Goal: Task Accomplishment & Management: Use online tool/utility

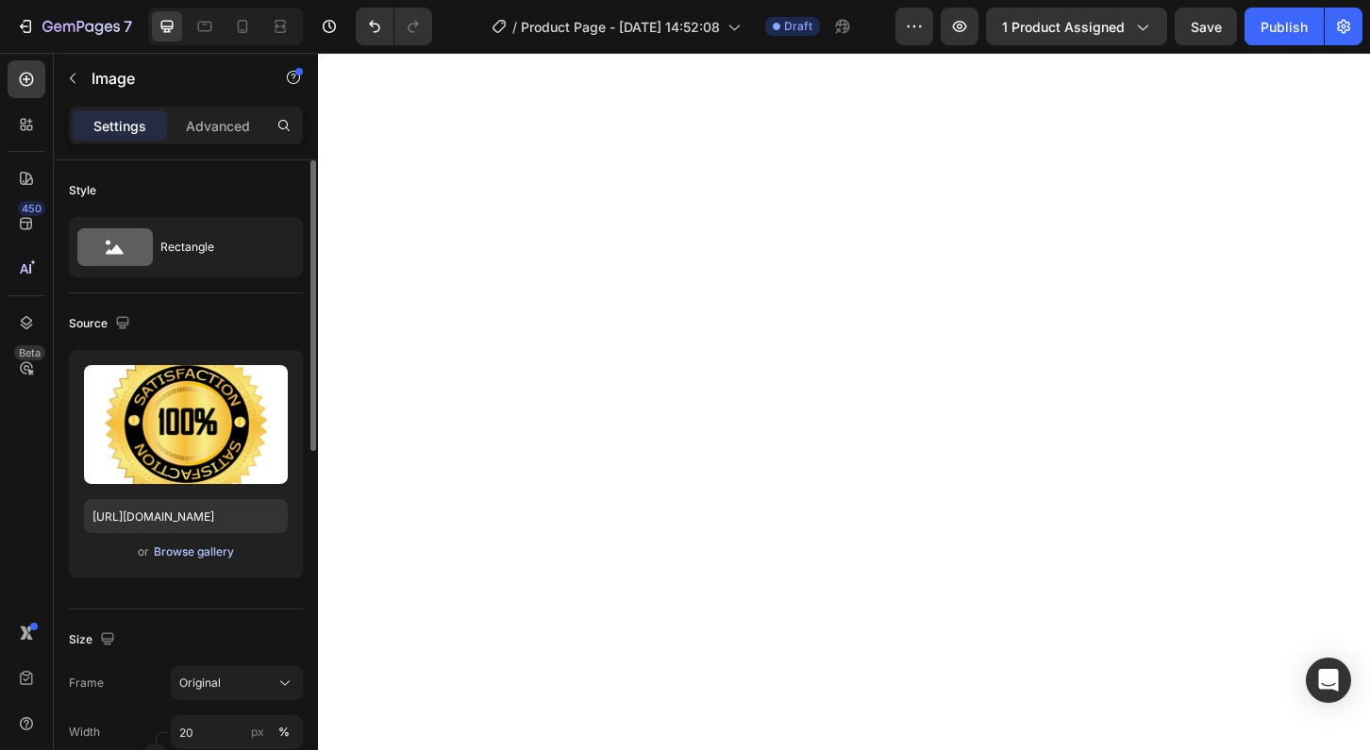
click at [187, 554] on div "Browse gallery" at bounding box center [194, 552] width 80 height 17
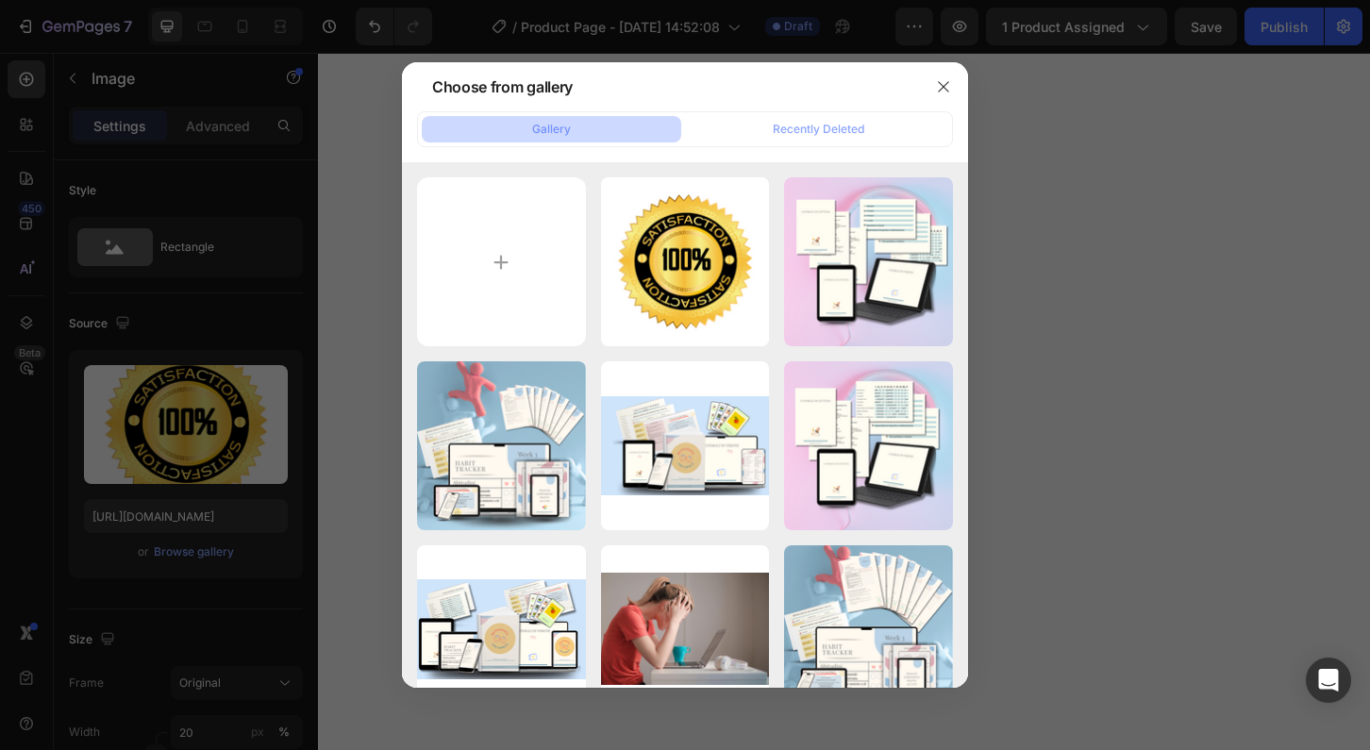
type input "C:\fakepath\Mockup - prod princ-3.png"
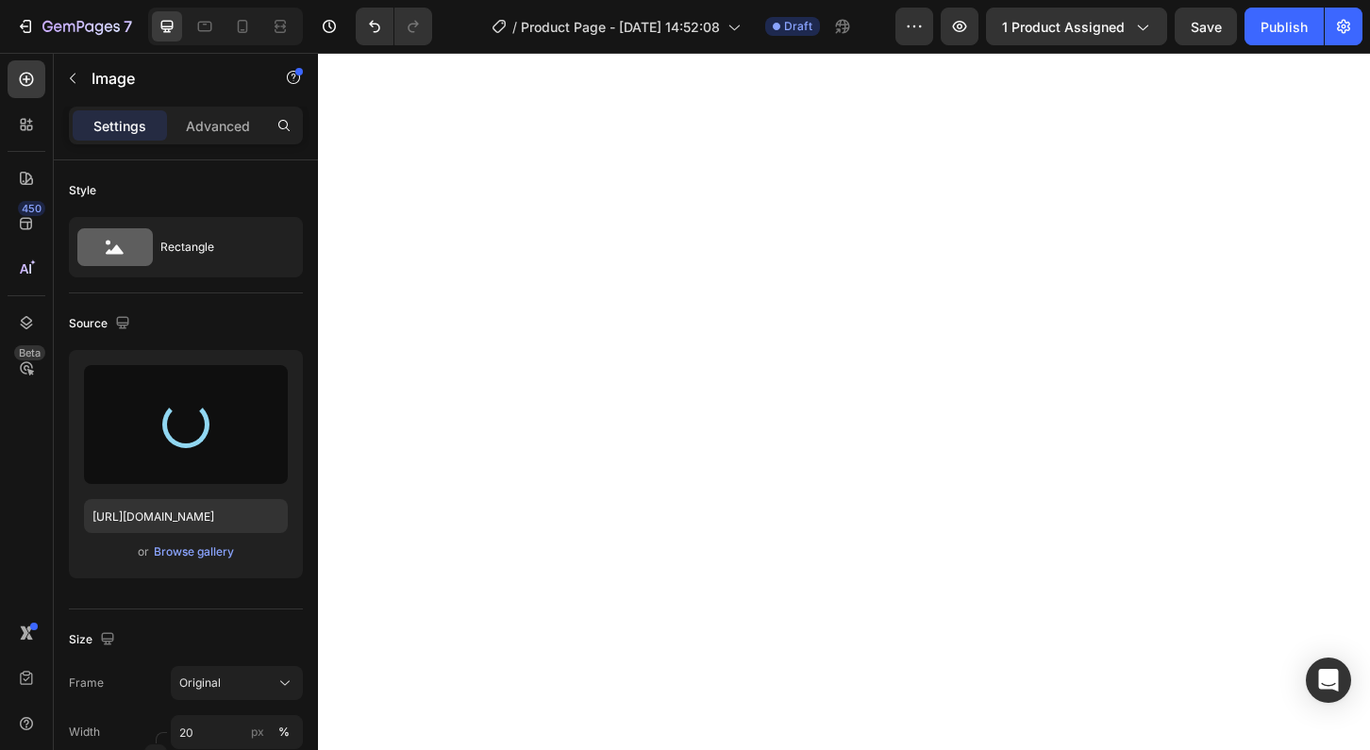
type input "[URL][DOMAIN_NAME]"
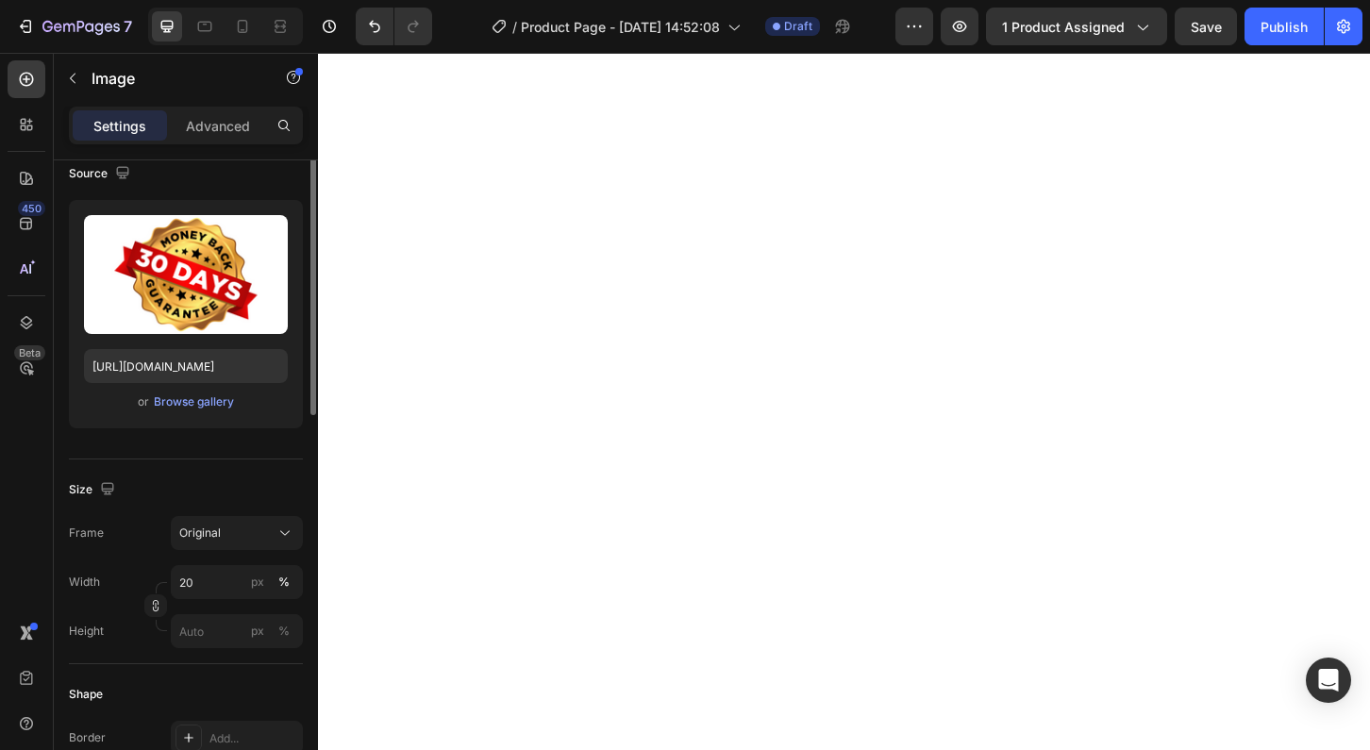
scroll to position [154, 0]
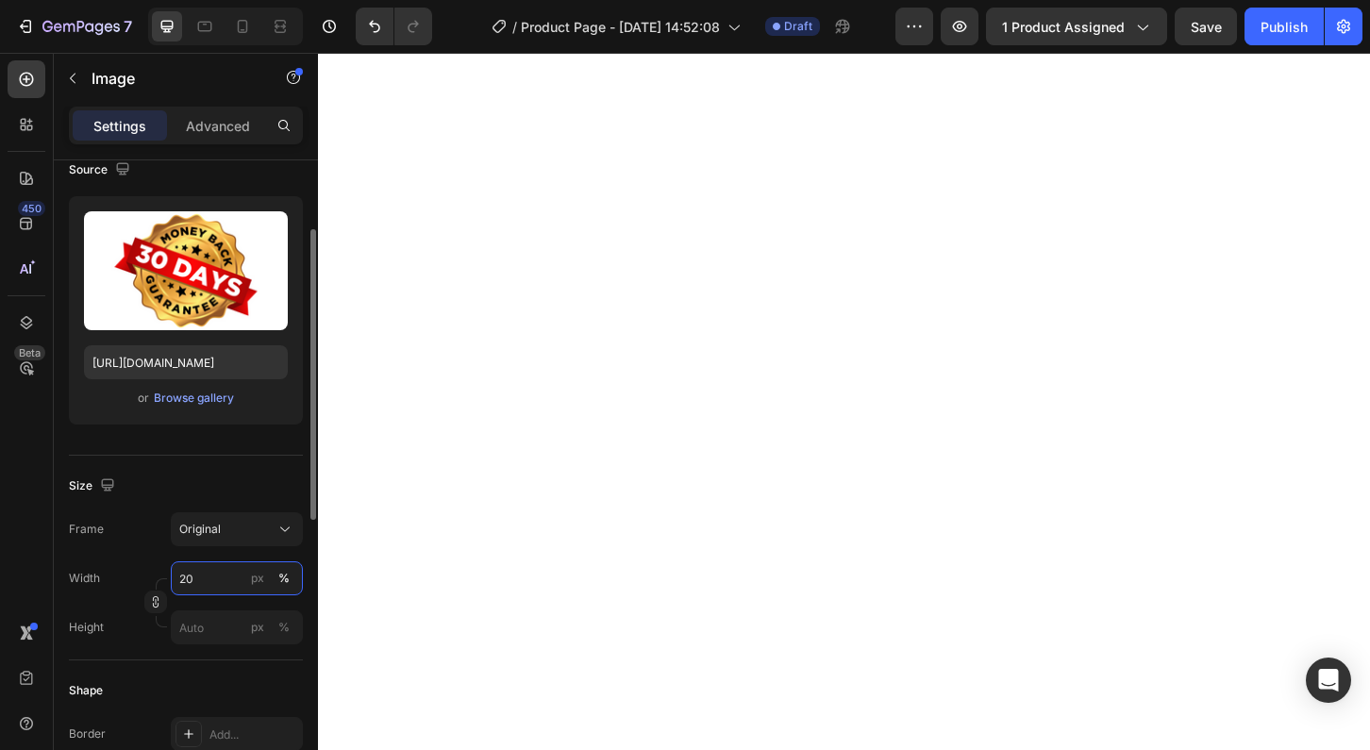
click at [188, 585] on input "20" at bounding box center [237, 579] width 132 height 34
click at [188, 585] on input "40" at bounding box center [237, 579] width 132 height 34
type input "2"
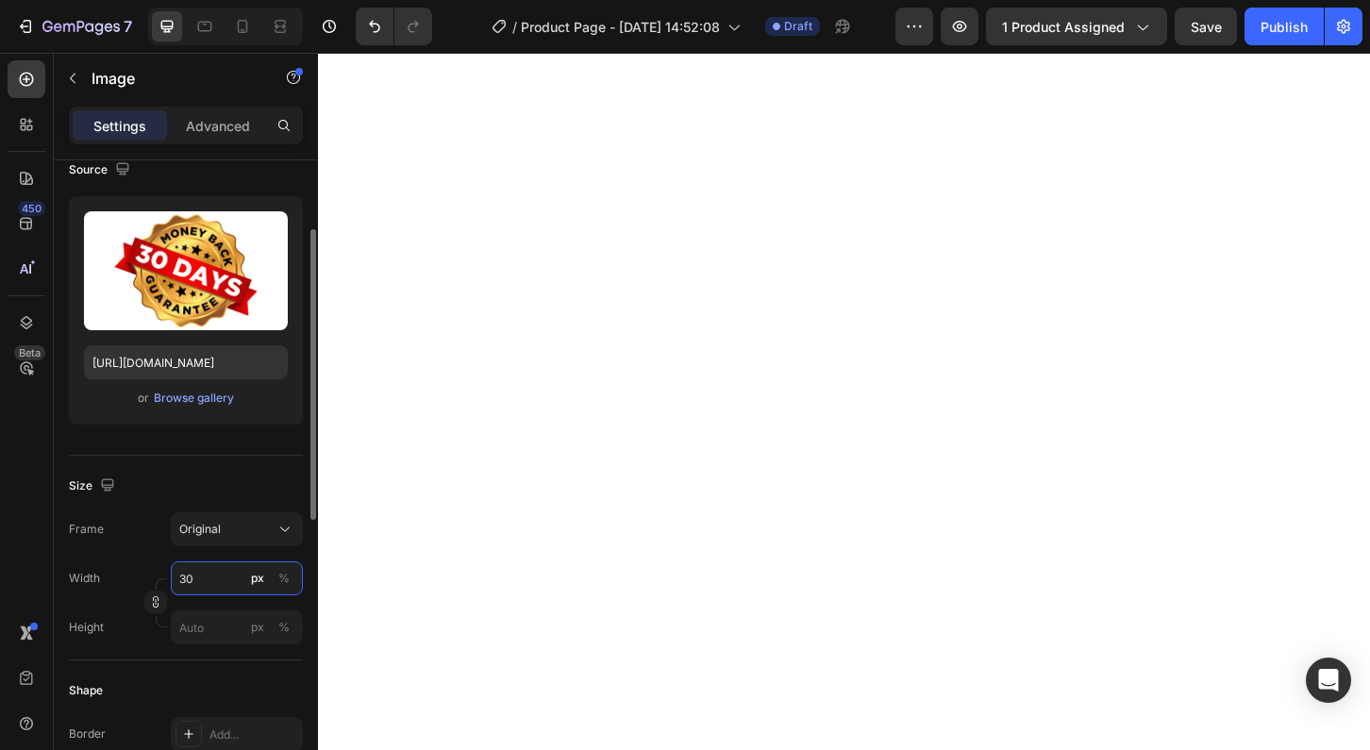
type input "3"
type input "2"
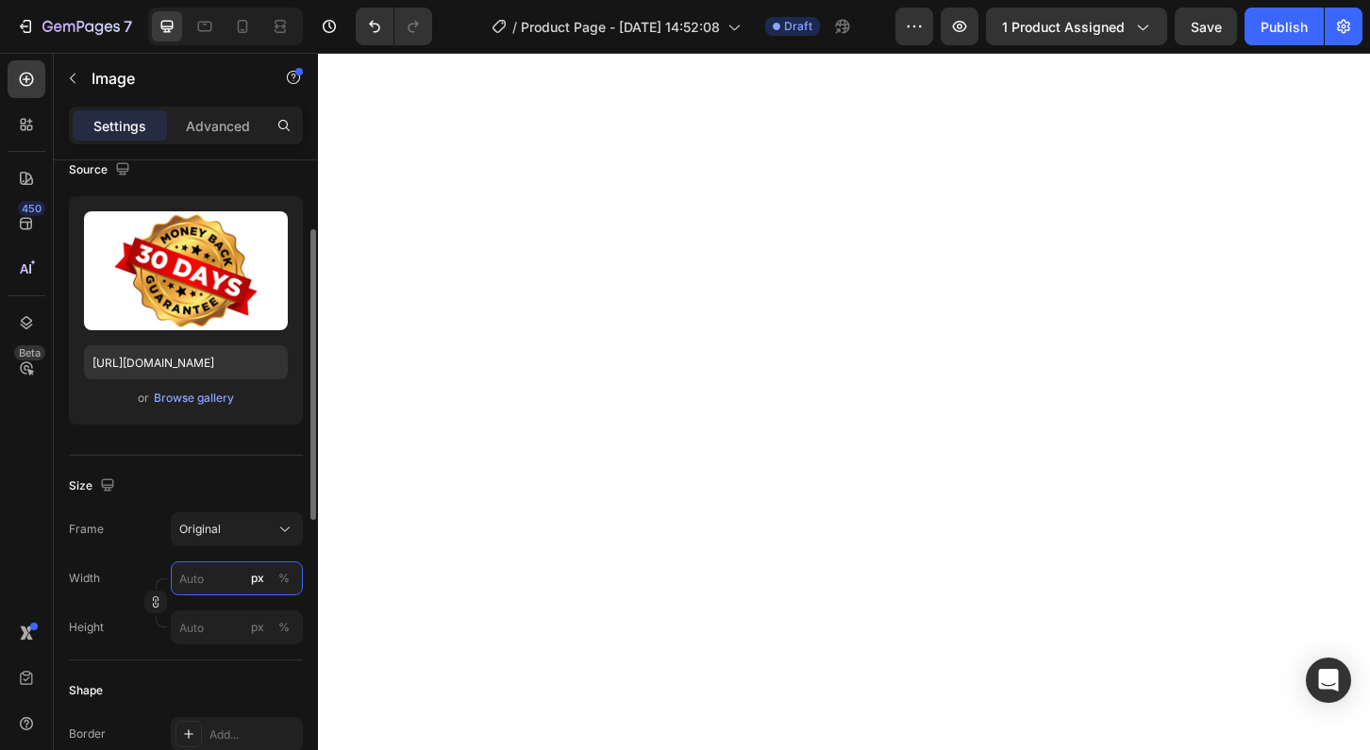
type input "2"
click at [193, 577] on input "100" at bounding box center [237, 579] width 132 height 34
type input "400"
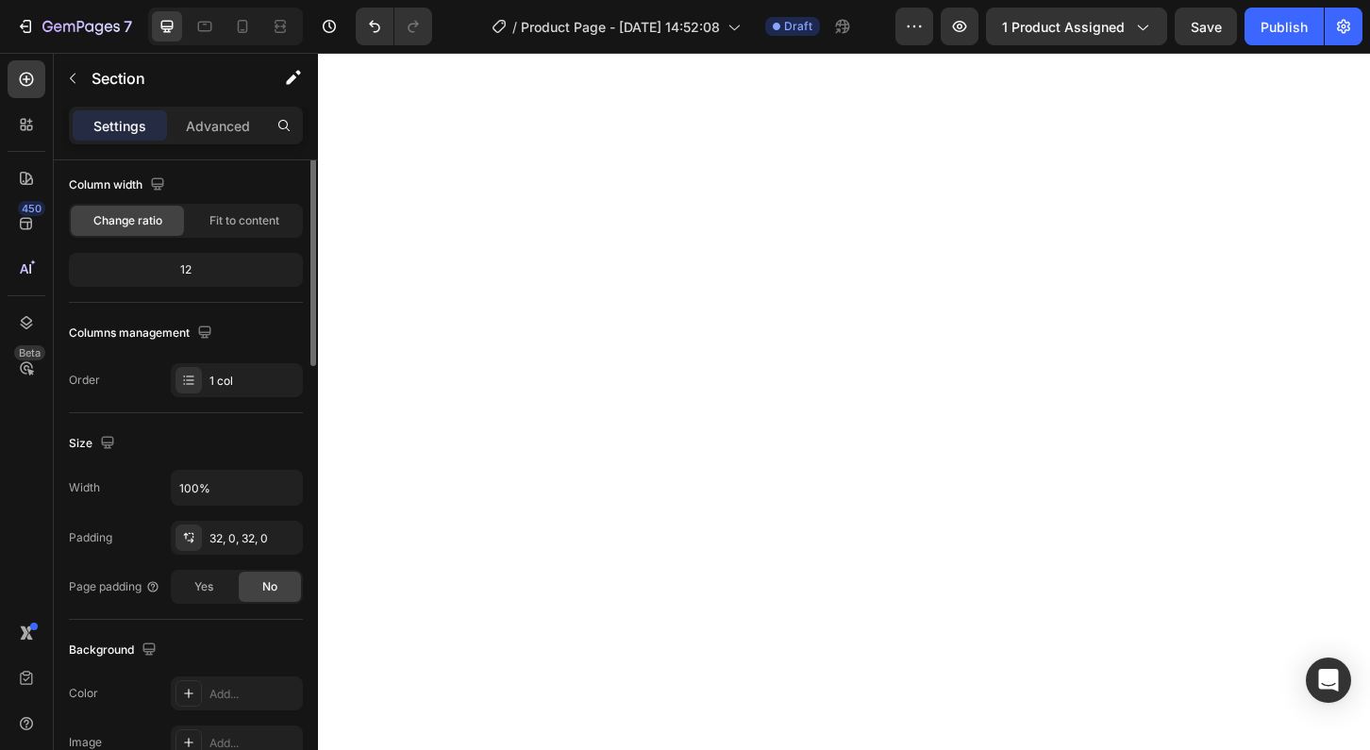
scroll to position [0, 0]
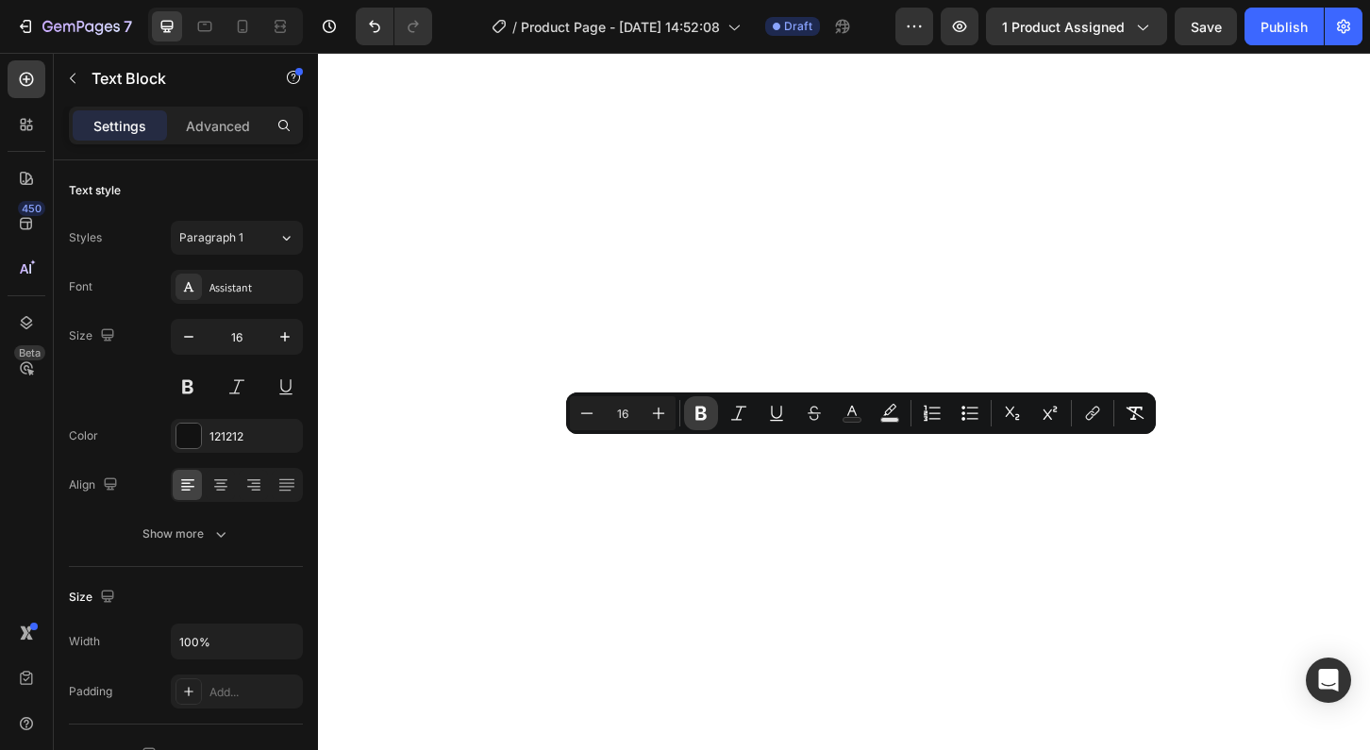
click at [703, 414] on icon "Editor contextual toolbar" at bounding box center [701, 414] width 11 height 14
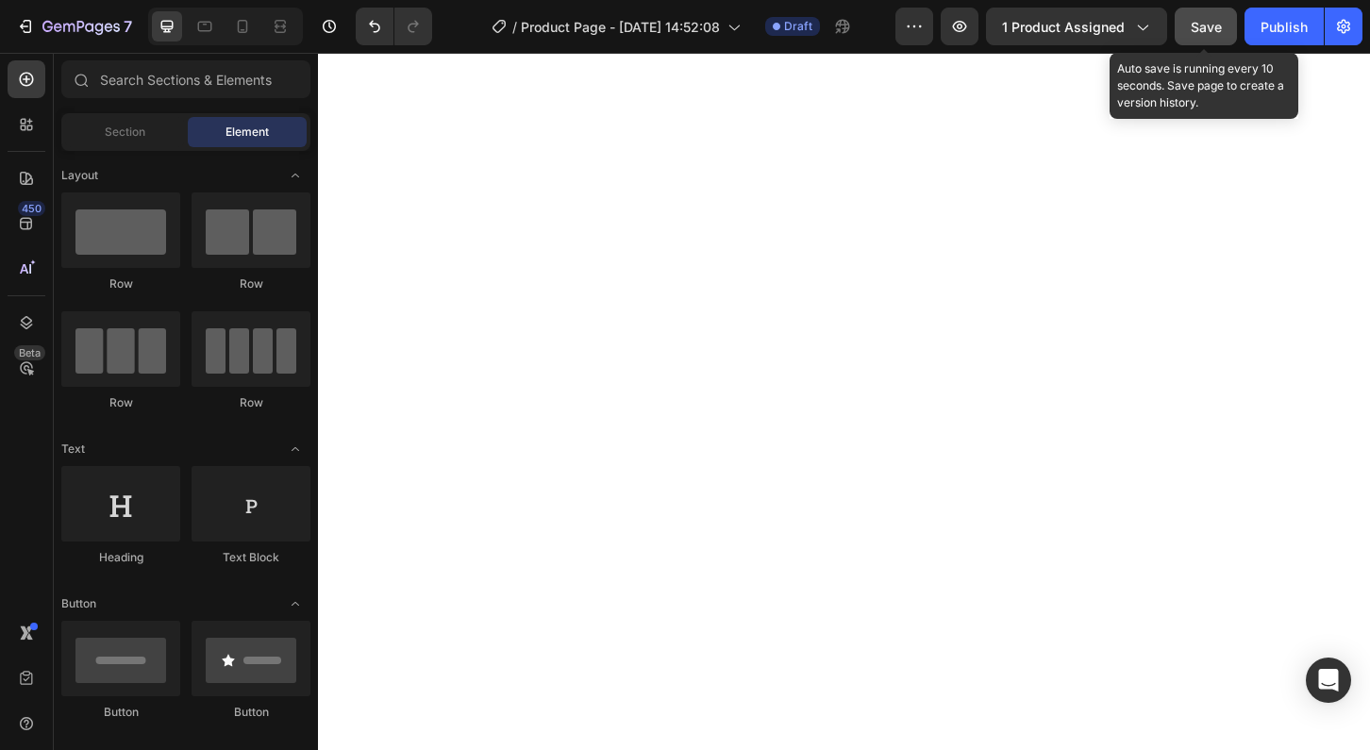
click at [1216, 26] on span "Save" at bounding box center [1206, 27] width 31 height 16
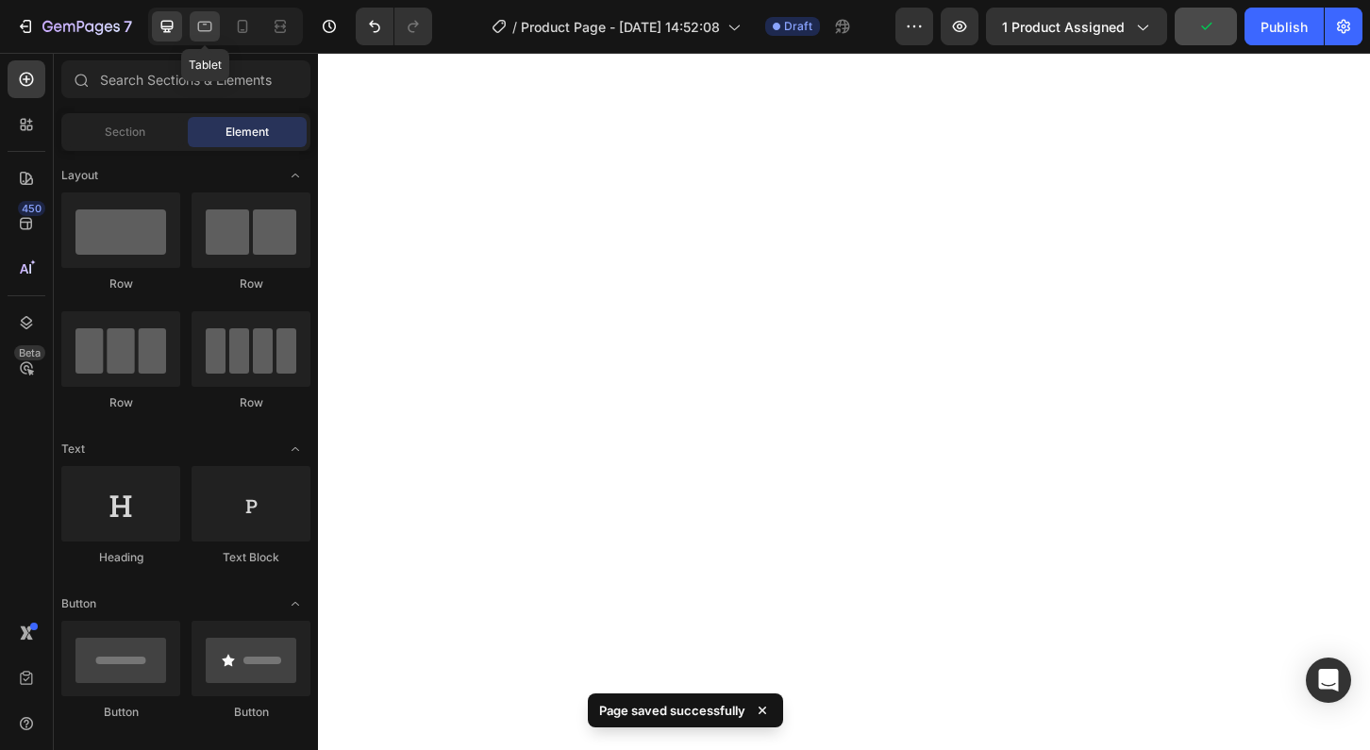
click at [208, 25] on icon at bounding box center [204, 26] width 19 height 19
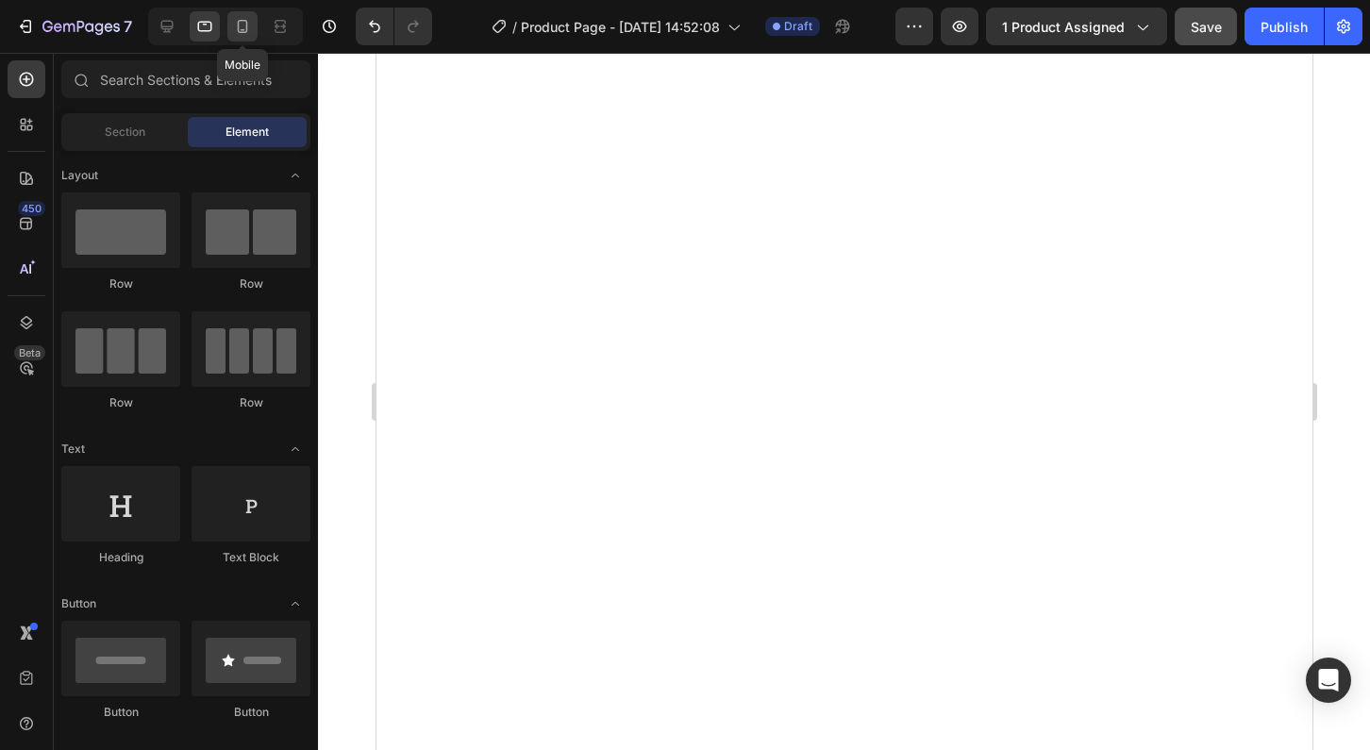
click at [237, 26] on icon at bounding box center [242, 26] width 19 height 19
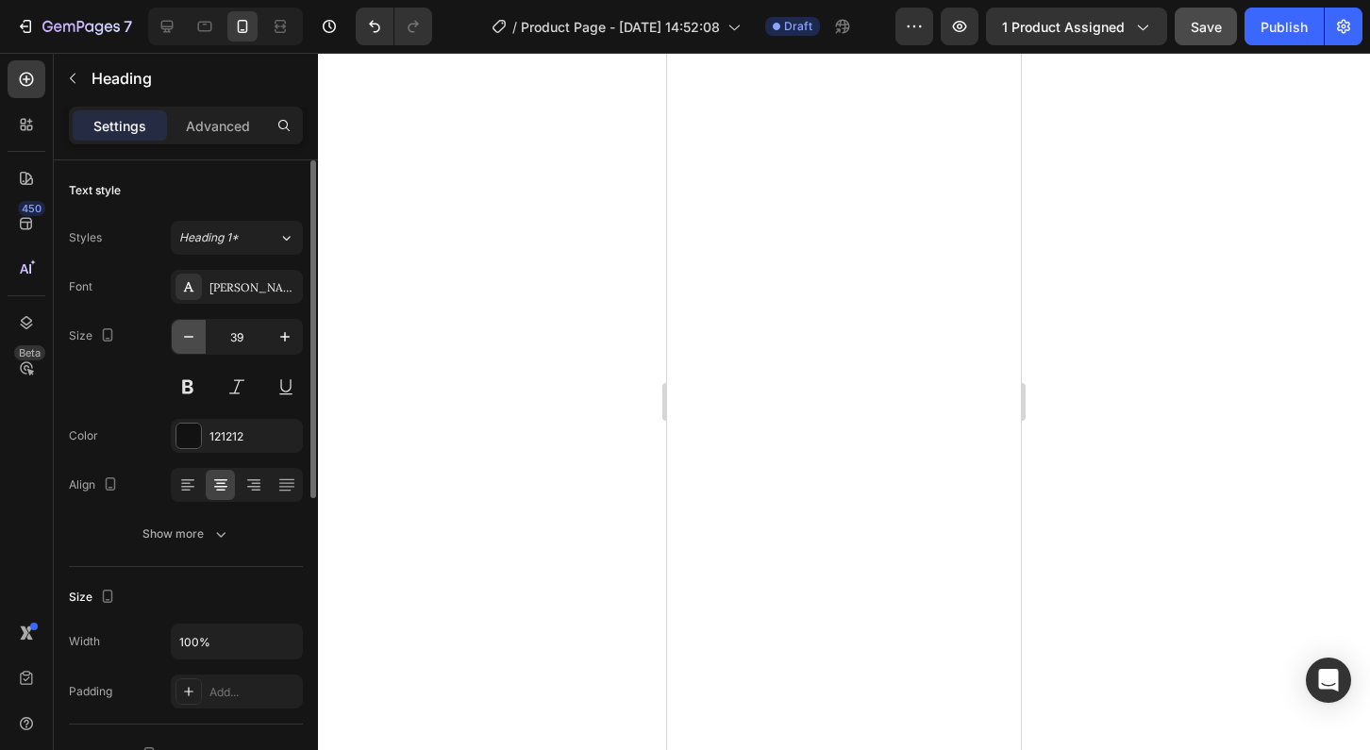
click at [187, 341] on icon "button" at bounding box center [188, 336] width 19 height 19
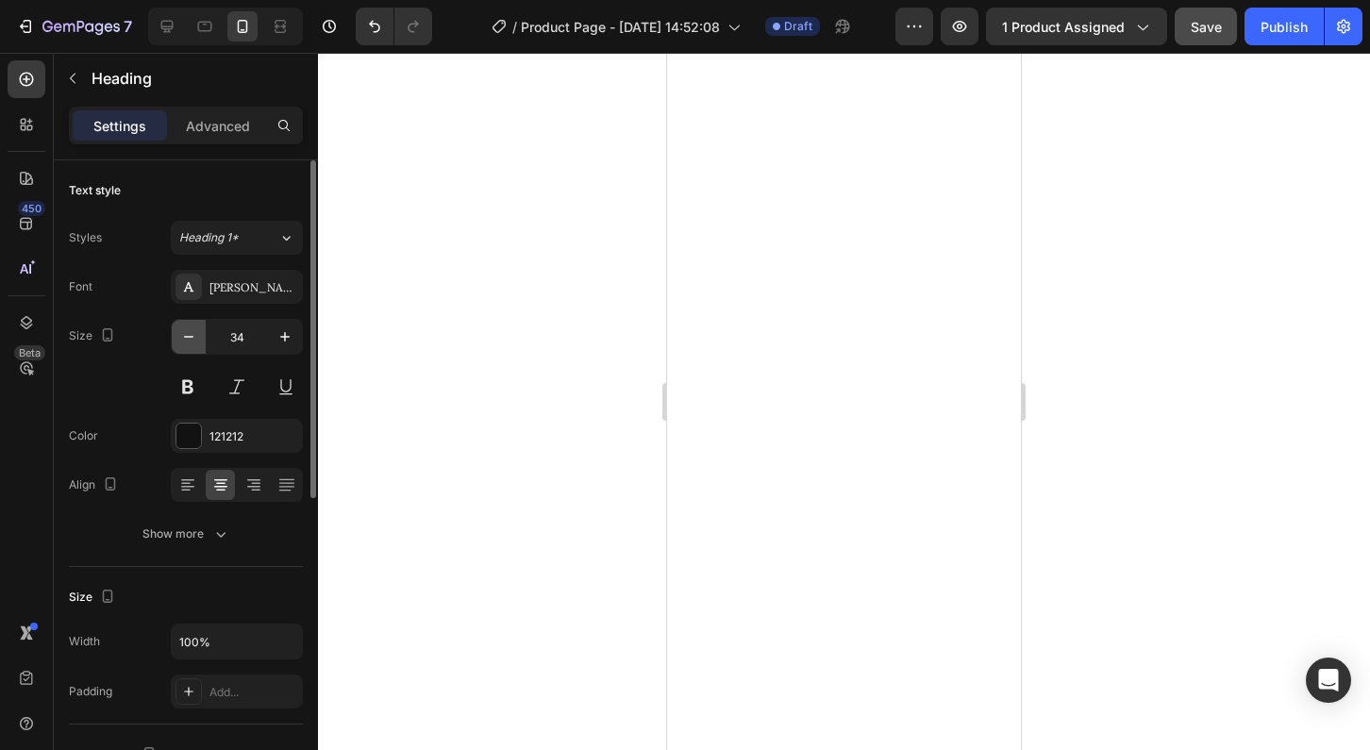
click at [187, 341] on icon "button" at bounding box center [188, 336] width 19 height 19
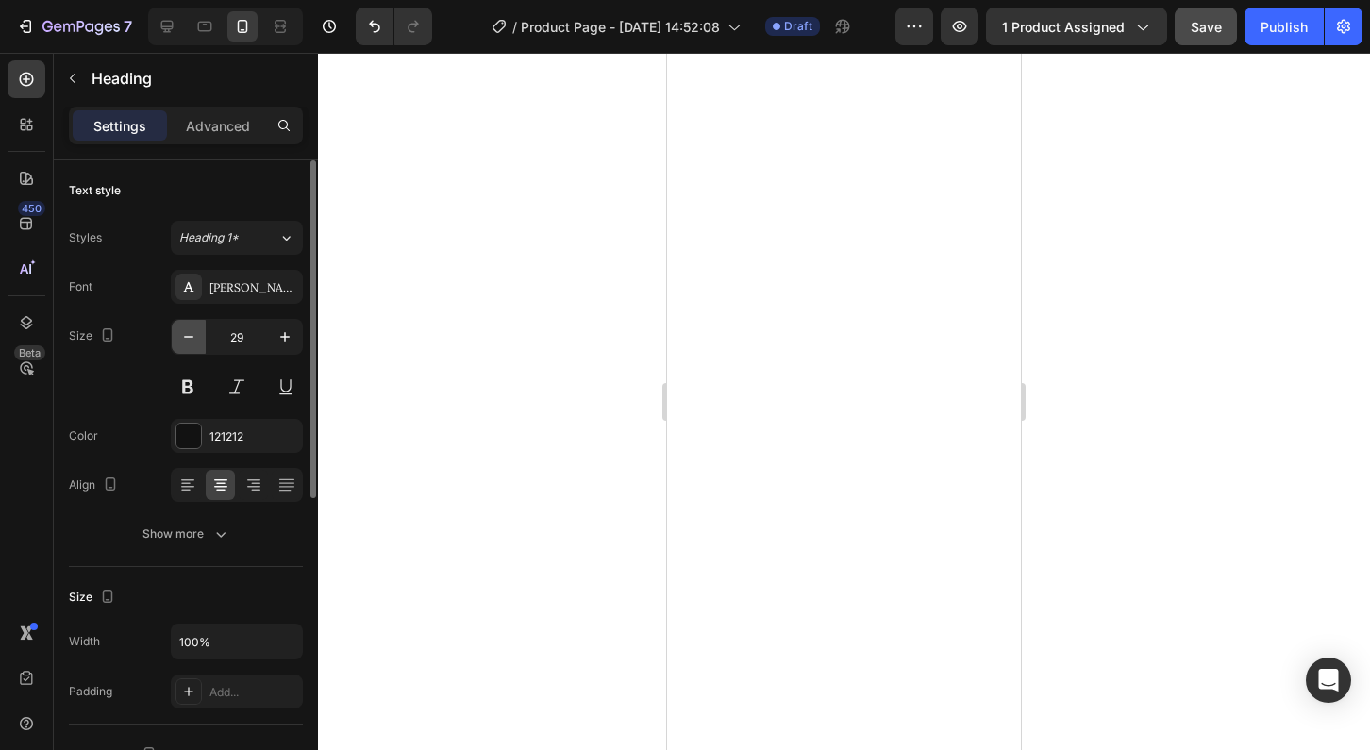
click at [187, 341] on icon "button" at bounding box center [188, 336] width 19 height 19
click at [281, 344] on icon "button" at bounding box center [285, 336] width 19 height 19
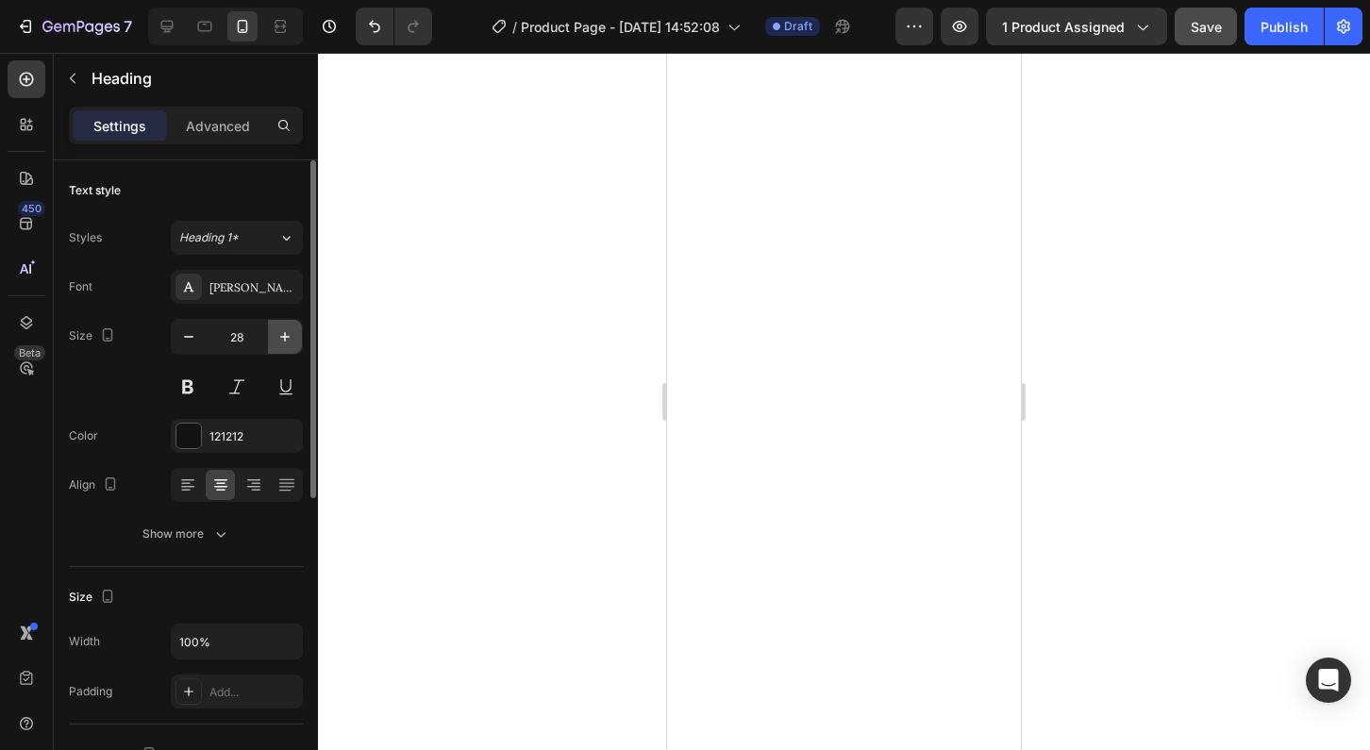
click at [281, 344] on icon "button" at bounding box center [285, 336] width 19 height 19
click at [193, 342] on icon "button" at bounding box center [188, 336] width 19 height 19
type input "28"
click at [1167, 348] on div at bounding box center [844, 401] width 1052 height 697
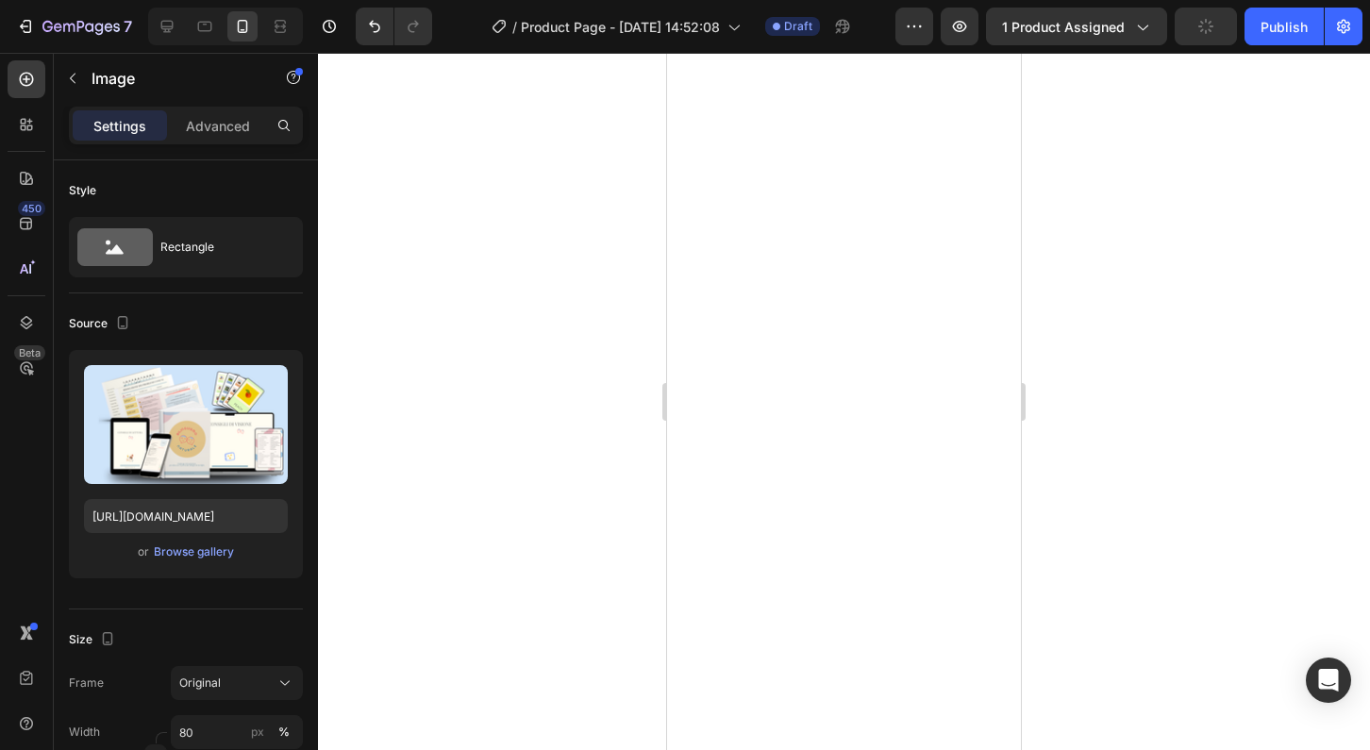
click at [1133, 383] on div at bounding box center [844, 401] width 1052 height 697
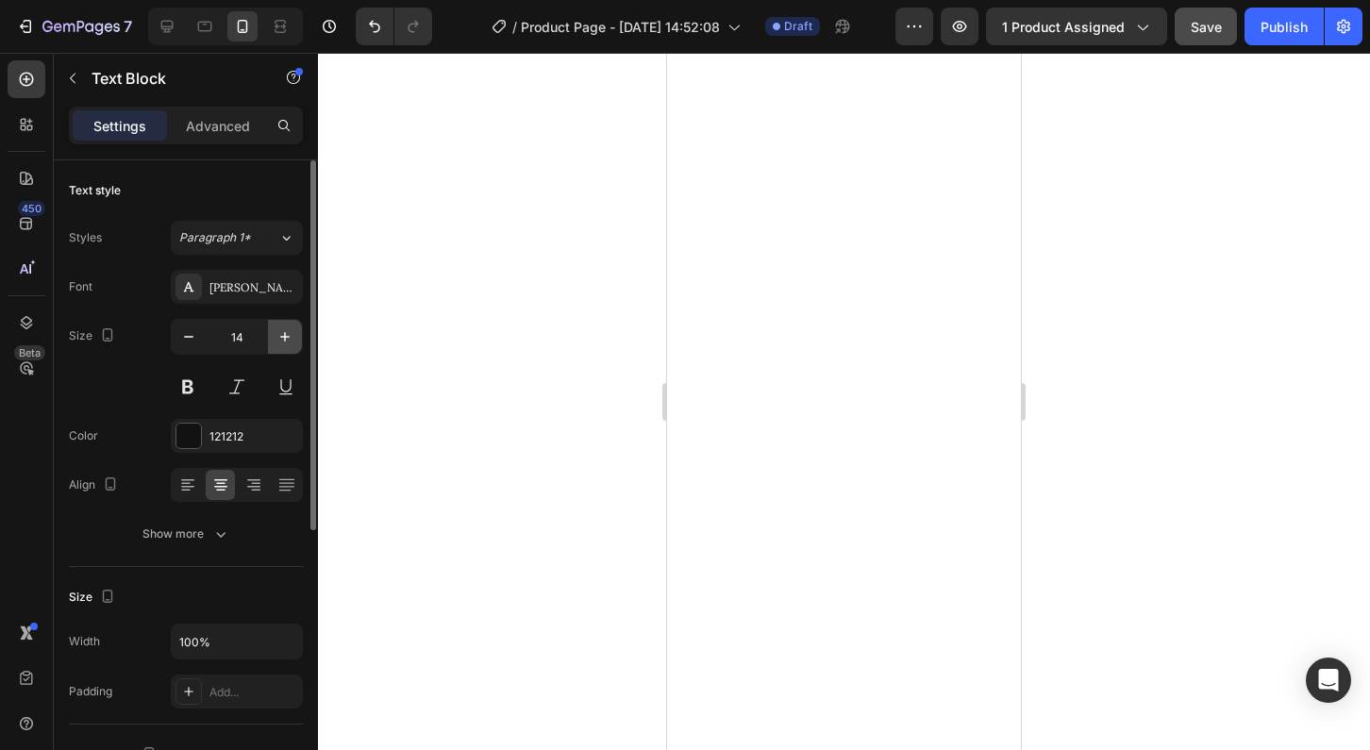
click at [281, 337] on icon "button" at bounding box center [284, 336] width 9 height 9
type input "16"
click at [1142, 300] on div at bounding box center [844, 401] width 1052 height 697
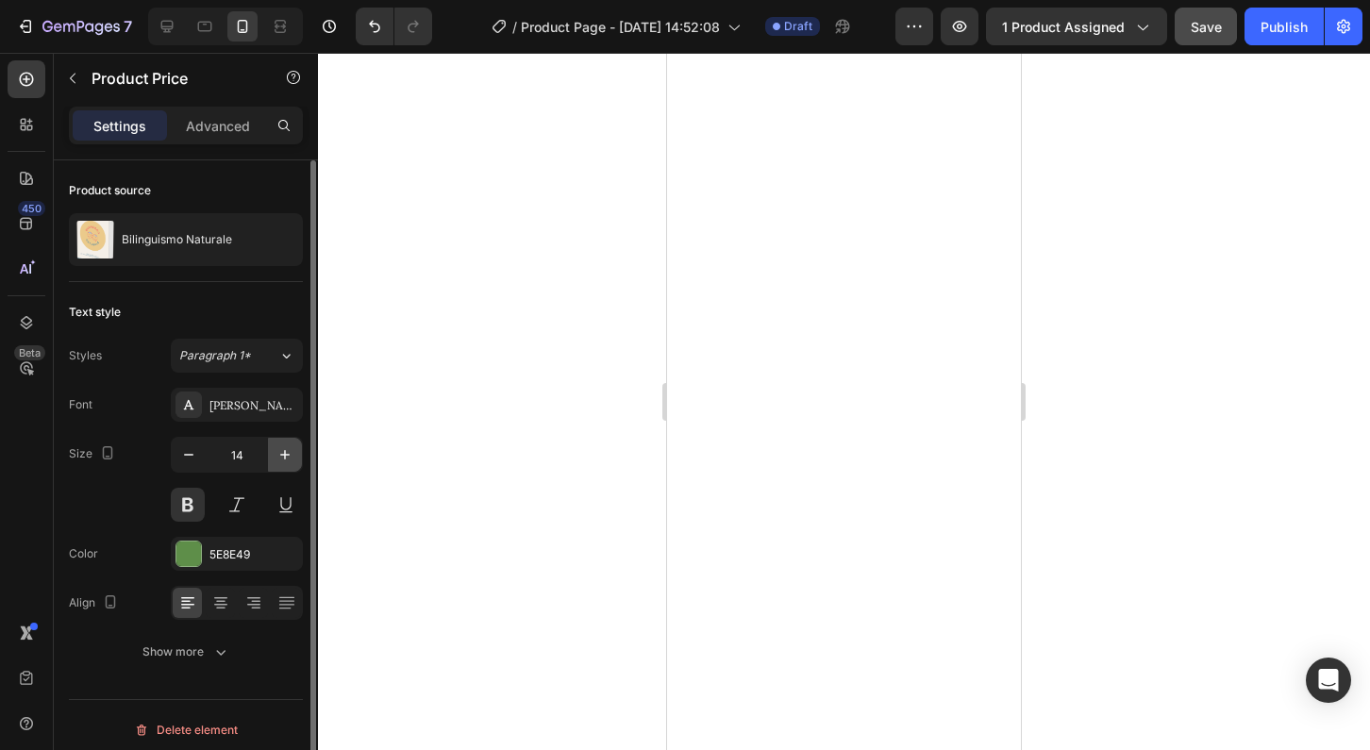
click at [283, 452] on icon "button" at bounding box center [285, 454] width 19 height 19
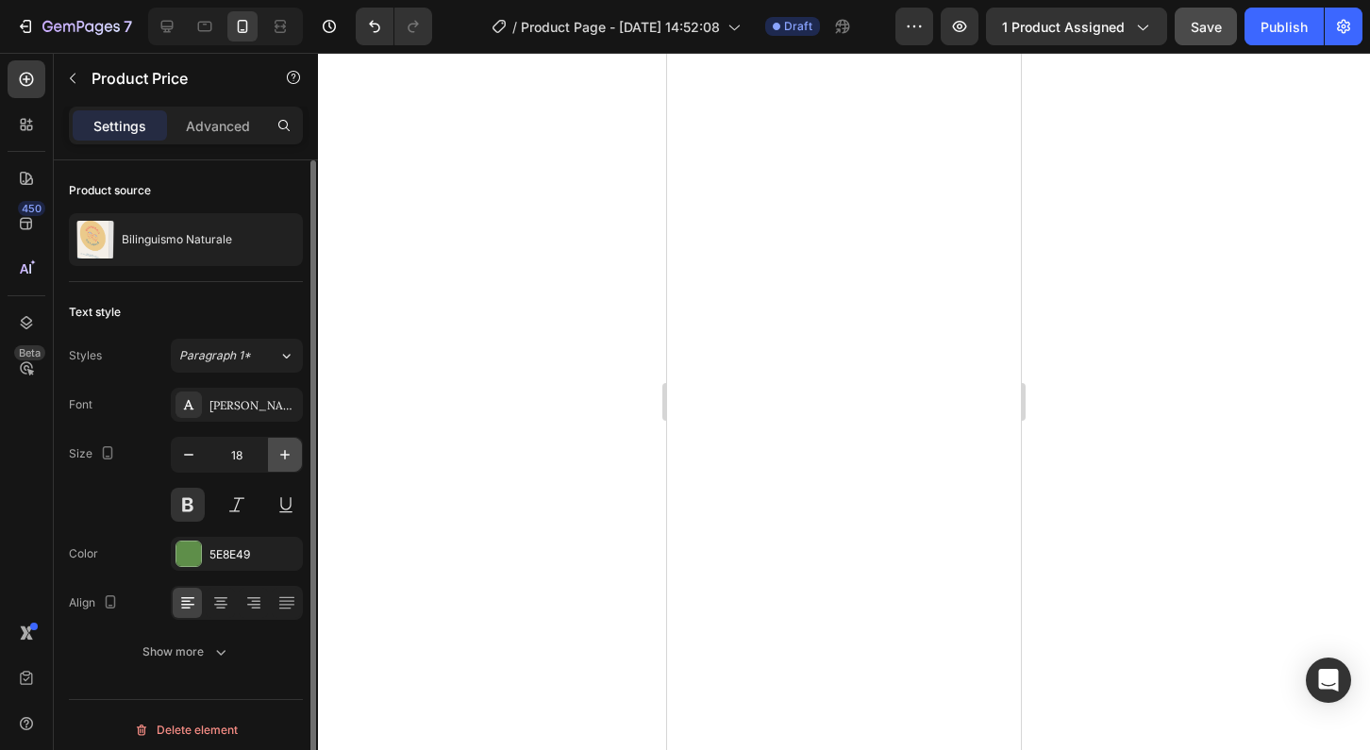
click at [283, 452] on icon "button" at bounding box center [285, 454] width 19 height 19
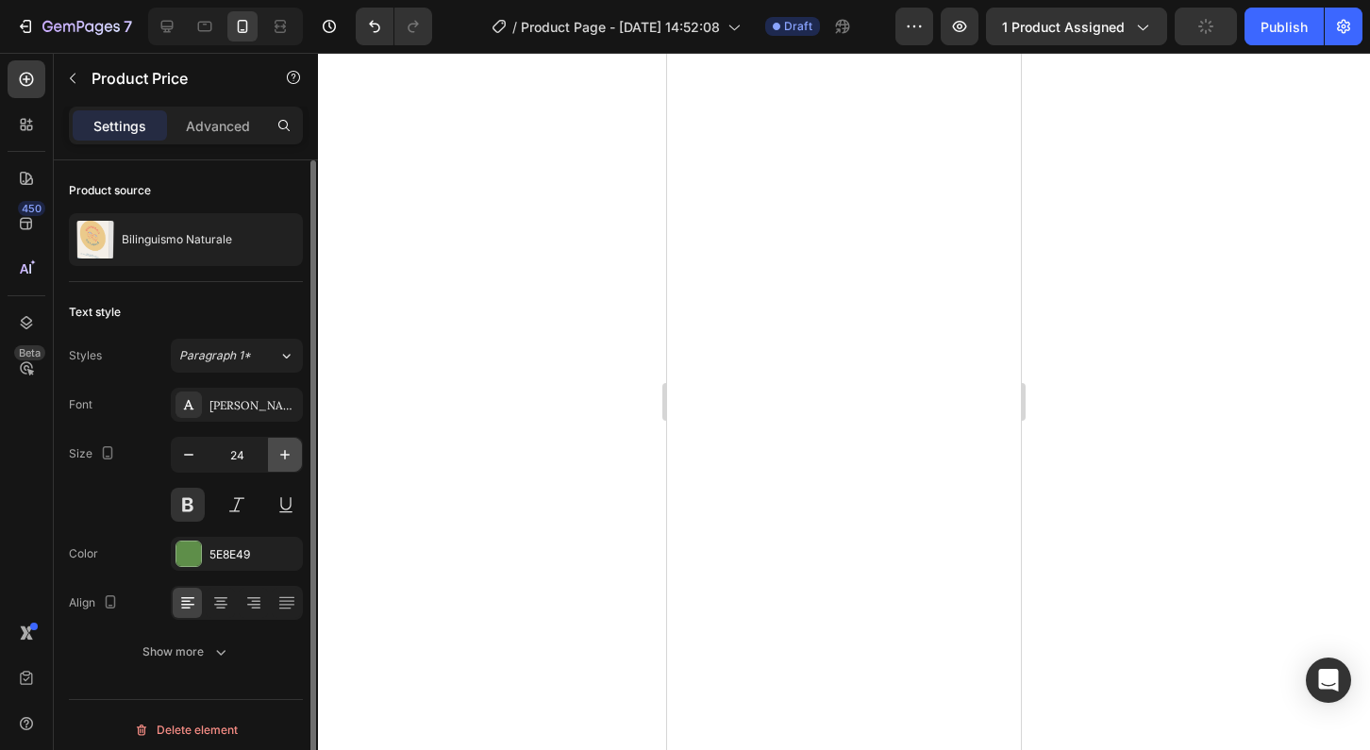
click at [283, 452] on icon "button" at bounding box center [285, 454] width 19 height 19
click at [187, 457] on icon "button" at bounding box center [188, 454] width 19 height 19
type input "25"
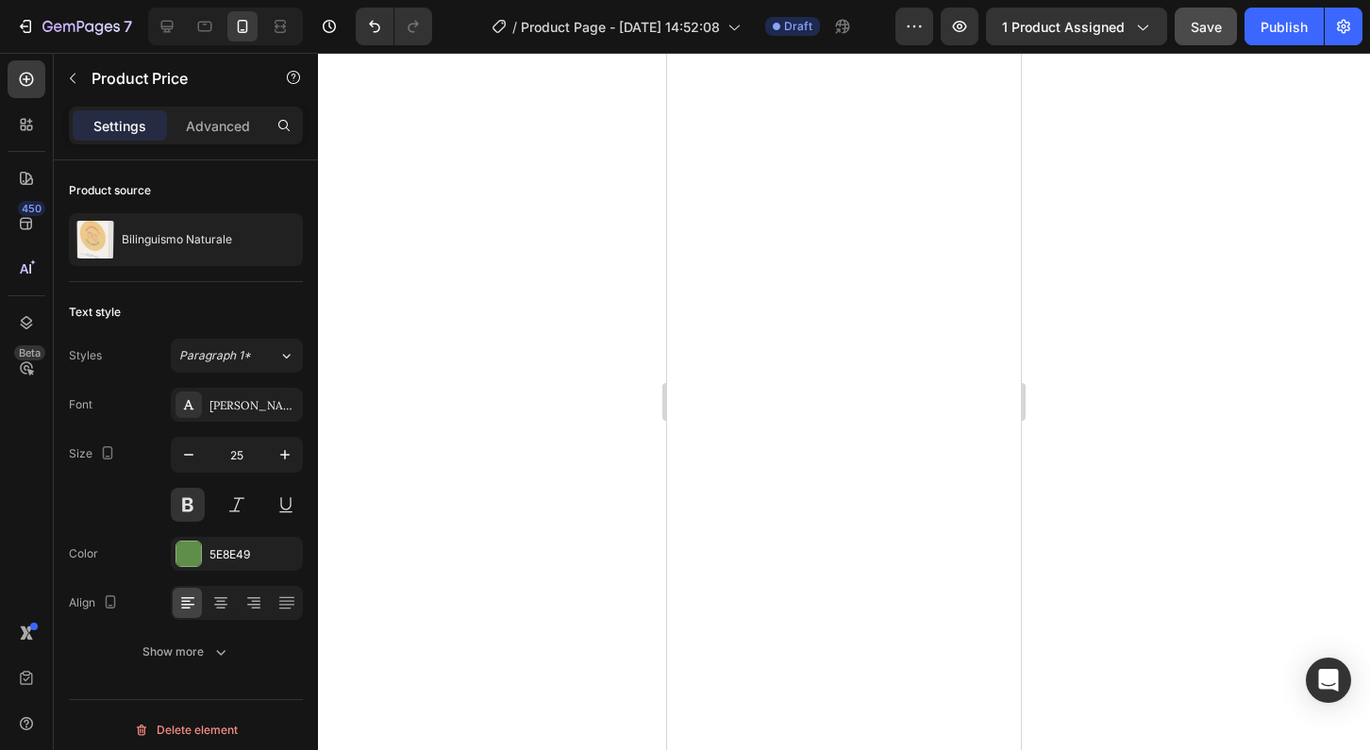
click at [1134, 371] on div at bounding box center [844, 401] width 1052 height 697
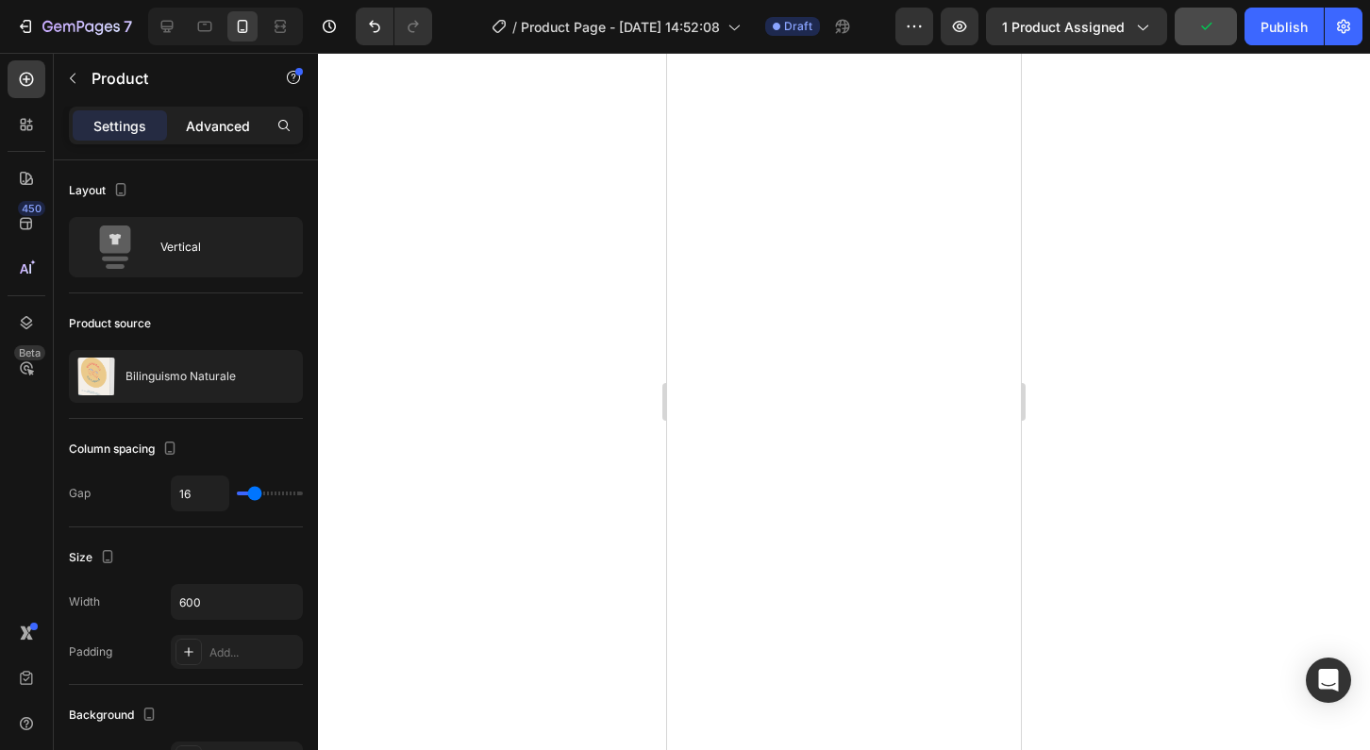
click at [223, 126] on p "Advanced" at bounding box center [218, 126] width 64 height 20
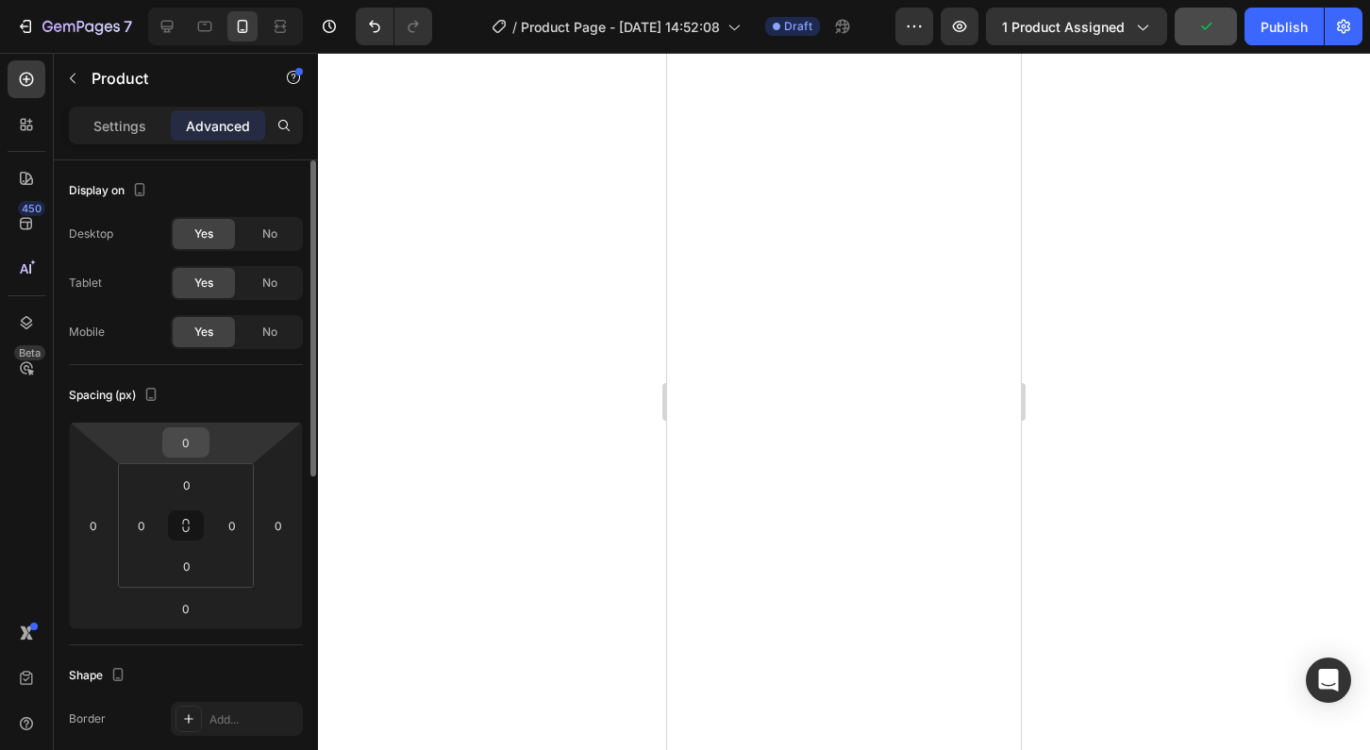
click at [201, 442] on input "0" at bounding box center [186, 442] width 38 height 28
type input "-3"
click at [1133, 427] on div at bounding box center [844, 401] width 1052 height 697
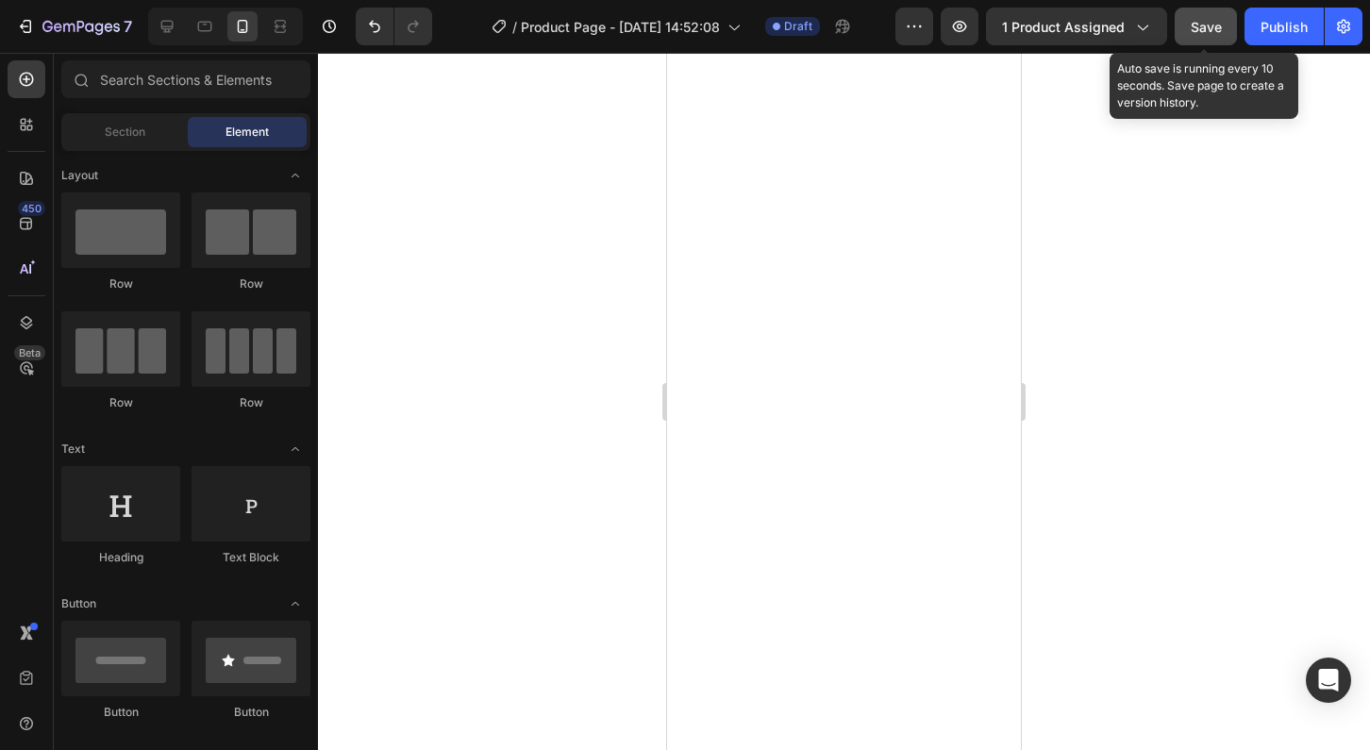
click at [1213, 25] on span "Save" at bounding box center [1206, 27] width 31 height 16
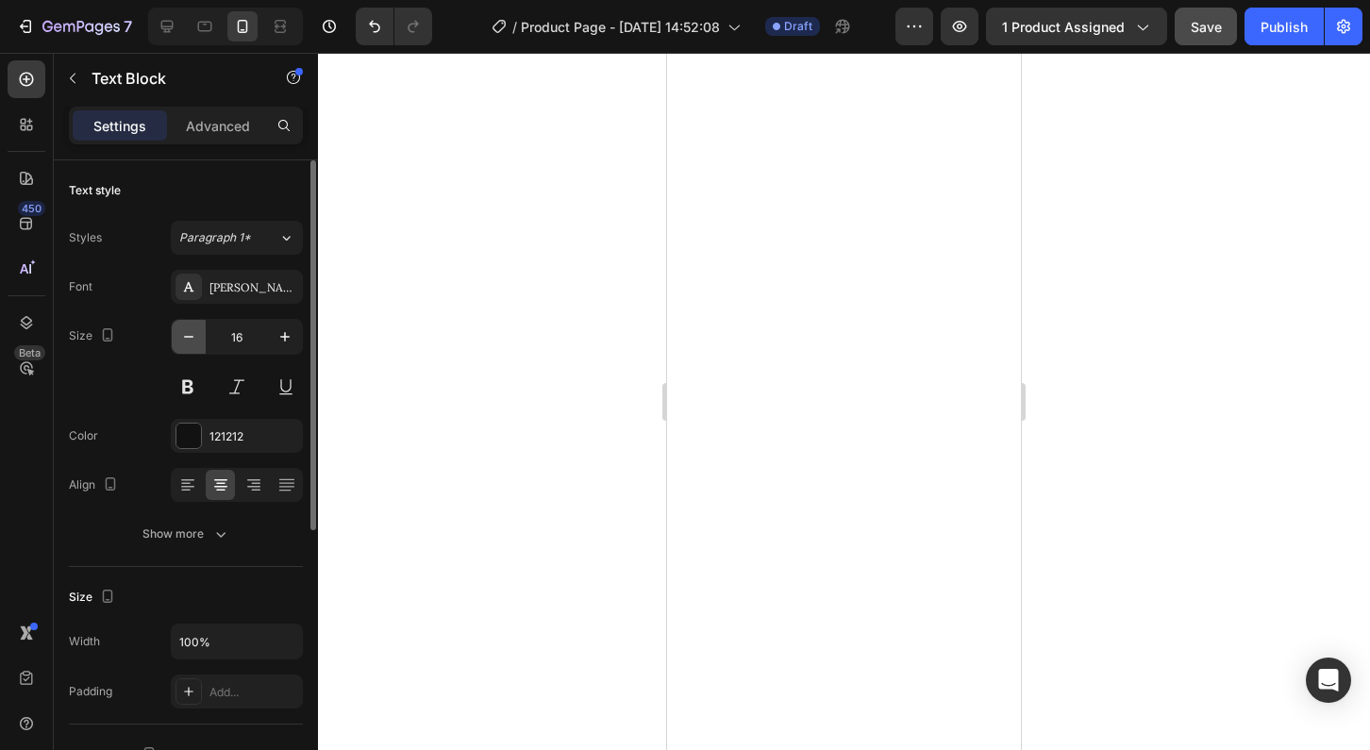
click at [187, 342] on icon "button" at bounding box center [188, 336] width 19 height 19
type input "15"
click at [1184, 300] on div at bounding box center [844, 401] width 1052 height 697
click at [200, 343] on button "button" at bounding box center [189, 337] width 34 height 34
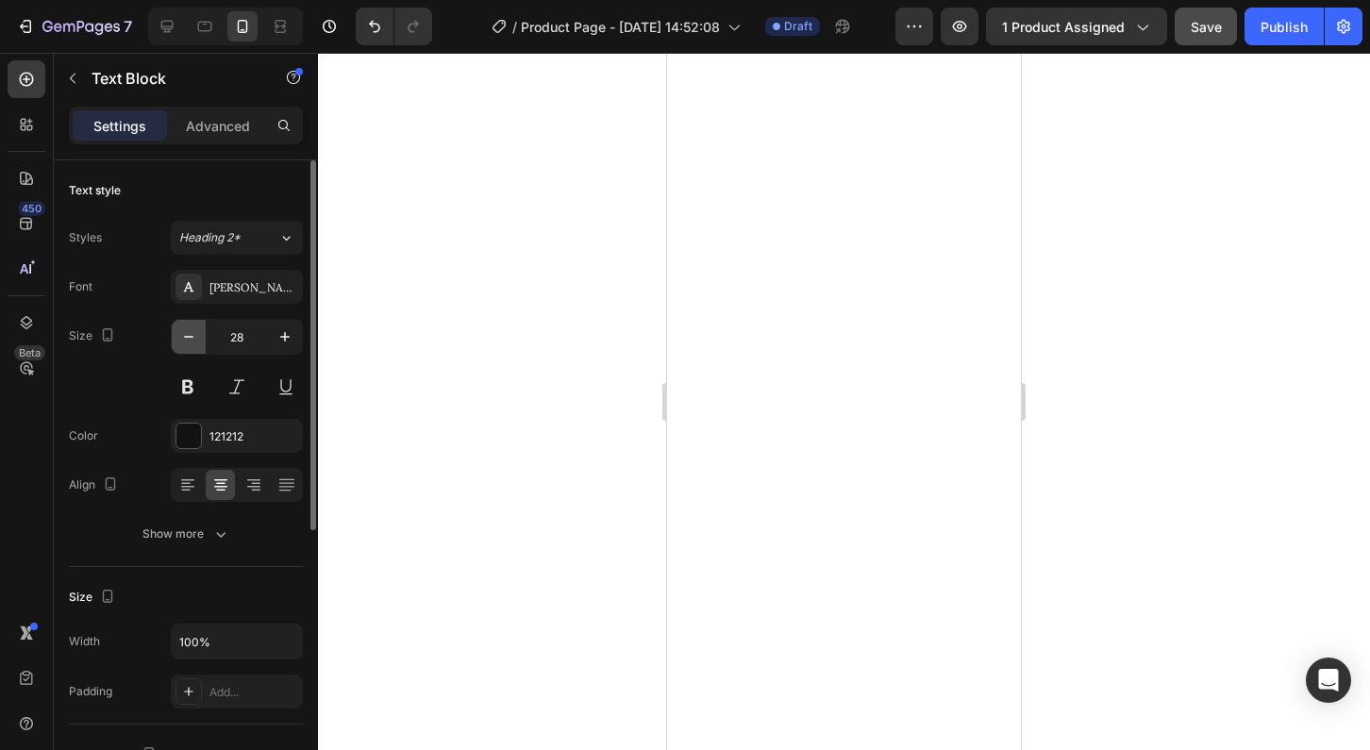
click at [200, 343] on button "button" at bounding box center [189, 337] width 34 height 34
click at [283, 337] on icon "button" at bounding box center [284, 336] width 9 height 9
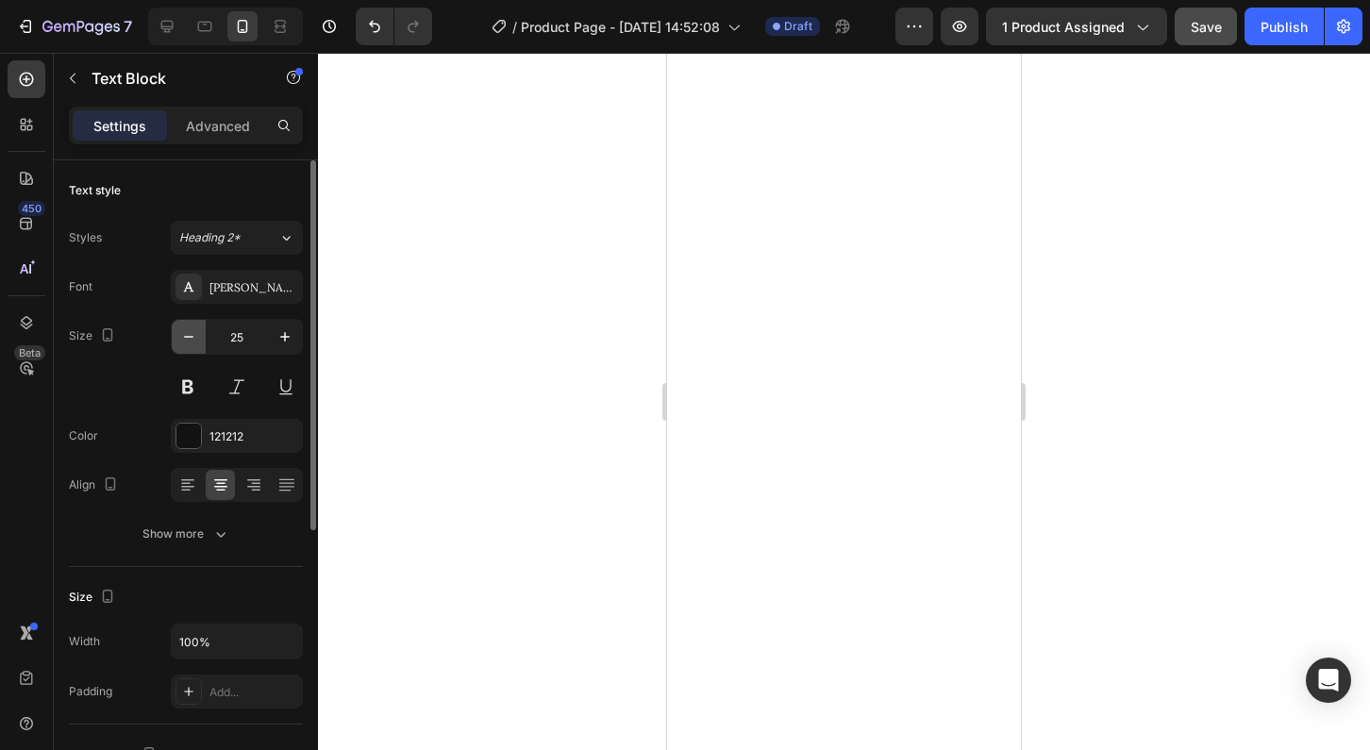
click at [190, 341] on icon "button" at bounding box center [188, 336] width 19 height 19
click at [288, 338] on icon "button" at bounding box center [285, 336] width 19 height 19
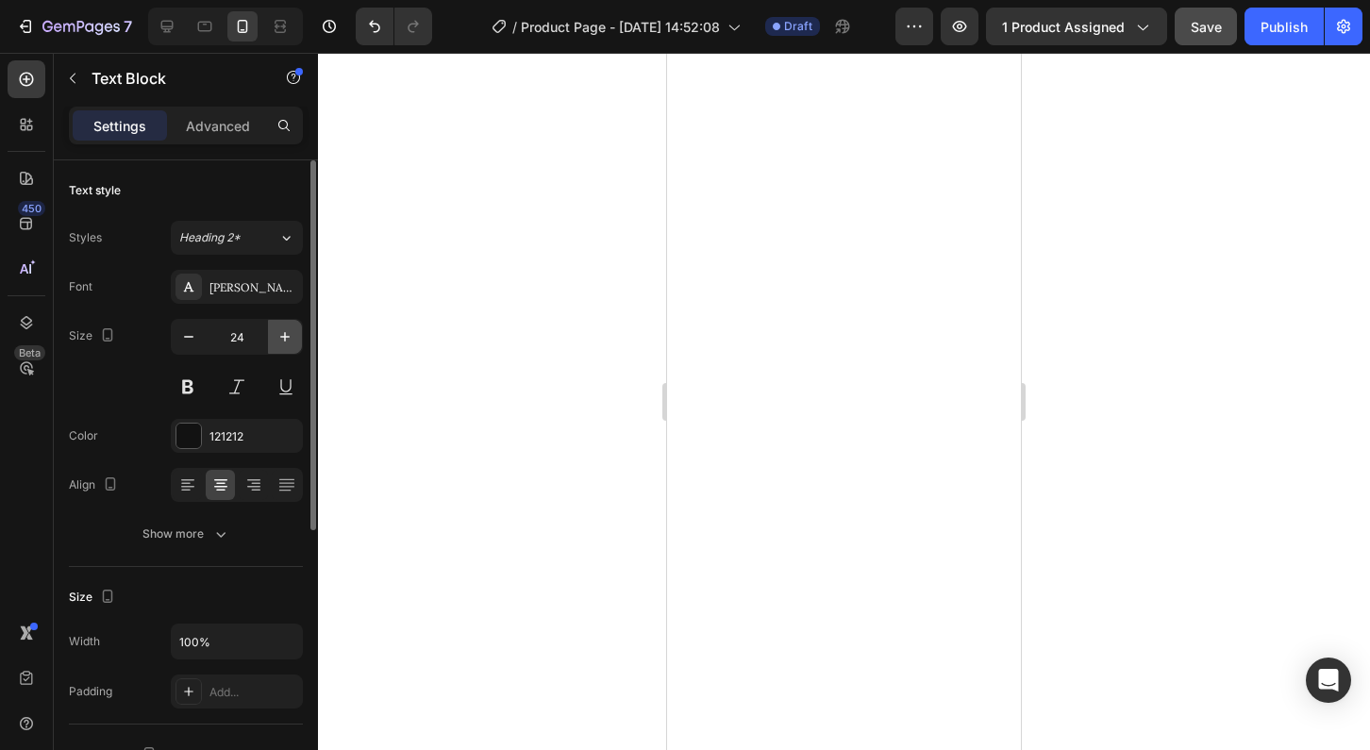
click at [288, 338] on icon "button" at bounding box center [285, 336] width 19 height 19
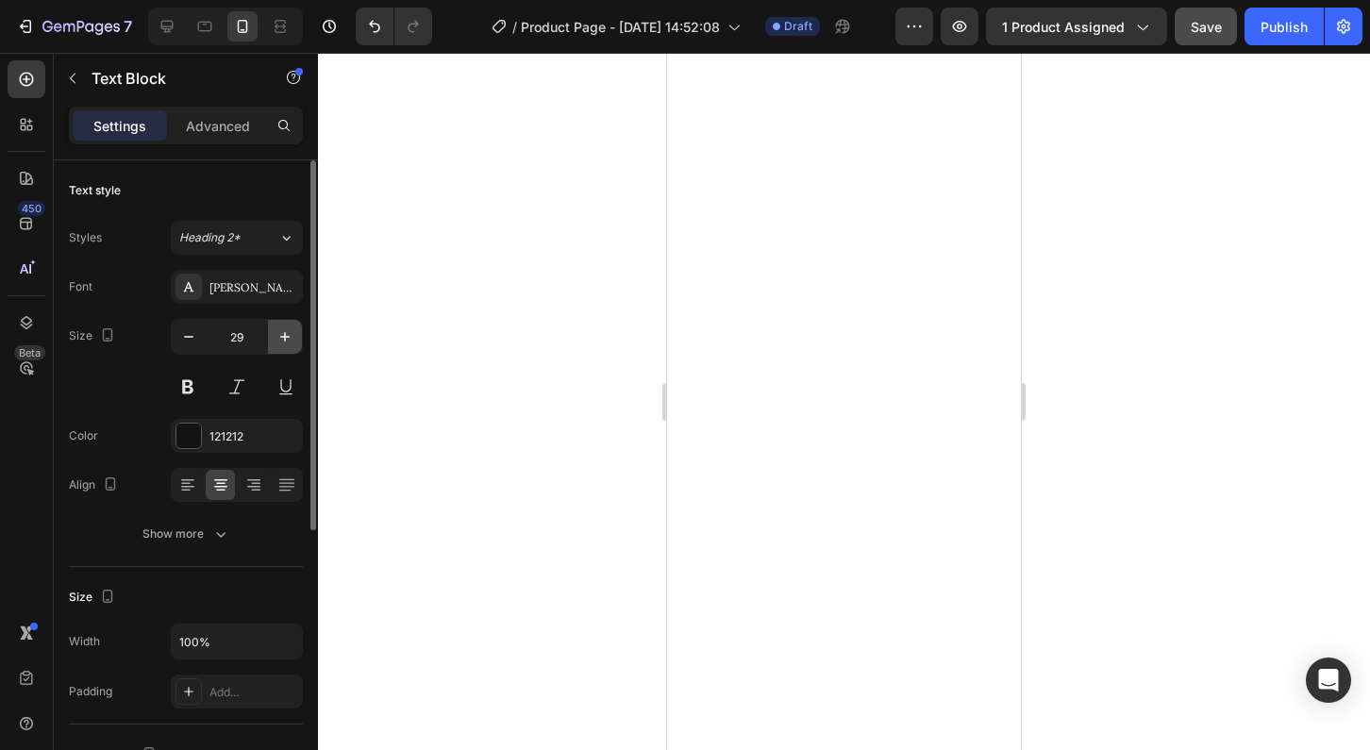
click at [288, 338] on icon "button" at bounding box center [285, 336] width 19 height 19
type input "30"
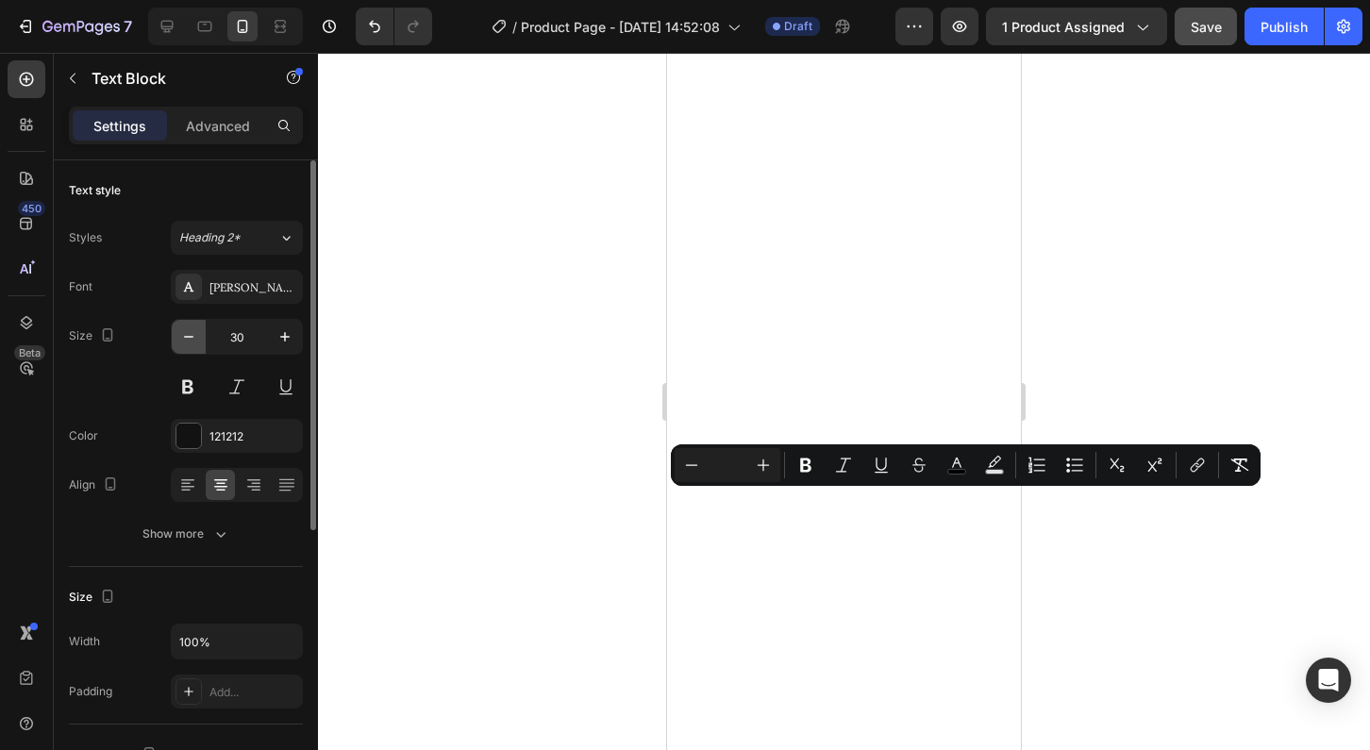
click at [197, 338] on icon "button" at bounding box center [188, 336] width 19 height 19
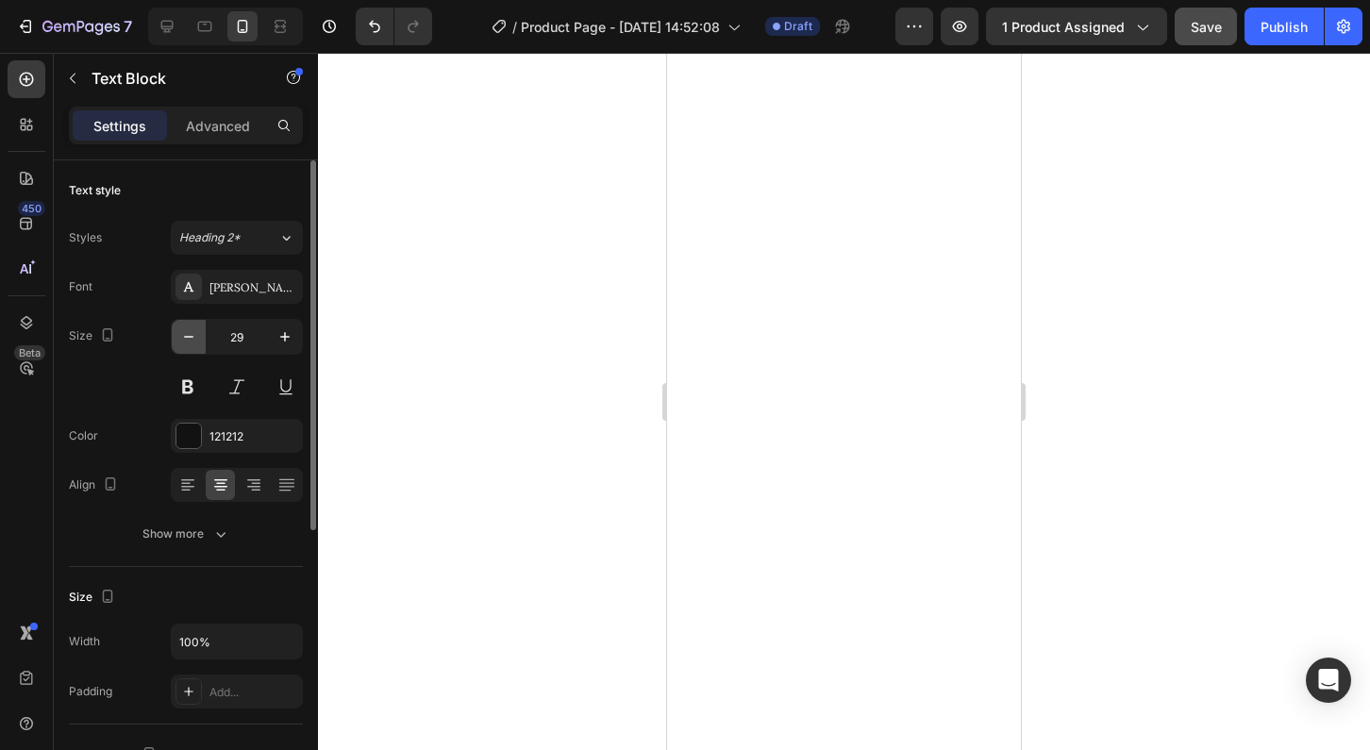
click at [197, 338] on icon "button" at bounding box center [188, 336] width 19 height 19
type input "25"
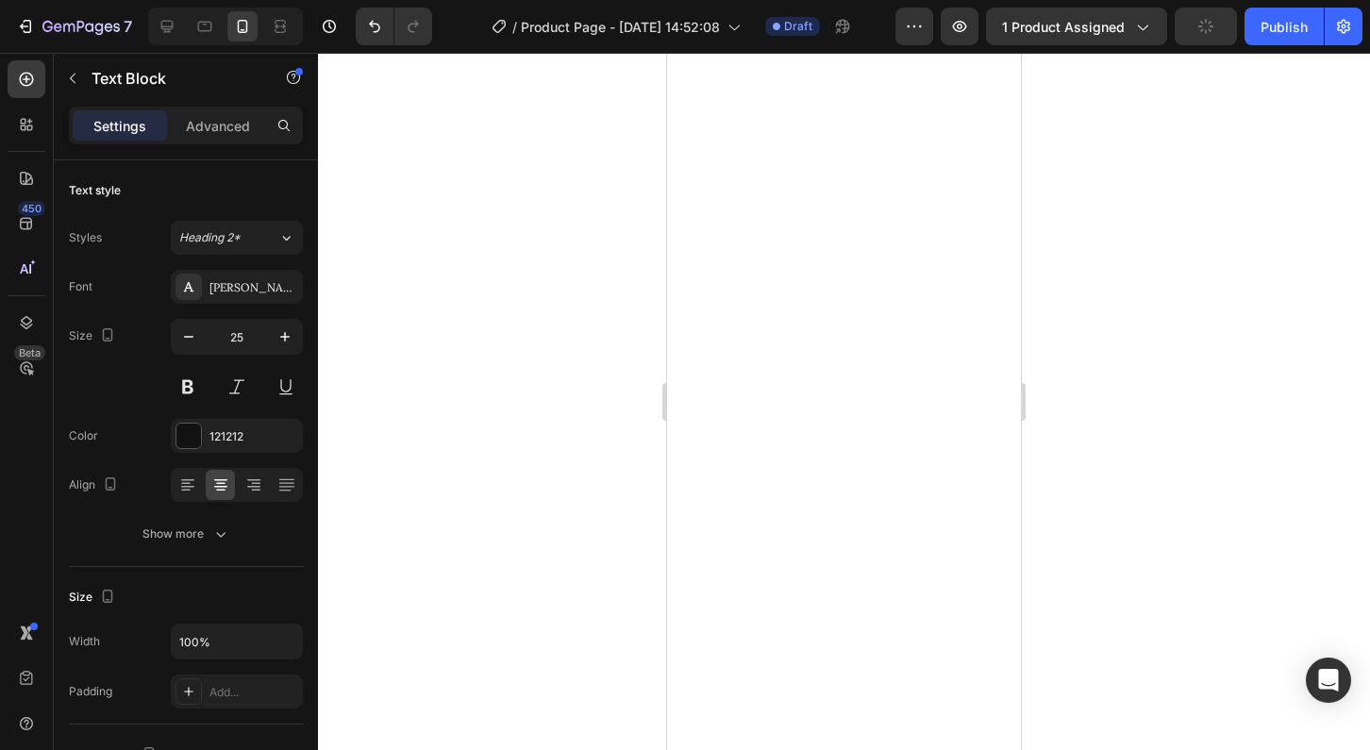
click at [1246, 590] on div at bounding box center [844, 401] width 1052 height 697
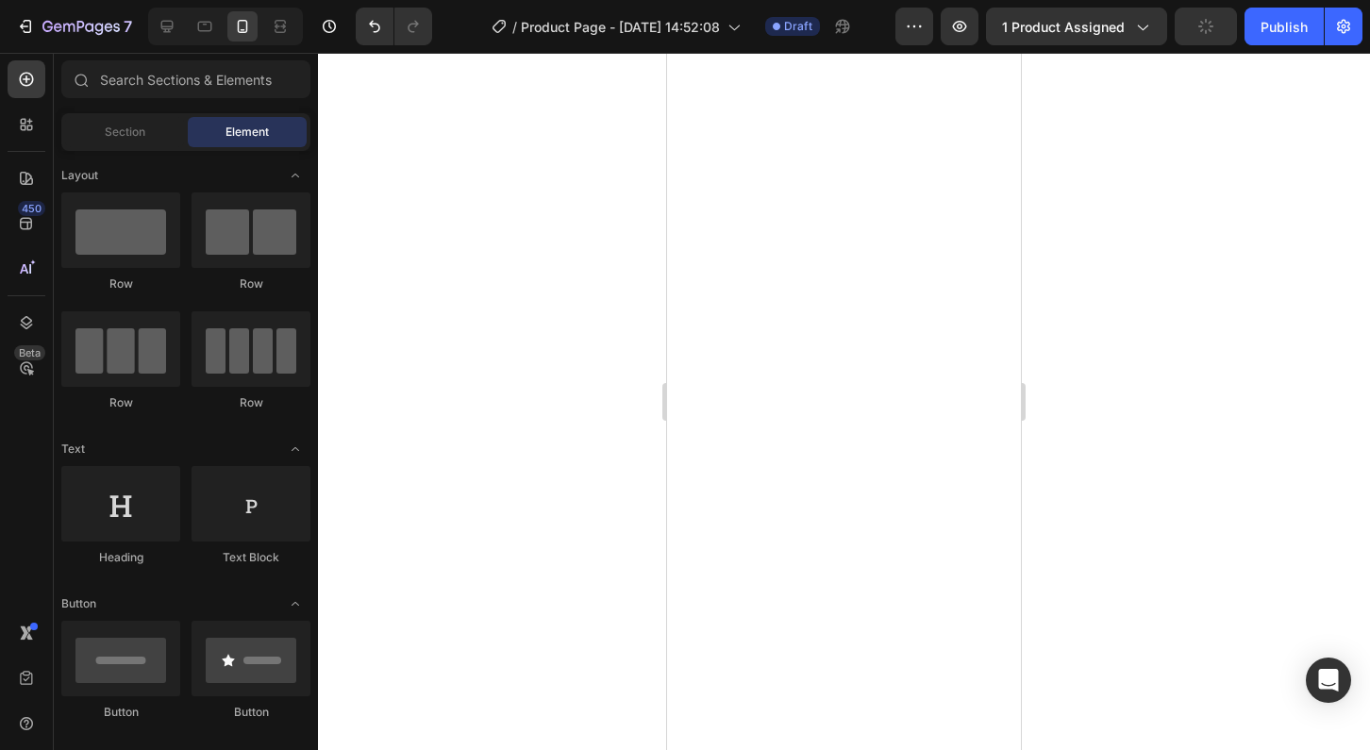
click at [1246, 590] on div at bounding box center [844, 401] width 1052 height 697
click at [1082, 557] on div at bounding box center [844, 401] width 1052 height 697
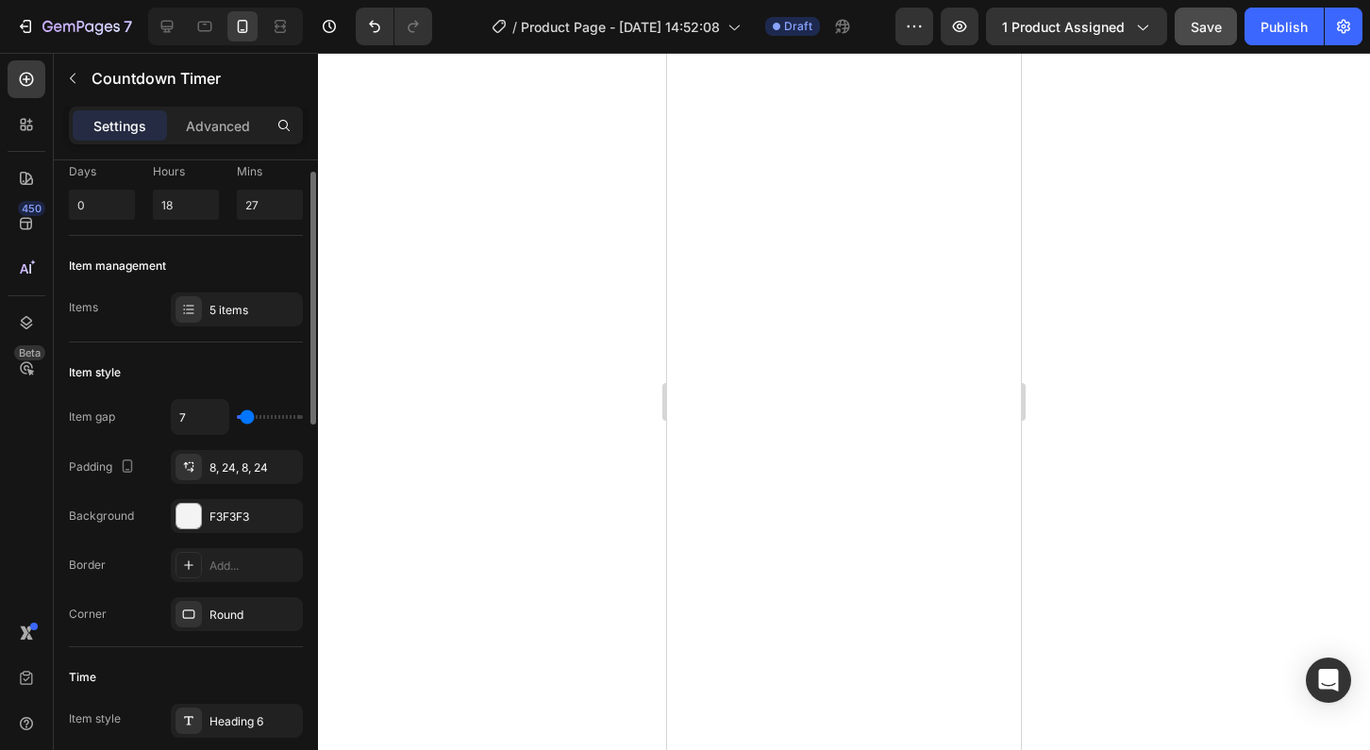
scroll to position [110, 0]
click at [243, 507] on div "F3F3F3" at bounding box center [237, 516] width 132 height 34
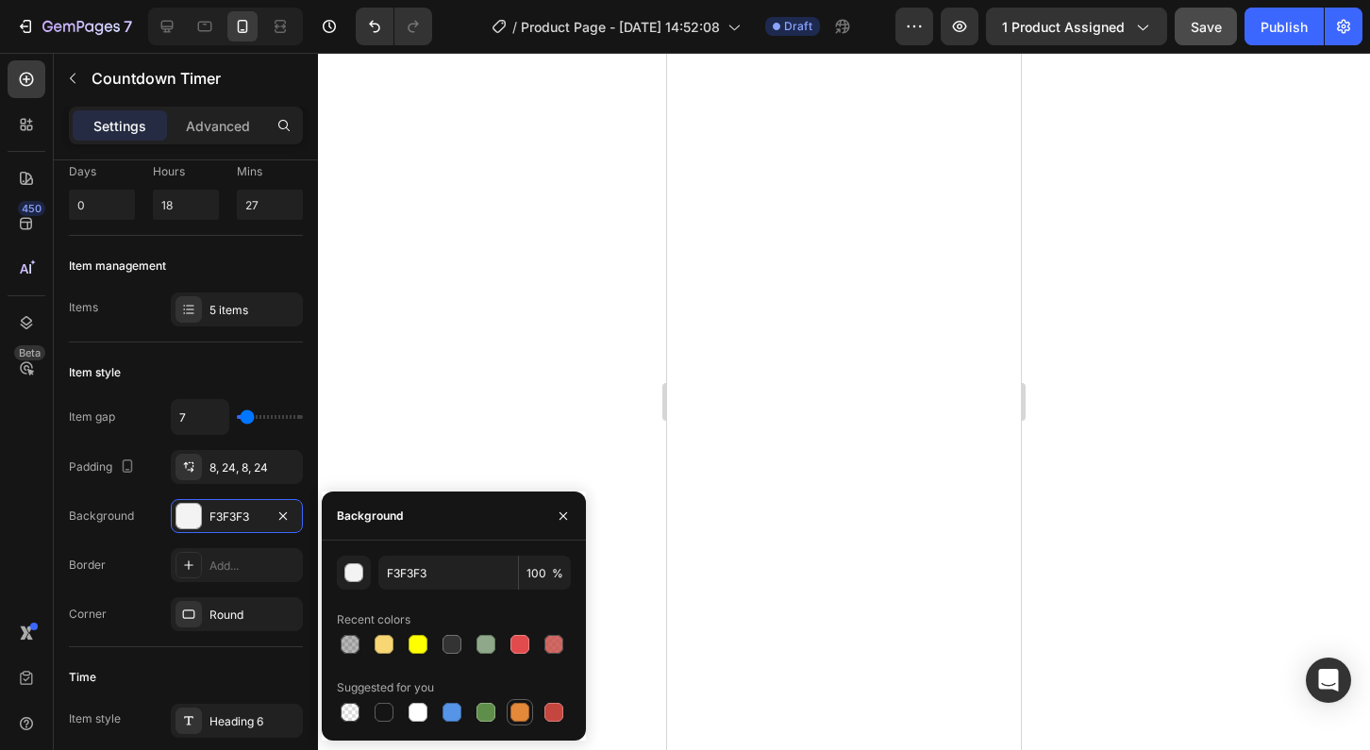
click at [526, 714] on div at bounding box center [520, 712] width 19 height 19
click at [417, 714] on div at bounding box center [418, 712] width 19 height 19
type input "FFFFFF"
click at [365, 26] on icon "Undo/Redo" at bounding box center [374, 26] width 19 height 19
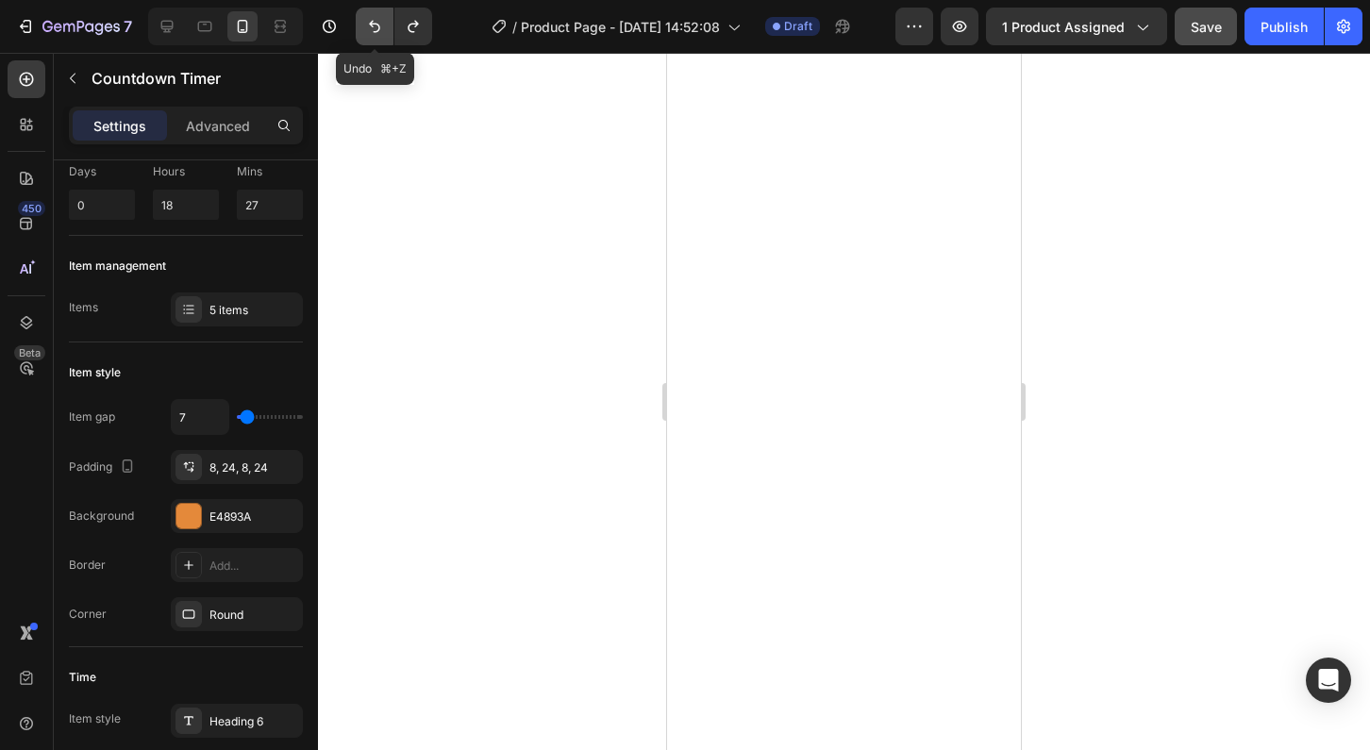
click at [365, 26] on icon "Undo/Redo" at bounding box center [374, 26] width 19 height 19
click at [1165, 379] on div at bounding box center [844, 401] width 1052 height 697
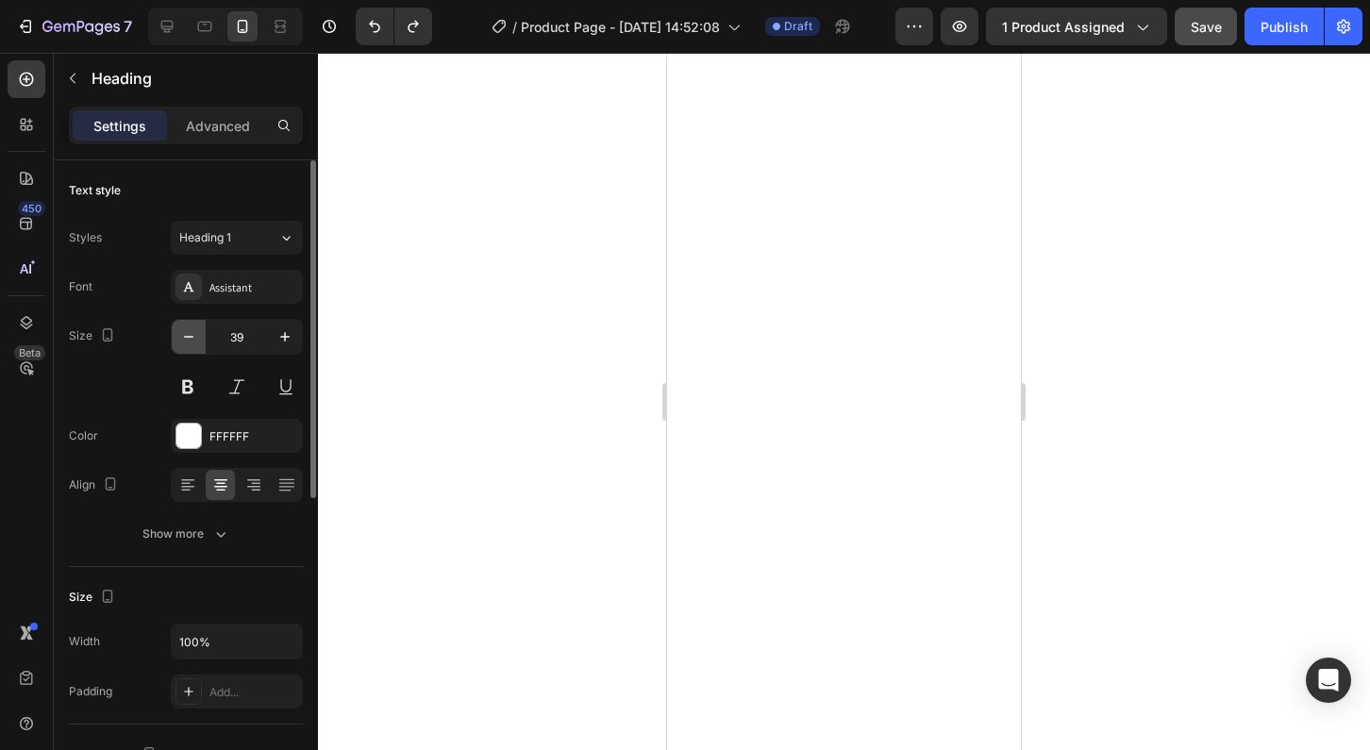
click at [189, 336] on icon "button" at bounding box center [188, 336] width 19 height 19
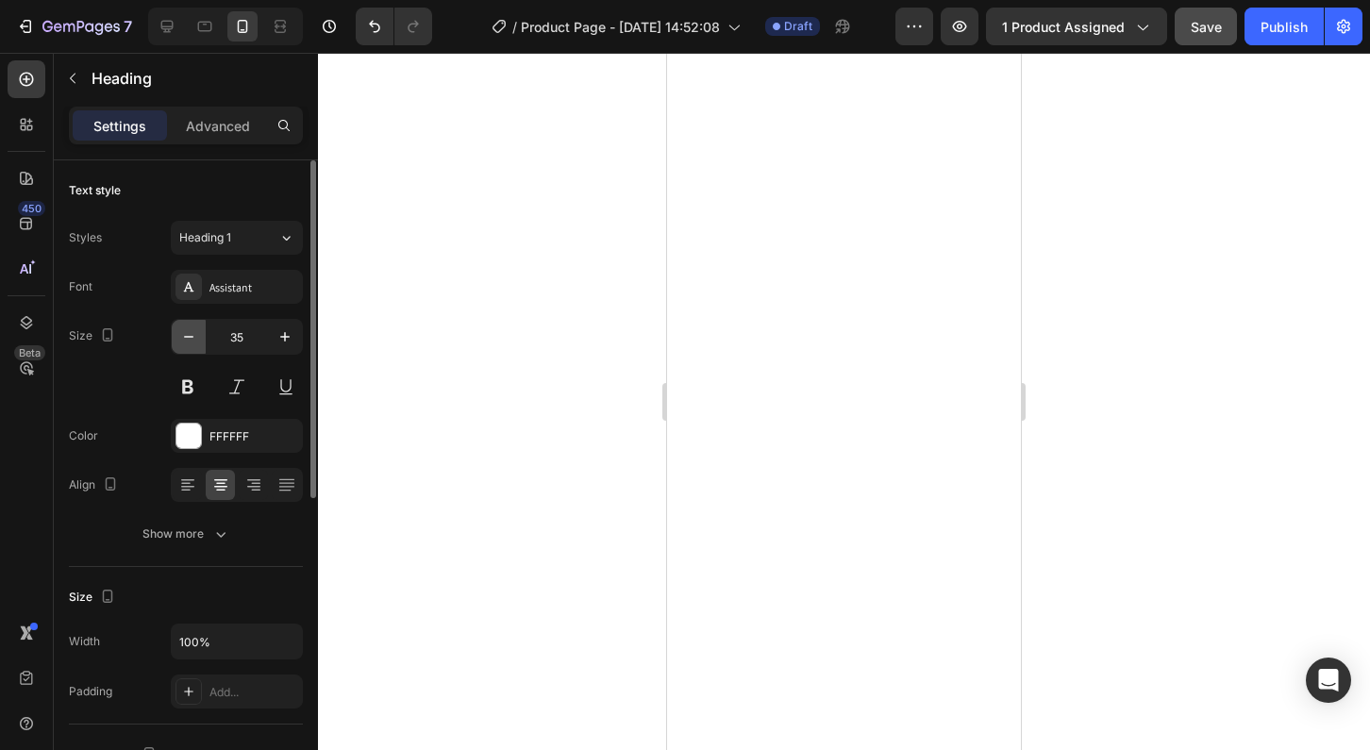
click at [189, 336] on icon "button" at bounding box center [188, 336] width 19 height 19
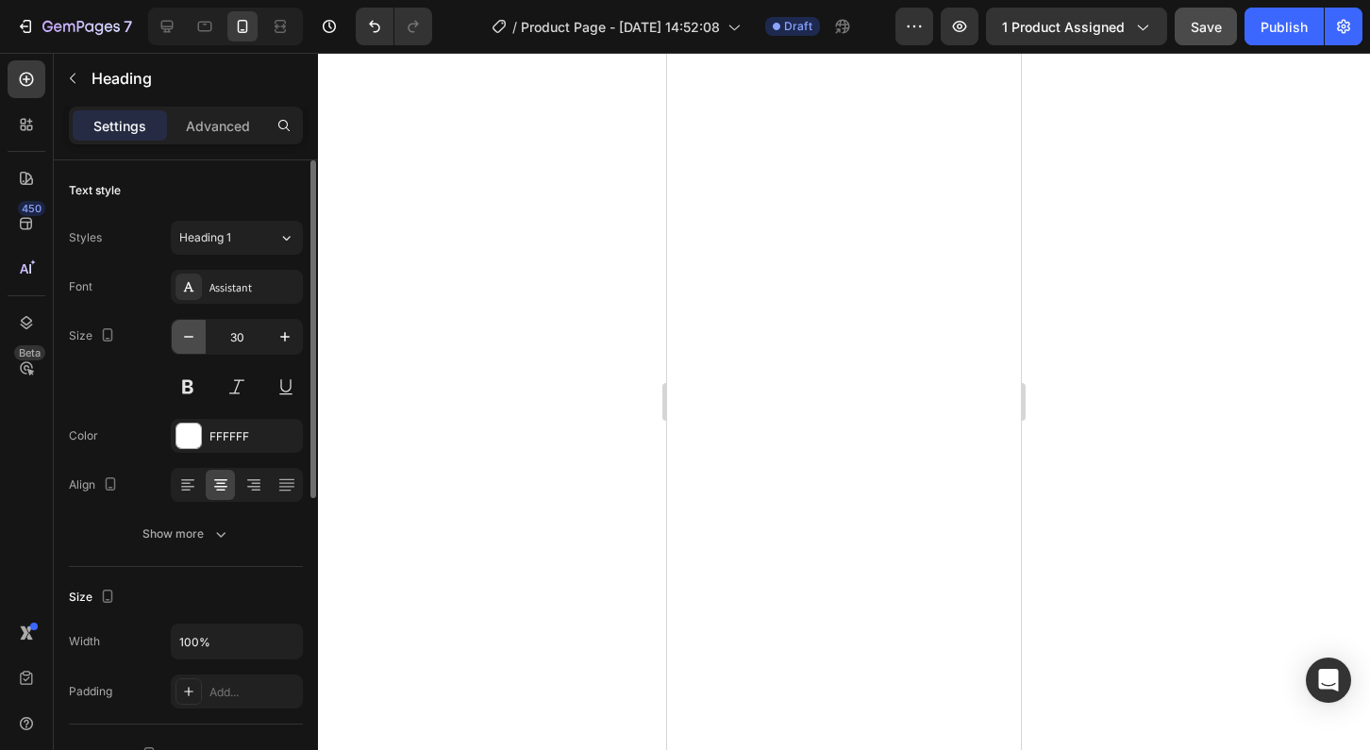
click at [189, 336] on icon "button" at bounding box center [188, 336] width 19 height 19
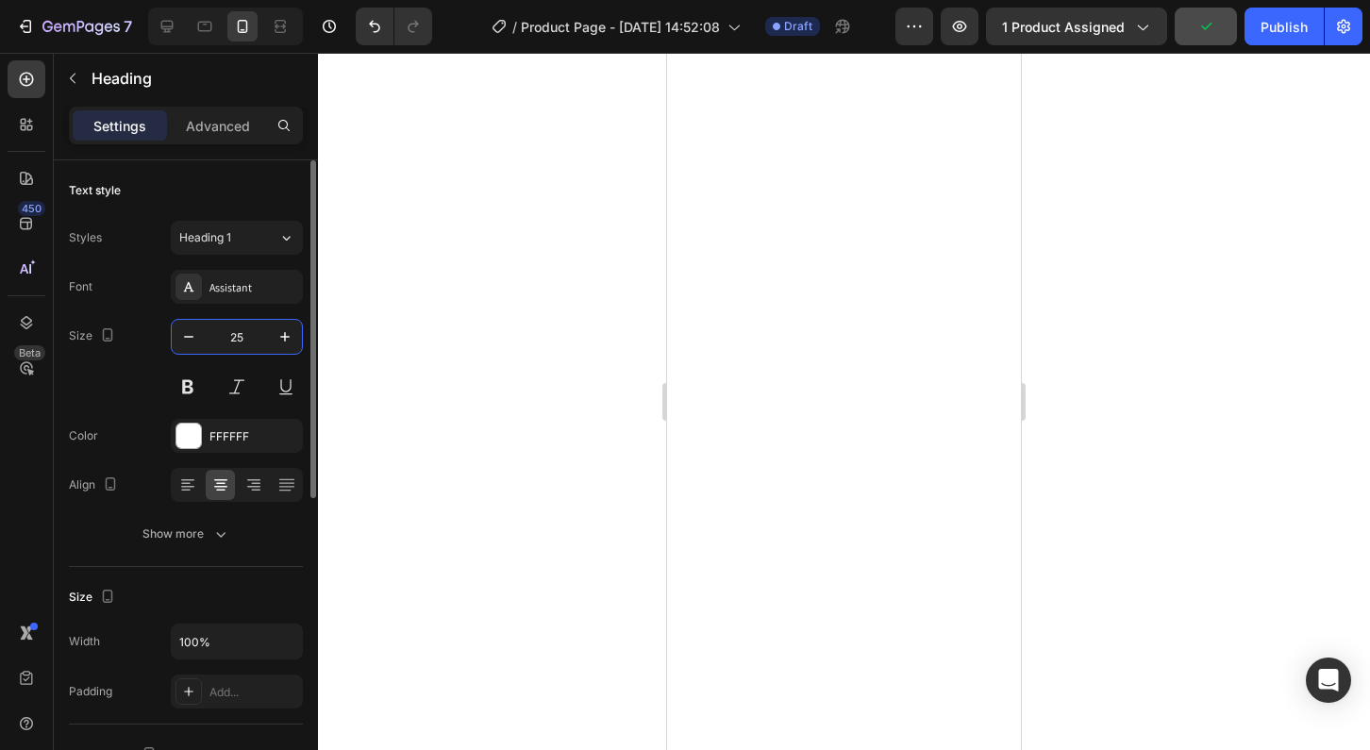
click at [237, 336] on input "25" at bounding box center [237, 337] width 62 height 34
type input "35"
click at [1185, 490] on div at bounding box center [844, 401] width 1052 height 697
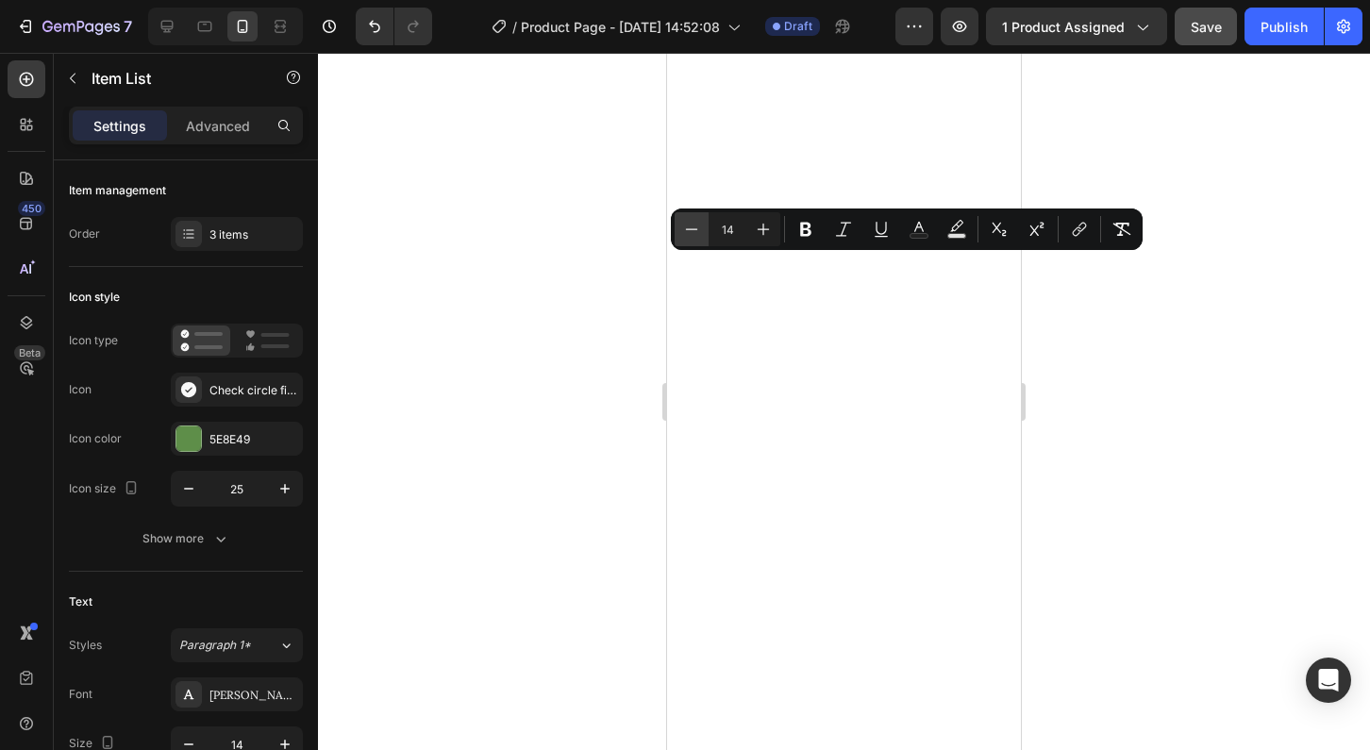
click at [695, 228] on icon "Editor contextual toolbar" at bounding box center [691, 229] width 19 height 19
type input "13"
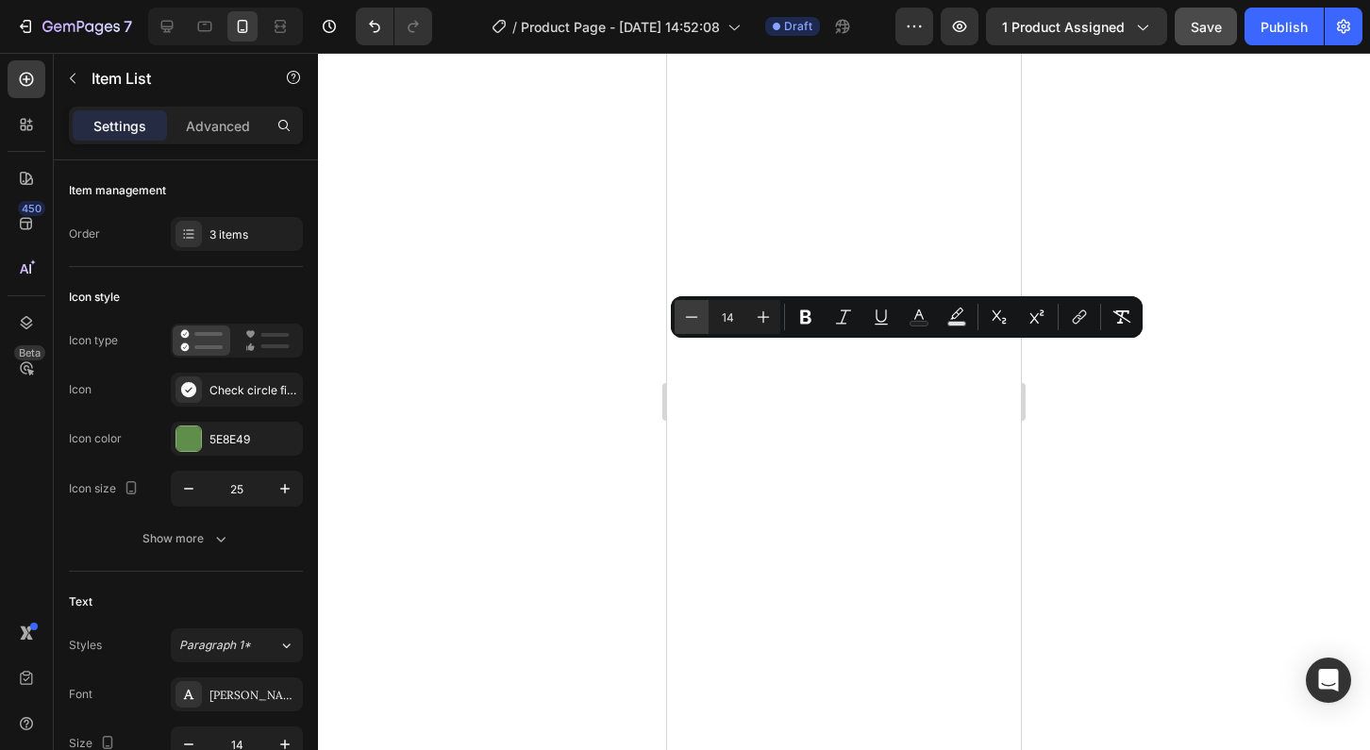
click at [701, 319] on button "Minus" at bounding box center [692, 317] width 34 height 34
type input "13"
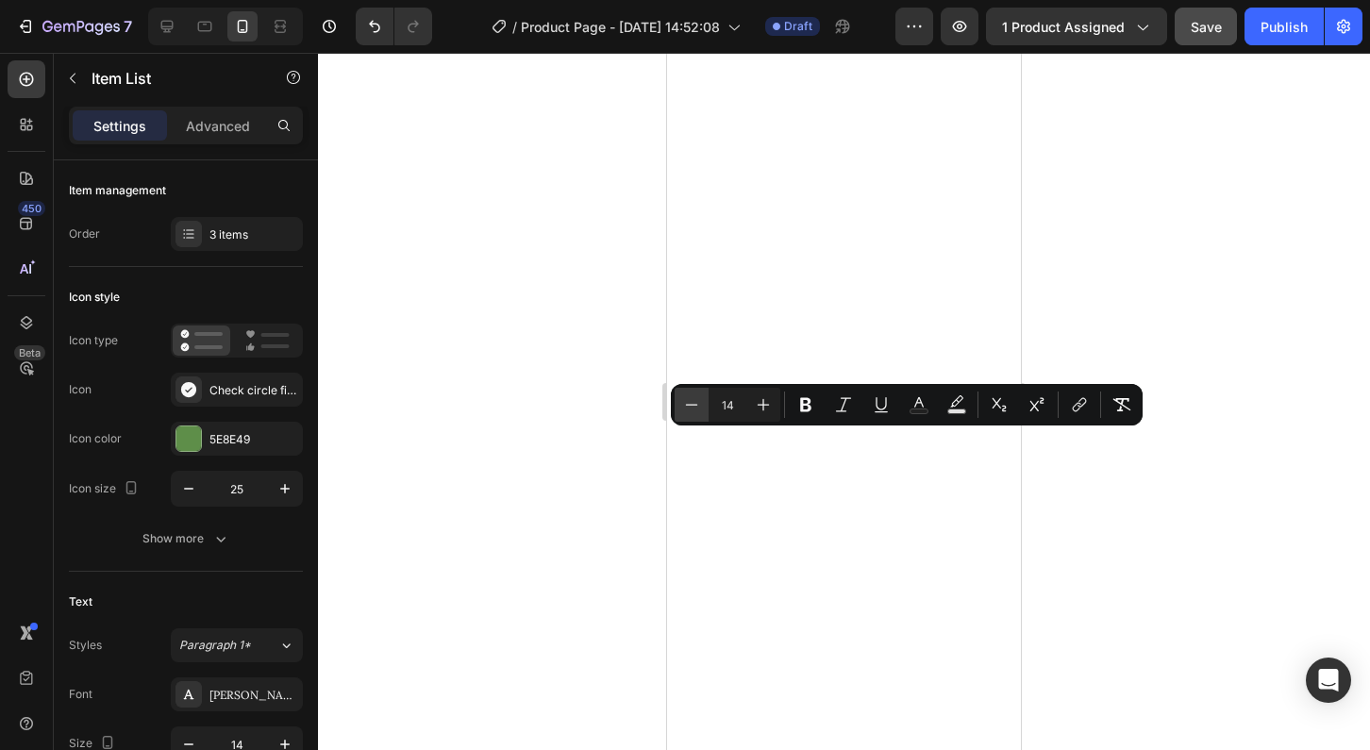
click at [696, 408] on icon "Editor contextual toolbar" at bounding box center [691, 404] width 19 height 19
type input "13"
click at [1081, 483] on div at bounding box center [844, 401] width 1052 height 697
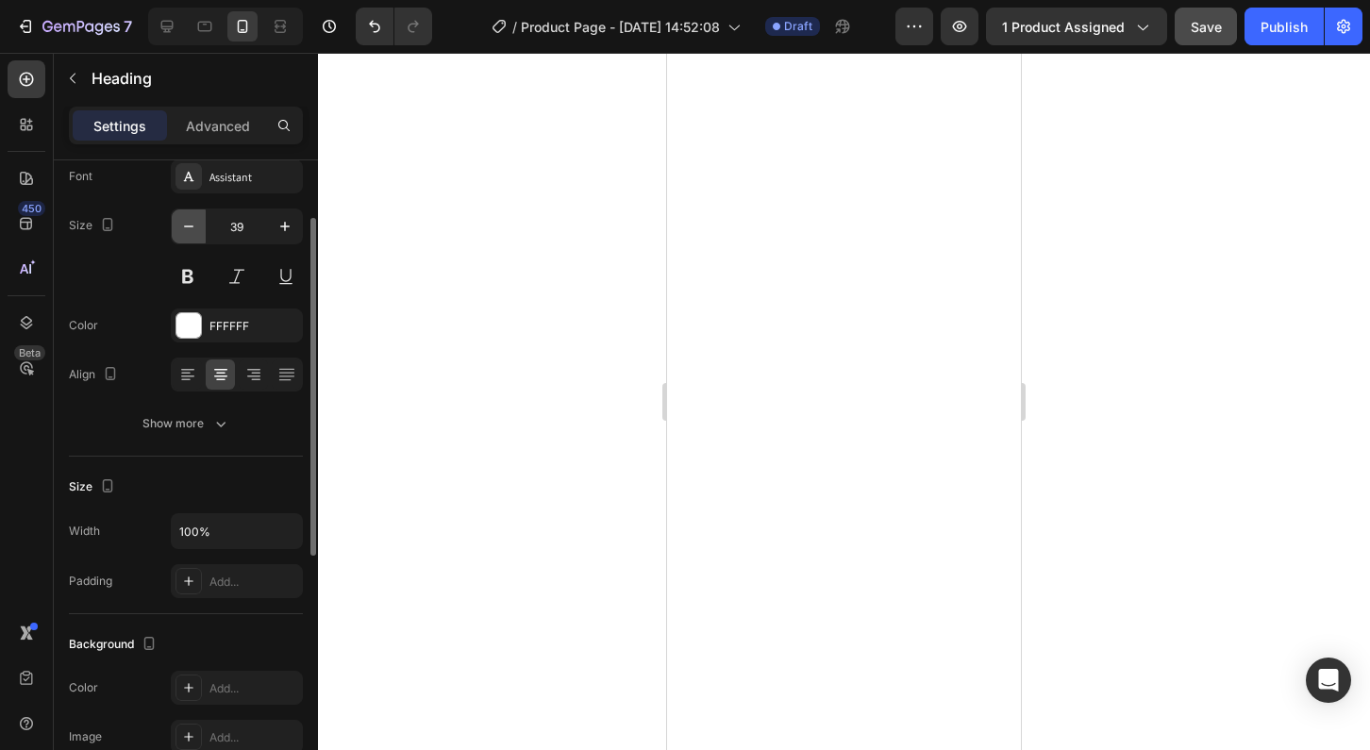
click at [185, 220] on icon "button" at bounding box center [188, 226] width 19 height 19
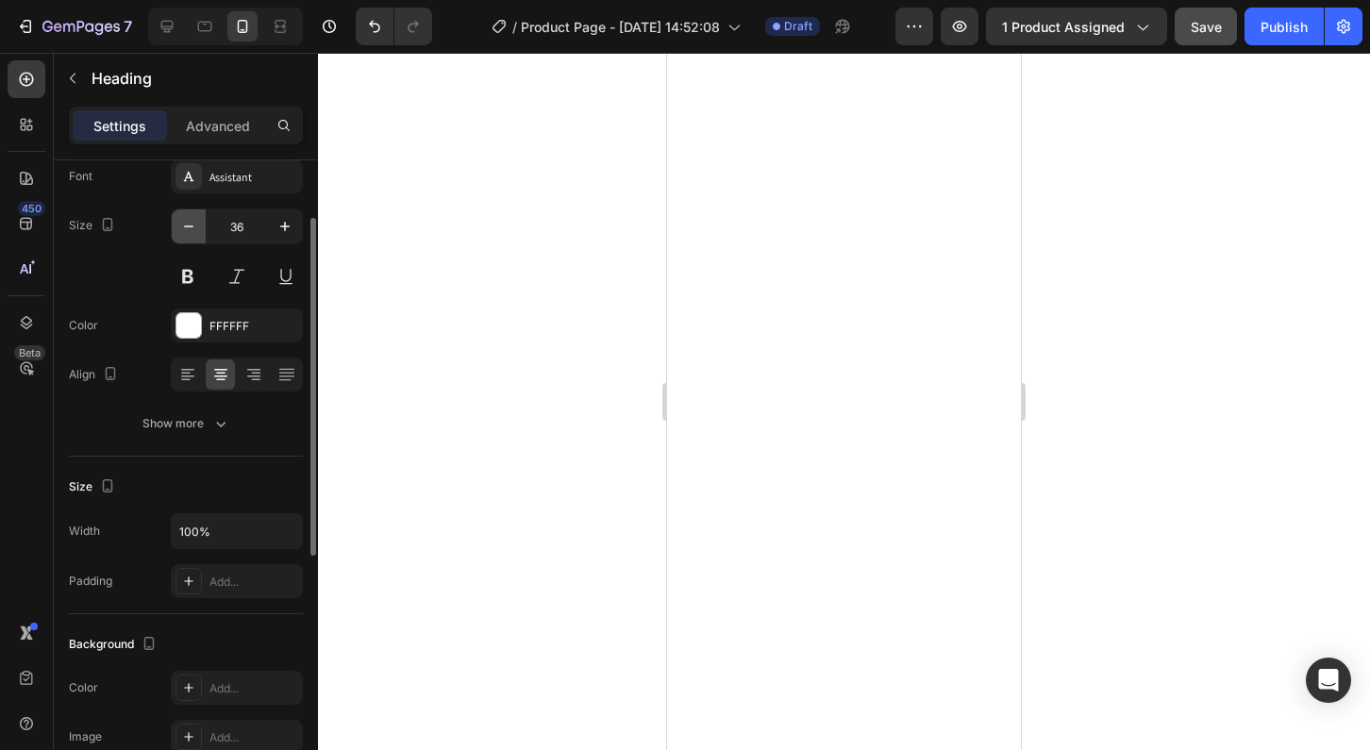
type input "35"
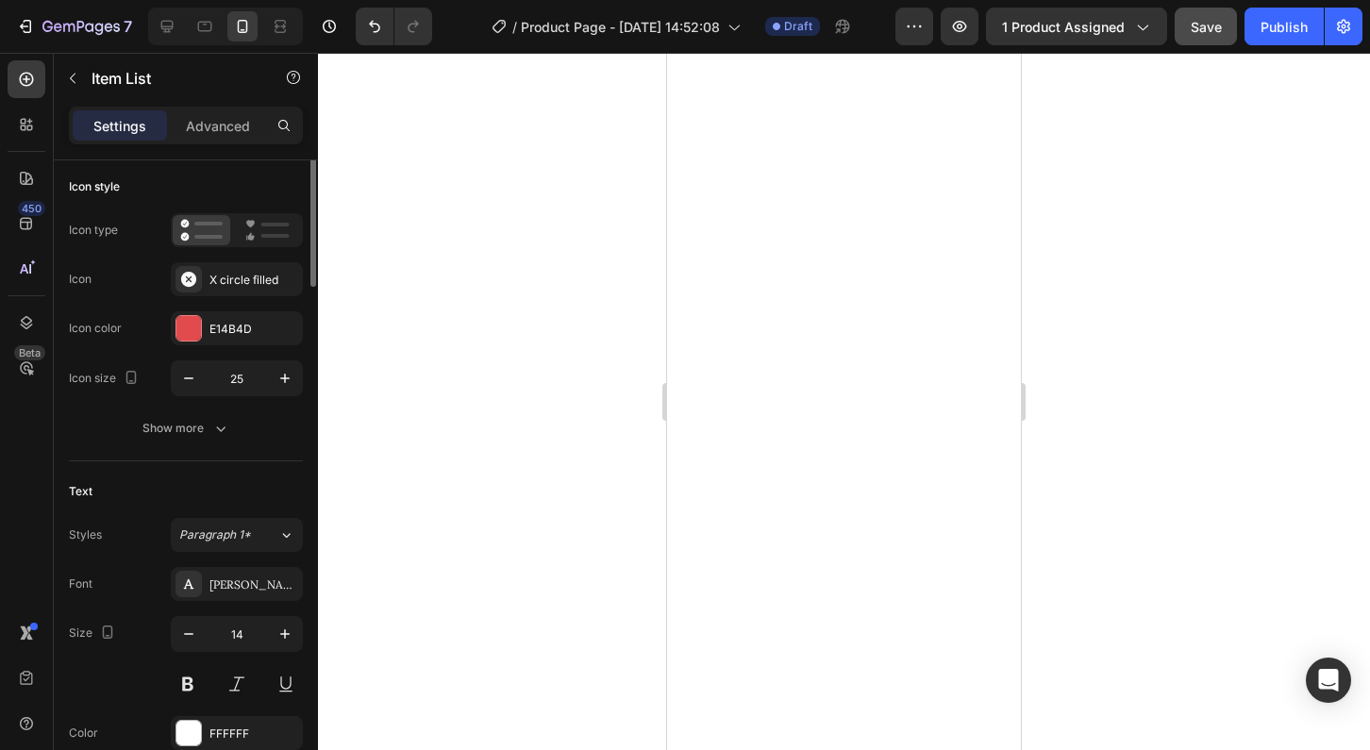
scroll to position [0, 0]
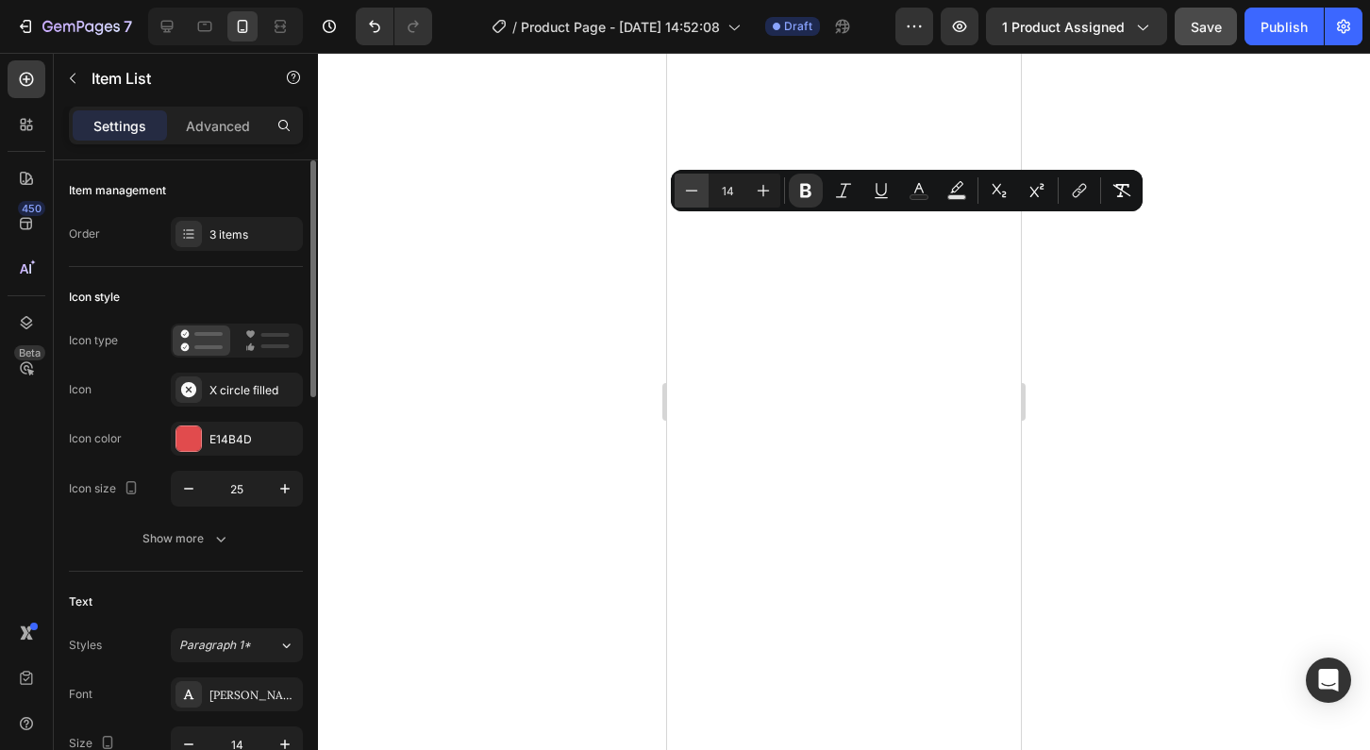
click at [695, 191] on icon "Editor contextual toolbar" at bounding box center [692, 190] width 12 height 1
type input "13"
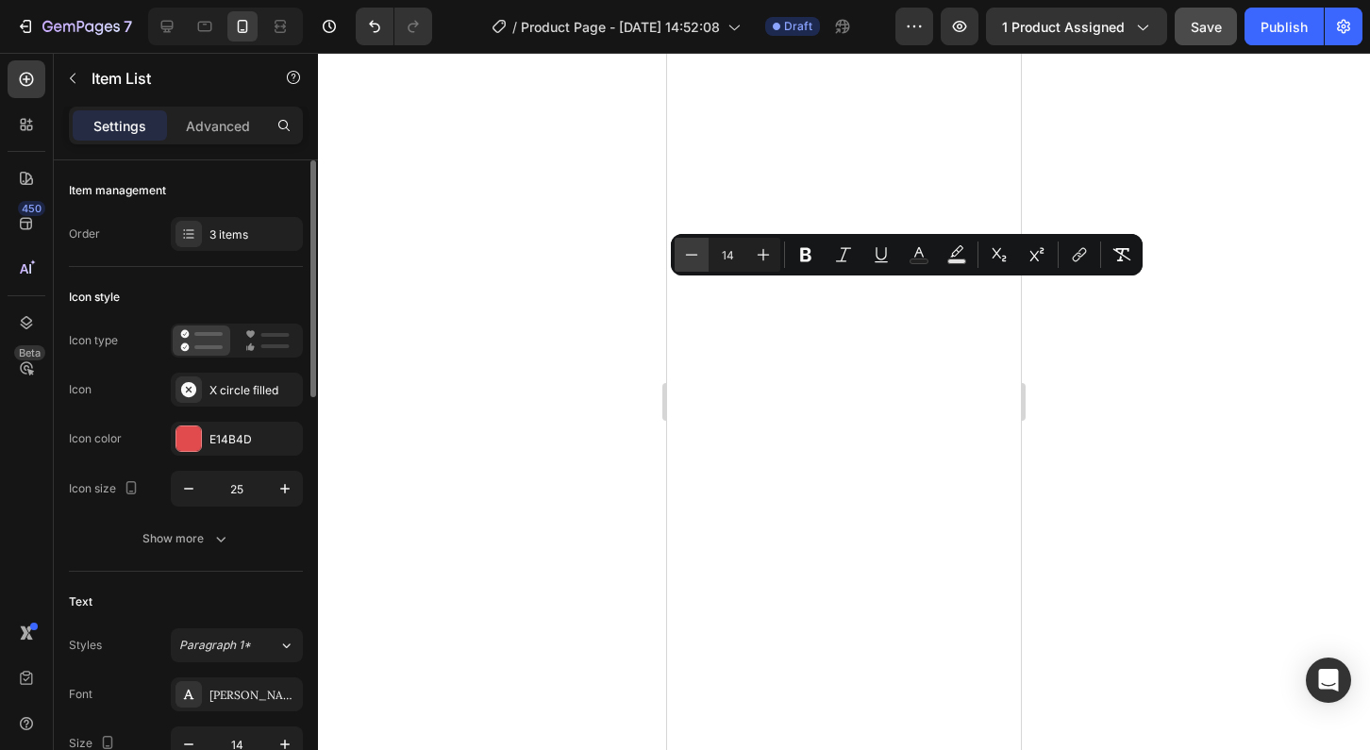
click at [697, 258] on icon "Editor contextual toolbar" at bounding box center [691, 254] width 19 height 19
type input "13"
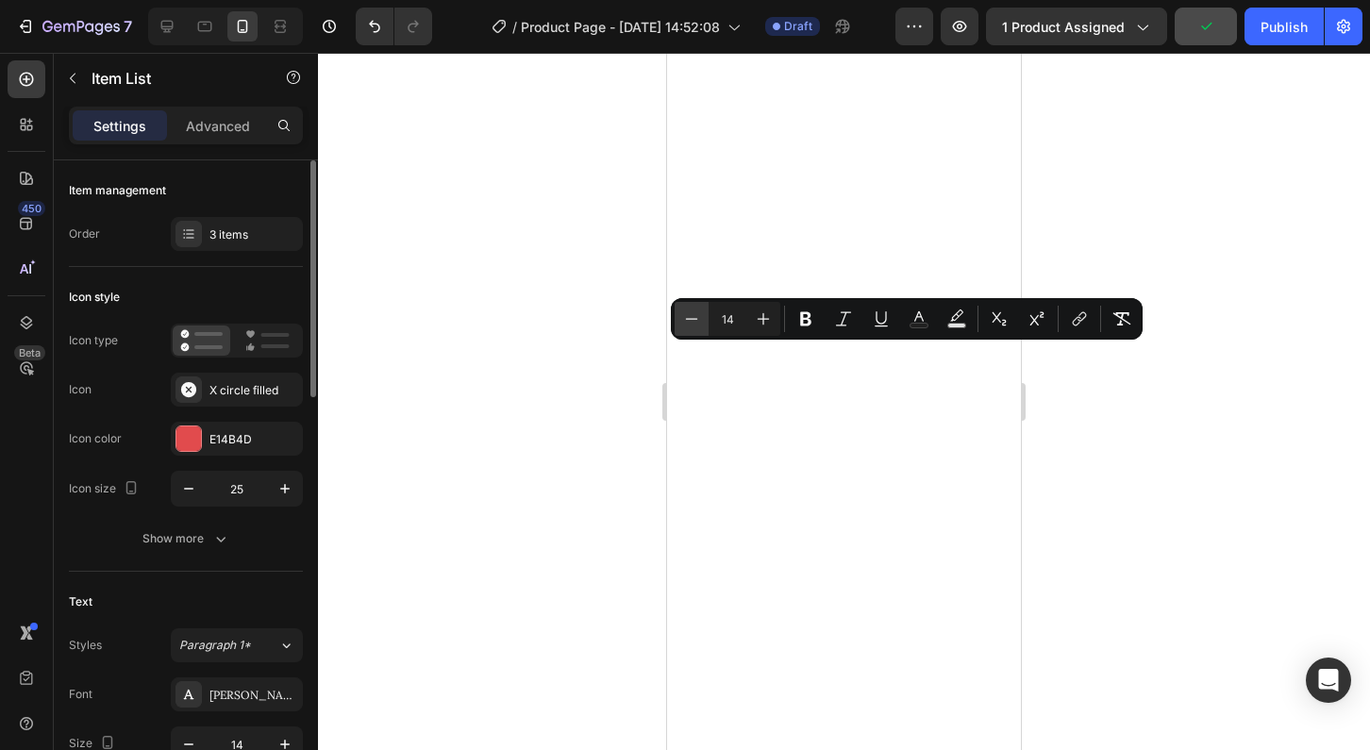
click at [697, 319] on icon "Editor contextual toolbar" at bounding box center [692, 318] width 12 height 1
type input "13"
click at [1135, 409] on div at bounding box center [844, 401] width 1052 height 697
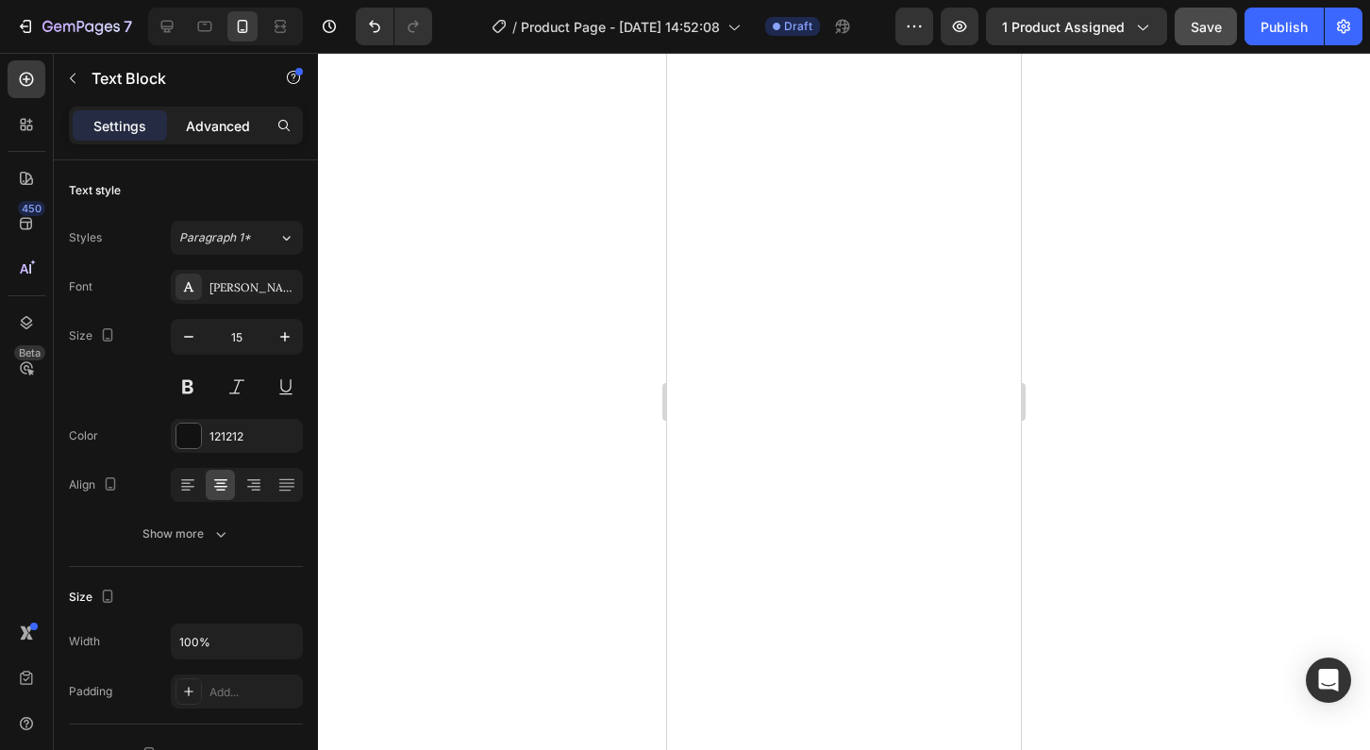
click at [215, 124] on p "Advanced" at bounding box center [218, 126] width 64 height 20
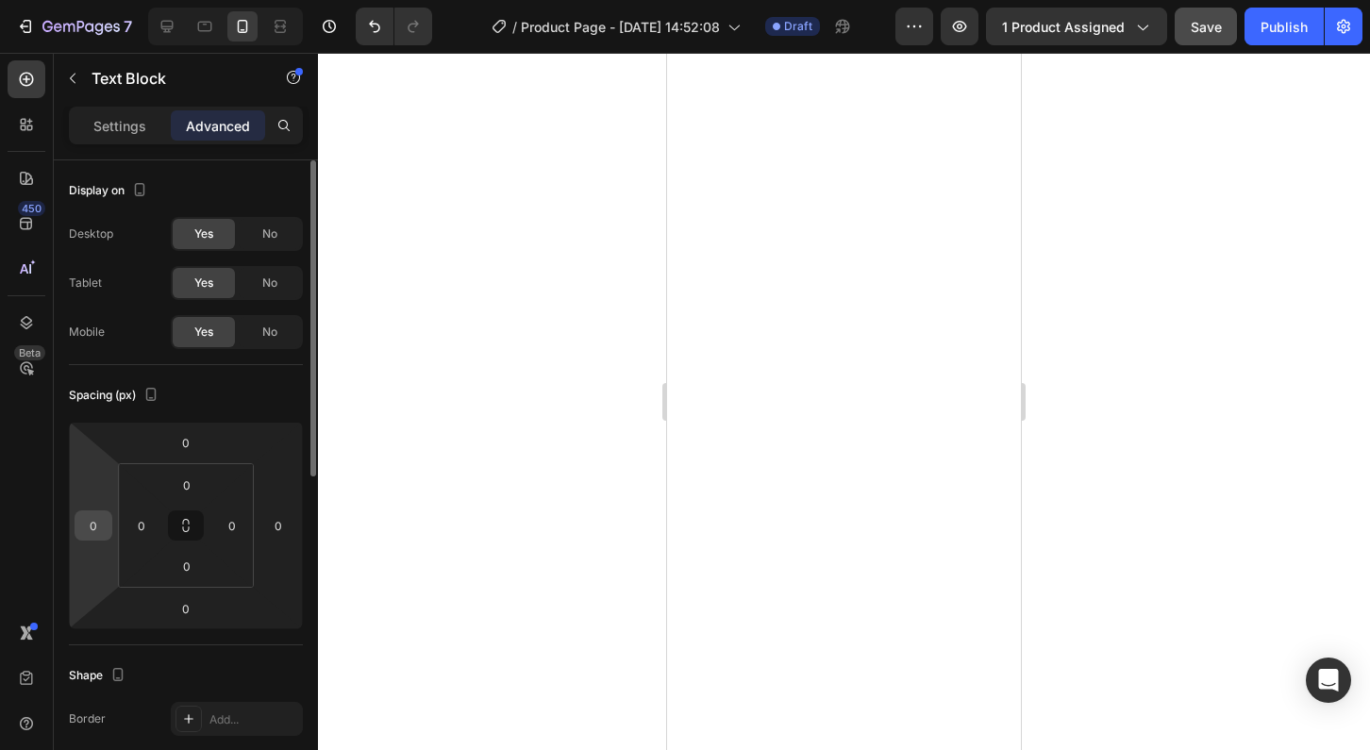
click at [95, 523] on input "0" at bounding box center [93, 526] width 28 height 28
type input "5"
click at [281, 530] on input "0" at bounding box center [278, 526] width 28 height 28
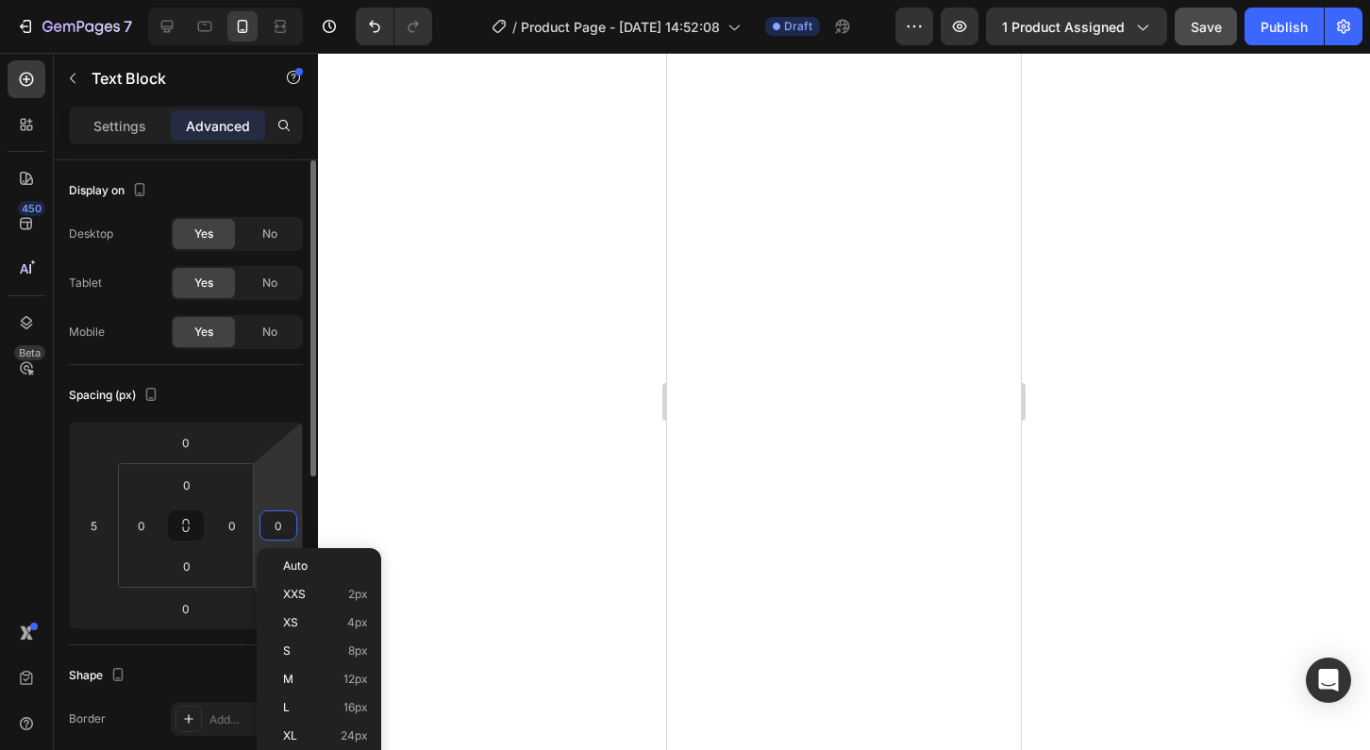
type input "5"
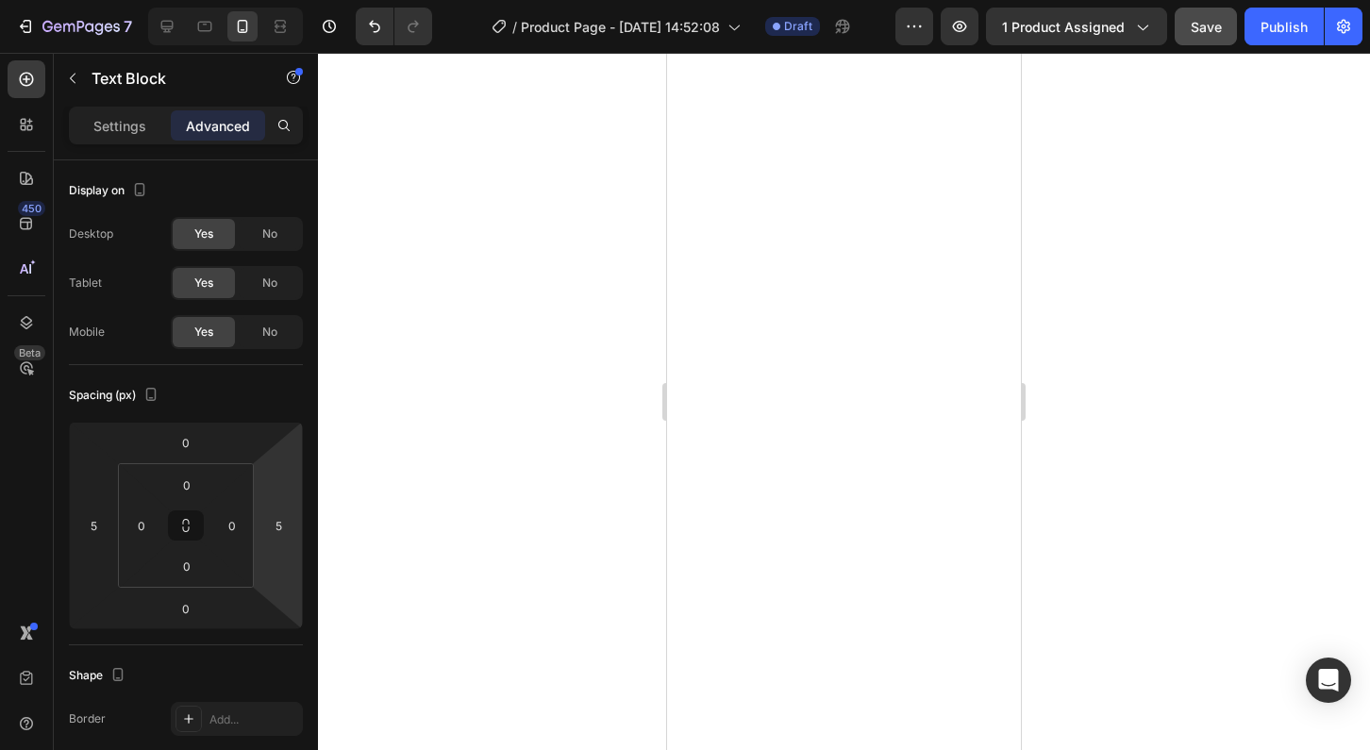
click at [1073, 511] on div at bounding box center [844, 401] width 1052 height 697
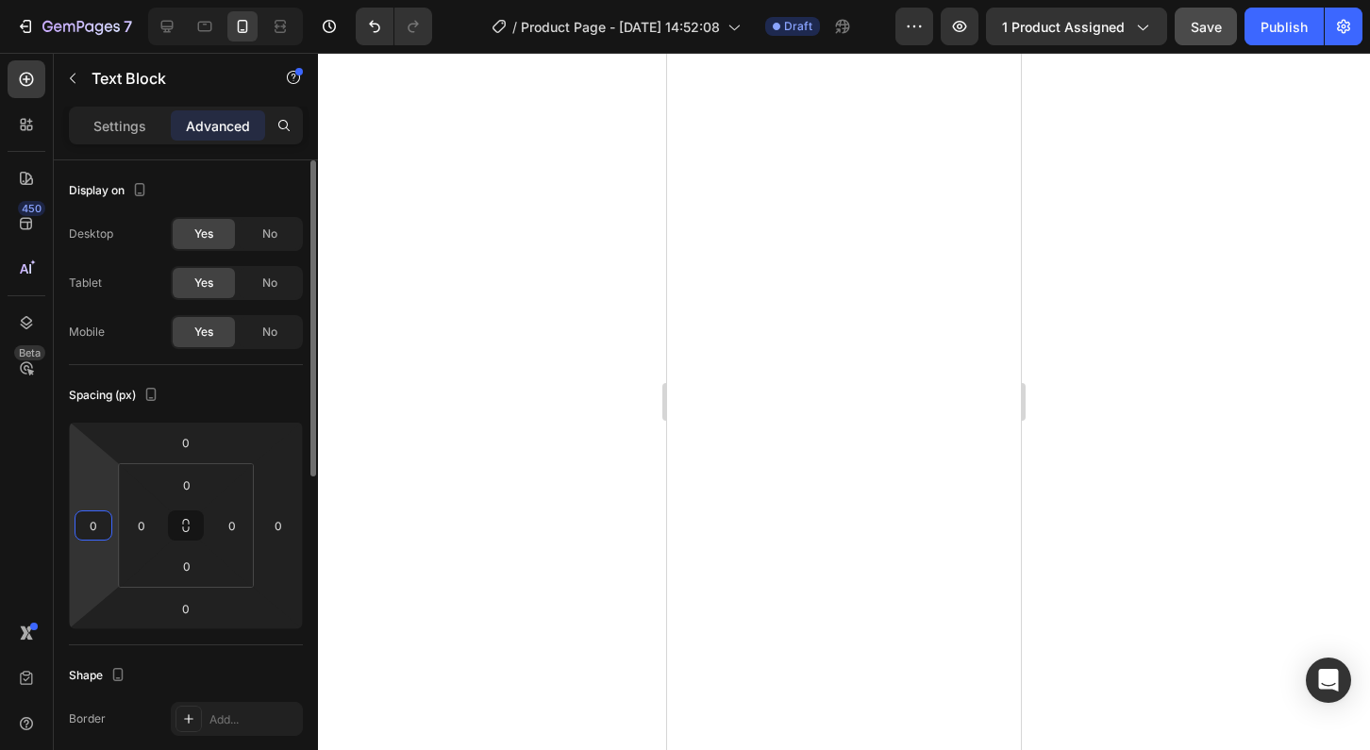
click at [97, 524] on input "0" at bounding box center [93, 526] width 28 height 28
type input "5"
click at [277, 527] on input "0" at bounding box center [278, 526] width 28 height 28
type input "5"
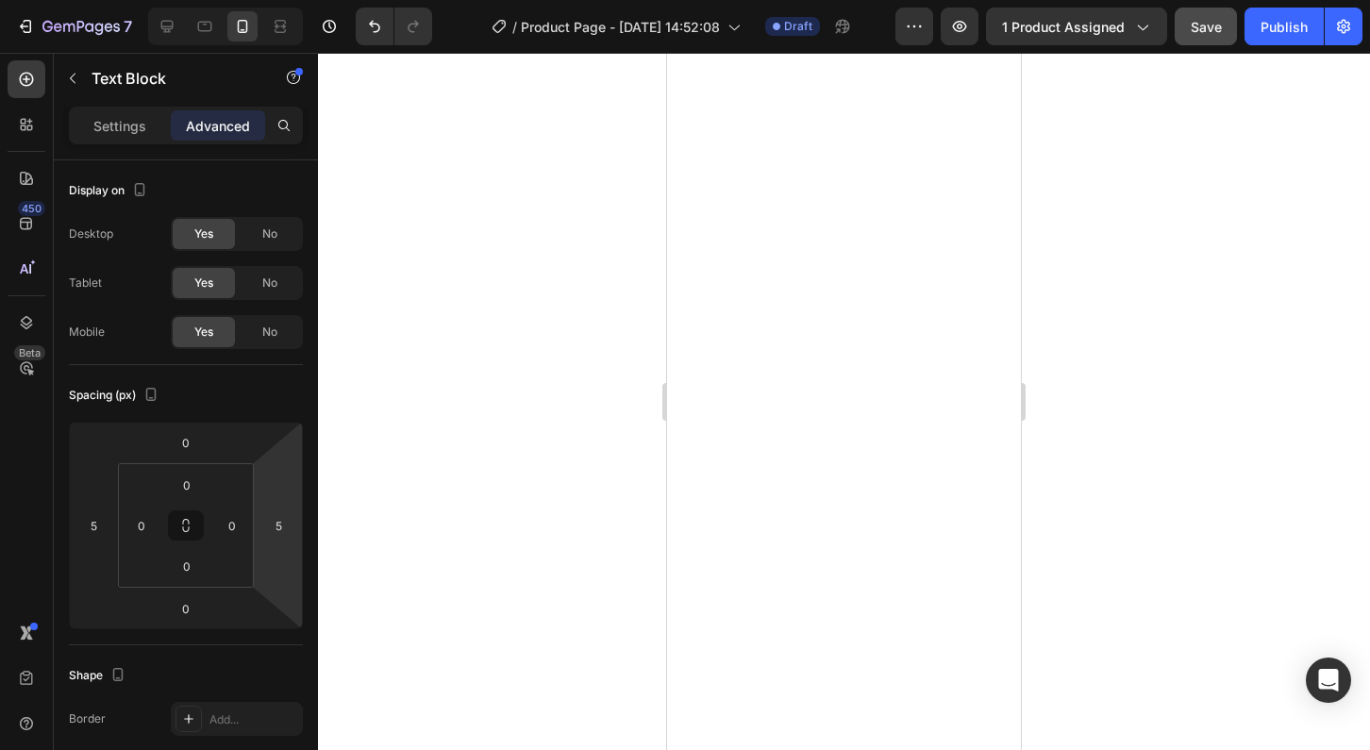
click at [1075, 491] on div at bounding box center [844, 401] width 1052 height 697
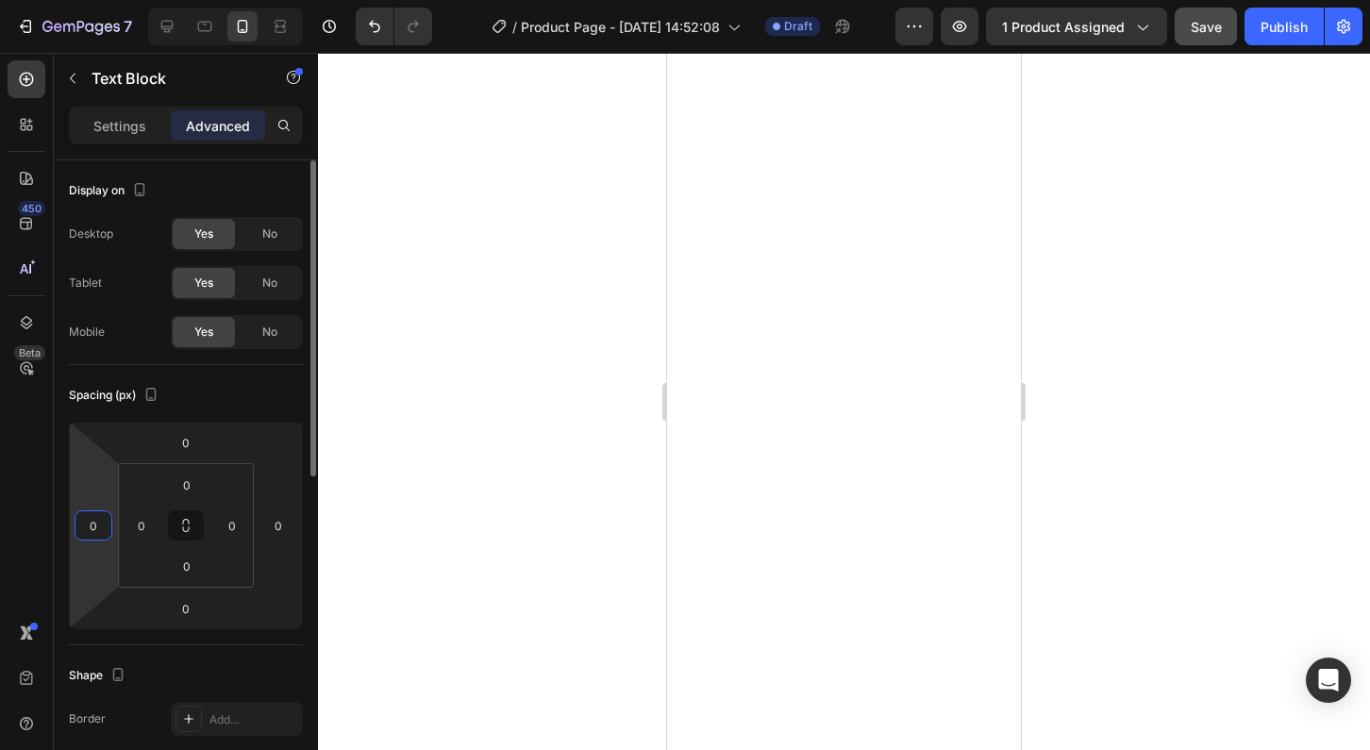
click at [102, 528] on input "0" at bounding box center [93, 526] width 28 height 28
type input "5"
click at [280, 520] on input "0" at bounding box center [278, 526] width 28 height 28
type input "5"
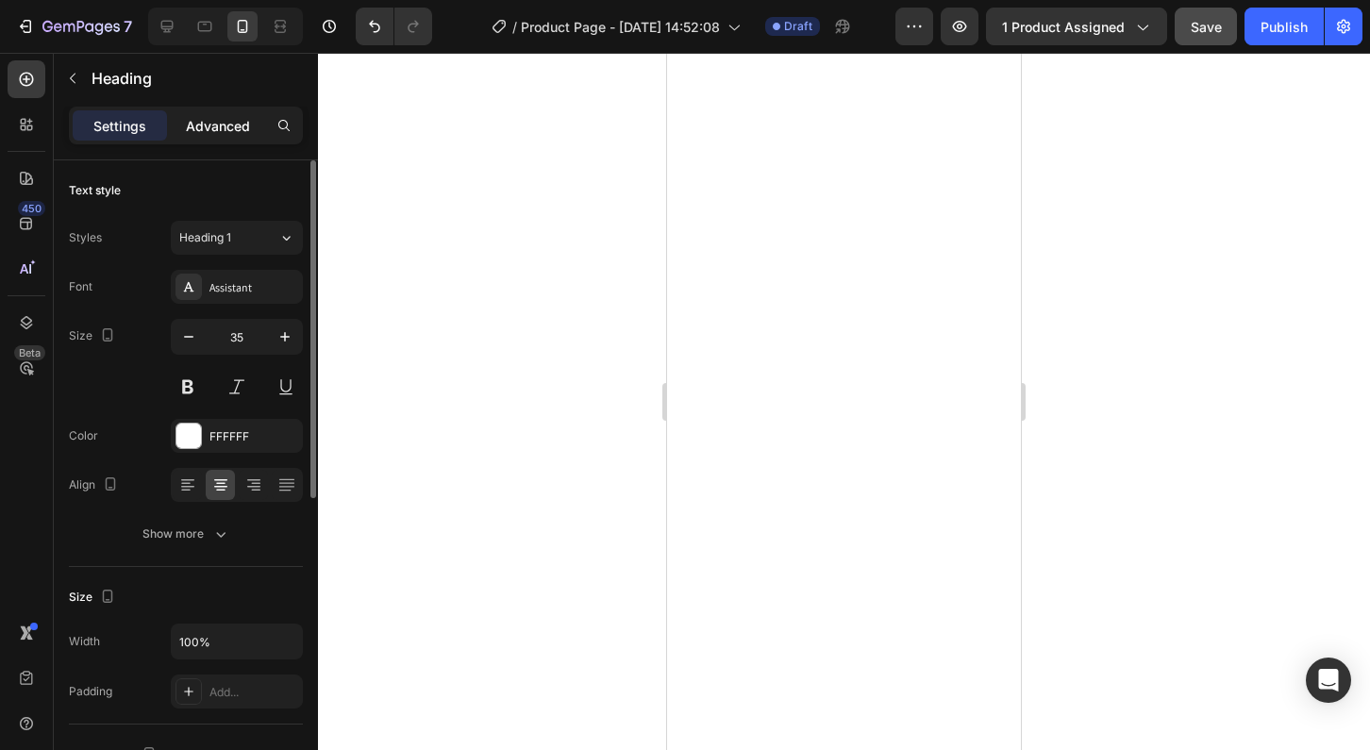
click at [217, 132] on p "Advanced" at bounding box center [218, 126] width 64 height 20
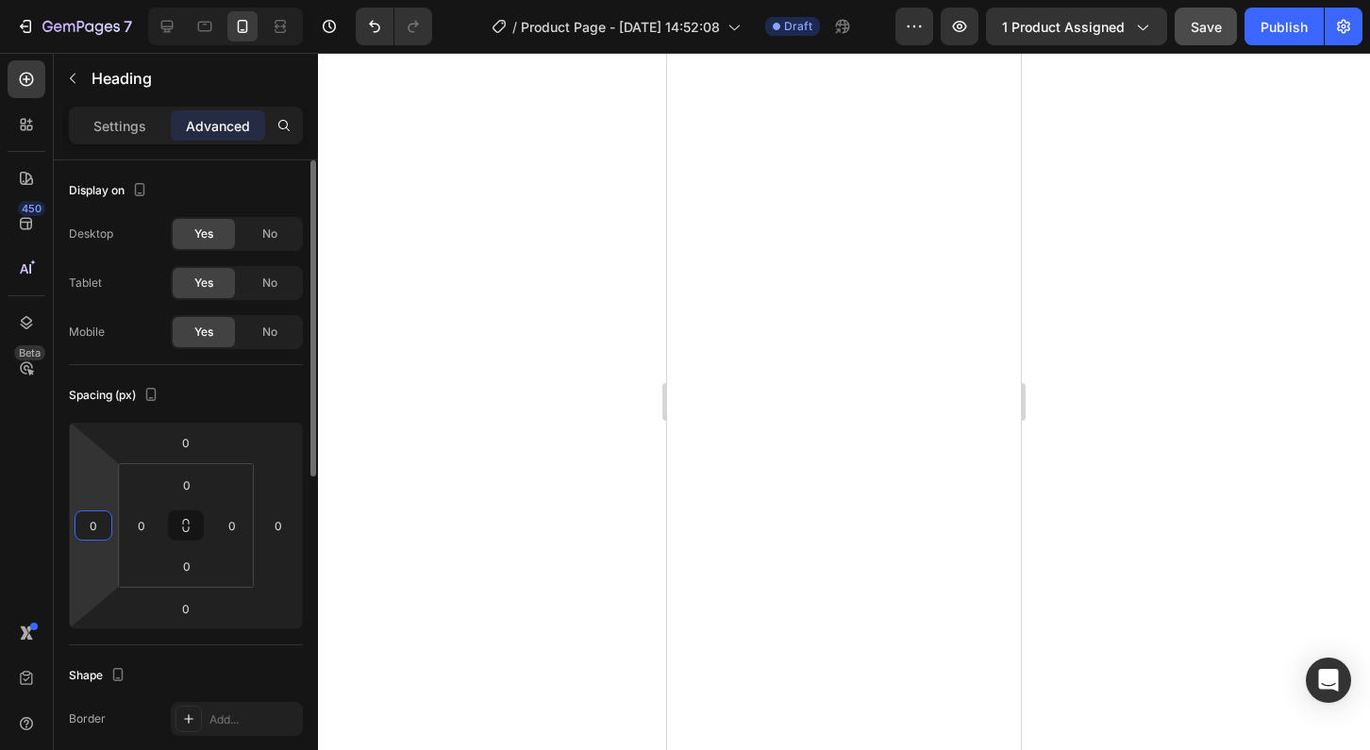
click at [100, 0] on html "7 / Product Page - [DATE] 14:52:08 Draft Preview 1 product assigned Save Publis…" at bounding box center [685, 0] width 1370 height 0
type input "5"
click at [273, 527] on input "0" at bounding box center [278, 526] width 28 height 28
type input "5"
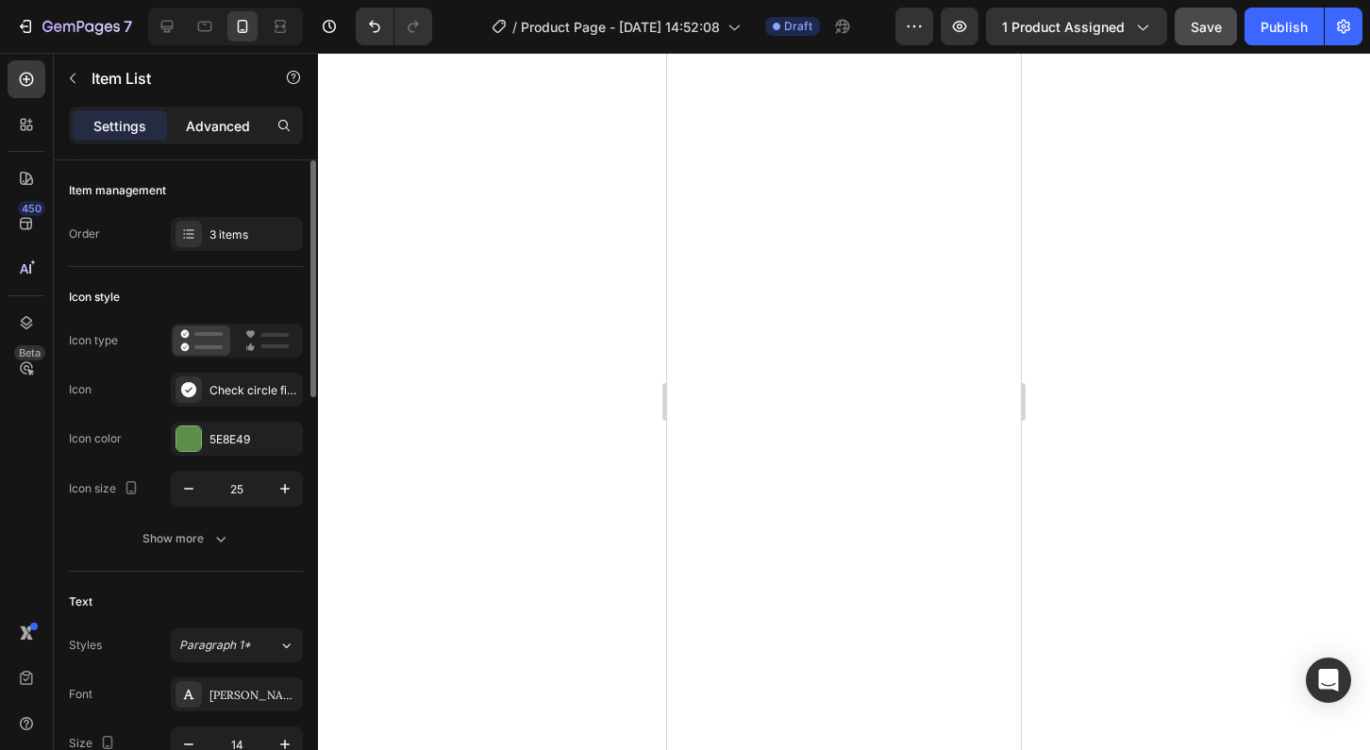
click at [219, 127] on p "Advanced" at bounding box center [218, 126] width 64 height 20
type input "100%"
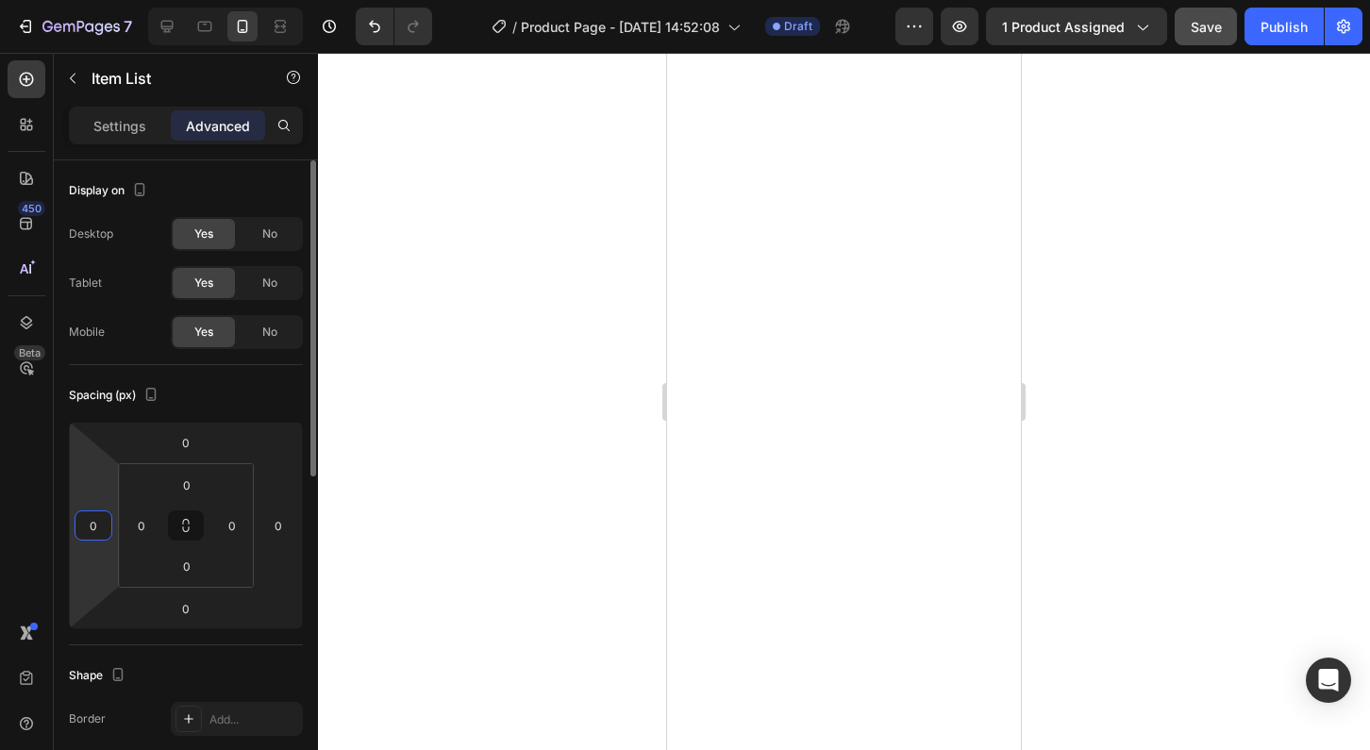
click at [98, 0] on html "7 / Product Page - [DATE] 14:52:08 Draft Preview 1 product assigned Save Publis…" at bounding box center [685, 0] width 1370 height 0
type input "5"
click at [284, 536] on input "0" at bounding box center [278, 526] width 28 height 28
type input "5"
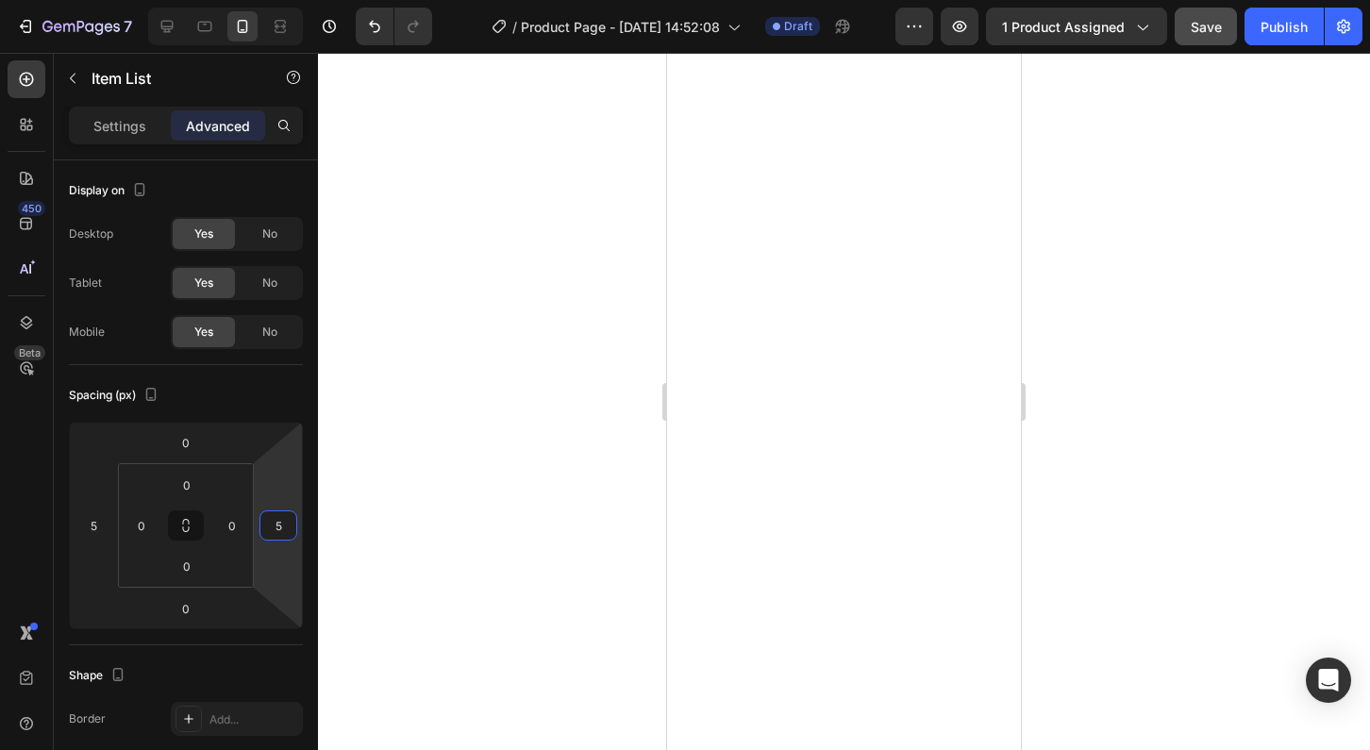
click at [1045, 528] on div at bounding box center [844, 401] width 1052 height 697
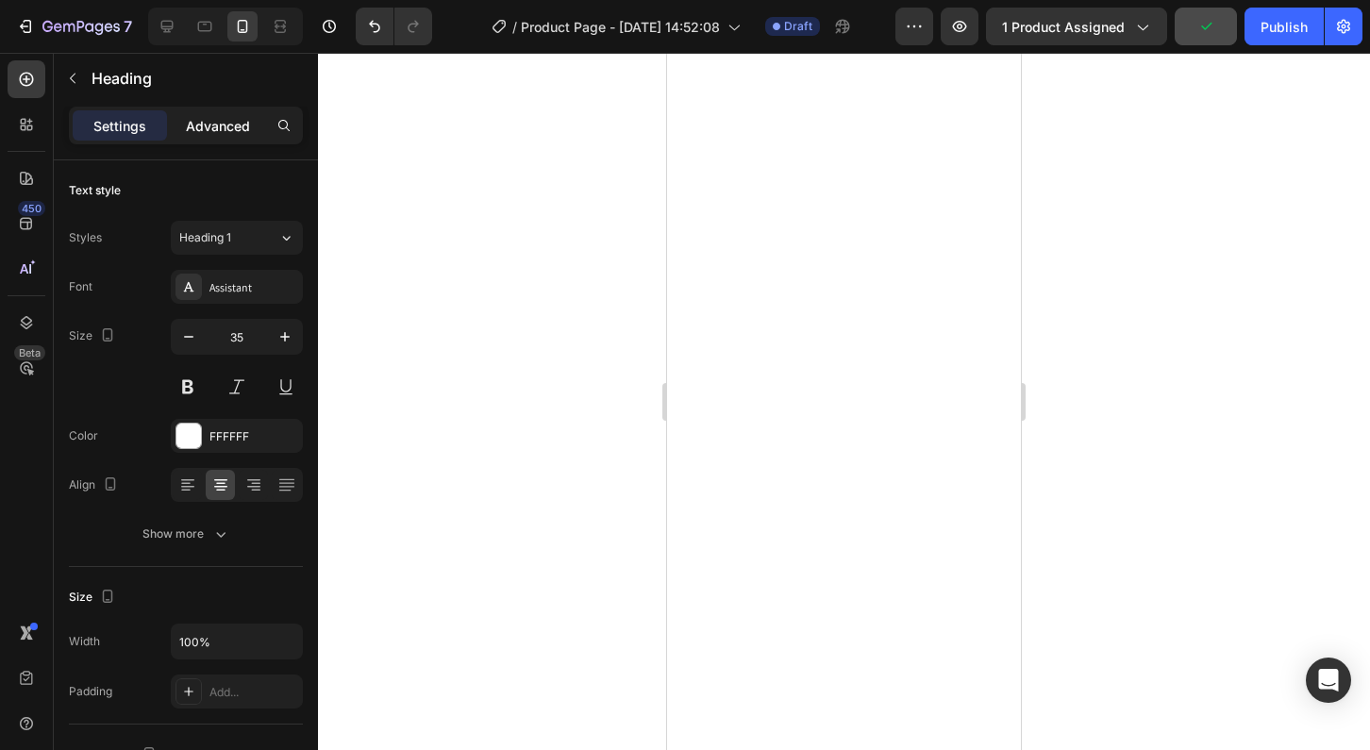
click at [230, 128] on p "Advanced" at bounding box center [218, 126] width 64 height 20
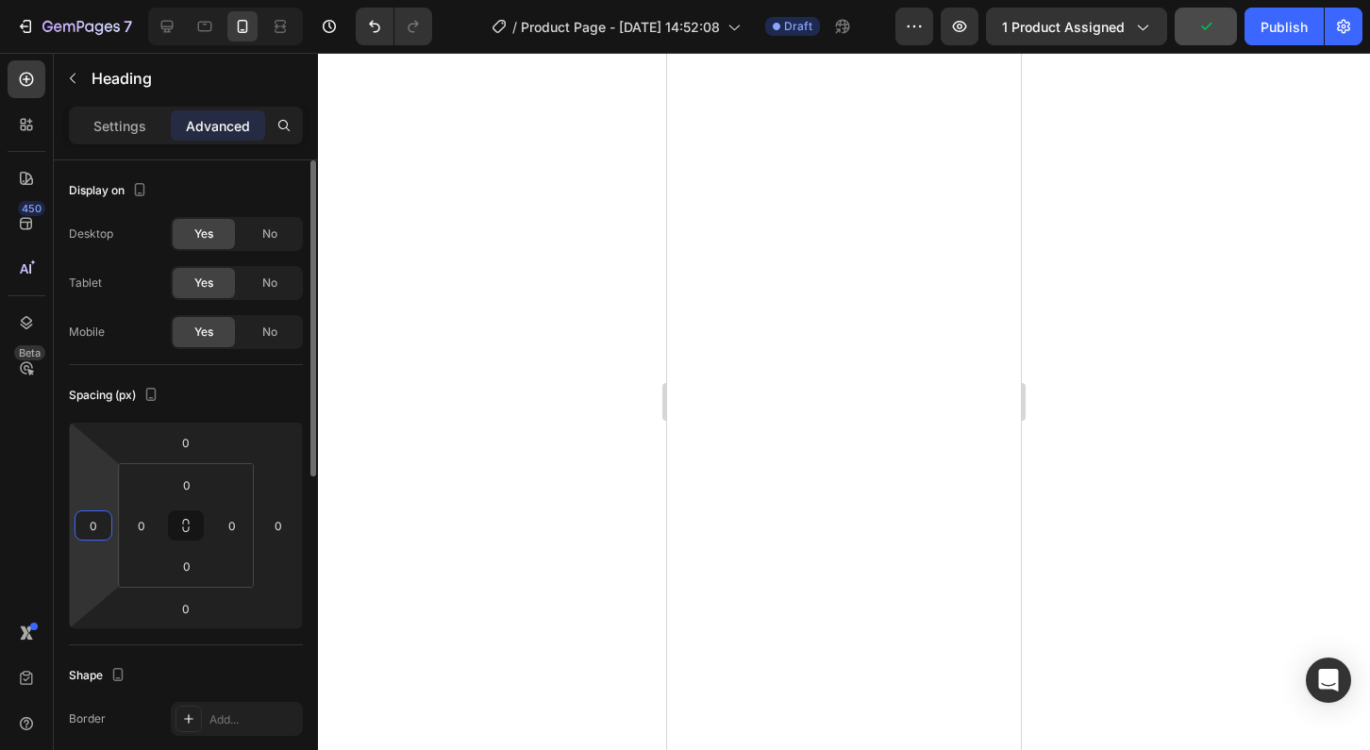
click at [98, 531] on input "0" at bounding box center [93, 526] width 28 height 28
type input "5"
click at [279, 523] on input "0" at bounding box center [278, 526] width 28 height 28
type input "05"
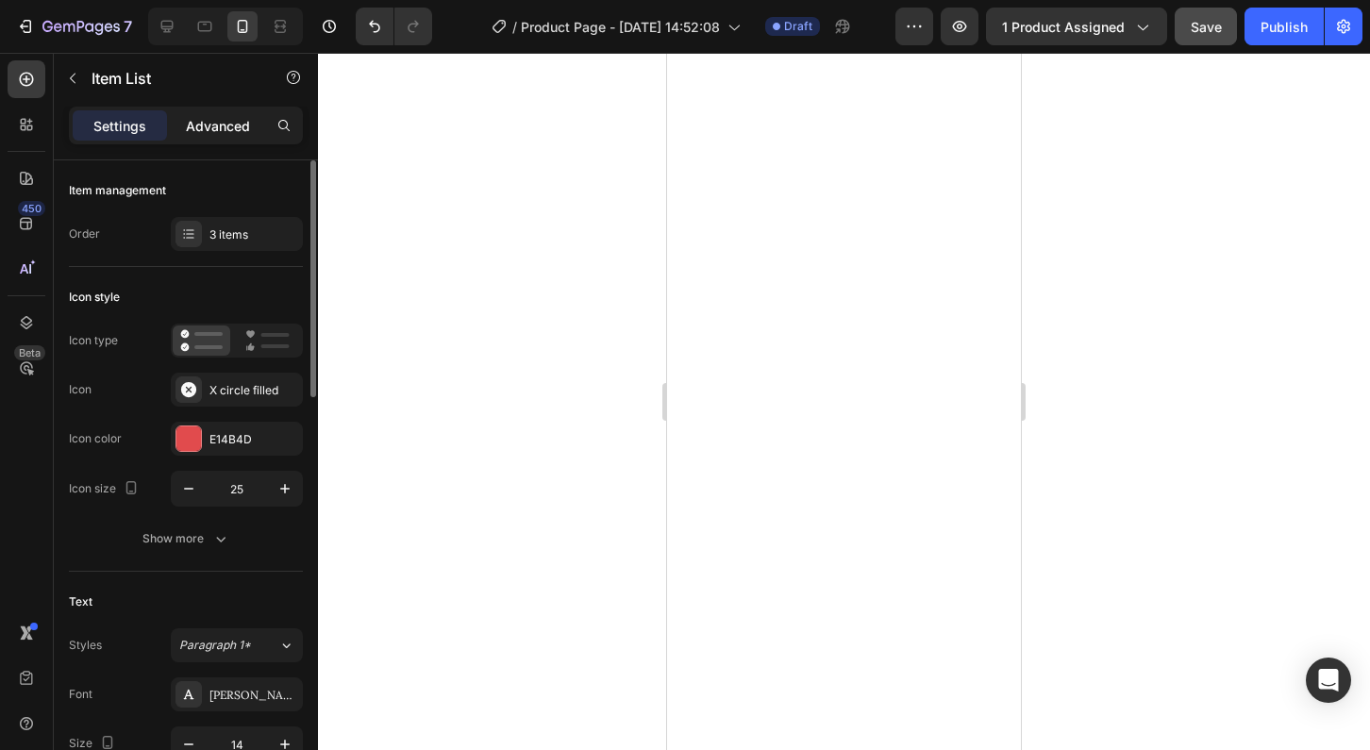
click at [201, 129] on p "Advanced" at bounding box center [218, 126] width 64 height 20
type input "100%"
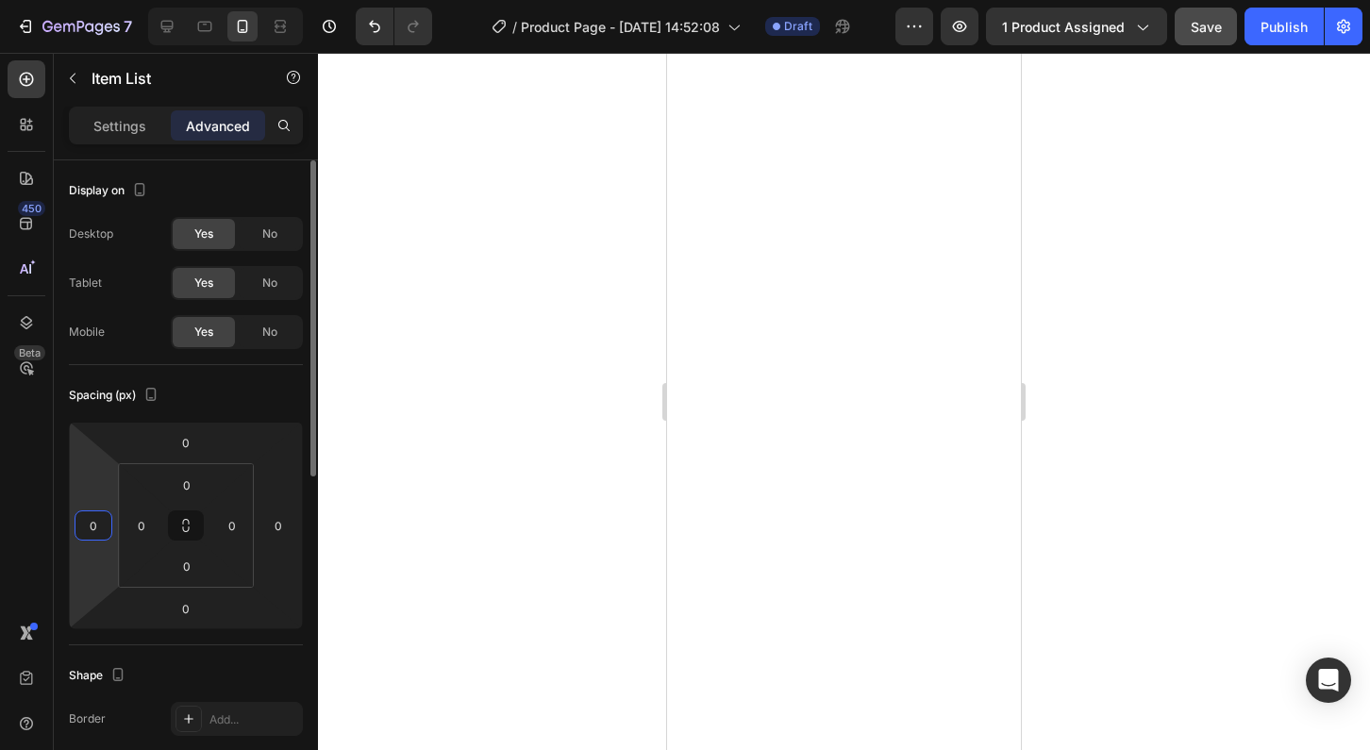
click at [101, 529] on input "0" at bounding box center [93, 526] width 28 height 28
type input "5"
click at [285, 531] on input "0" at bounding box center [278, 526] width 28 height 28
type input "5"
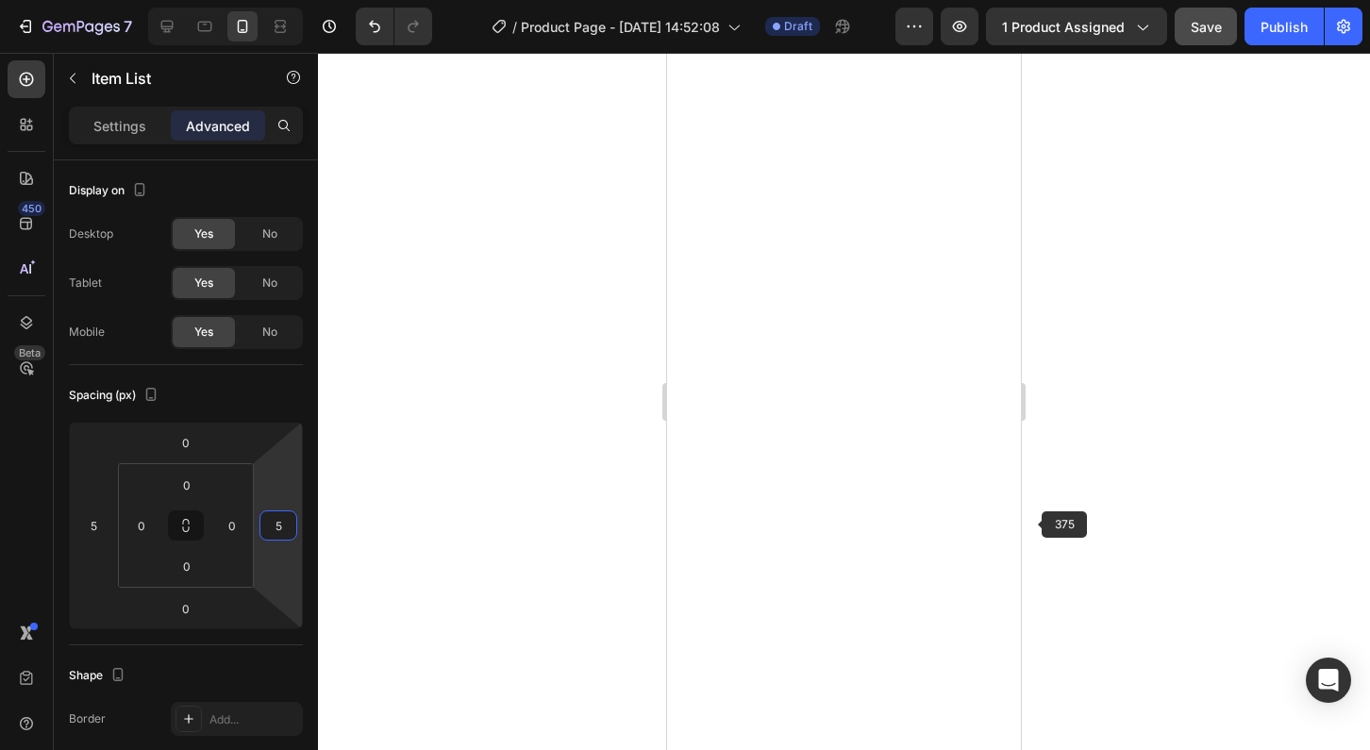
click at [1050, 527] on div at bounding box center [844, 401] width 1052 height 697
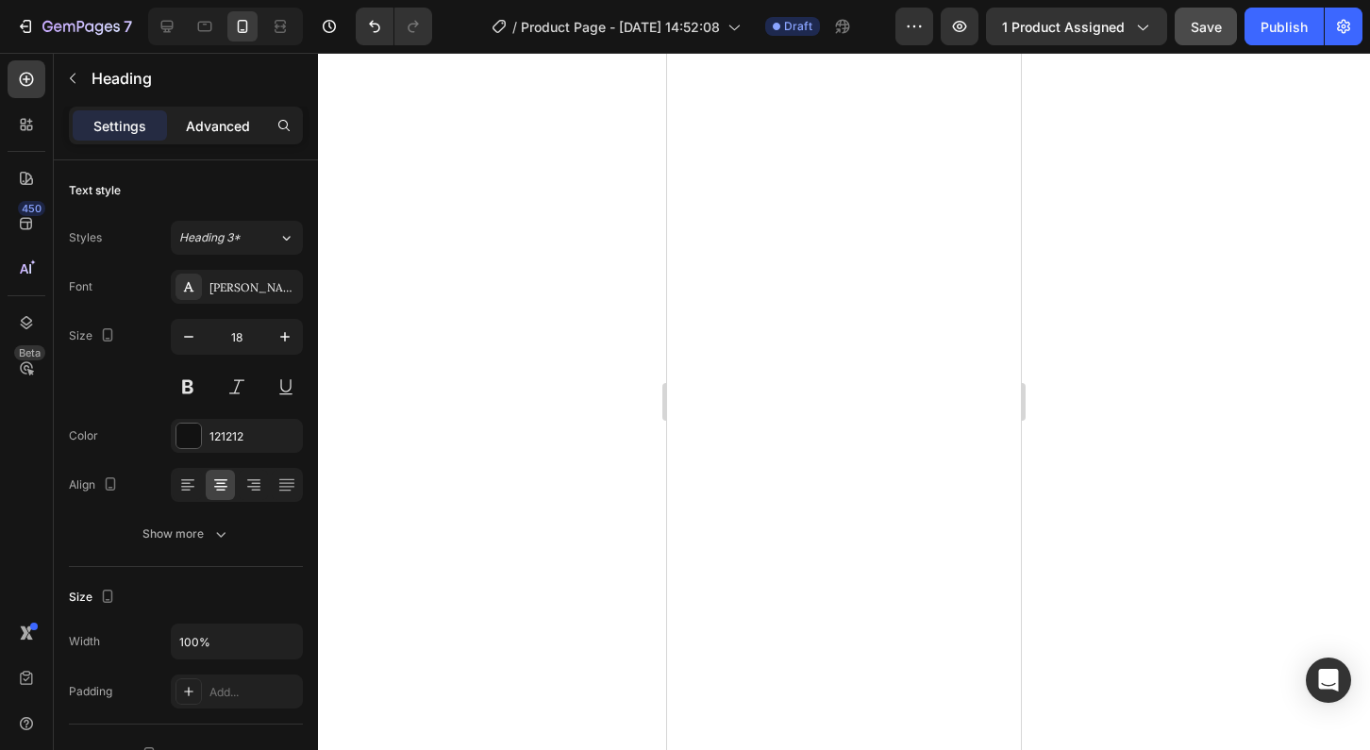
click at [202, 128] on p "Advanced" at bounding box center [218, 126] width 64 height 20
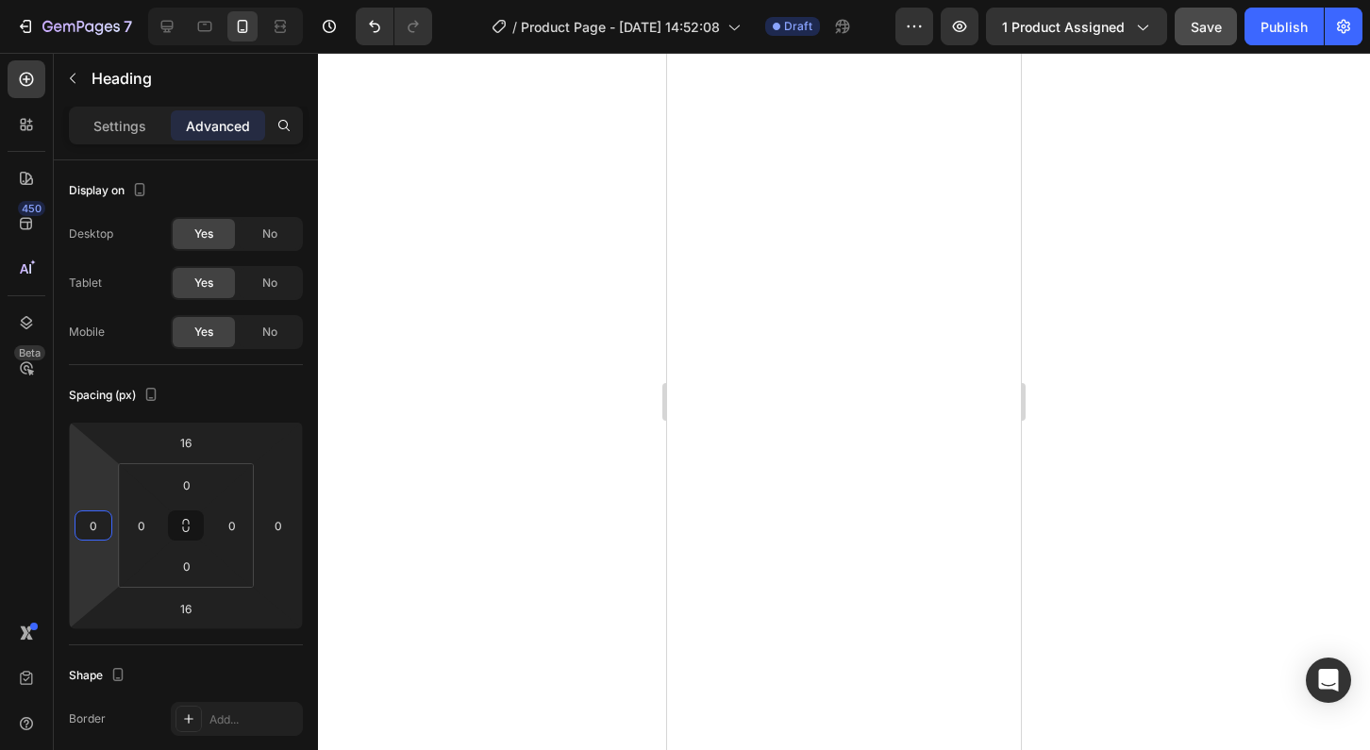
click at [113, 0] on html "7 / Product Page - [DATE] 14:52:08 Draft Preview 1 product assigned Save Publis…" at bounding box center [685, 0] width 1370 height 0
click at [98, 529] on input "0" at bounding box center [93, 526] width 28 height 28
type input "0"
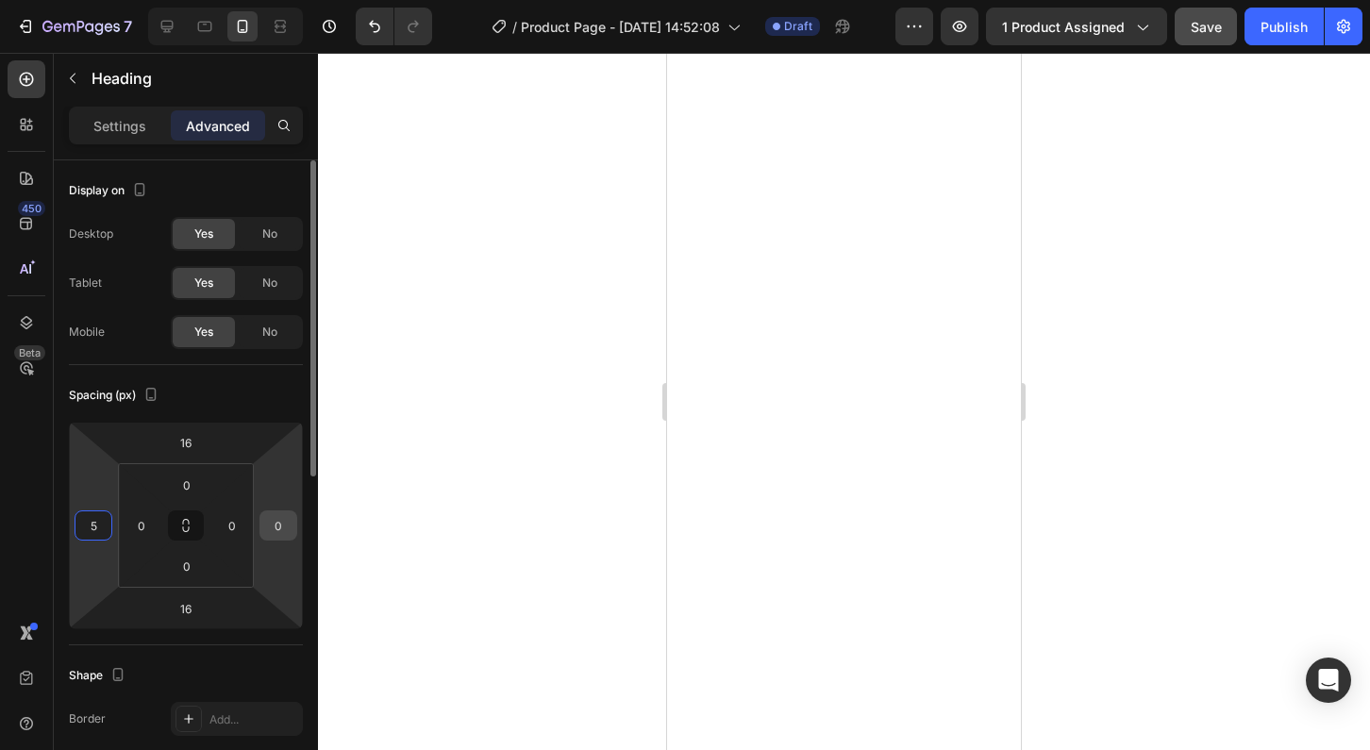
type input "5"
click at [286, 519] on input "0" at bounding box center [278, 526] width 28 height 28
type input "5"
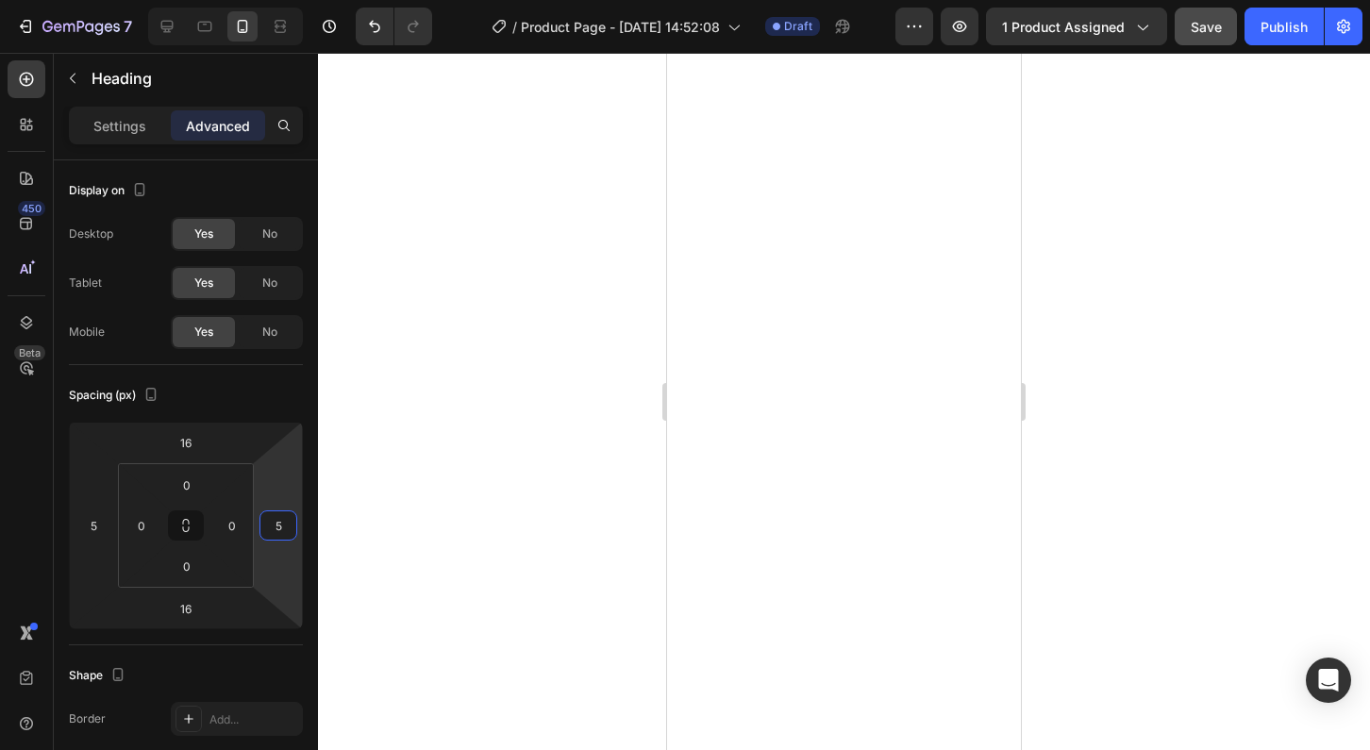
click at [1048, 467] on div at bounding box center [844, 401] width 1052 height 697
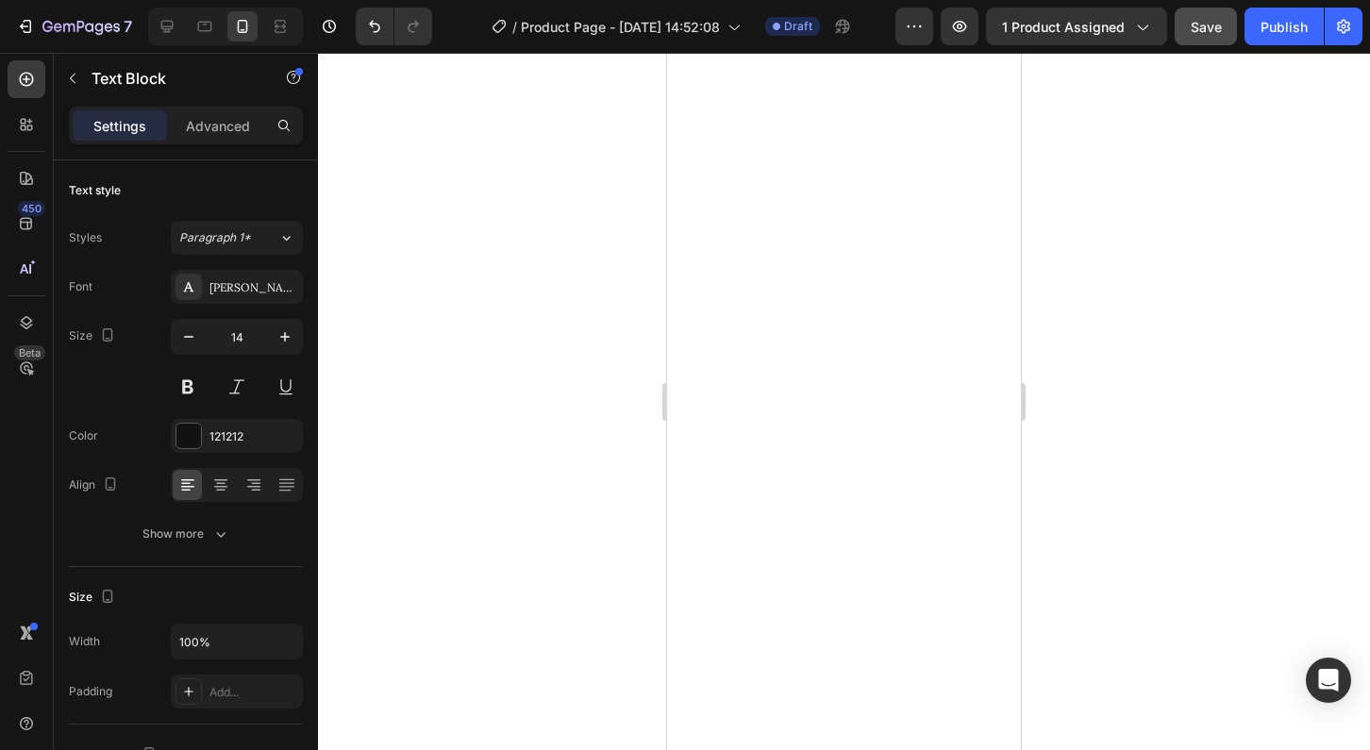
click at [219, 108] on div "Settings Advanced" at bounding box center [186, 126] width 234 height 38
click at [214, 125] on p "Advanced" at bounding box center [218, 126] width 64 height 20
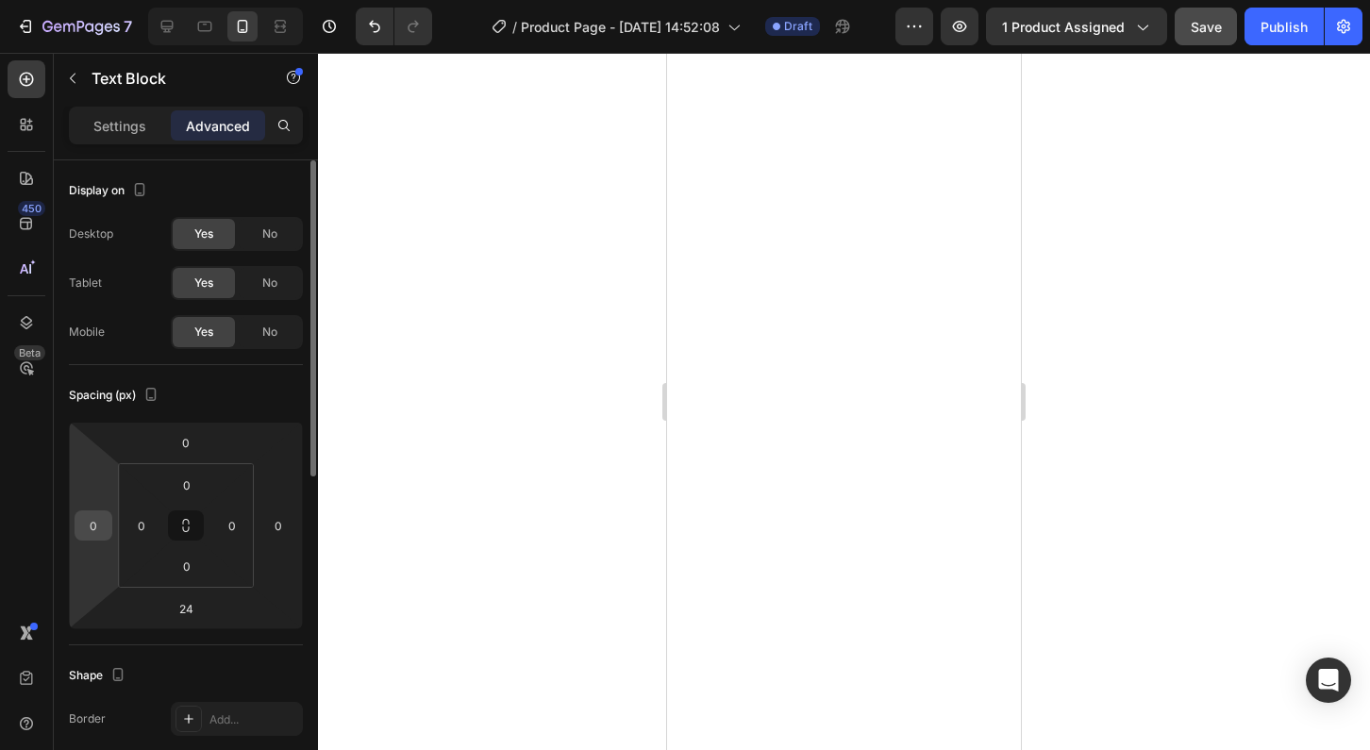
click at [98, 523] on input "0" at bounding box center [93, 526] width 28 height 28
type input "5"
click at [280, 535] on input "0" at bounding box center [278, 526] width 28 height 28
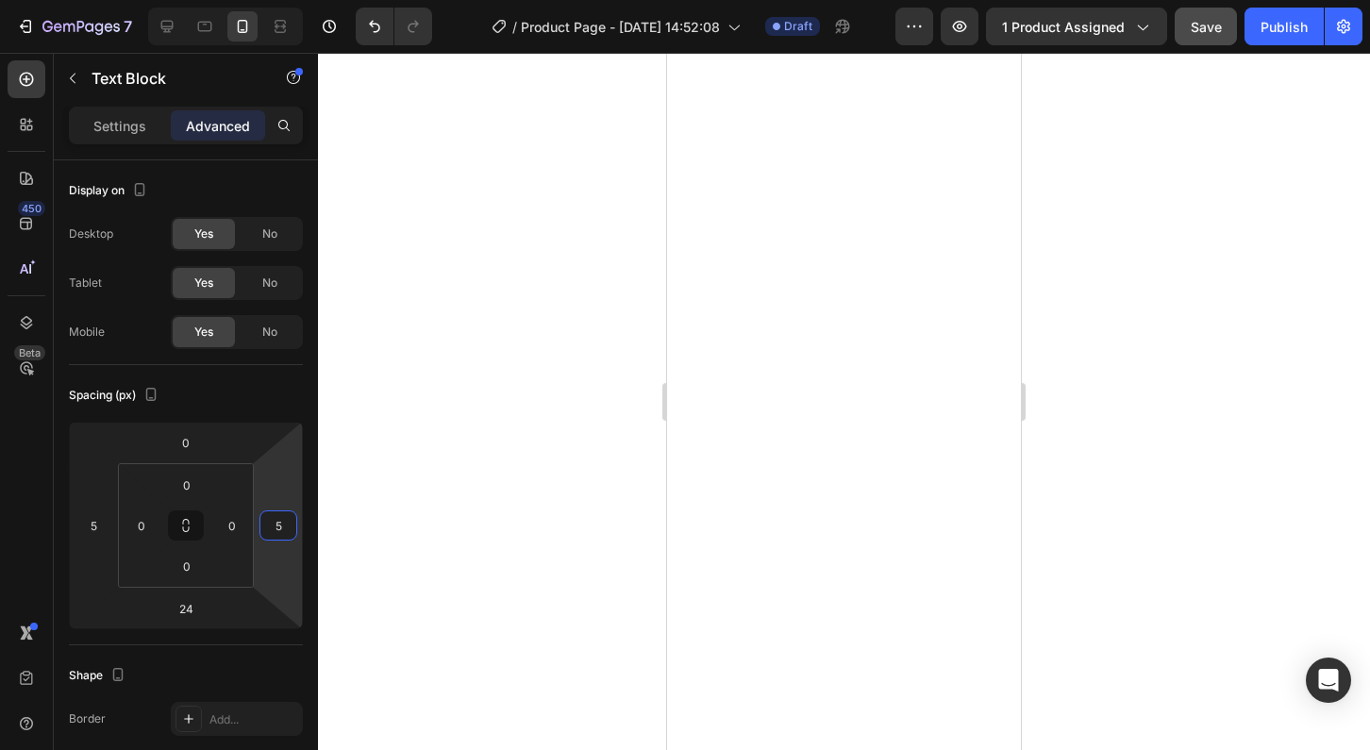
type input "5"
click at [1138, 405] on div at bounding box center [844, 401] width 1052 height 697
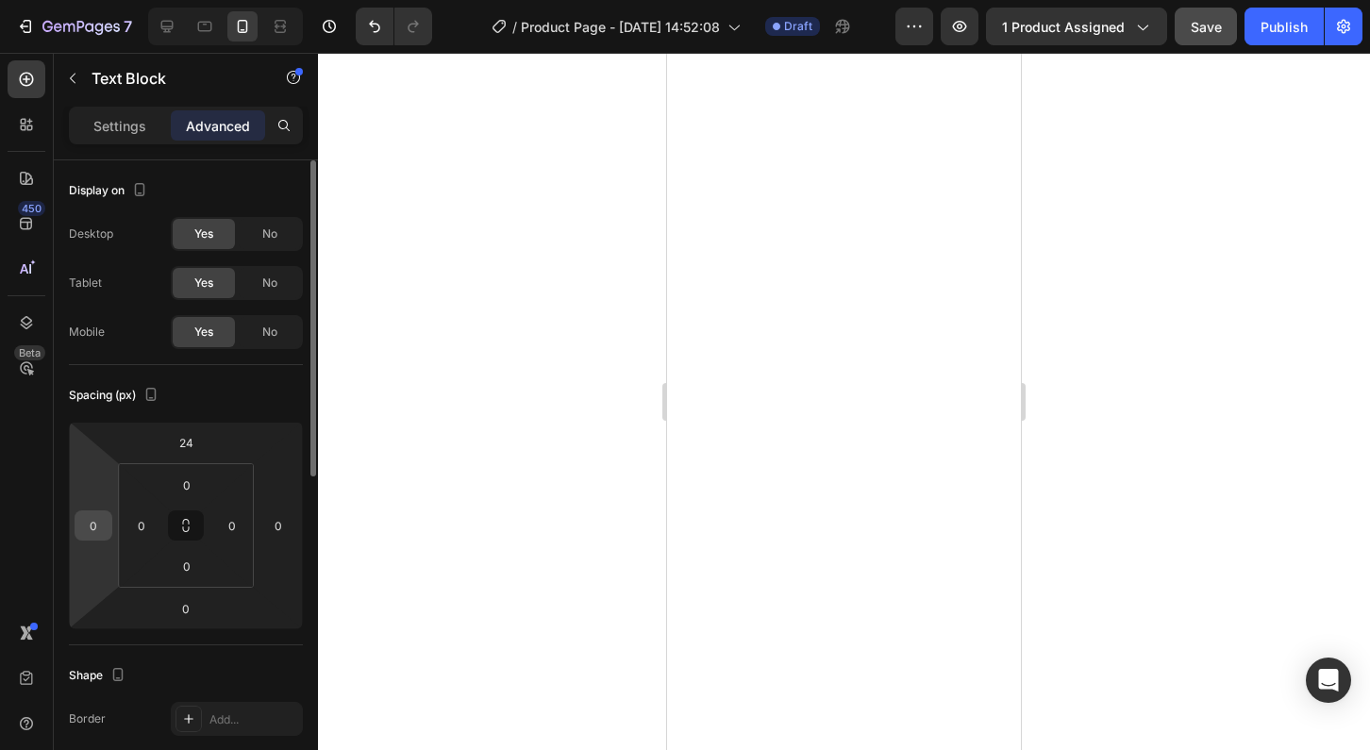
click at [95, 529] on input "0" at bounding box center [93, 526] width 28 height 28
type input "5"
click at [281, 525] on input "0" at bounding box center [278, 526] width 28 height 28
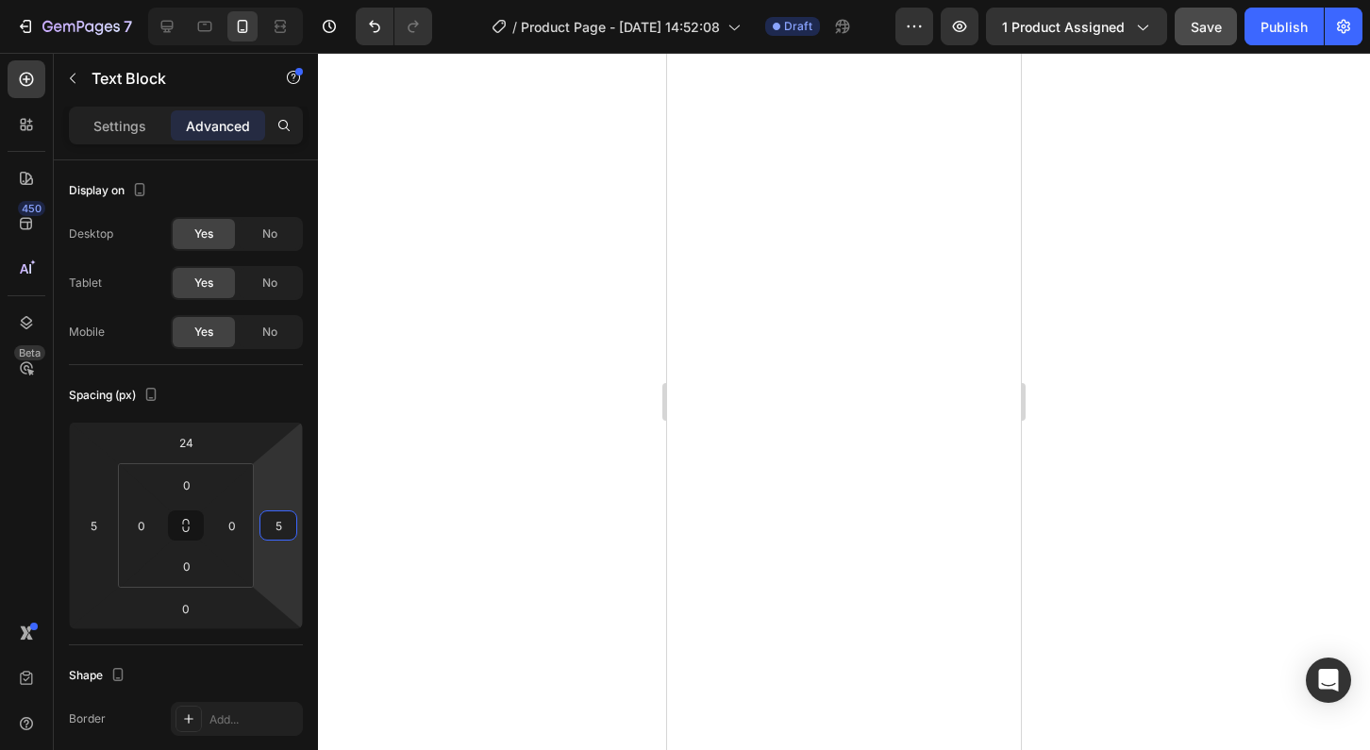
type input "5"
click at [1071, 463] on div at bounding box center [844, 401] width 1052 height 697
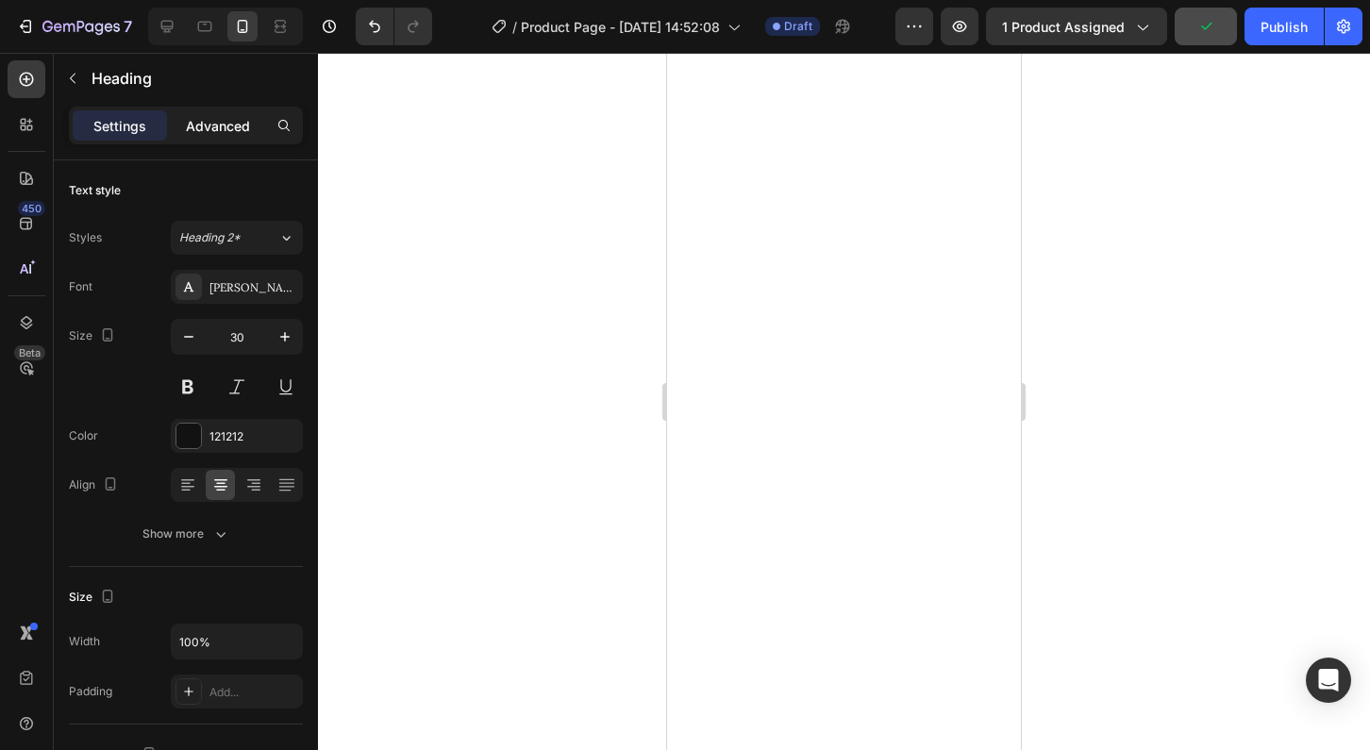
click at [219, 130] on p "Advanced" at bounding box center [218, 126] width 64 height 20
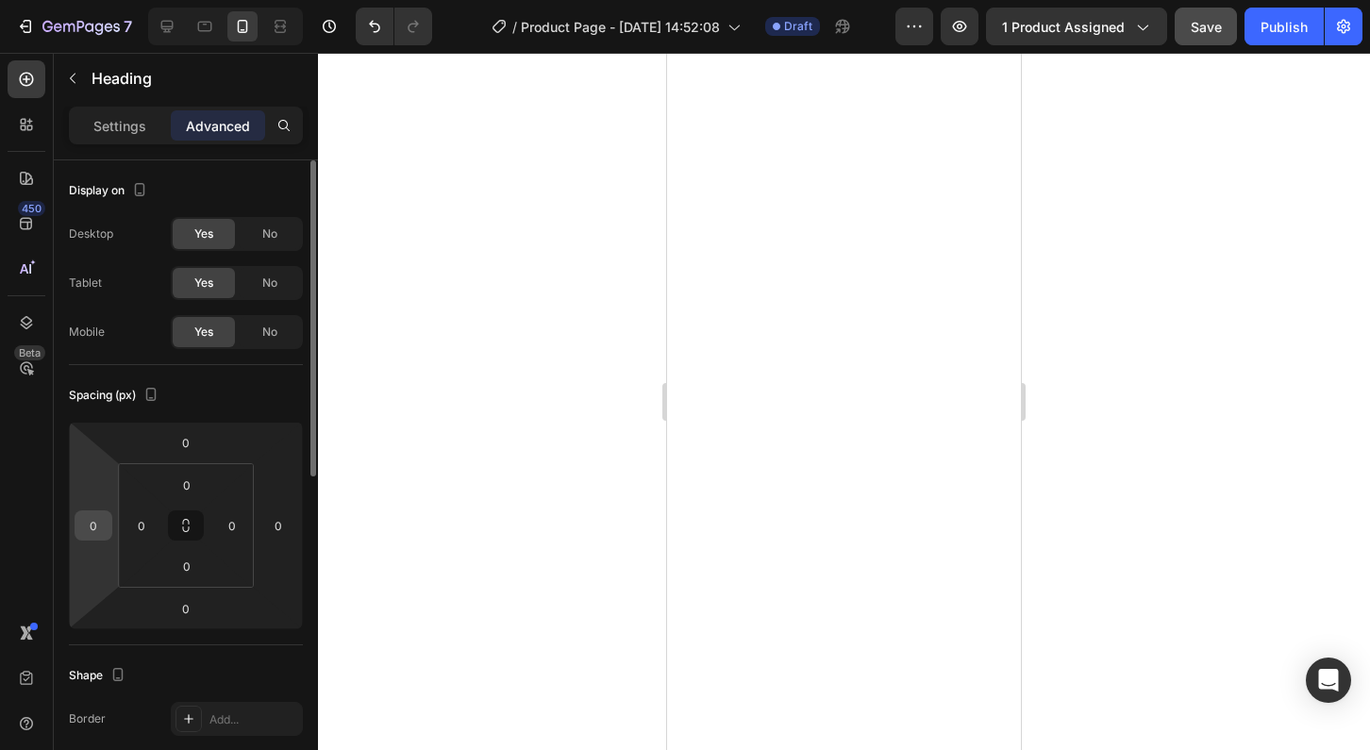
click at [103, 529] on input "0" at bounding box center [93, 526] width 28 height 28
type input "5"
click at [283, 525] on input "0" at bounding box center [278, 526] width 28 height 28
type input "5"
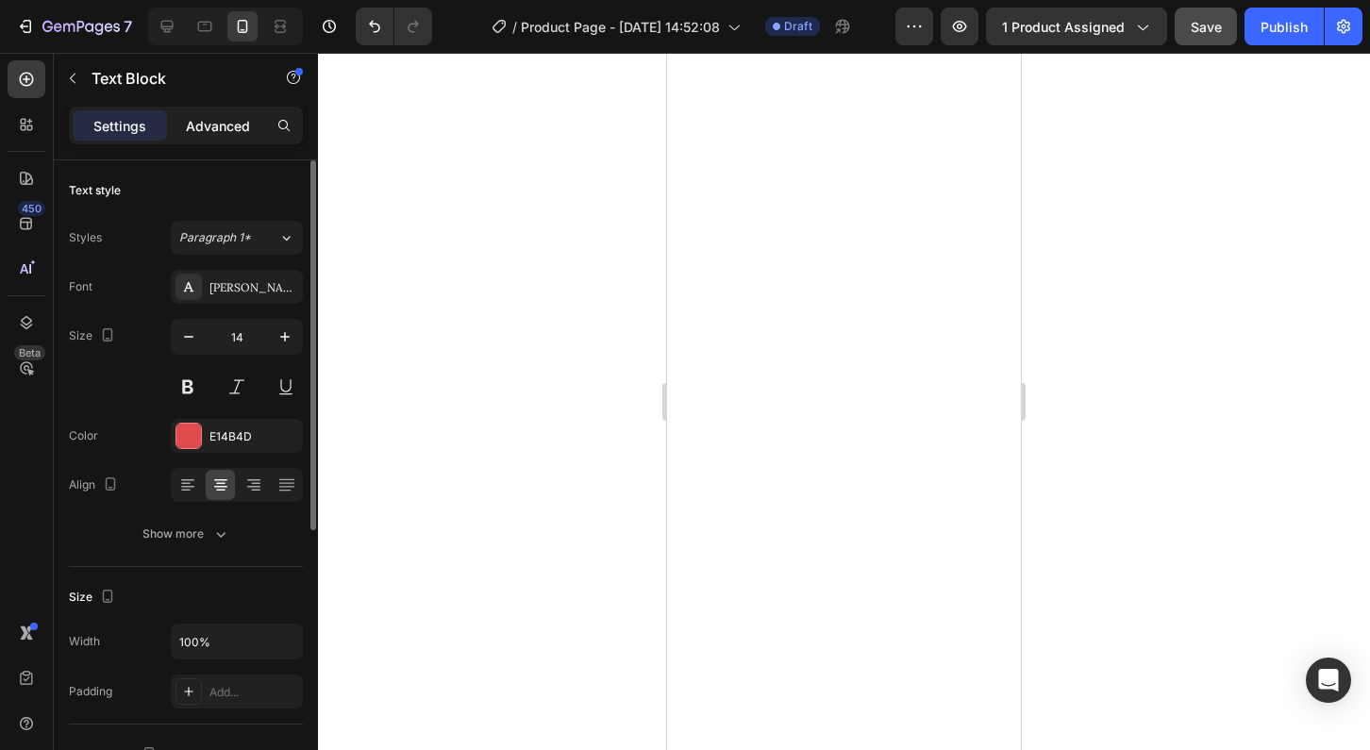
click at [217, 133] on p "Advanced" at bounding box center [218, 126] width 64 height 20
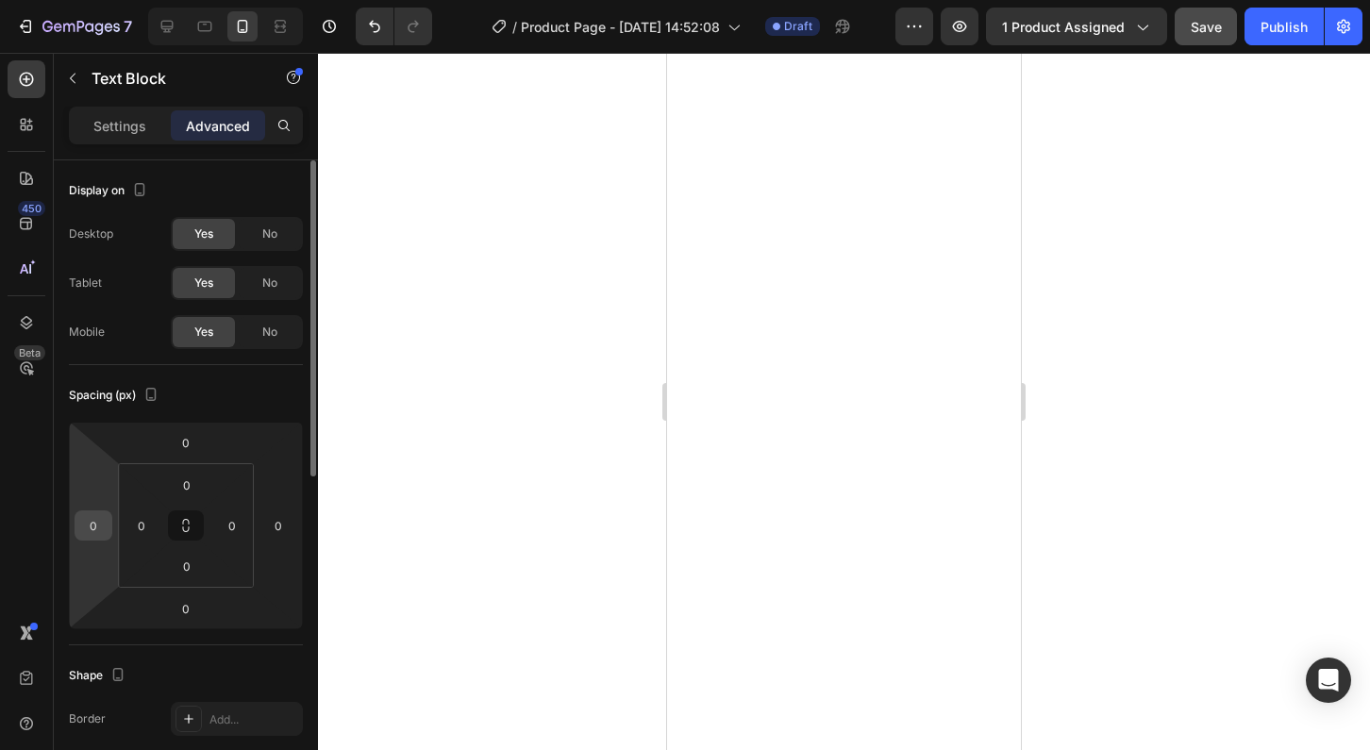
click at [103, 528] on input "0" at bounding box center [93, 526] width 28 height 28
type input "5"
click at [283, 525] on input "0" at bounding box center [278, 526] width 28 height 28
type input "5"
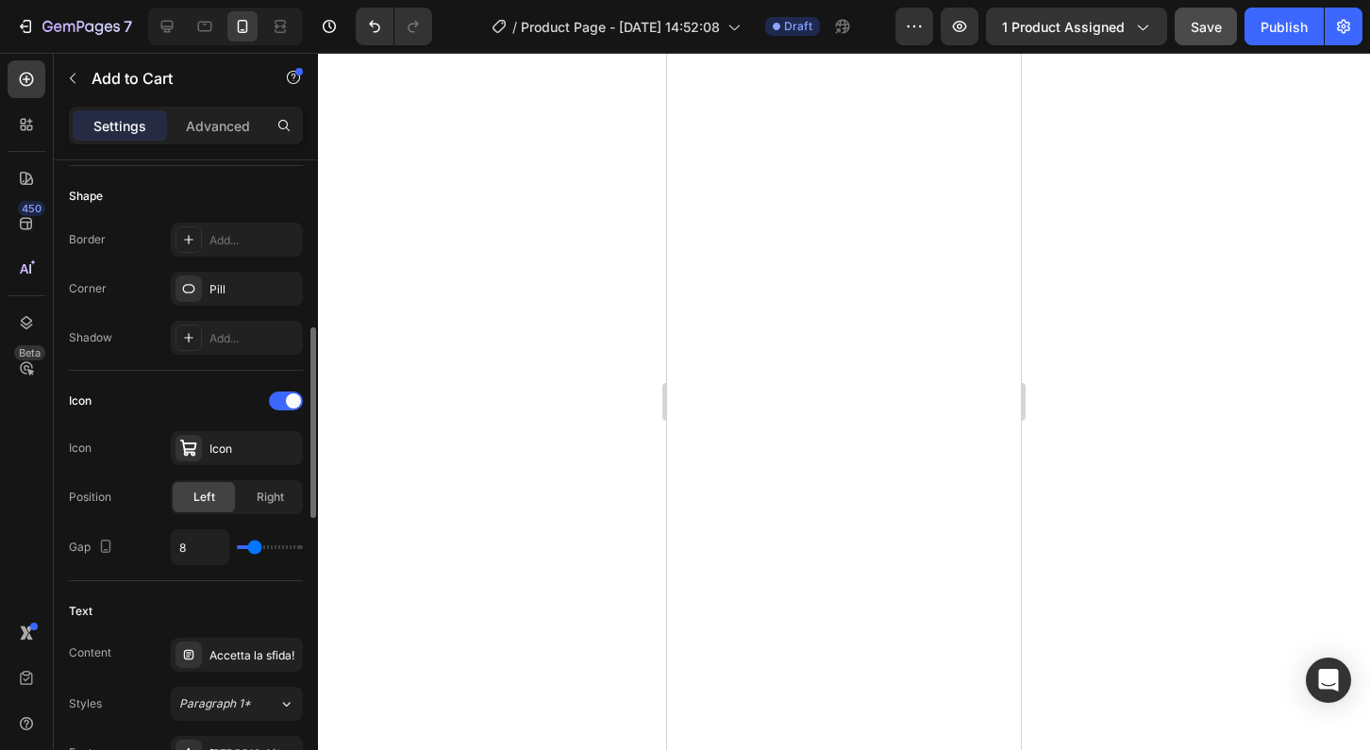
scroll to position [563, 0]
type input "9"
type input "10"
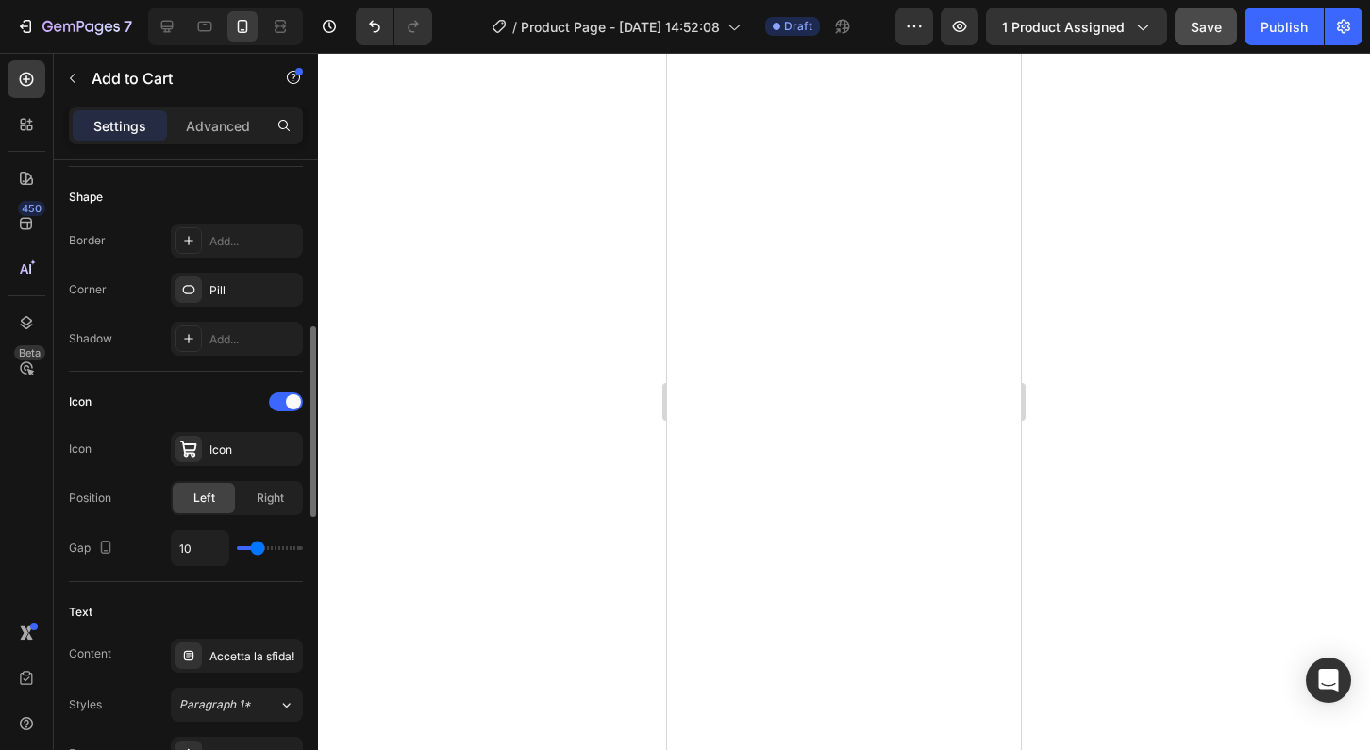
type input "11"
type input "12"
type input "13"
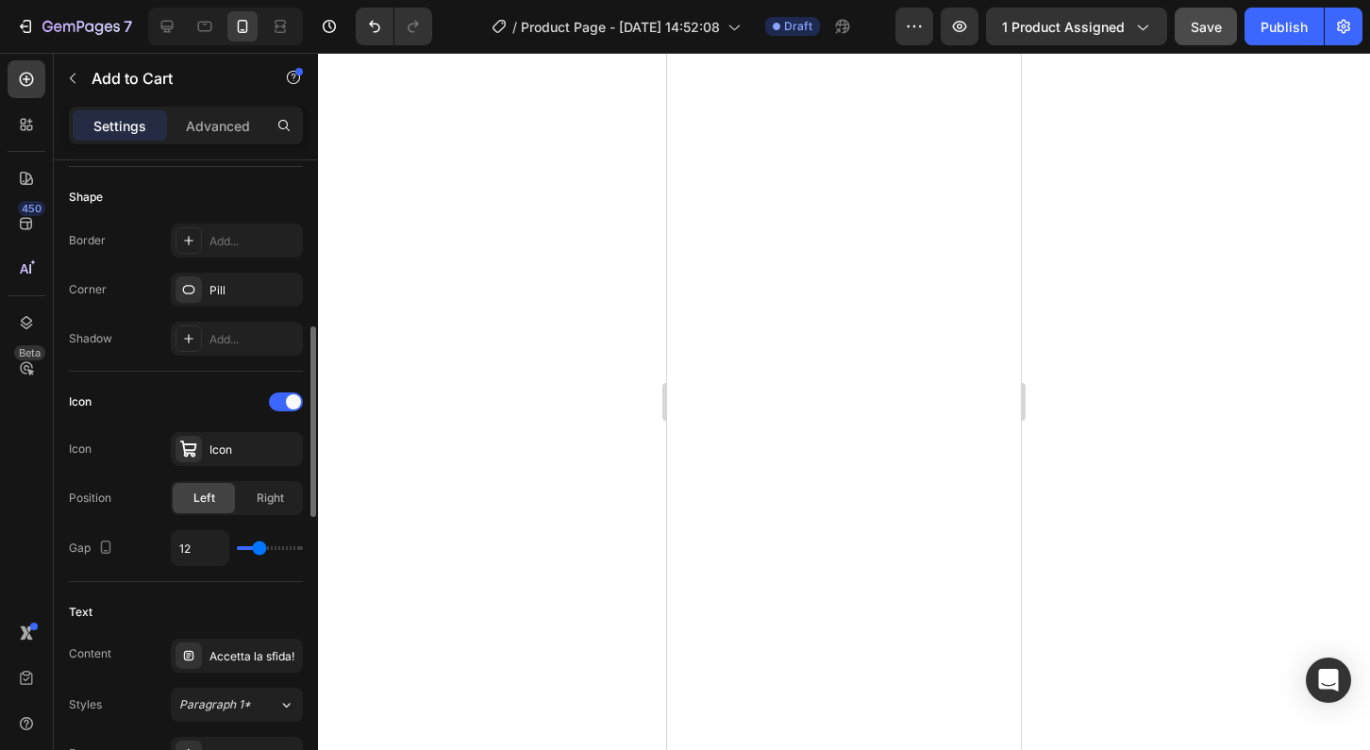
type input "13"
type input "14"
type input "15"
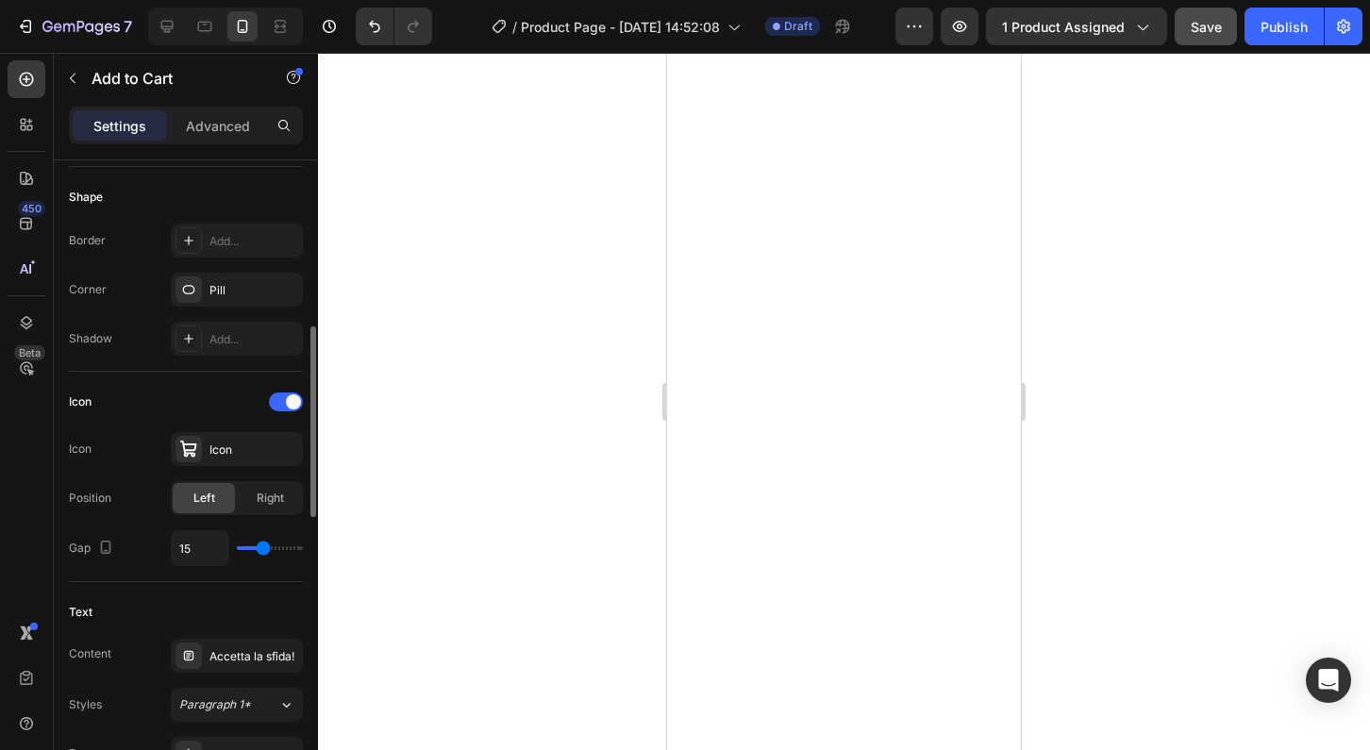
type input "16"
type input "17"
type input "16"
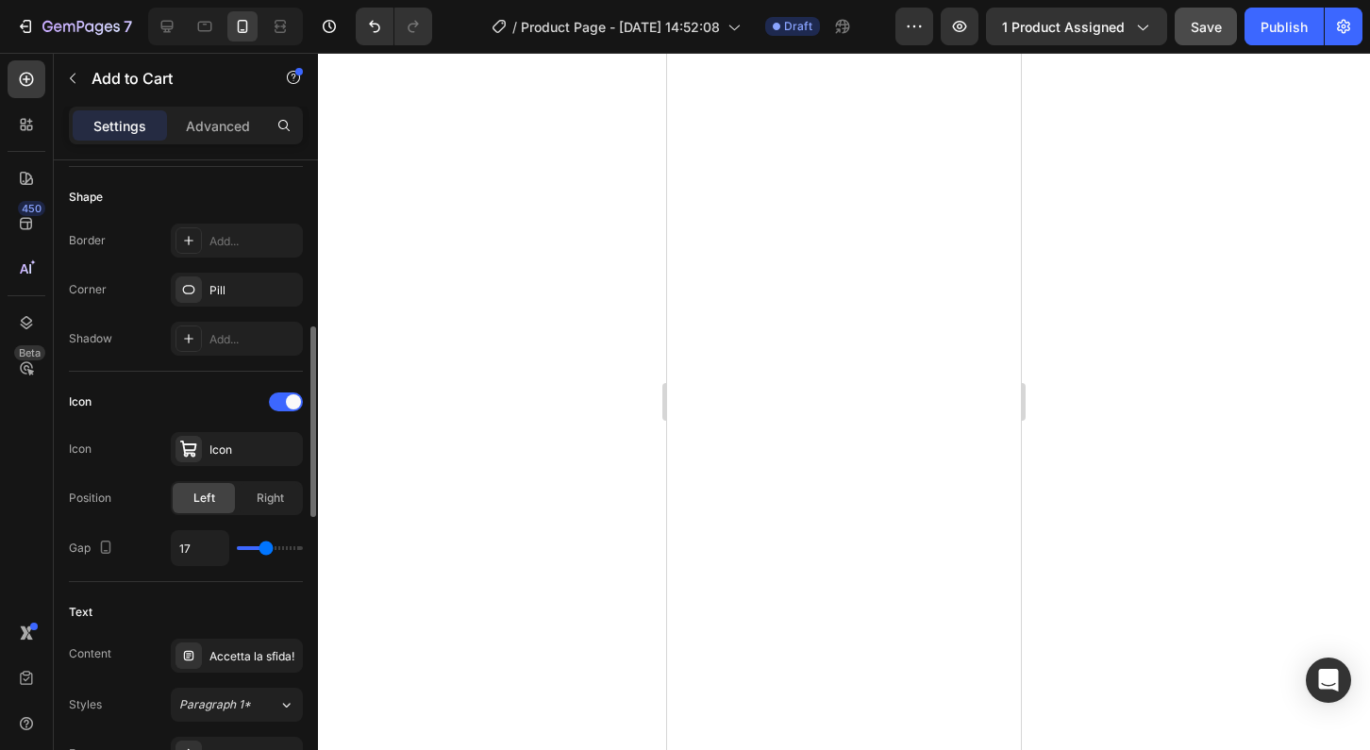
type input "16"
type input "15"
type input "14"
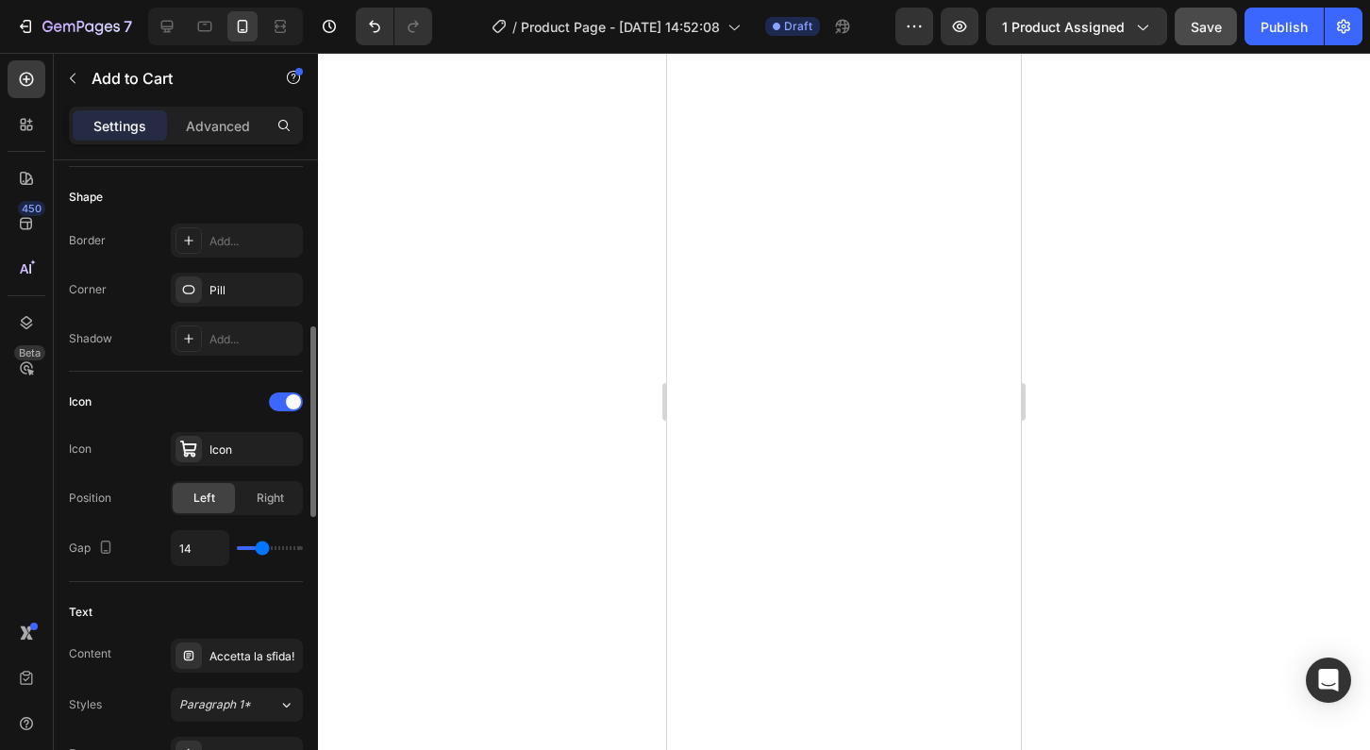
type input "13"
type input "12"
type input "11"
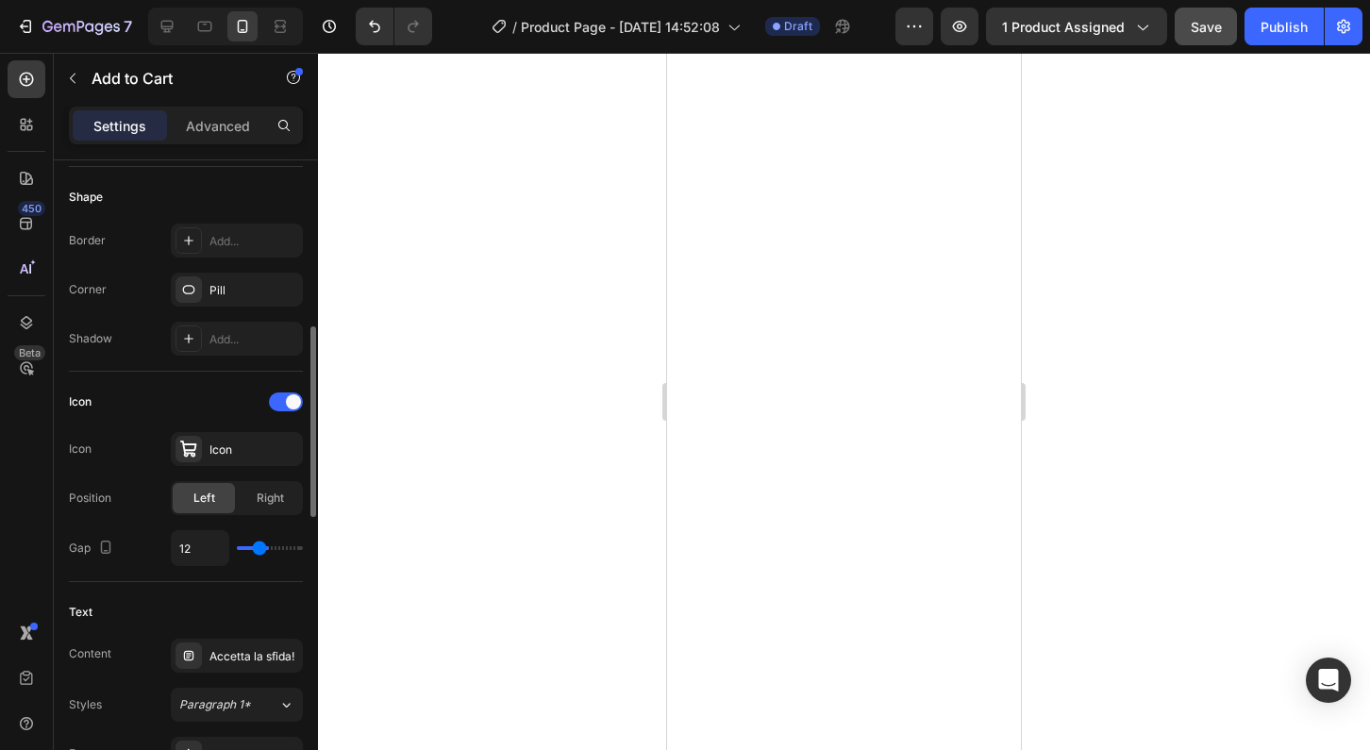
type input "11"
type input "10"
type input "9"
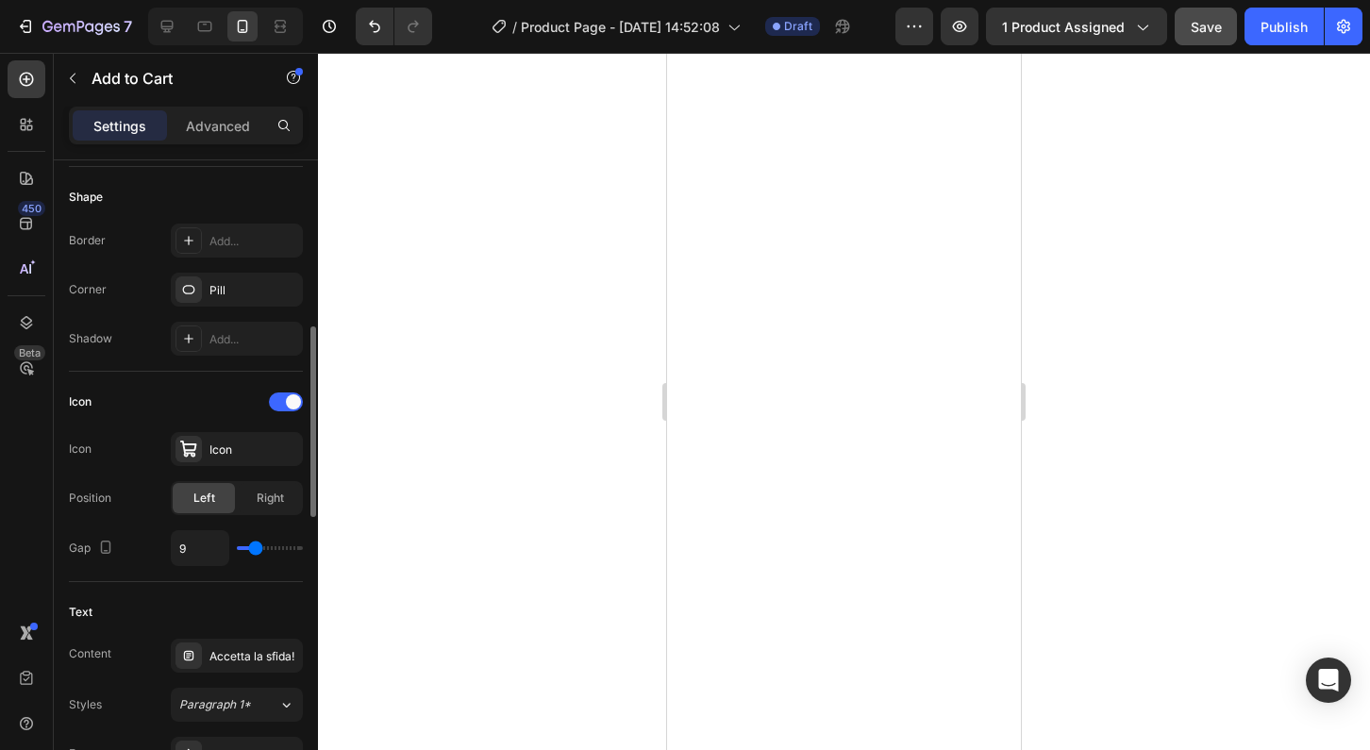
type input "8"
type input "7"
type input "5"
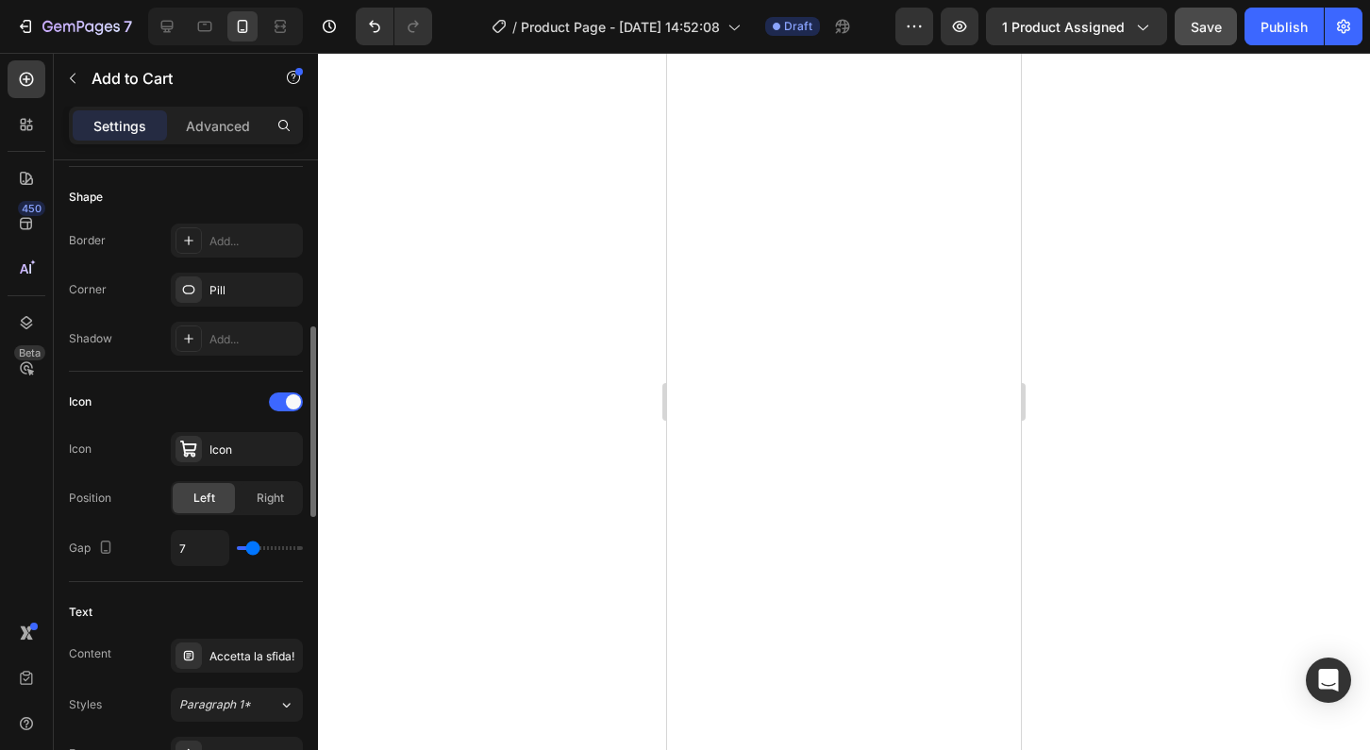
type input "5"
type input "4"
type input "2"
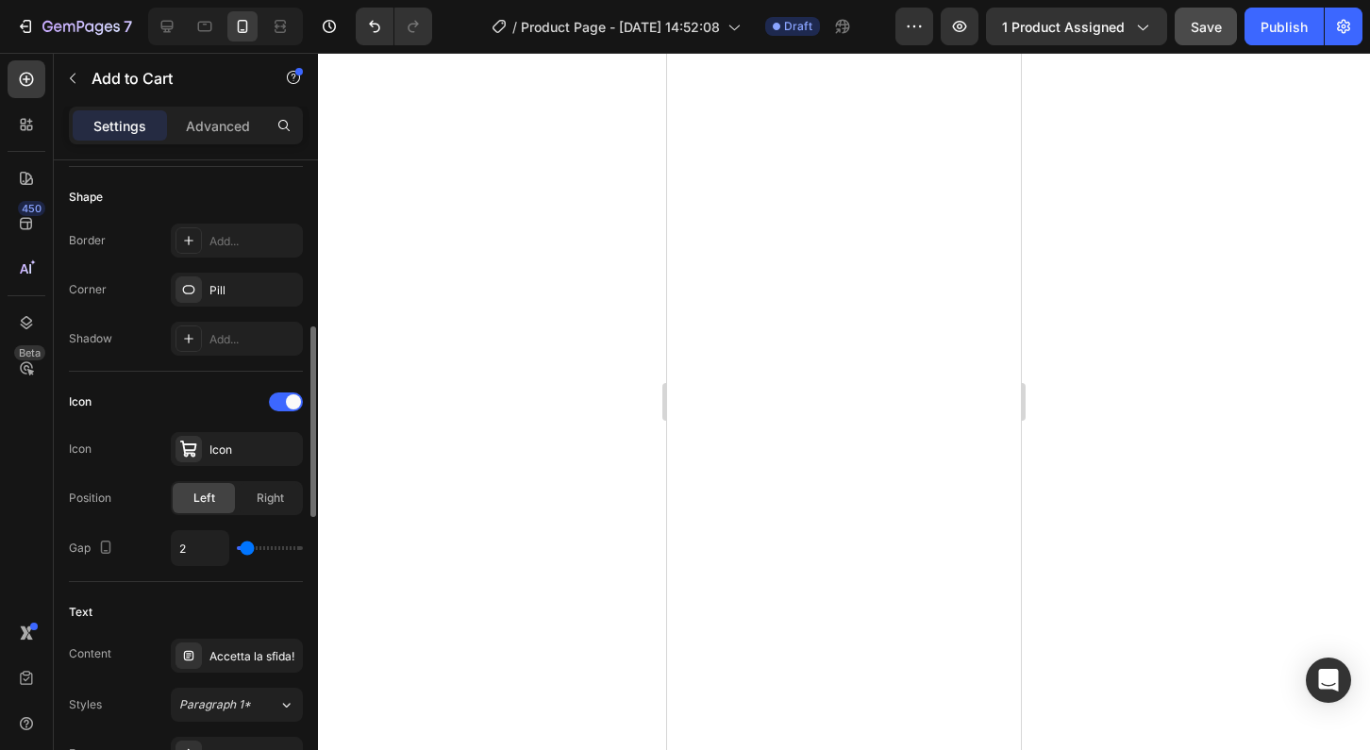
type input "0"
type input "1"
type input "2"
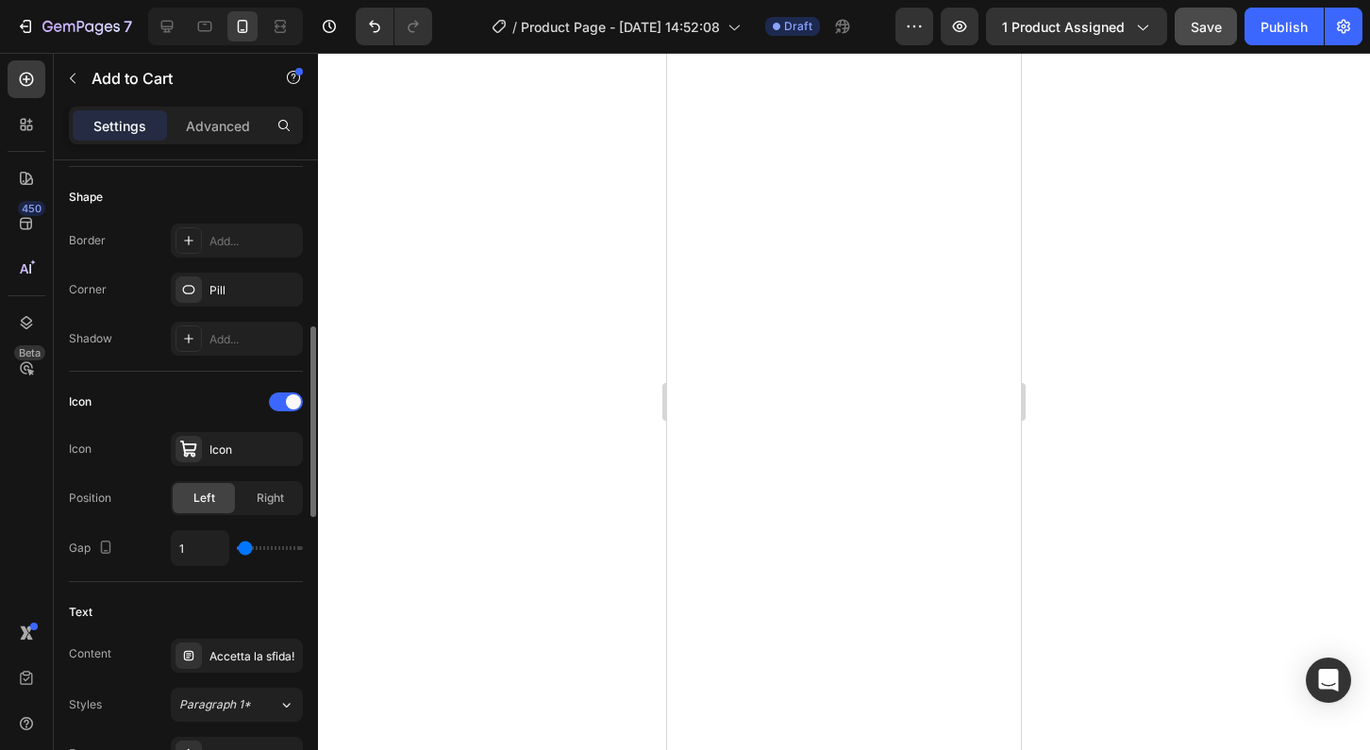
type input "2"
type input "3"
type input "4"
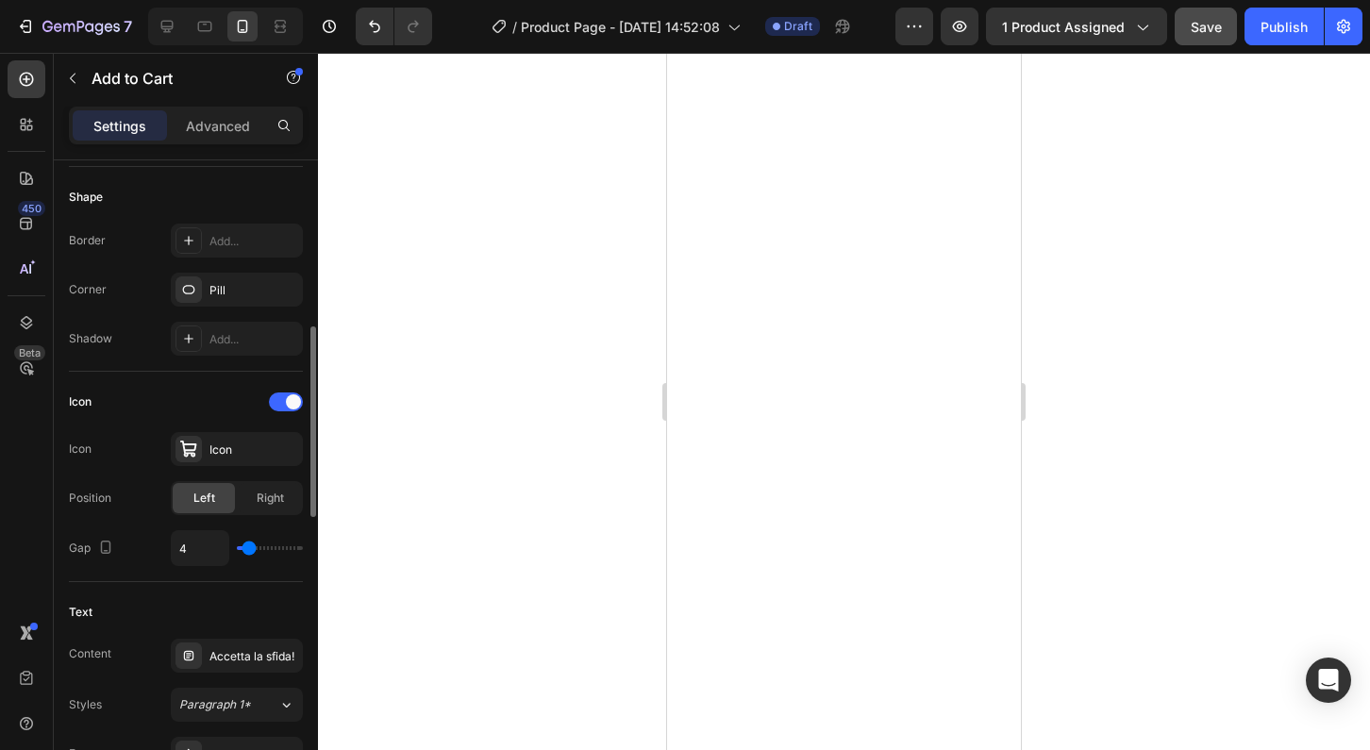
type input "5"
type input "6"
click at [249, 550] on input "range" at bounding box center [270, 548] width 66 height 4
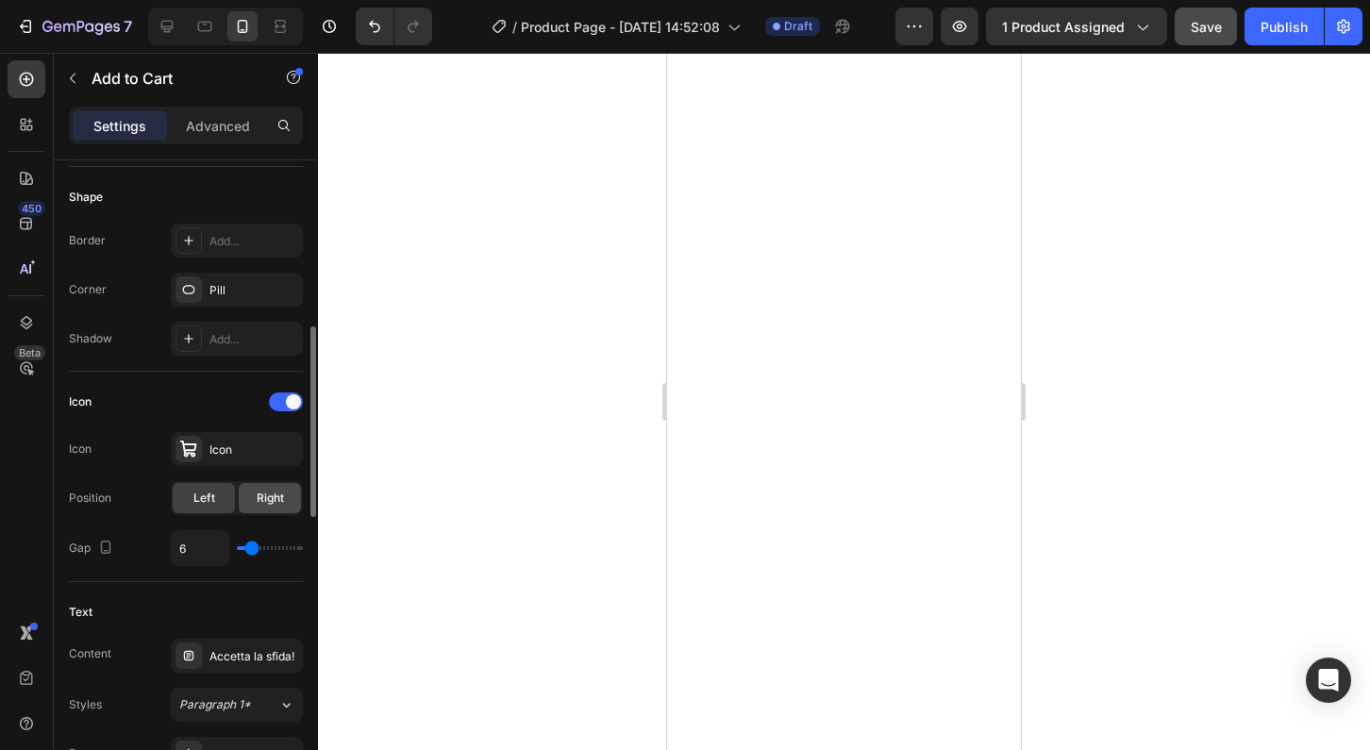
click at [262, 502] on span "Right" at bounding box center [270, 498] width 27 height 17
click at [205, 503] on span "Left" at bounding box center [204, 498] width 22 height 17
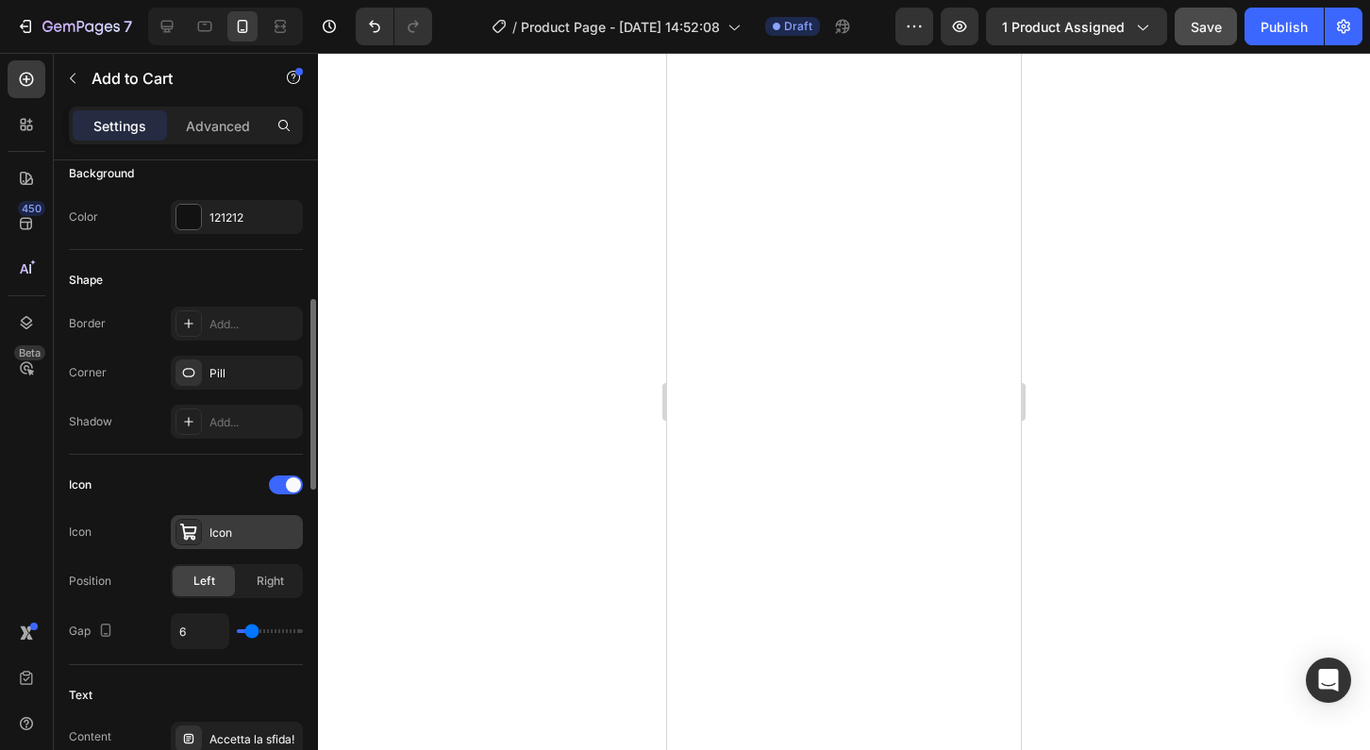
scroll to position [478, 0]
click at [245, 363] on div "Pill" at bounding box center [237, 376] width 132 height 34
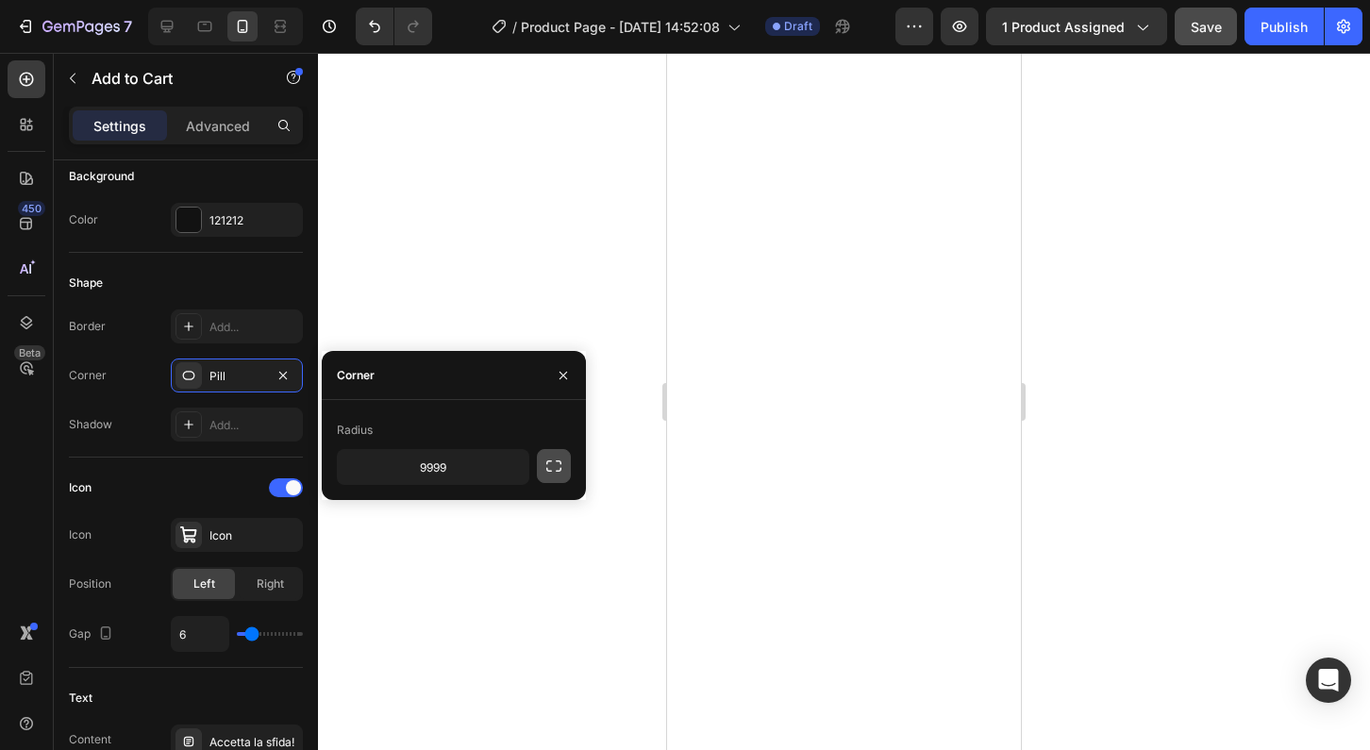
click at [554, 464] on icon "button" at bounding box center [554, 466] width 19 height 19
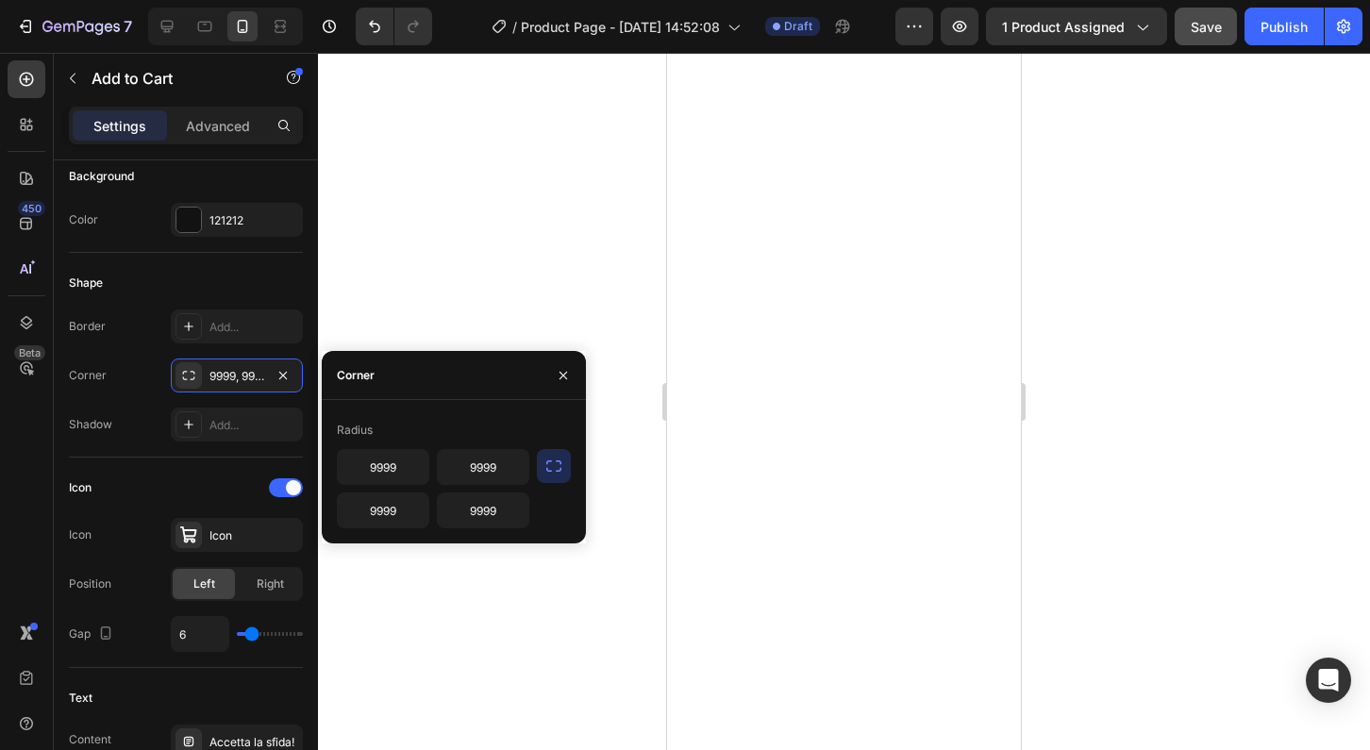
click at [554, 464] on icon "button" at bounding box center [554, 466] width 19 height 19
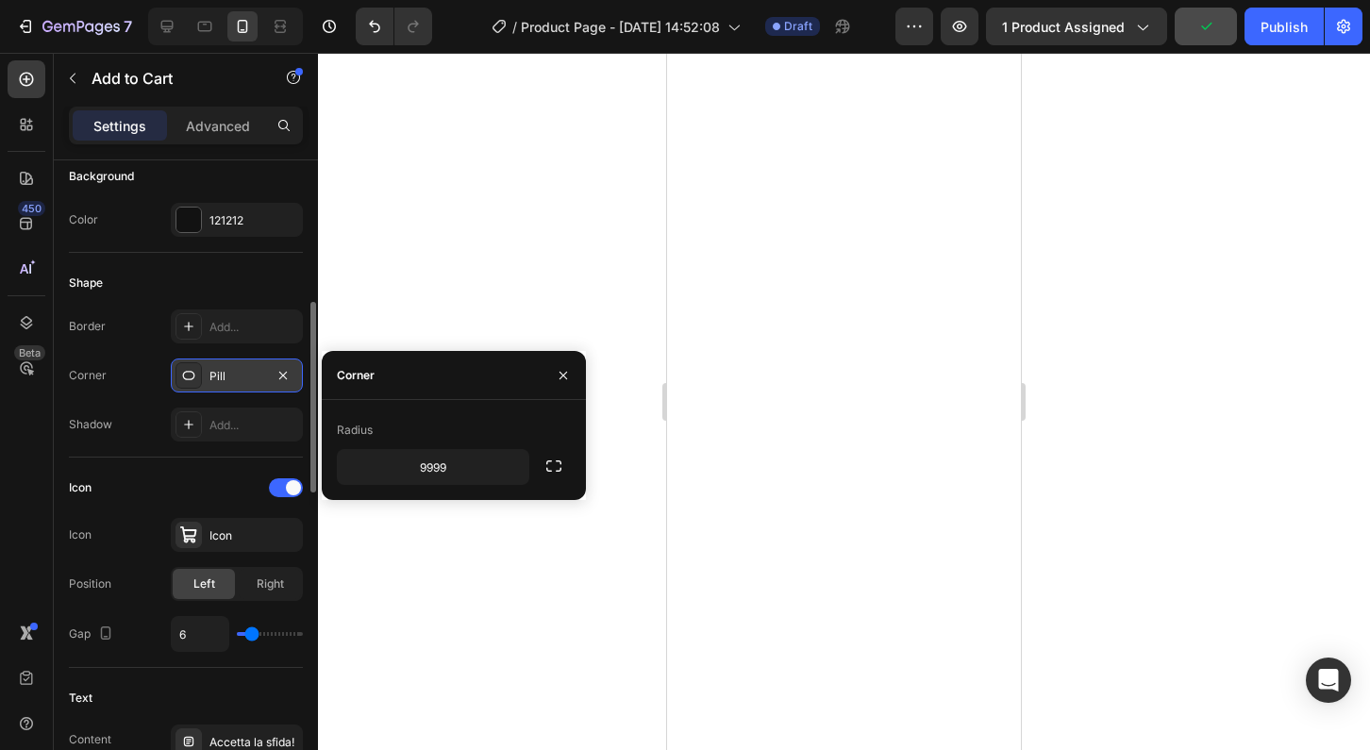
click at [270, 379] on div "Pill" at bounding box center [237, 376] width 132 height 34
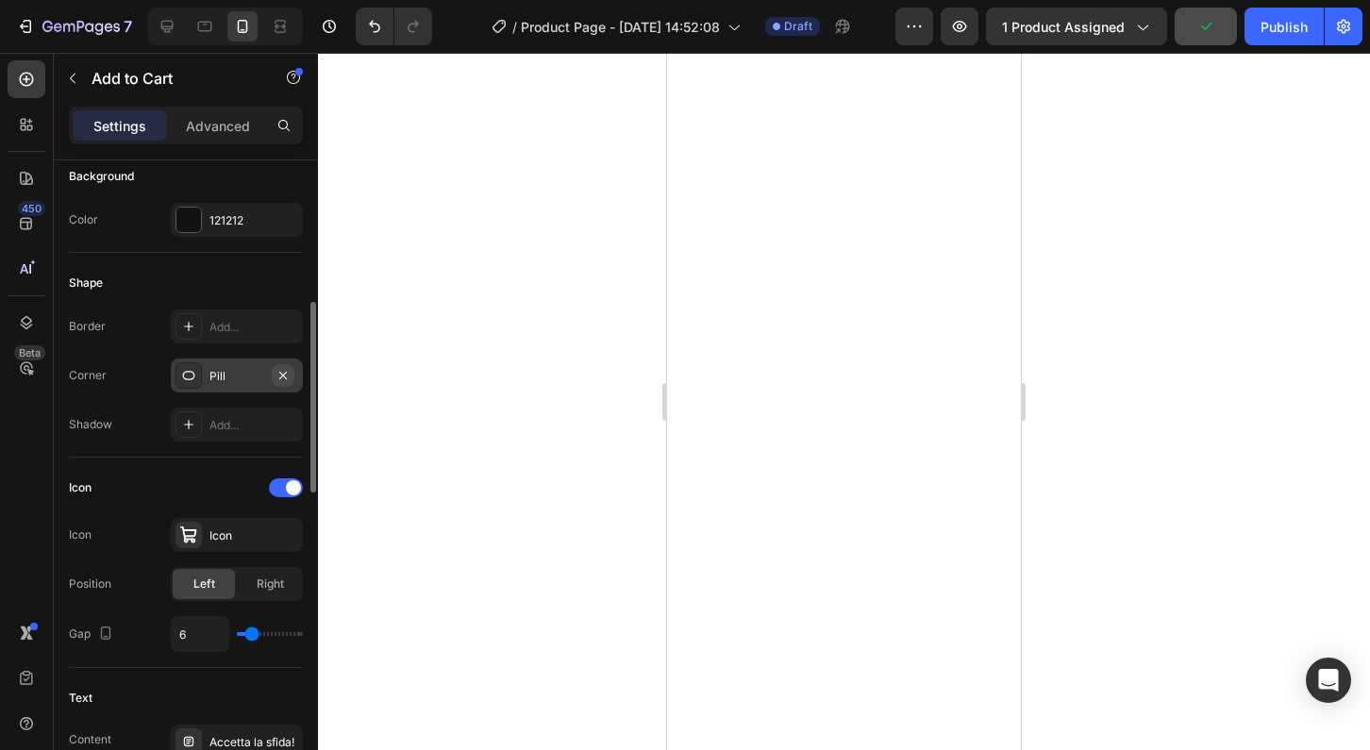
click at [284, 378] on icon "button" at bounding box center [283, 375] width 15 height 15
click at [231, 378] on div "Add..." at bounding box center [254, 376] width 89 height 17
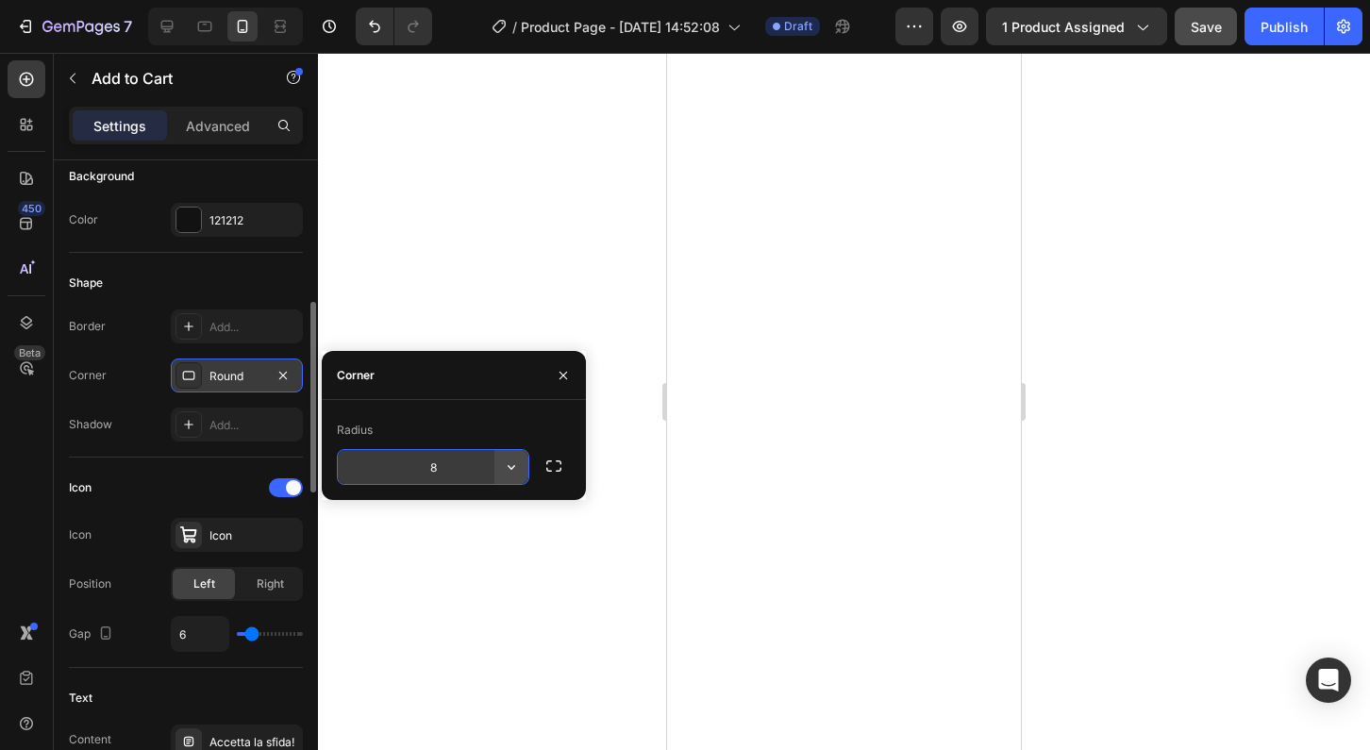
click at [512, 466] on icon "button" at bounding box center [511, 467] width 19 height 19
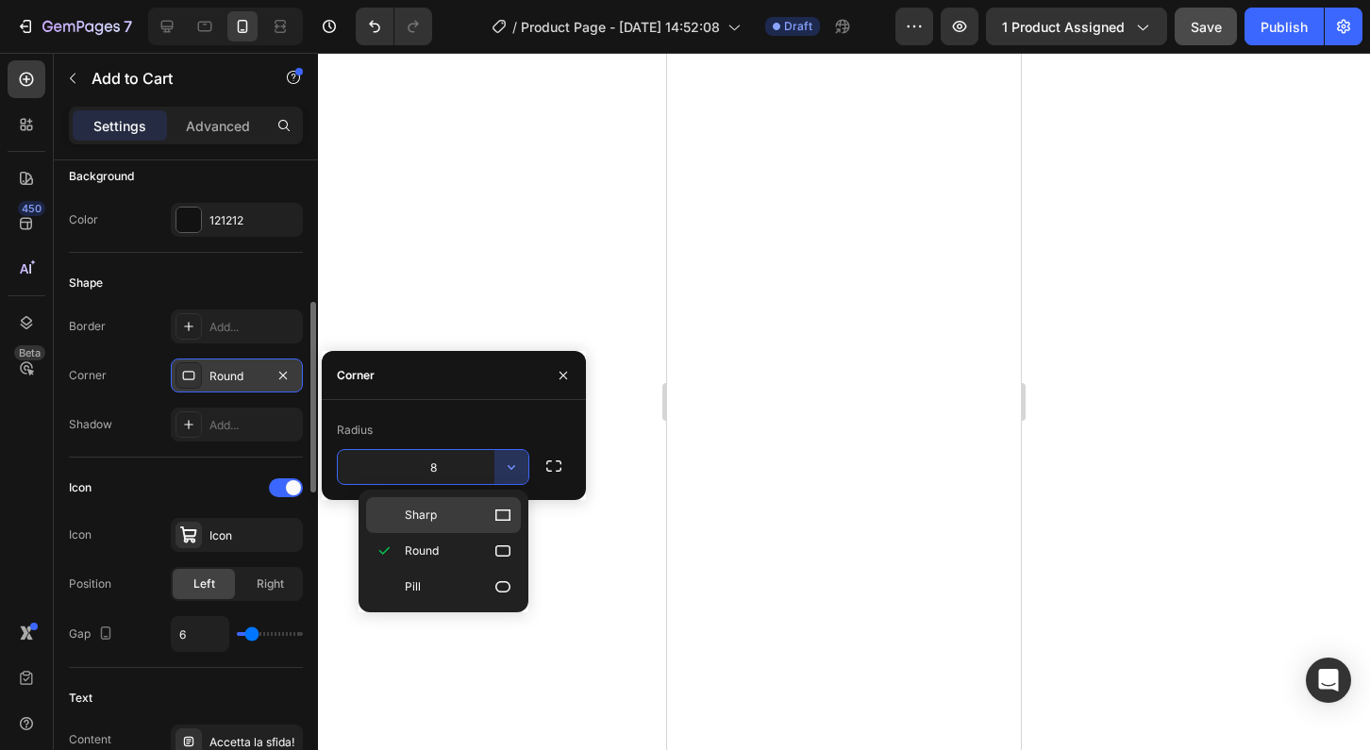
click at [460, 519] on p "Sharp" at bounding box center [459, 515] width 108 height 19
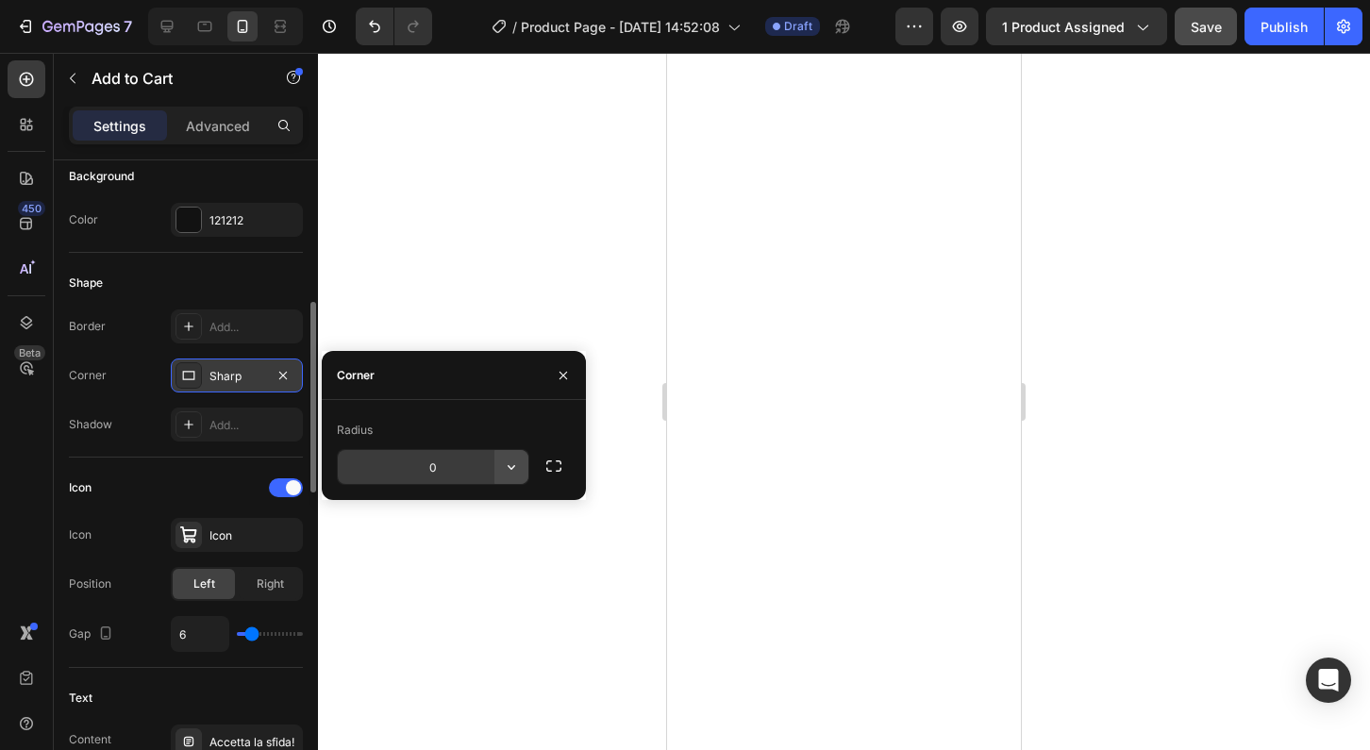
click at [512, 467] on icon "button" at bounding box center [511, 467] width 19 height 19
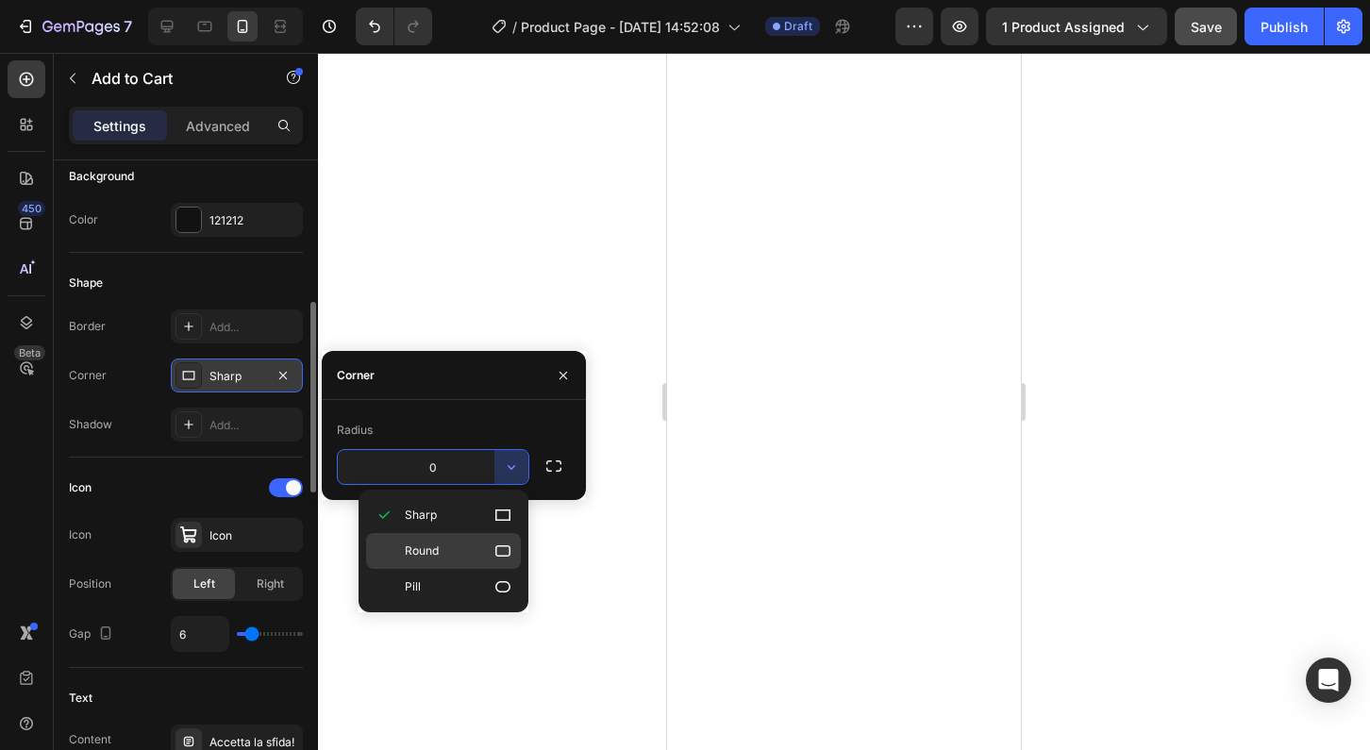
click at [431, 547] on span "Round" at bounding box center [422, 551] width 34 height 17
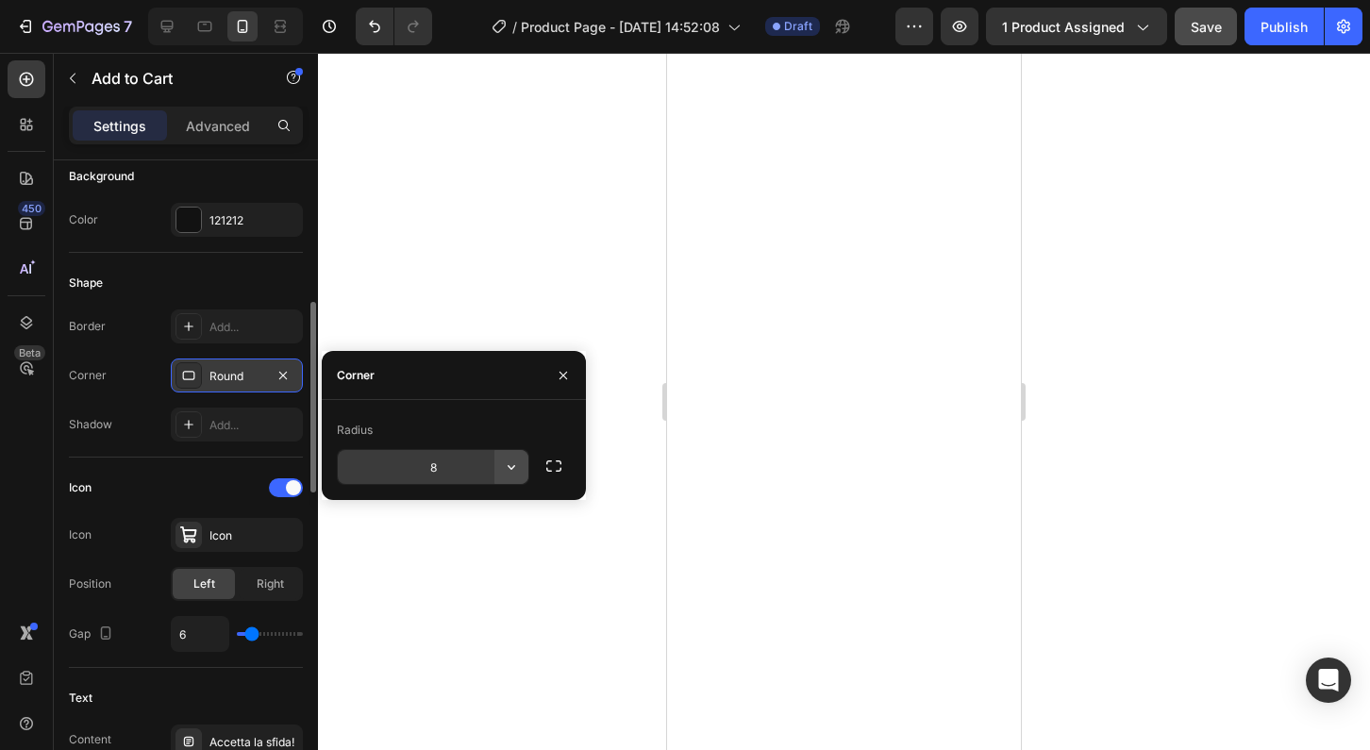
click at [511, 469] on icon "button" at bounding box center [512, 467] width 8 height 5
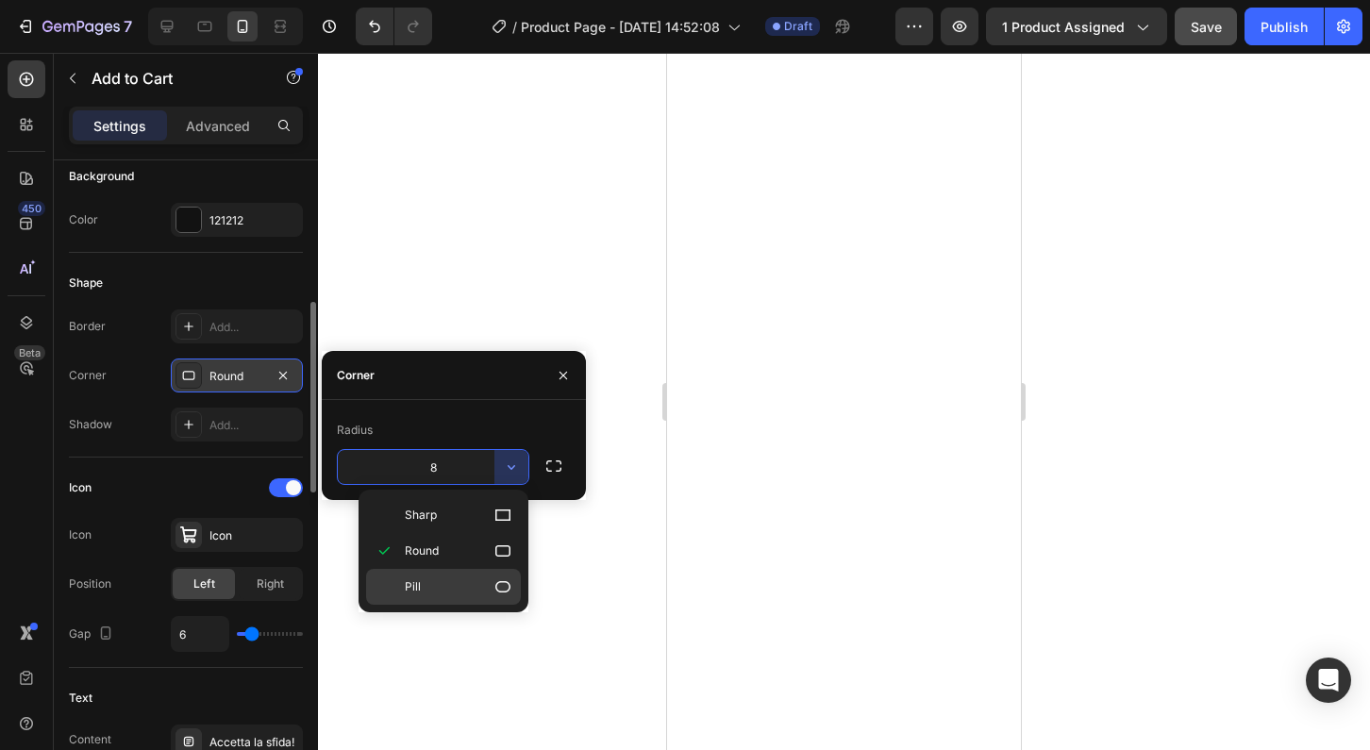
click at [425, 596] on div "Pill" at bounding box center [443, 587] width 155 height 36
type input "9999"
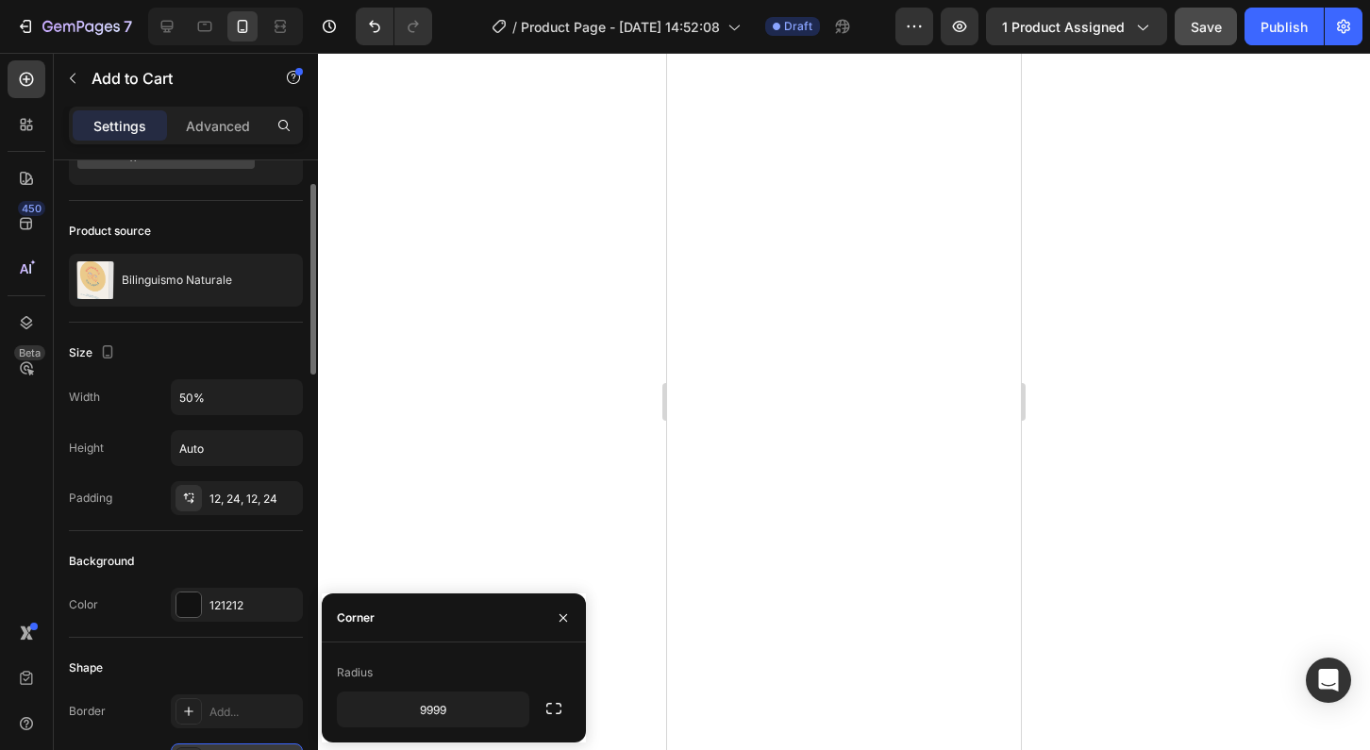
scroll to position [87, 0]
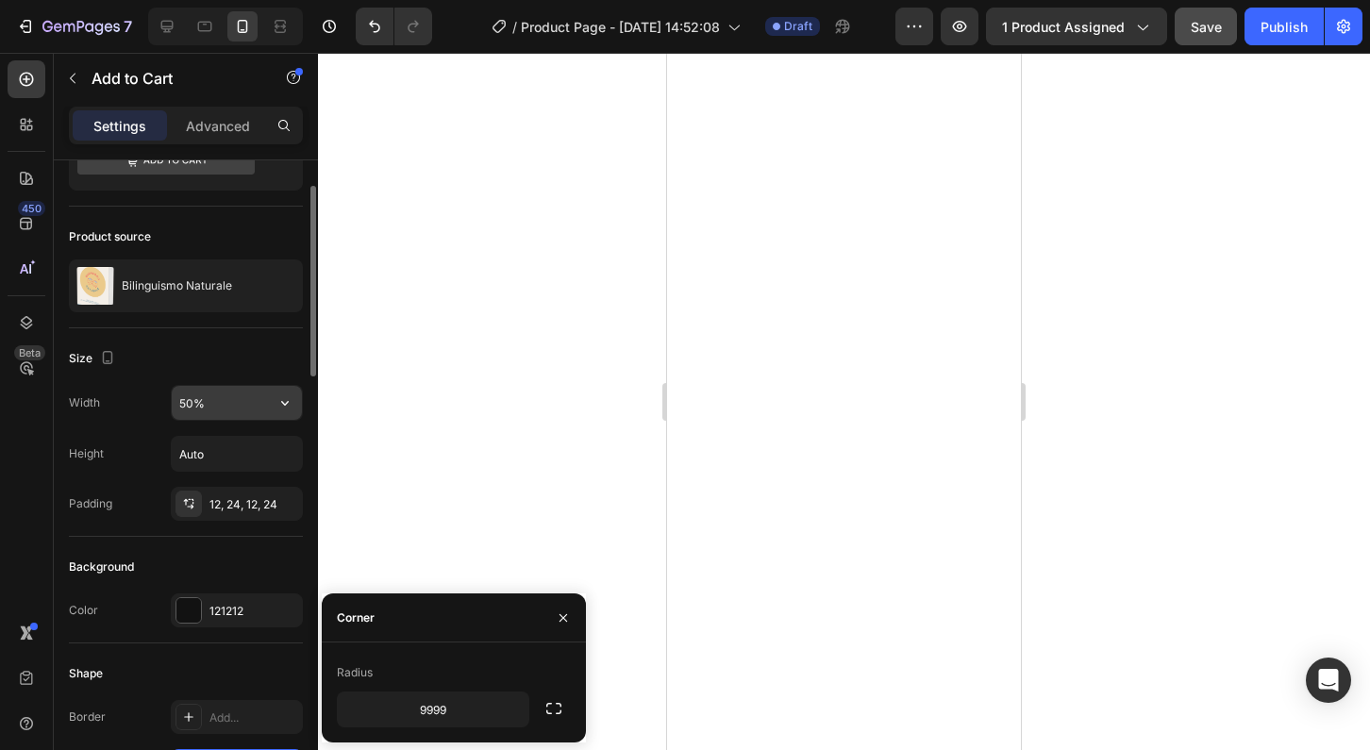
click at [209, 401] on input "50%" at bounding box center [237, 403] width 130 height 34
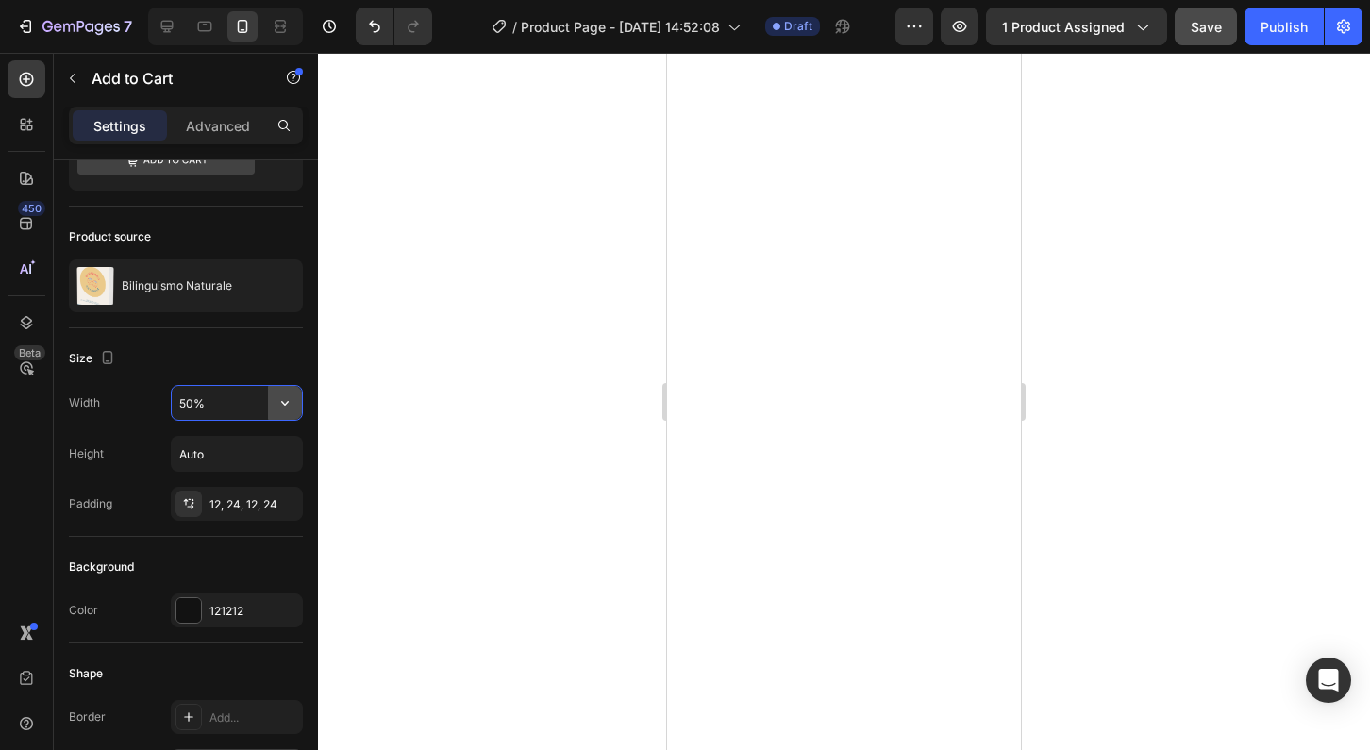
click at [289, 401] on icon "button" at bounding box center [285, 403] width 19 height 19
click at [232, 487] on p "Full 100%" at bounding box center [232, 486] width 108 height 17
type input "100%"
click at [462, 420] on div at bounding box center [844, 401] width 1052 height 697
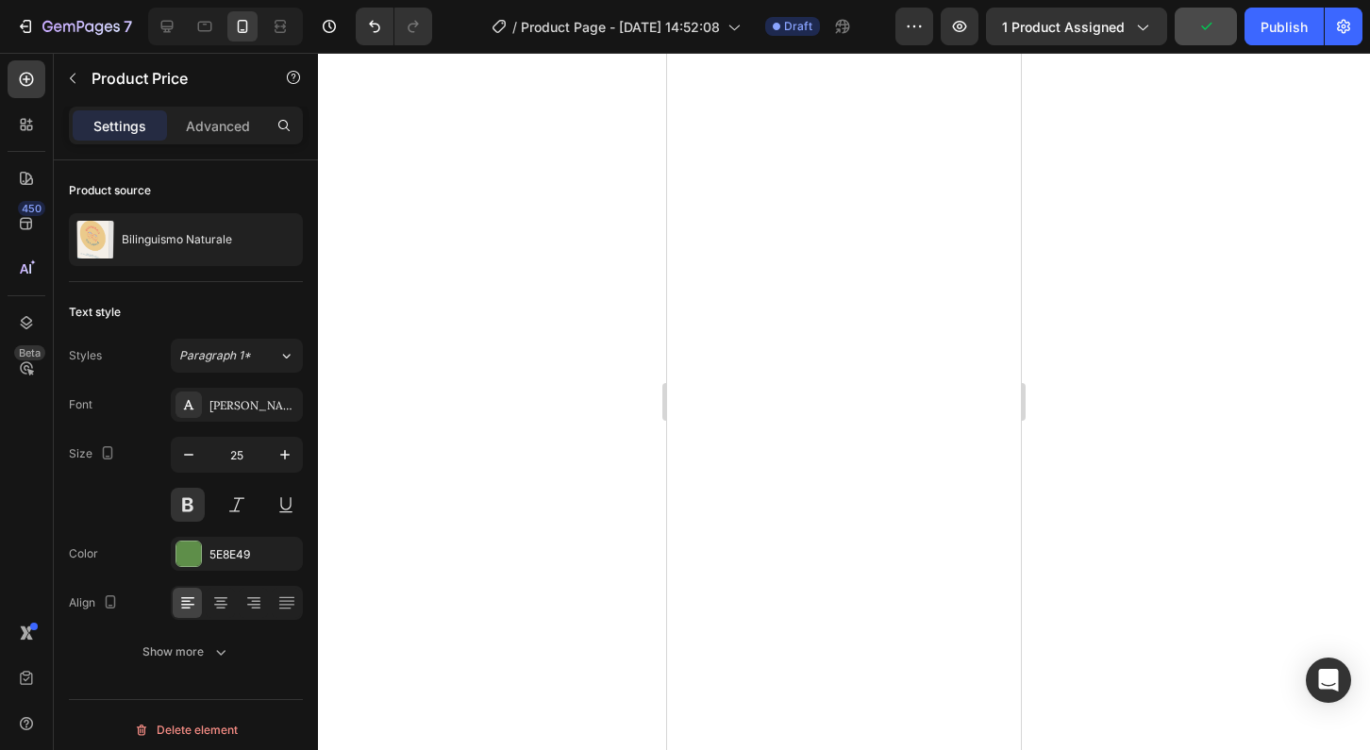
click at [595, 443] on div at bounding box center [844, 401] width 1052 height 697
click at [539, 548] on div at bounding box center [844, 401] width 1052 height 697
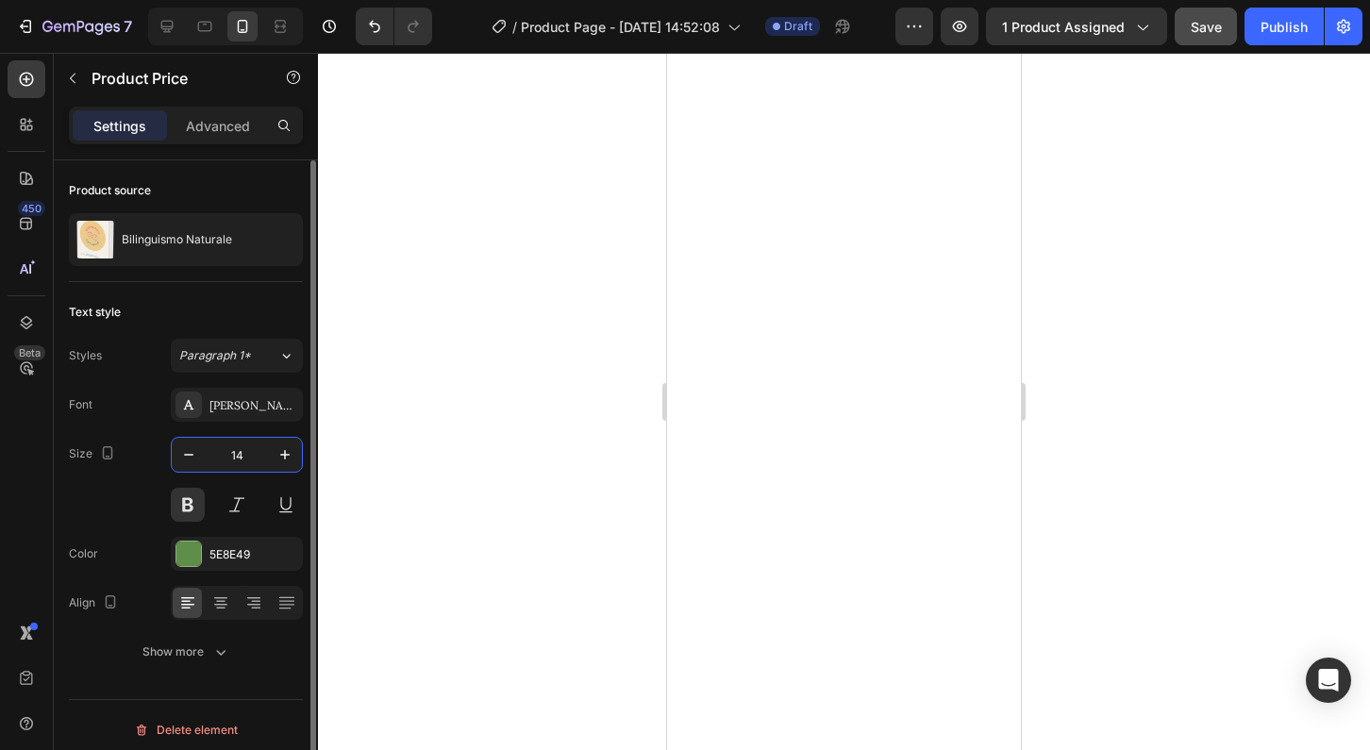
click at [242, 448] on input "14" at bounding box center [237, 455] width 62 height 34
click at [234, 452] on input "14" at bounding box center [237, 455] width 62 height 34
type input "25"
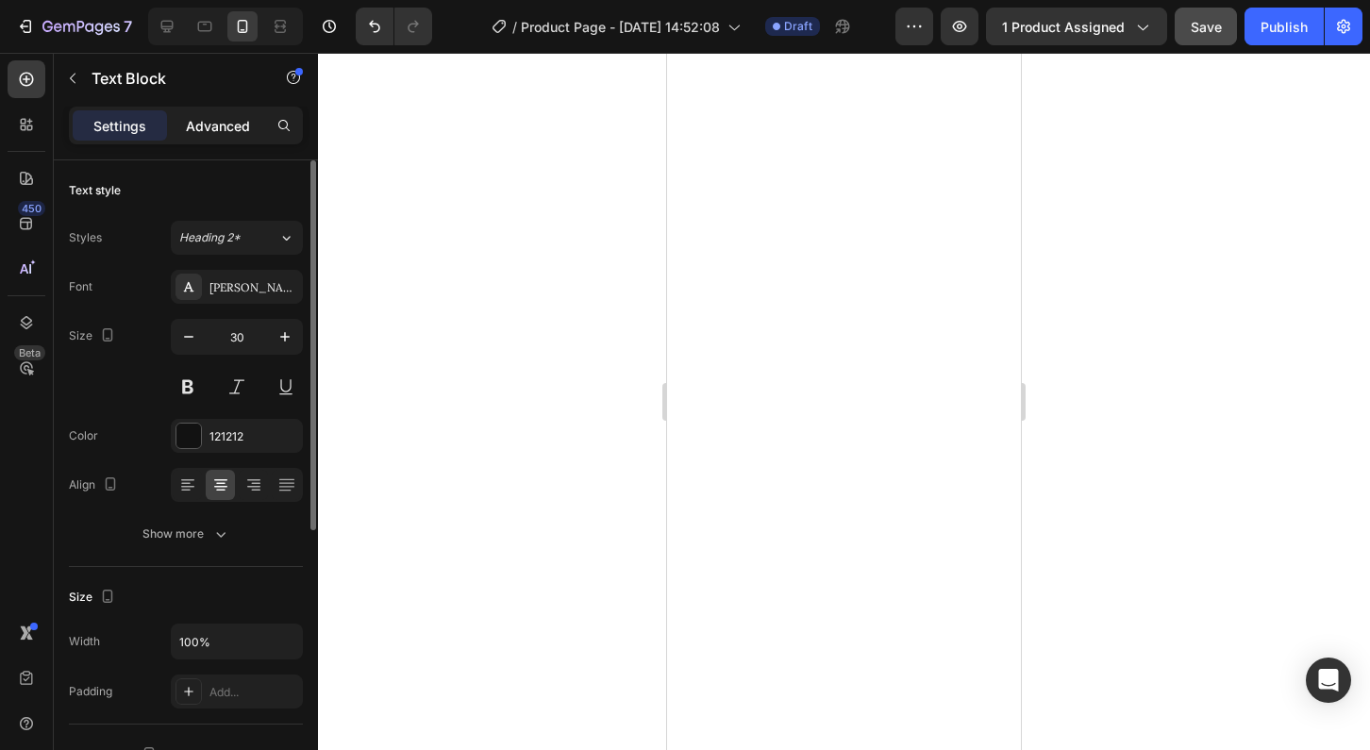
click at [219, 129] on p "Advanced" at bounding box center [218, 126] width 64 height 20
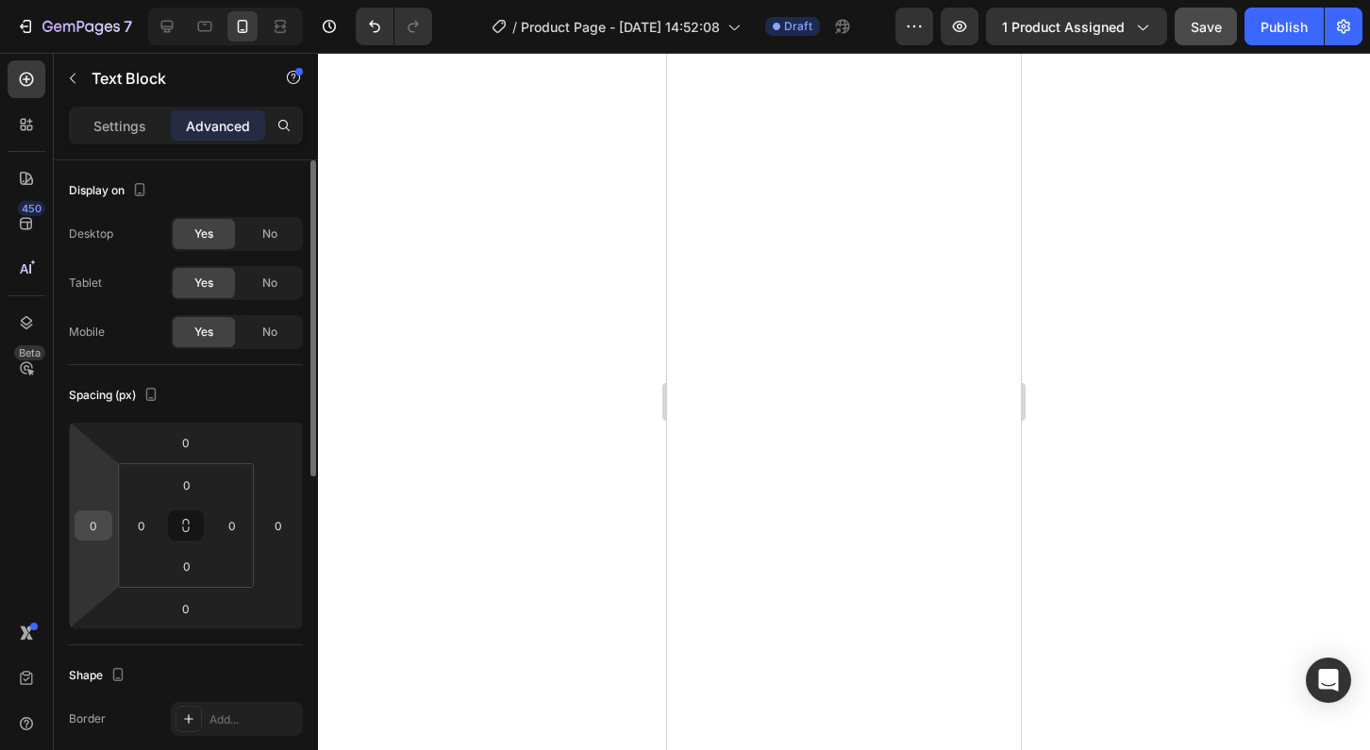
click at [94, 515] on input "0" at bounding box center [93, 526] width 28 height 28
type input "5"
click at [282, 528] on input "0" at bounding box center [278, 526] width 28 height 28
type input "5"
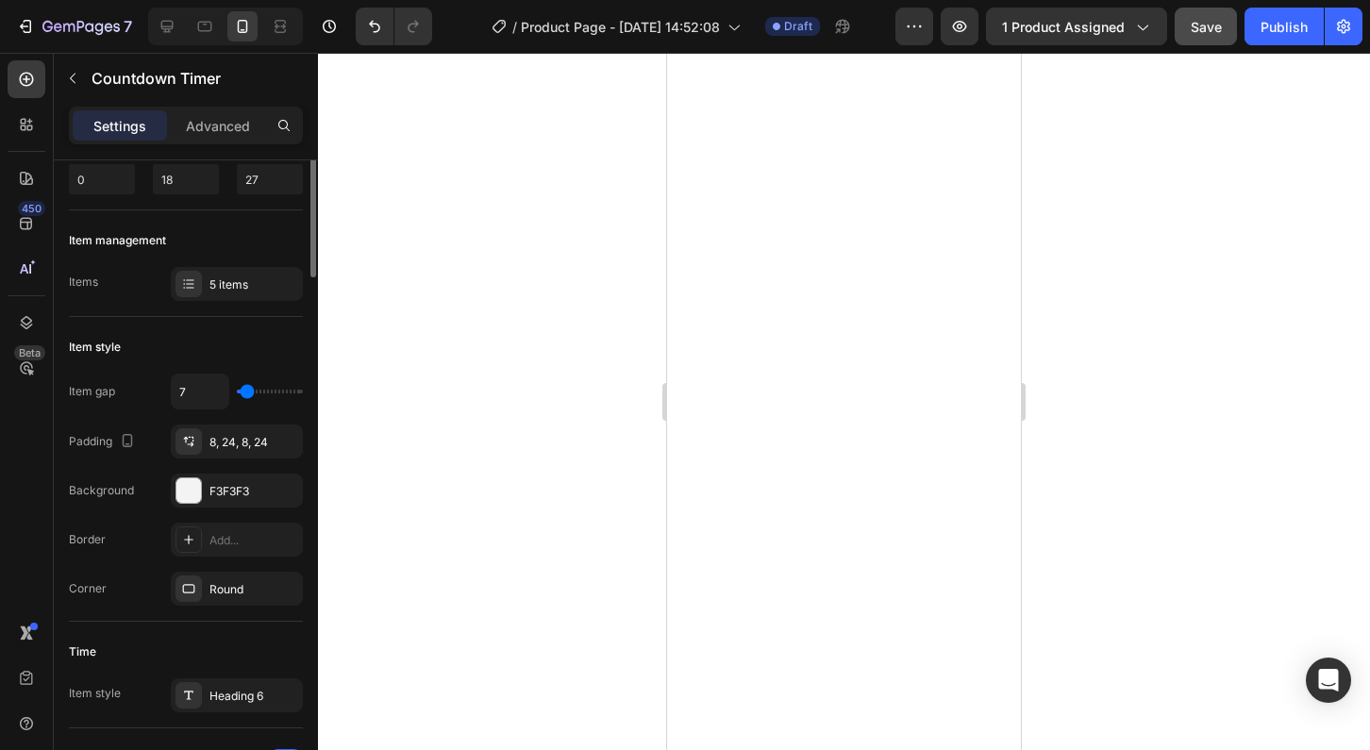
scroll to position [0, 0]
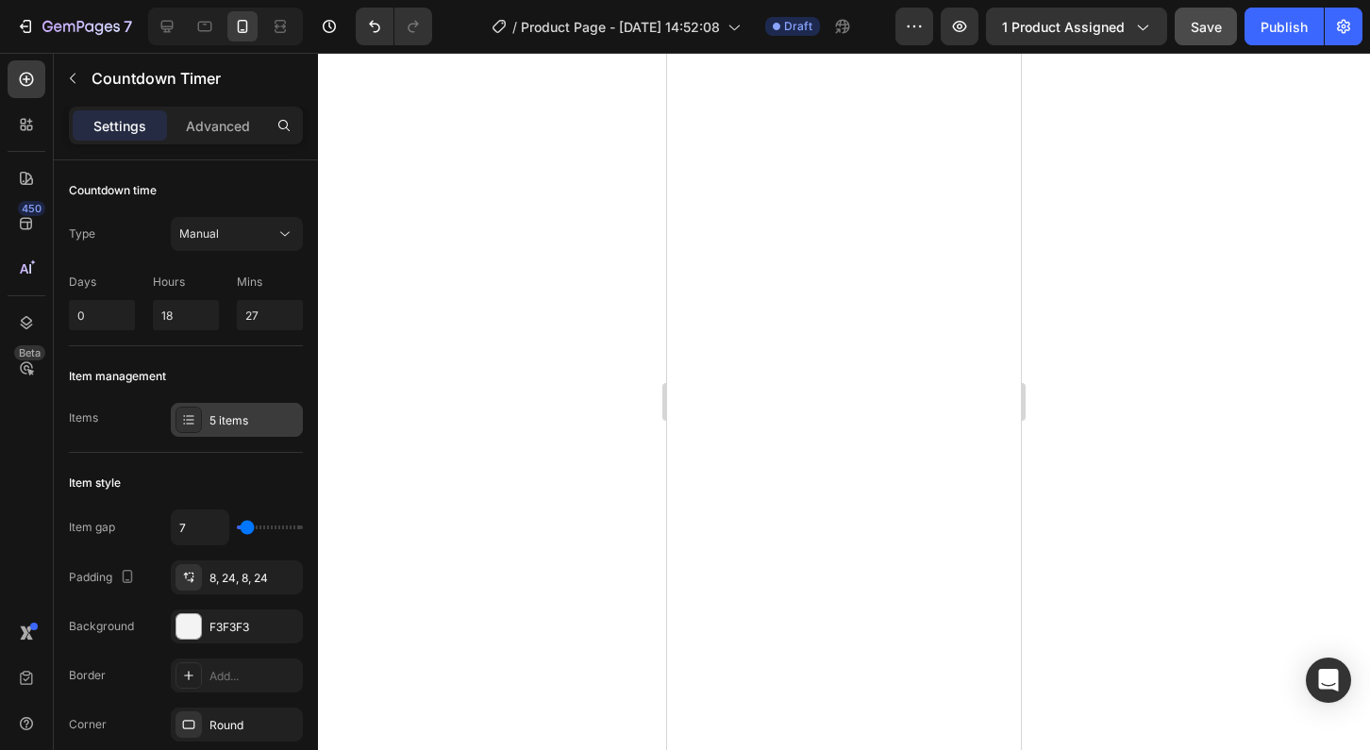
click at [193, 423] on icon at bounding box center [188, 419] width 15 height 15
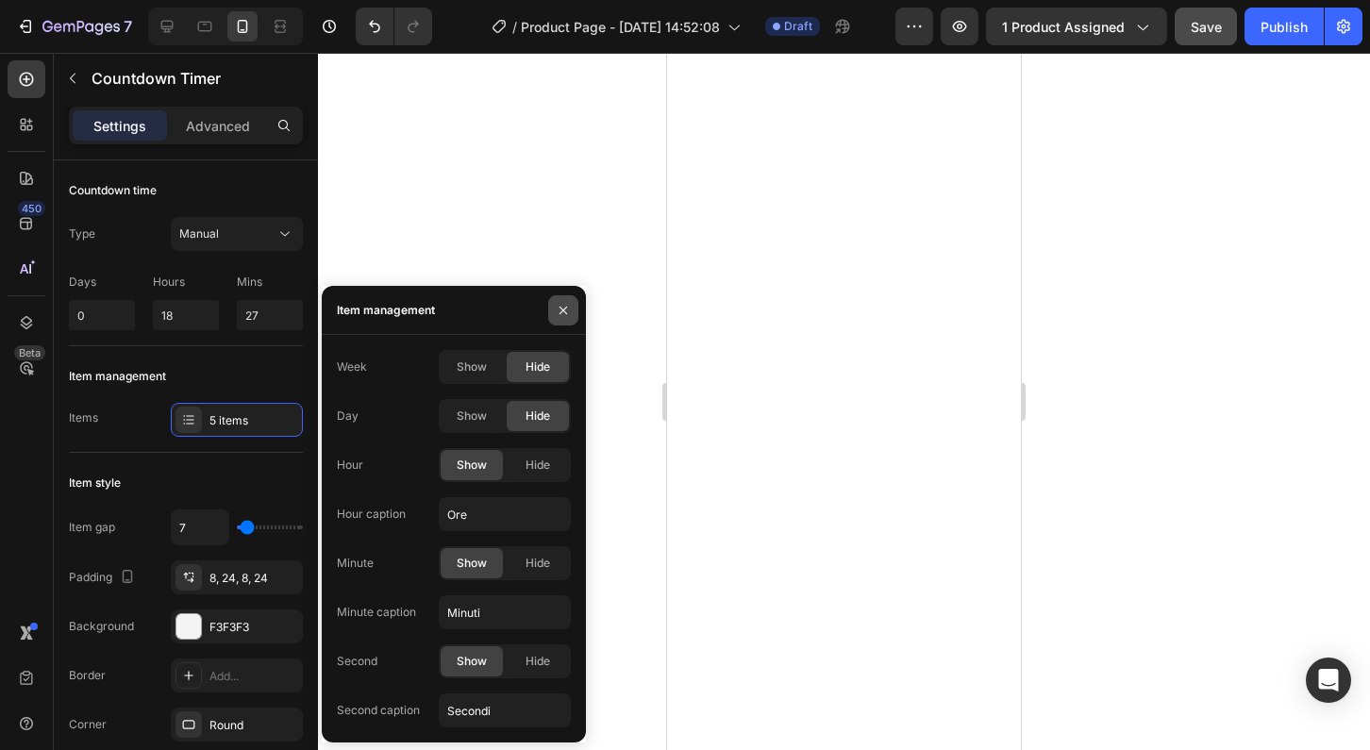
click at [560, 307] on icon "button" at bounding box center [564, 310] width 8 height 8
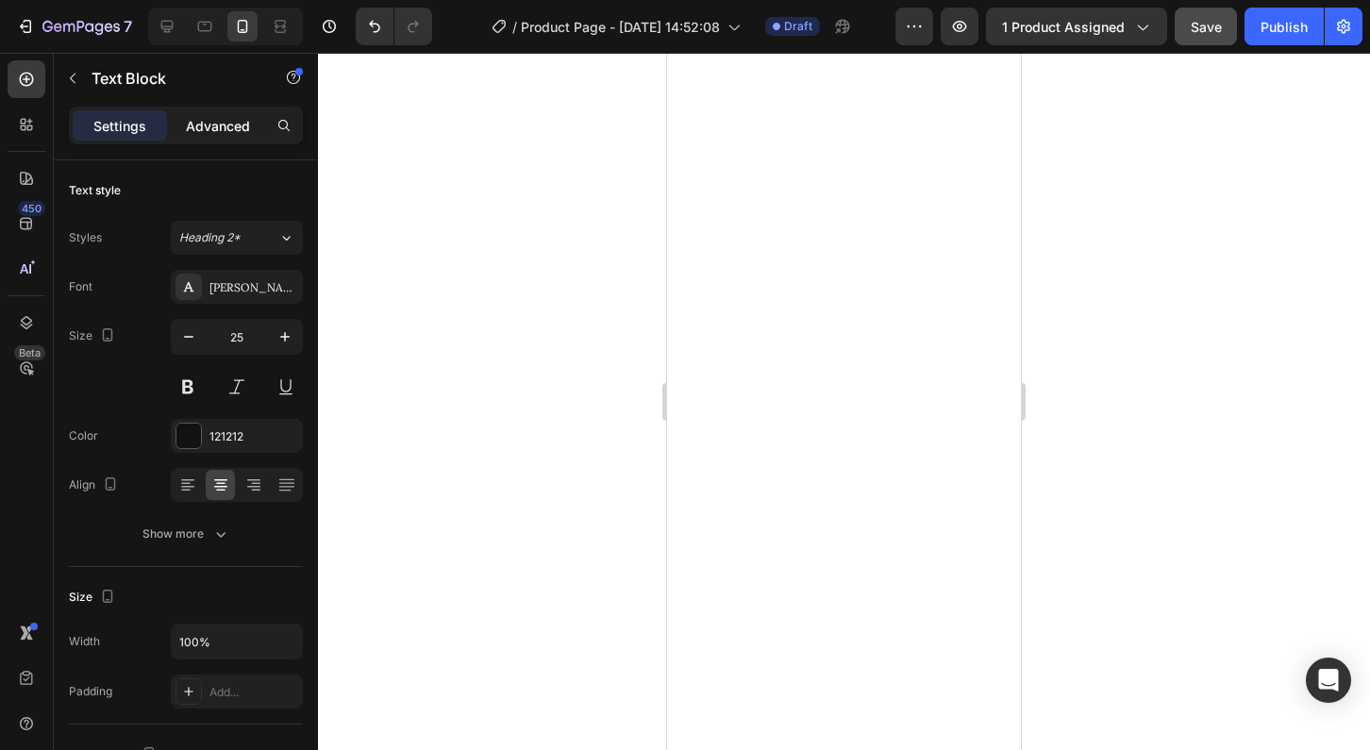
click at [214, 125] on p "Advanced" at bounding box center [218, 126] width 64 height 20
click at [204, 123] on p "Advanced" at bounding box center [218, 126] width 64 height 20
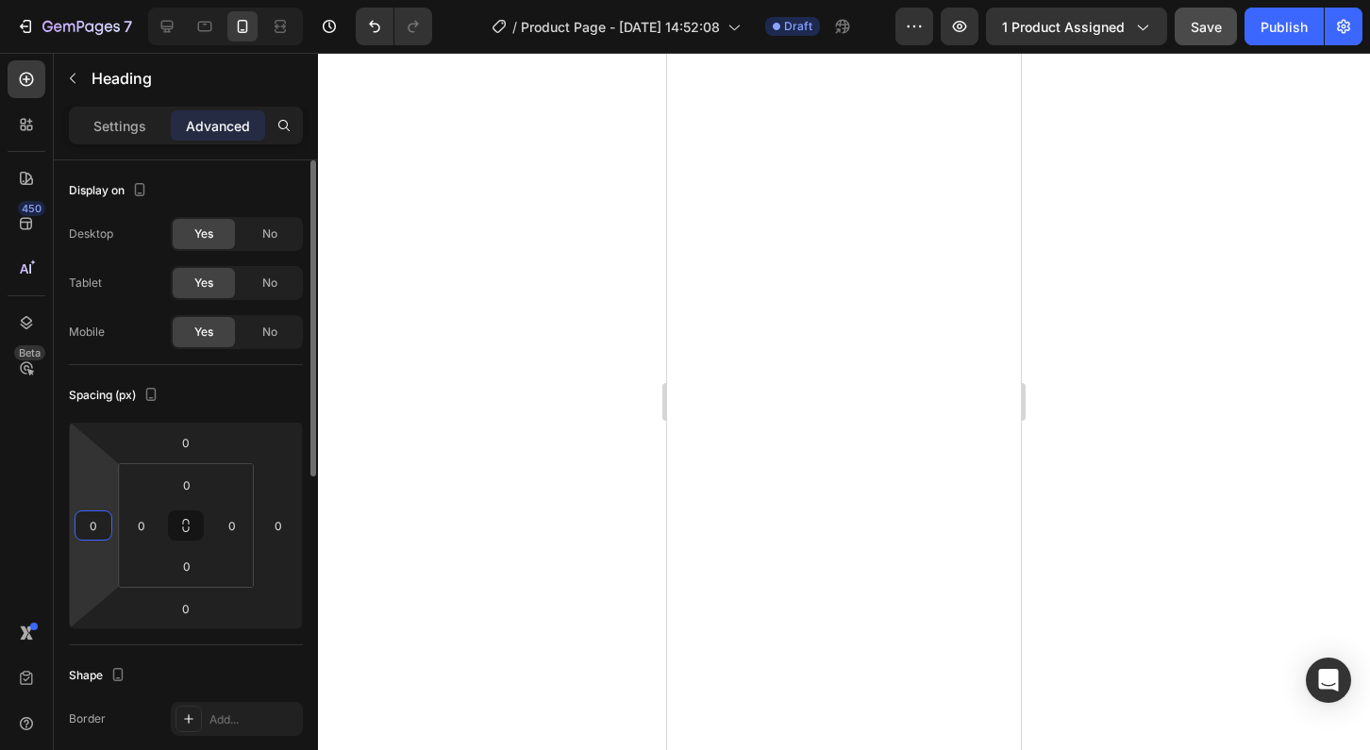
click at [93, 525] on input "0" at bounding box center [93, 526] width 28 height 28
type input "5"
click at [278, 528] on input "0" at bounding box center [278, 526] width 28 height 28
type input "5"
click at [97, 526] on input "0" at bounding box center [93, 526] width 28 height 28
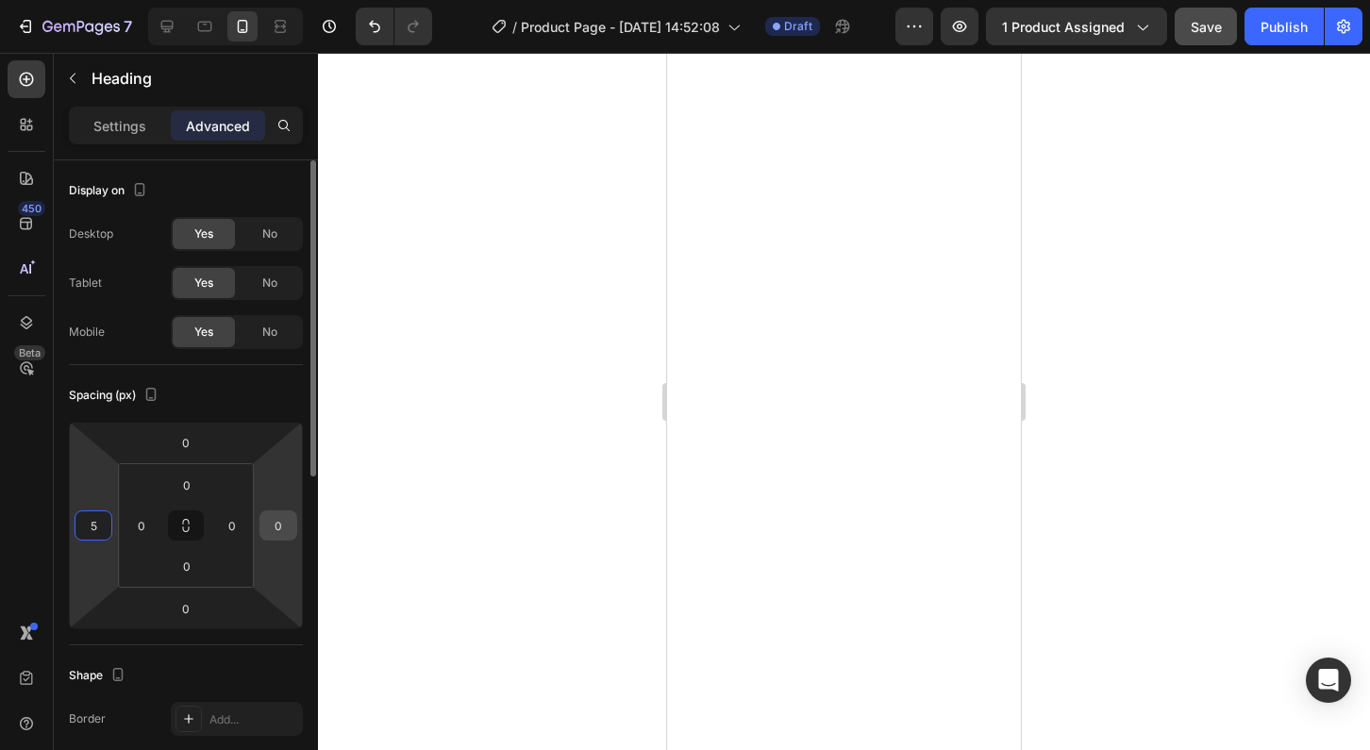
type input "5"
click at [276, 527] on input "0" at bounding box center [278, 526] width 28 height 28
type input "5"
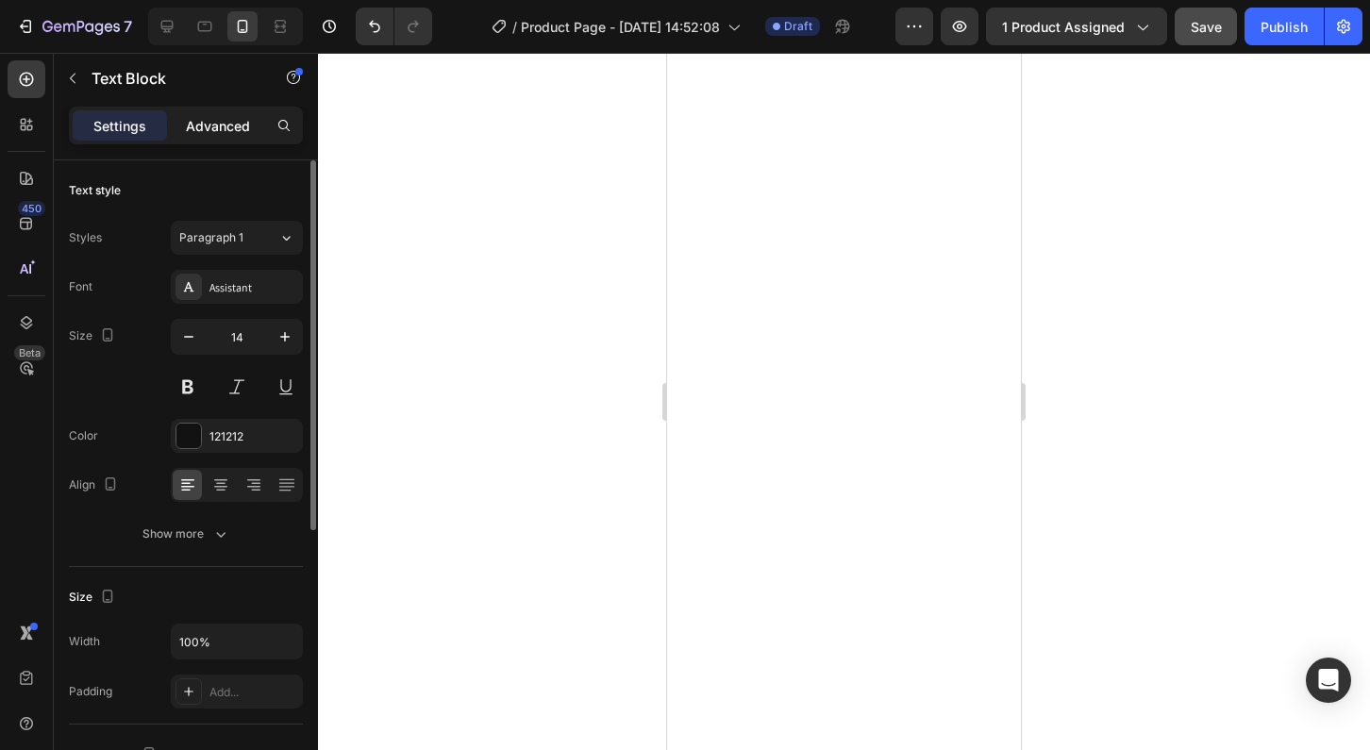
click at [210, 131] on p "Advanced" at bounding box center [218, 126] width 64 height 20
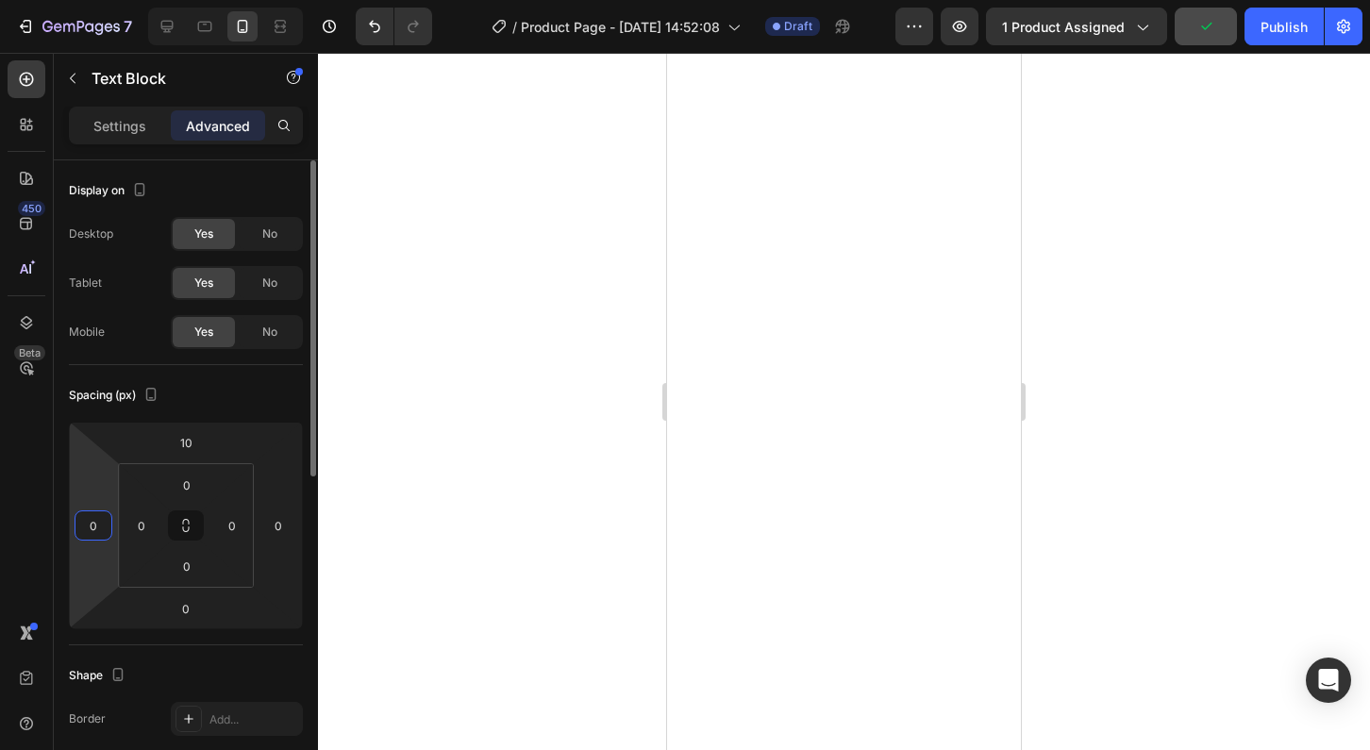
click at [88, 525] on input "0" at bounding box center [93, 526] width 28 height 28
type input "5"
click at [289, 521] on input "0" at bounding box center [278, 526] width 28 height 28
type input "5"
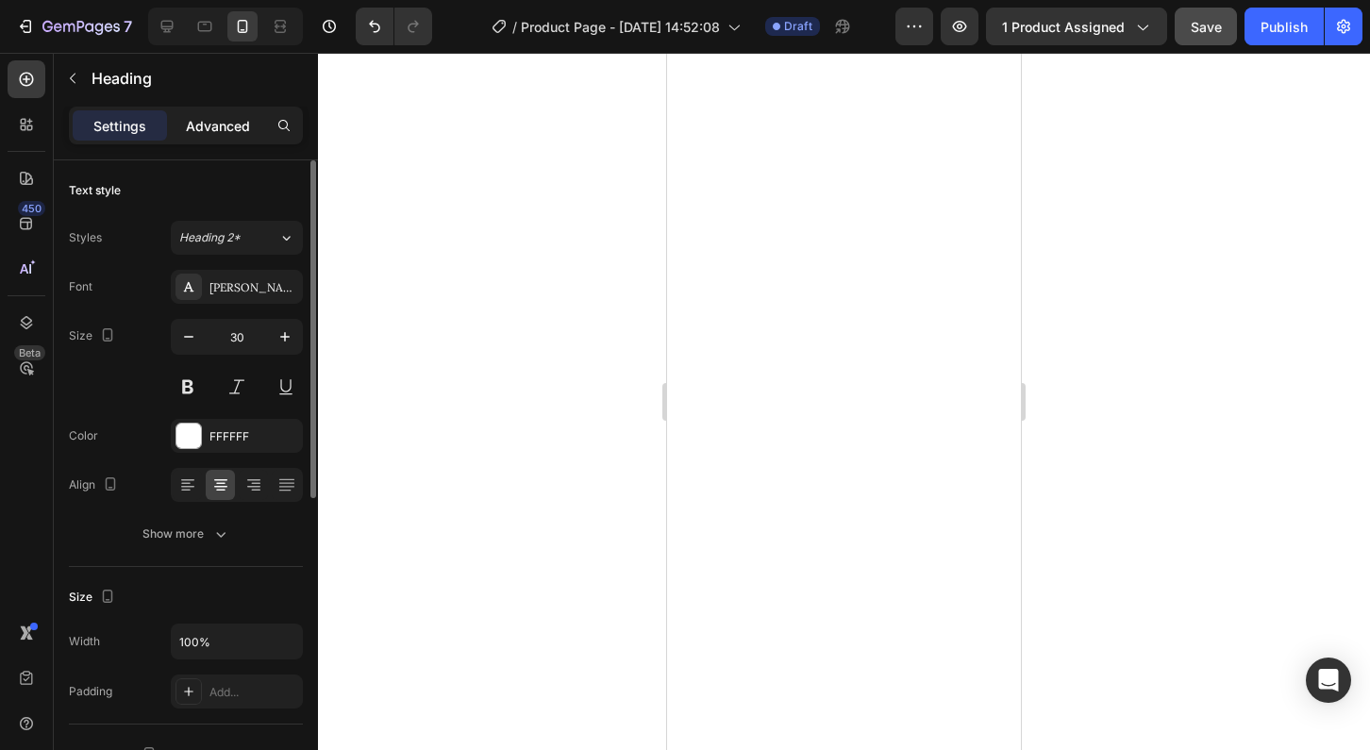
click at [228, 128] on p "Advanced" at bounding box center [218, 126] width 64 height 20
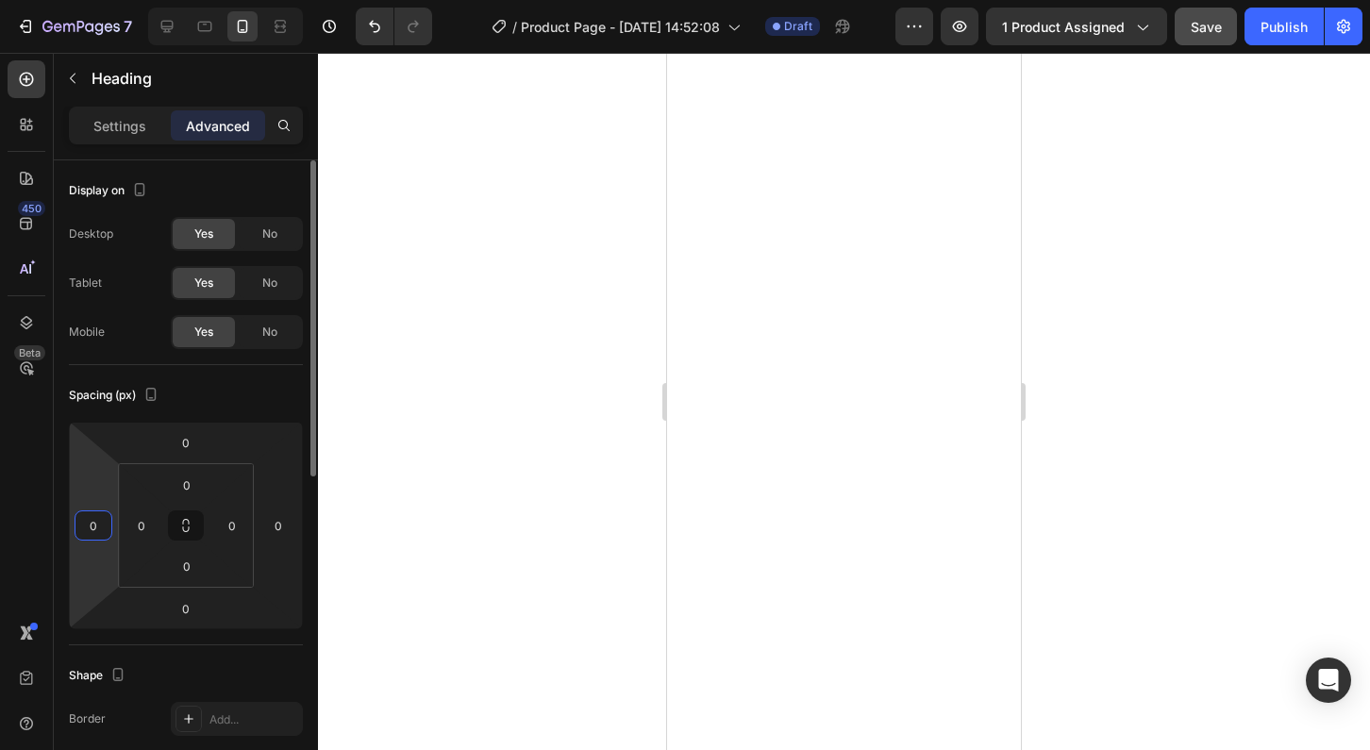
click at [99, 528] on input "0" at bounding box center [93, 526] width 28 height 28
type input "5"
click at [282, 534] on input "0" at bounding box center [278, 526] width 28 height 28
type input "5"
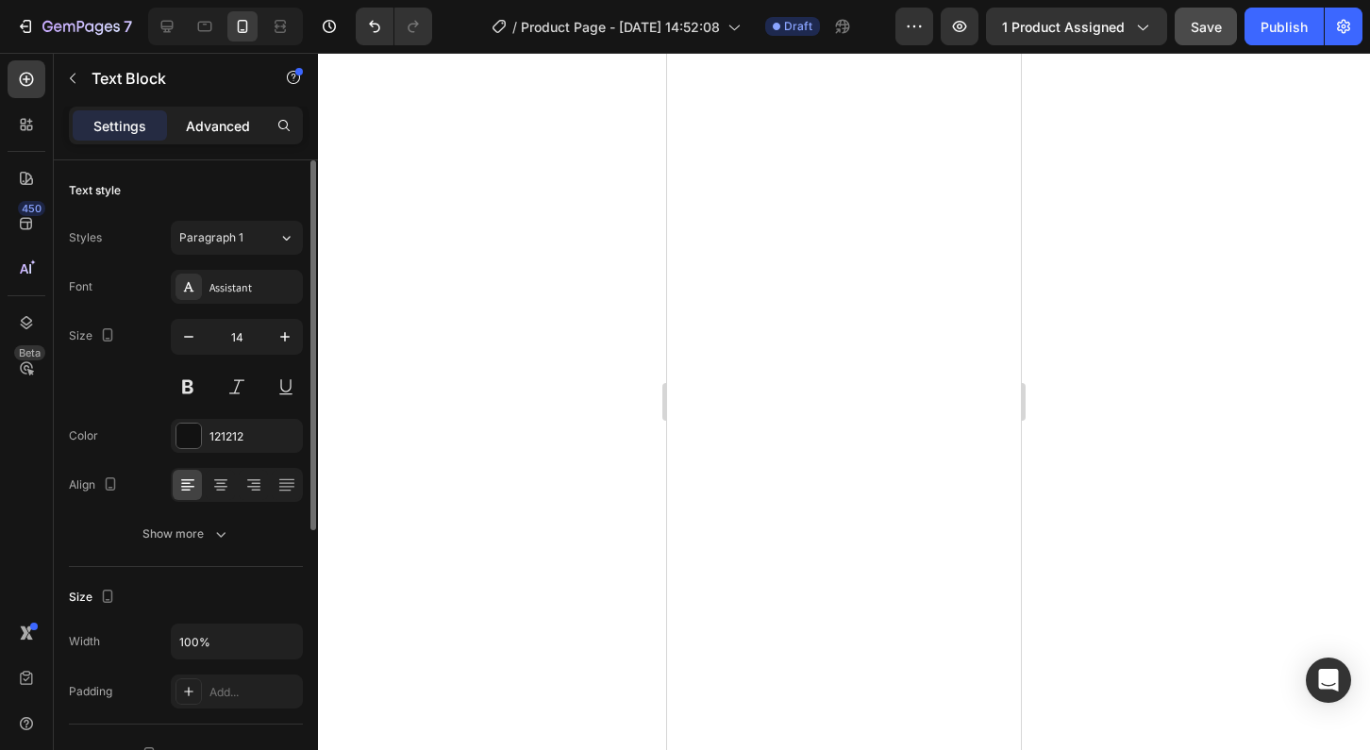
click at [219, 124] on p "Advanced" at bounding box center [218, 126] width 64 height 20
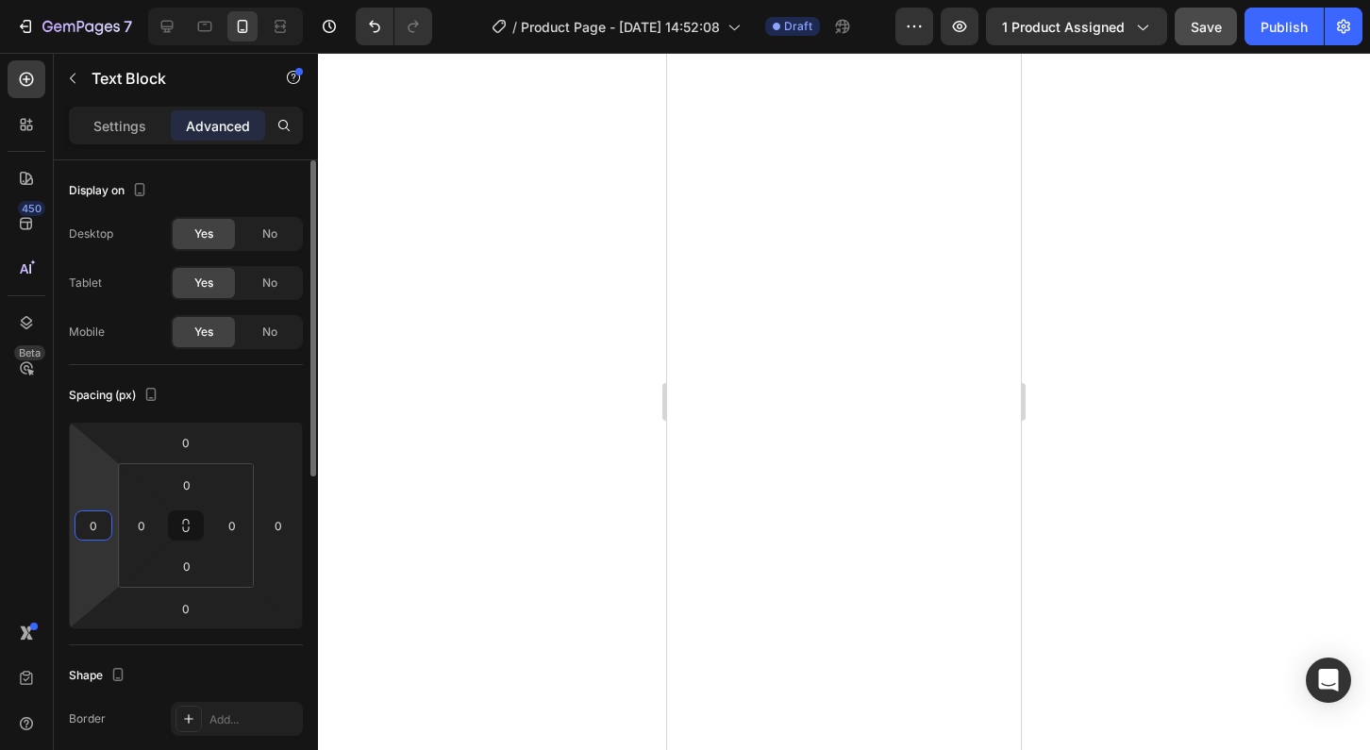
type input "05"
click at [91, 534] on input "05" at bounding box center [93, 526] width 28 height 28
type input "5"
click at [277, 534] on input "0" at bounding box center [278, 526] width 28 height 28
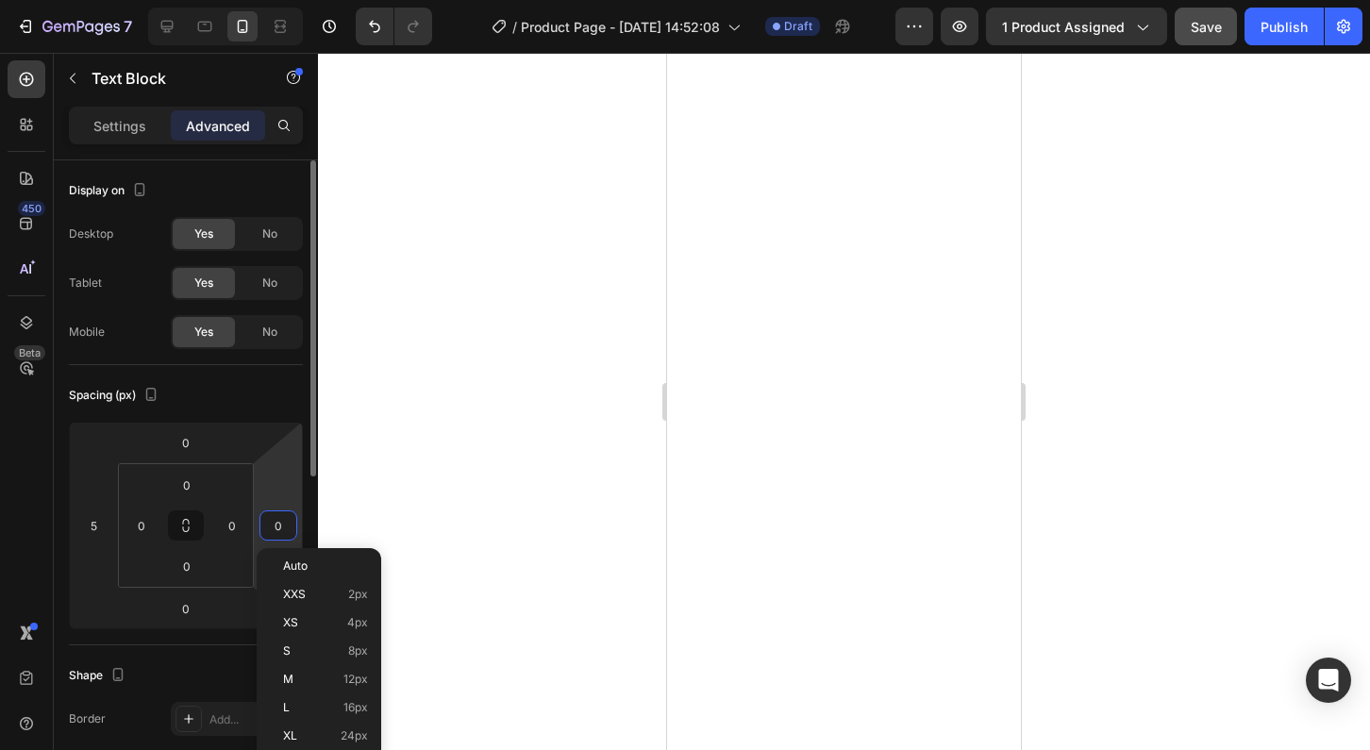
type input "5"
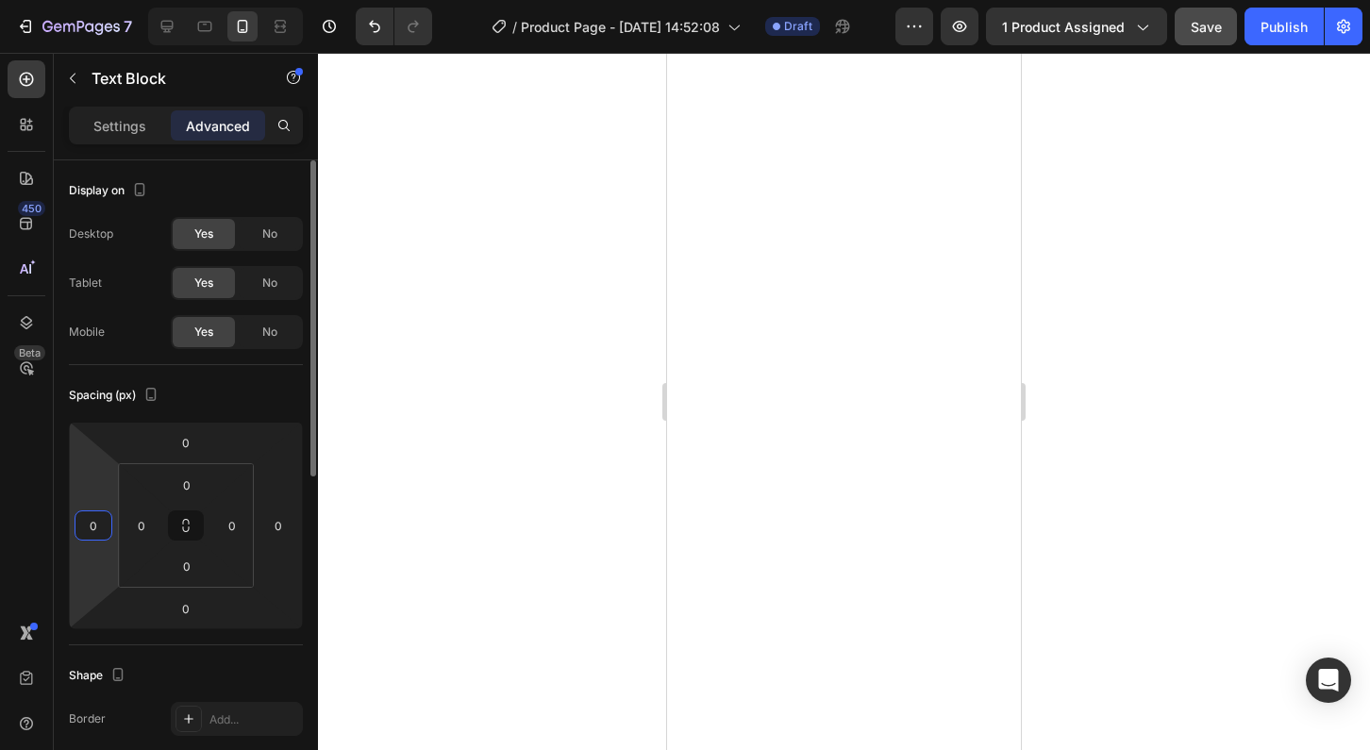
click at [101, 525] on input "0" at bounding box center [93, 526] width 28 height 28
type input "5"
click at [284, 521] on input "0" at bounding box center [278, 526] width 28 height 28
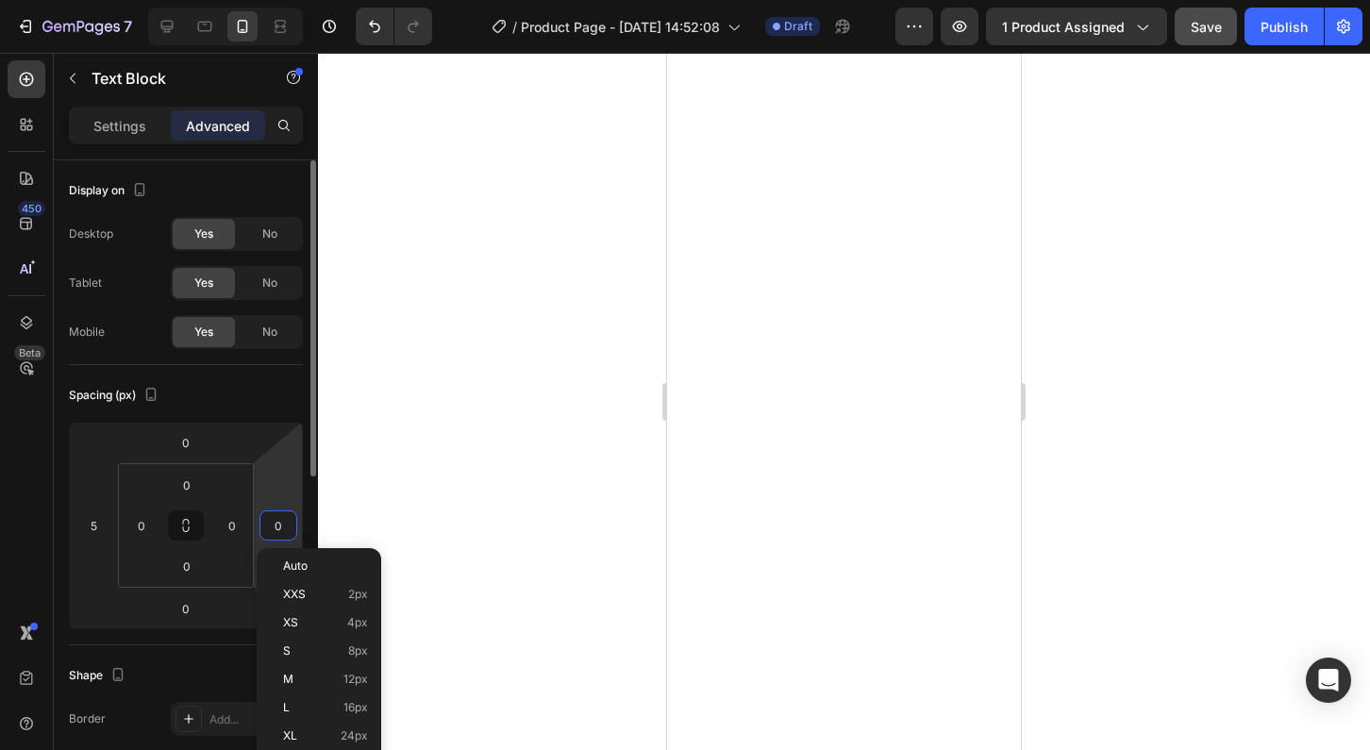
type input "5"
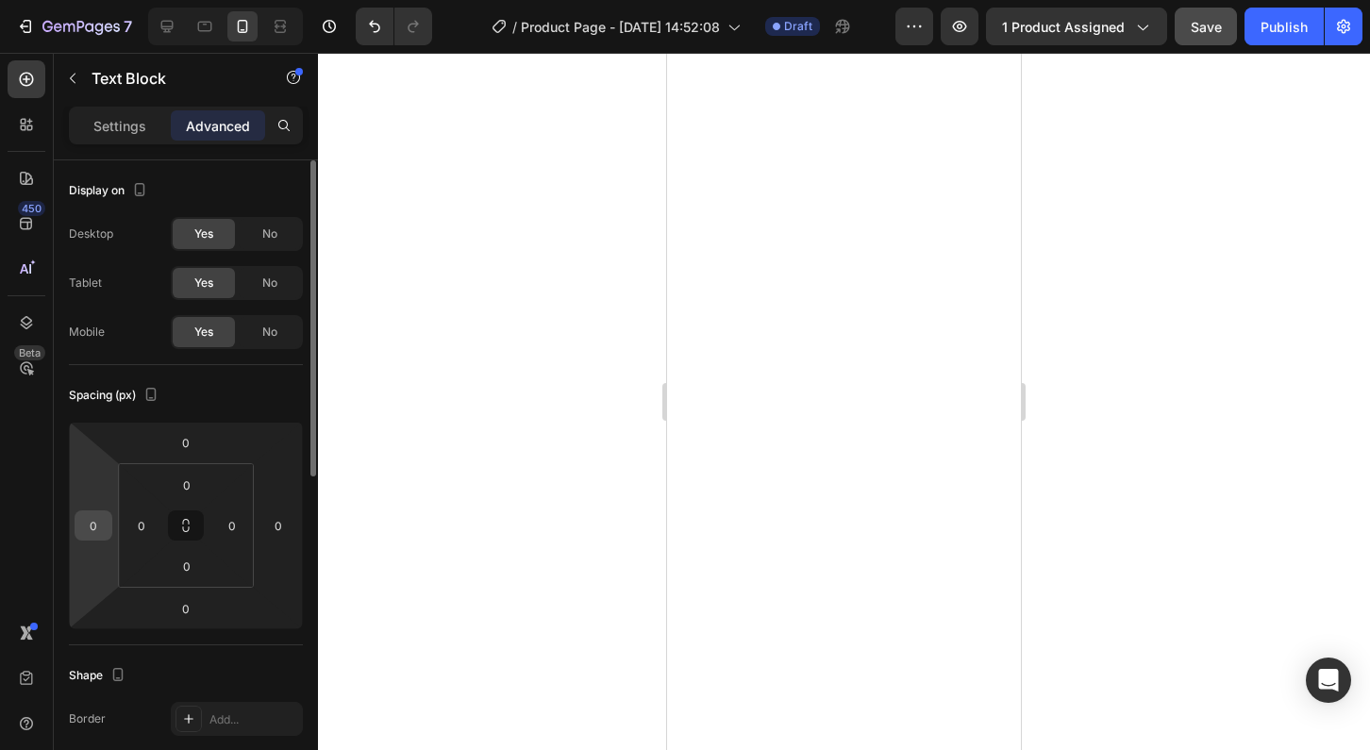
click at [101, 520] on input "0" at bounding box center [93, 526] width 28 height 28
type input "5"
click at [279, 524] on input "0" at bounding box center [278, 526] width 28 height 28
type input "5"
click at [92, 525] on input "0" at bounding box center [93, 526] width 28 height 28
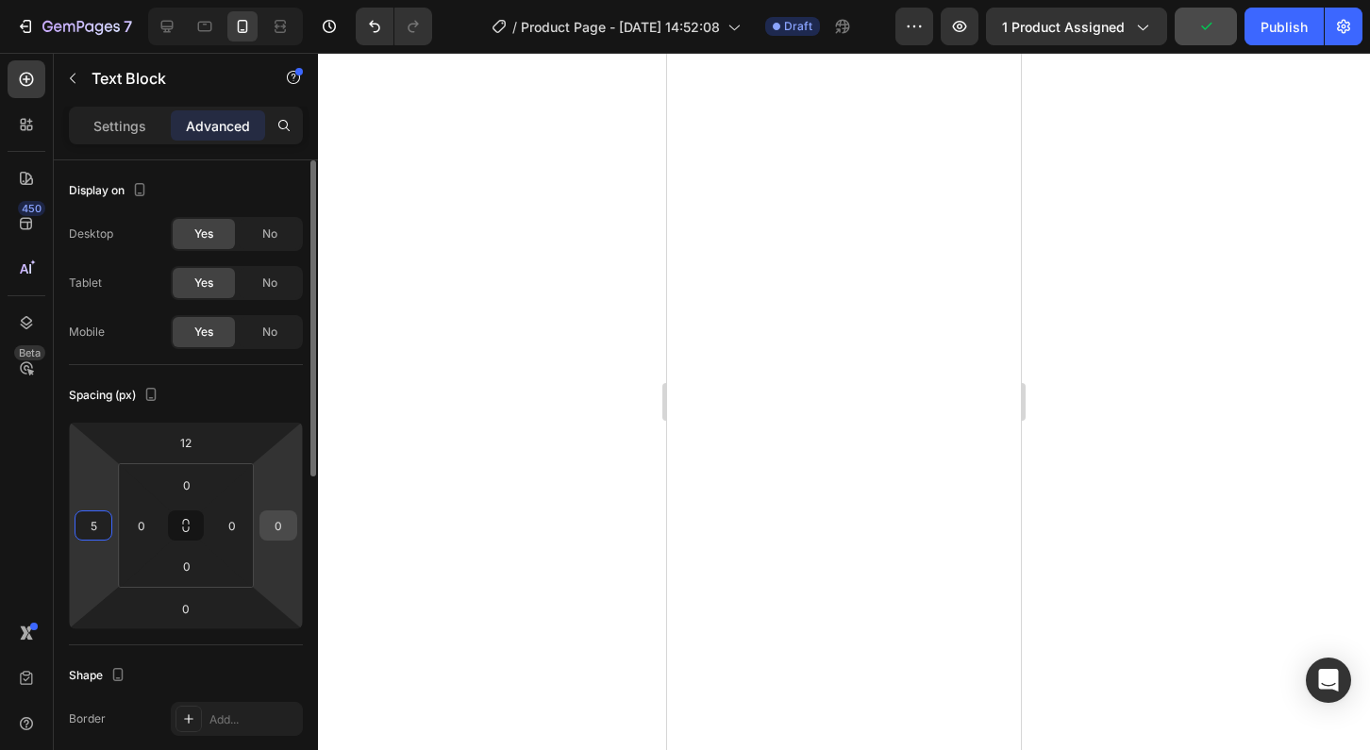
type input "5"
click at [278, 530] on input "0" at bounding box center [278, 526] width 28 height 28
type input "5"
click at [97, 519] on input "0" at bounding box center [93, 526] width 28 height 28
type input "5"
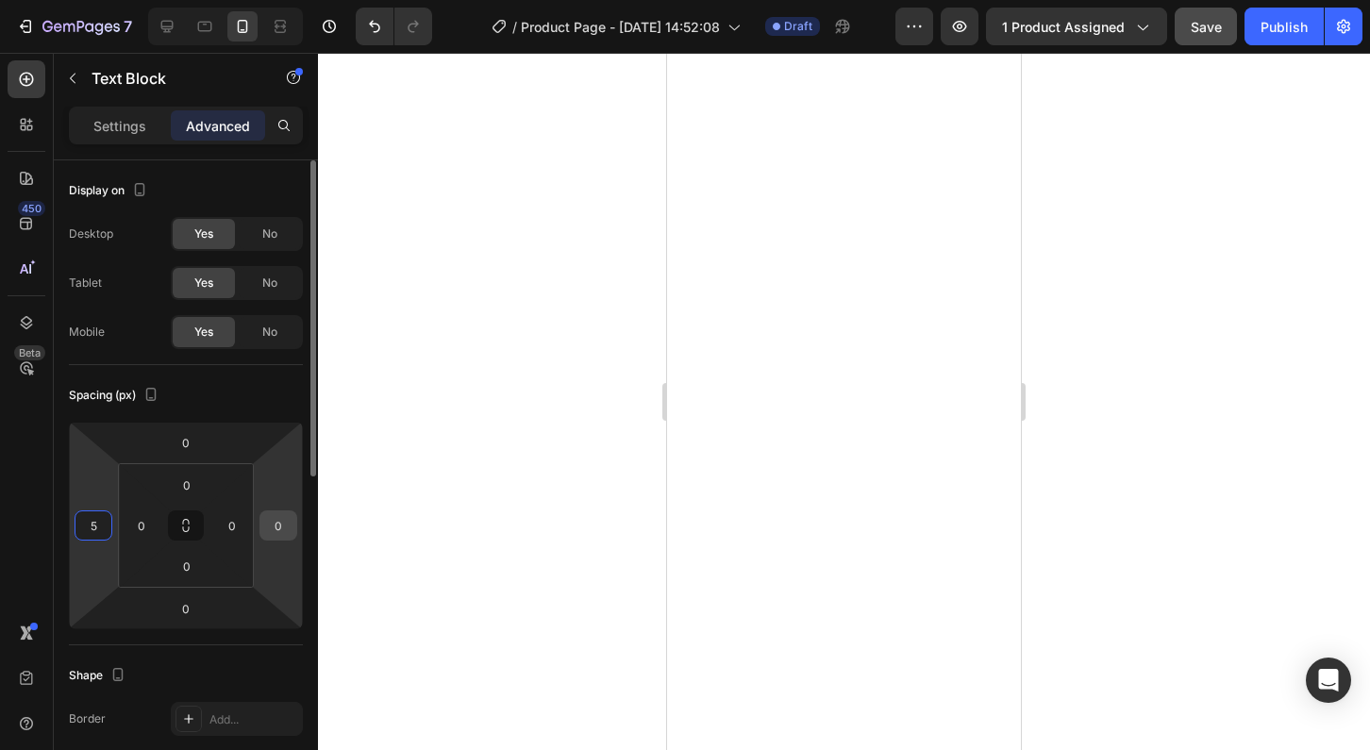
click at [274, 524] on input "0" at bounding box center [278, 526] width 28 height 28
type input "5"
click at [102, 522] on input "0" at bounding box center [93, 526] width 28 height 28
type input "5"
click at [286, 524] on input "0" at bounding box center [278, 526] width 28 height 28
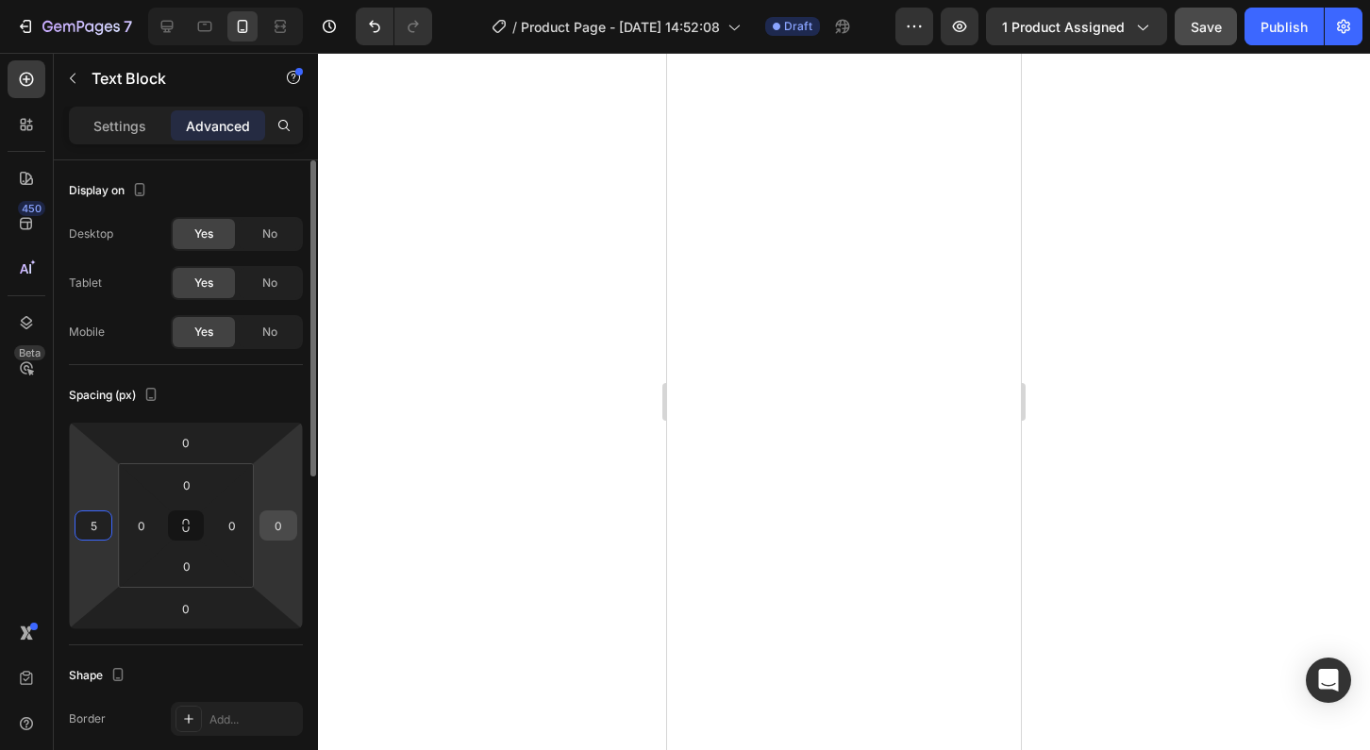
type input "5"
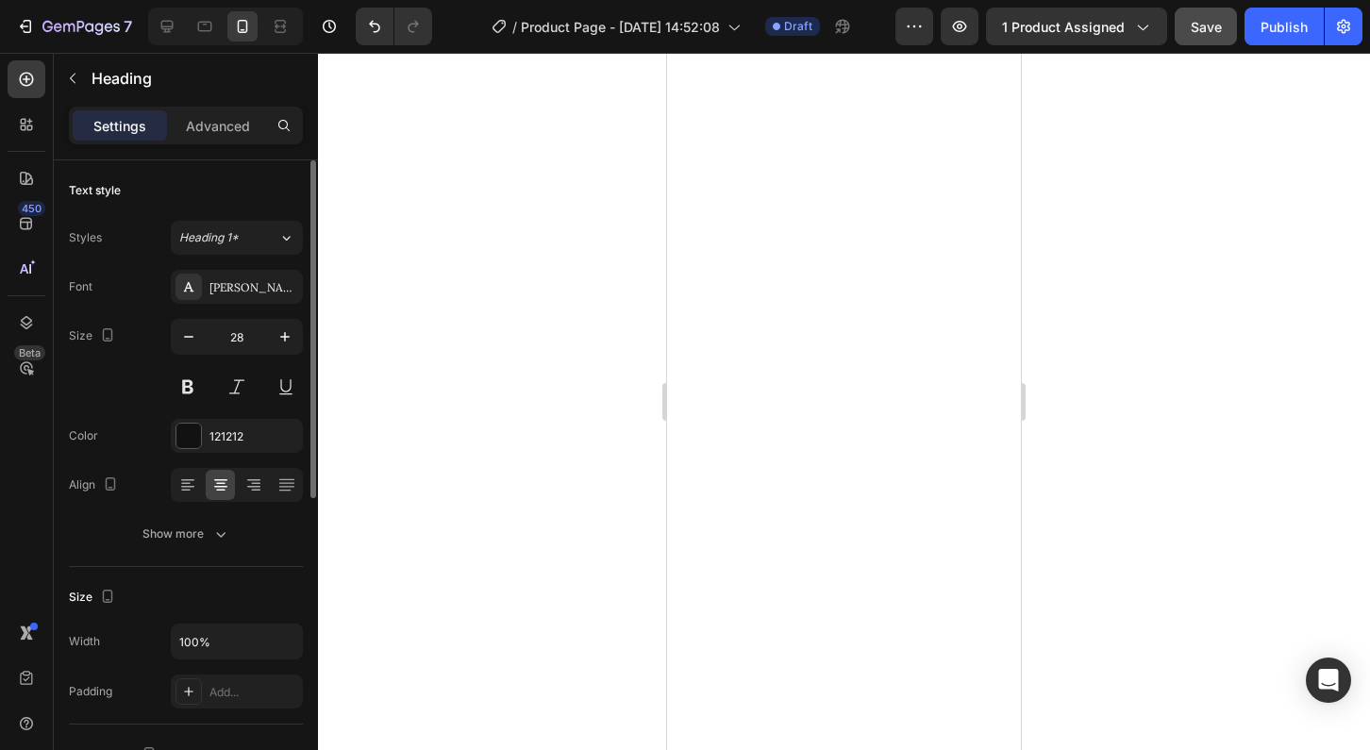
click at [1089, 316] on div at bounding box center [844, 401] width 1052 height 697
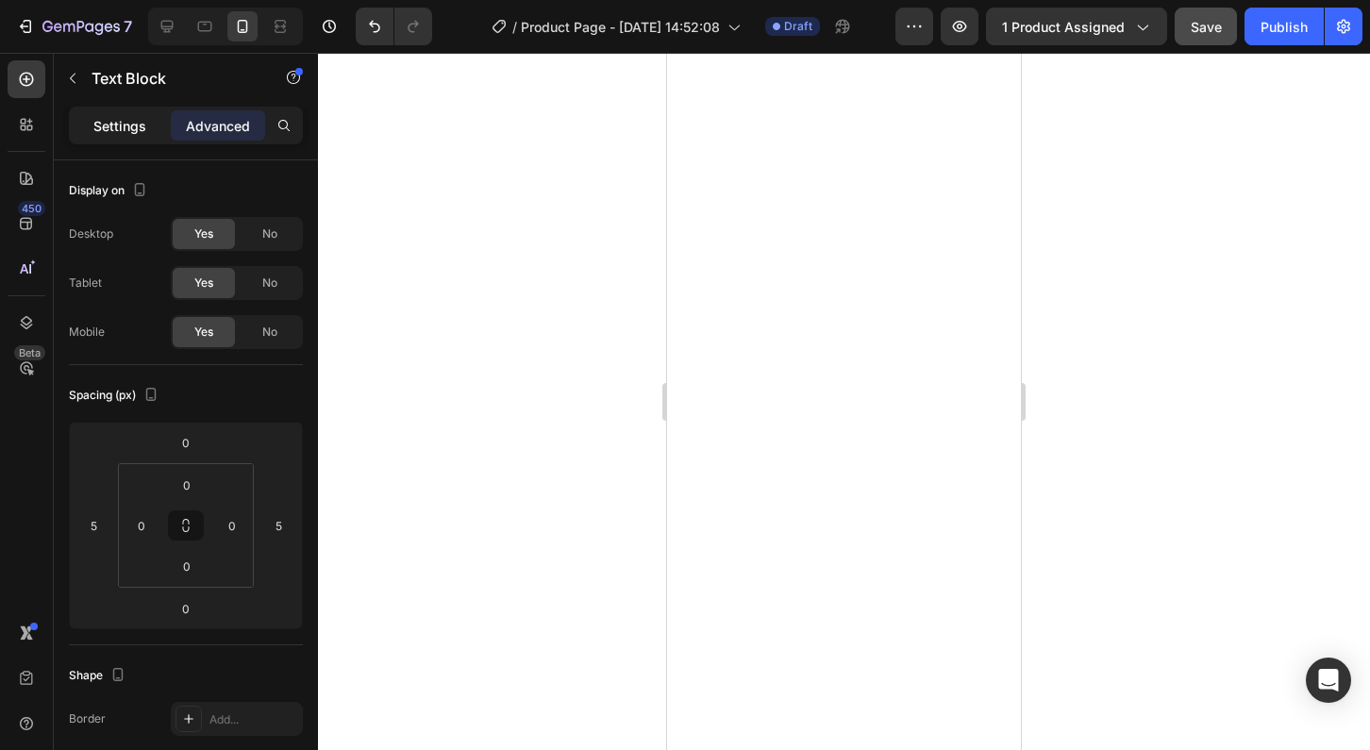
click at [110, 128] on p "Settings" at bounding box center [119, 126] width 53 height 20
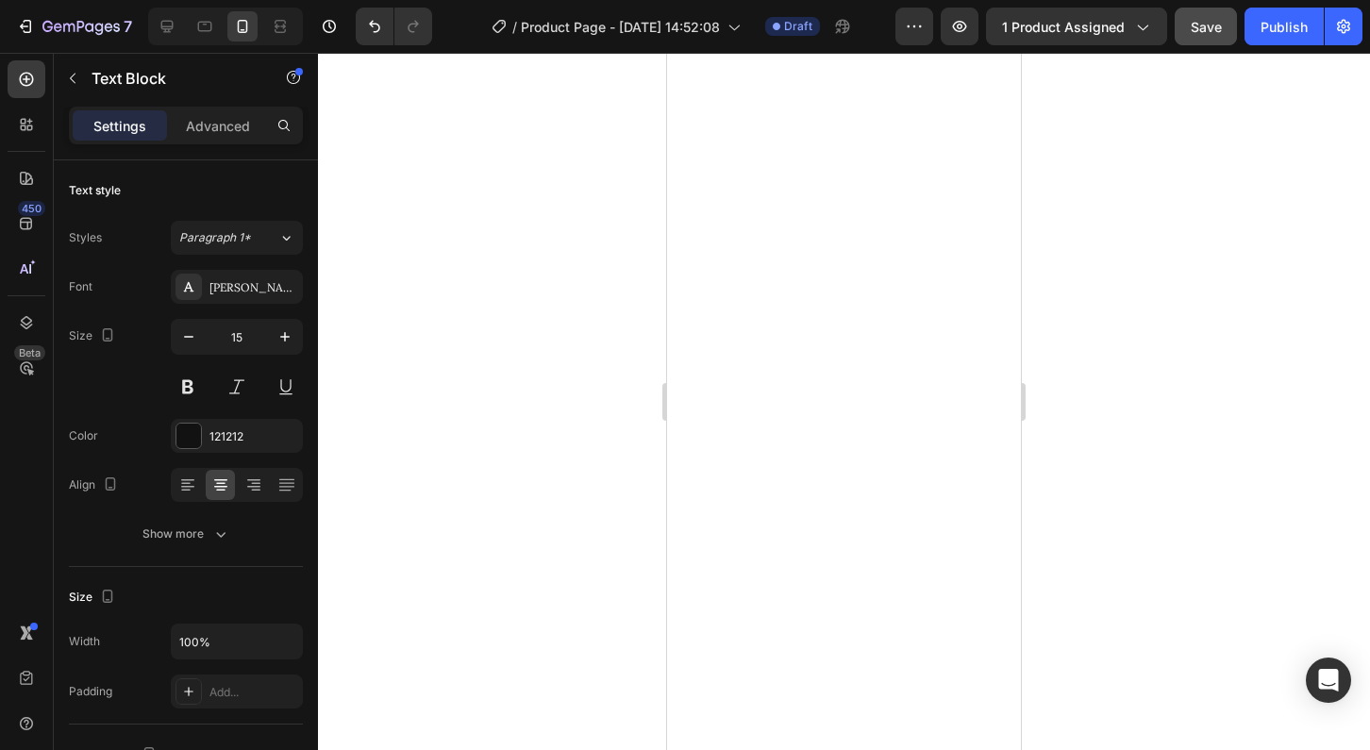
click at [1111, 523] on div at bounding box center [844, 401] width 1052 height 697
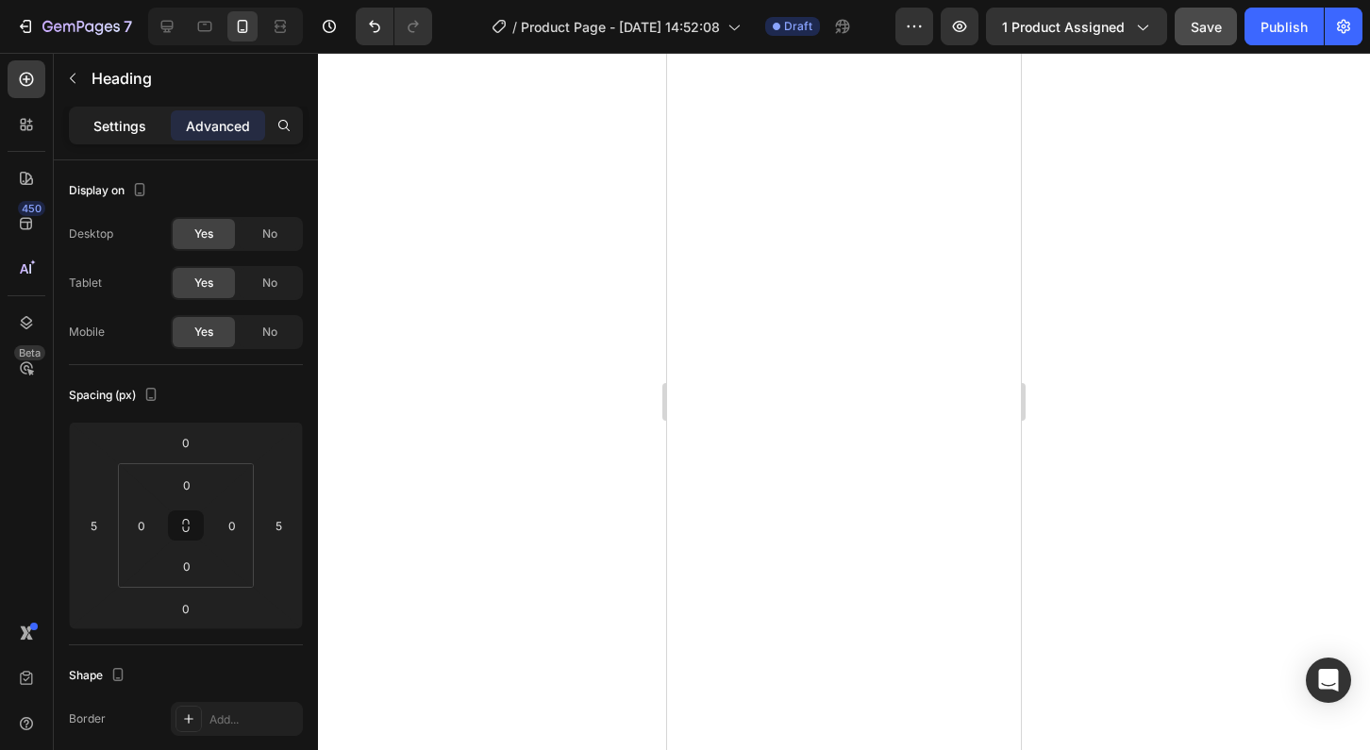
click at [135, 127] on p "Settings" at bounding box center [119, 126] width 53 height 20
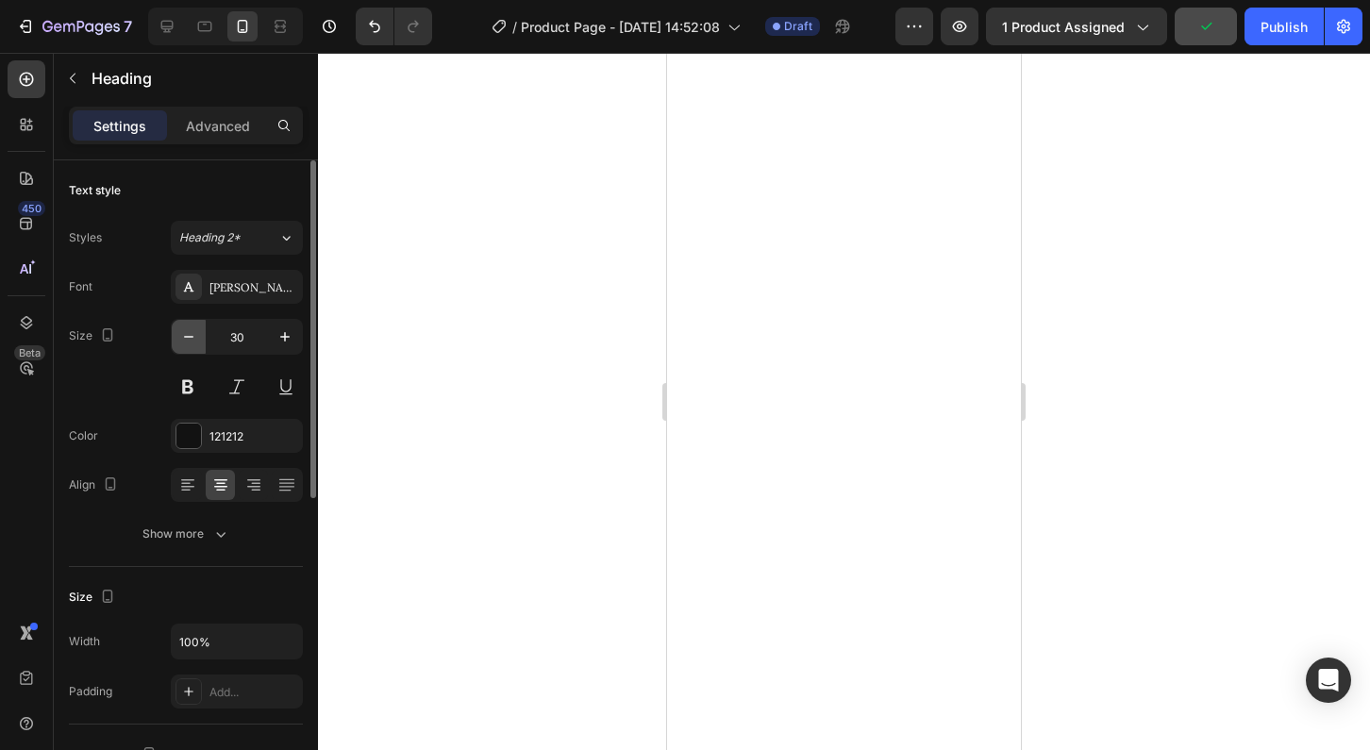
click at [189, 332] on icon "button" at bounding box center [188, 336] width 19 height 19
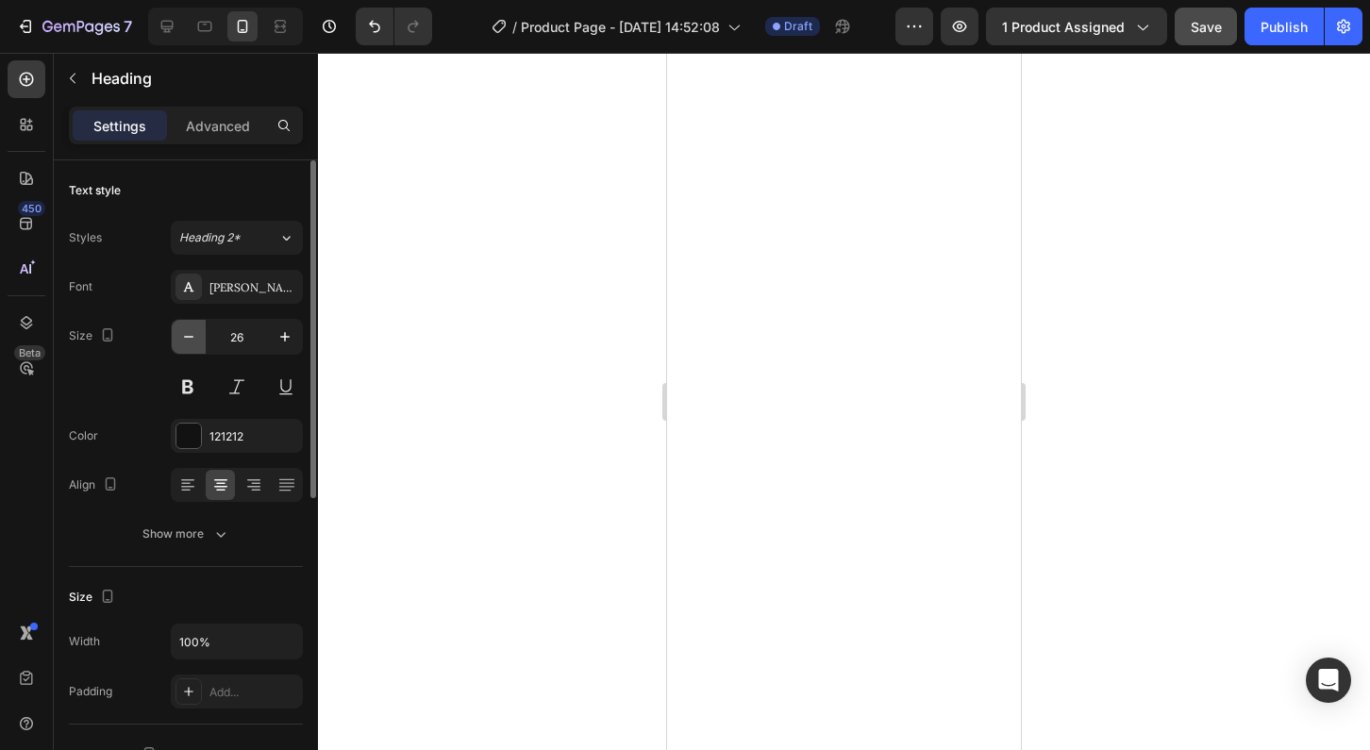
type input "25"
click at [1066, 374] on div at bounding box center [844, 401] width 1052 height 697
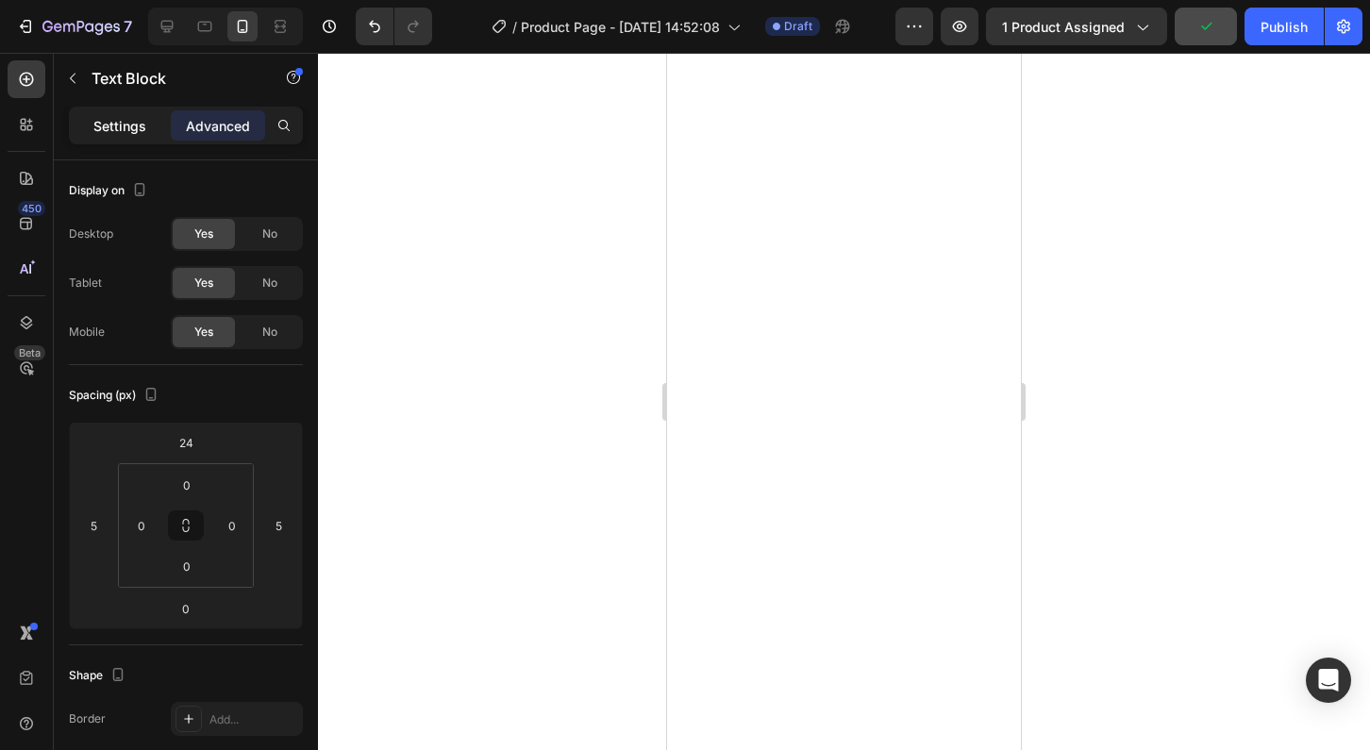
click at [105, 125] on p "Settings" at bounding box center [119, 126] width 53 height 20
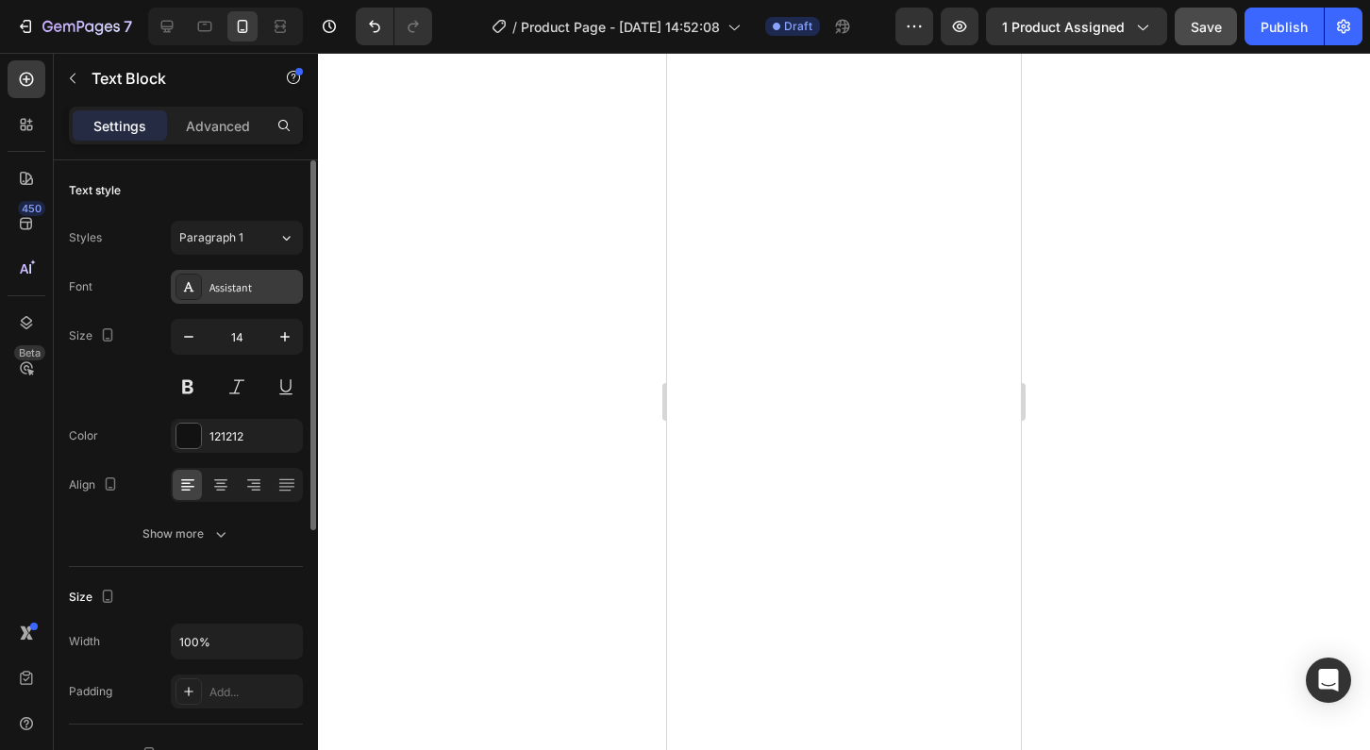
click at [229, 279] on div "Assistant" at bounding box center [254, 287] width 89 height 17
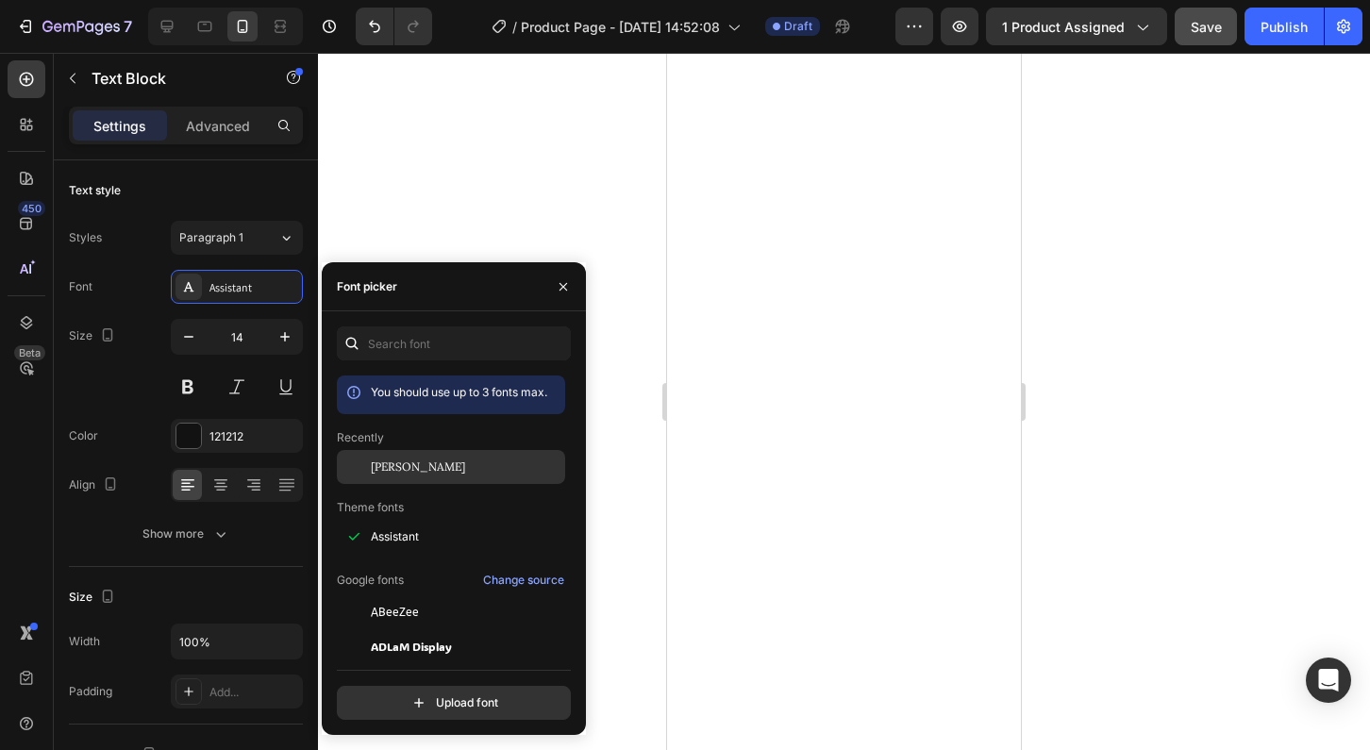
click at [423, 472] on div "[PERSON_NAME]" at bounding box center [466, 467] width 191 height 17
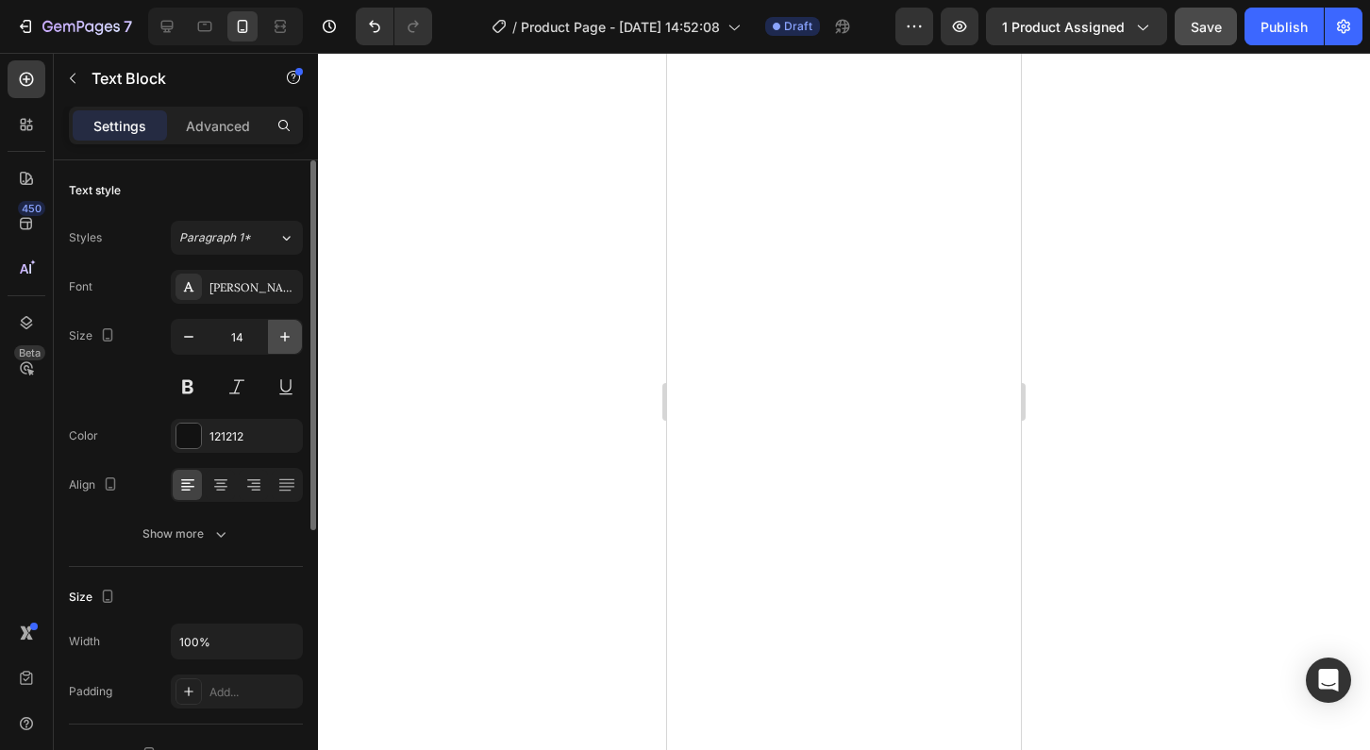
click at [282, 338] on icon "button" at bounding box center [285, 336] width 19 height 19
click at [180, 335] on icon "button" at bounding box center [188, 336] width 19 height 19
type input "13"
click at [194, 338] on icon "button" at bounding box center [188, 336] width 19 height 19
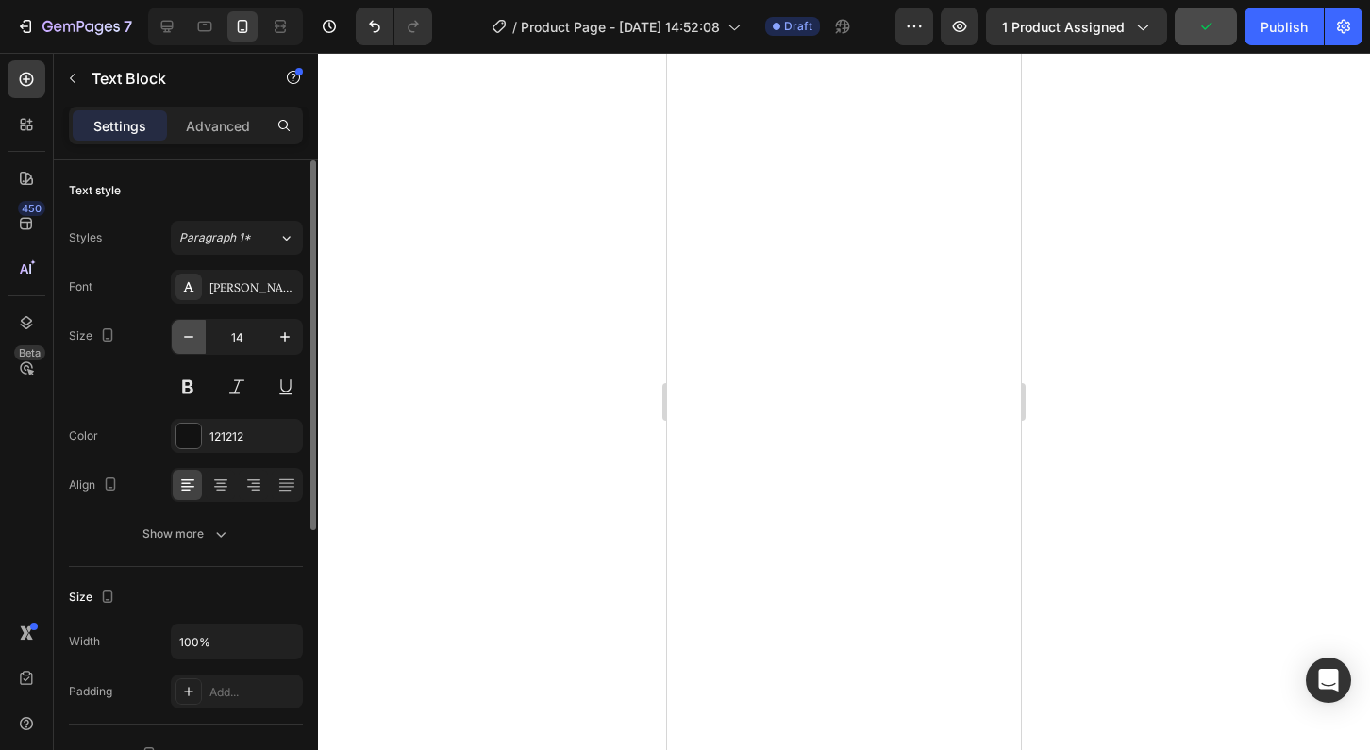
type input "13"
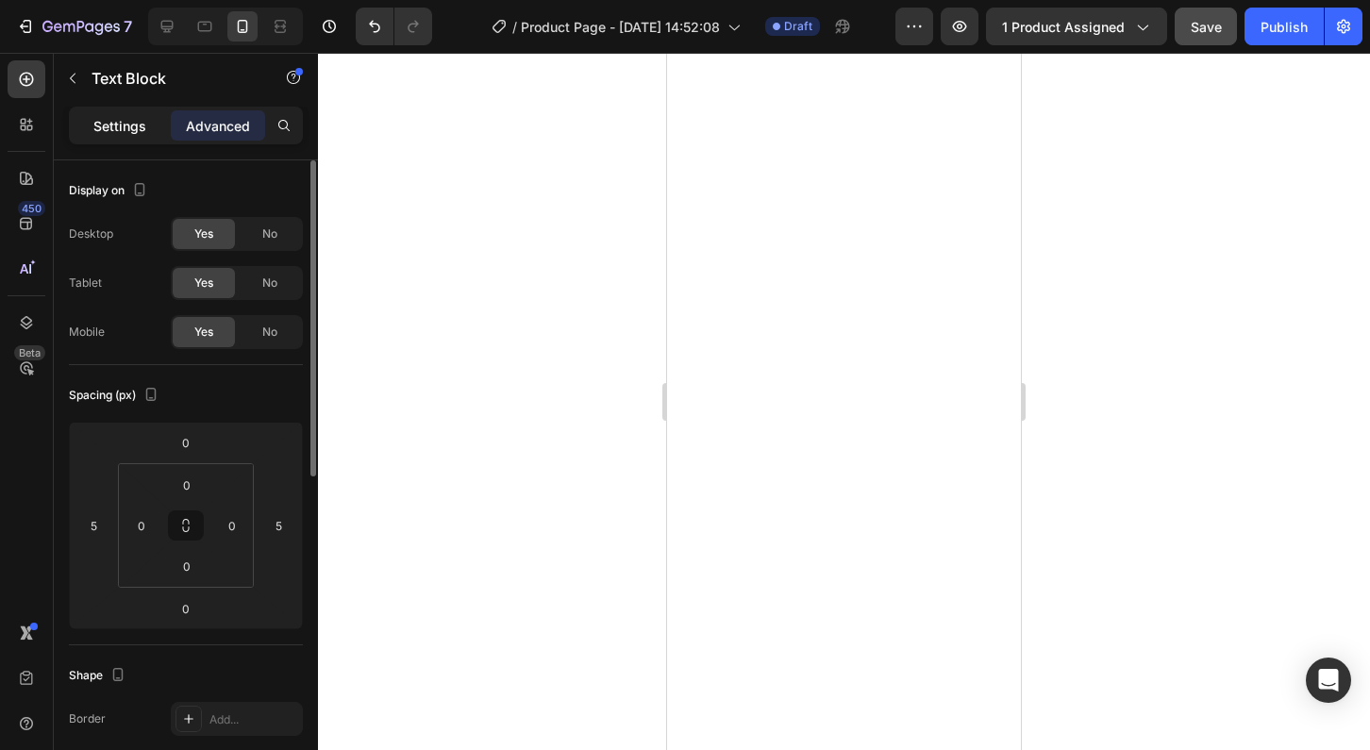
click at [126, 118] on p "Settings" at bounding box center [119, 126] width 53 height 20
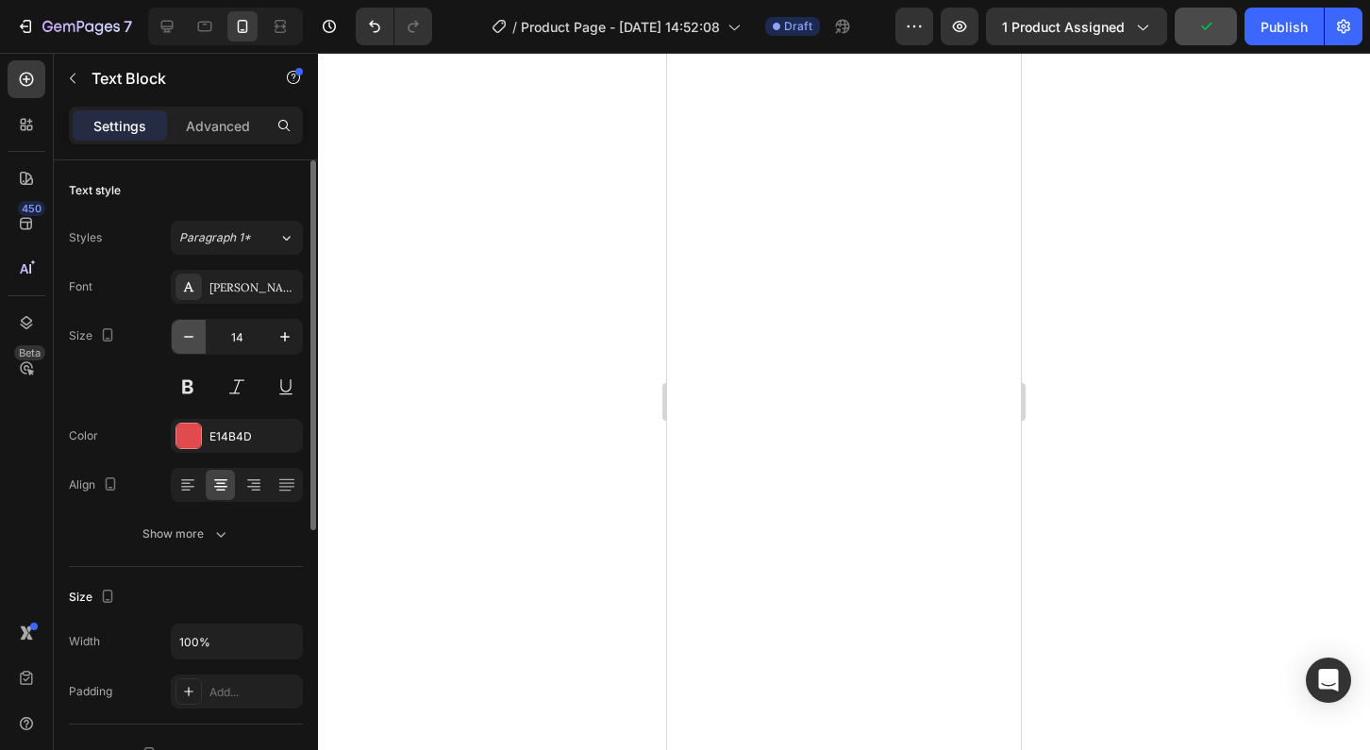
click at [190, 337] on icon "button" at bounding box center [188, 337] width 9 height 2
type input "13"
click at [197, 348] on button "button" at bounding box center [189, 337] width 34 height 34
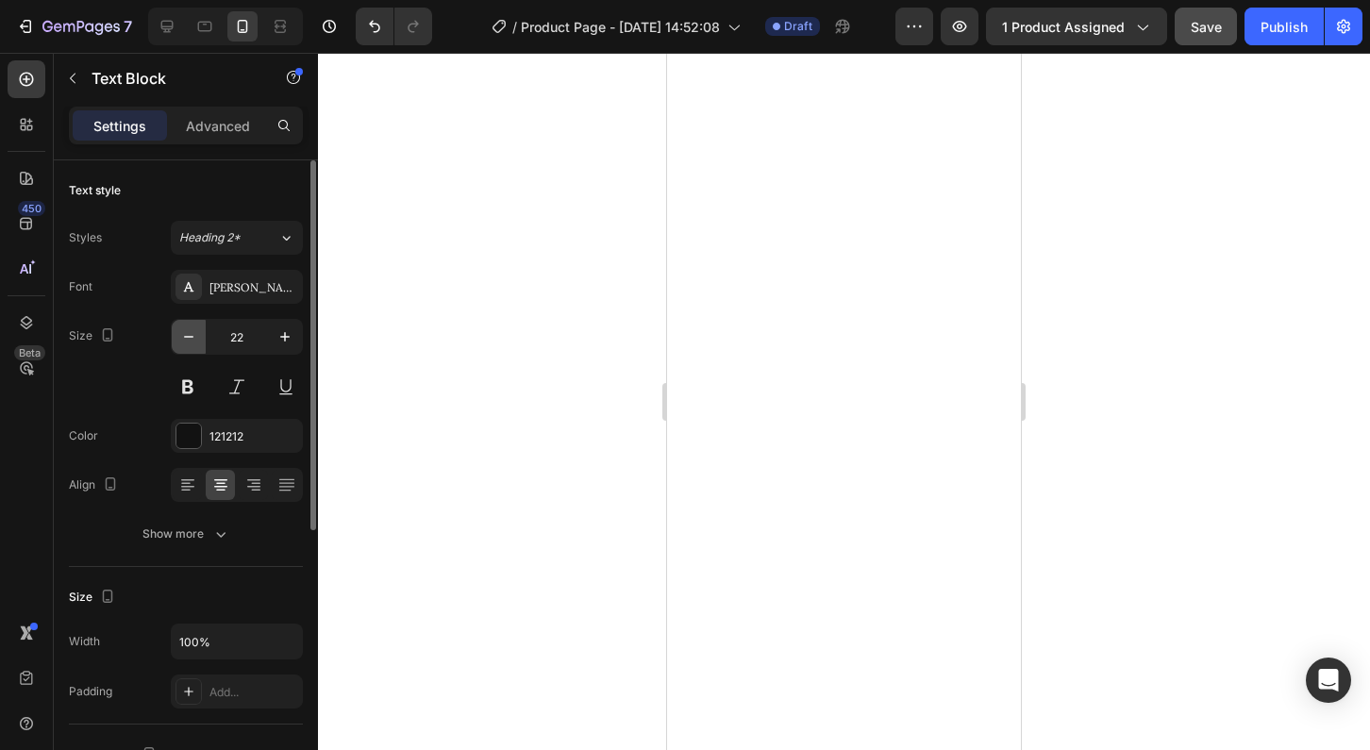
click at [197, 348] on button "button" at bounding box center [189, 337] width 34 height 34
click at [279, 346] on button "button" at bounding box center [285, 337] width 34 height 34
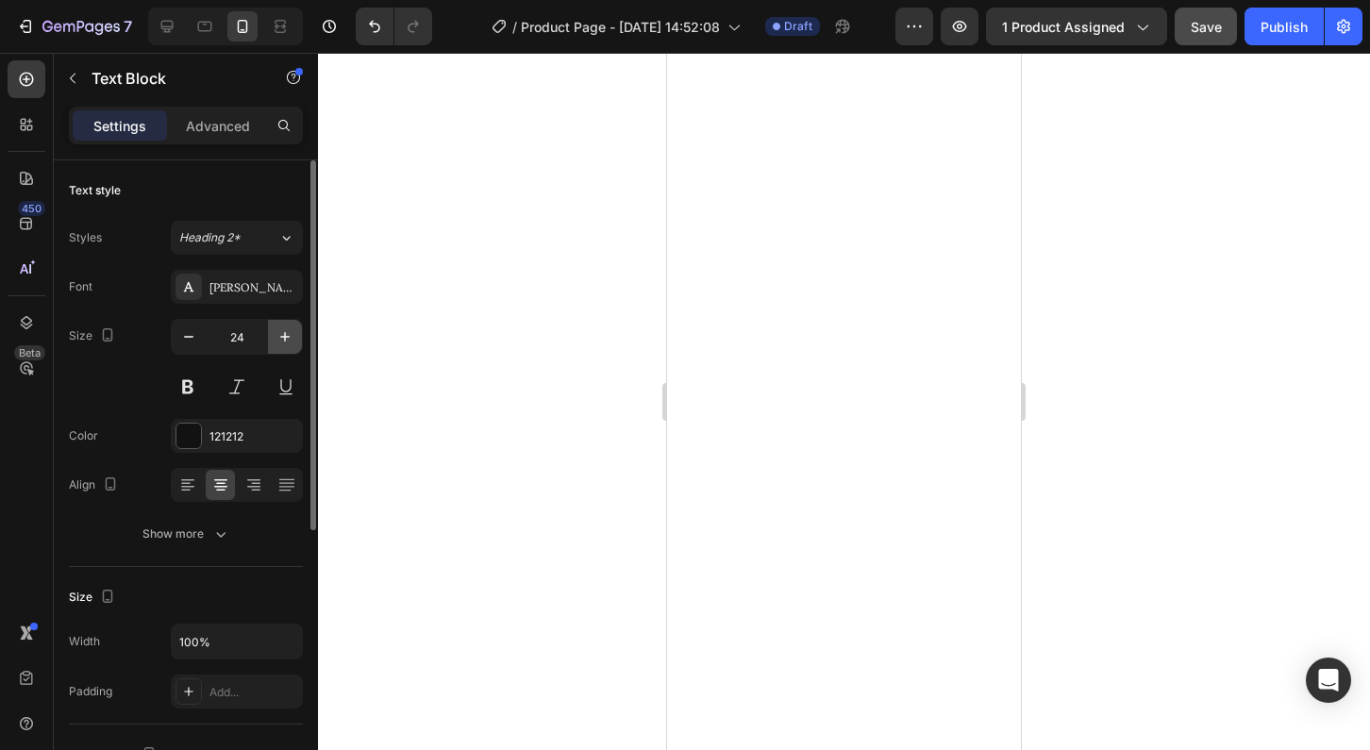
type input "25"
click at [441, 471] on div at bounding box center [844, 401] width 1052 height 697
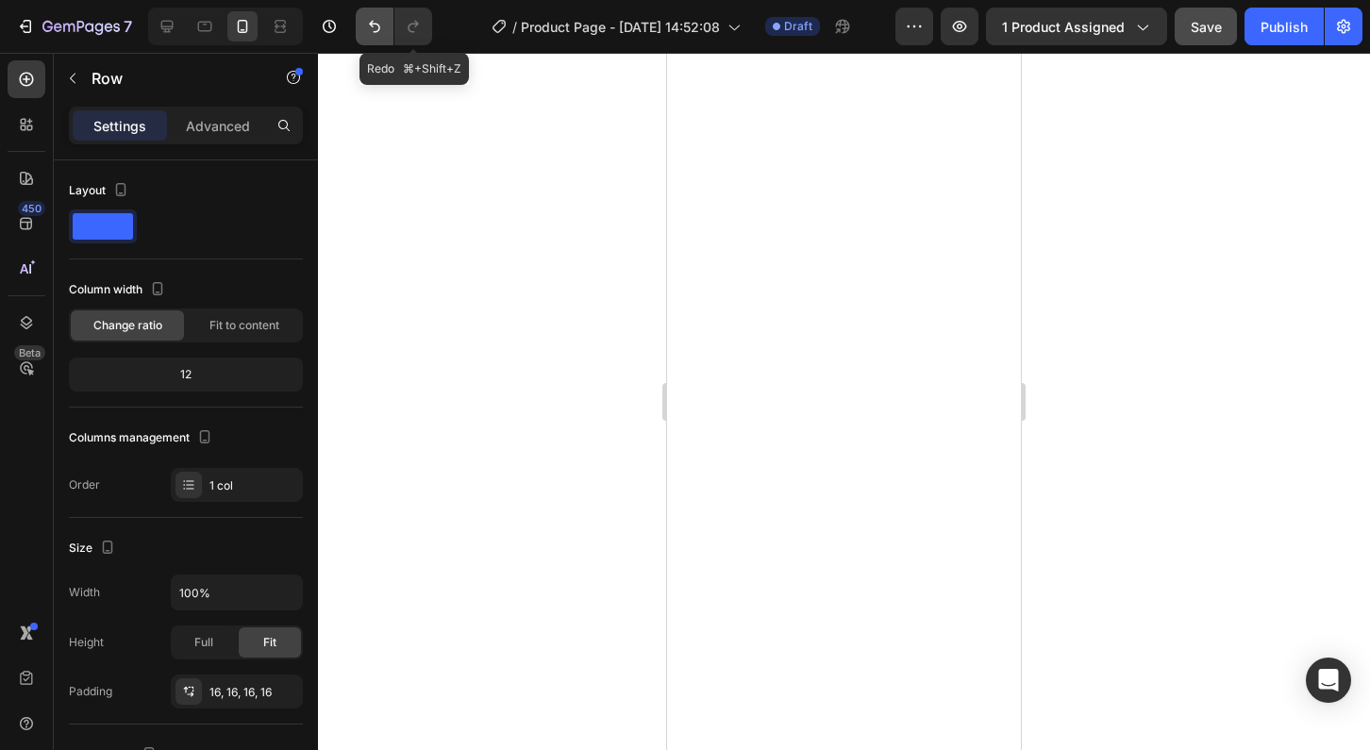
click at [377, 23] on icon "Undo/Redo" at bounding box center [374, 26] width 19 height 19
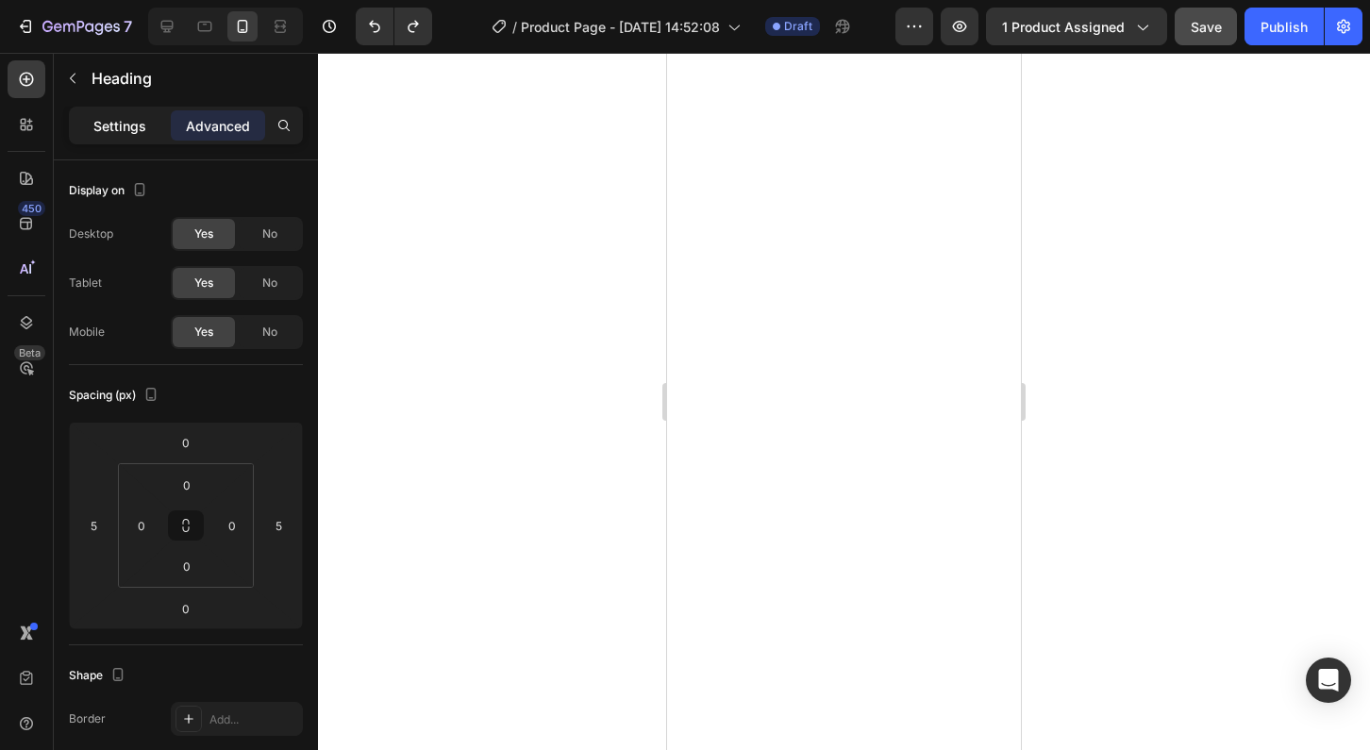
click at [114, 121] on p "Settings" at bounding box center [119, 126] width 53 height 20
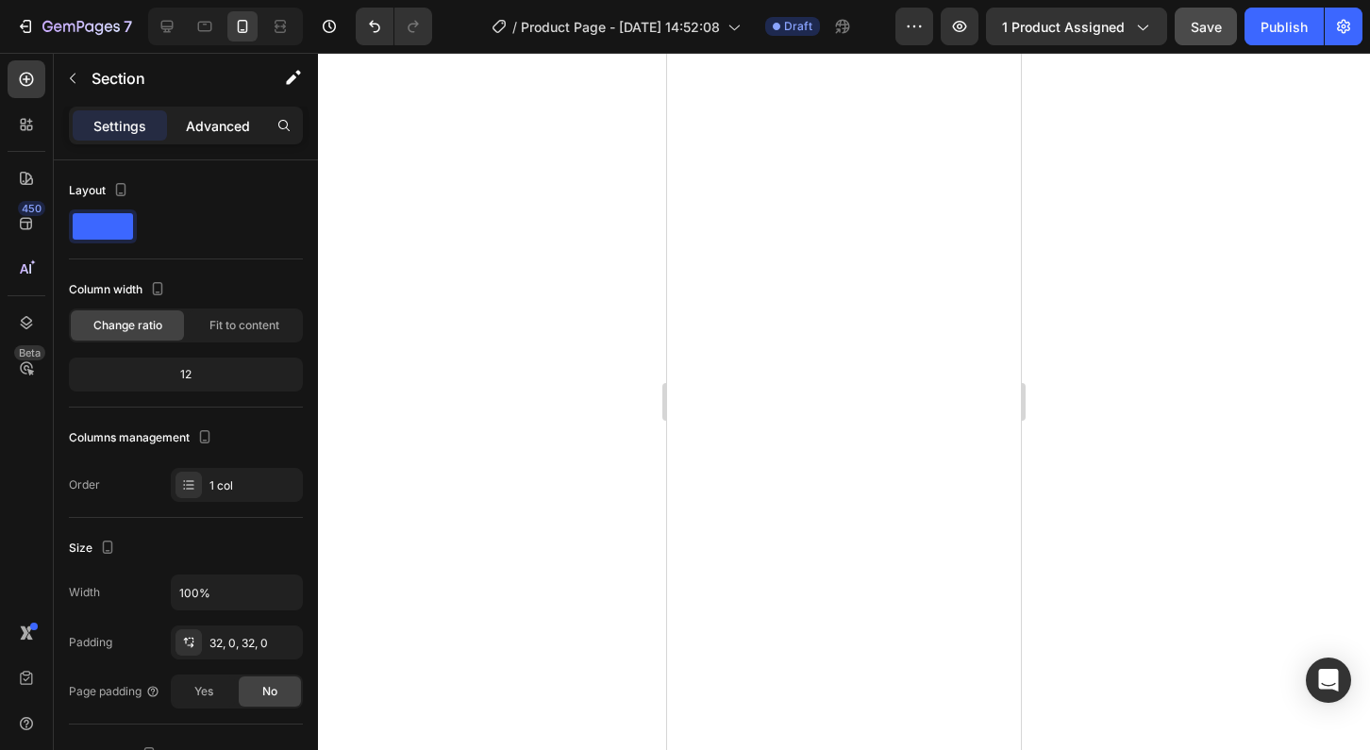
click at [206, 121] on p "Advanced" at bounding box center [218, 126] width 64 height 20
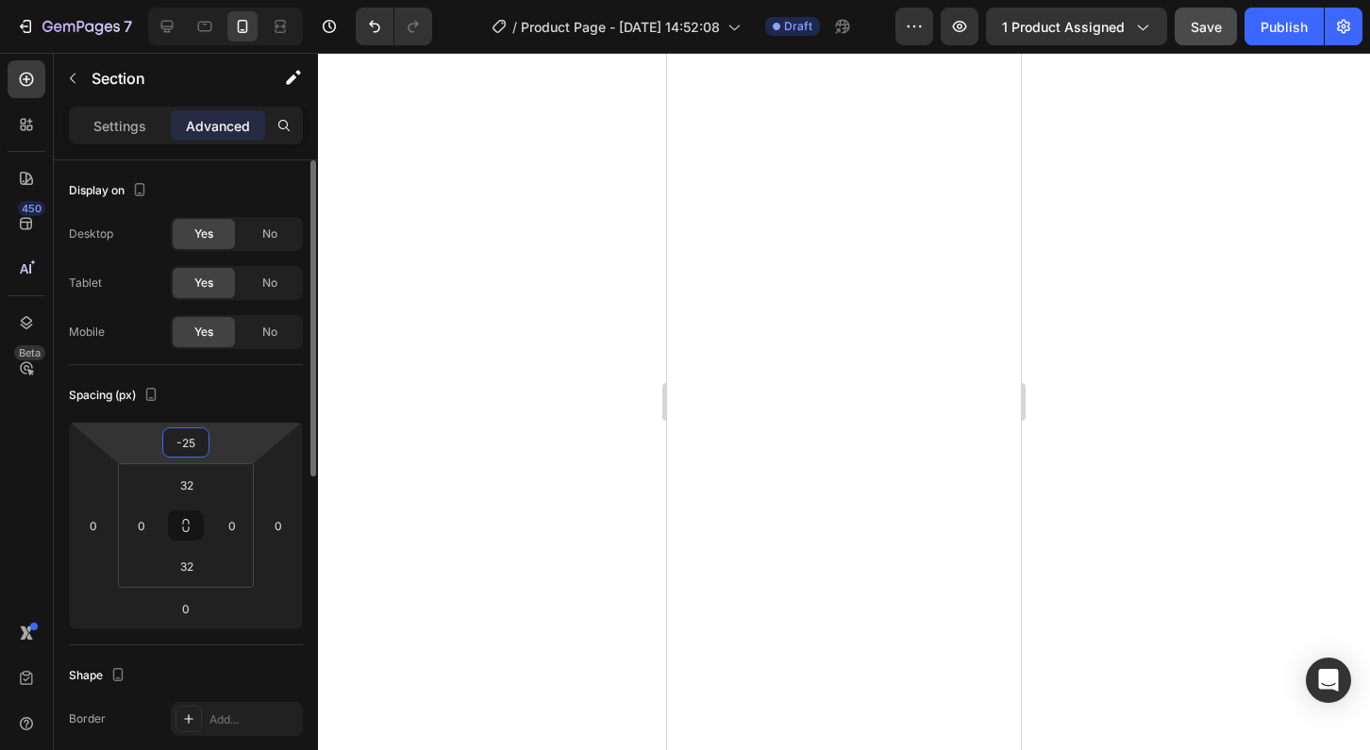
click at [192, 453] on input "-25" at bounding box center [186, 442] width 38 height 28
type input "-45"
click at [1096, 424] on div at bounding box center [844, 401] width 1052 height 697
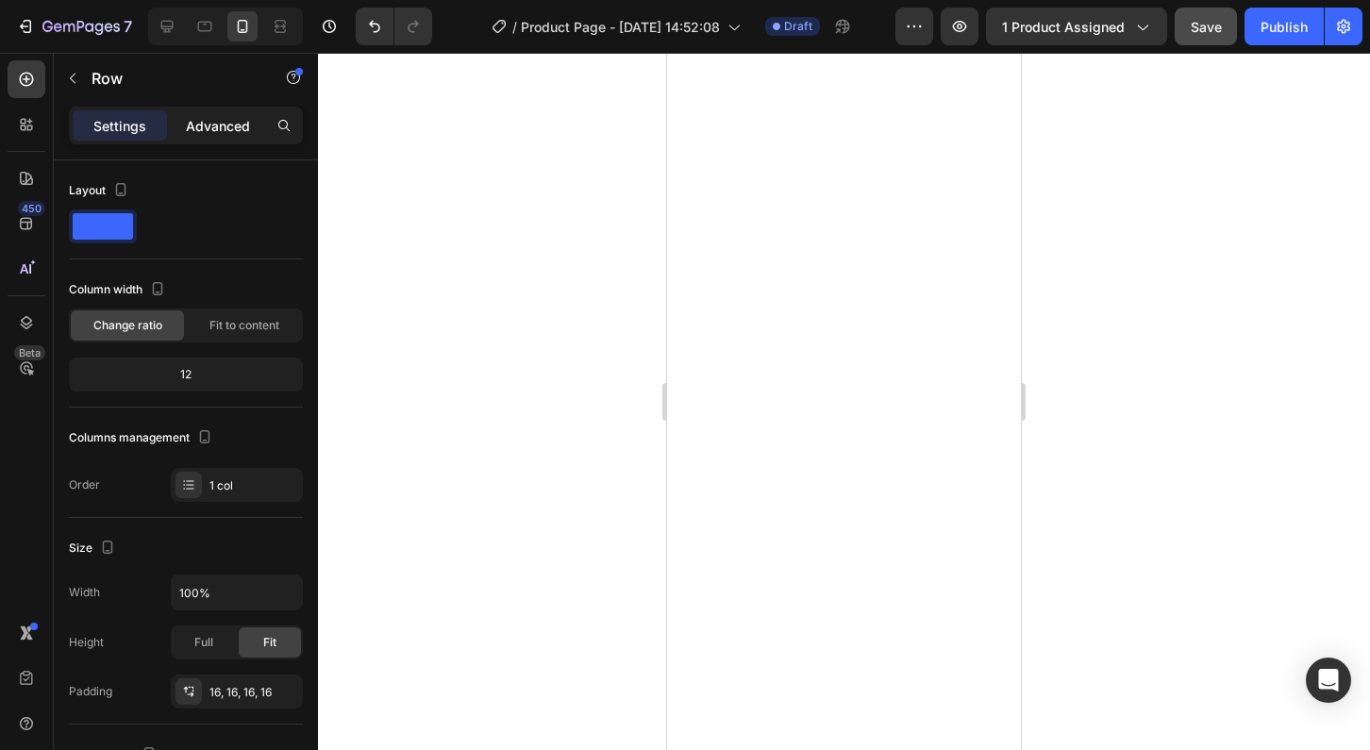
click at [210, 132] on p "Advanced" at bounding box center [218, 126] width 64 height 20
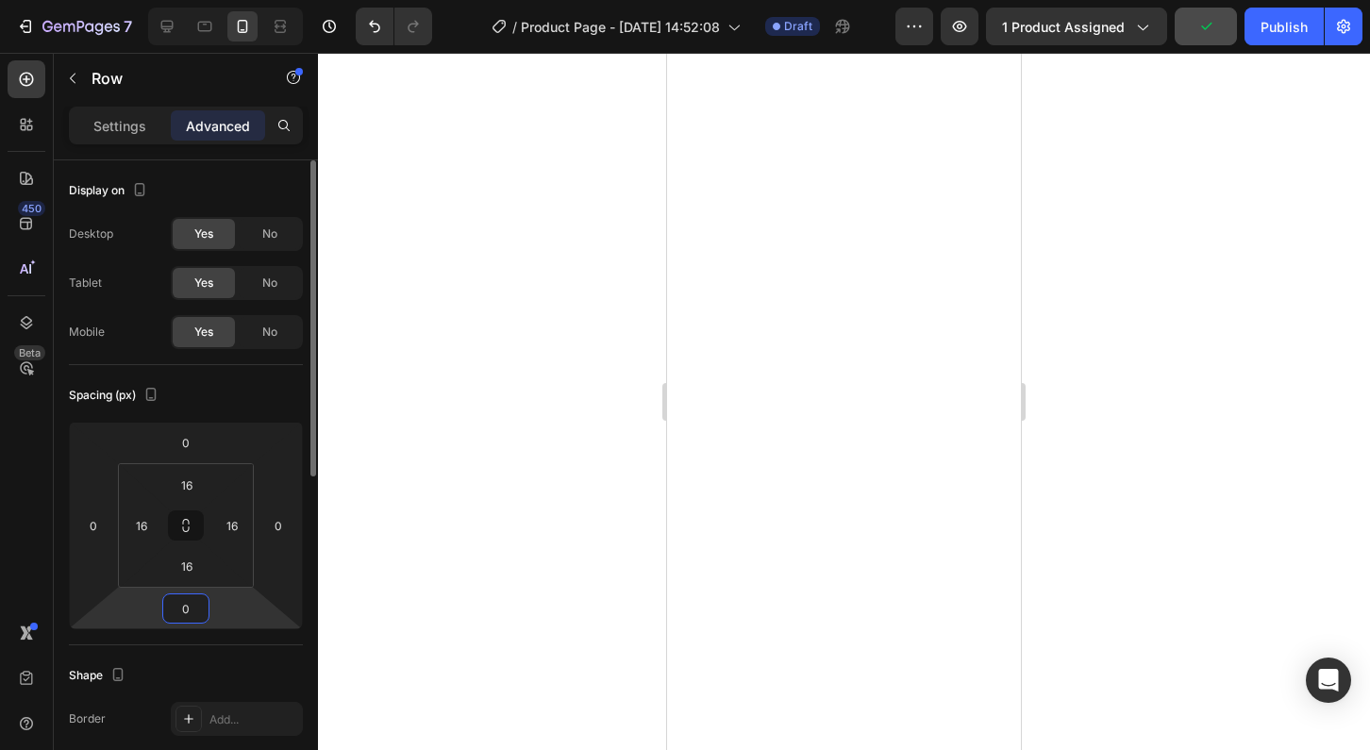
click at [186, 614] on input "0" at bounding box center [186, 609] width 38 height 28
type input "-2"
type input "-30"
click at [1168, 542] on div at bounding box center [844, 401] width 1052 height 697
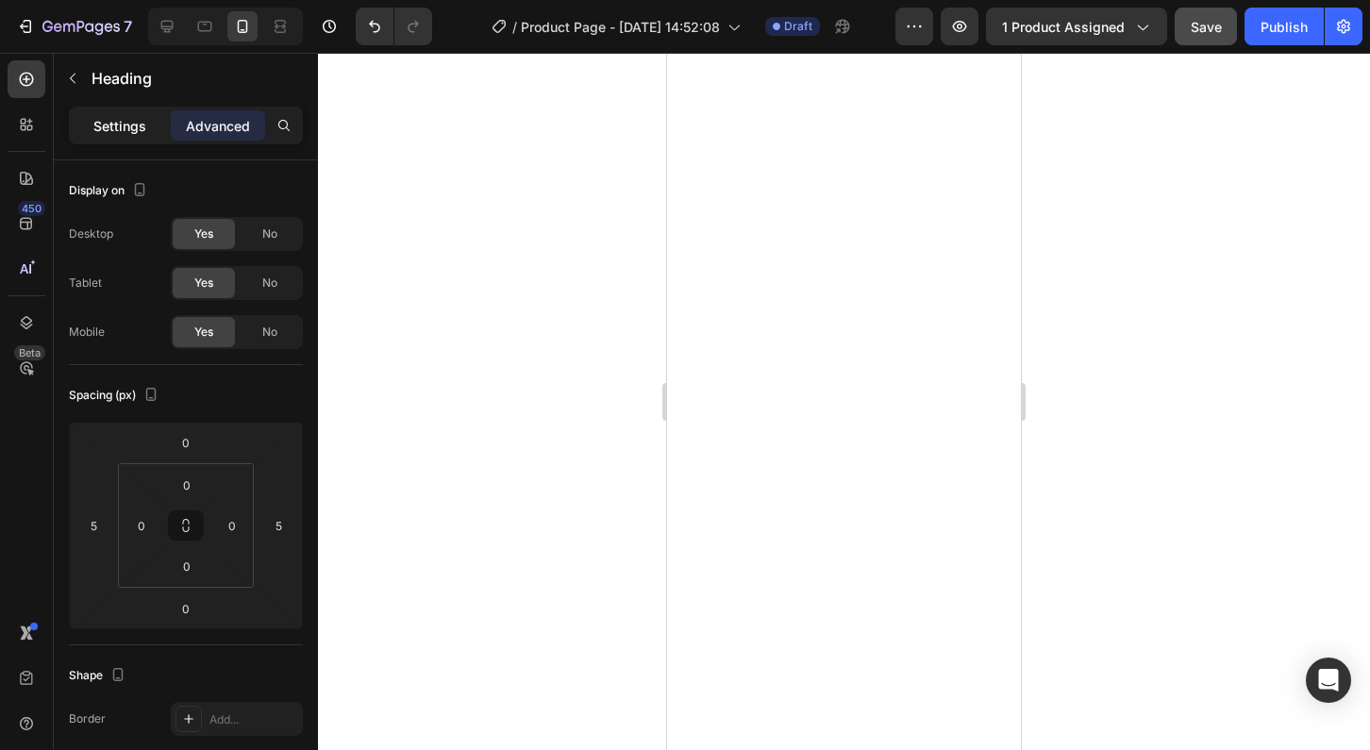
click at [126, 134] on p "Settings" at bounding box center [119, 126] width 53 height 20
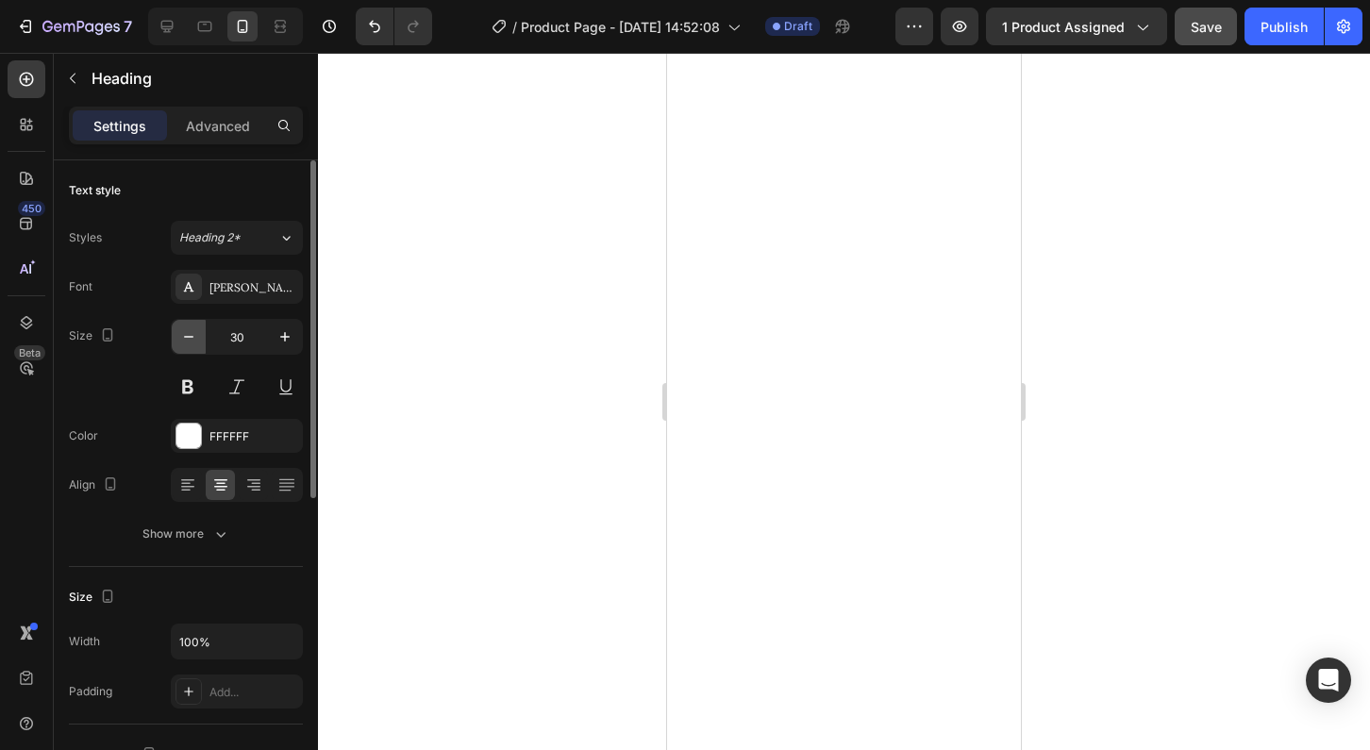
click at [189, 341] on icon "button" at bounding box center [188, 336] width 19 height 19
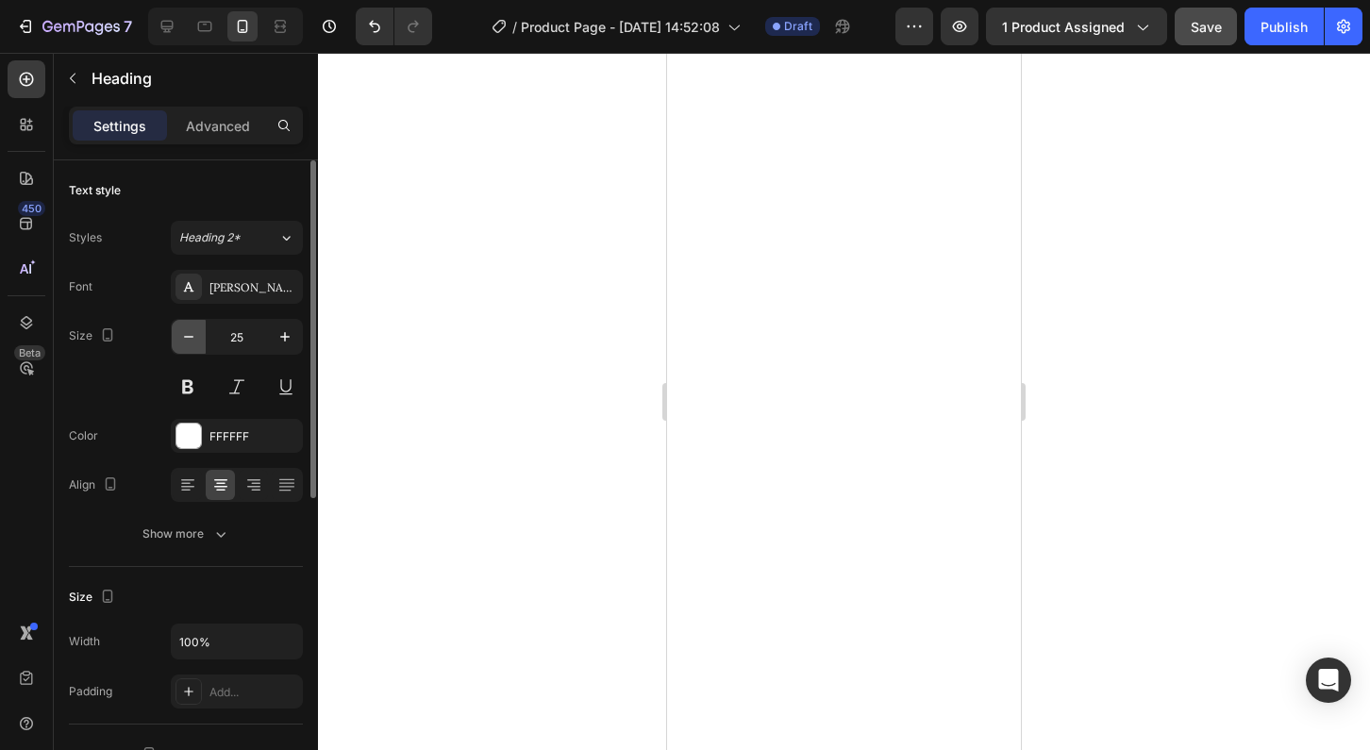
click at [189, 341] on icon "button" at bounding box center [188, 336] width 19 height 19
click at [283, 344] on icon "button" at bounding box center [285, 336] width 19 height 19
type input "25"
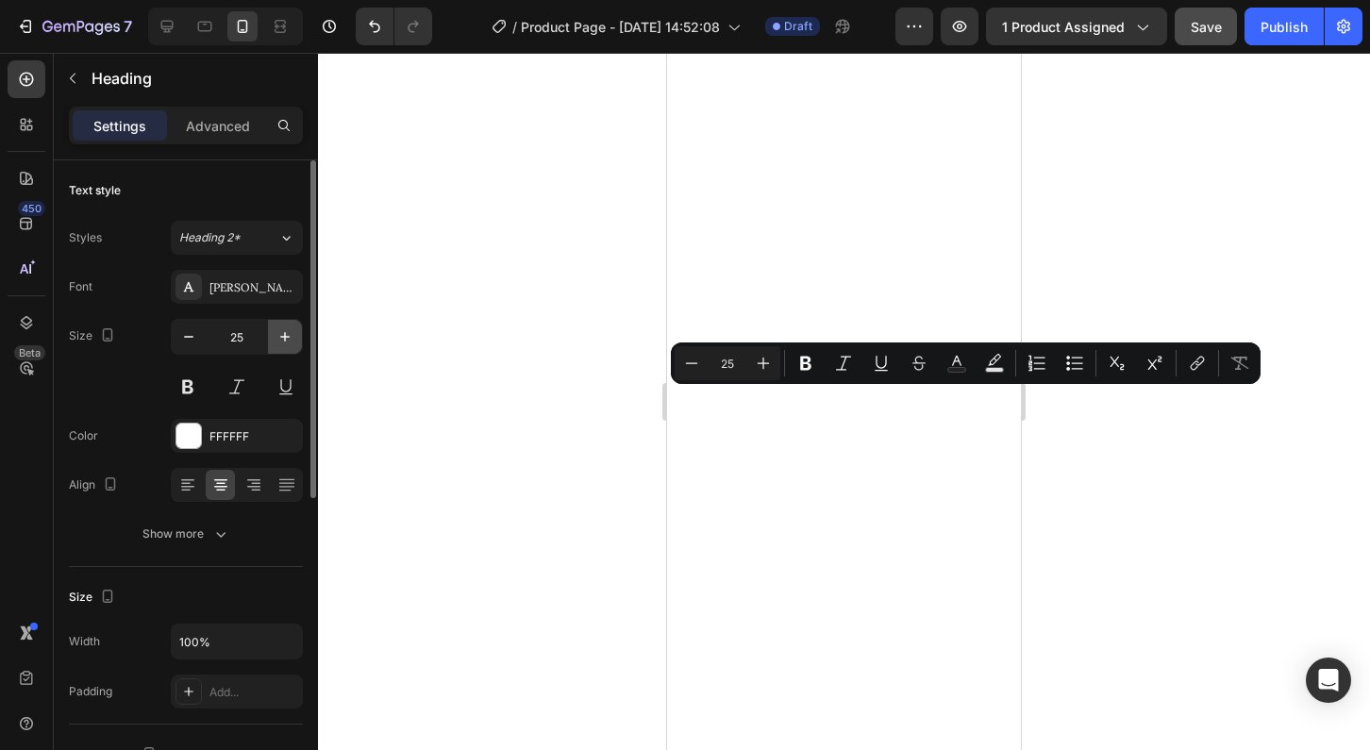
click at [281, 340] on icon "button" at bounding box center [285, 336] width 19 height 19
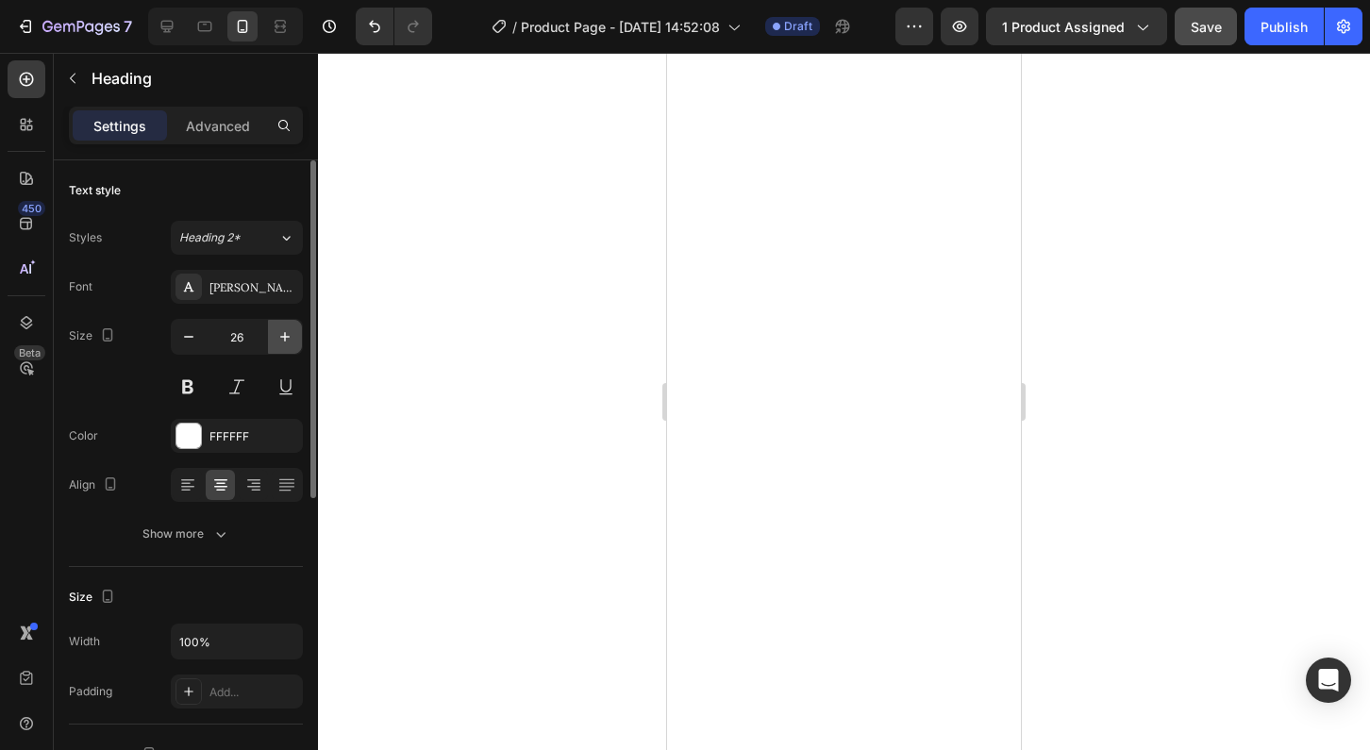
click at [281, 340] on icon "button" at bounding box center [285, 336] width 19 height 19
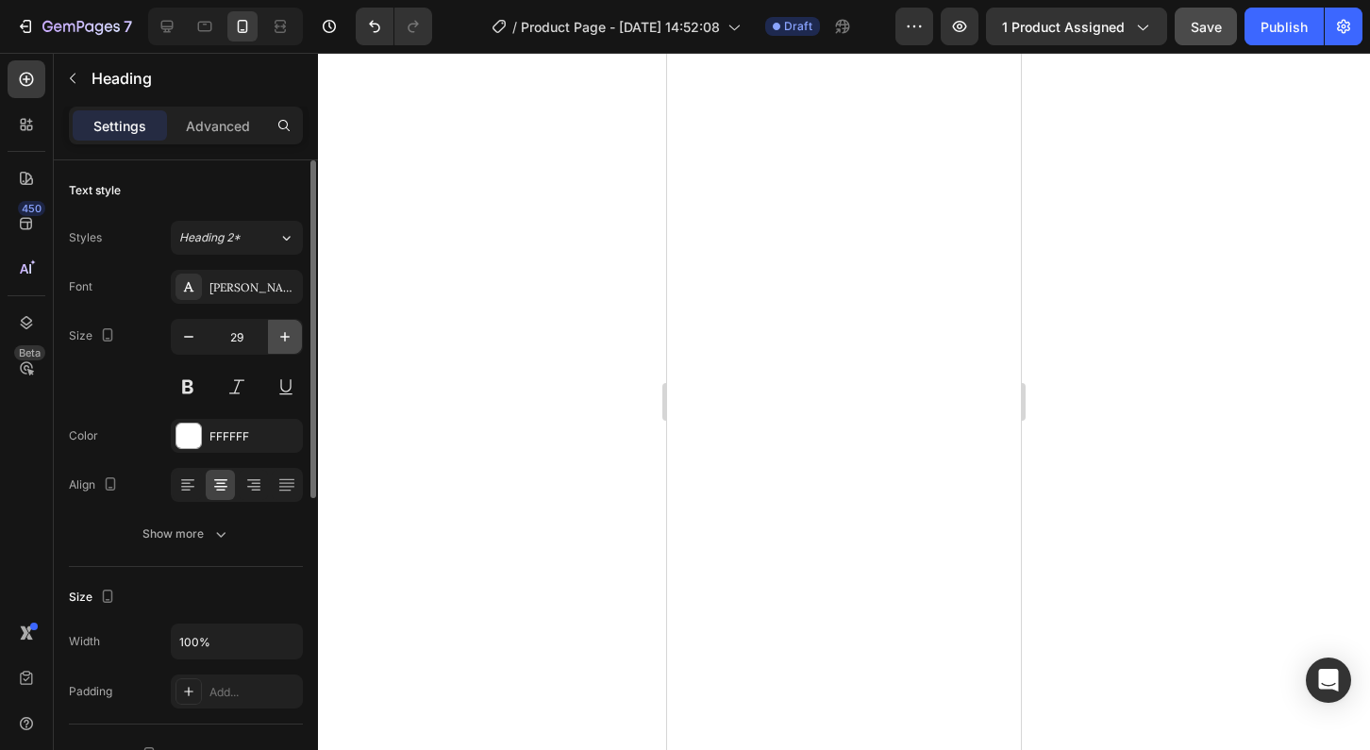
click at [281, 340] on icon "button" at bounding box center [285, 336] width 19 height 19
type input "30"
click at [553, 357] on div at bounding box center [844, 401] width 1052 height 697
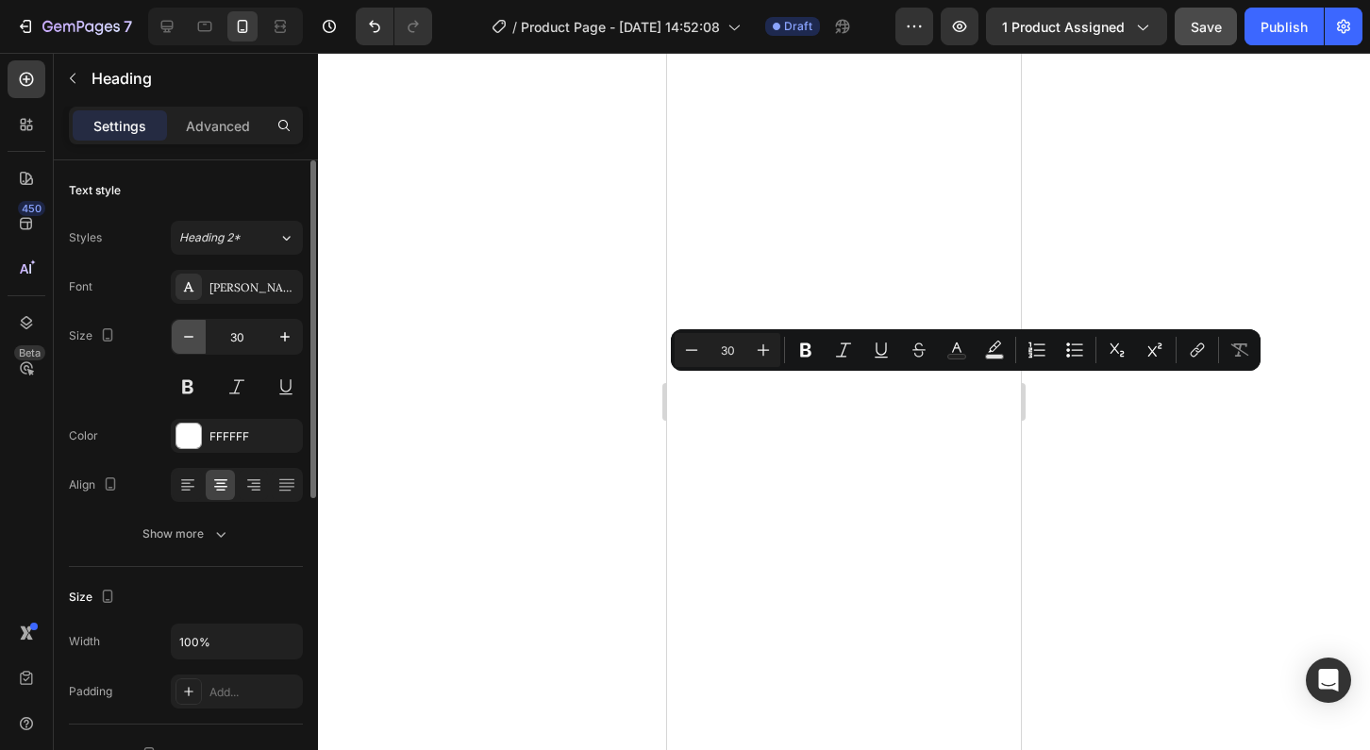
click at [179, 335] on icon "button" at bounding box center [188, 336] width 19 height 19
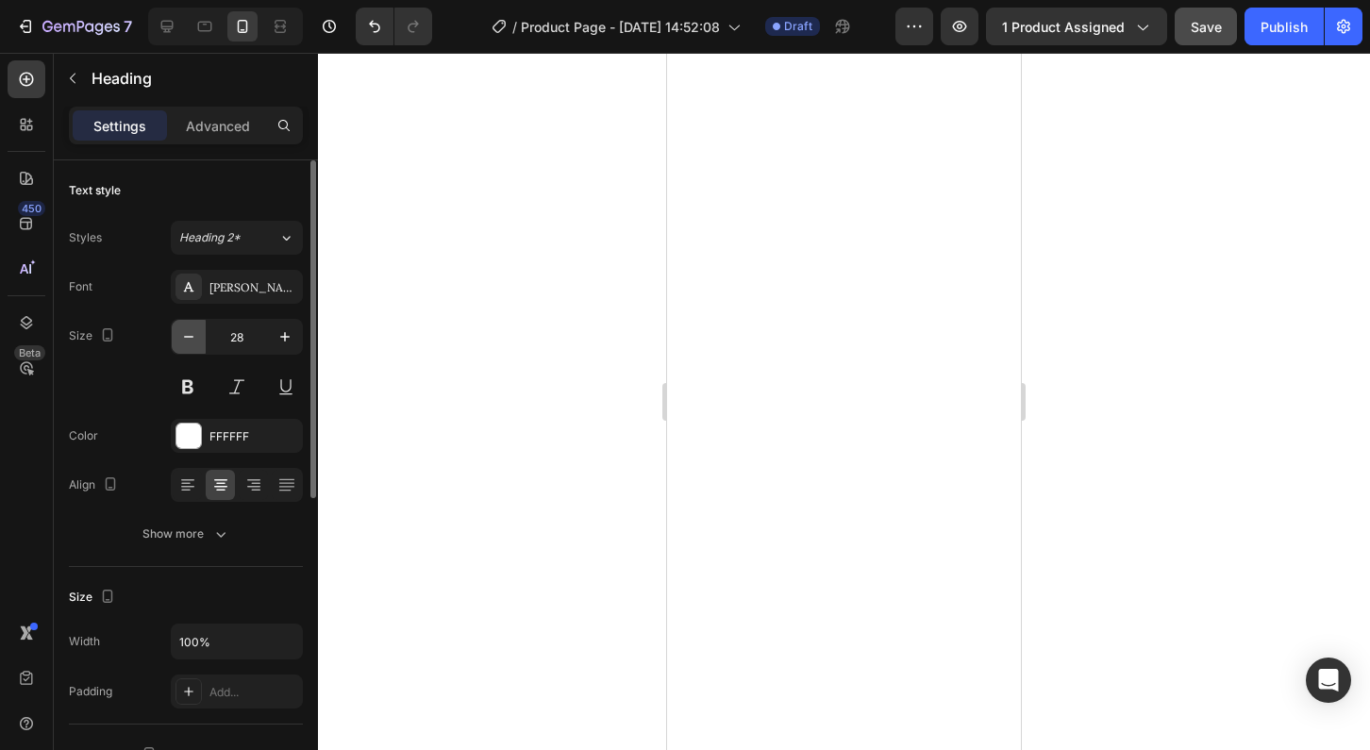
click at [179, 335] on icon "button" at bounding box center [188, 336] width 19 height 19
type input "25"
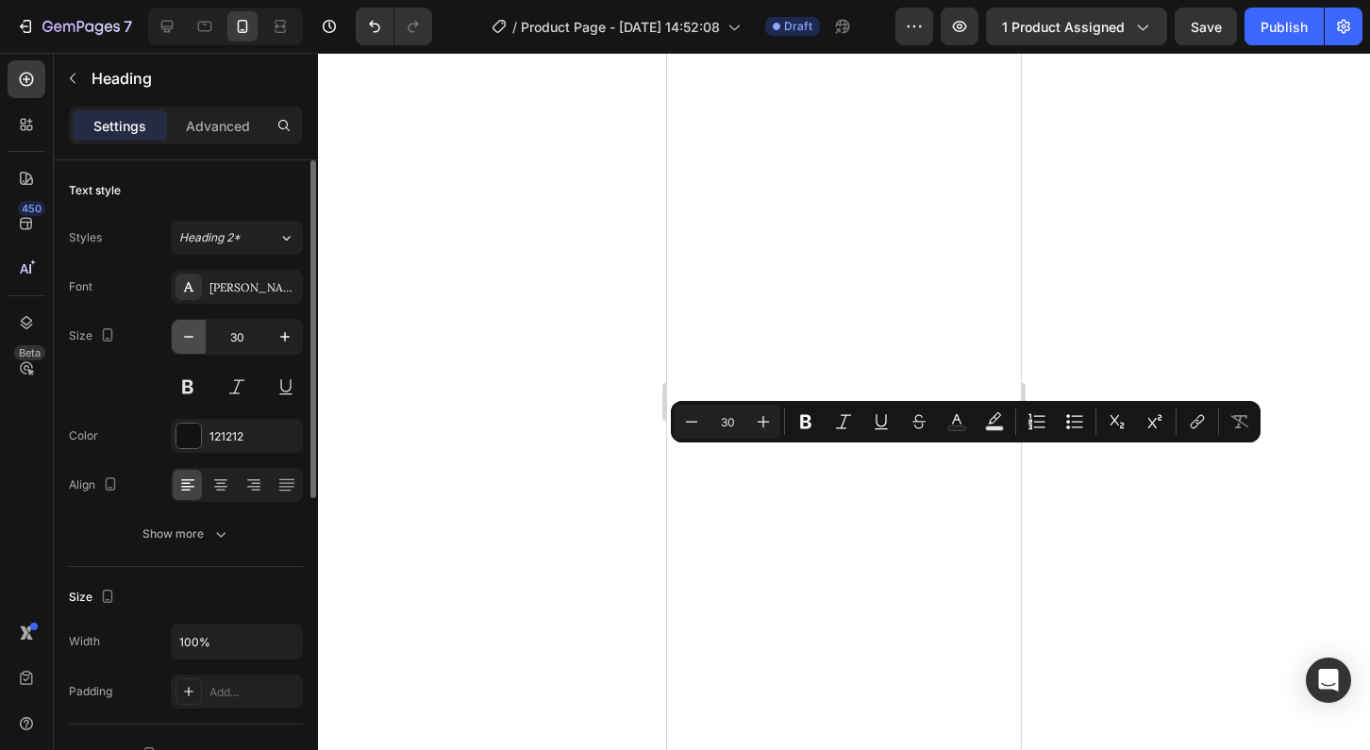
click at [193, 340] on icon "button" at bounding box center [188, 336] width 19 height 19
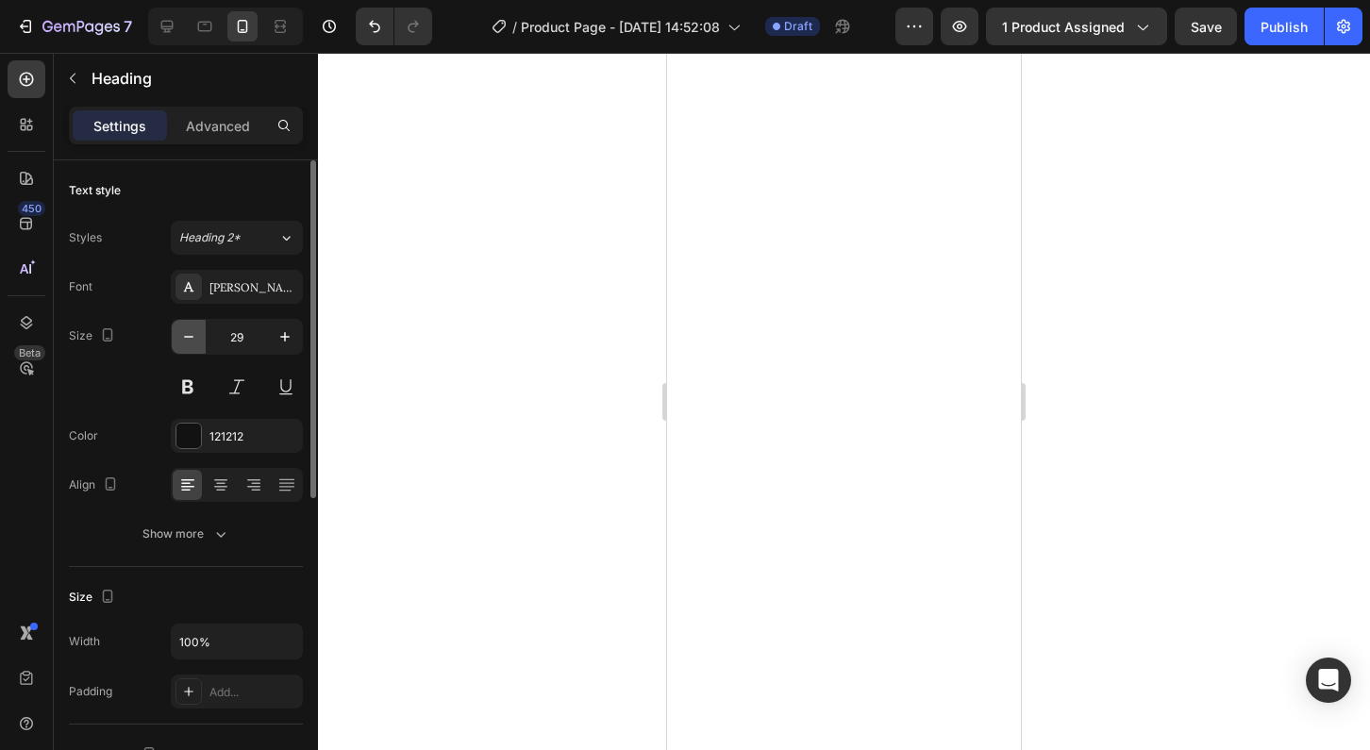
type input "28"
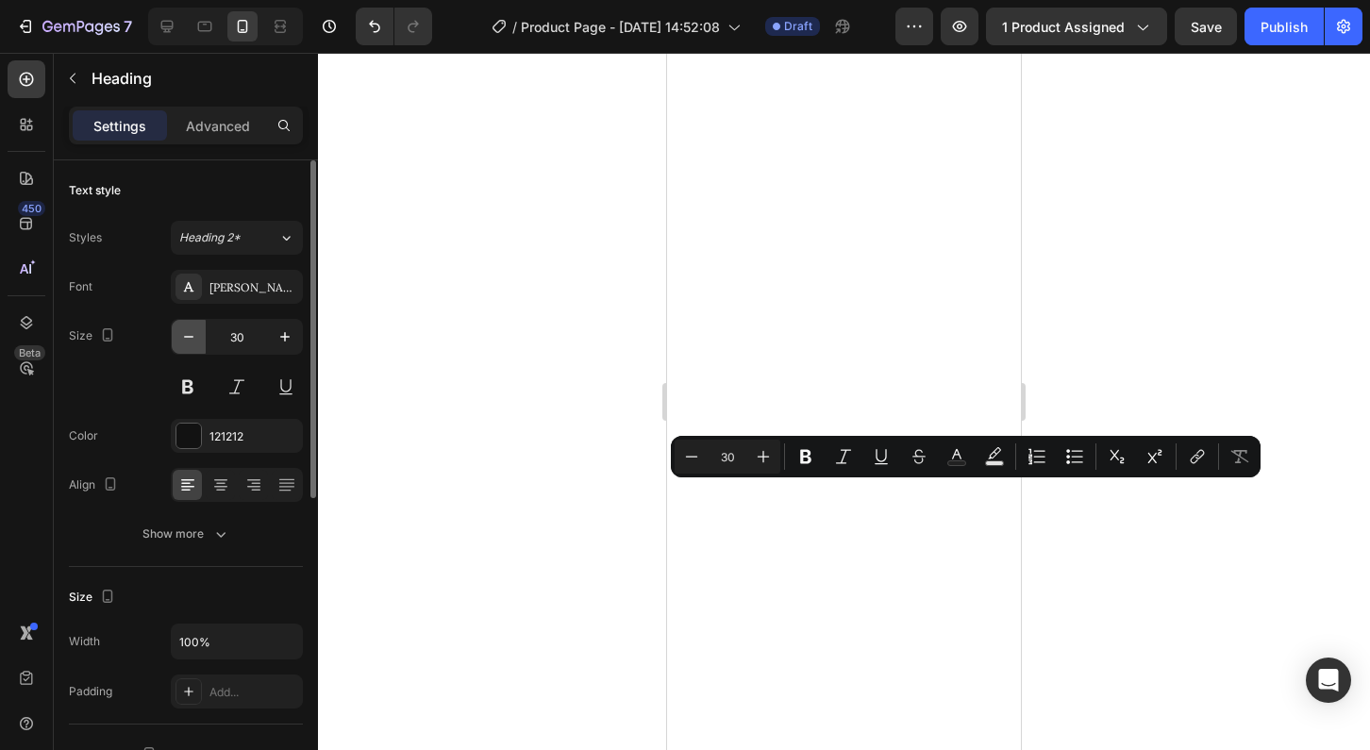
click at [185, 337] on icon "button" at bounding box center [188, 337] width 9 height 2
type input "28"
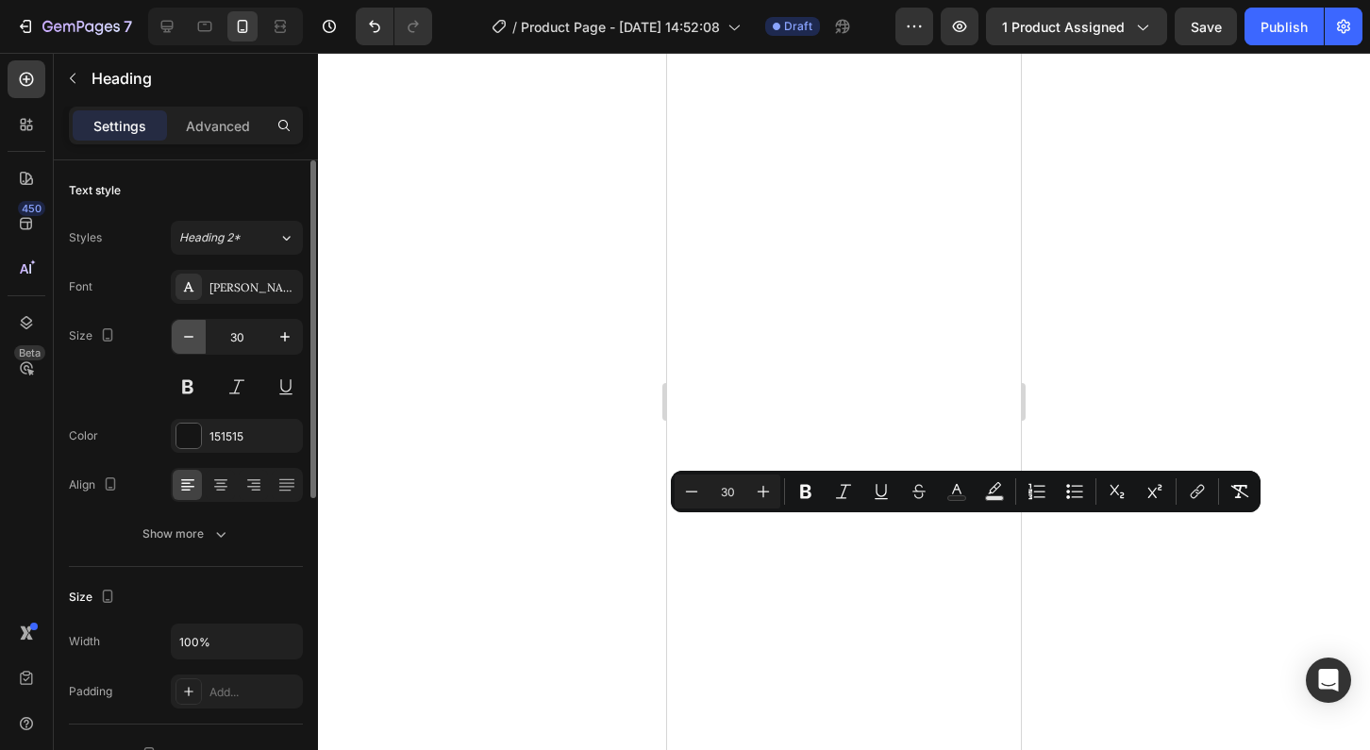
click at [186, 340] on icon "button" at bounding box center [188, 336] width 19 height 19
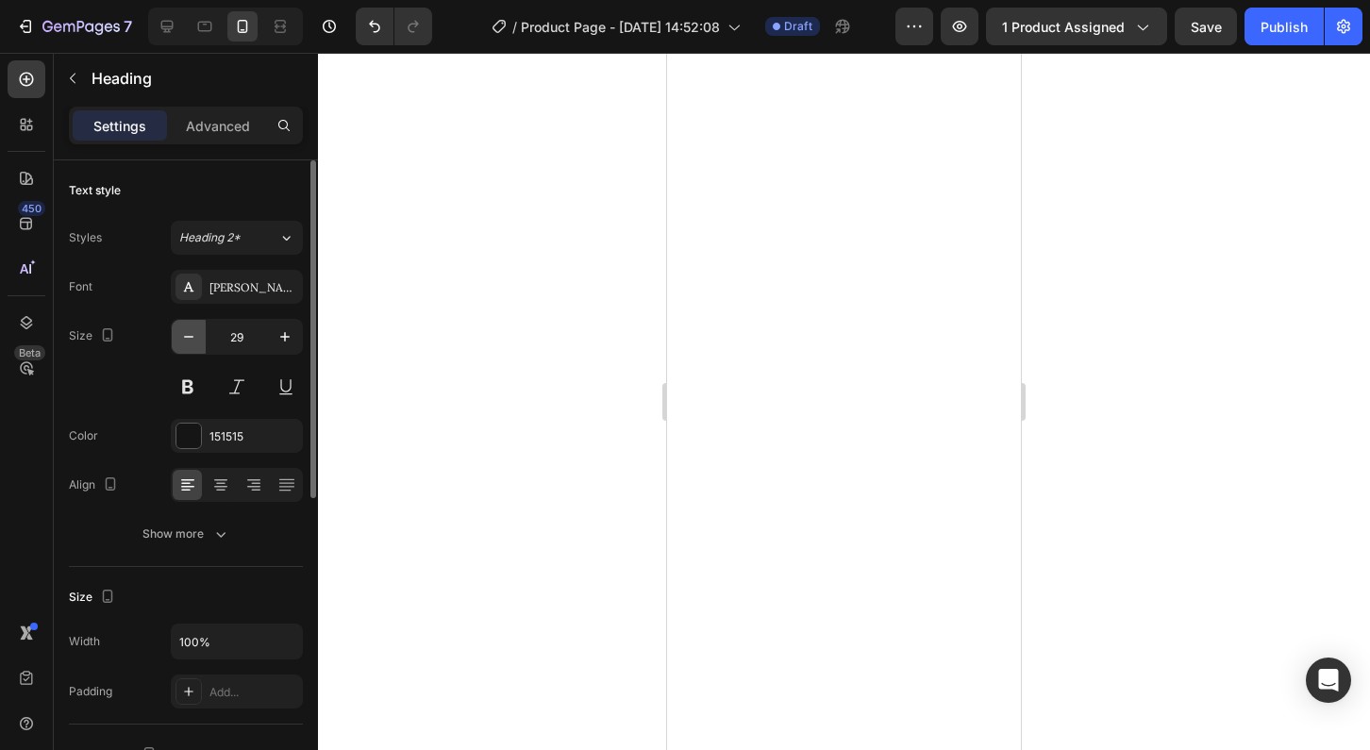
type input "28"
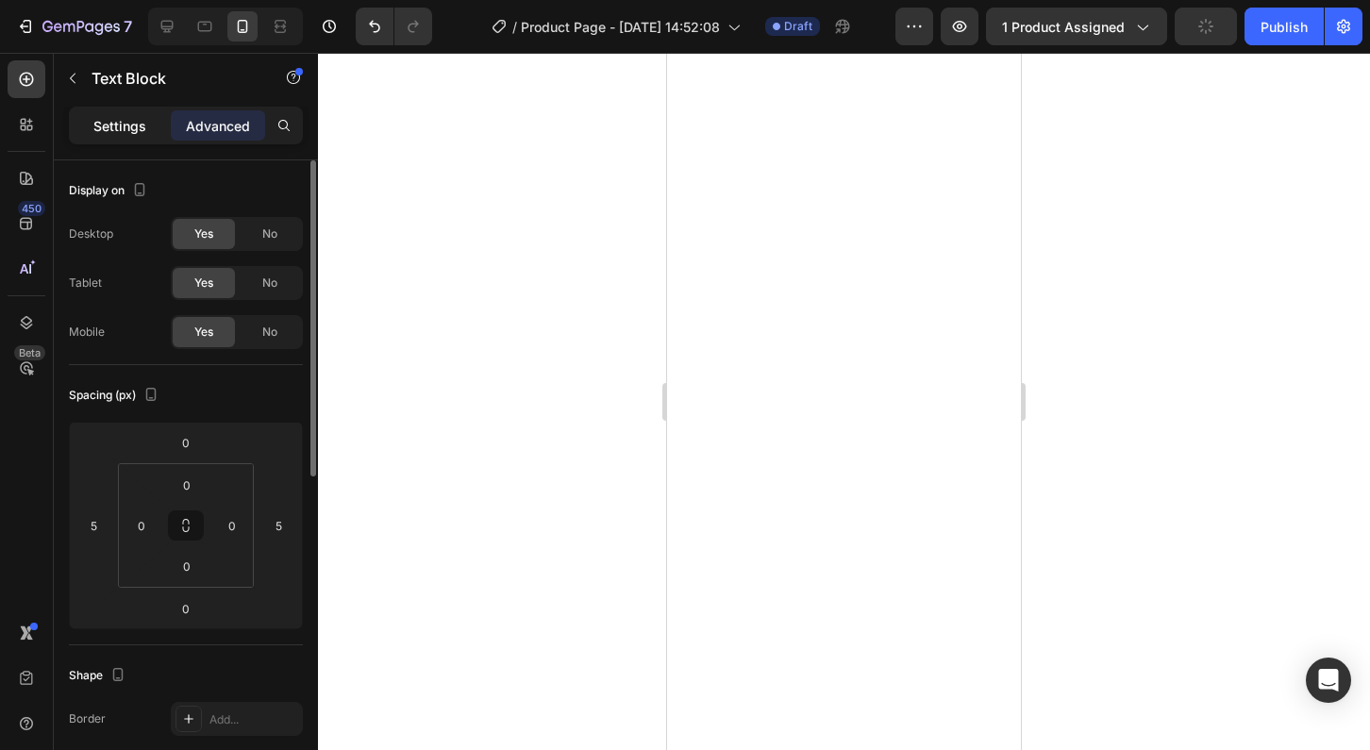
click at [119, 117] on p "Settings" at bounding box center [119, 126] width 53 height 20
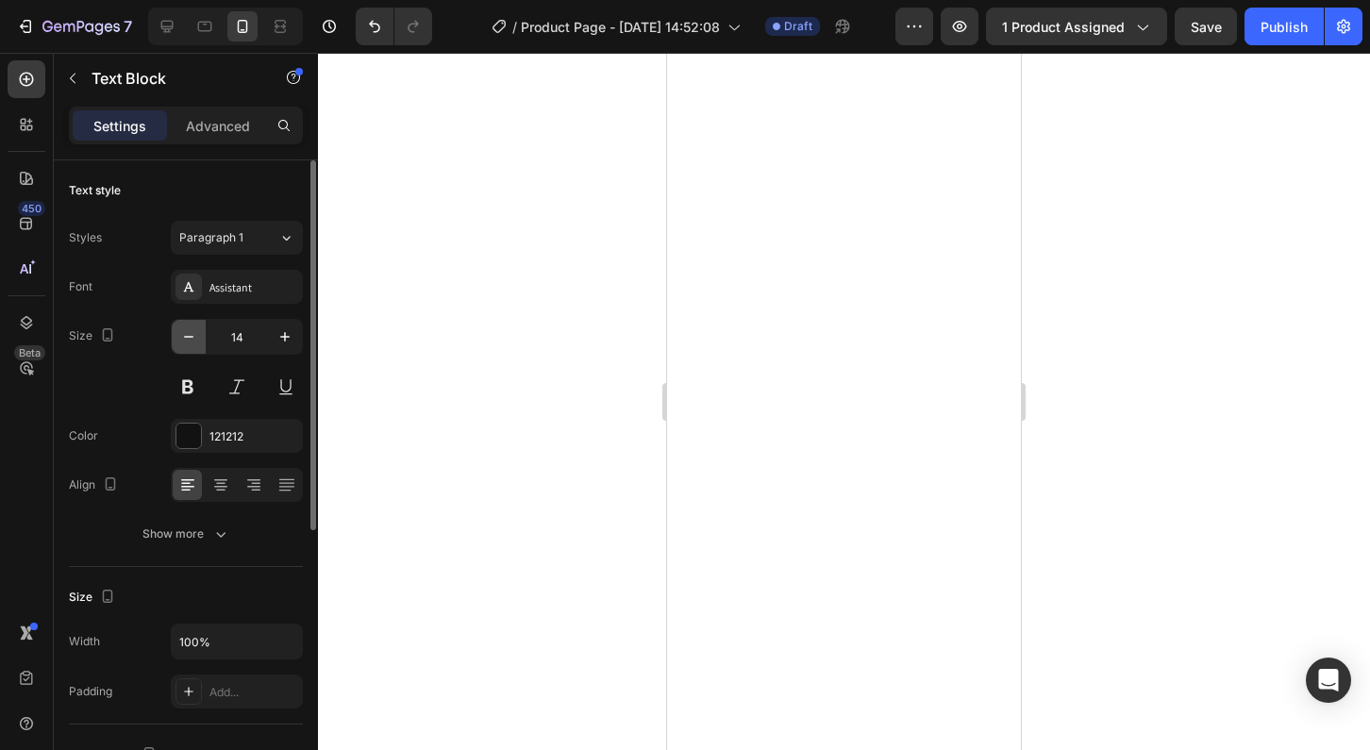
click at [189, 332] on icon "button" at bounding box center [188, 336] width 19 height 19
type input "13"
click at [645, 458] on div at bounding box center [844, 401] width 1052 height 697
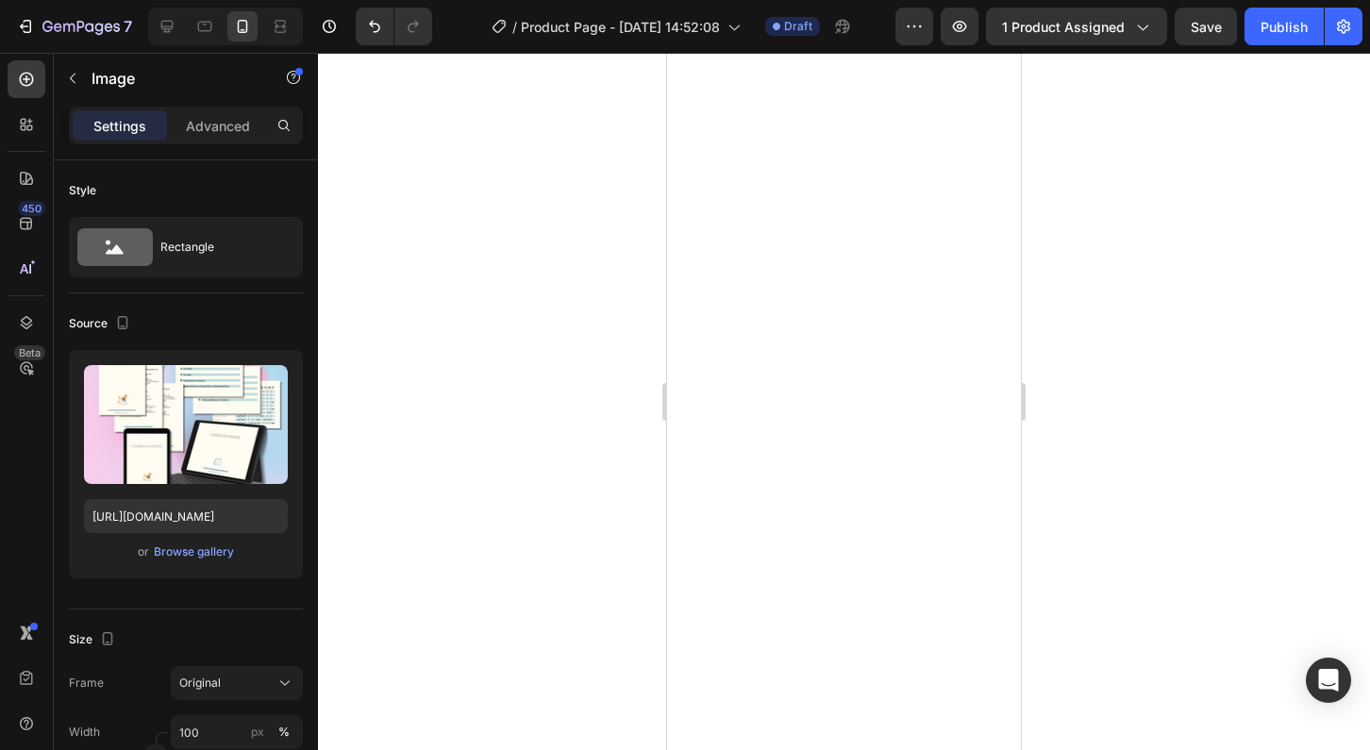
click at [599, 348] on div at bounding box center [844, 401] width 1052 height 697
click at [370, 24] on icon "Undo/Redo" at bounding box center [374, 27] width 11 height 12
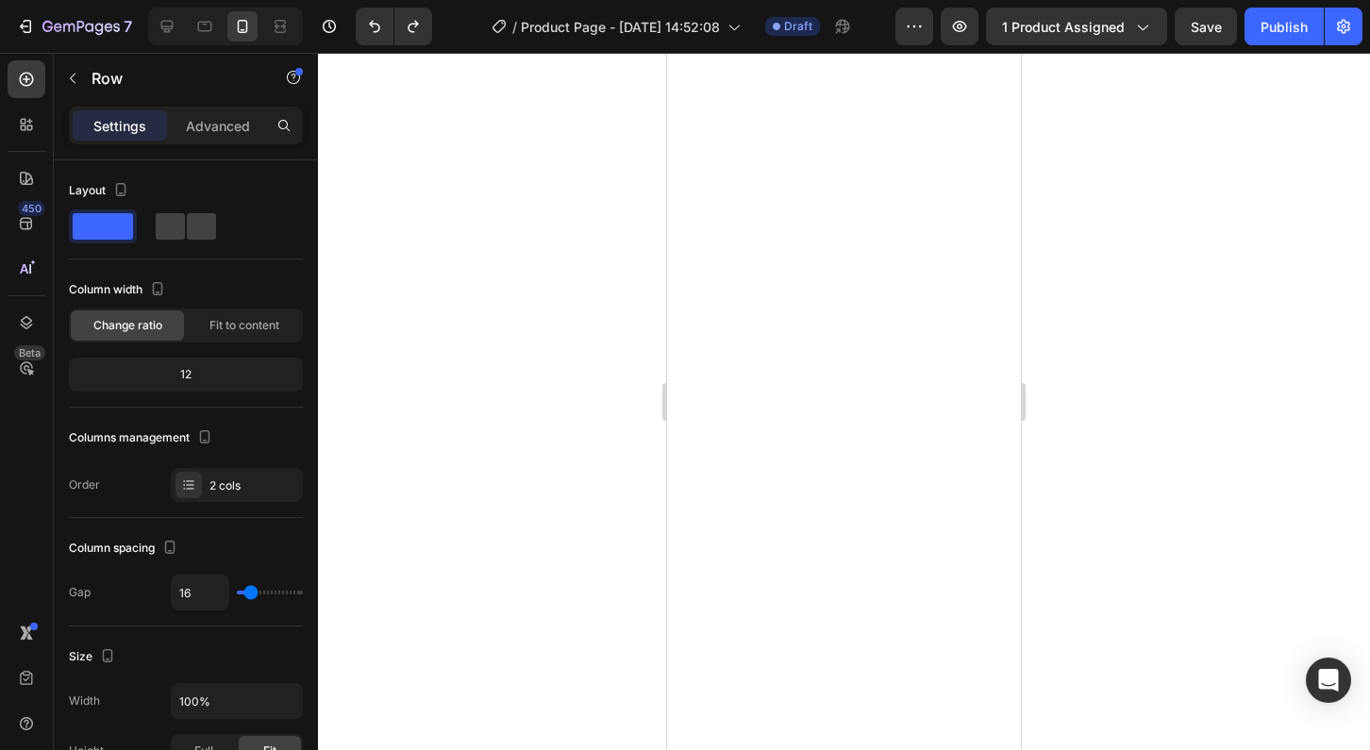
click at [640, 167] on div at bounding box center [844, 401] width 1052 height 697
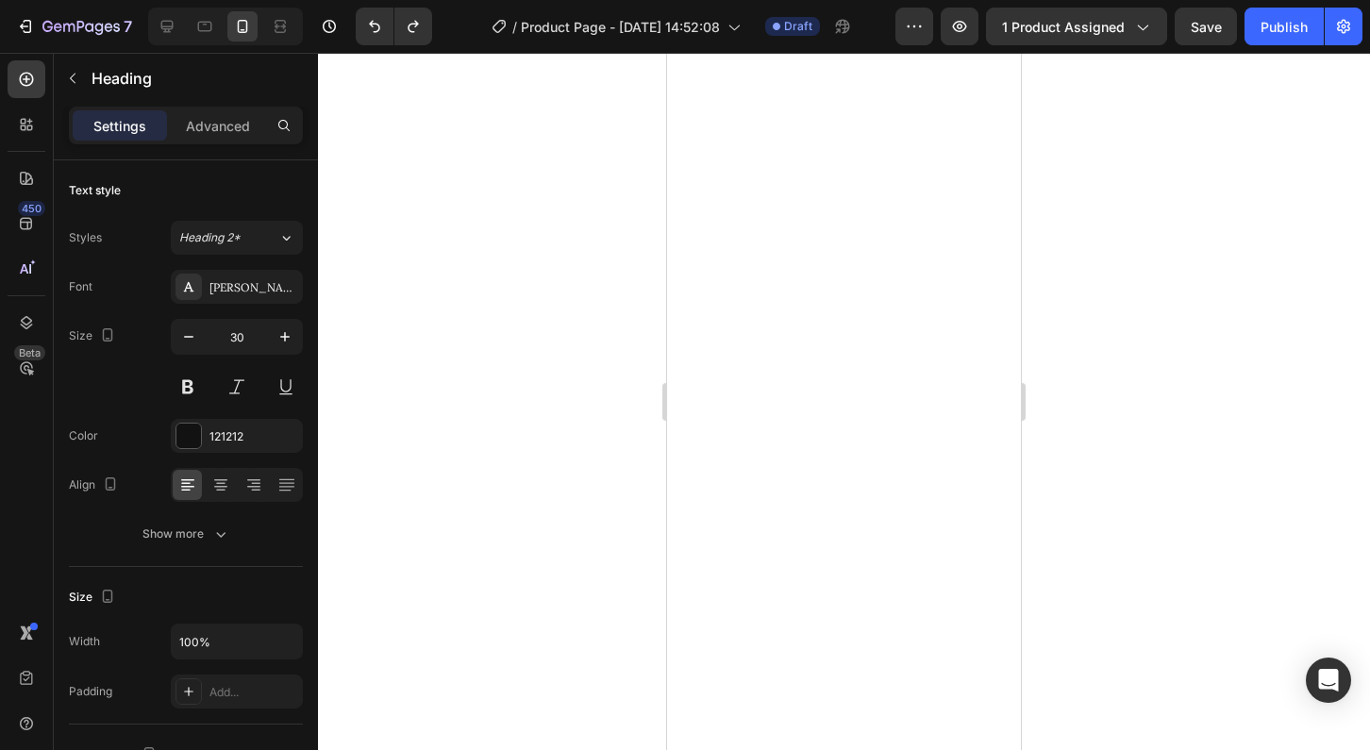
click at [1064, 484] on div at bounding box center [844, 401] width 1052 height 697
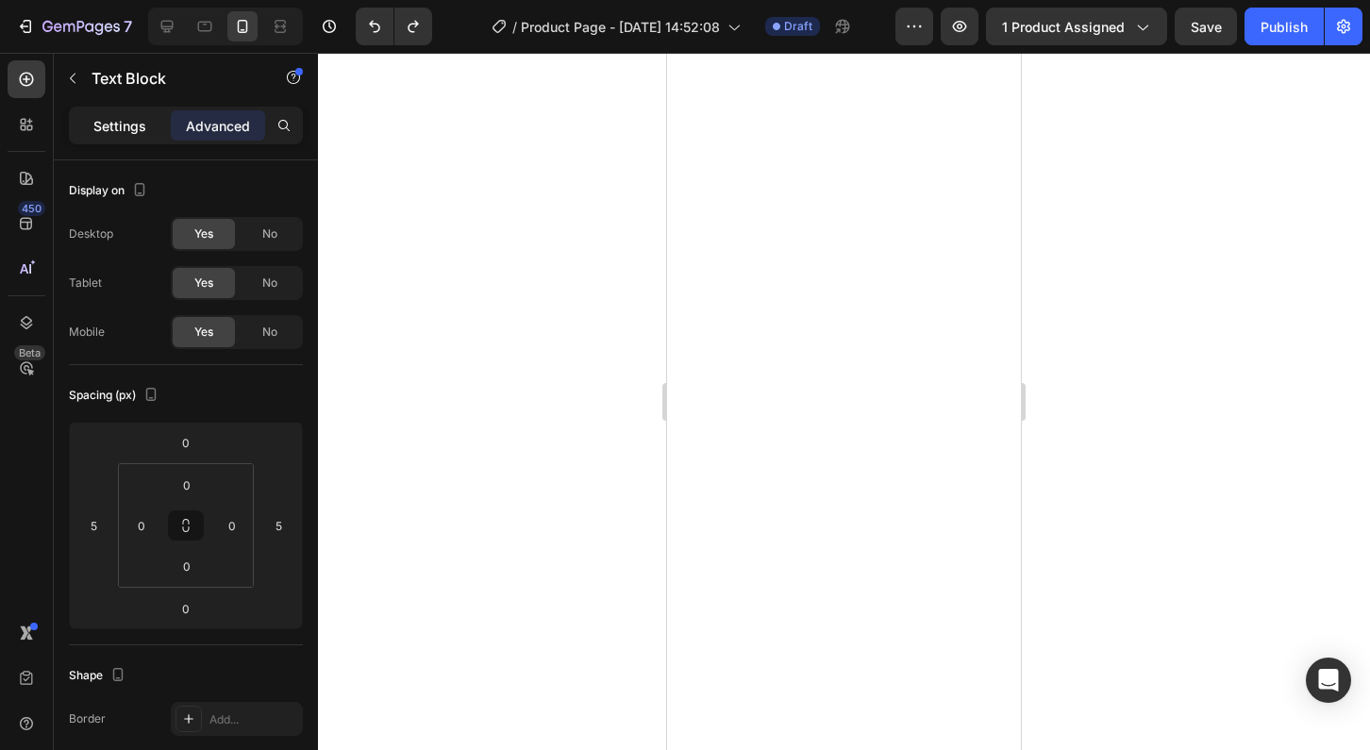
click at [99, 126] on p "Settings" at bounding box center [119, 126] width 53 height 20
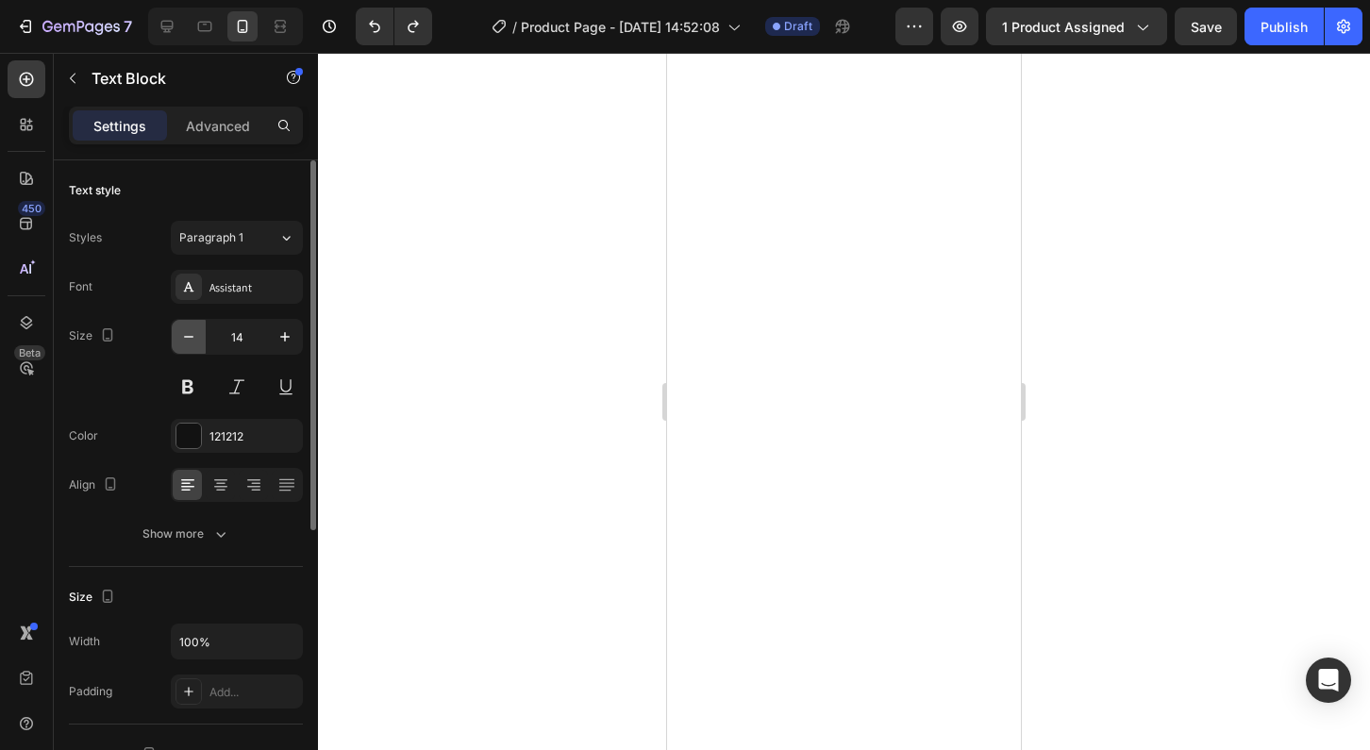
click at [188, 330] on icon "button" at bounding box center [188, 336] width 19 height 19
type input "13"
click at [191, 334] on icon "button" at bounding box center [188, 336] width 19 height 19
type input "28"
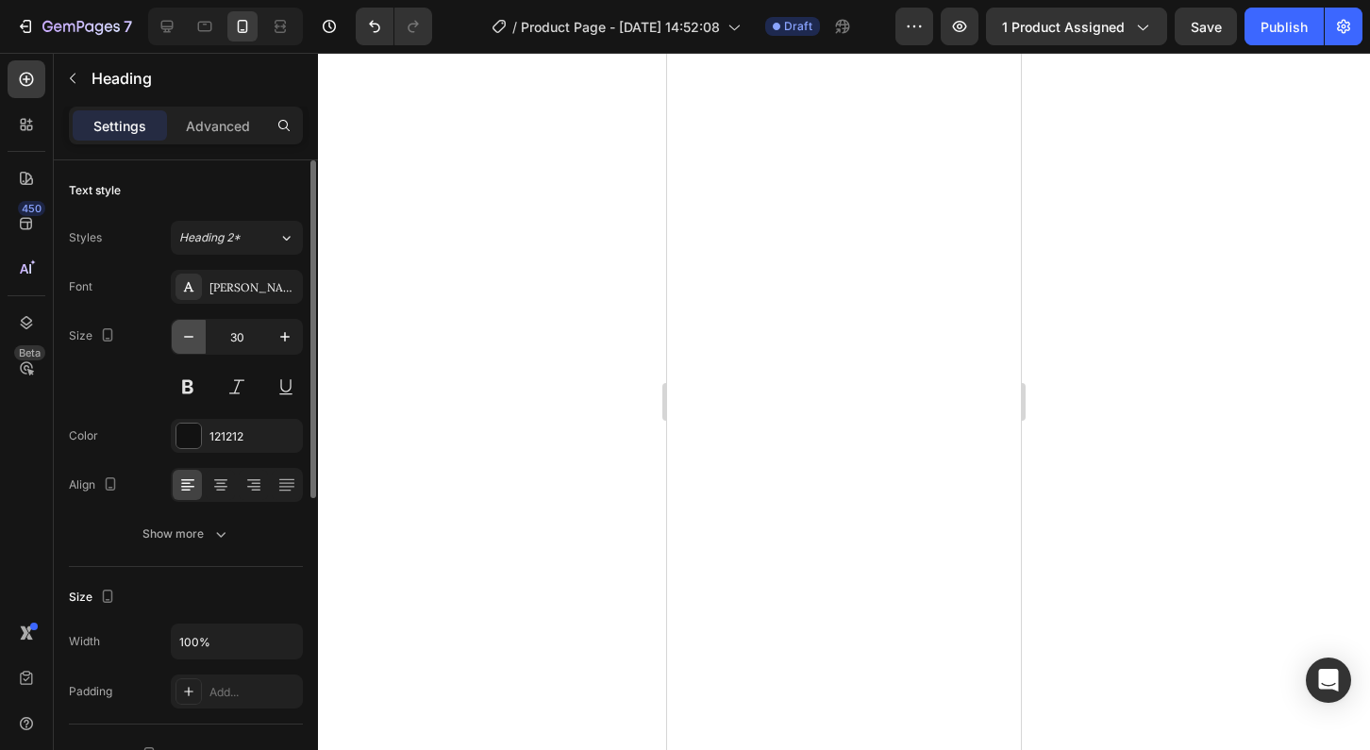
click at [185, 341] on icon "button" at bounding box center [188, 336] width 19 height 19
type input "28"
click at [192, 344] on icon "button" at bounding box center [188, 336] width 19 height 19
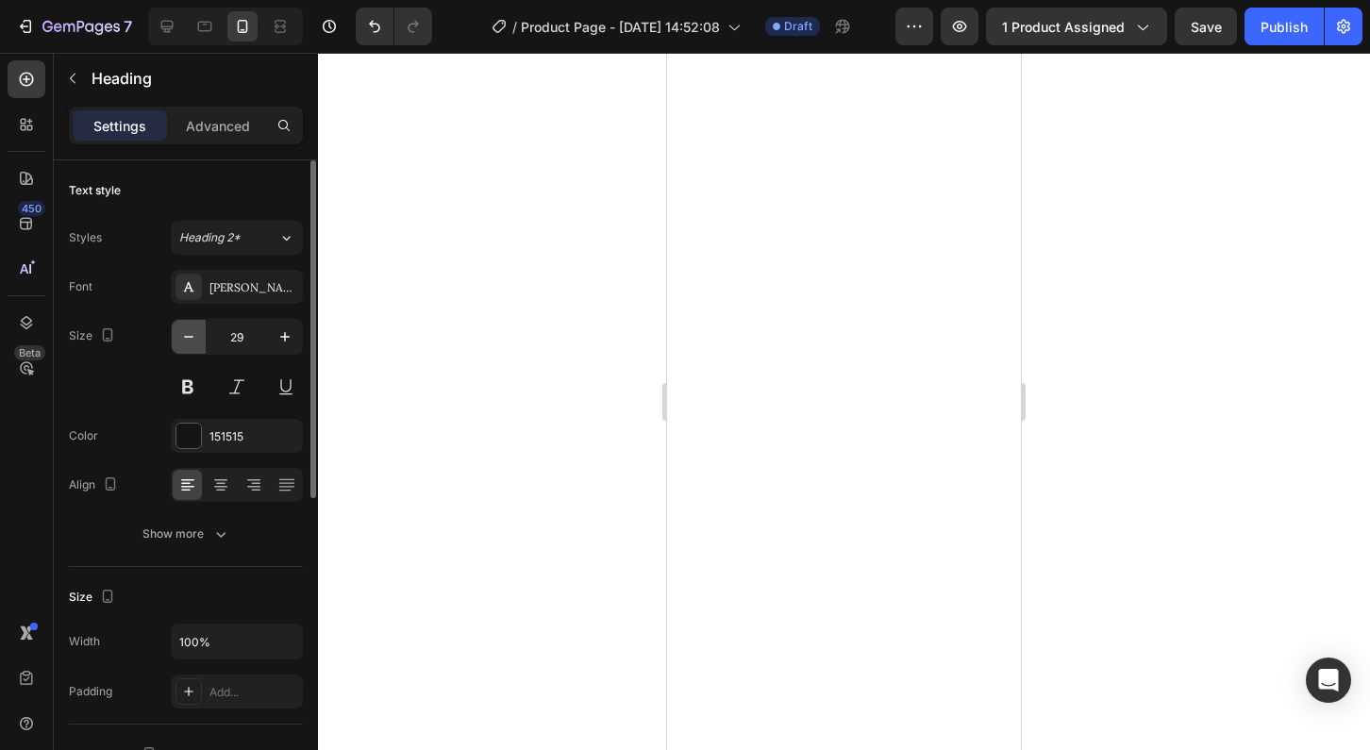
type input "28"
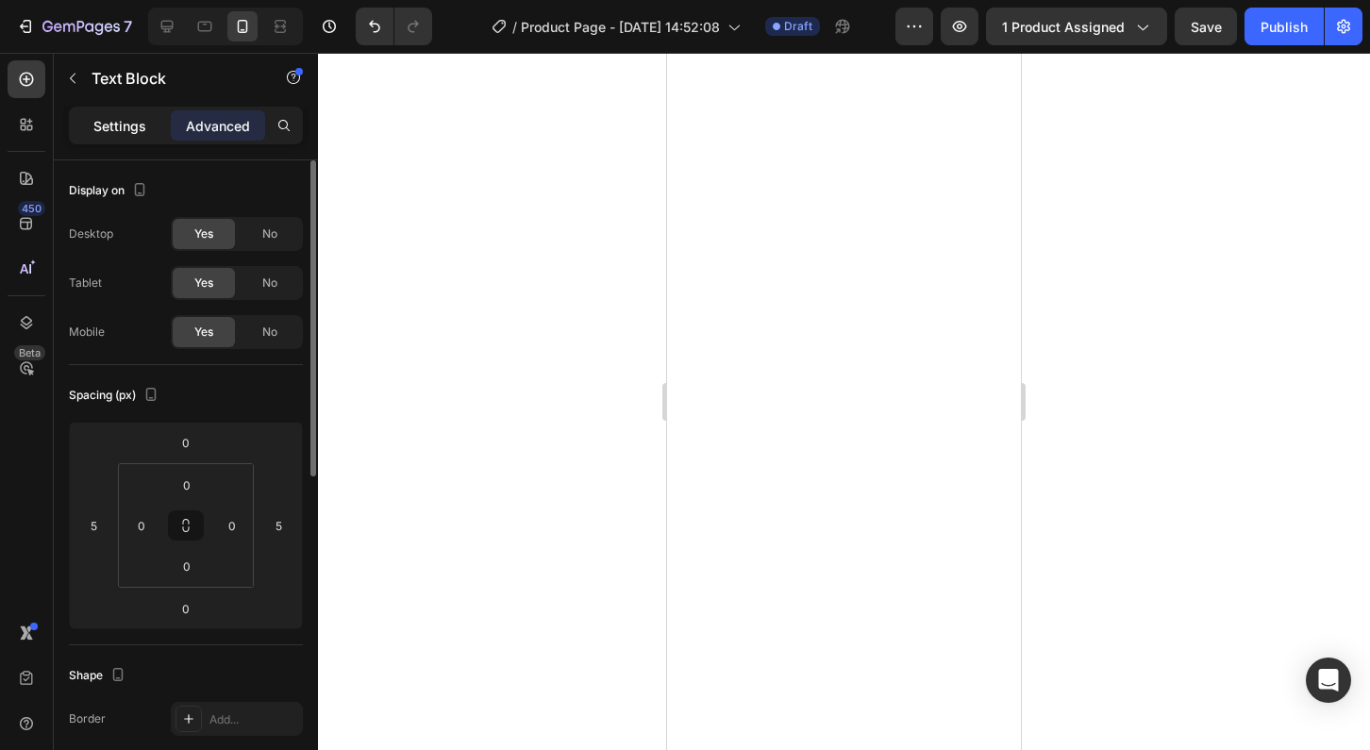
click at [129, 111] on div "Settings" at bounding box center [120, 125] width 94 height 30
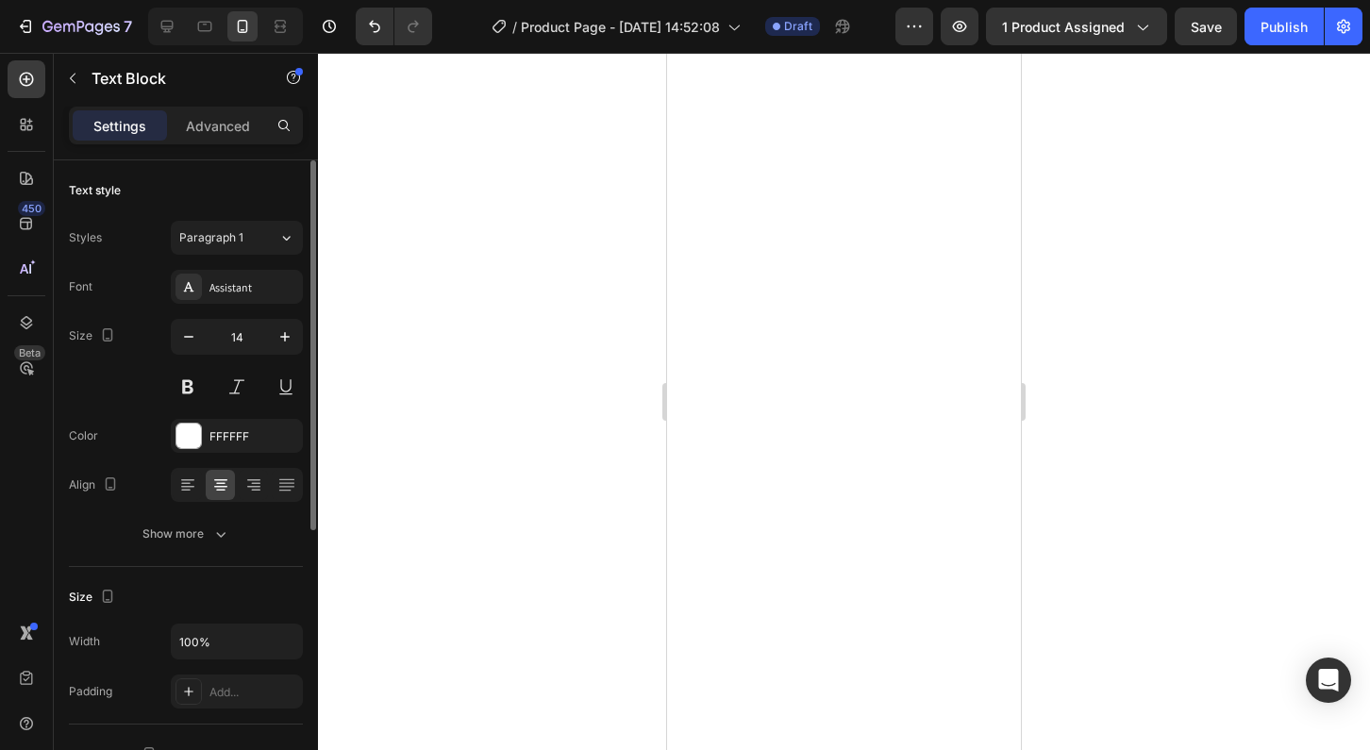
click at [1104, 523] on div at bounding box center [844, 401] width 1052 height 697
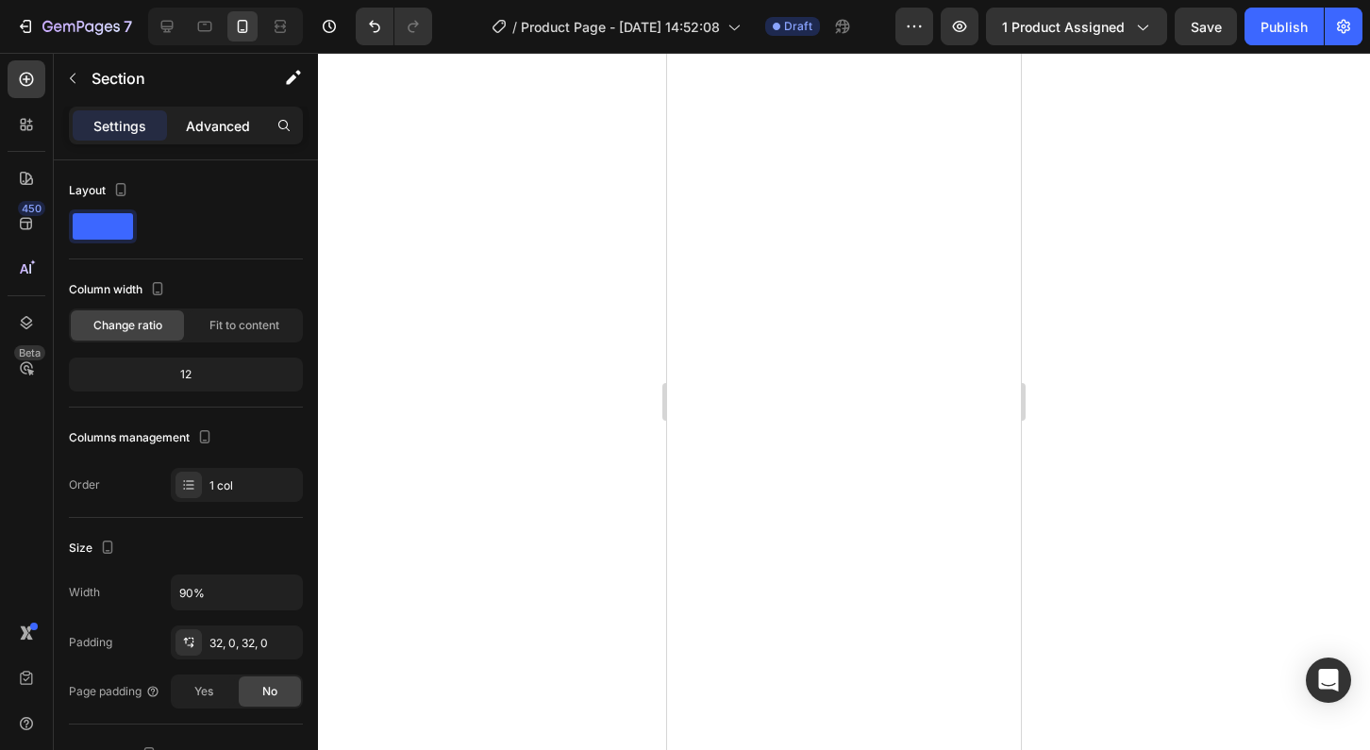
click at [210, 121] on p "Advanced" at bounding box center [218, 126] width 64 height 20
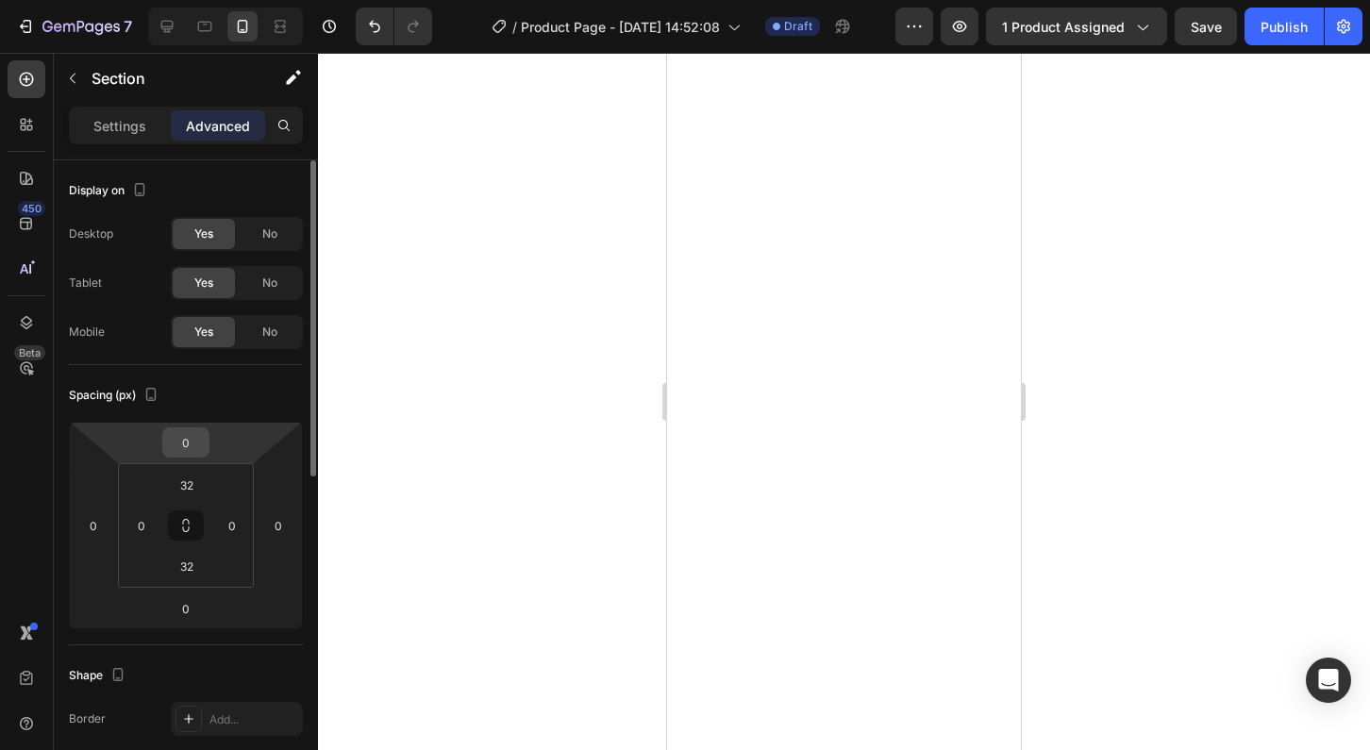
click at [194, 452] on input "0" at bounding box center [186, 442] width 38 height 28
click at [191, 452] on input "-35" at bounding box center [186, 442] width 38 height 28
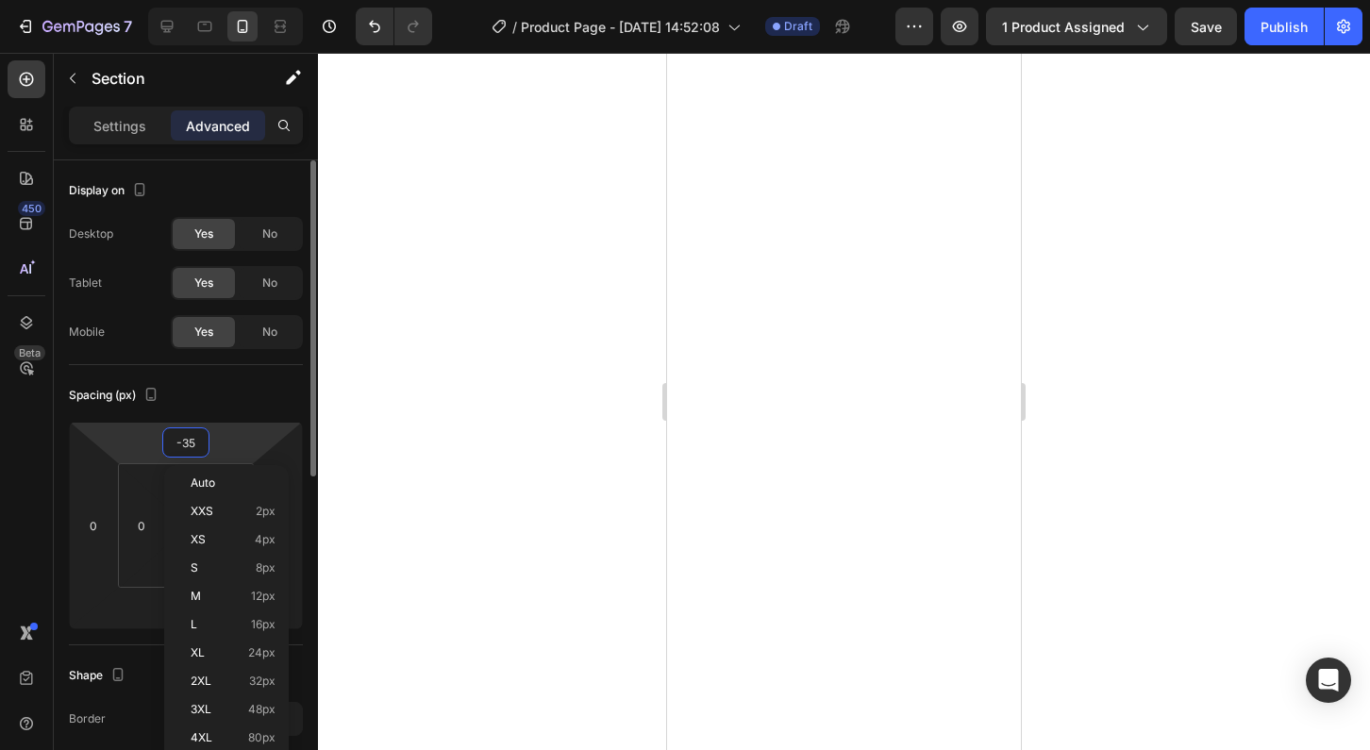
click at [191, 443] on input "-35" at bounding box center [186, 442] width 38 height 28
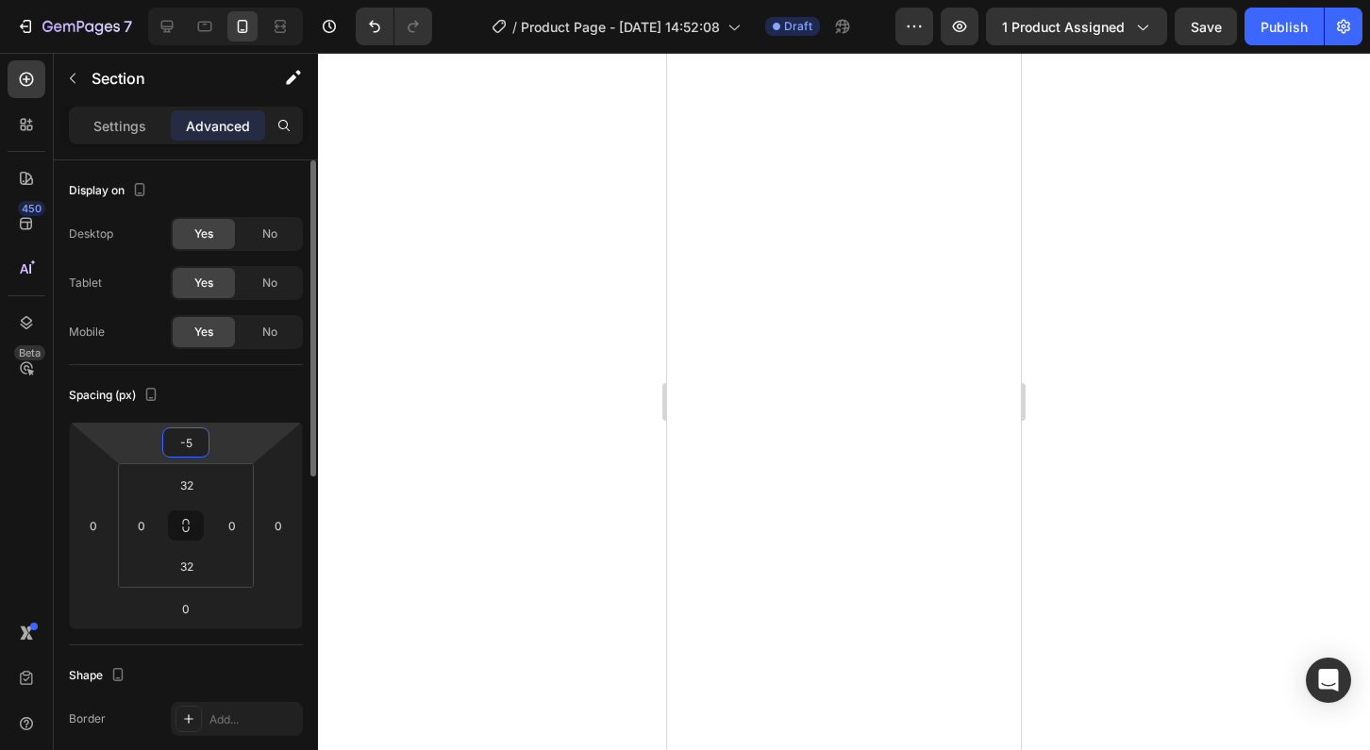
type input "-50"
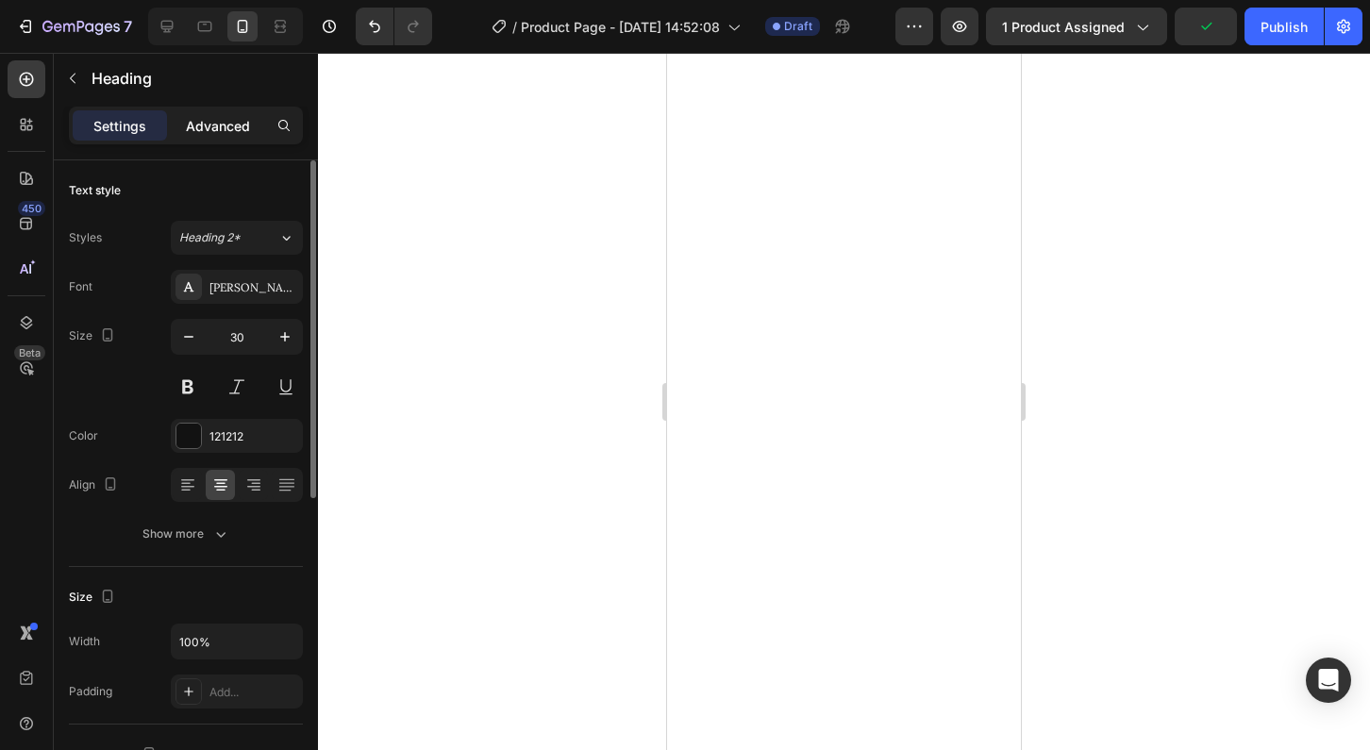
click at [215, 123] on p "Advanced" at bounding box center [218, 126] width 64 height 20
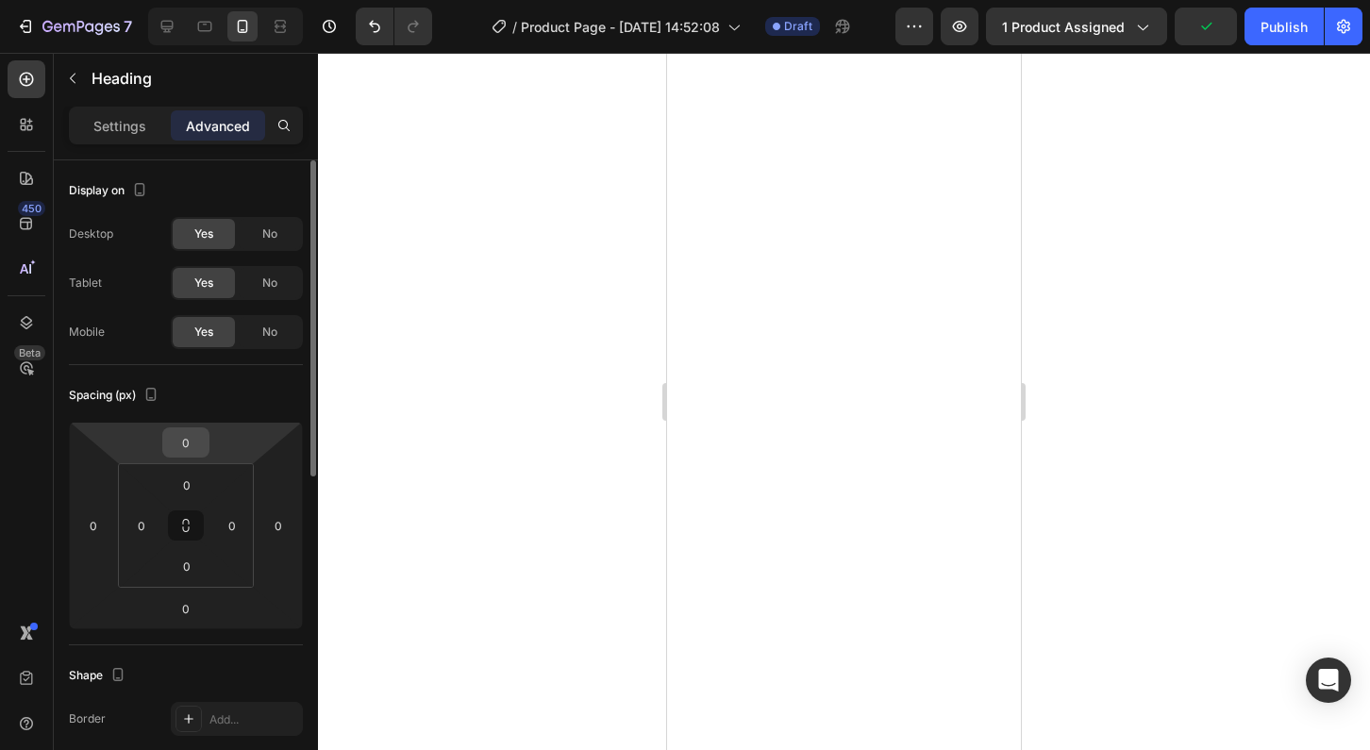
click at [196, 445] on input "0" at bounding box center [186, 442] width 38 height 28
type input "-1"
type input "-20"
click at [1189, 439] on div at bounding box center [844, 401] width 1052 height 697
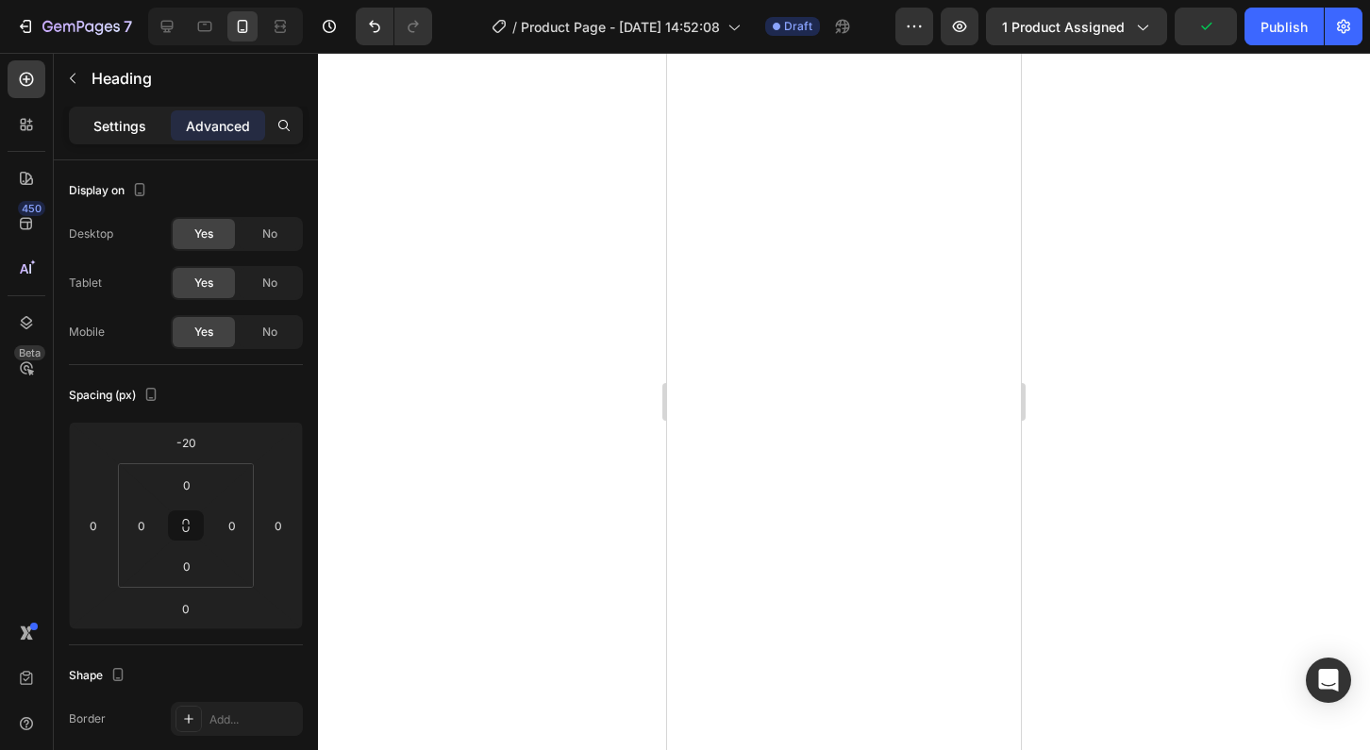
click at [100, 126] on p "Settings" at bounding box center [119, 126] width 53 height 20
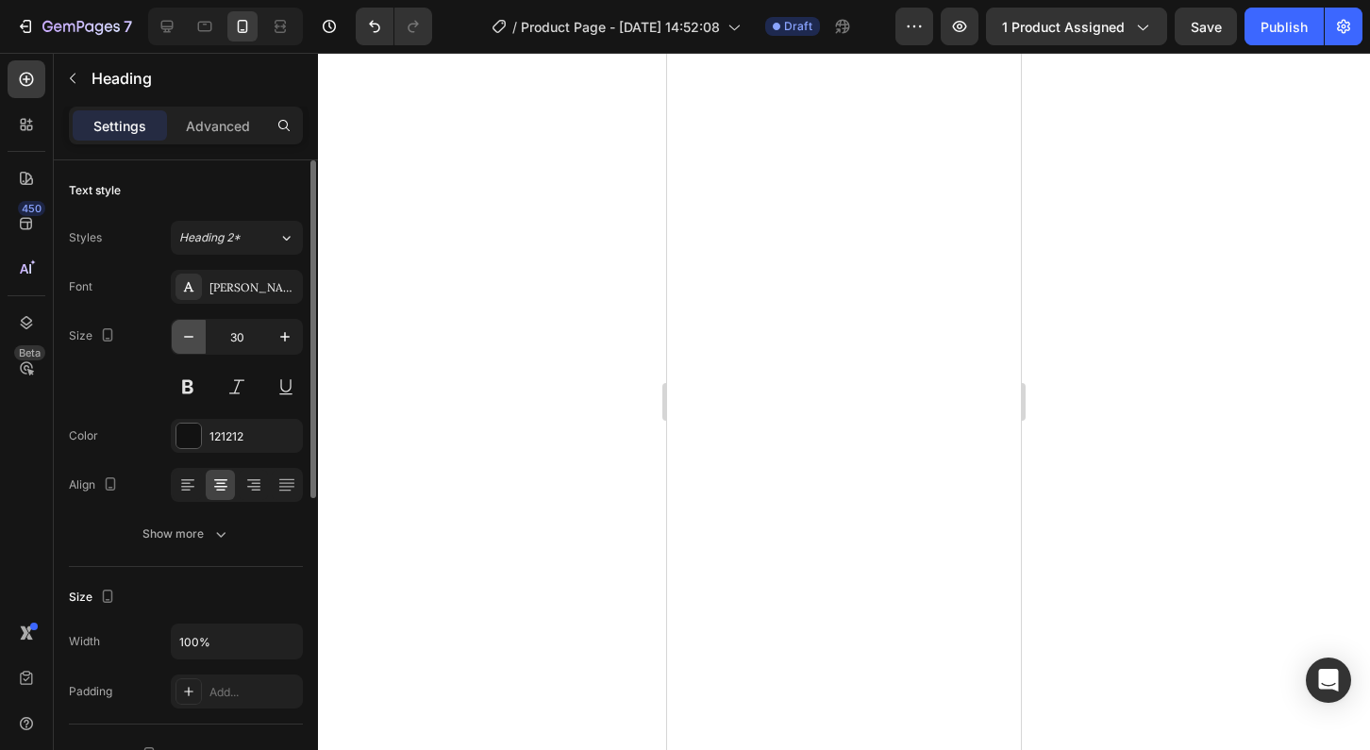
click at [196, 336] on icon "button" at bounding box center [188, 336] width 19 height 19
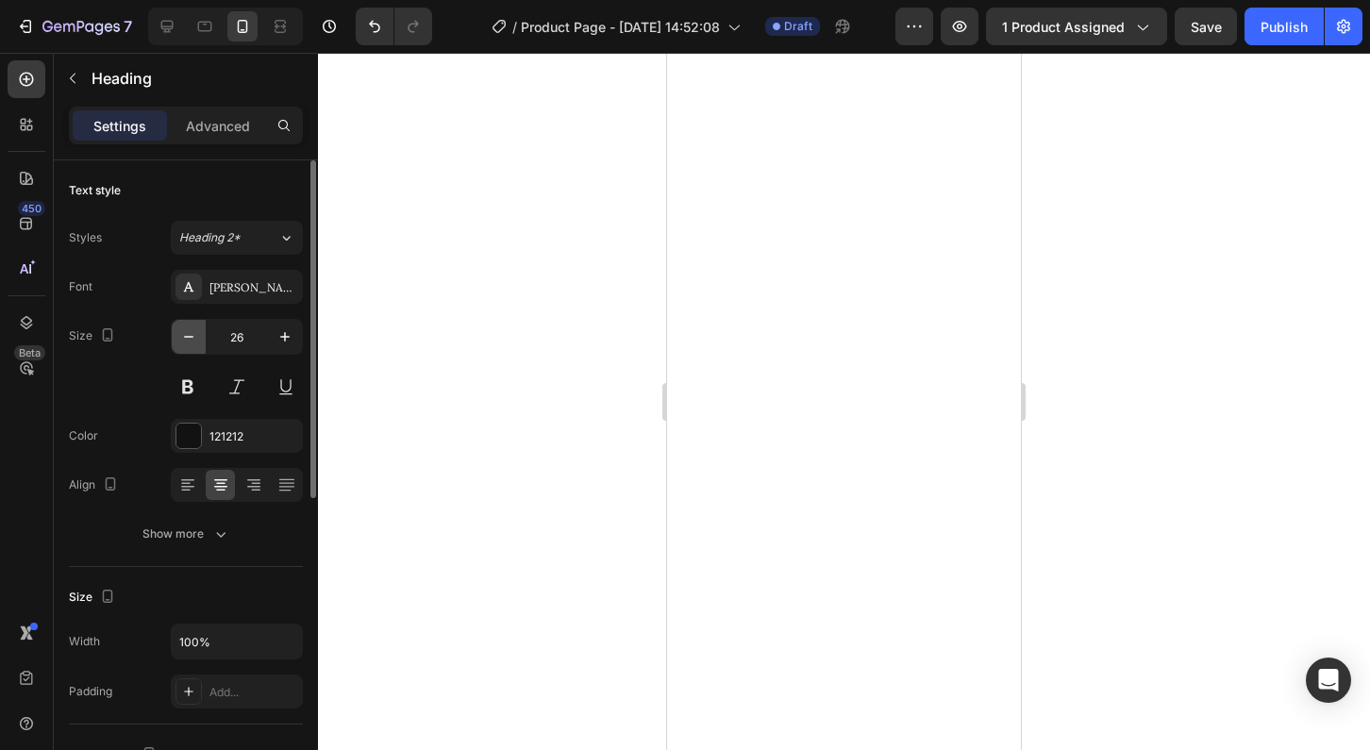
click at [195, 336] on icon "button" at bounding box center [188, 336] width 19 height 19
type input "25"
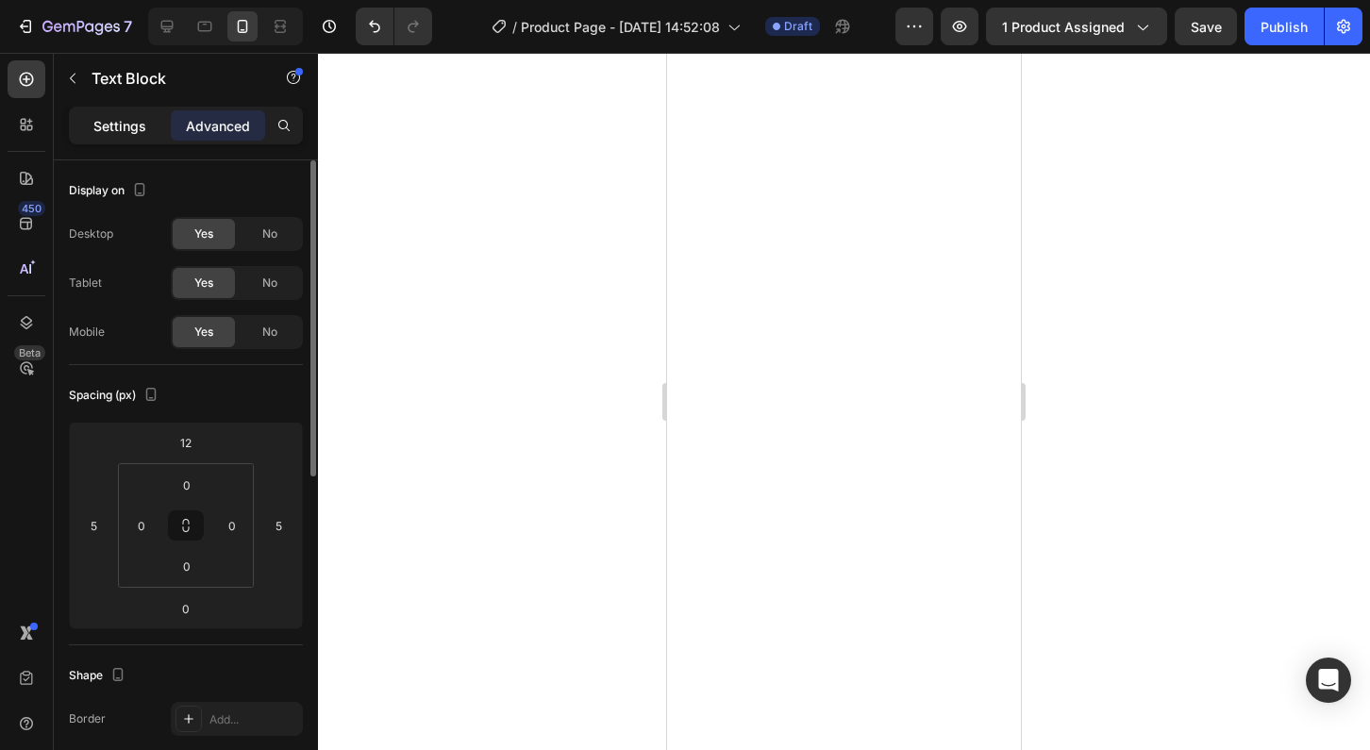
click at [128, 138] on div "Settings" at bounding box center [120, 125] width 94 height 30
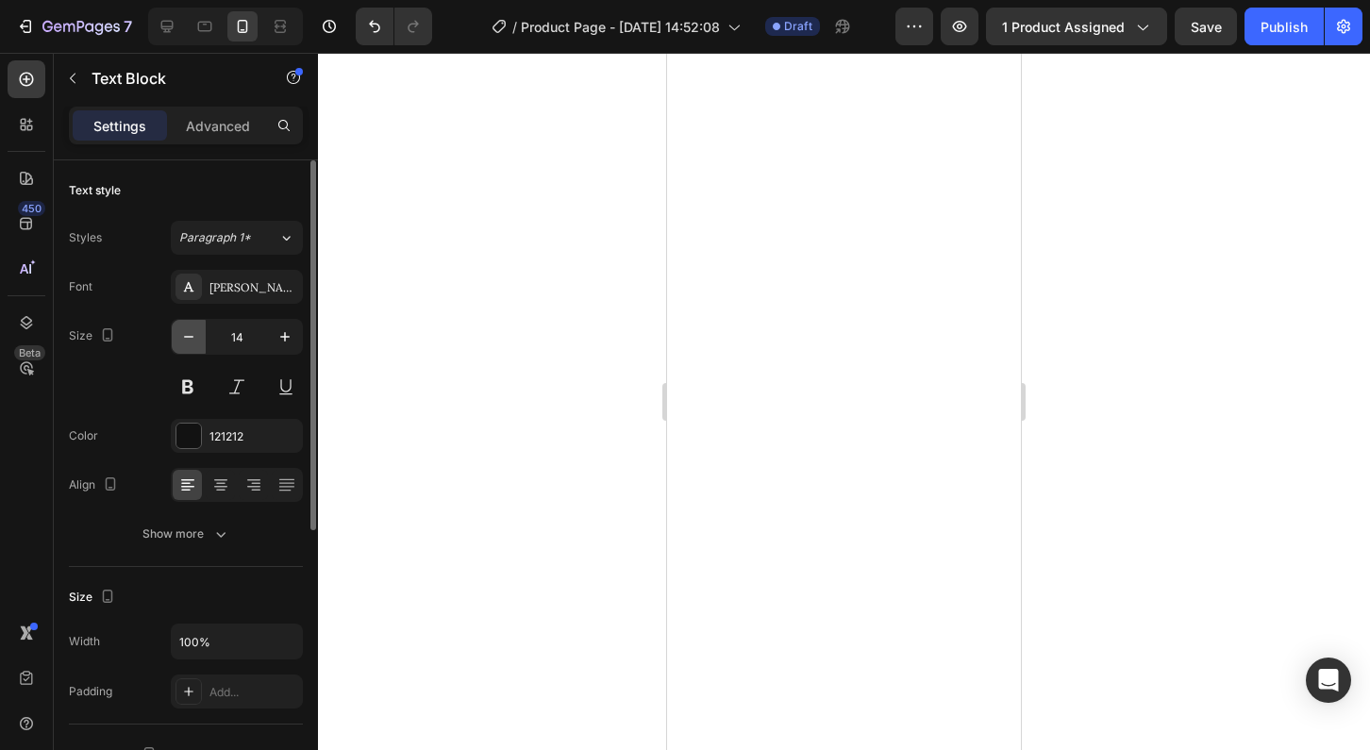
click at [190, 336] on icon "button" at bounding box center [188, 336] width 19 height 19
type input "13"
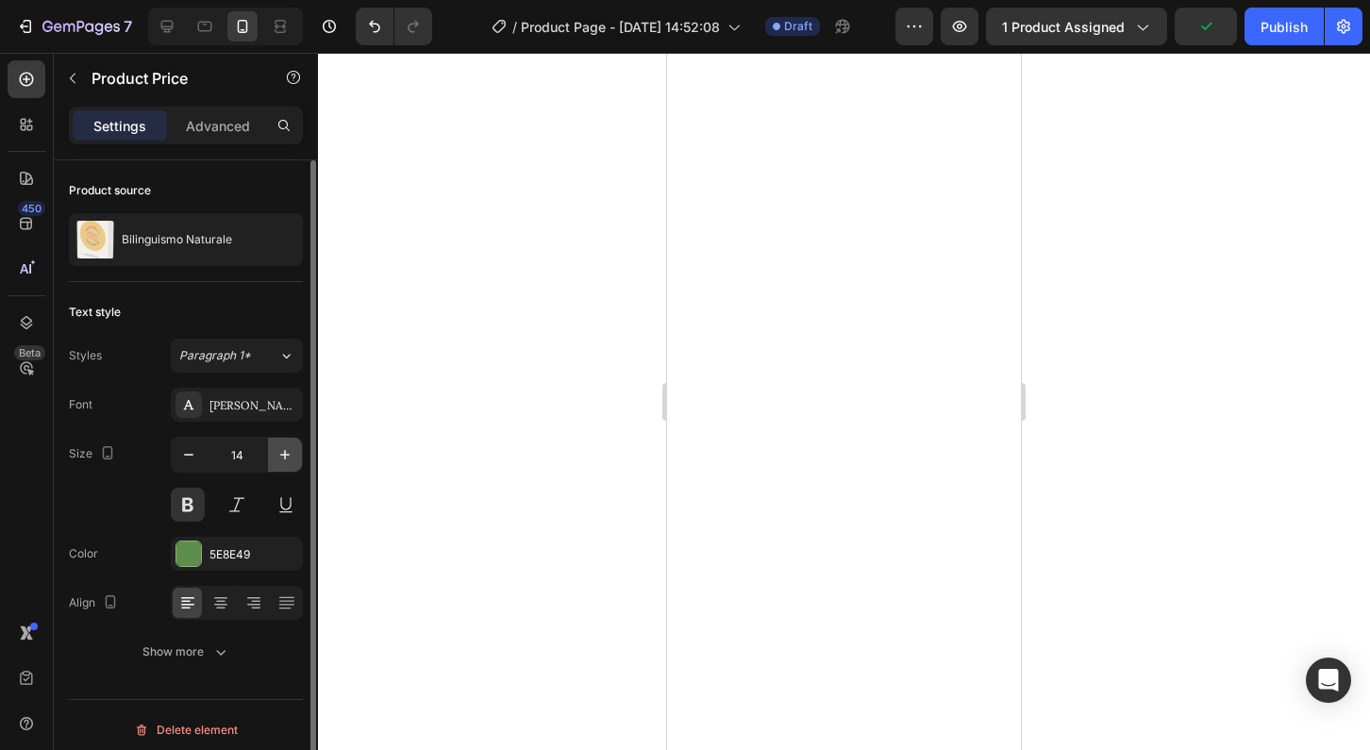
click at [290, 452] on icon "button" at bounding box center [285, 454] width 19 height 19
click at [290, 450] on icon "button" at bounding box center [285, 454] width 19 height 19
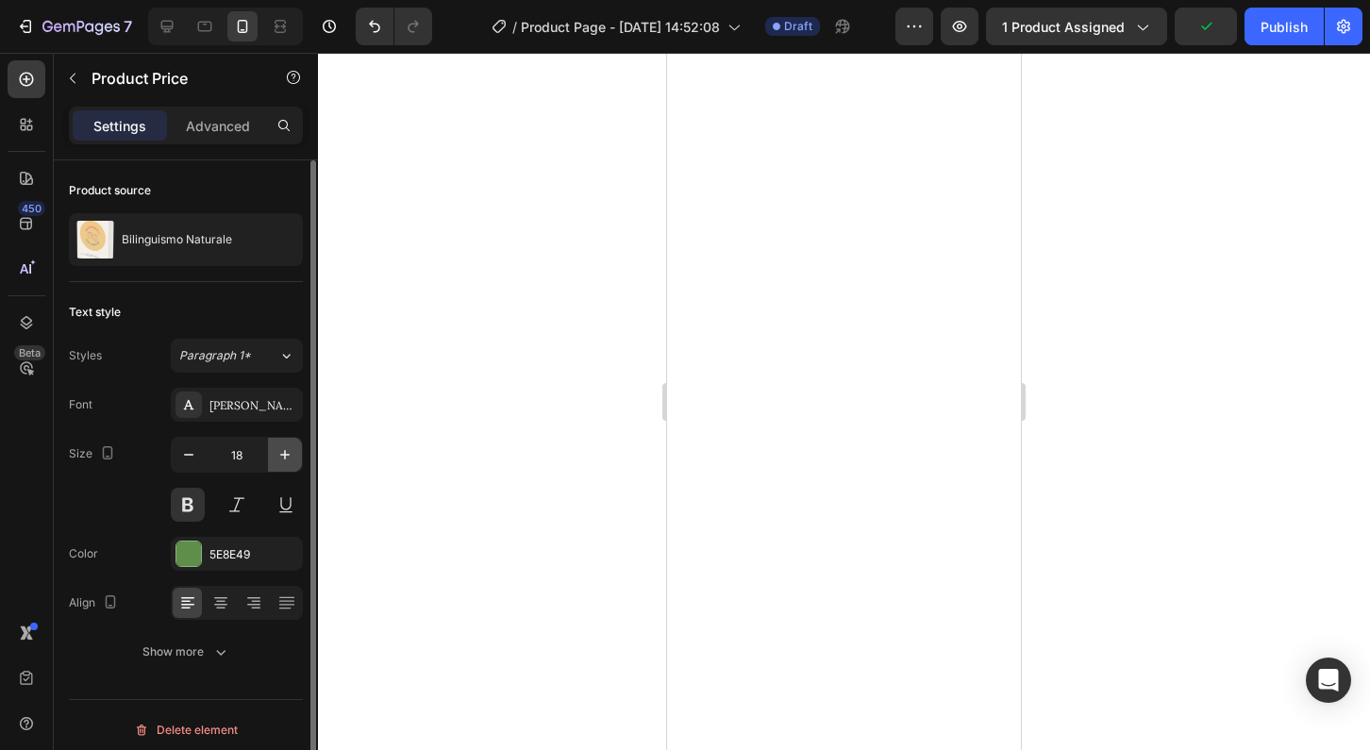
click at [290, 450] on icon "button" at bounding box center [285, 454] width 19 height 19
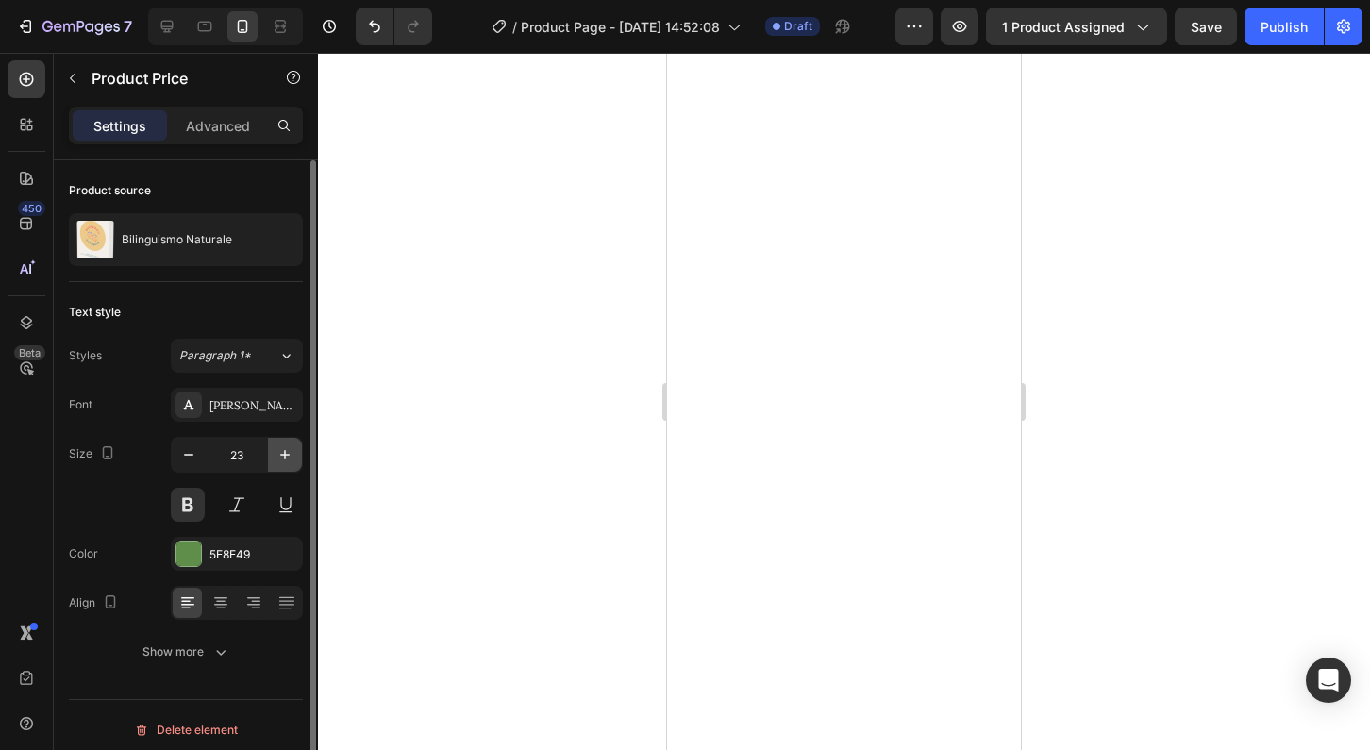
click at [290, 450] on icon "button" at bounding box center [285, 454] width 19 height 19
type input "25"
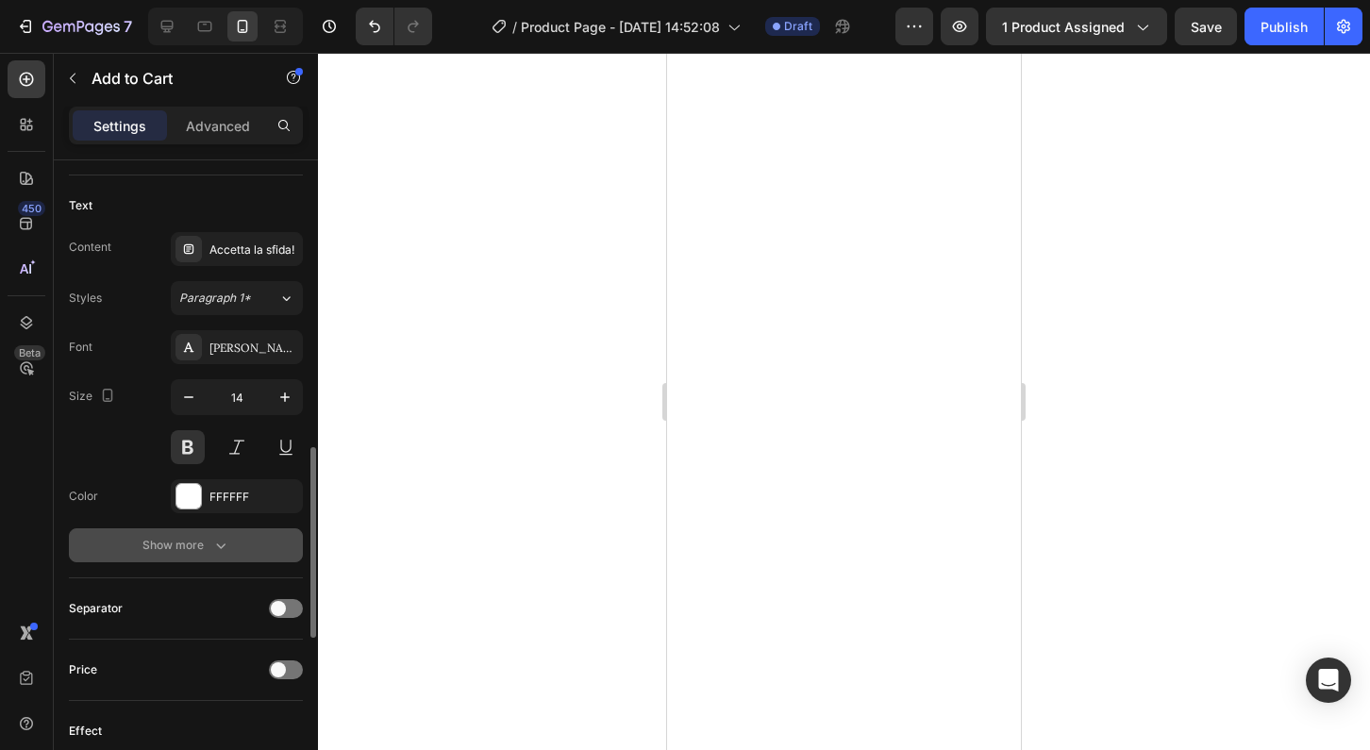
scroll to position [970, 0]
click at [202, 545] on div "Show more" at bounding box center [187, 545] width 88 height 19
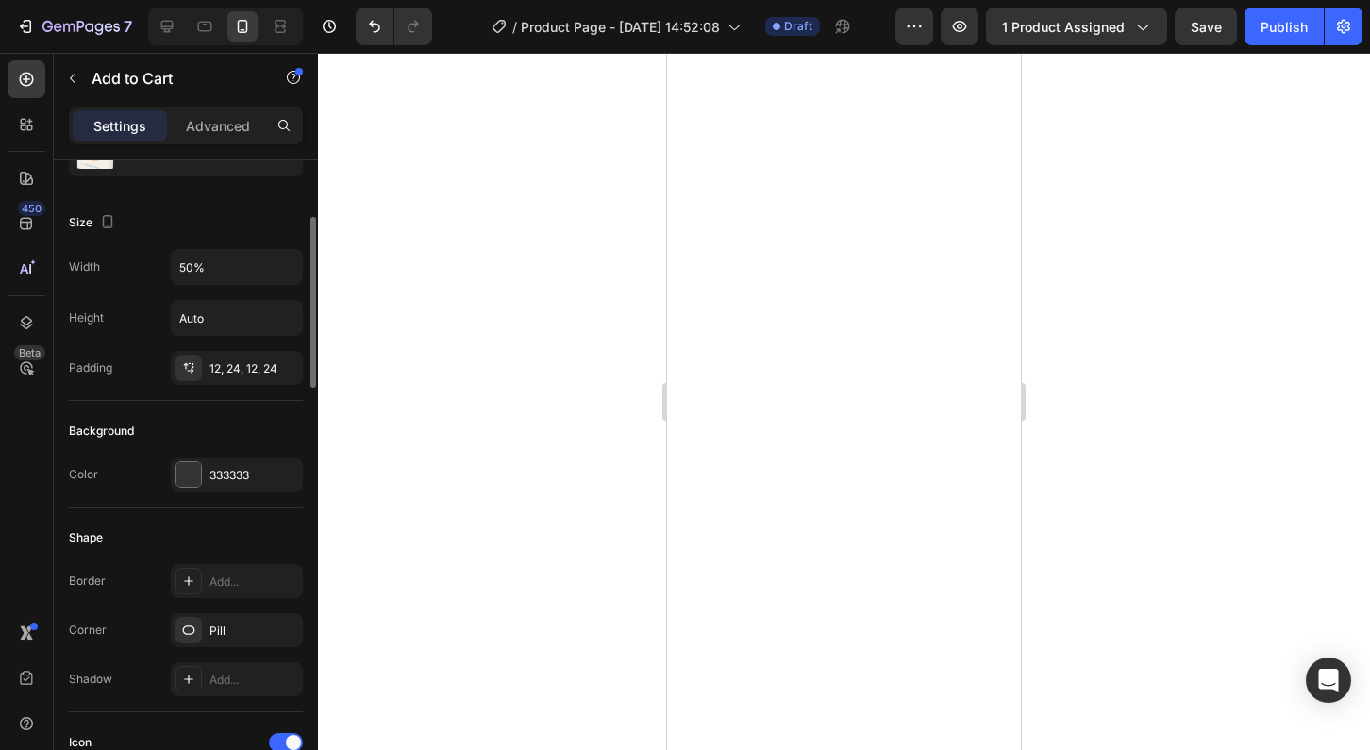
scroll to position [221, 0]
click at [283, 267] on icon "button" at bounding box center [285, 269] width 19 height 19
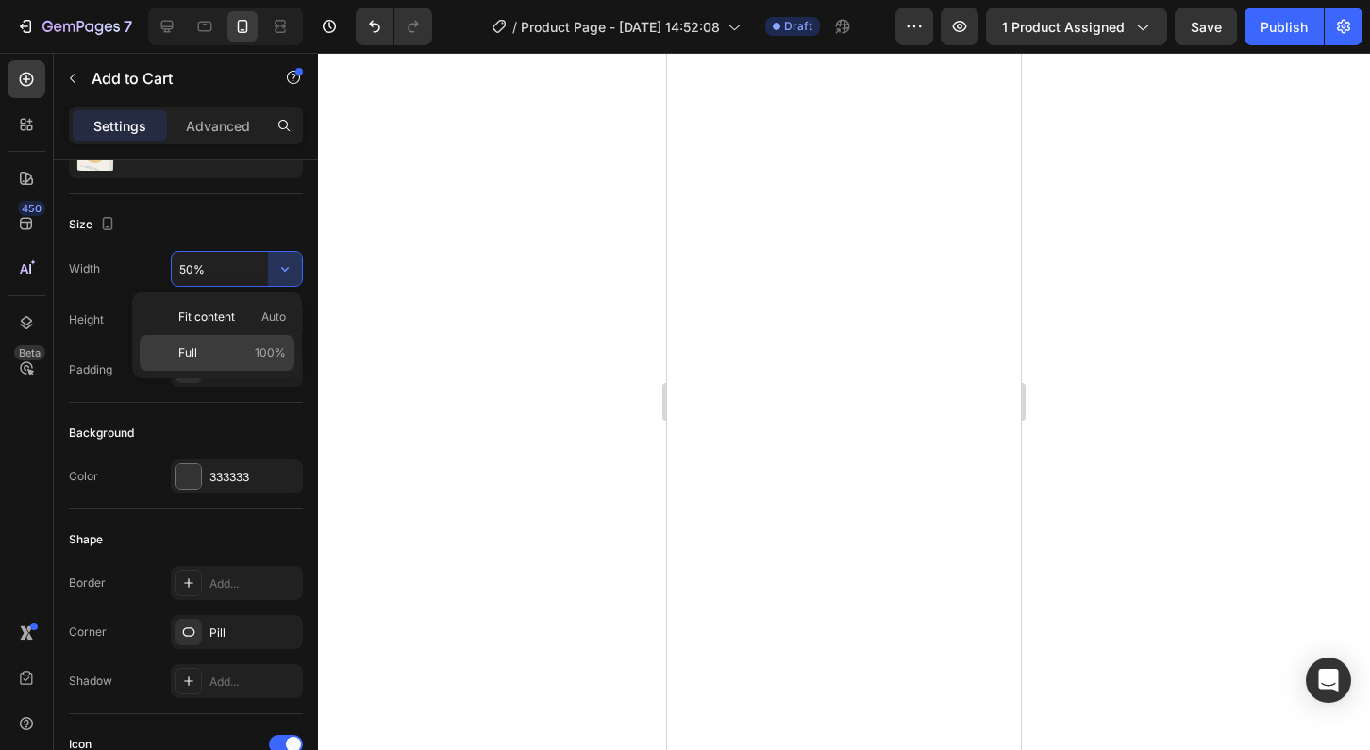
click at [209, 350] on p "Full 100%" at bounding box center [232, 352] width 108 height 17
type input "100%"
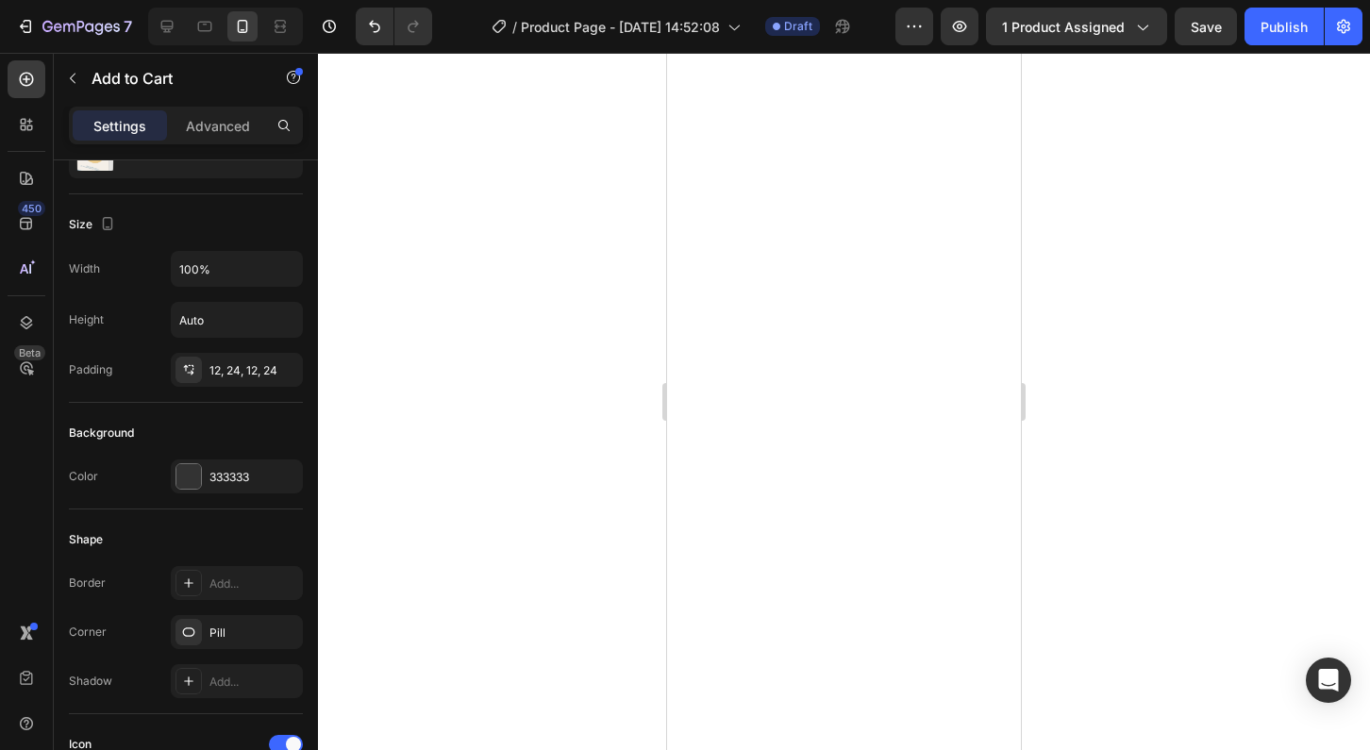
click at [589, 438] on div at bounding box center [844, 401] width 1052 height 697
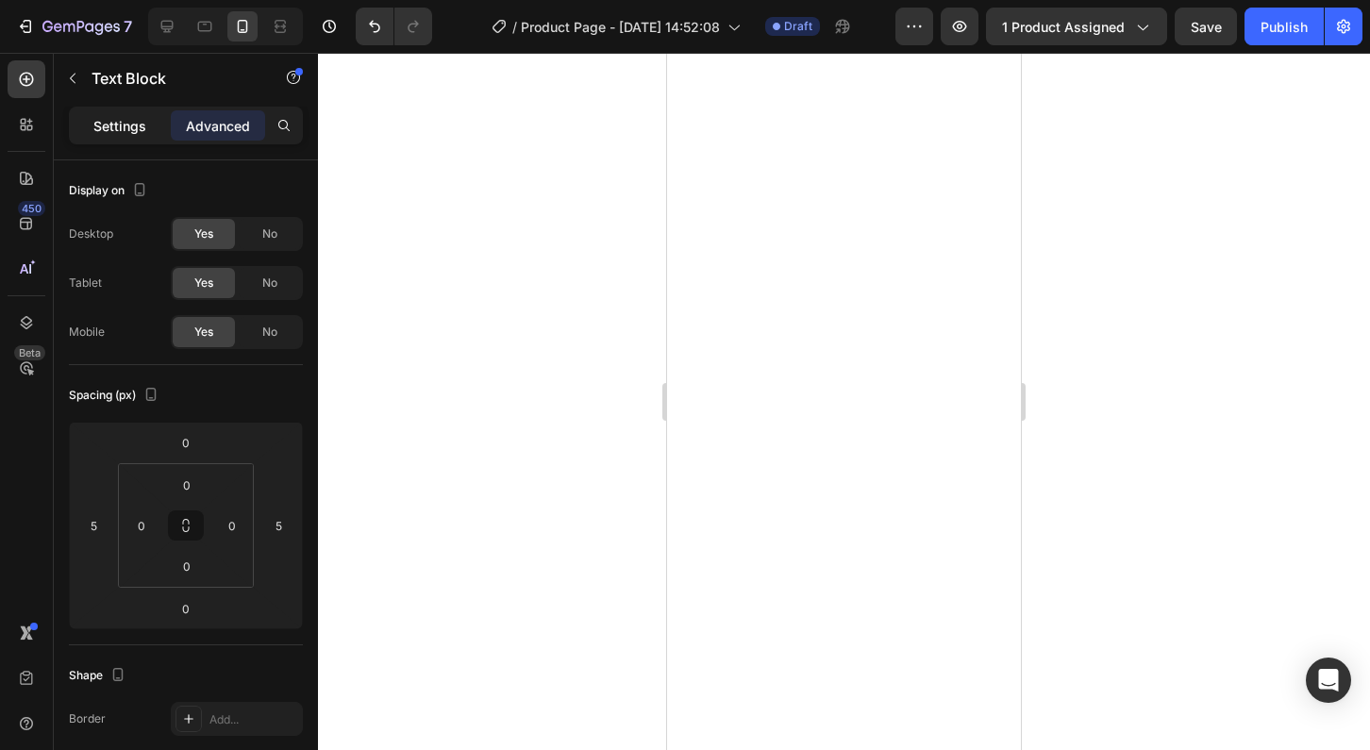
click at [137, 122] on p "Settings" at bounding box center [119, 126] width 53 height 20
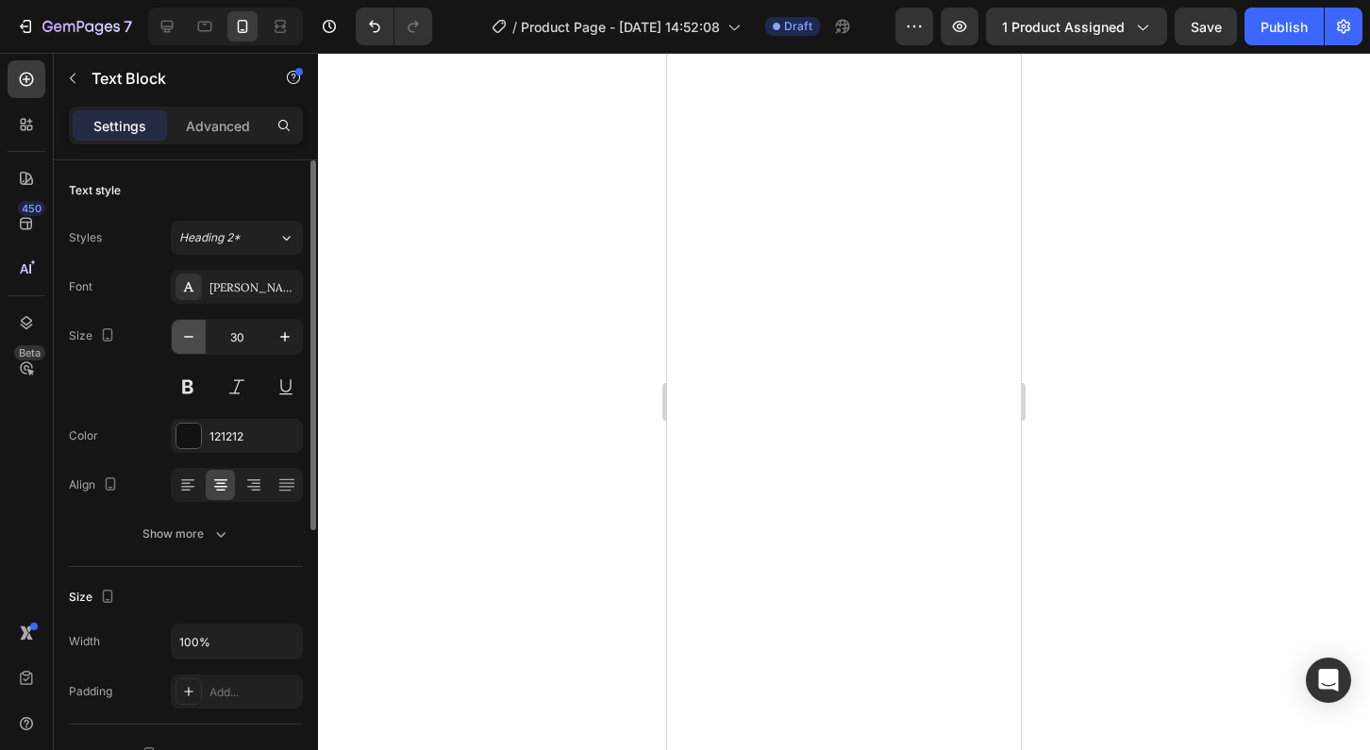
click at [189, 344] on icon "button" at bounding box center [188, 336] width 19 height 19
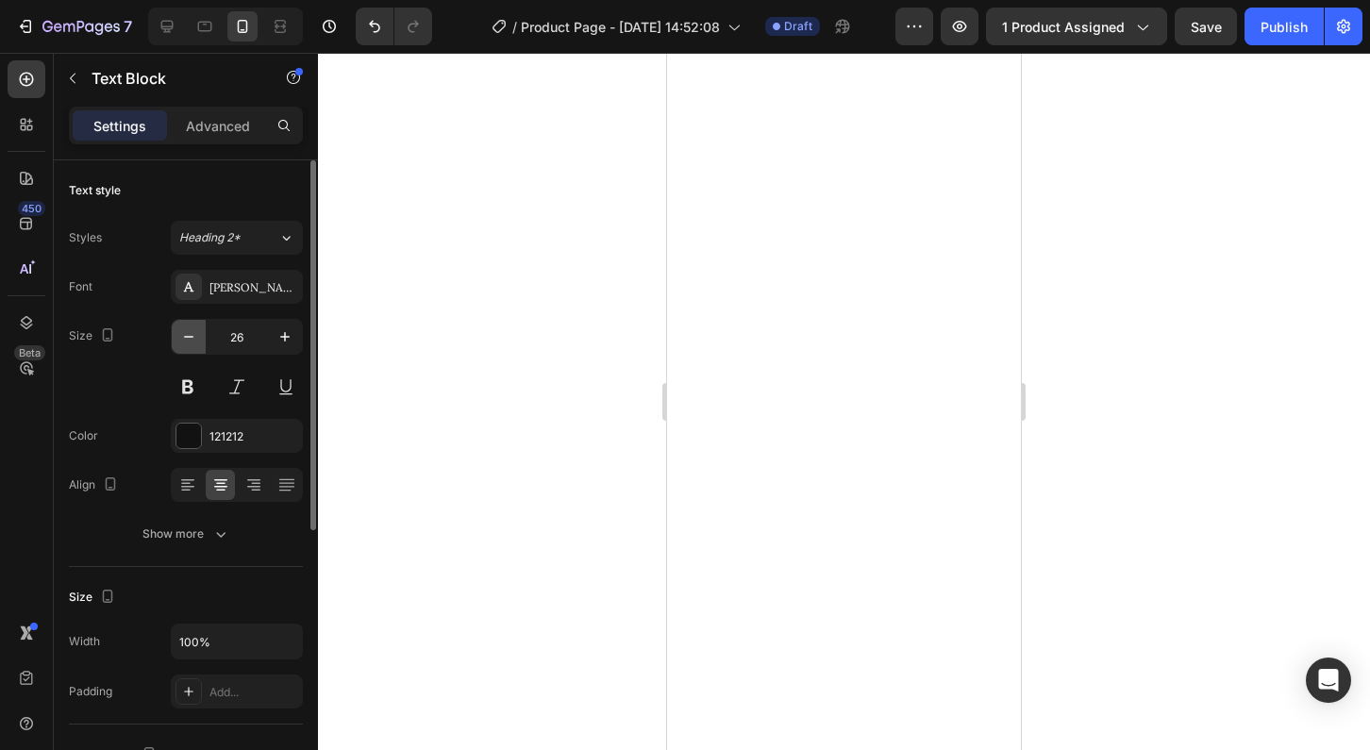
type input "25"
click at [588, 451] on div at bounding box center [844, 401] width 1052 height 697
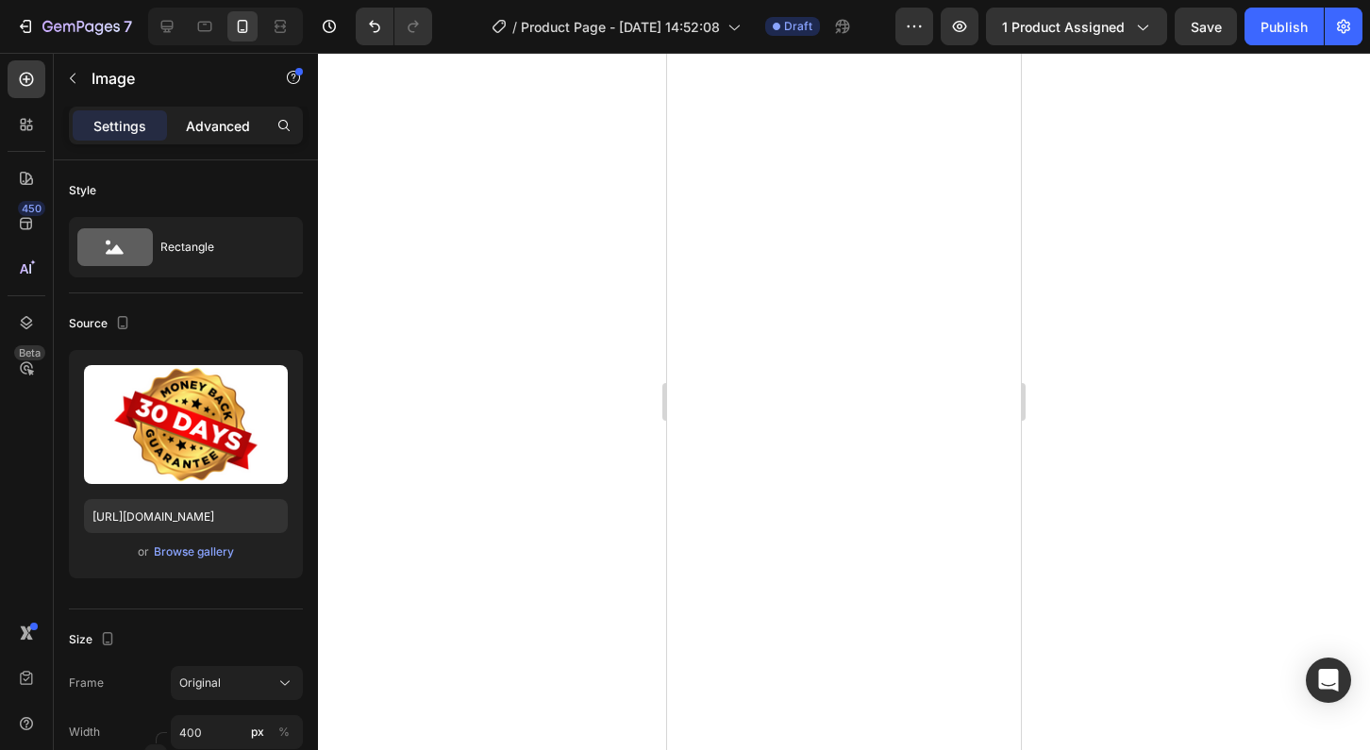
click at [211, 123] on p "Advanced" at bounding box center [218, 126] width 64 height 20
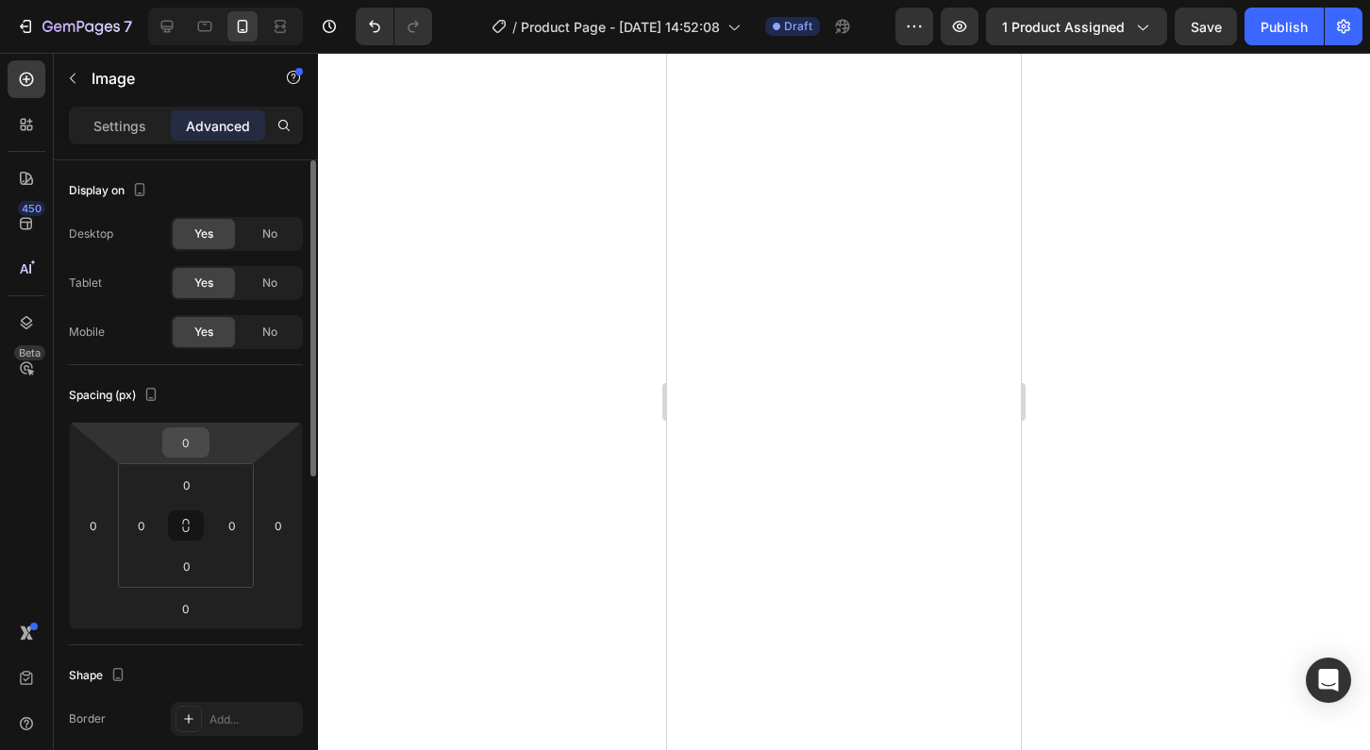
click at [188, 453] on input "0" at bounding box center [186, 442] width 38 height 28
type input "-3"
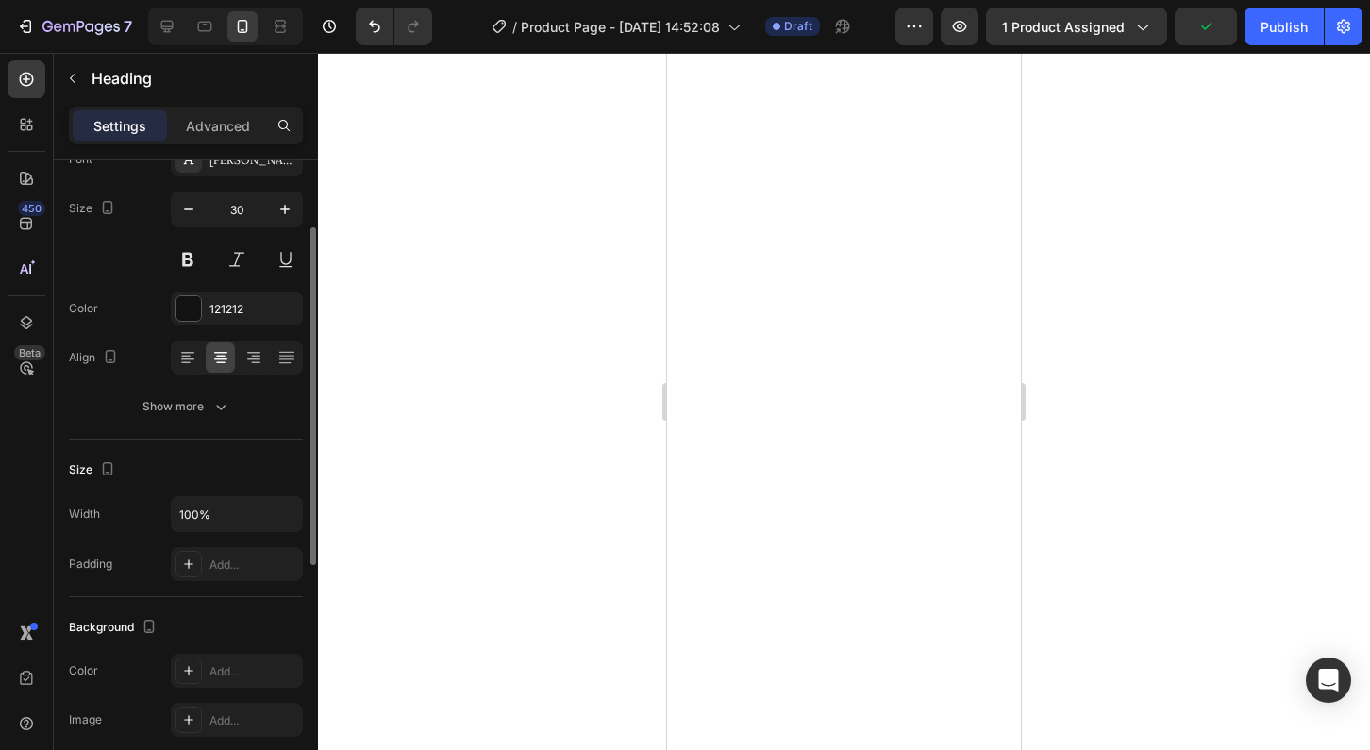
scroll to position [0, 0]
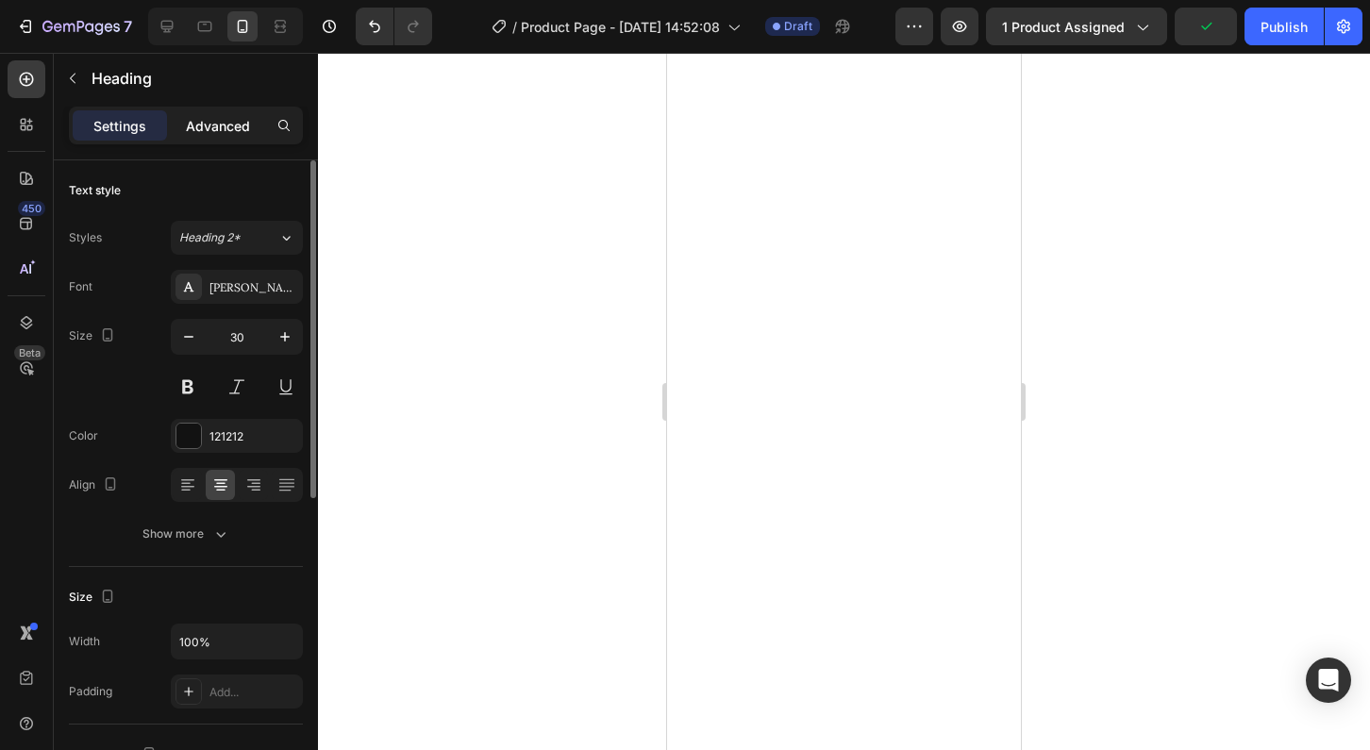
click at [221, 118] on p "Advanced" at bounding box center [218, 126] width 64 height 20
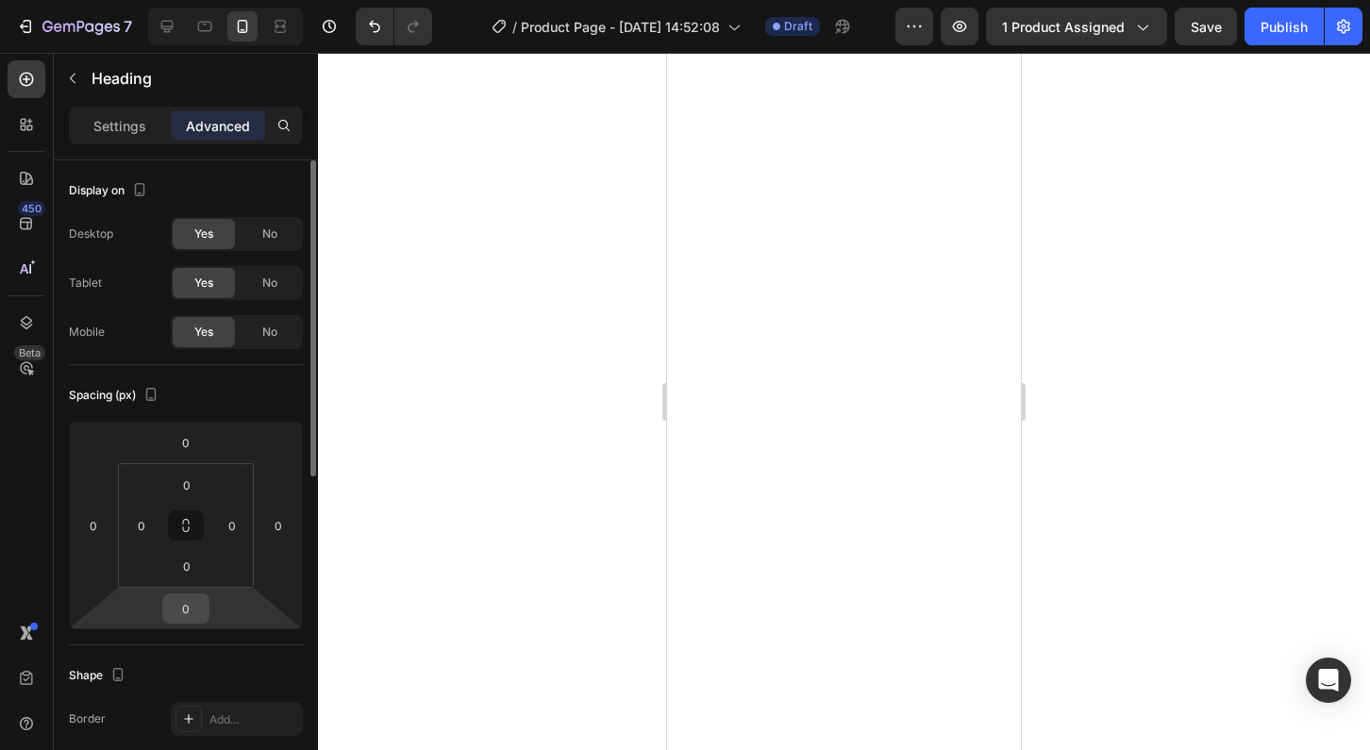
click at [187, 611] on input "0" at bounding box center [186, 609] width 38 height 28
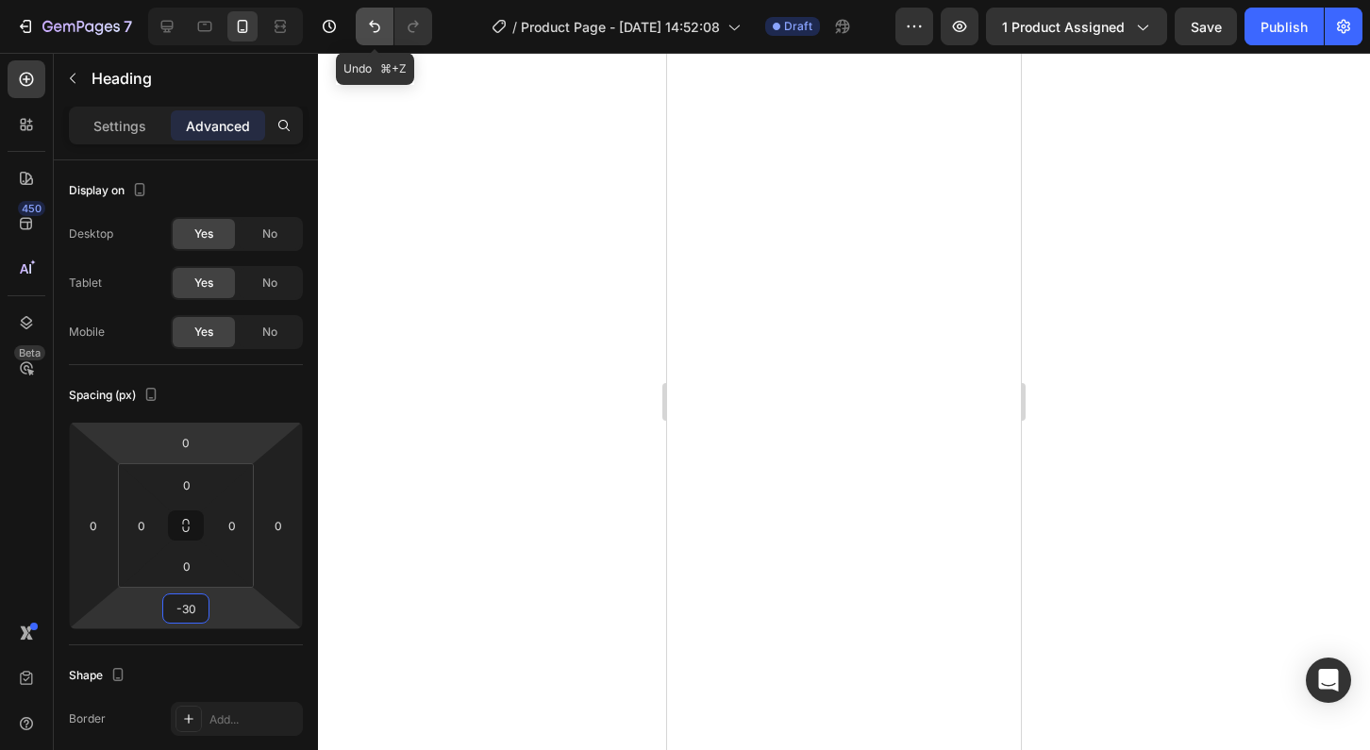
click at [378, 21] on icon "Undo/Redo" at bounding box center [374, 26] width 19 height 19
type input "0"
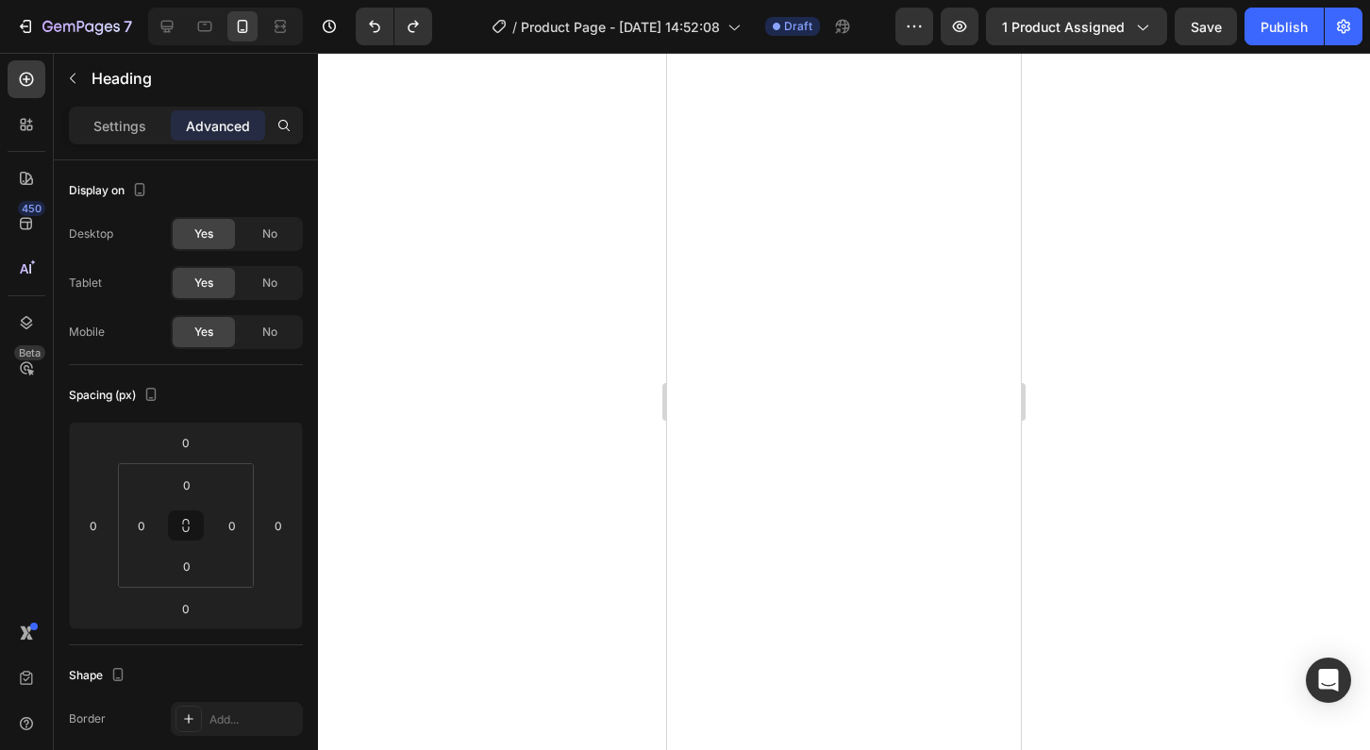
click at [437, 330] on div at bounding box center [844, 401] width 1052 height 697
click at [120, 137] on div "Settings" at bounding box center [120, 125] width 94 height 30
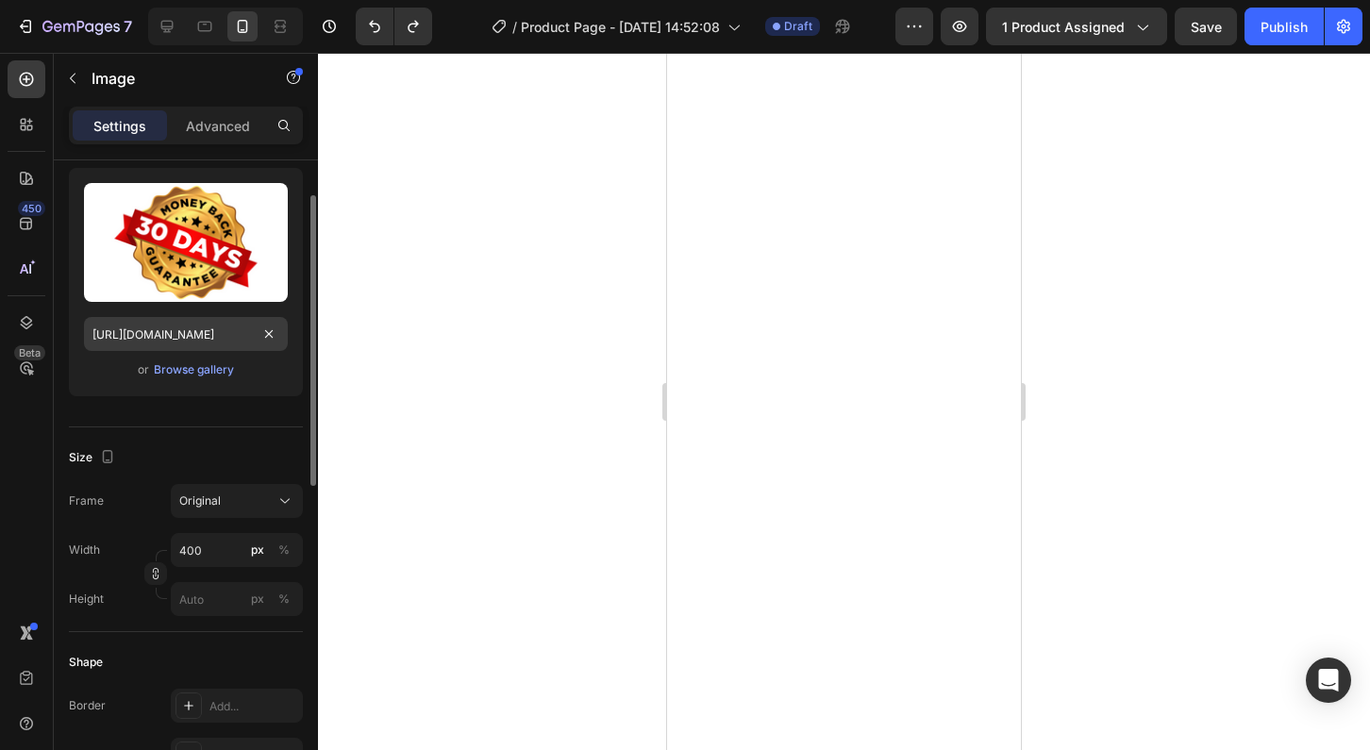
scroll to position [202, 0]
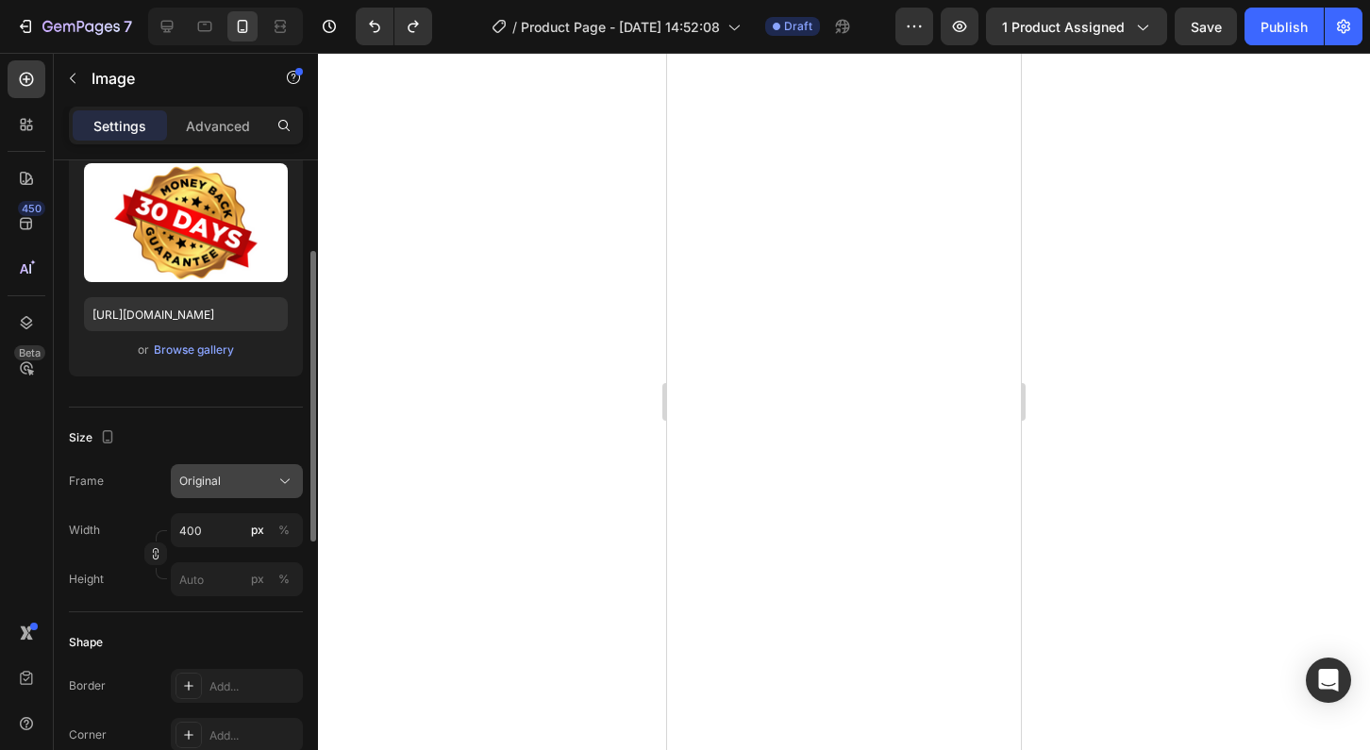
click at [211, 480] on span "Original" at bounding box center [200, 481] width 42 height 17
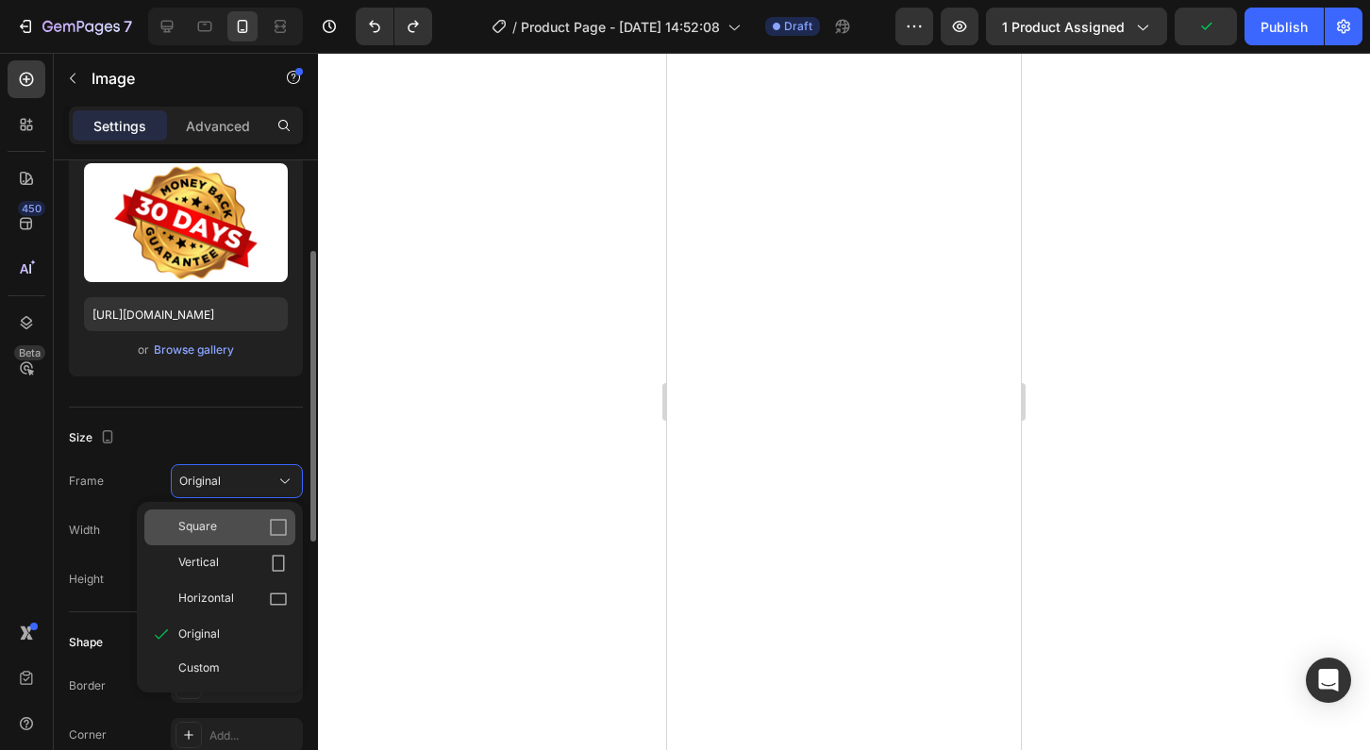
click at [270, 528] on icon at bounding box center [278, 527] width 19 height 19
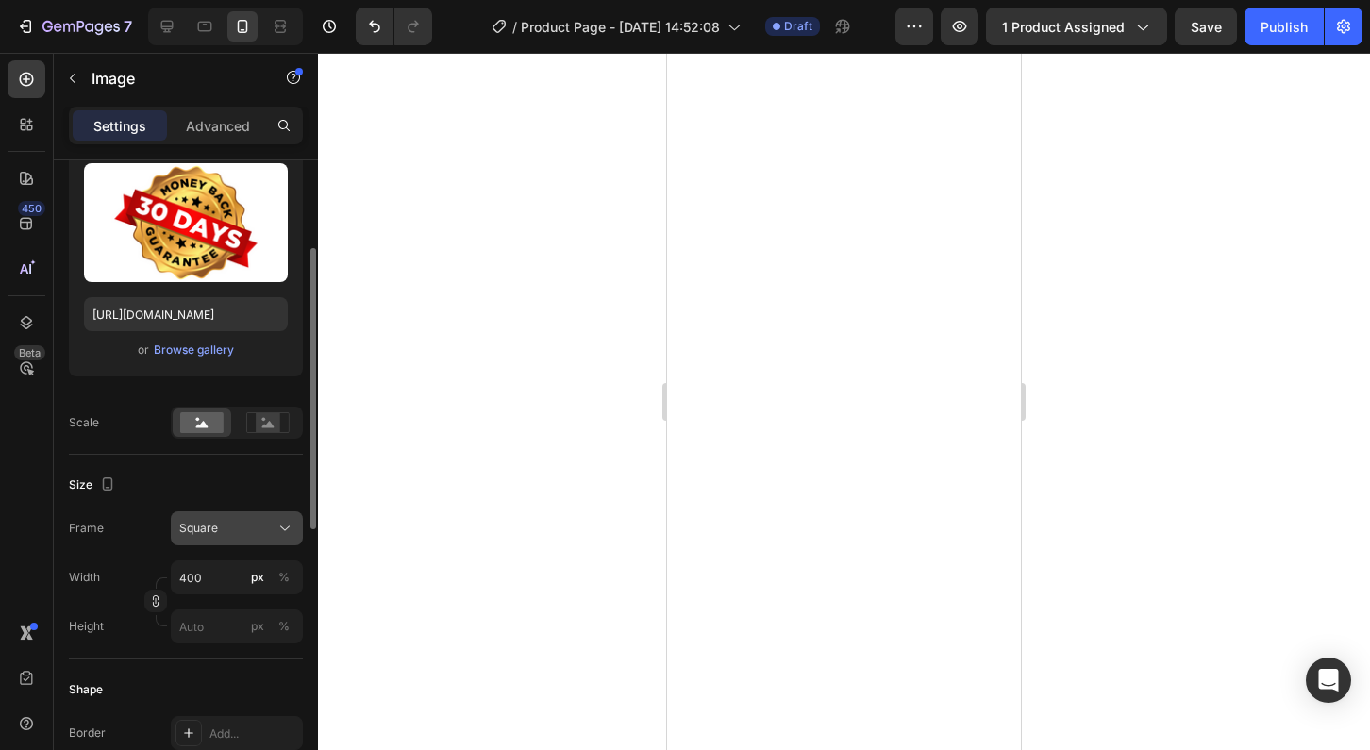
click at [242, 528] on div "Square" at bounding box center [225, 528] width 92 height 17
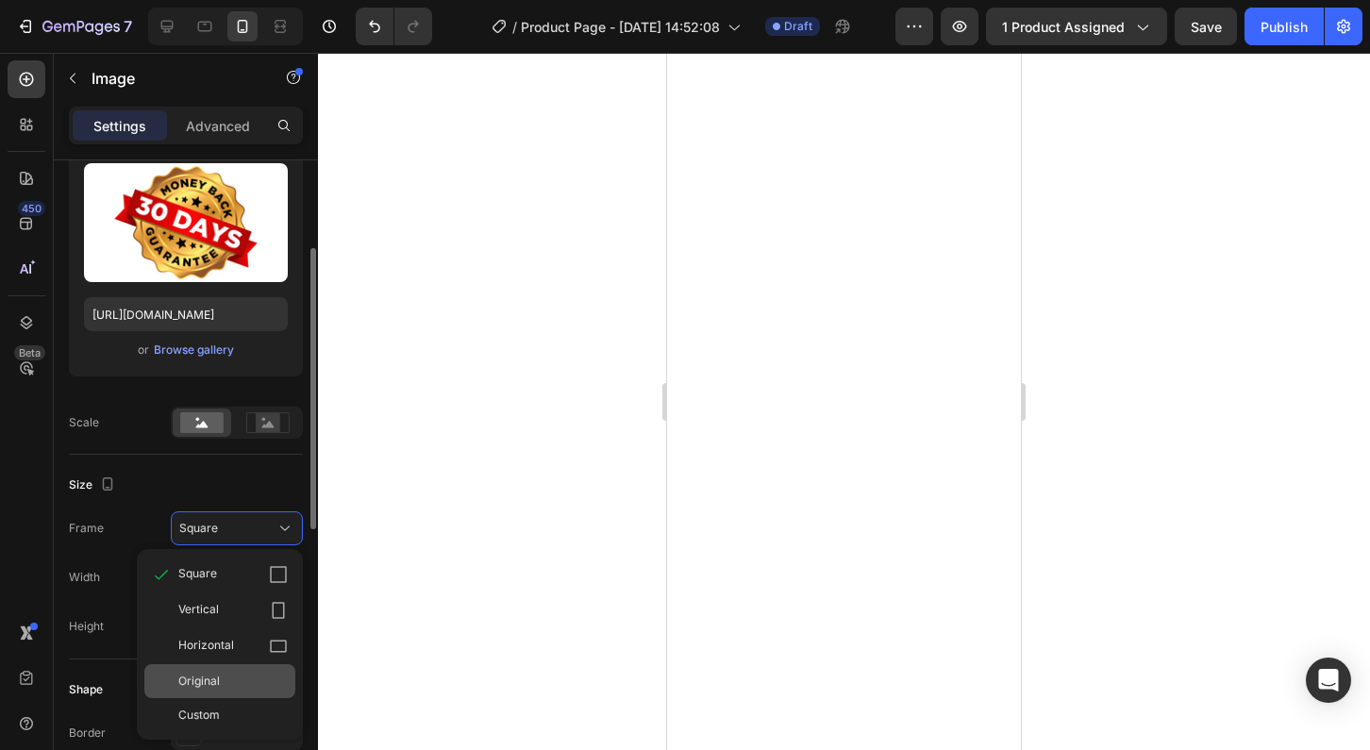
click at [206, 678] on span "Original" at bounding box center [199, 681] width 42 height 17
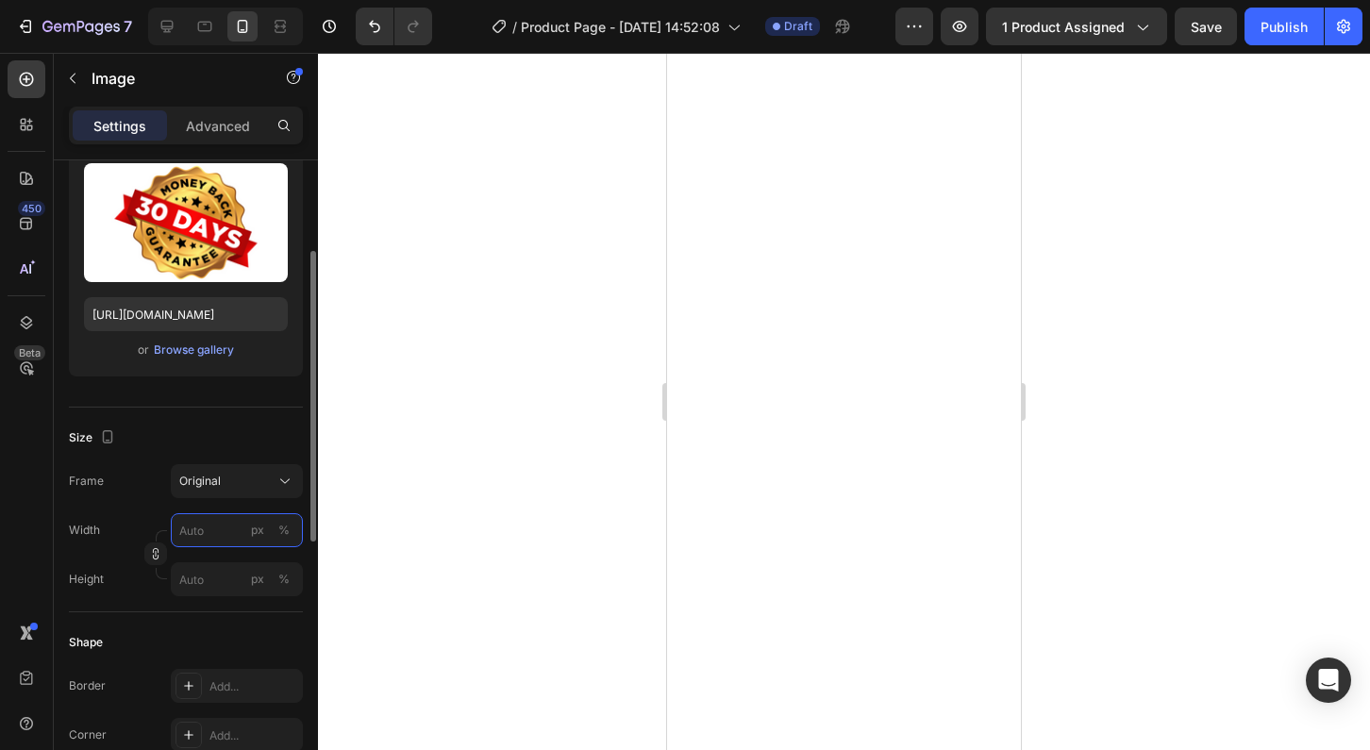
click at [192, 530] on input "px %" at bounding box center [237, 530] width 132 height 34
type input "5"
type input "1"
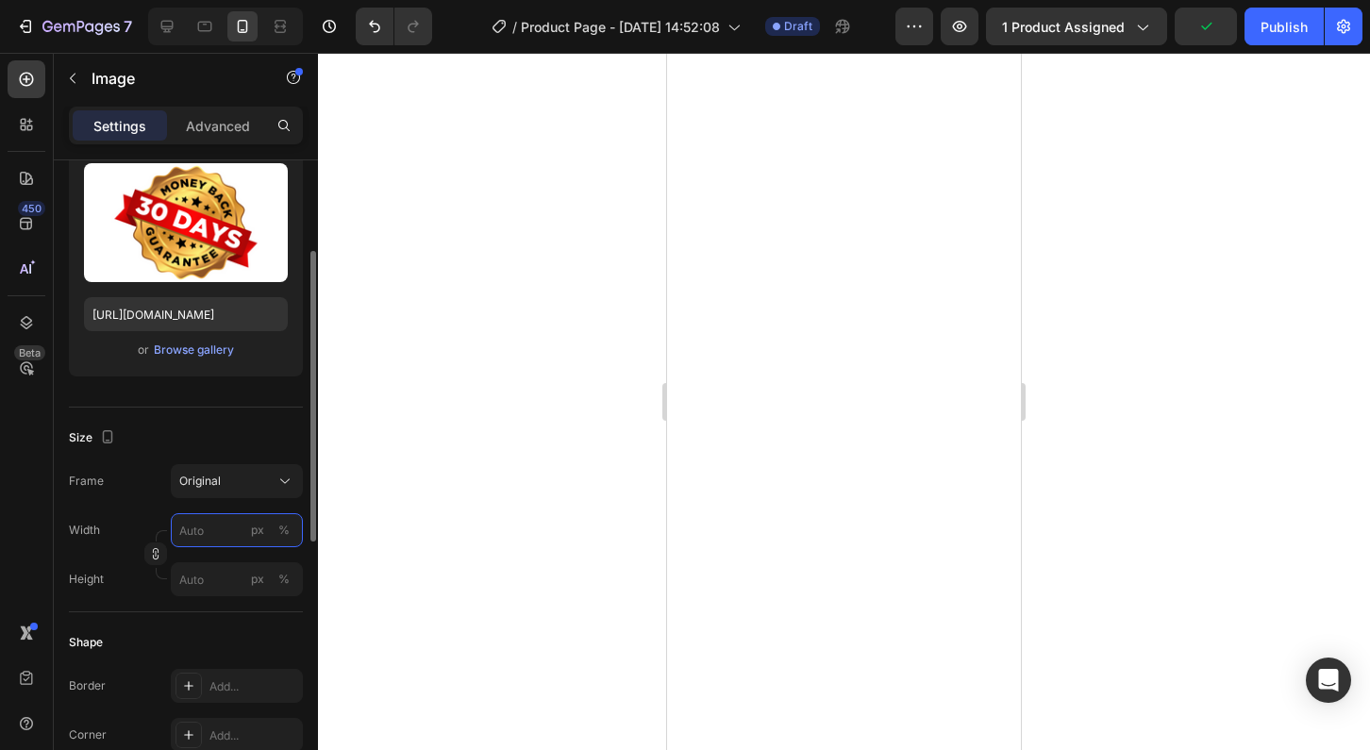
type input "1"
type input "200"
click at [1167, 286] on div at bounding box center [844, 401] width 1052 height 697
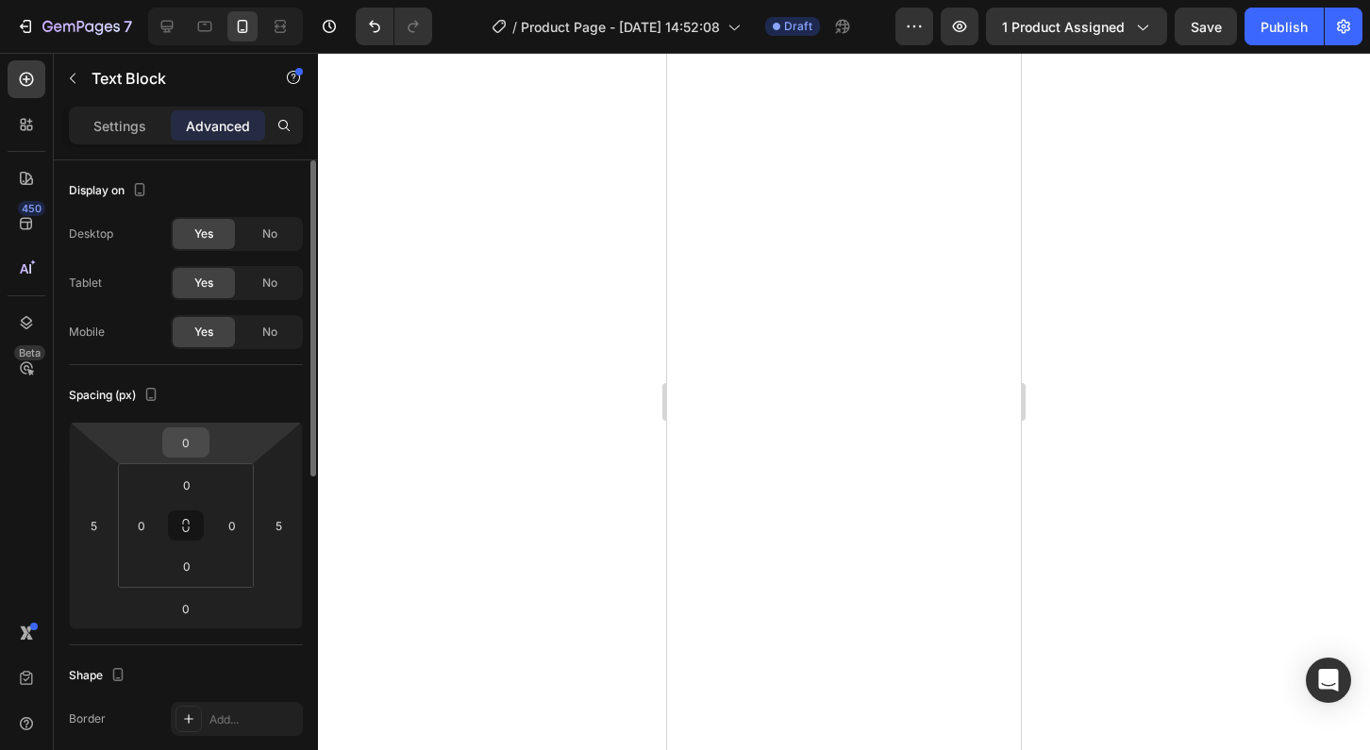
click at [182, 456] on input "0" at bounding box center [186, 442] width 38 height 28
type input "-1"
type input "-2"
type input "-30"
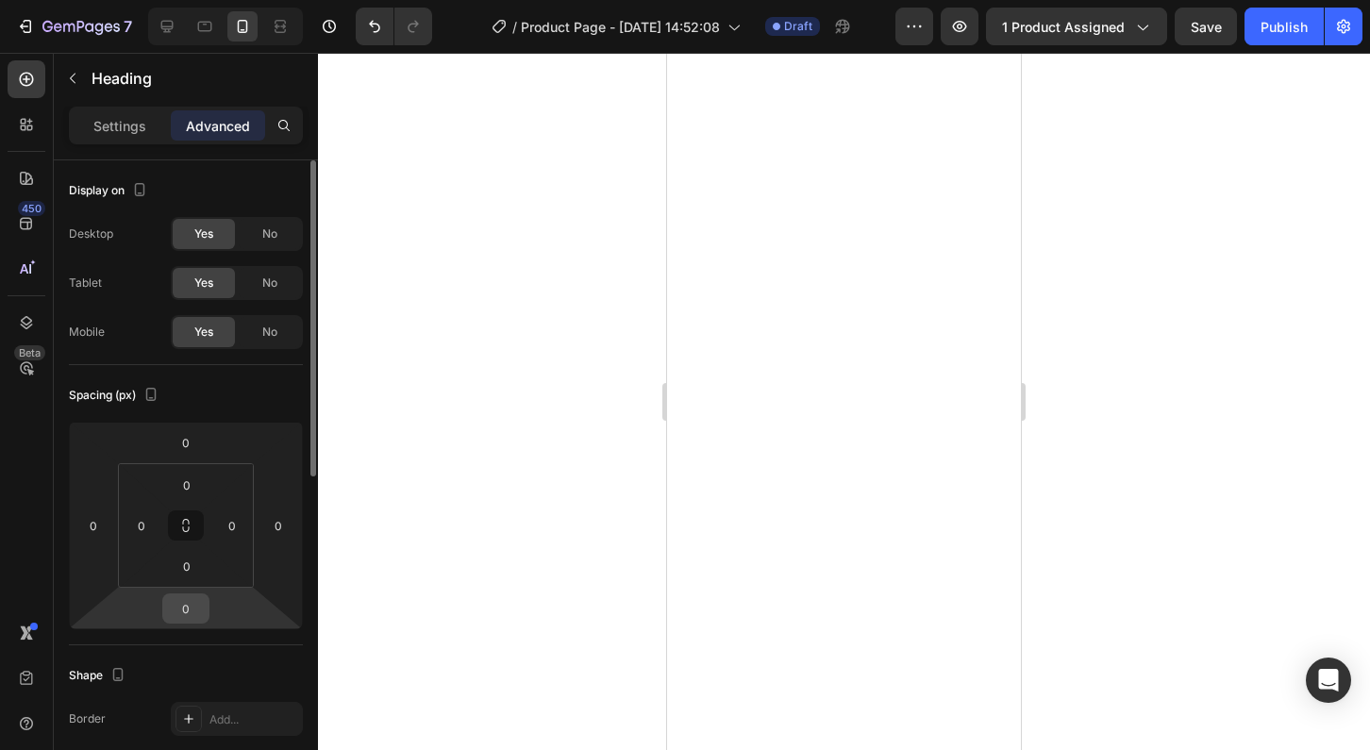
click at [183, 609] on input "0" at bounding box center [186, 609] width 38 height 28
type input "-1"
type input "-3"
type input "-20"
click at [1210, 305] on div at bounding box center [844, 401] width 1052 height 697
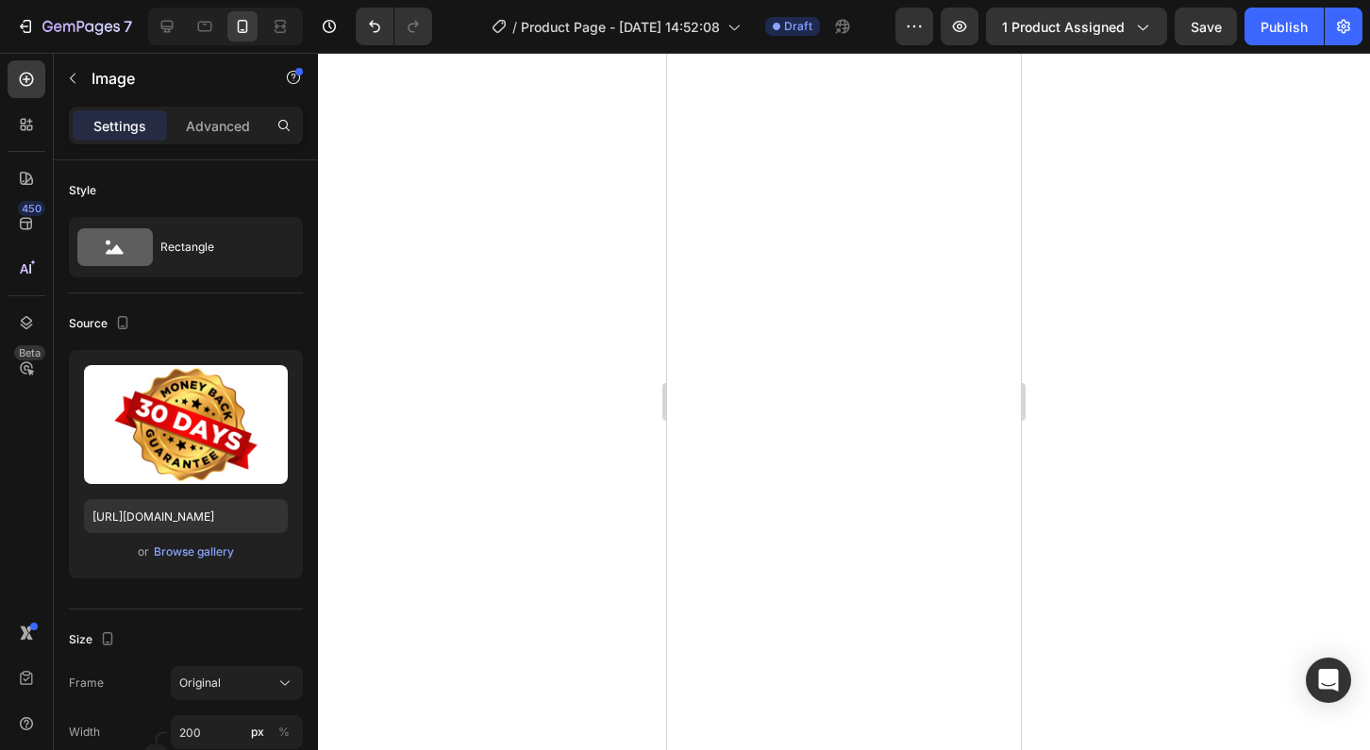
click at [1123, 445] on div at bounding box center [844, 401] width 1052 height 697
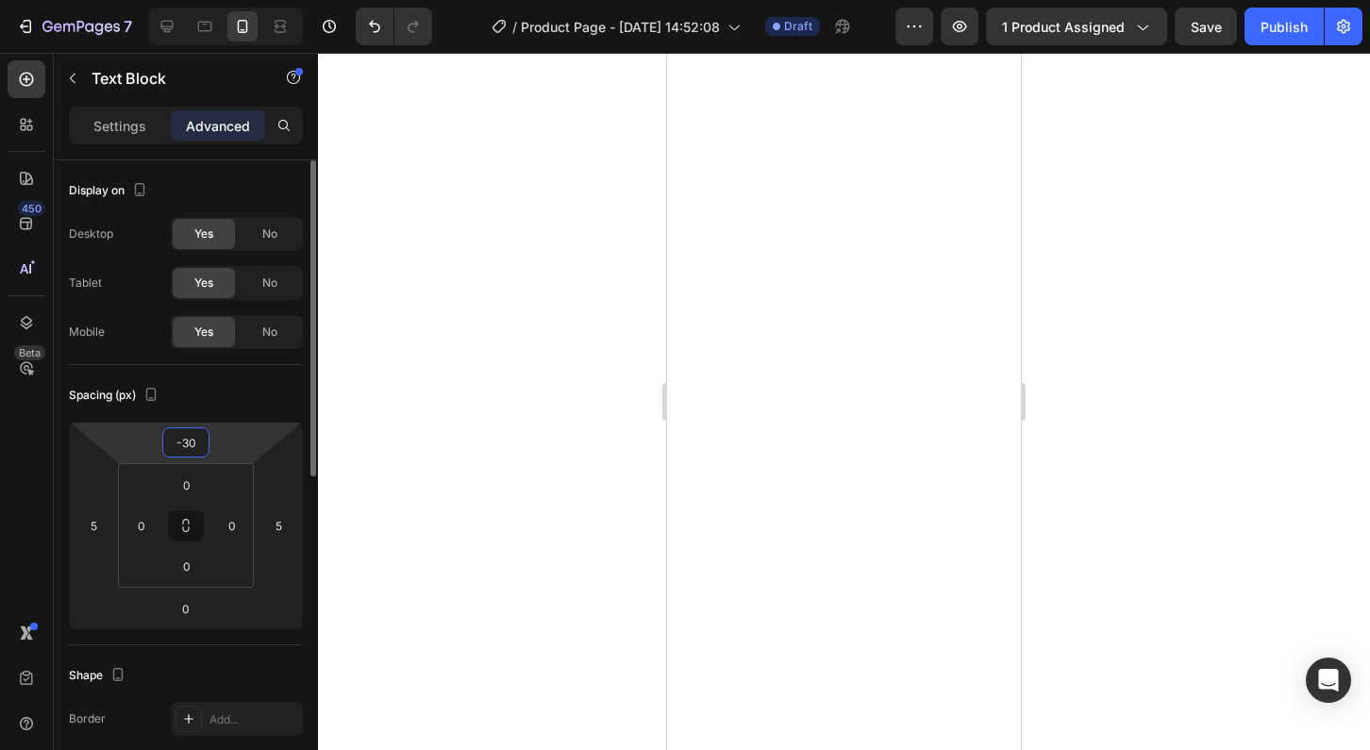
click at [189, 442] on input "-30" at bounding box center [186, 442] width 38 height 28
click at [197, 442] on input "-30" at bounding box center [186, 442] width 38 height 28
type input "-3"
type input "-25"
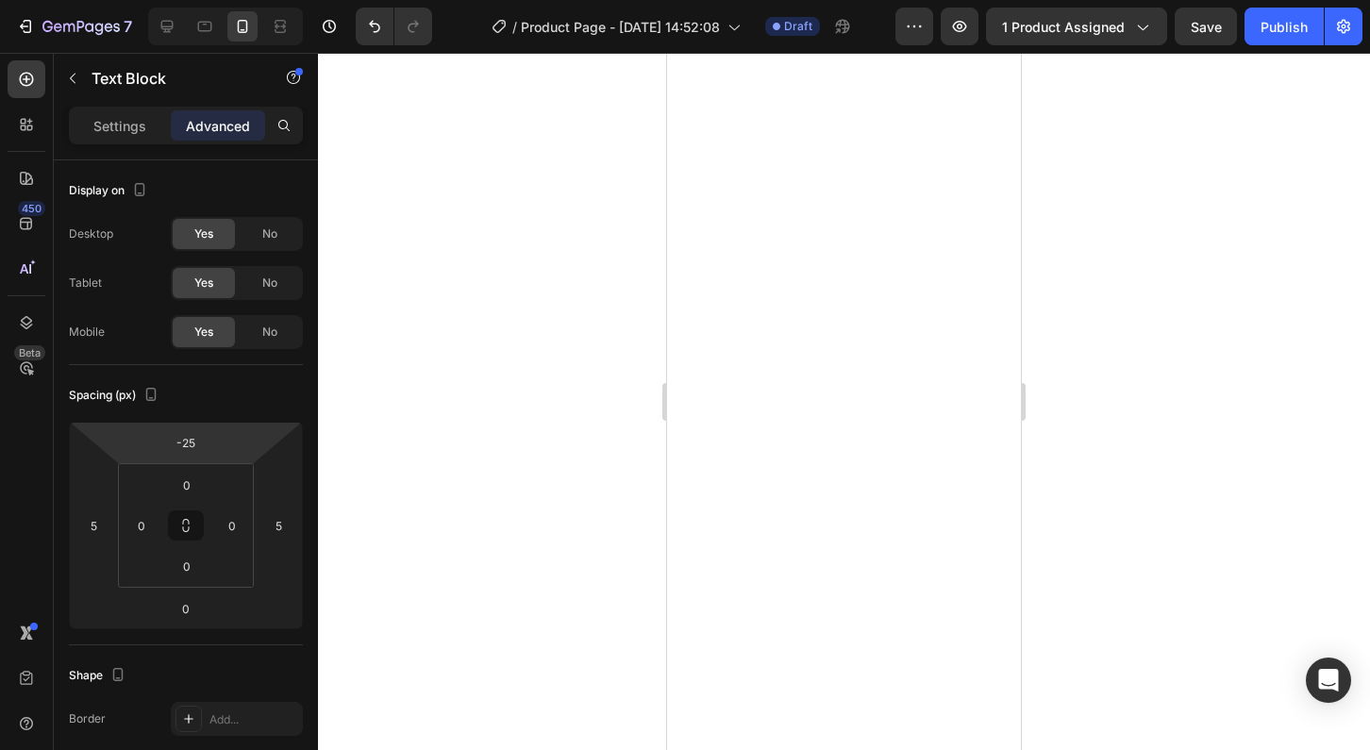
click at [1114, 427] on div at bounding box center [844, 401] width 1052 height 697
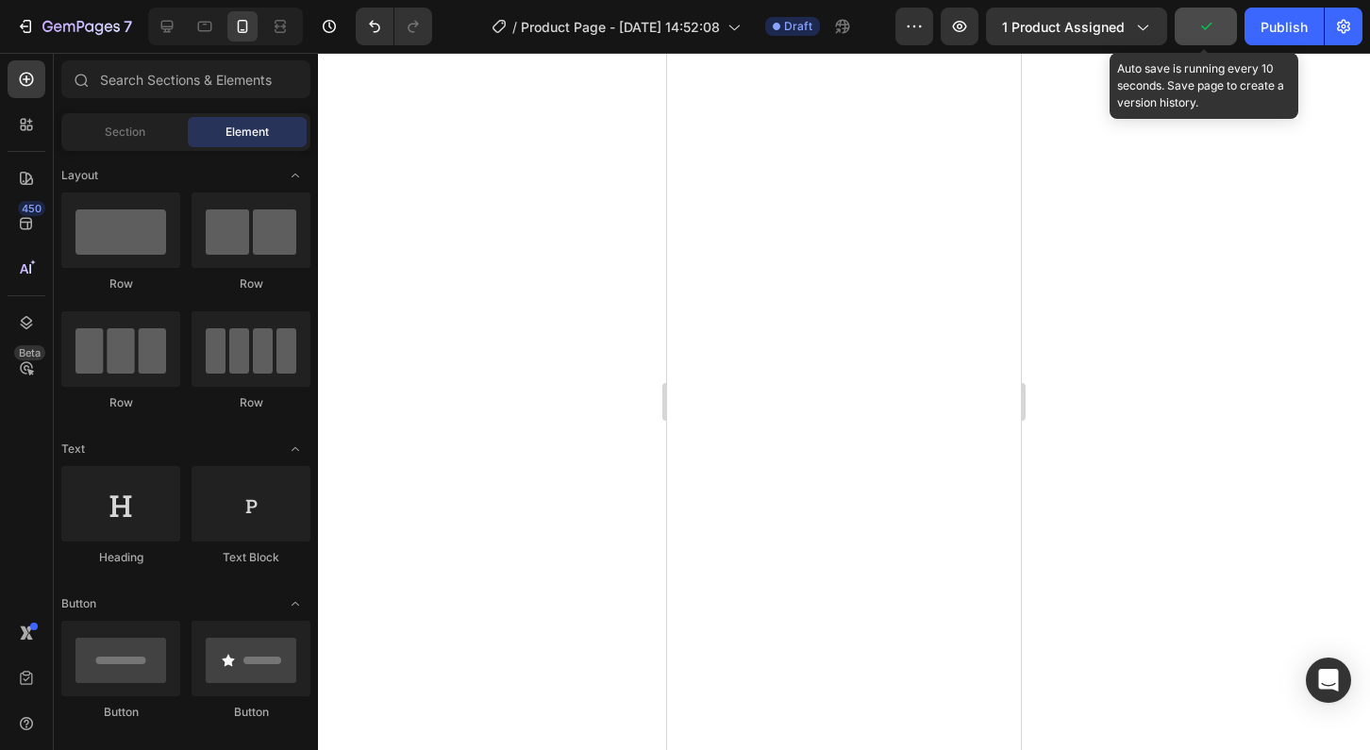
click at [1207, 33] on icon "button" at bounding box center [1206, 26] width 19 height 19
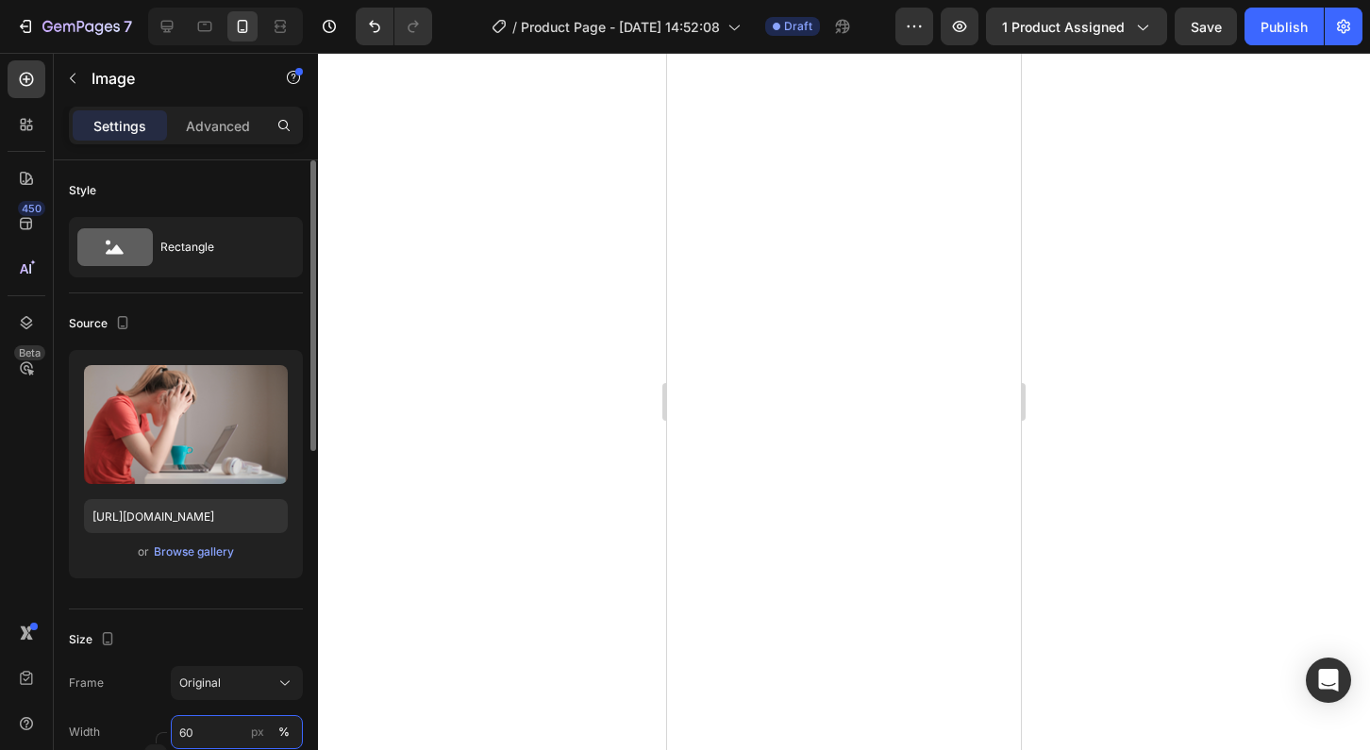
click at [184, 728] on input "60" at bounding box center [237, 732] width 132 height 34
type input "80"
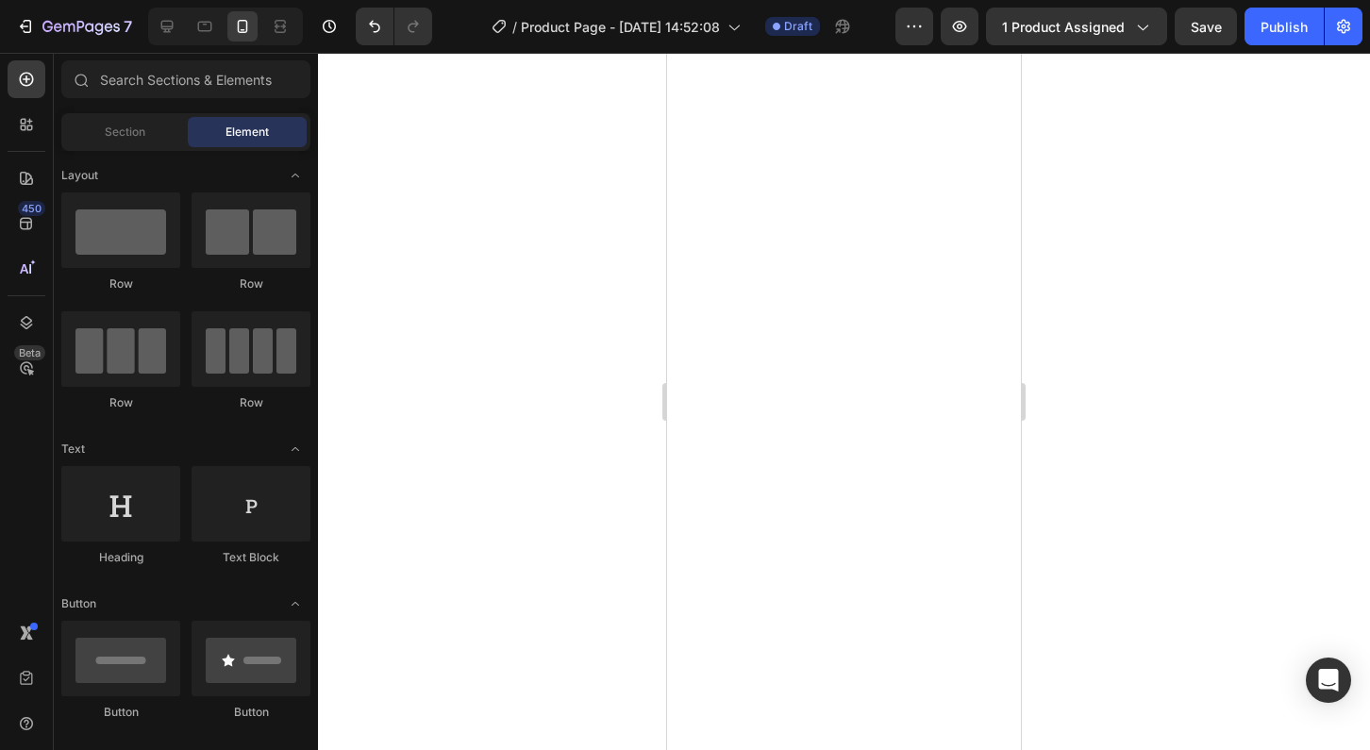
click at [1127, 434] on div at bounding box center [844, 401] width 1052 height 697
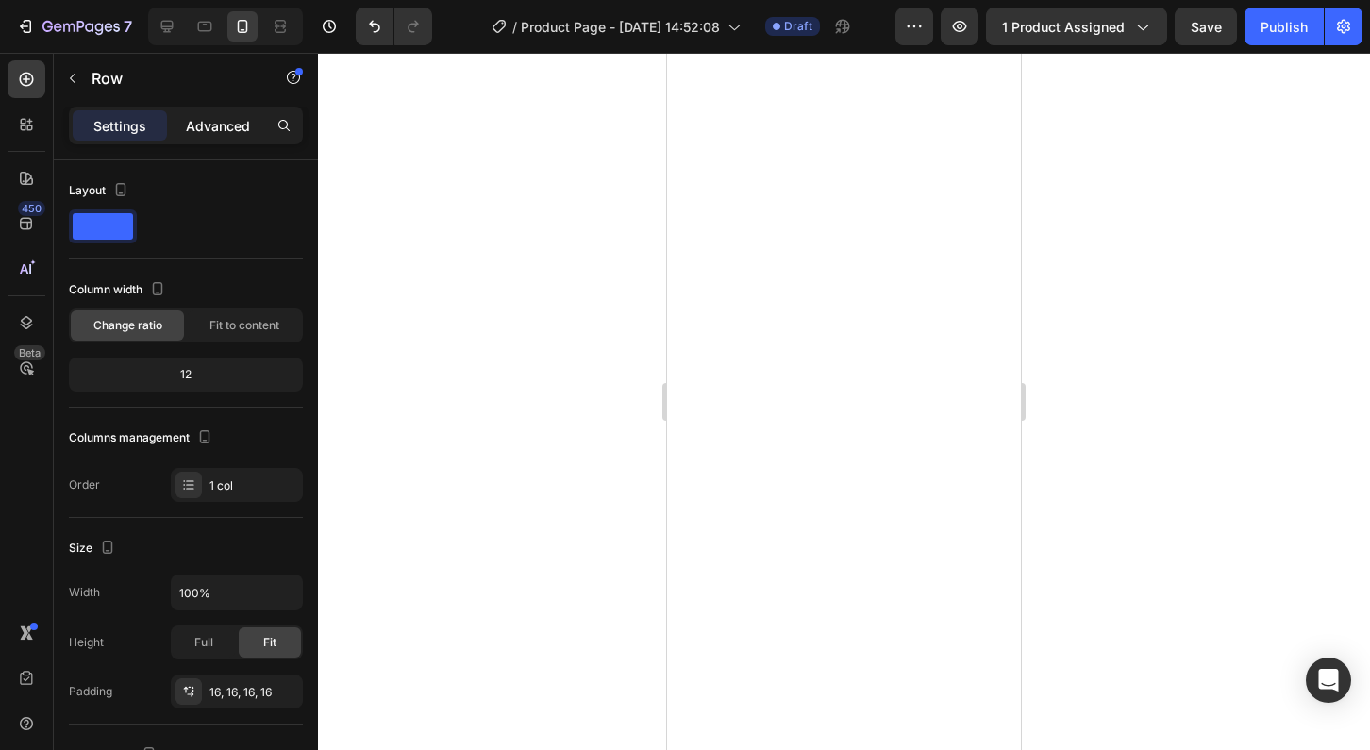
click at [218, 126] on p "Advanced" at bounding box center [218, 126] width 64 height 20
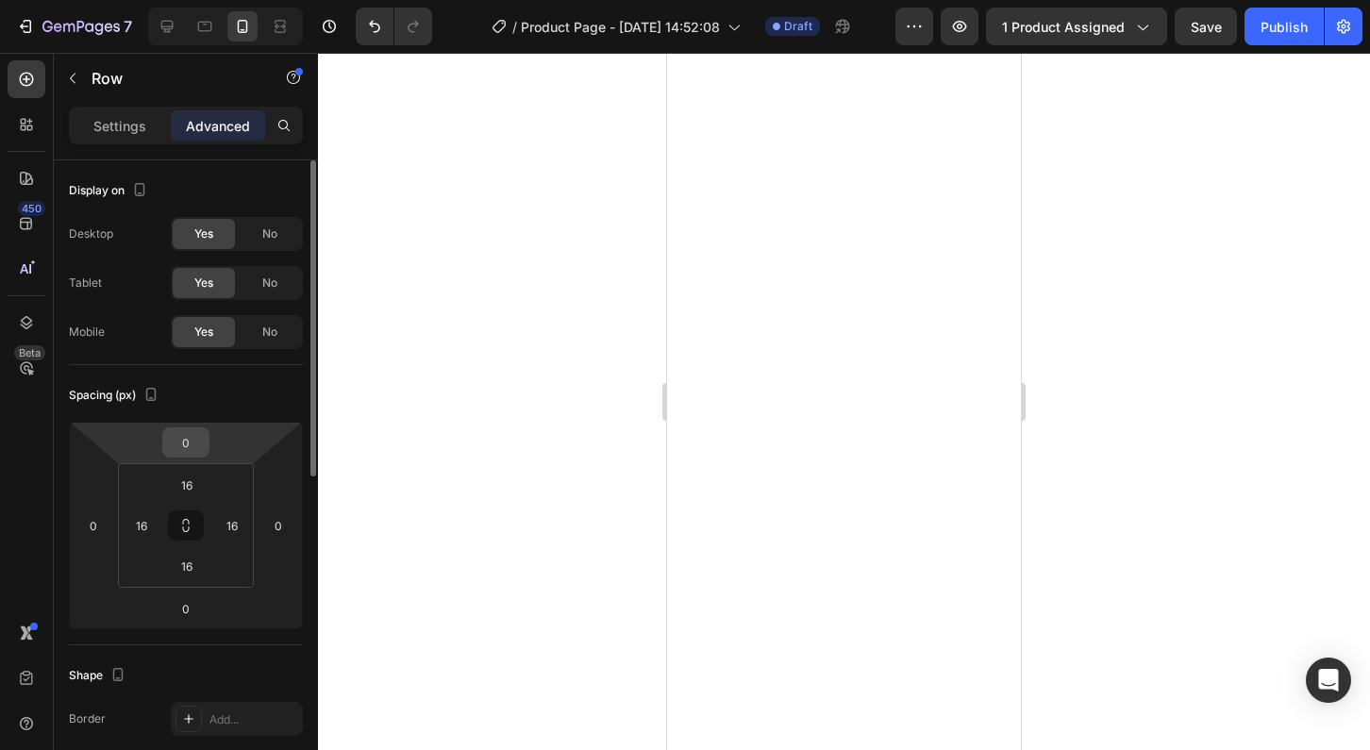
click at [187, 445] on input "0" at bounding box center [186, 442] width 38 height 28
type input "-1"
type input "-25"
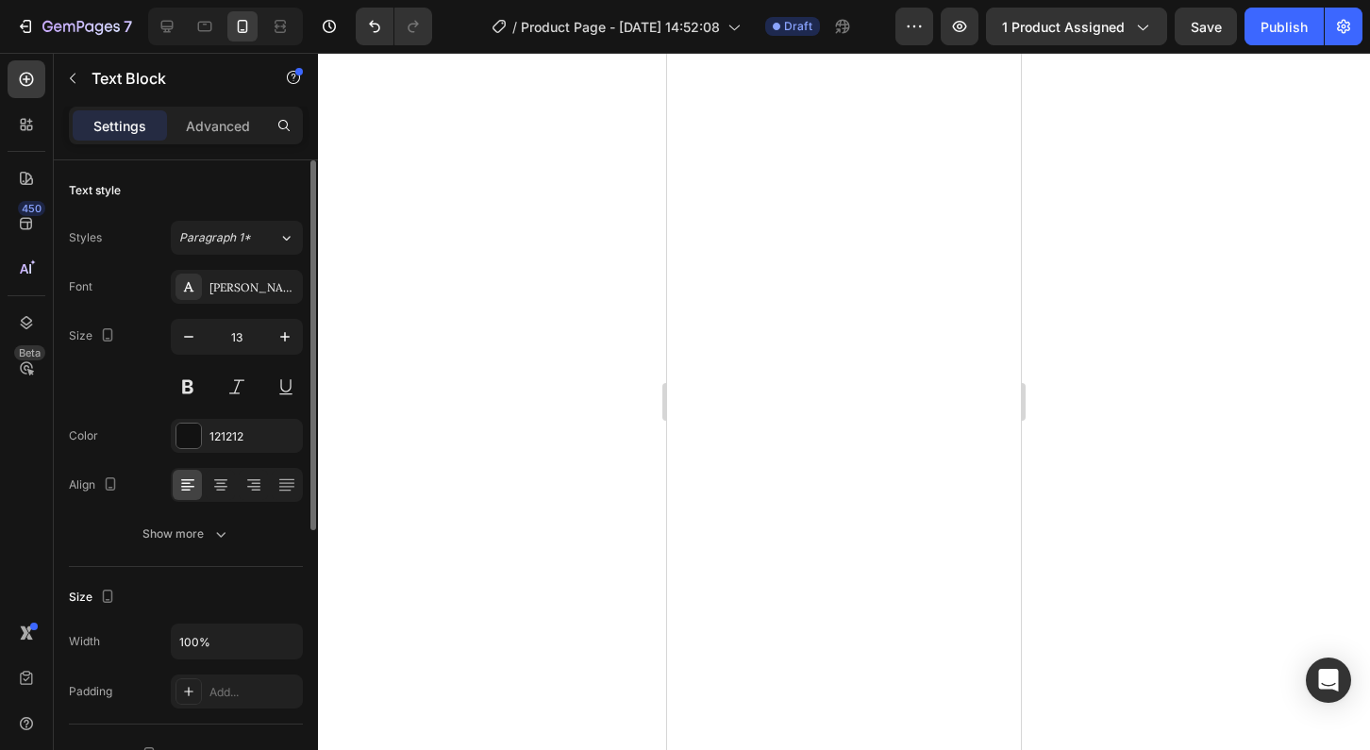
click at [1069, 288] on div at bounding box center [844, 401] width 1052 height 697
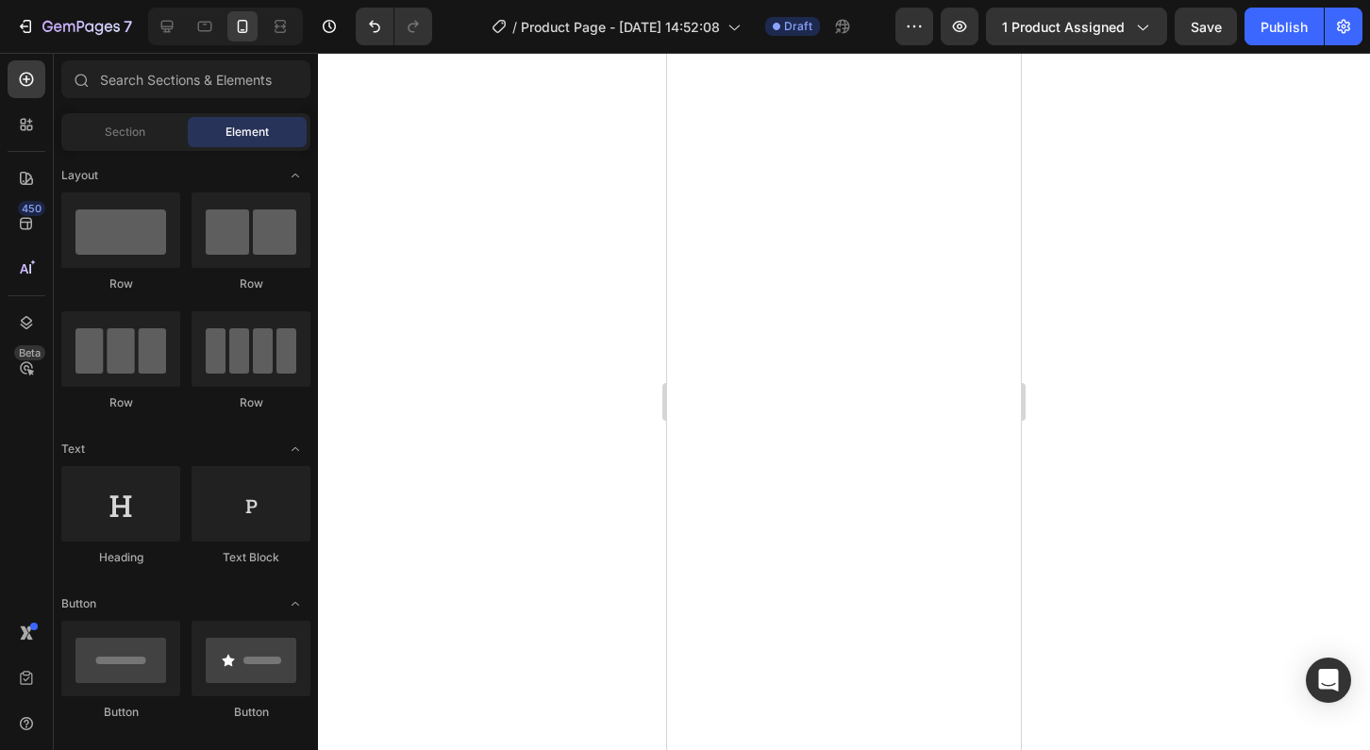
click at [582, 371] on div at bounding box center [844, 401] width 1052 height 697
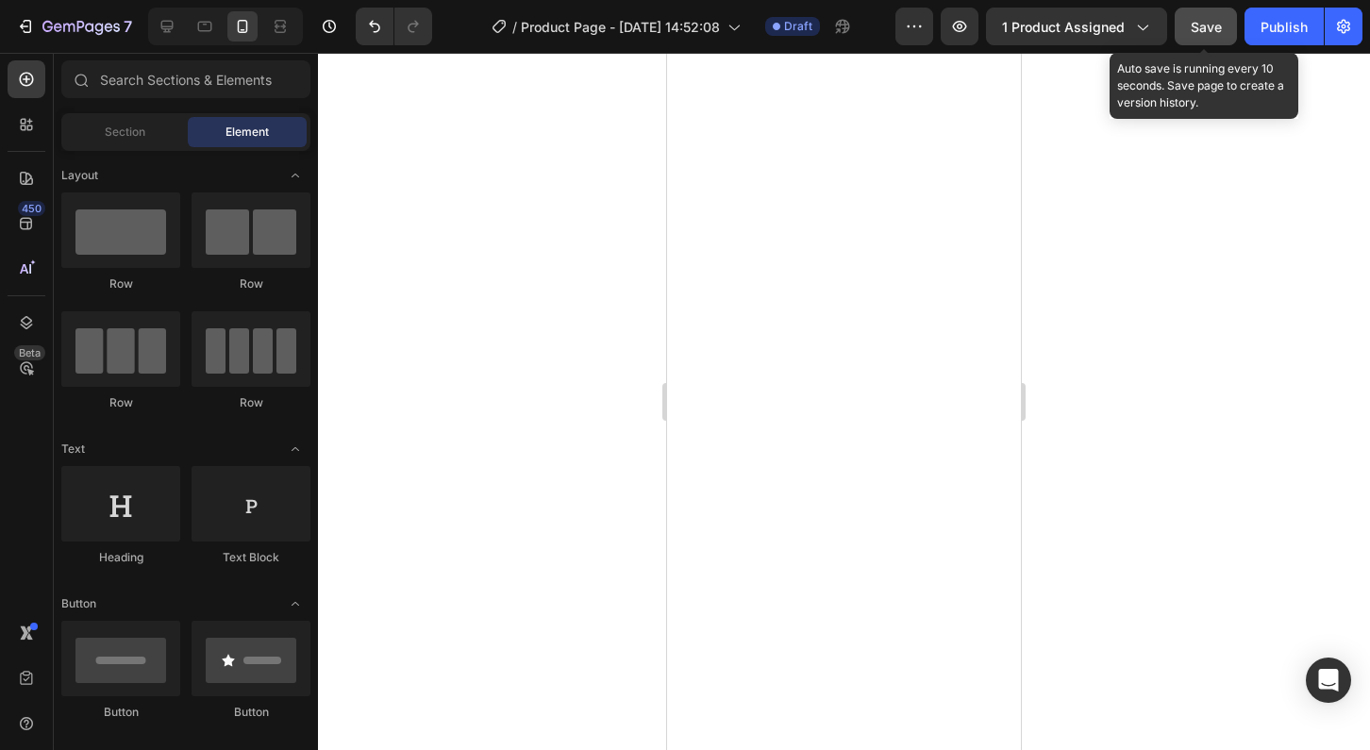
click at [1198, 25] on span "Save" at bounding box center [1206, 27] width 31 height 16
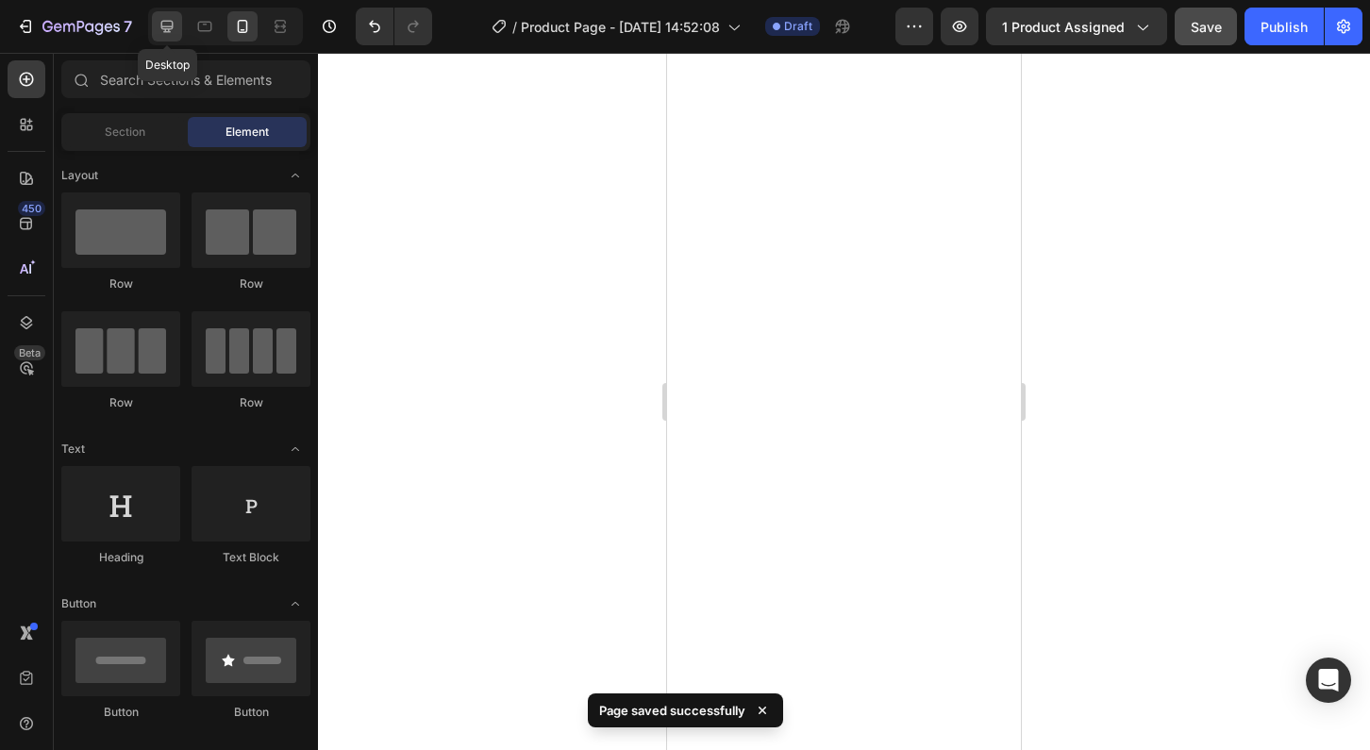
click at [165, 26] on icon at bounding box center [167, 27] width 12 height 12
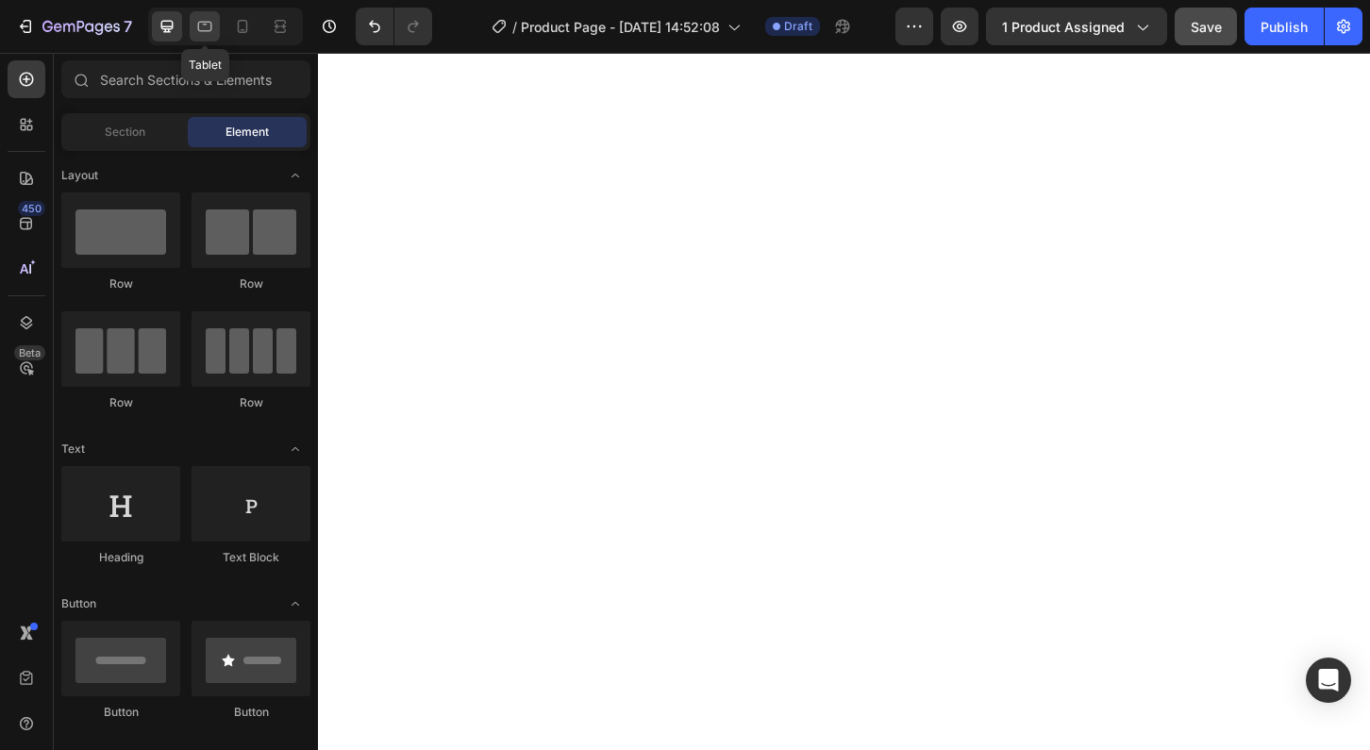
click at [212, 24] on icon at bounding box center [204, 26] width 19 height 19
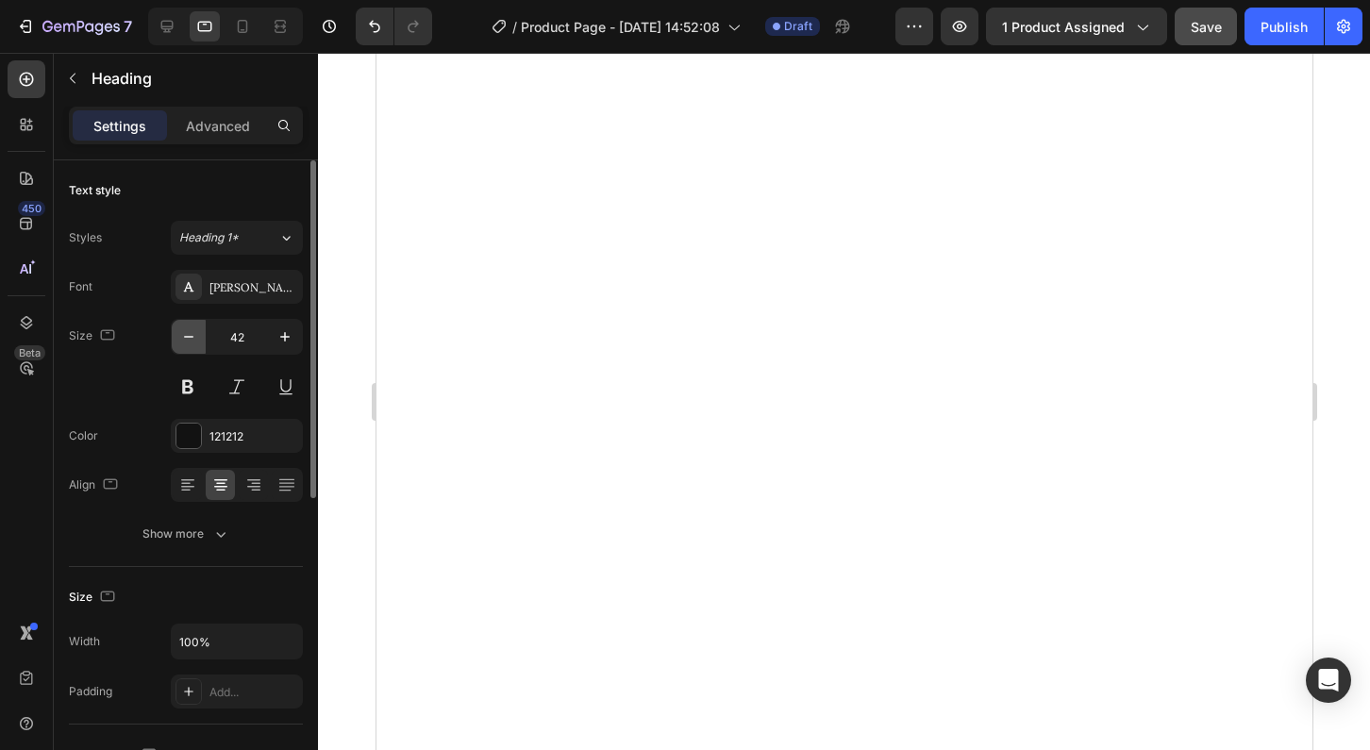
click at [192, 337] on icon "button" at bounding box center [188, 337] width 9 height 2
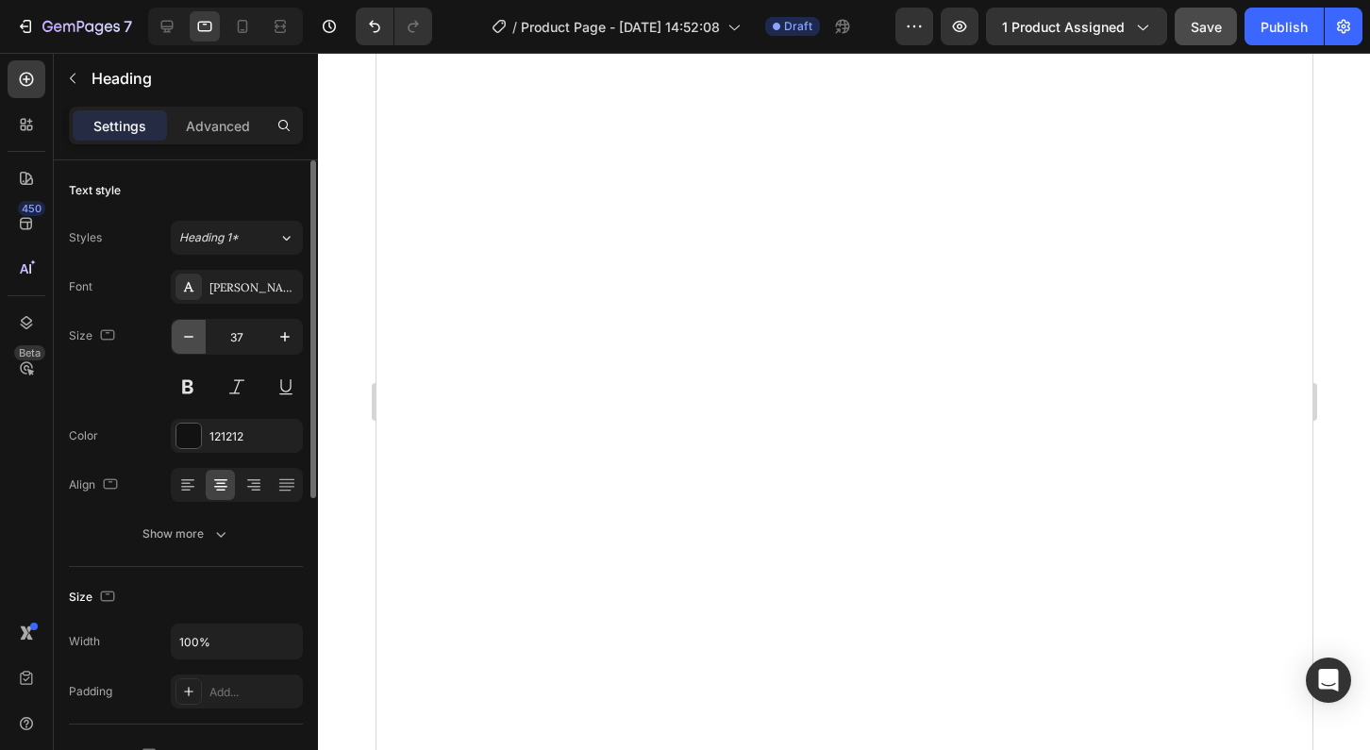
click at [192, 337] on icon "button" at bounding box center [188, 337] width 9 height 2
click at [190, 332] on icon "button" at bounding box center [188, 336] width 19 height 19
type input "35"
click at [180, 338] on icon "button" at bounding box center [188, 336] width 19 height 19
click at [293, 335] on icon "button" at bounding box center [285, 336] width 19 height 19
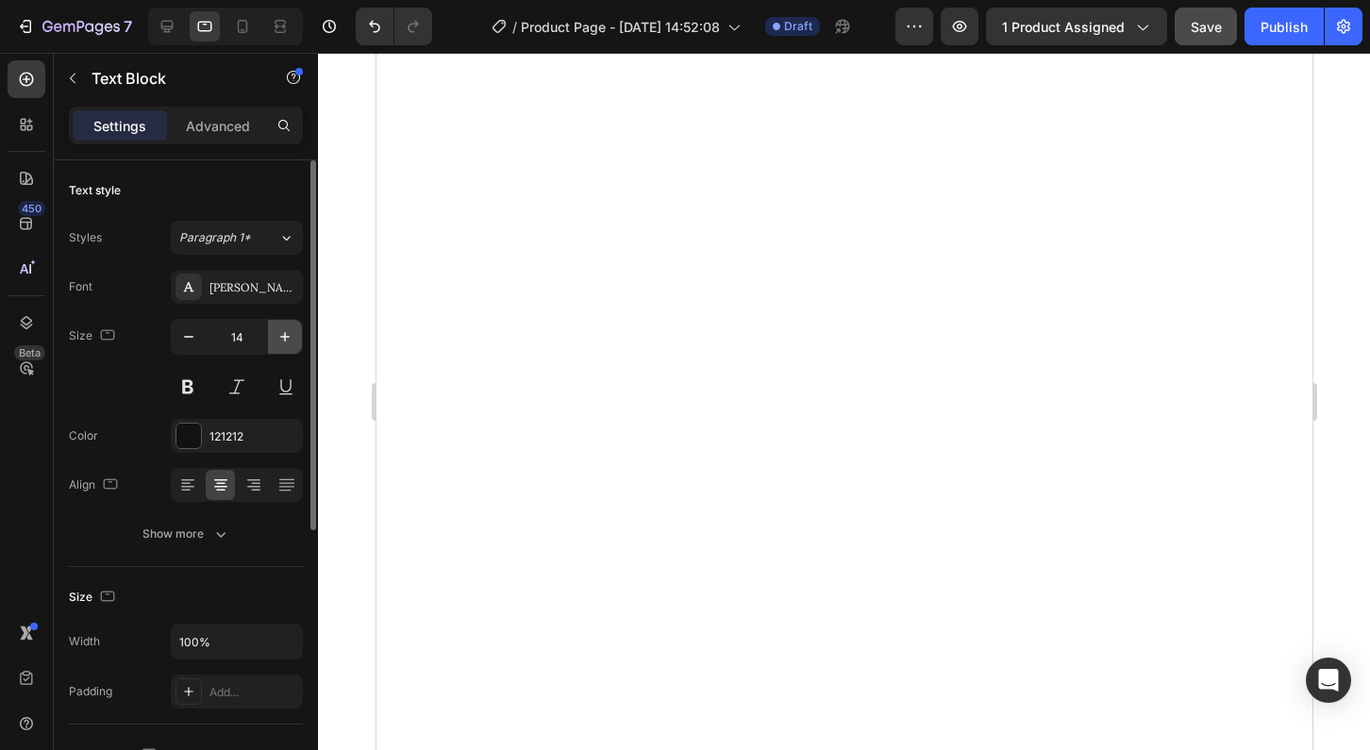
click at [293, 335] on icon "button" at bounding box center [285, 336] width 19 height 19
click at [292, 333] on icon "button" at bounding box center [285, 336] width 19 height 19
type input "16"
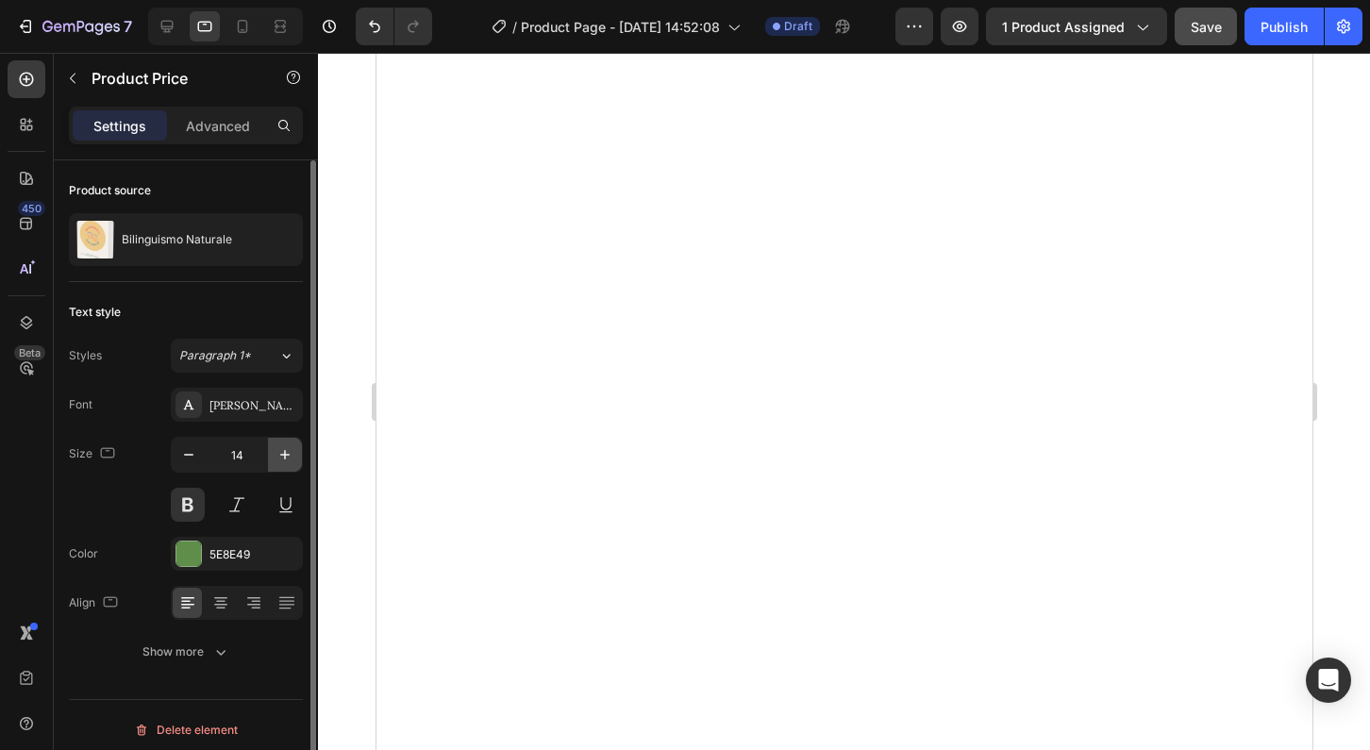
click at [280, 456] on icon "button" at bounding box center [285, 454] width 19 height 19
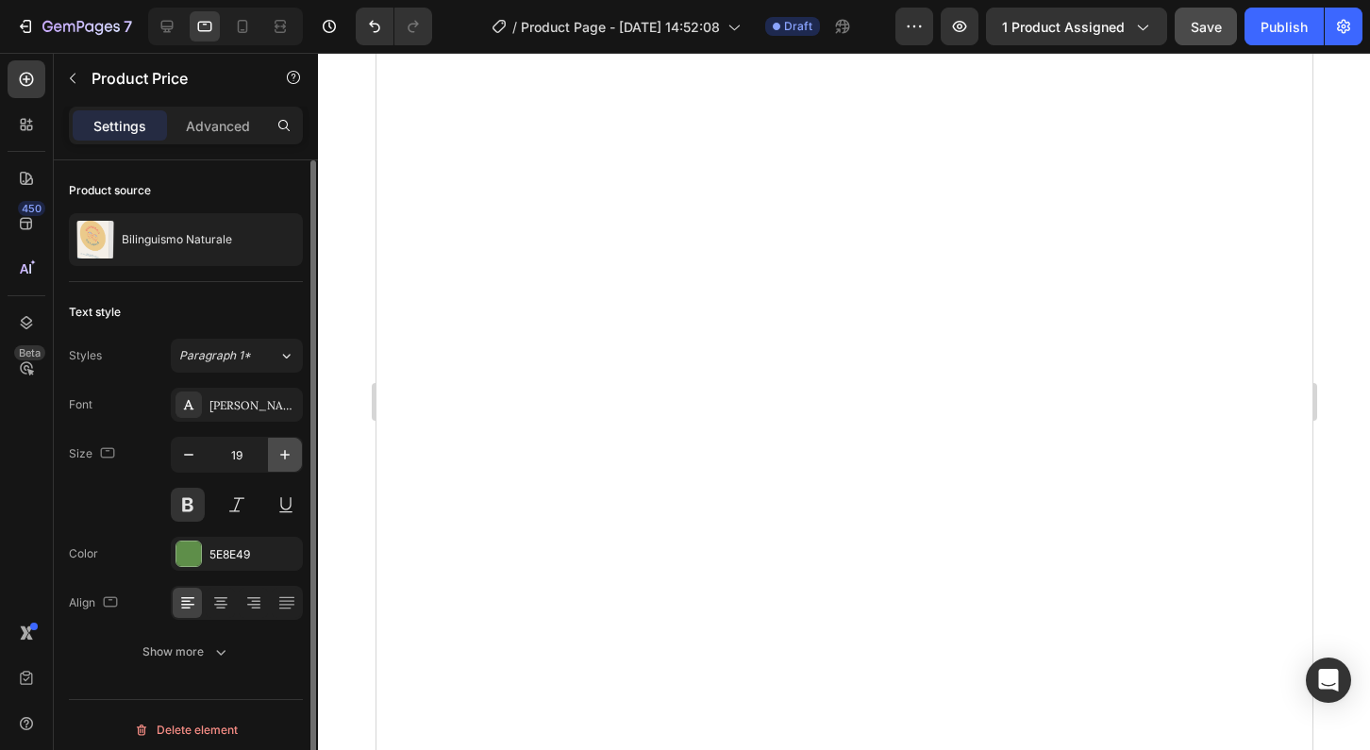
click at [280, 456] on icon "button" at bounding box center [285, 454] width 19 height 19
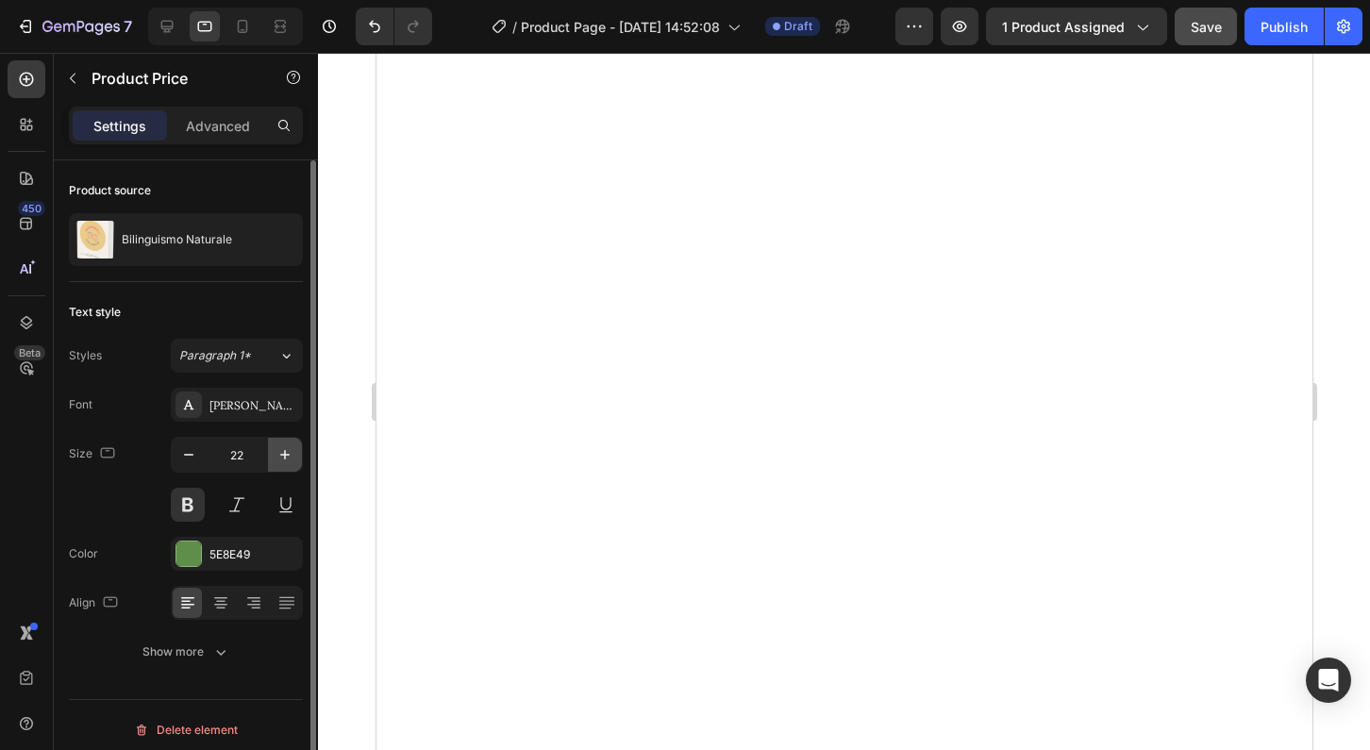
click at [280, 456] on icon "button" at bounding box center [285, 454] width 19 height 19
type input "25"
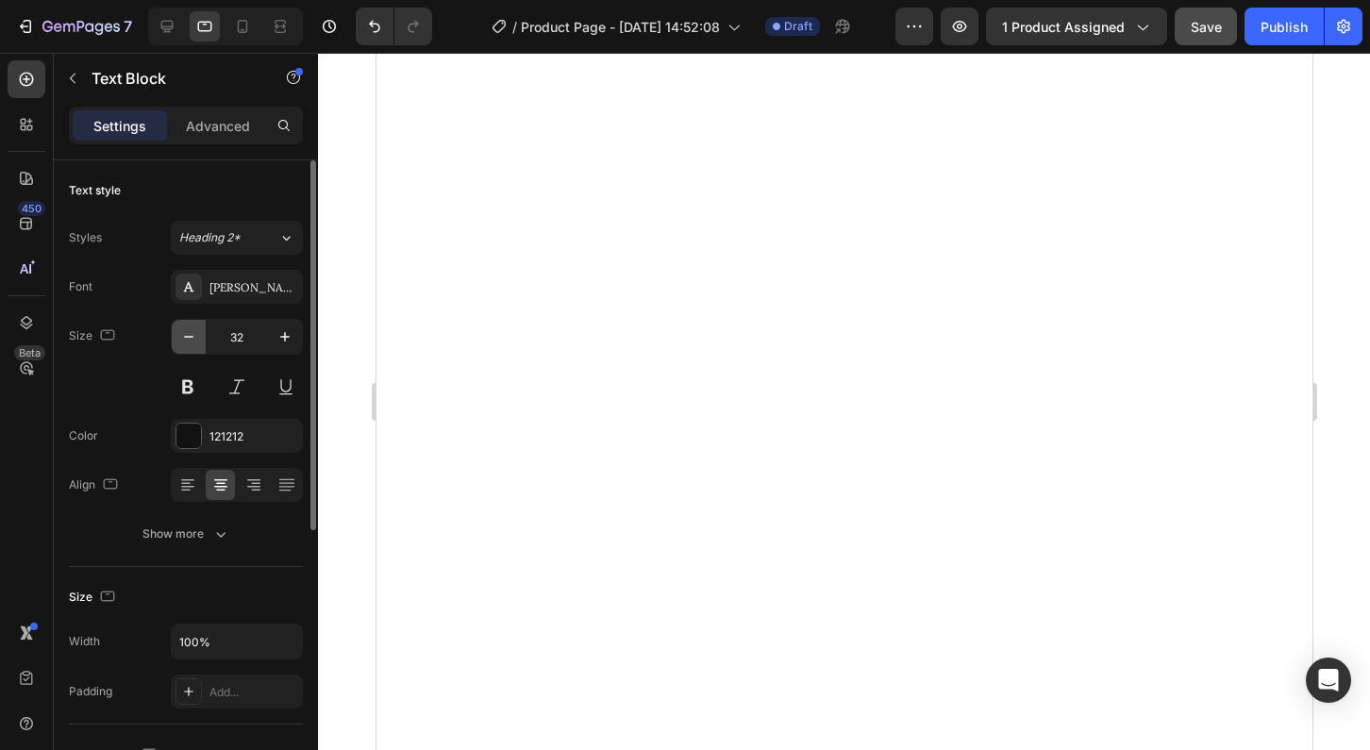
click at [187, 338] on icon "button" at bounding box center [188, 336] width 19 height 19
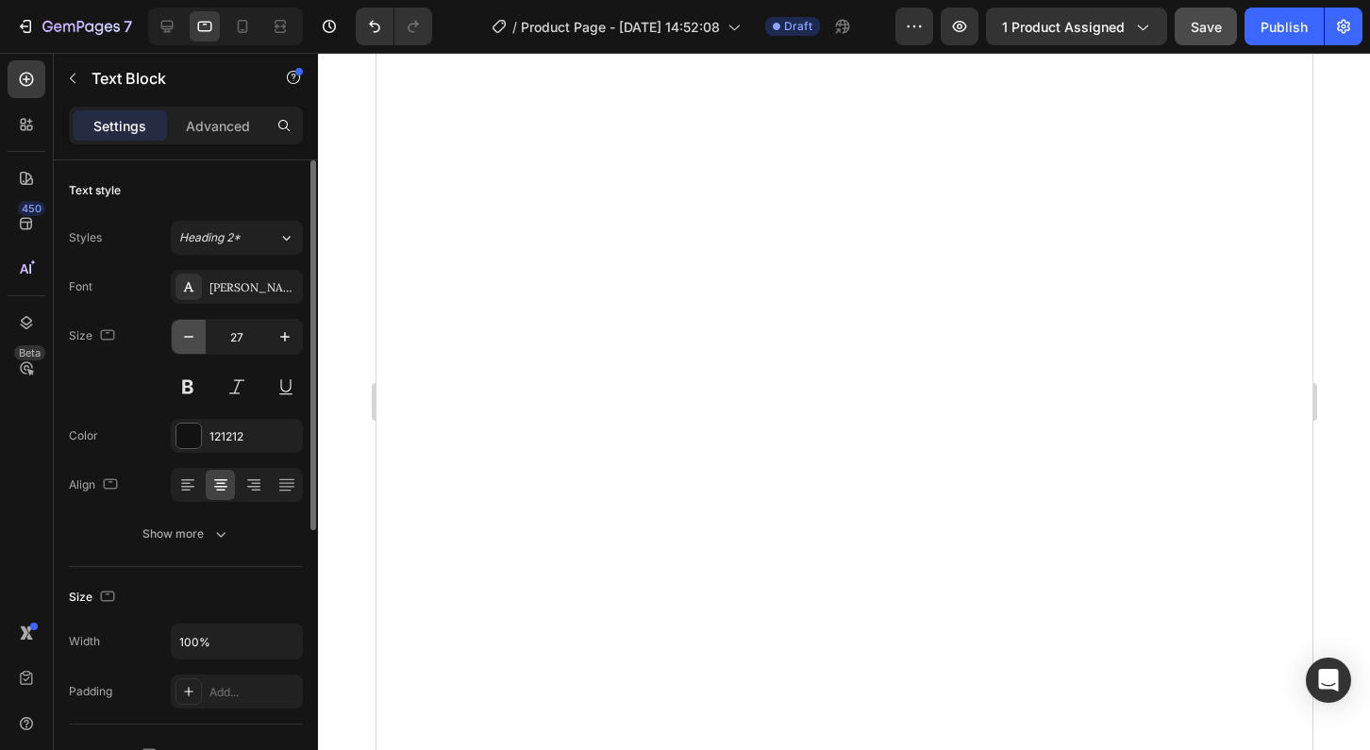
click at [187, 338] on icon "button" at bounding box center [188, 336] width 19 height 19
type input "25"
click at [187, 344] on icon "button" at bounding box center [188, 336] width 19 height 19
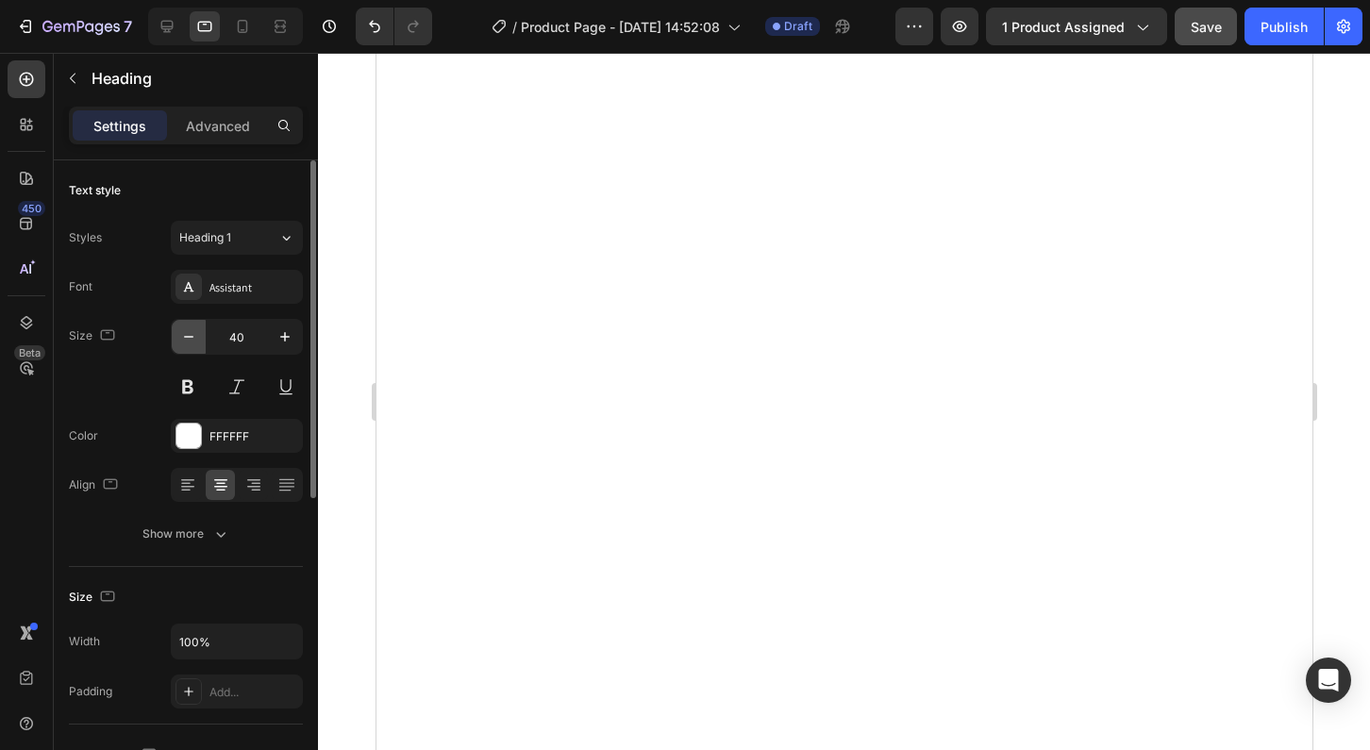
click at [187, 344] on icon "button" at bounding box center [188, 336] width 19 height 19
click at [194, 341] on icon "button" at bounding box center [188, 336] width 19 height 19
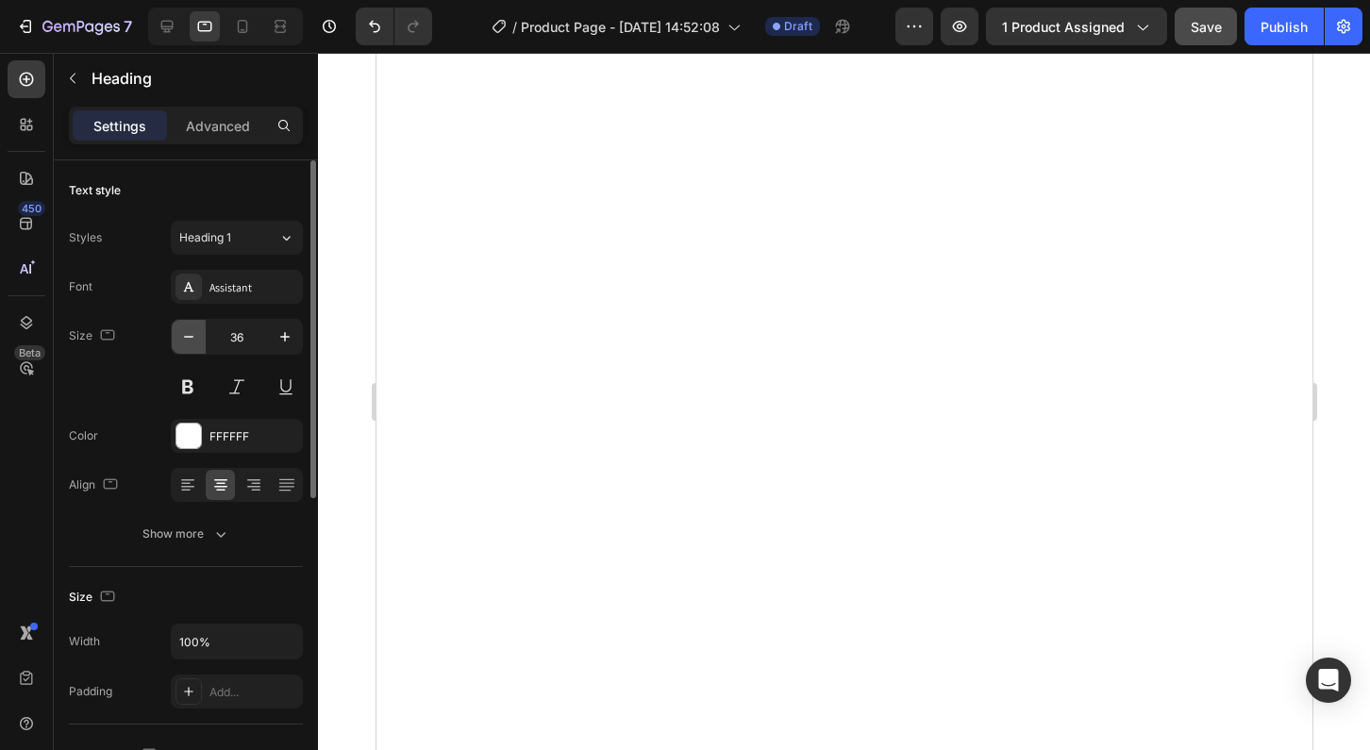
type input "35"
click at [189, 336] on icon "button" at bounding box center [188, 336] width 19 height 19
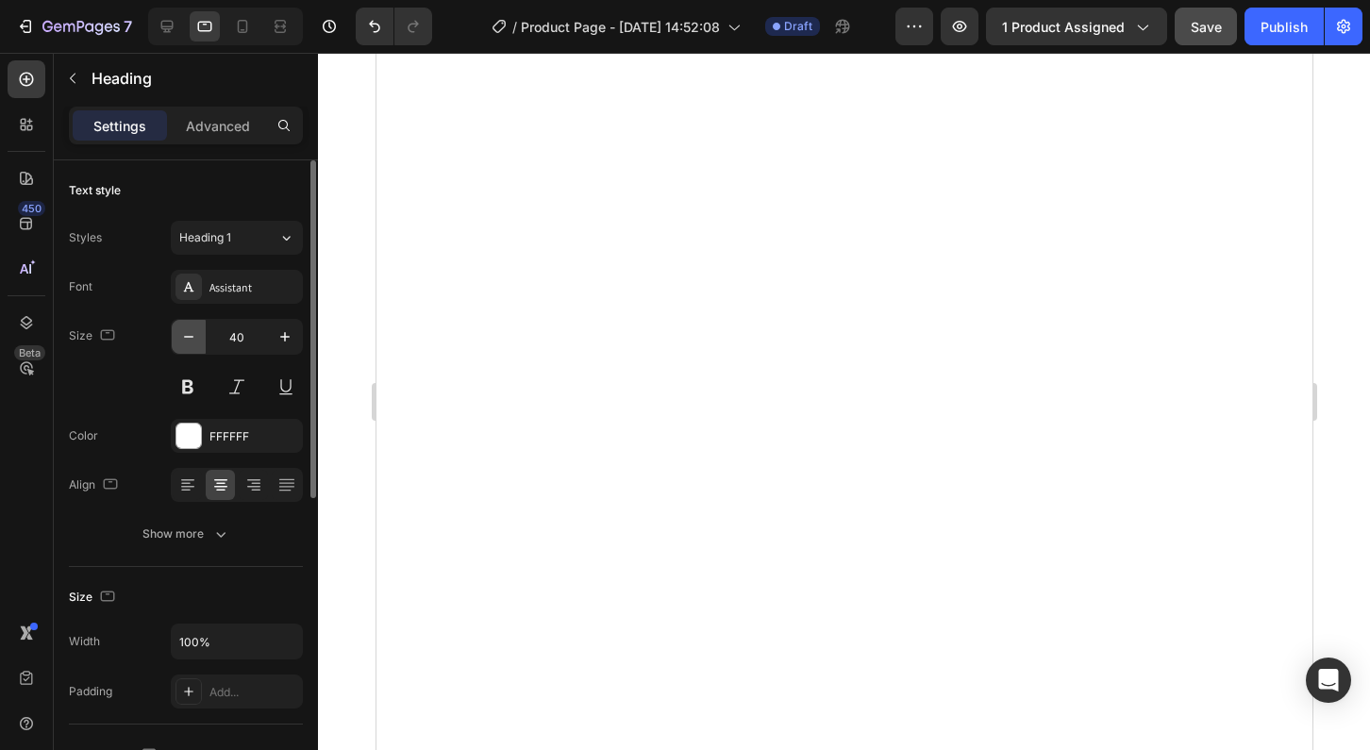
click at [189, 336] on icon "button" at bounding box center [188, 336] width 19 height 19
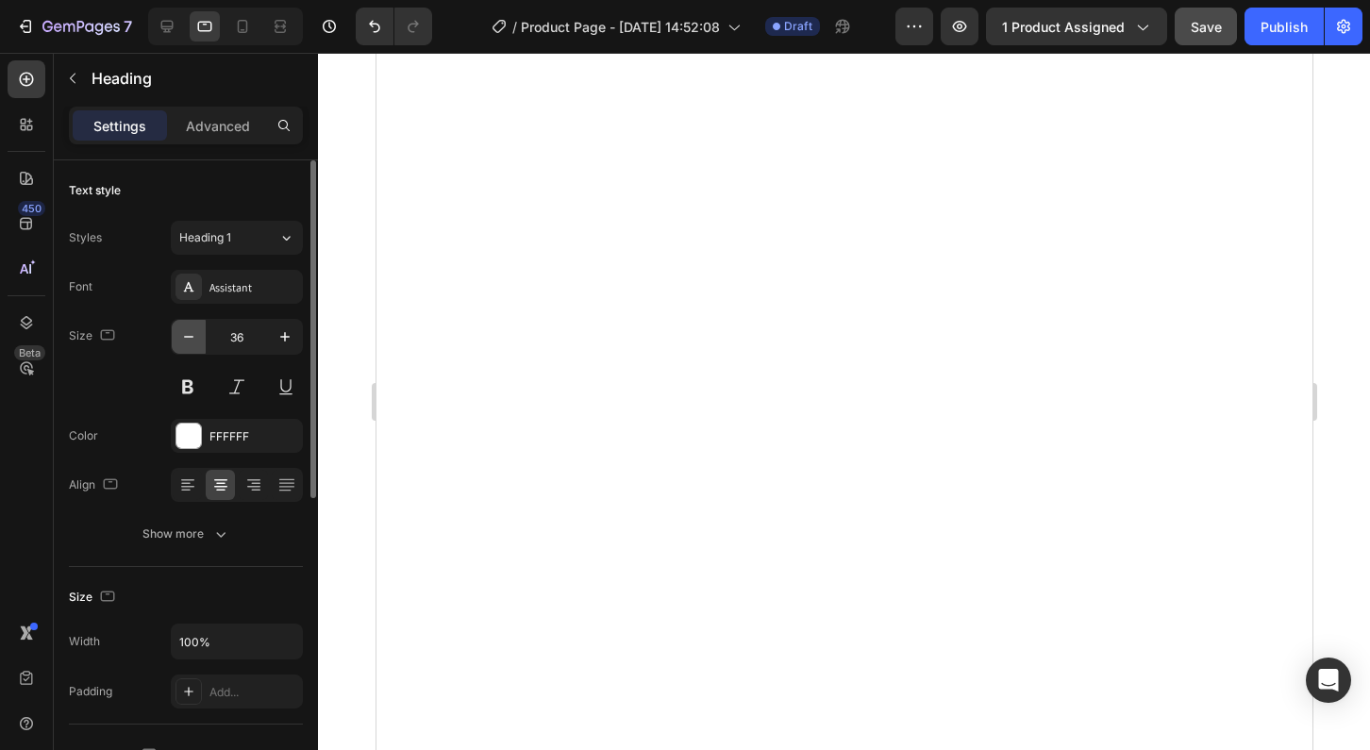
click at [189, 336] on icon "button" at bounding box center [188, 336] width 19 height 19
type input "35"
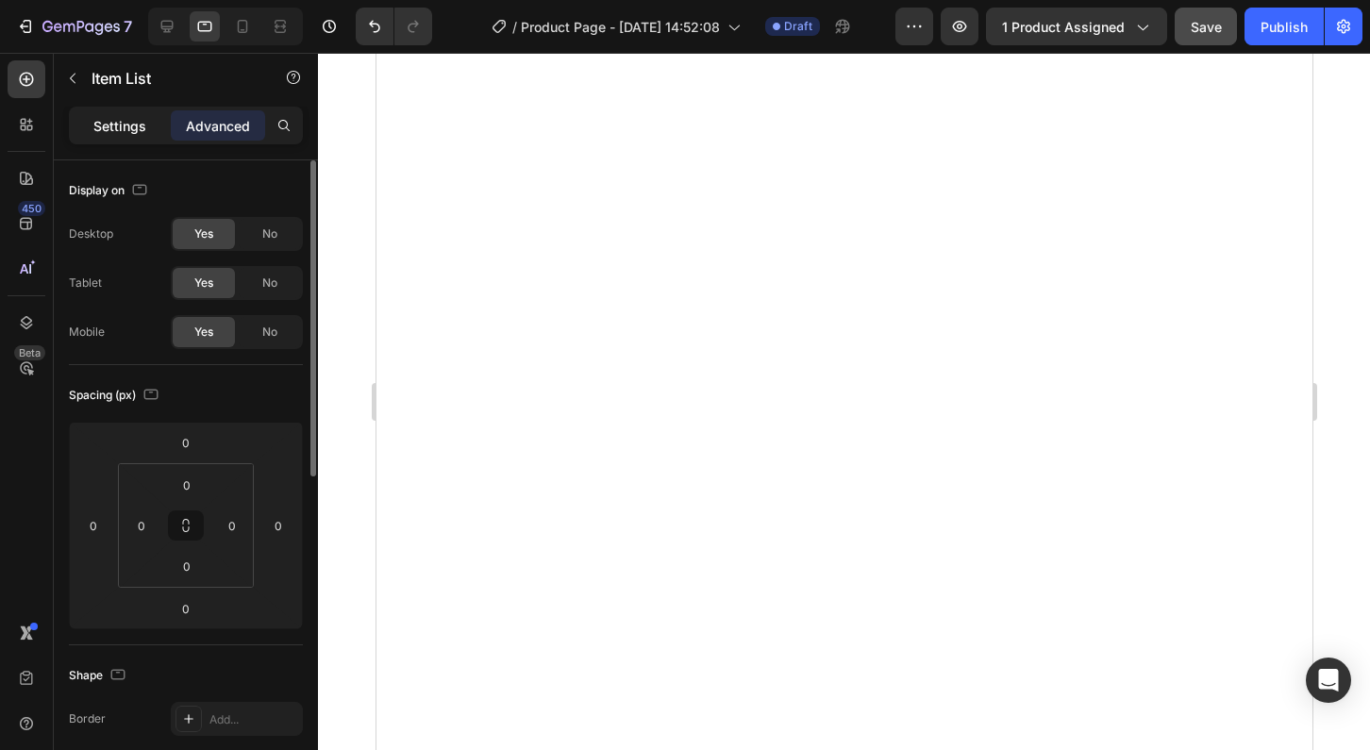
click at [123, 116] on p "Settings" at bounding box center [119, 126] width 53 height 20
type input "8"
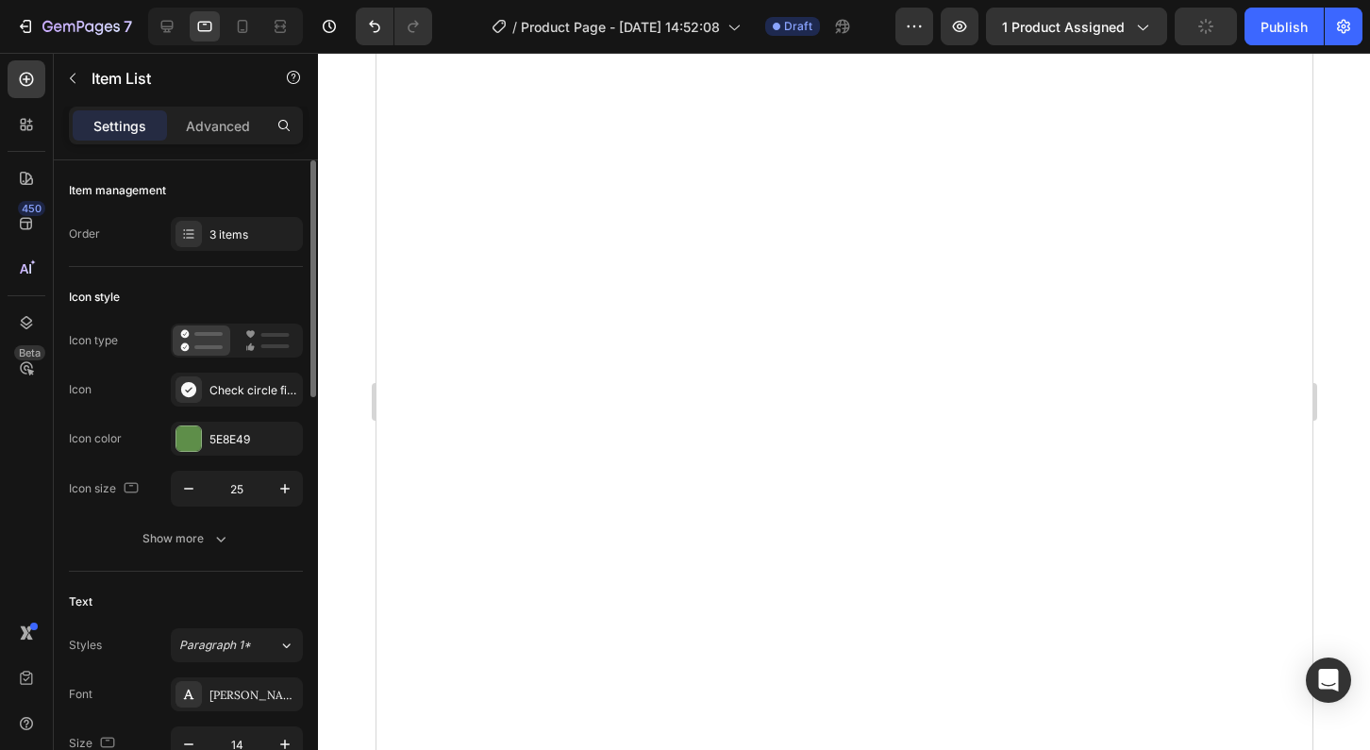
click at [1345, 527] on div at bounding box center [844, 401] width 1052 height 697
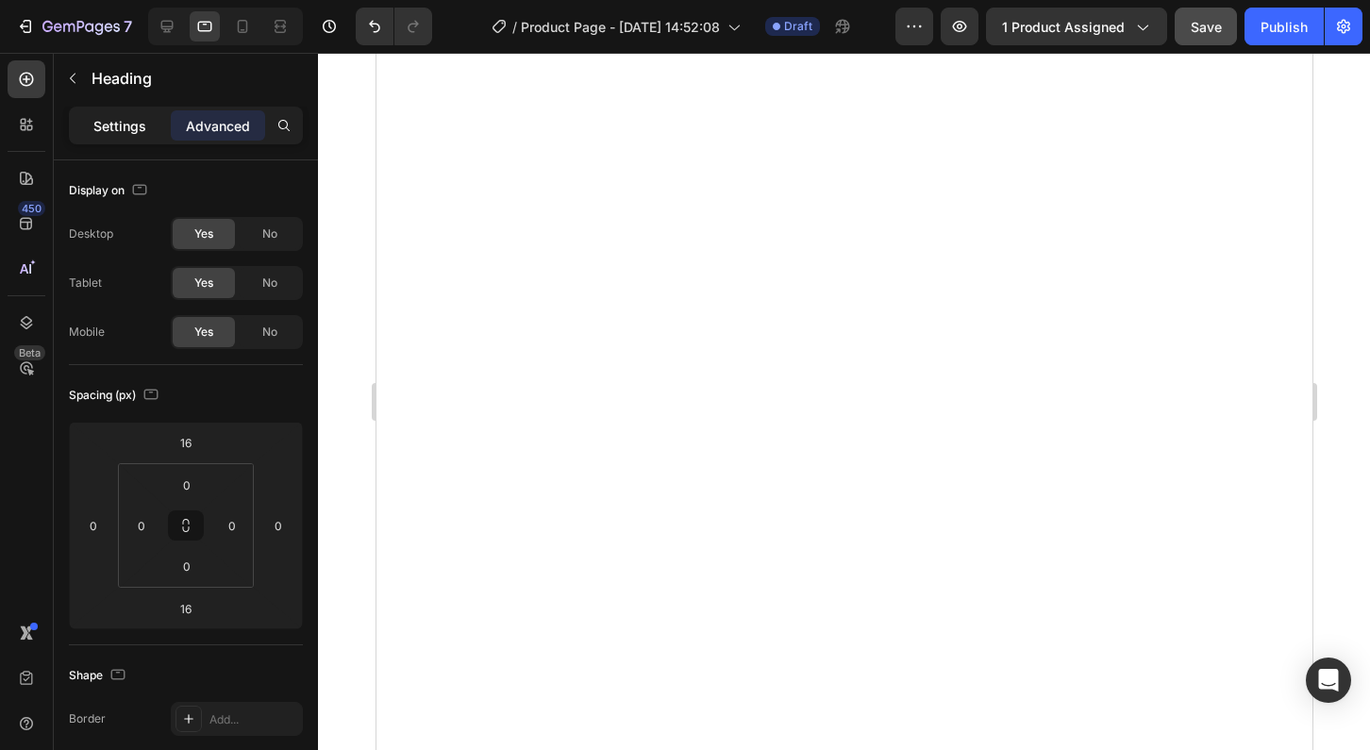
click at [129, 137] on div "Settings" at bounding box center [120, 125] width 94 height 30
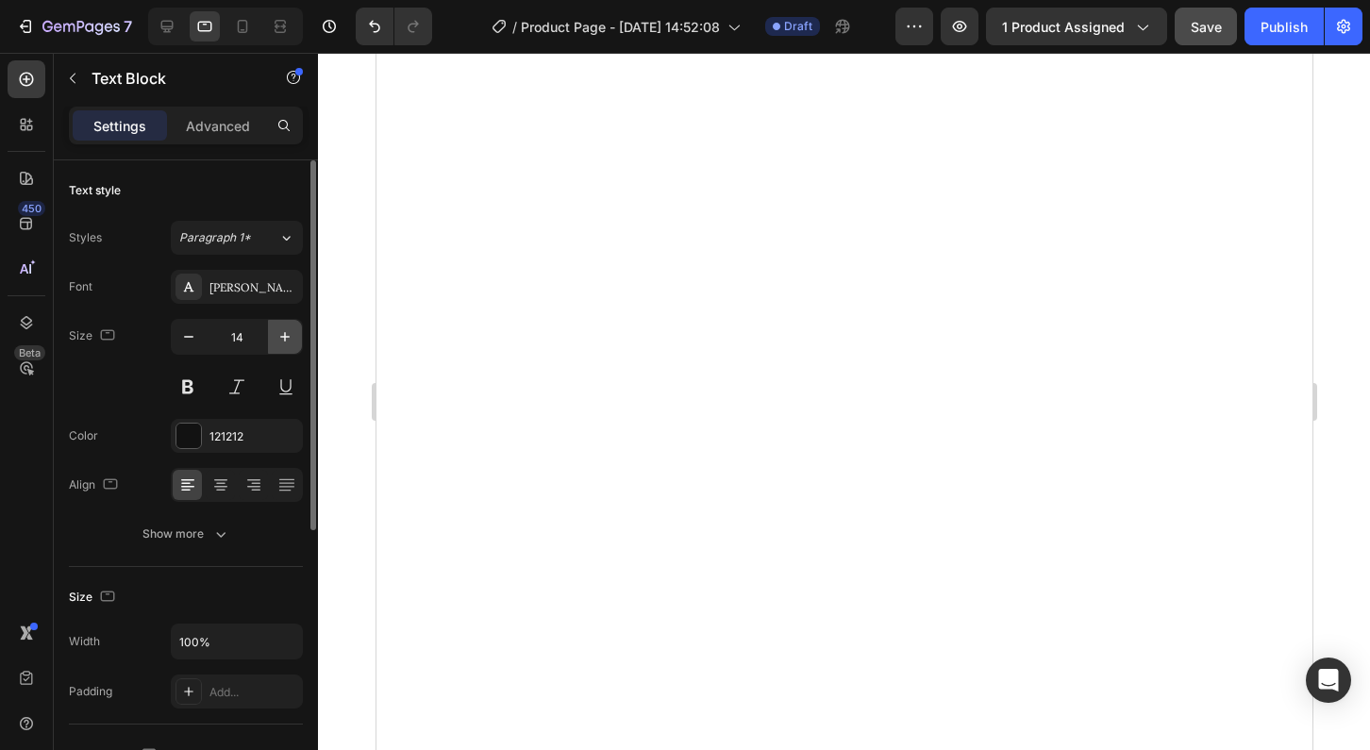
click at [284, 341] on icon "button" at bounding box center [285, 336] width 19 height 19
click at [186, 334] on icon "button" at bounding box center [188, 336] width 19 height 19
type input "14"
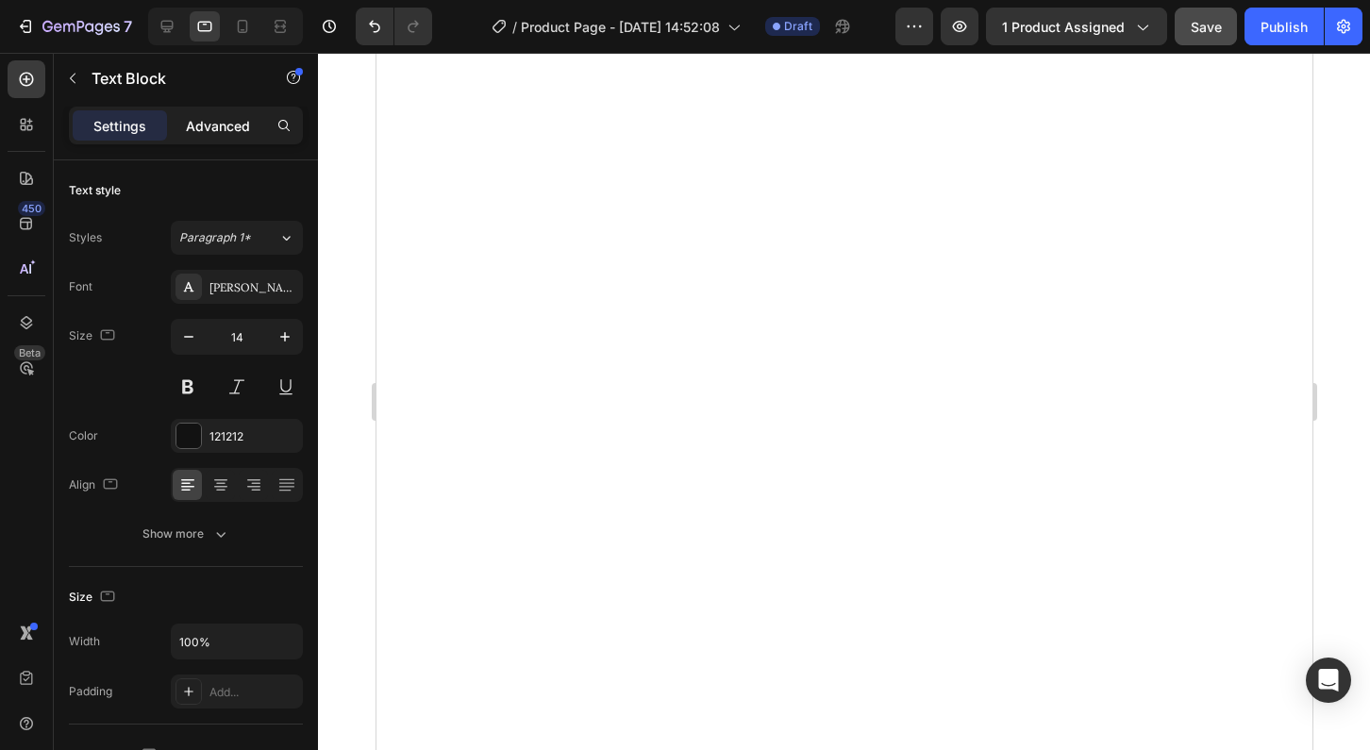
click at [204, 133] on p "Advanced" at bounding box center [218, 126] width 64 height 20
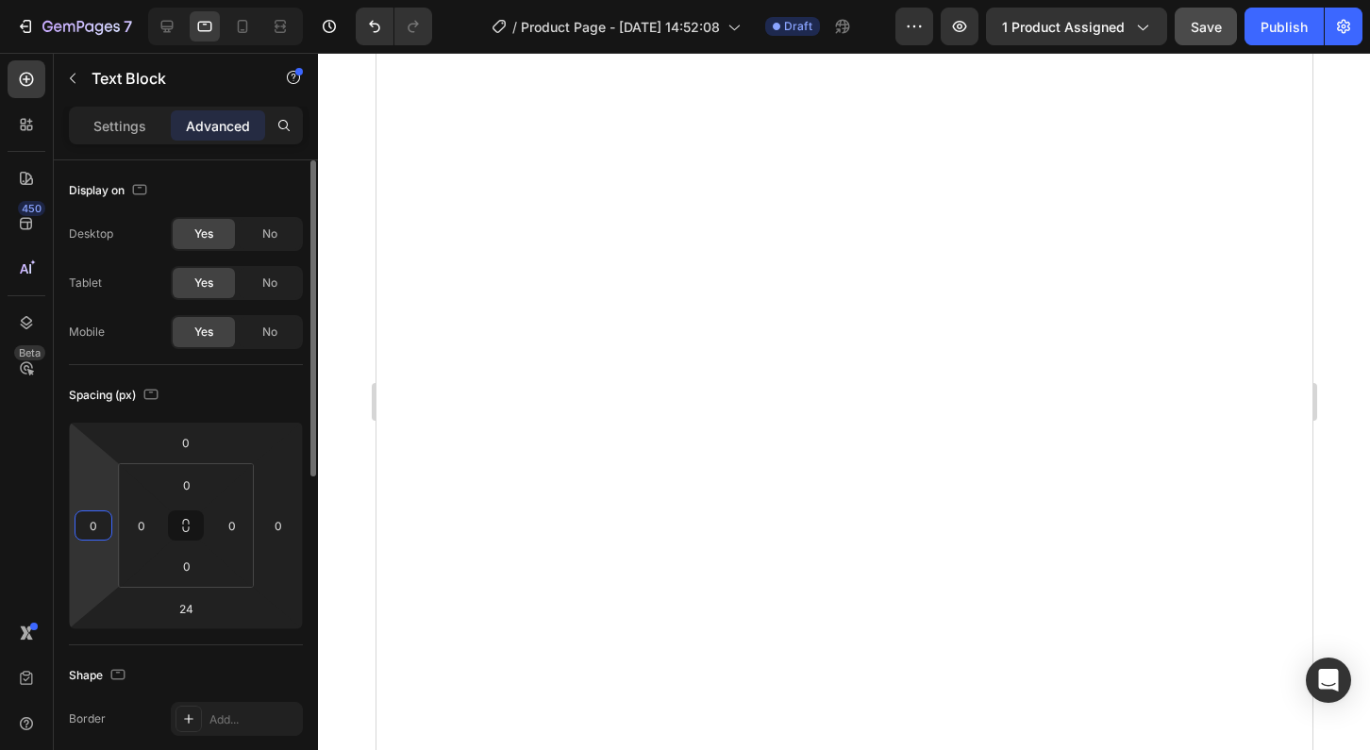
click at [98, 521] on input "0" at bounding box center [93, 526] width 28 height 28
type input "5"
click at [280, 528] on input "0" at bounding box center [278, 526] width 28 height 28
type input "5"
click at [97, 526] on input "0" at bounding box center [93, 526] width 28 height 28
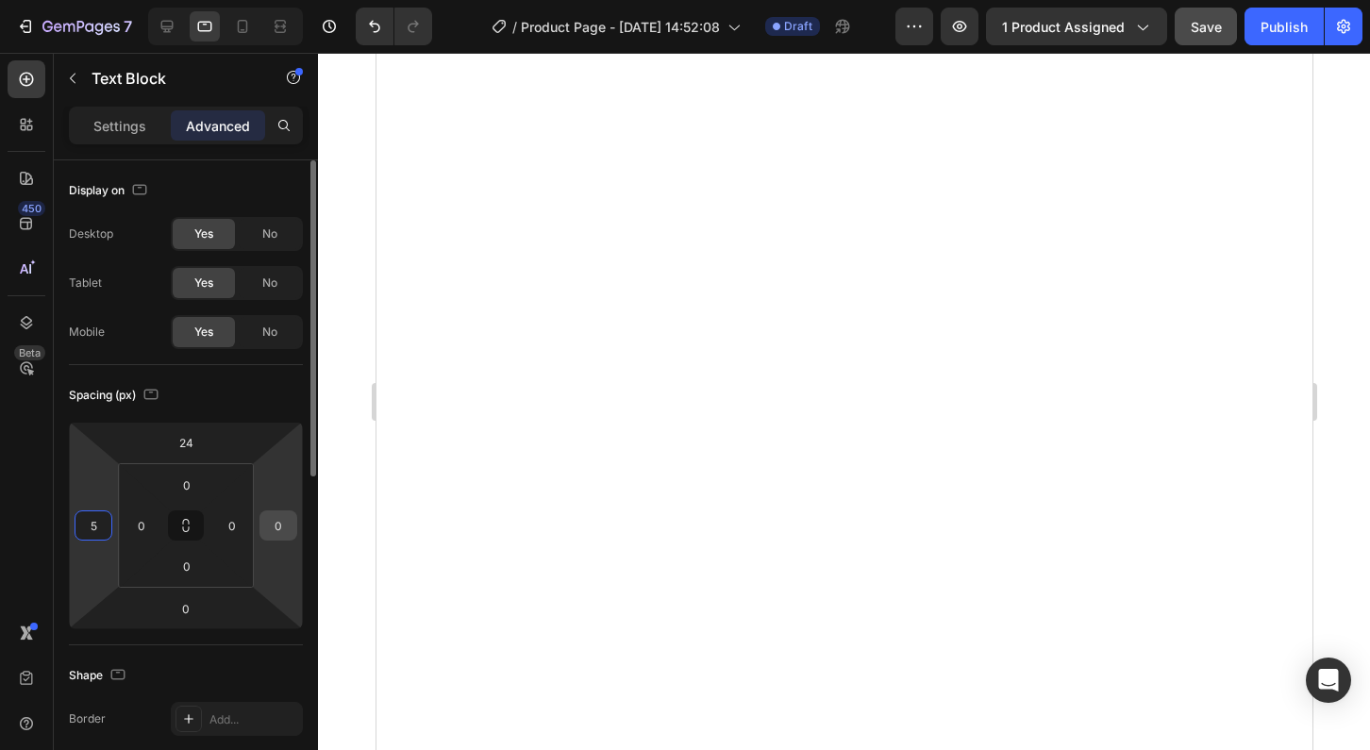
type input "5"
click at [281, 523] on input "0" at bounding box center [278, 526] width 28 height 28
type input "5"
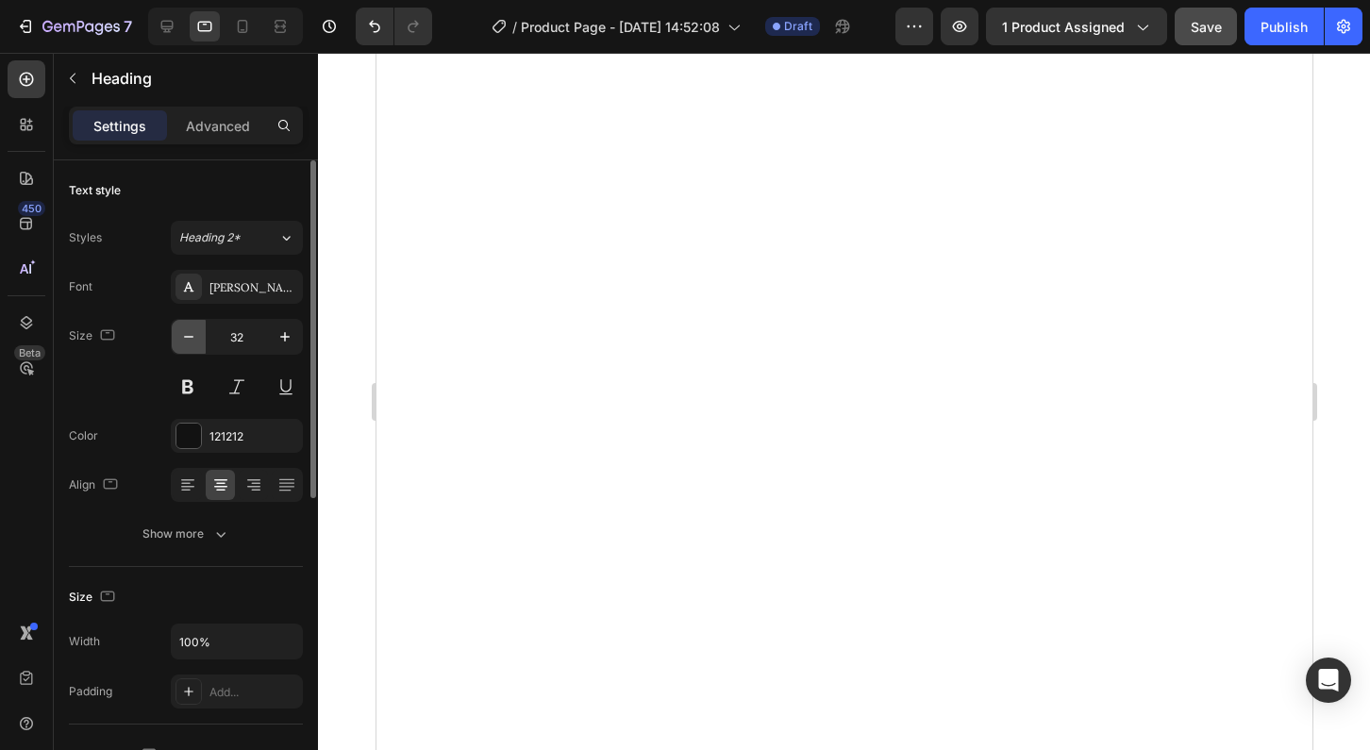
click at [185, 332] on icon "button" at bounding box center [188, 336] width 19 height 19
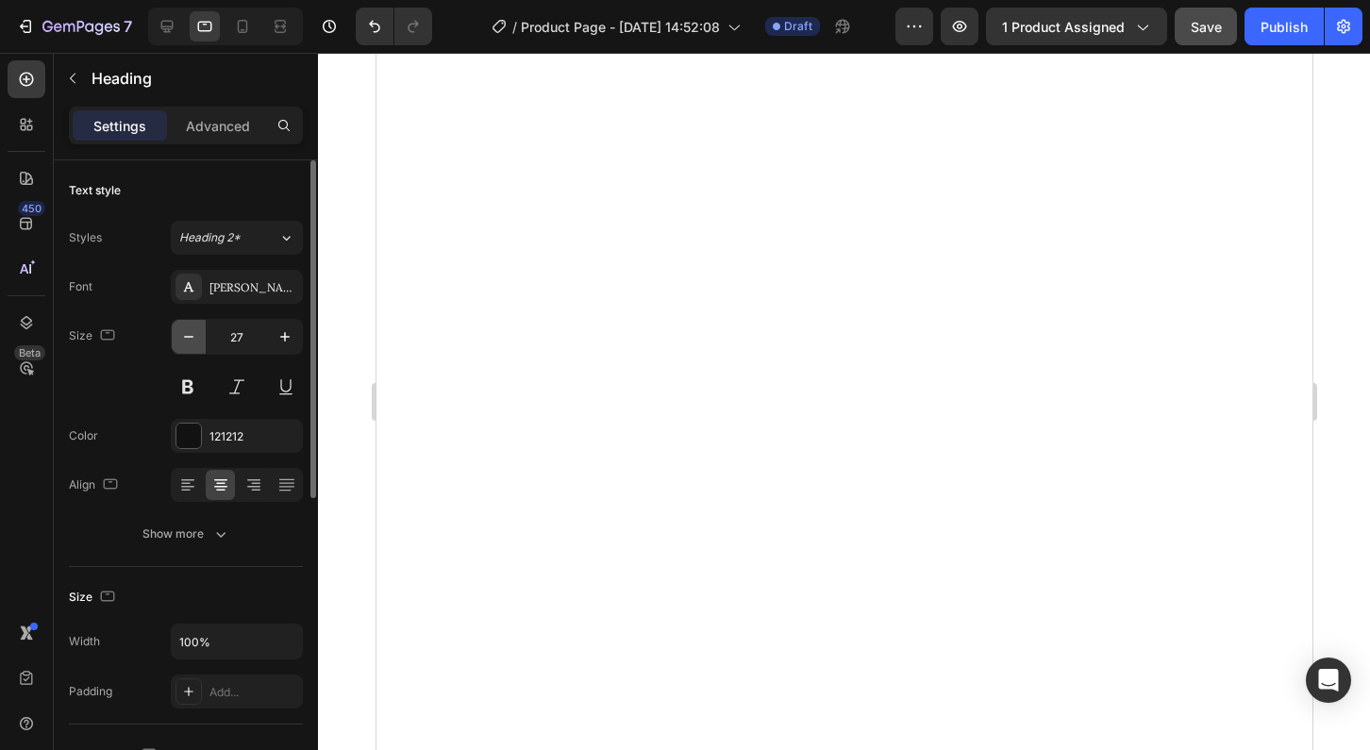
click at [185, 332] on icon "button" at bounding box center [188, 336] width 19 height 19
type input "25"
click at [289, 335] on icon "button" at bounding box center [285, 336] width 19 height 19
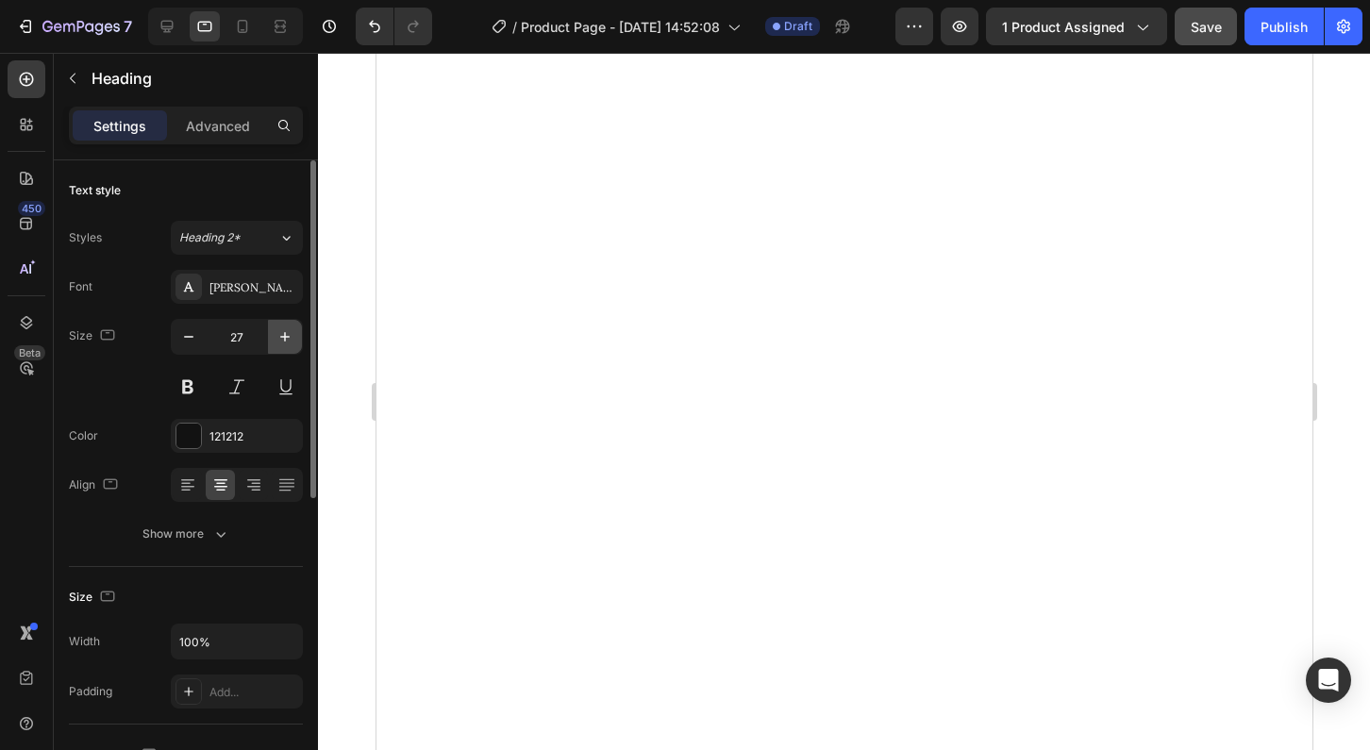
click at [289, 335] on icon "button" at bounding box center [285, 336] width 19 height 19
type input "28"
click at [227, 129] on p "Advanced" at bounding box center [218, 126] width 64 height 20
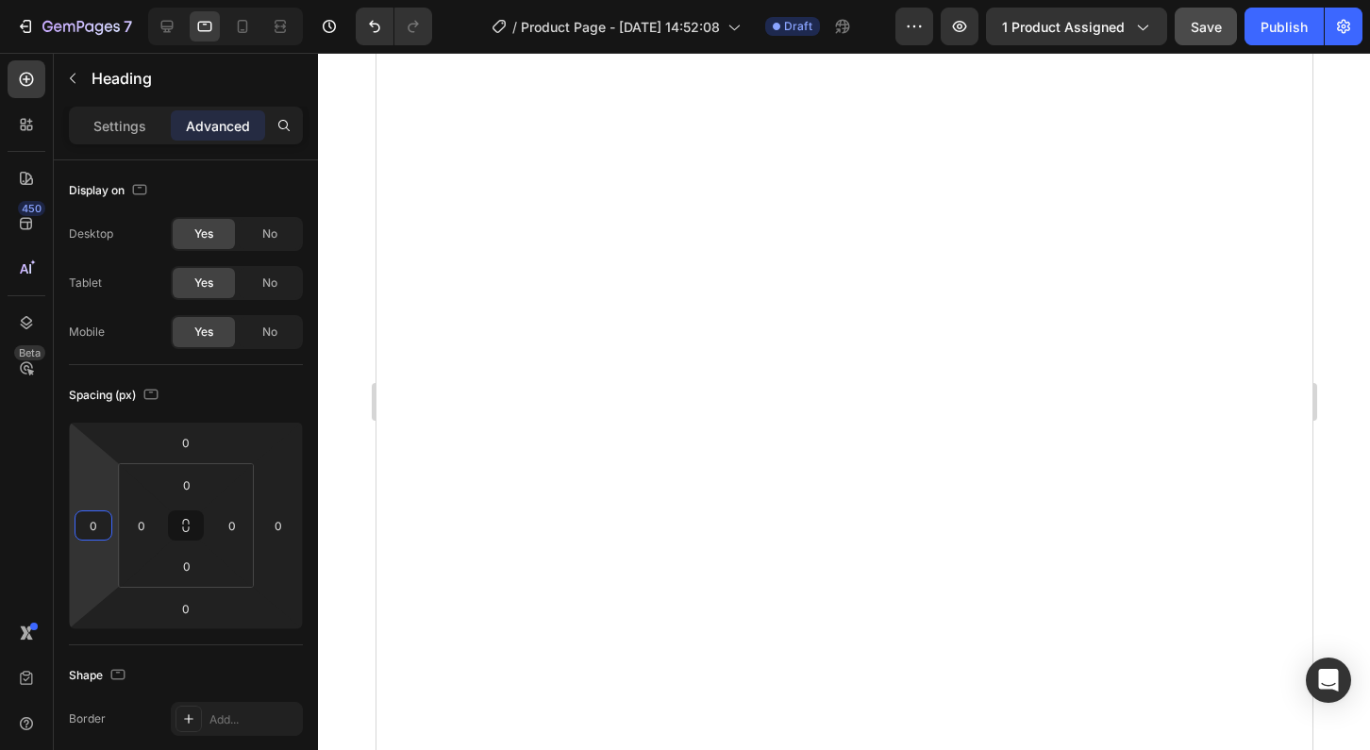
click at [90, 513] on input "0" at bounding box center [93, 526] width 28 height 28
type input "5"
click at [279, 529] on input "0" at bounding box center [278, 526] width 28 height 28
type input "5"
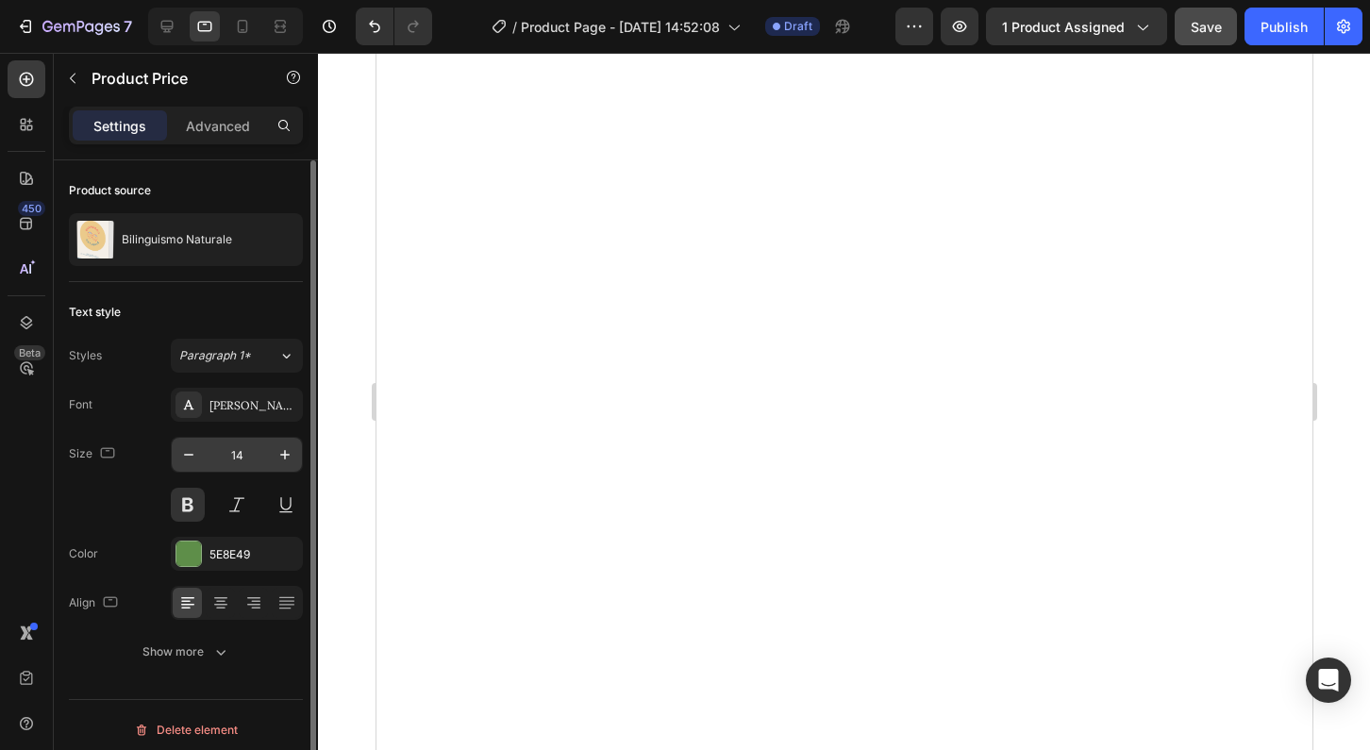
click at [243, 451] on input "14" at bounding box center [237, 455] width 62 height 34
click at [238, 451] on input "14" at bounding box center [237, 455] width 62 height 34
type input "25"
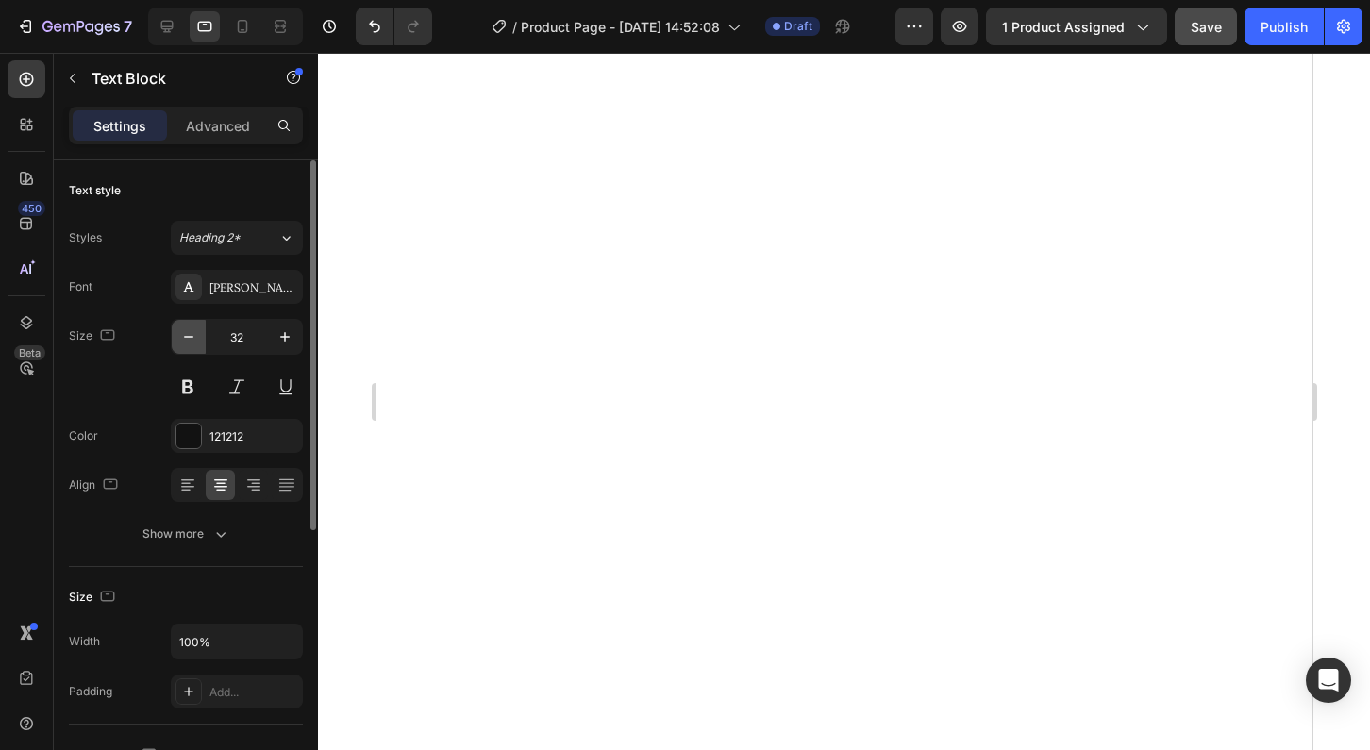
click at [195, 341] on icon "button" at bounding box center [188, 336] width 19 height 19
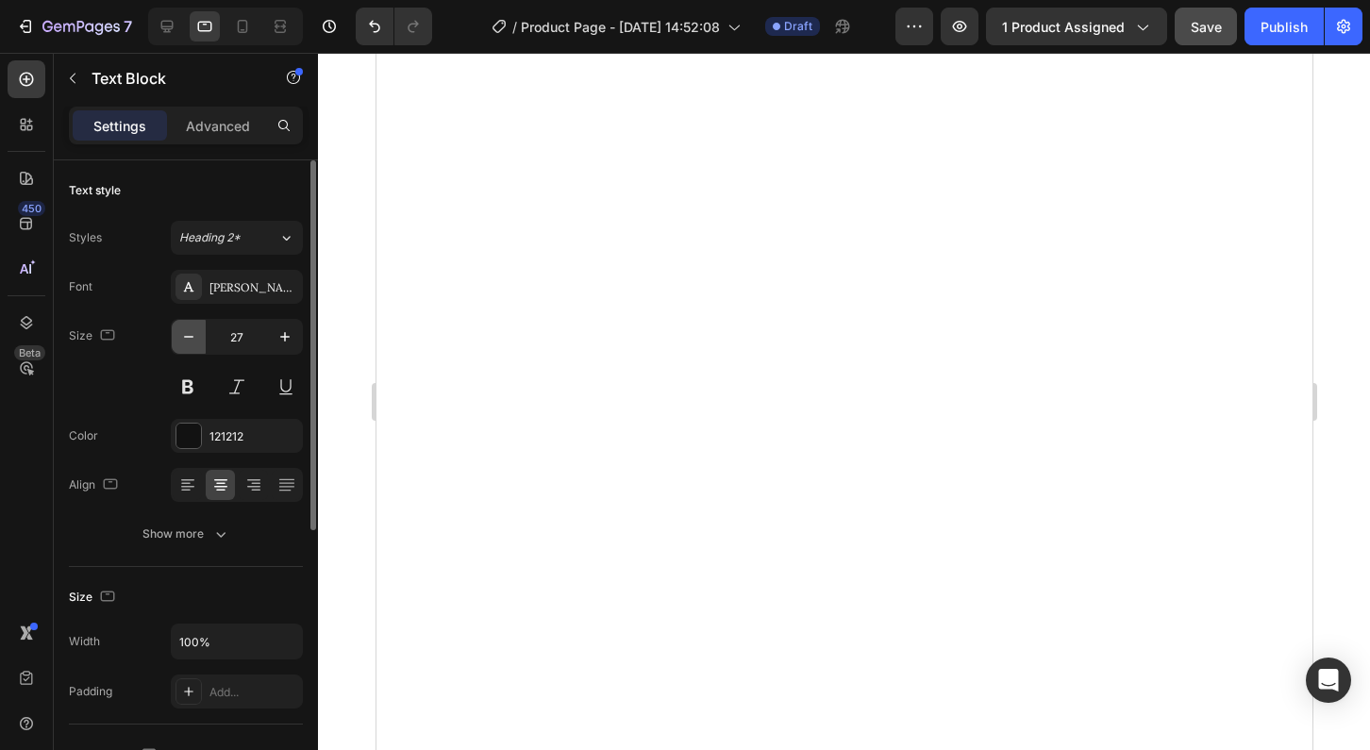
click at [195, 341] on icon "button" at bounding box center [188, 336] width 19 height 19
click at [280, 336] on icon "button" at bounding box center [285, 336] width 19 height 19
type input "25"
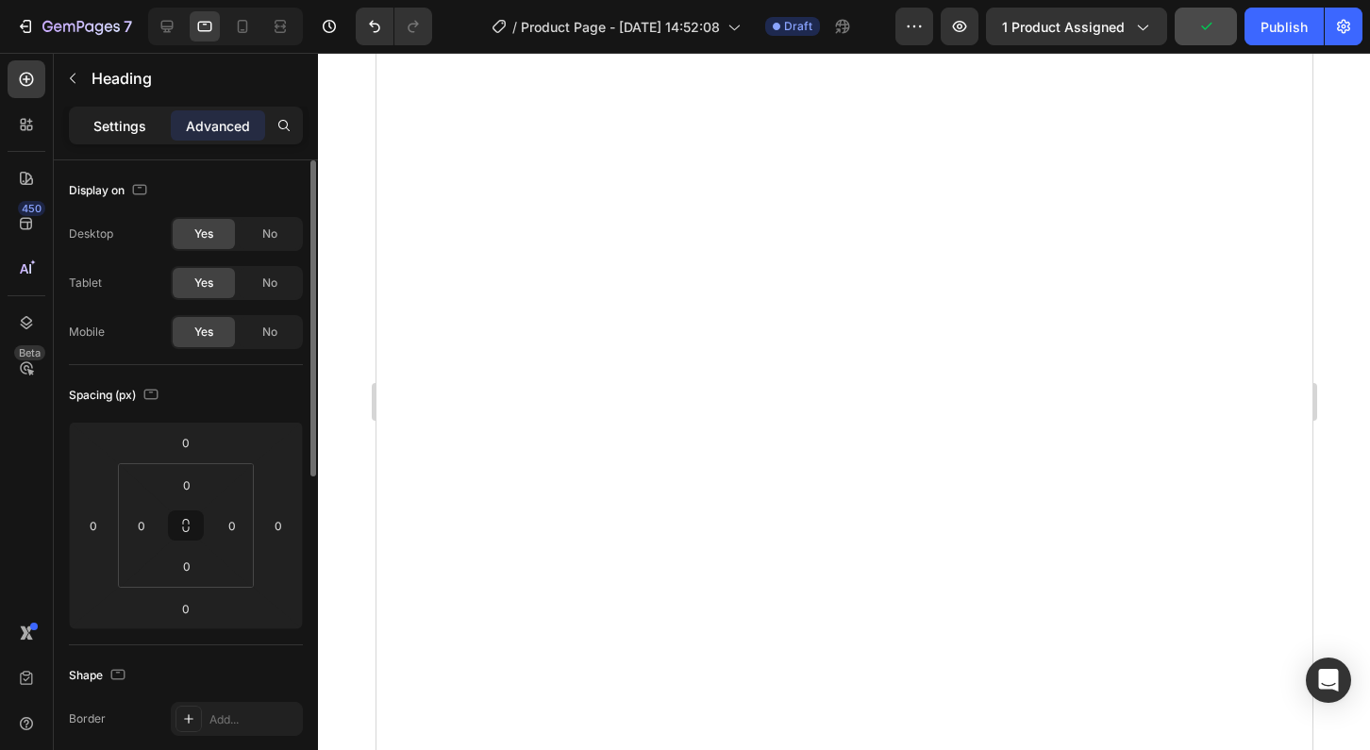
click at [121, 126] on p "Settings" at bounding box center [119, 126] width 53 height 20
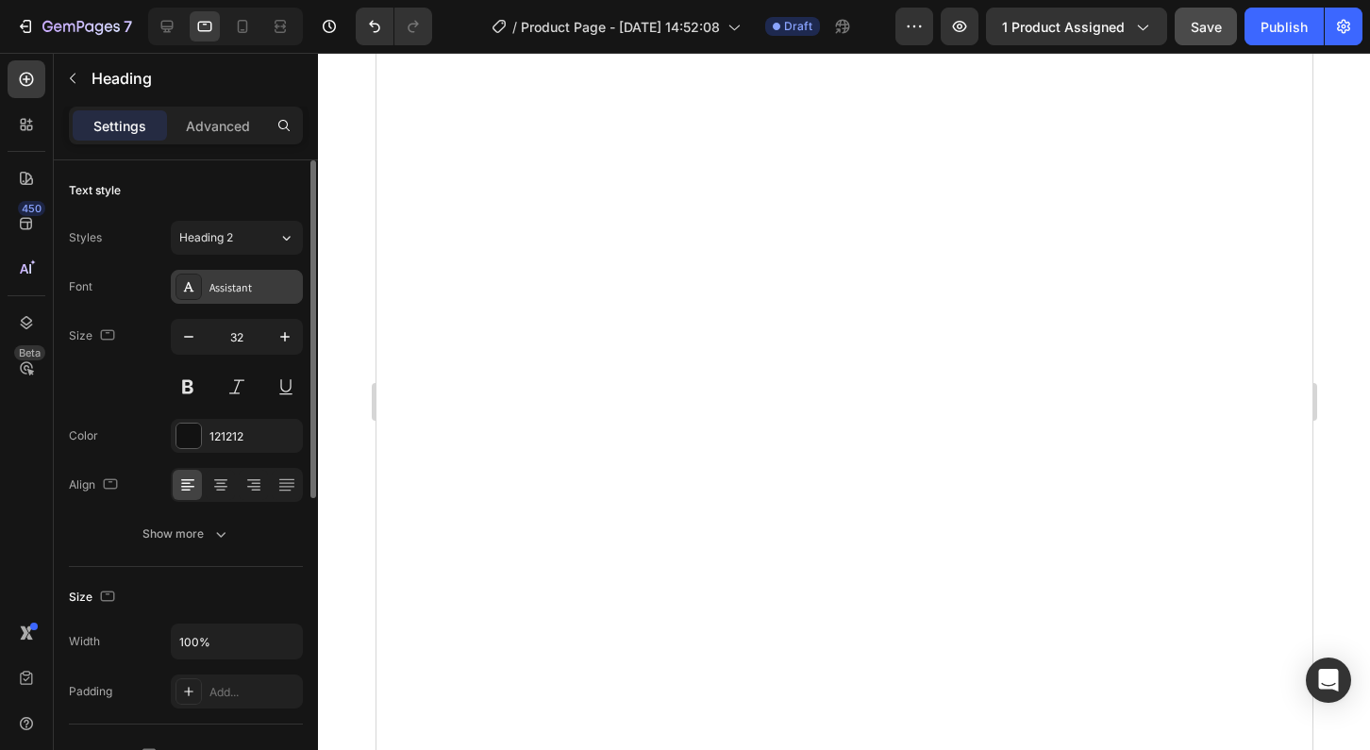
click at [232, 298] on div "Assistant" at bounding box center [237, 287] width 132 height 34
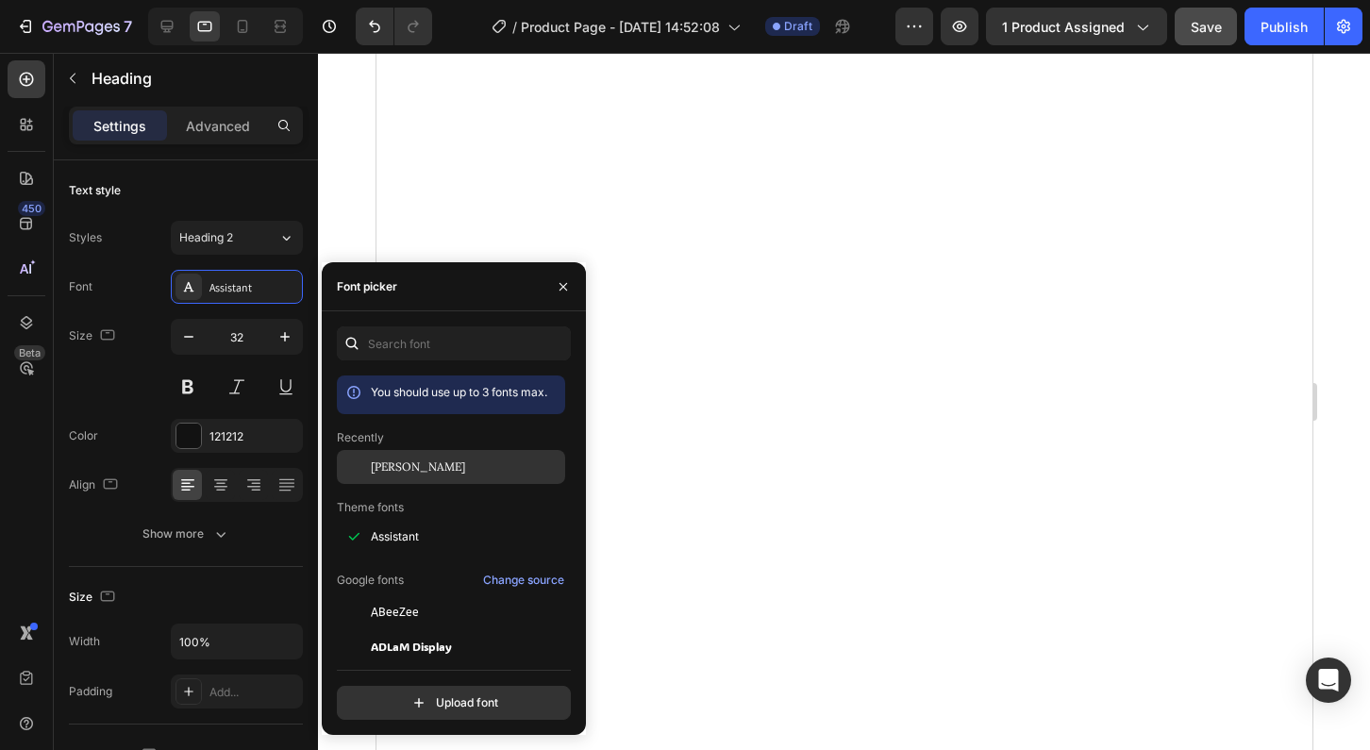
click at [397, 466] on div "[PERSON_NAME]" at bounding box center [466, 467] width 191 height 17
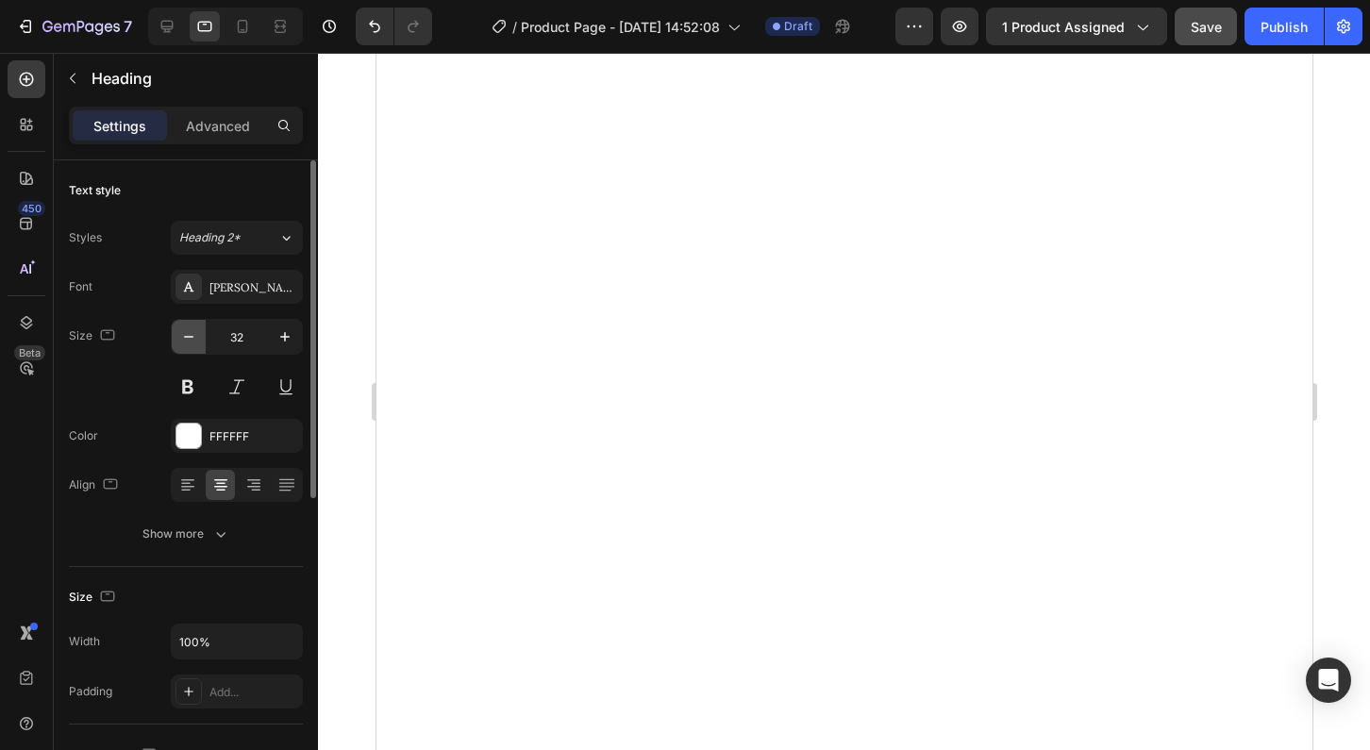
click at [189, 340] on icon "button" at bounding box center [188, 336] width 19 height 19
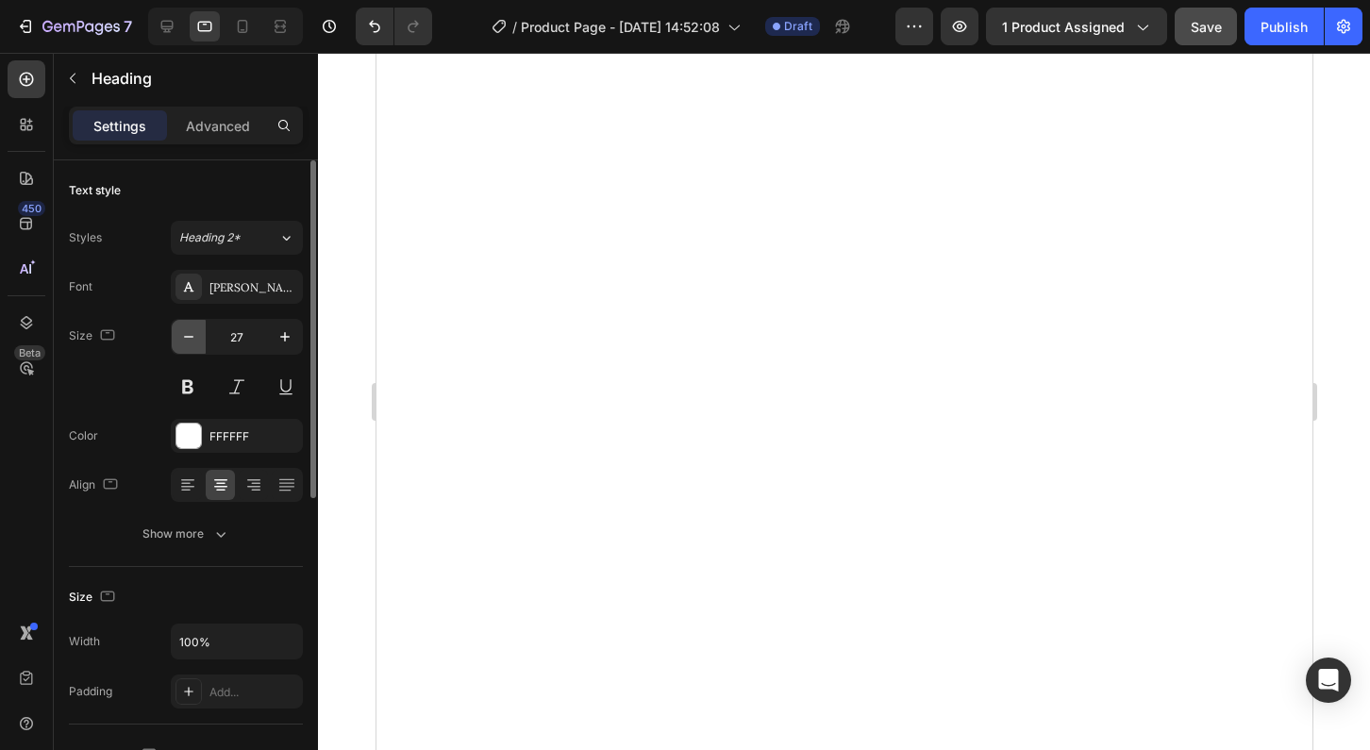
click at [189, 340] on icon "button" at bounding box center [188, 336] width 19 height 19
type input "23"
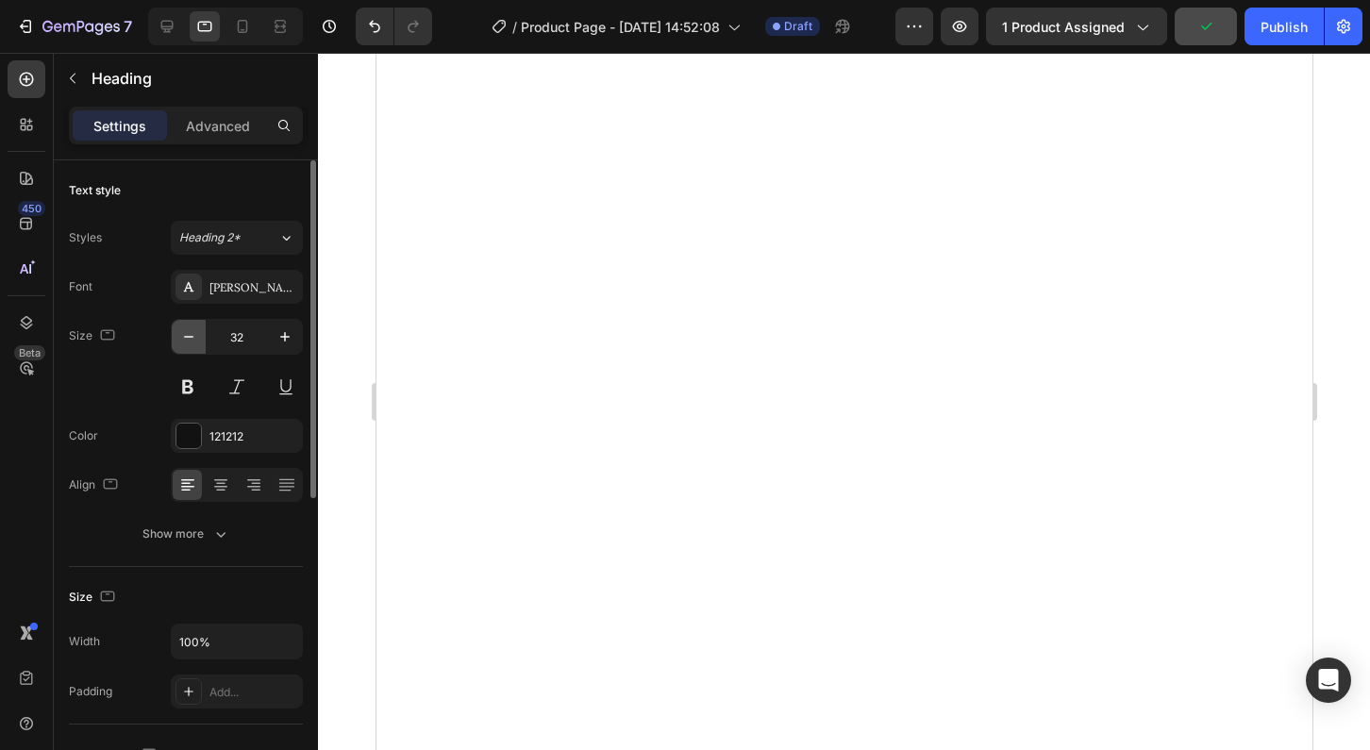
click at [190, 332] on icon "button" at bounding box center [188, 336] width 19 height 19
type input "30"
click at [193, 334] on icon "button" at bounding box center [188, 336] width 19 height 19
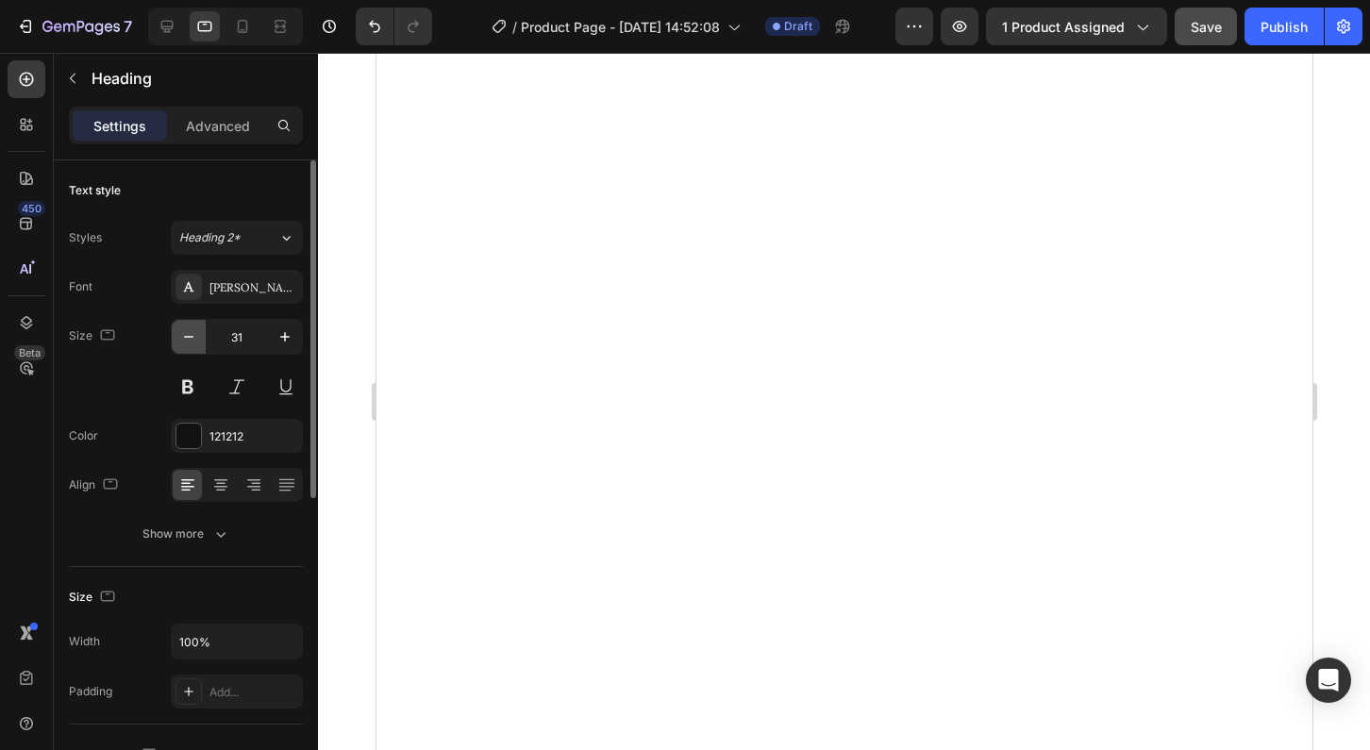
type input "30"
click at [193, 339] on icon "button" at bounding box center [188, 336] width 19 height 19
type input "30"
click at [193, 342] on icon "button" at bounding box center [188, 336] width 19 height 19
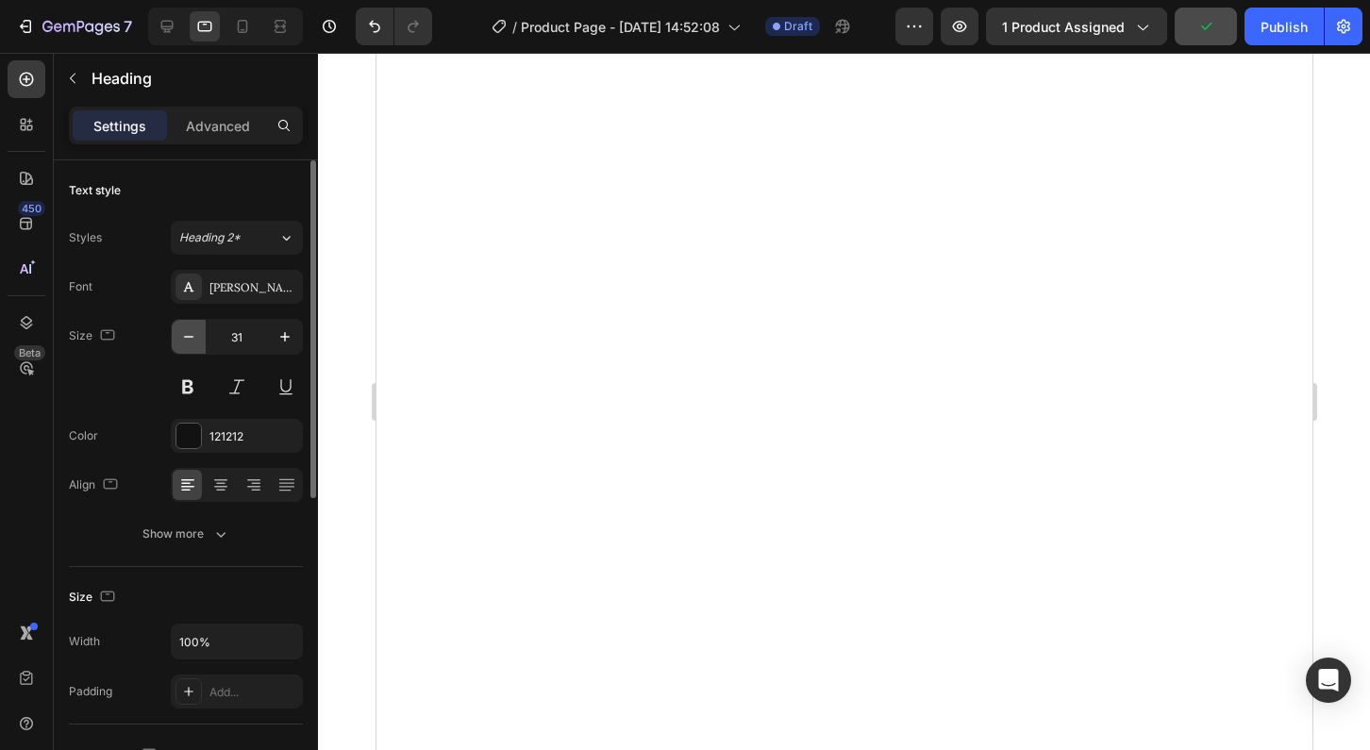
click at [193, 342] on icon "button" at bounding box center [188, 336] width 19 height 19
type input "30"
click at [196, 346] on button "button" at bounding box center [189, 337] width 34 height 34
type input "30"
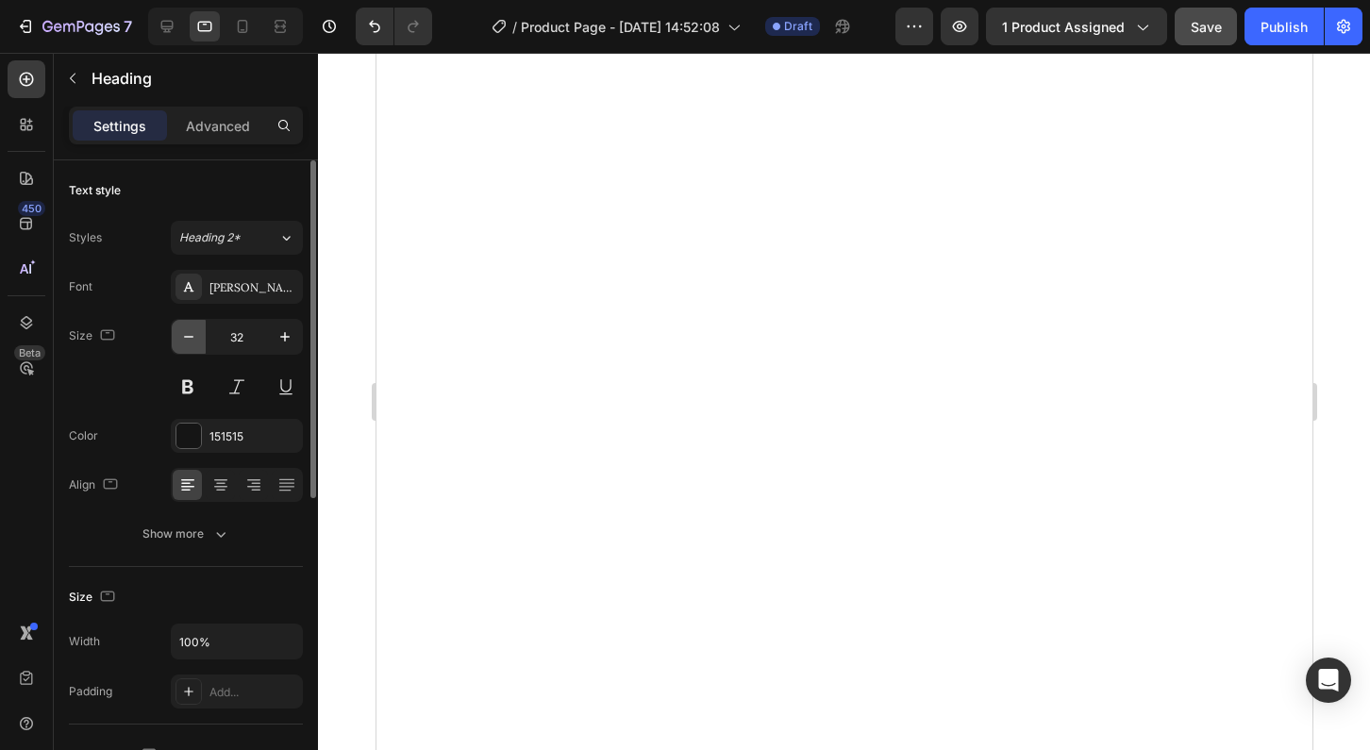
click at [192, 335] on icon "button" at bounding box center [188, 336] width 19 height 19
type input "30"
click at [186, 334] on icon "button" at bounding box center [188, 336] width 19 height 19
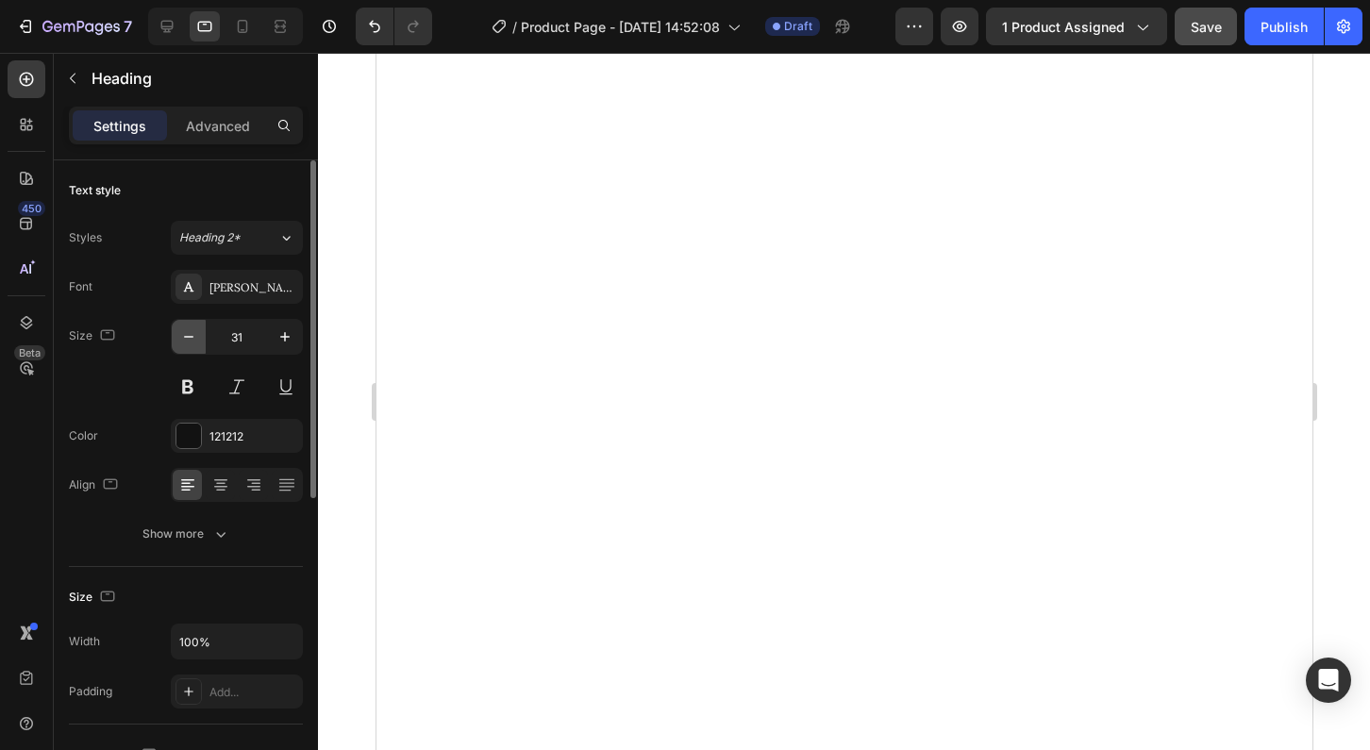
type input "30"
click at [180, 347] on button "button" at bounding box center [189, 337] width 34 height 34
type input "30"
click at [186, 337] on icon "button" at bounding box center [188, 337] width 9 height 2
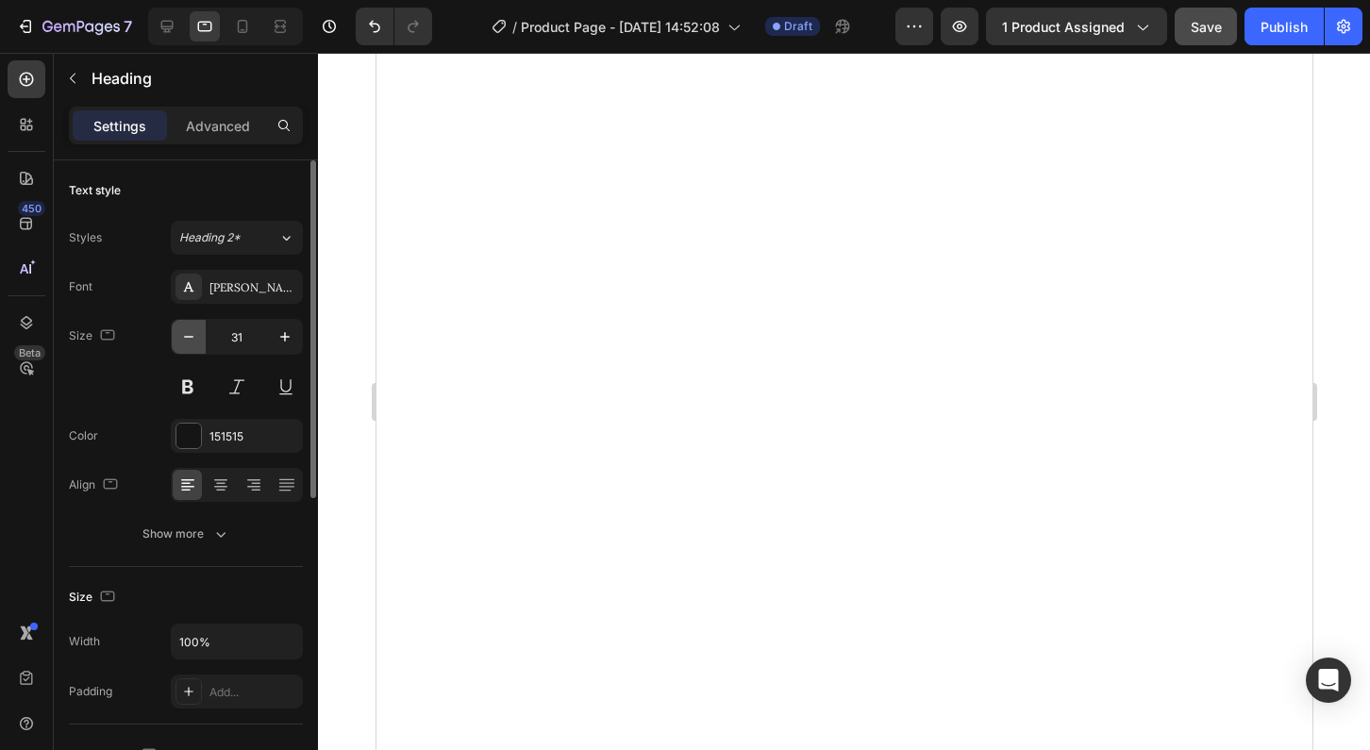
click at [186, 337] on icon "button" at bounding box center [188, 337] width 9 height 2
type input "30"
click at [225, 284] on div "Assistant" at bounding box center [254, 287] width 89 height 17
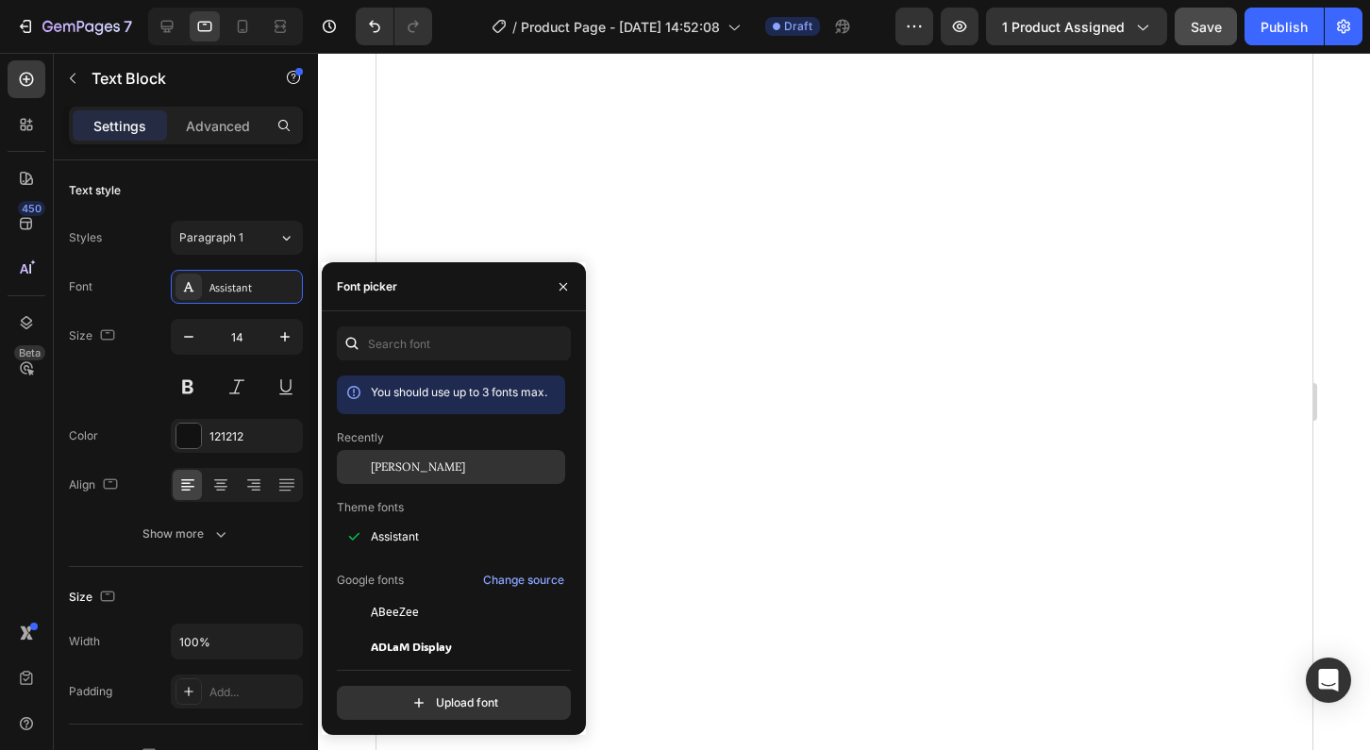
click at [373, 481] on div "[PERSON_NAME]" at bounding box center [451, 467] width 228 height 34
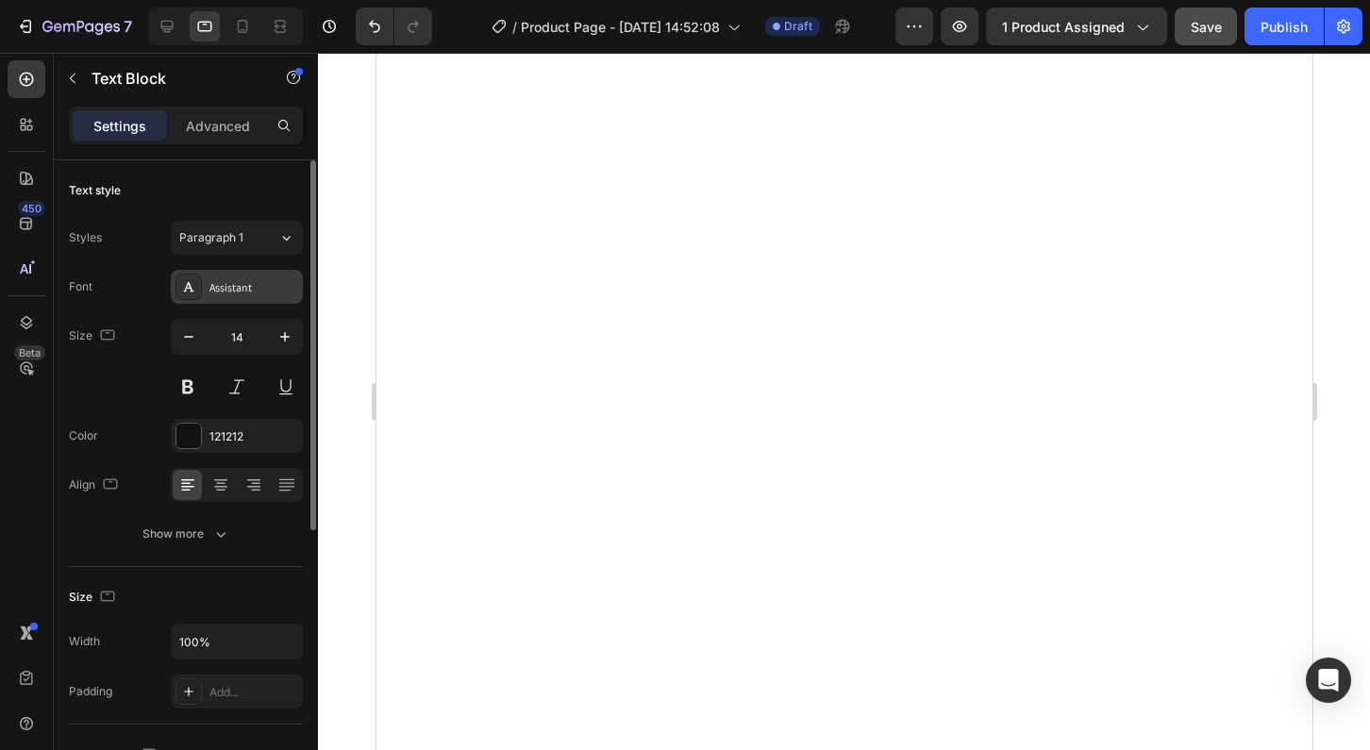
click at [228, 290] on div "Assistant" at bounding box center [254, 287] width 89 height 17
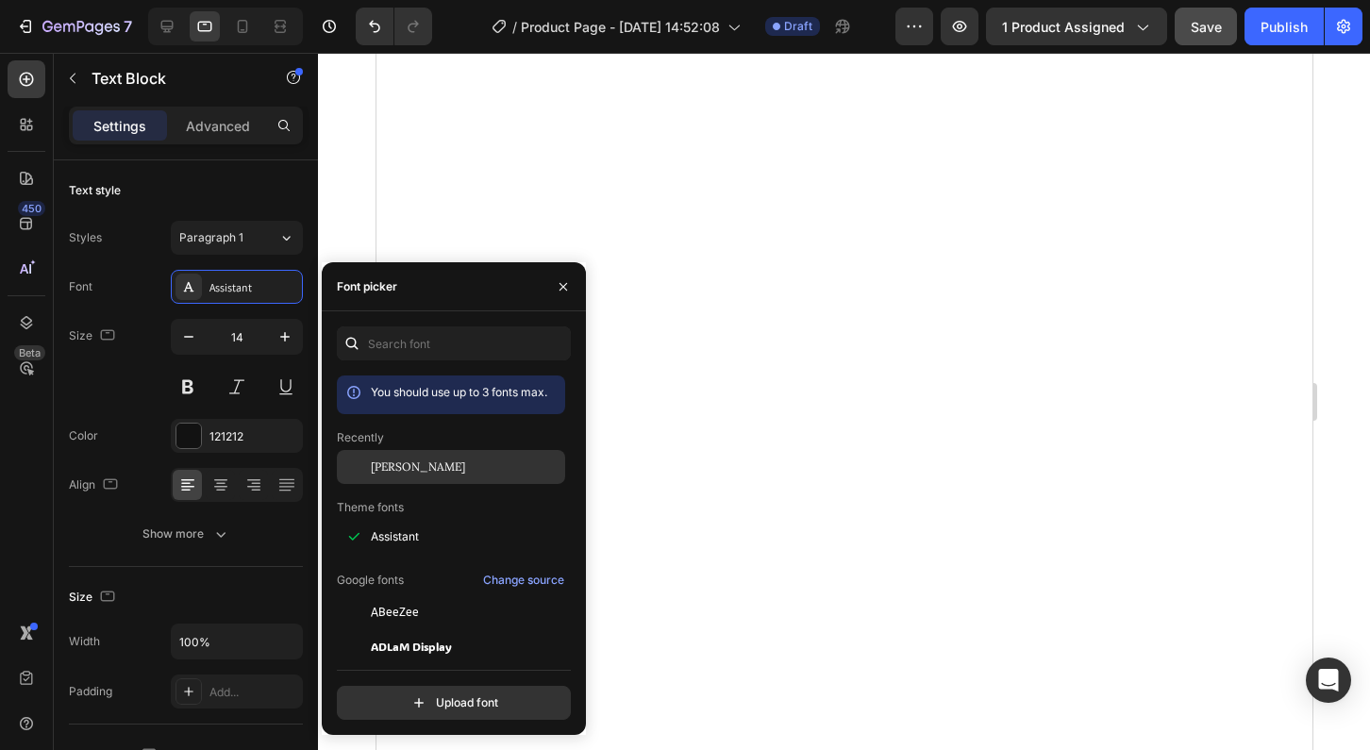
click at [378, 468] on span "[PERSON_NAME]" at bounding box center [418, 467] width 94 height 17
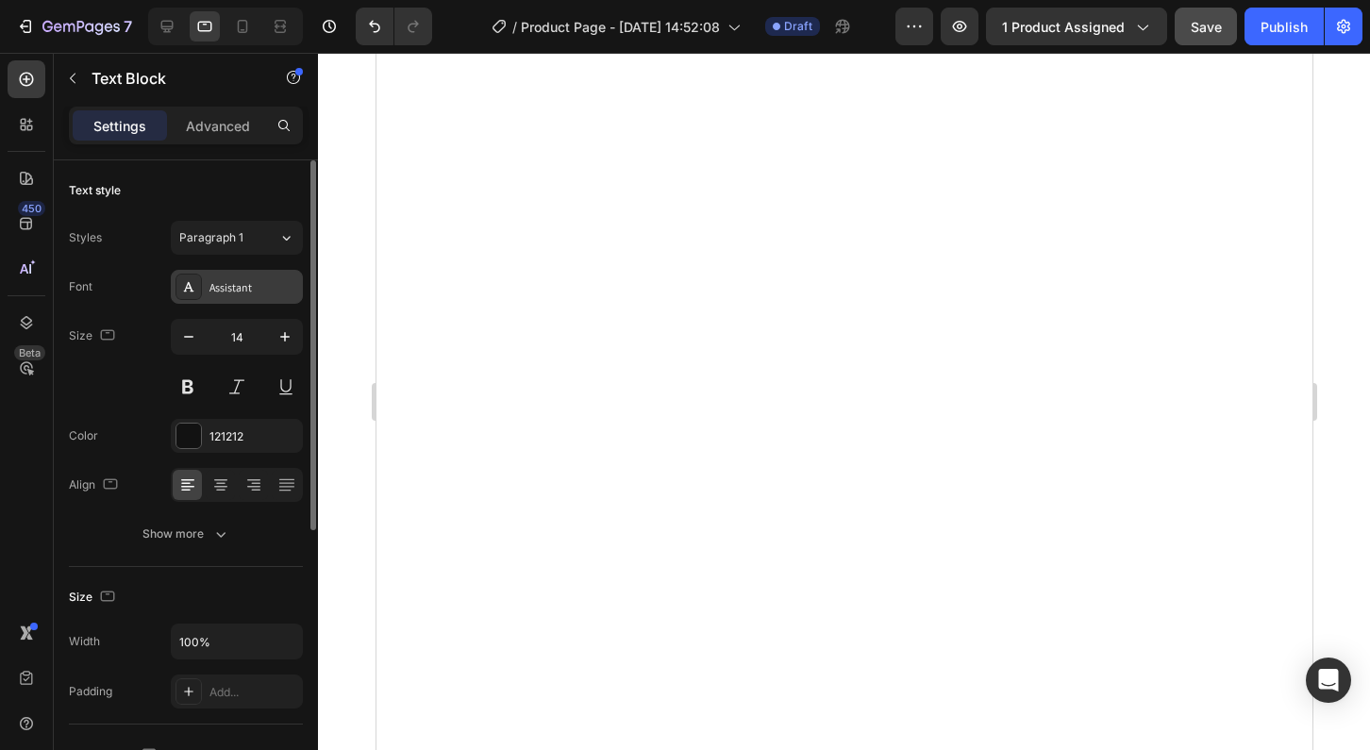
click at [215, 291] on div "Assistant" at bounding box center [254, 287] width 89 height 17
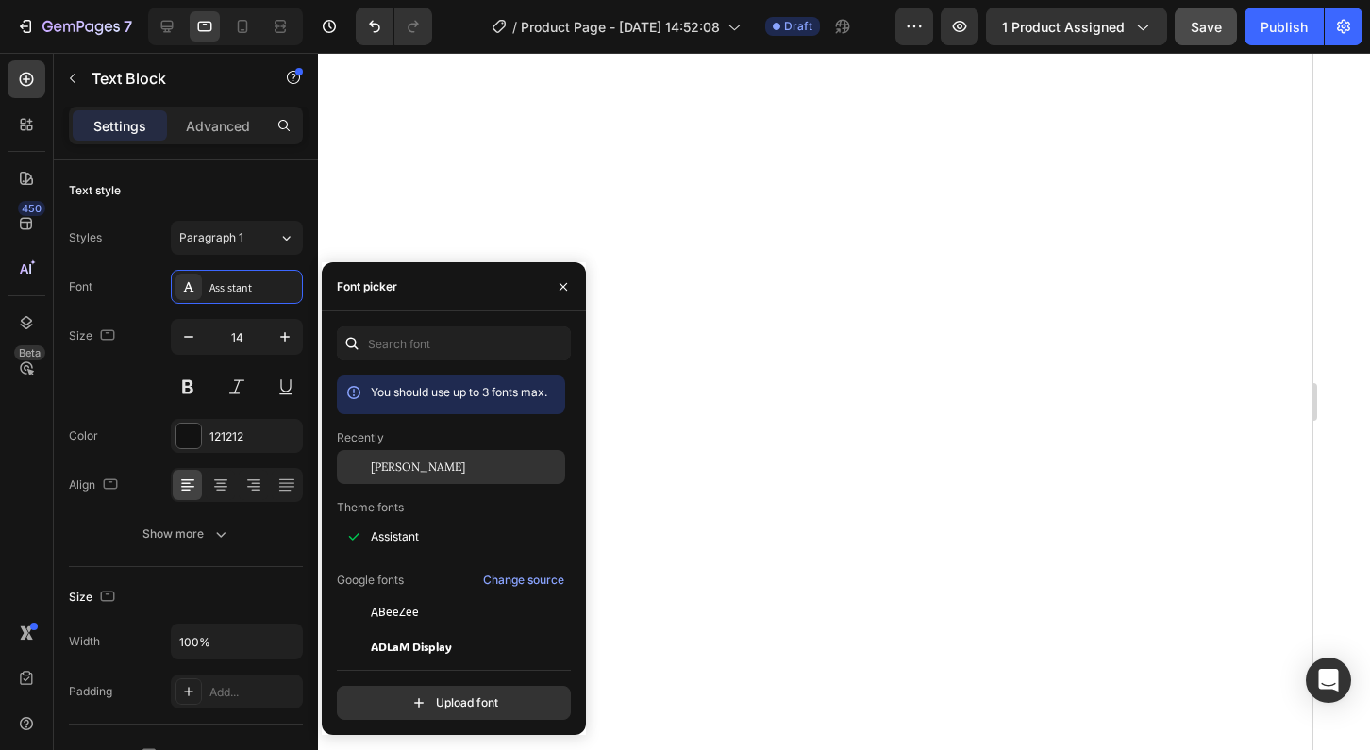
click at [388, 480] on div "[PERSON_NAME]" at bounding box center [451, 467] width 228 height 34
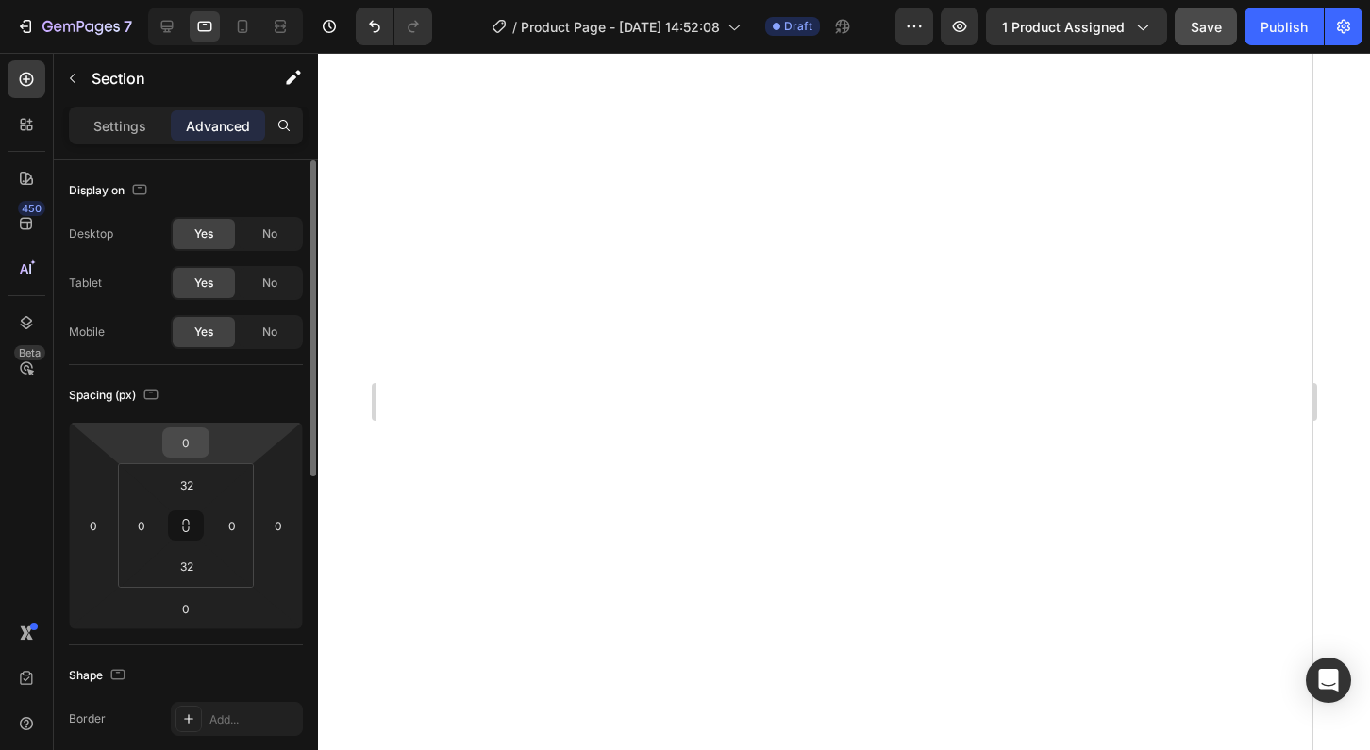
click at [187, 446] on input "0" at bounding box center [186, 442] width 38 height 28
type input "-3"
type input "-40"
click at [98, 524] on input "0" at bounding box center [93, 526] width 28 height 28
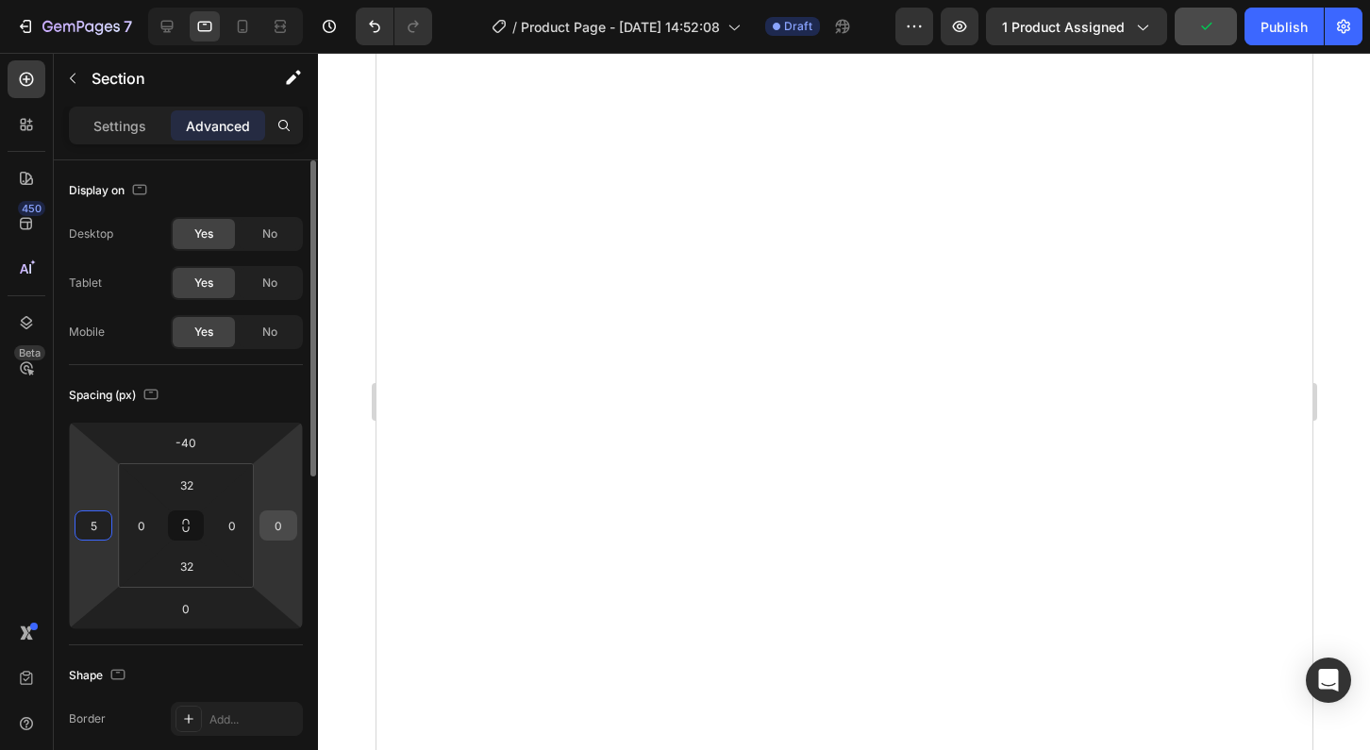
type input "5"
click at [280, 522] on input "0" at bounding box center [278, 526] width 28 height 28
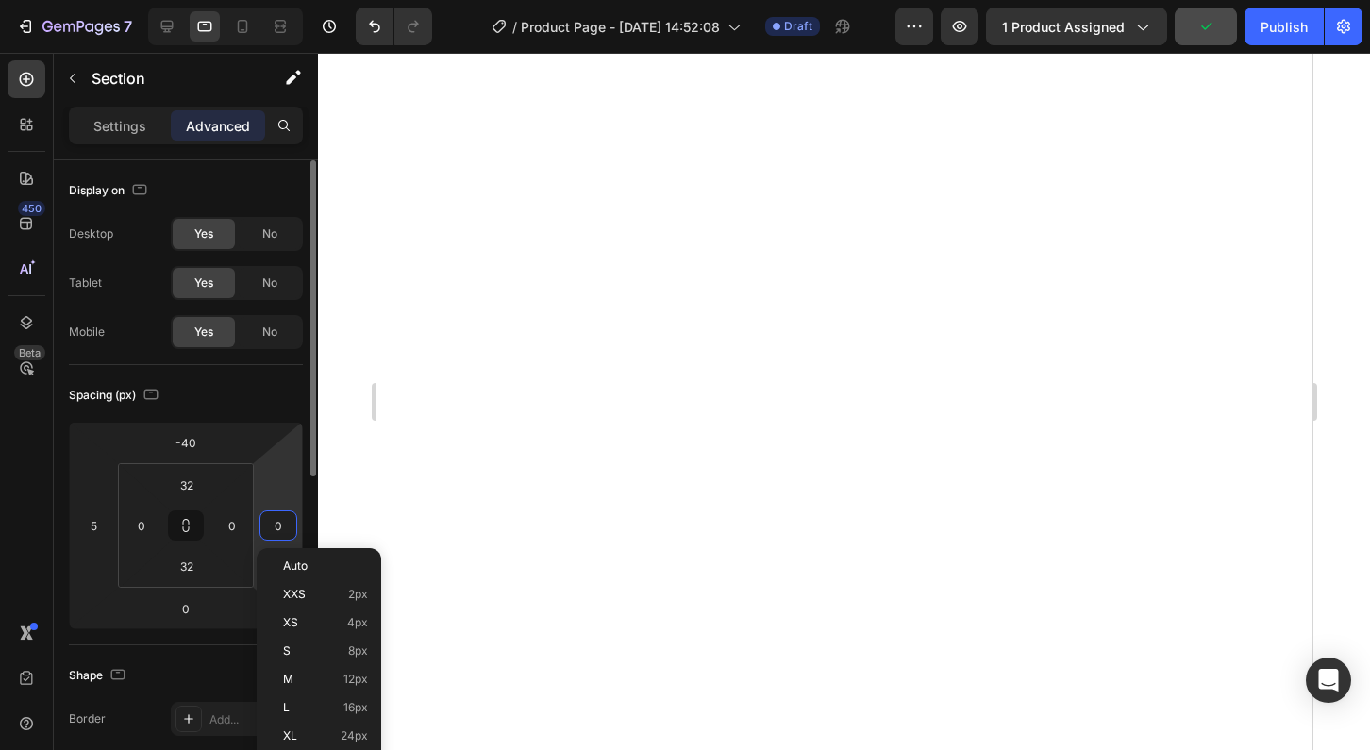
type input "5"
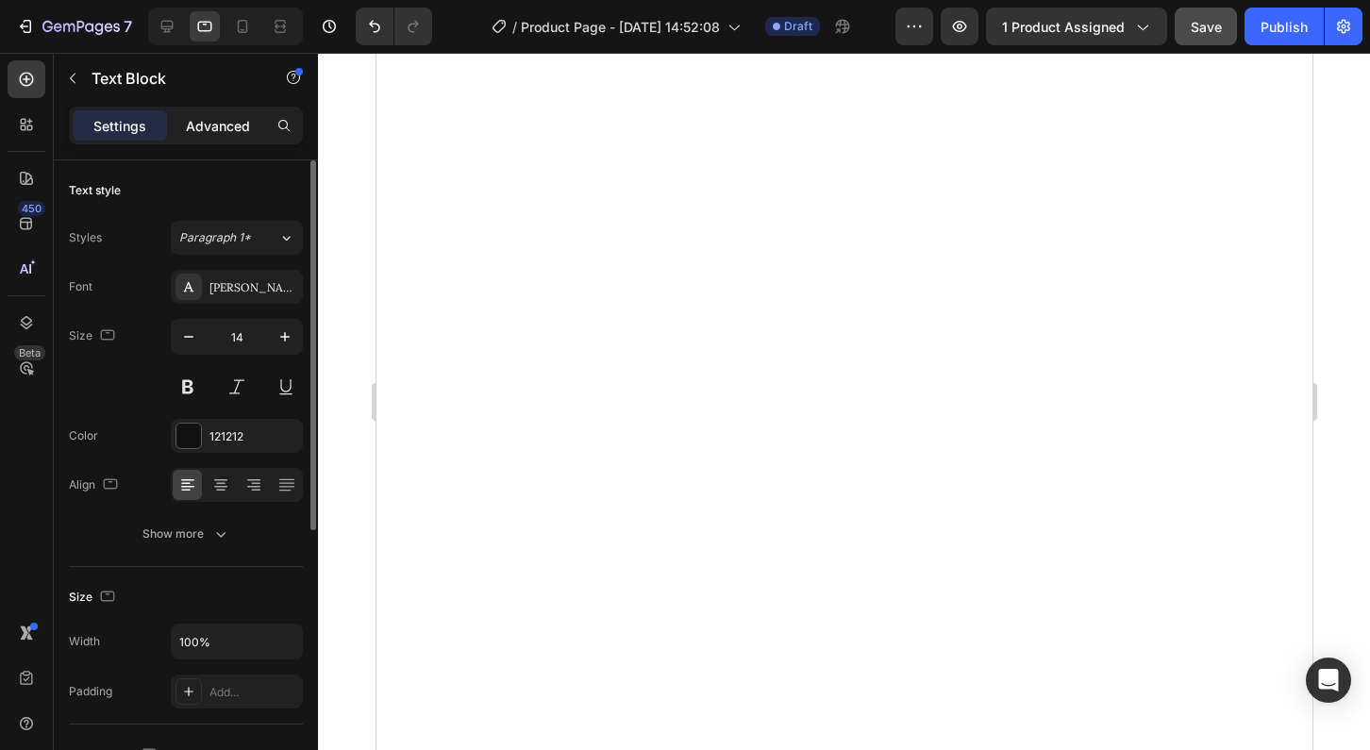
click at [229, 127] on p "Advanced" at bounding box center [218, 126] width 64 height 20
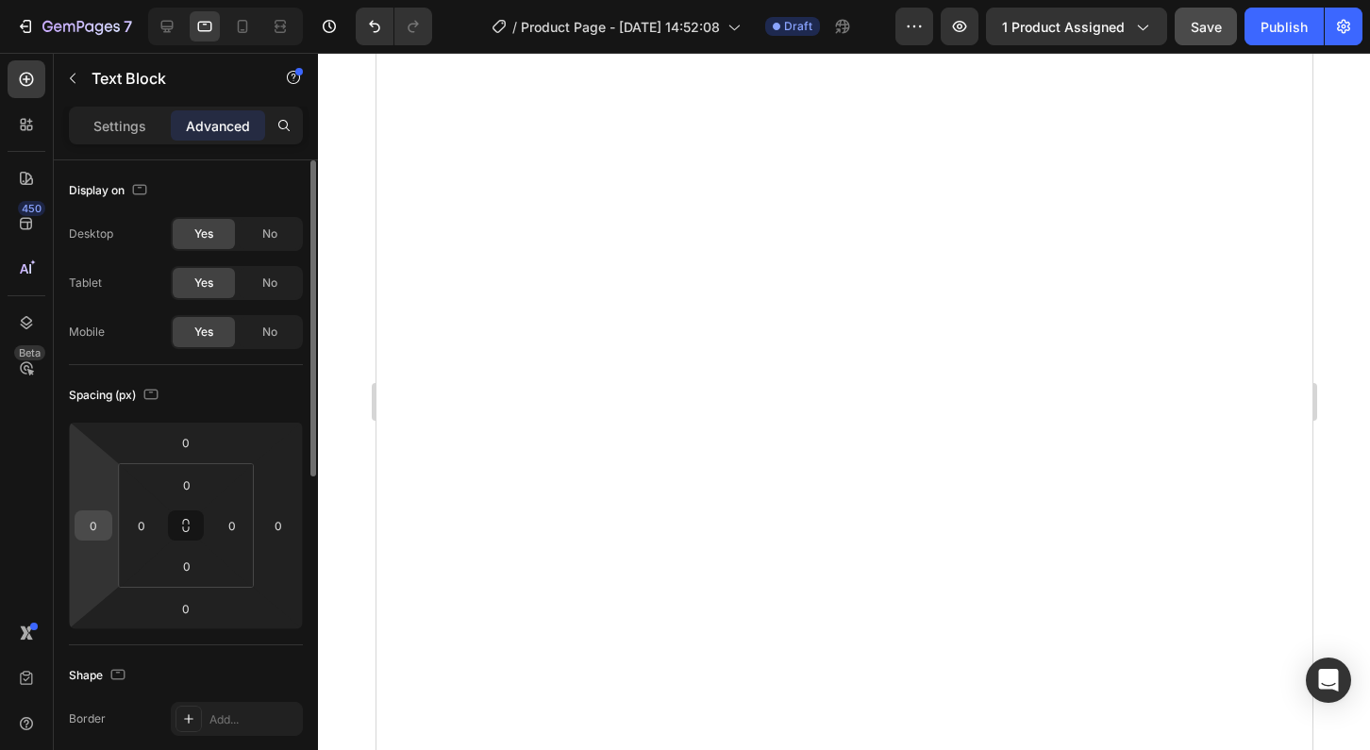
click at [91, 523] on input "0" at bounding box center [93, 526] width 28 height 28
type input "5"
click at [280, 530] on input "0" at bounding box center [278, 526] width 28 height 28
type input "5"
click at [95, 521] on input "0" at bounding box center [93, 526] width 28 height 28
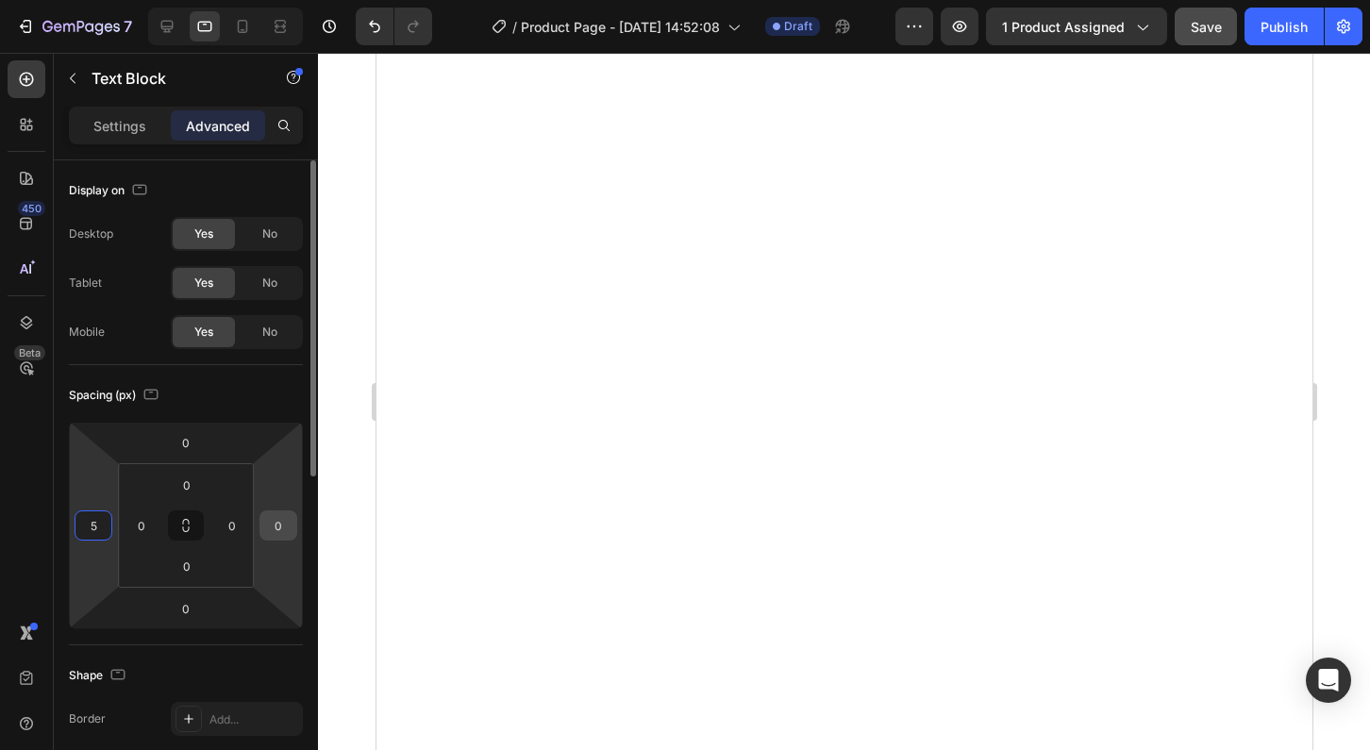
type input "5"
click at [284, 522] on input "0" at bounding box center [278, 526] width 28 height 28
type input "5"
click at [100, 526] on input "0" at bounding box center [93, 526] width 28 height 28
type input "5"
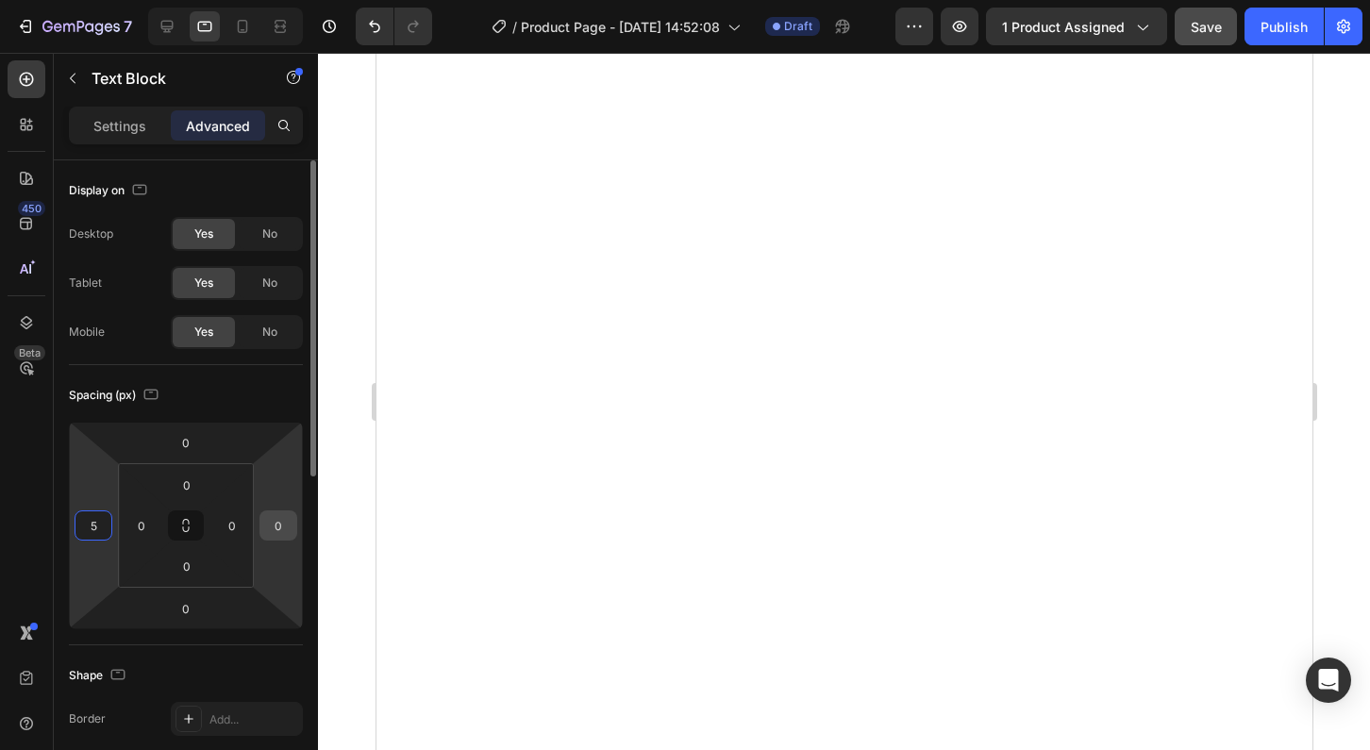
click at [283, 526] on input "0" at bounding box center [278, 526] width 28 height 28
type input "5"
click at [93, 527] on input "0" at bounding box center [93, 526] width 28 height 28
type input "5"
click at [283, 526] on input "0" at bounding box center [278, 526] width 28 height 28
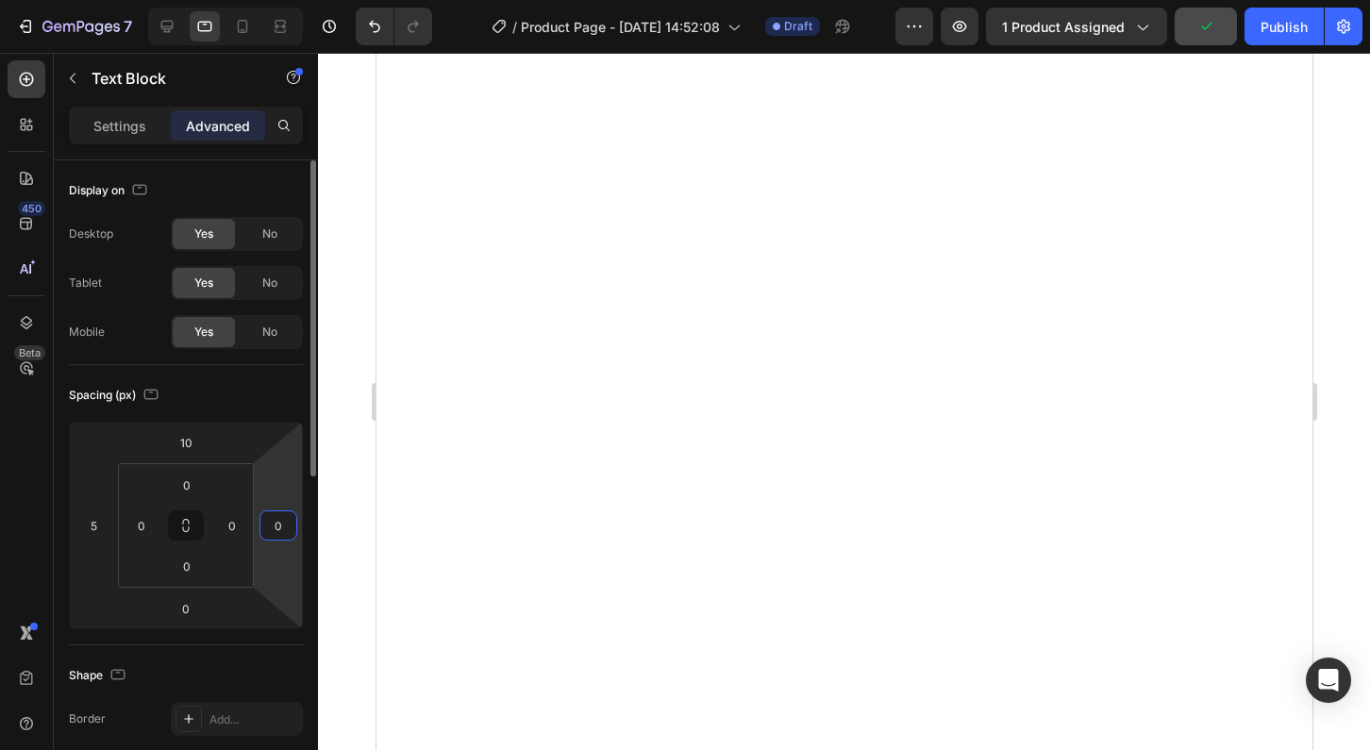
type input "5"
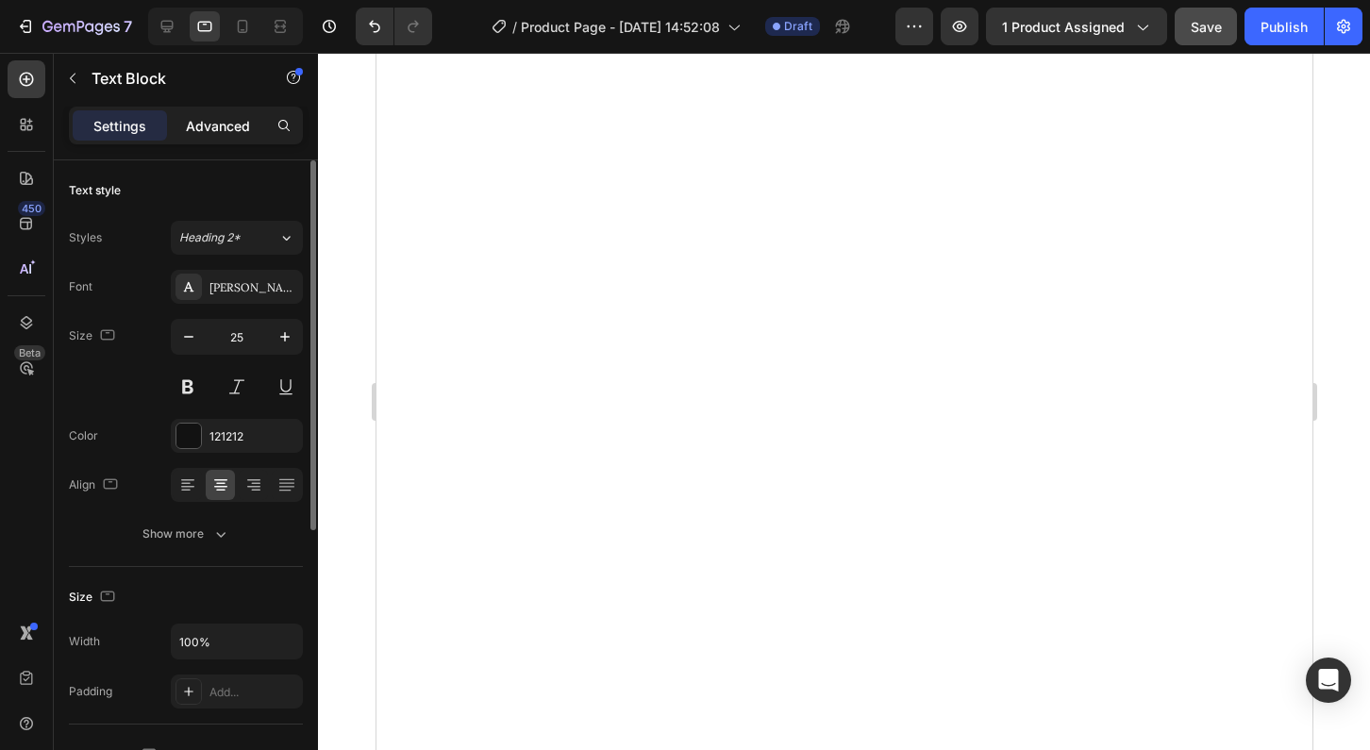
click at [225, 116] on p "Advanced" at bounding box center [218, 126] width 64 height 20
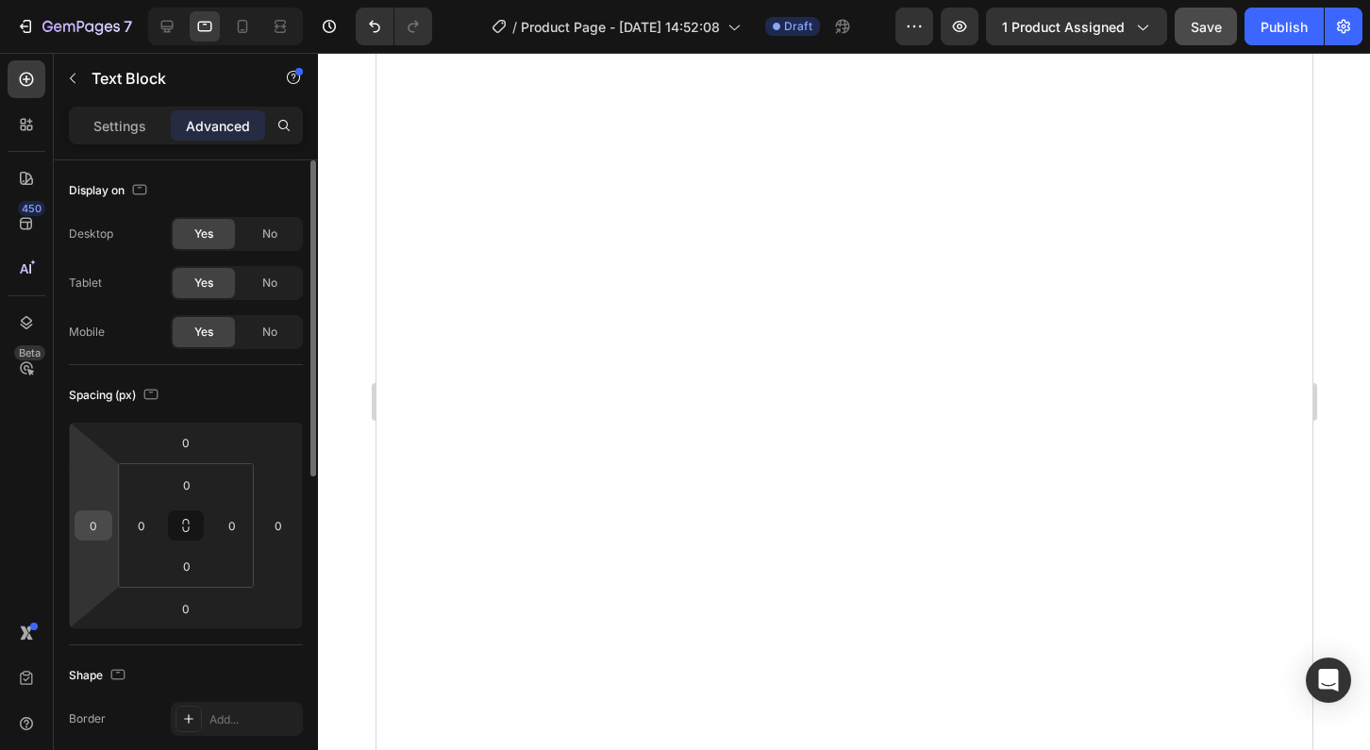
click at [97, 529] on input "0" at bounding box center [93, 526] width 28 height 28
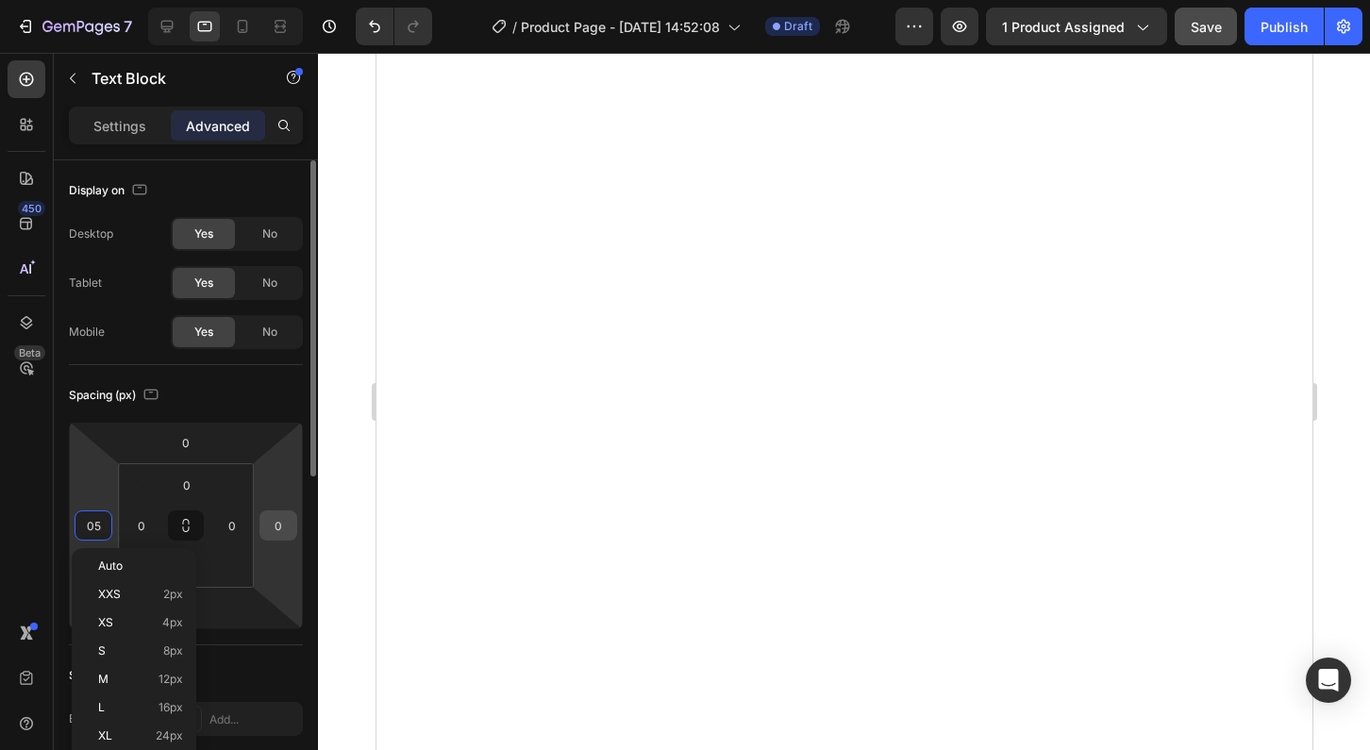
type input "5"
click at [289, 529] on input "0" at bounding box center [278, 526] width 28 height 28
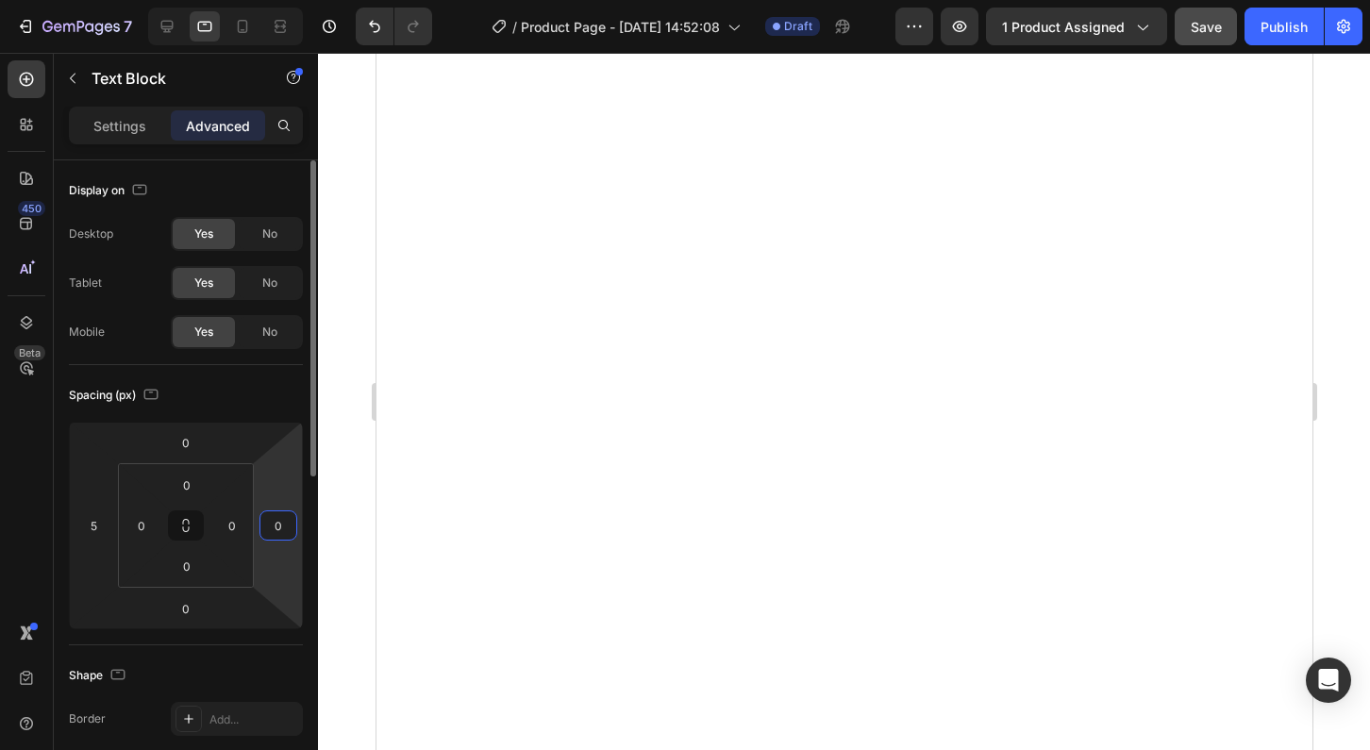
type input "5"
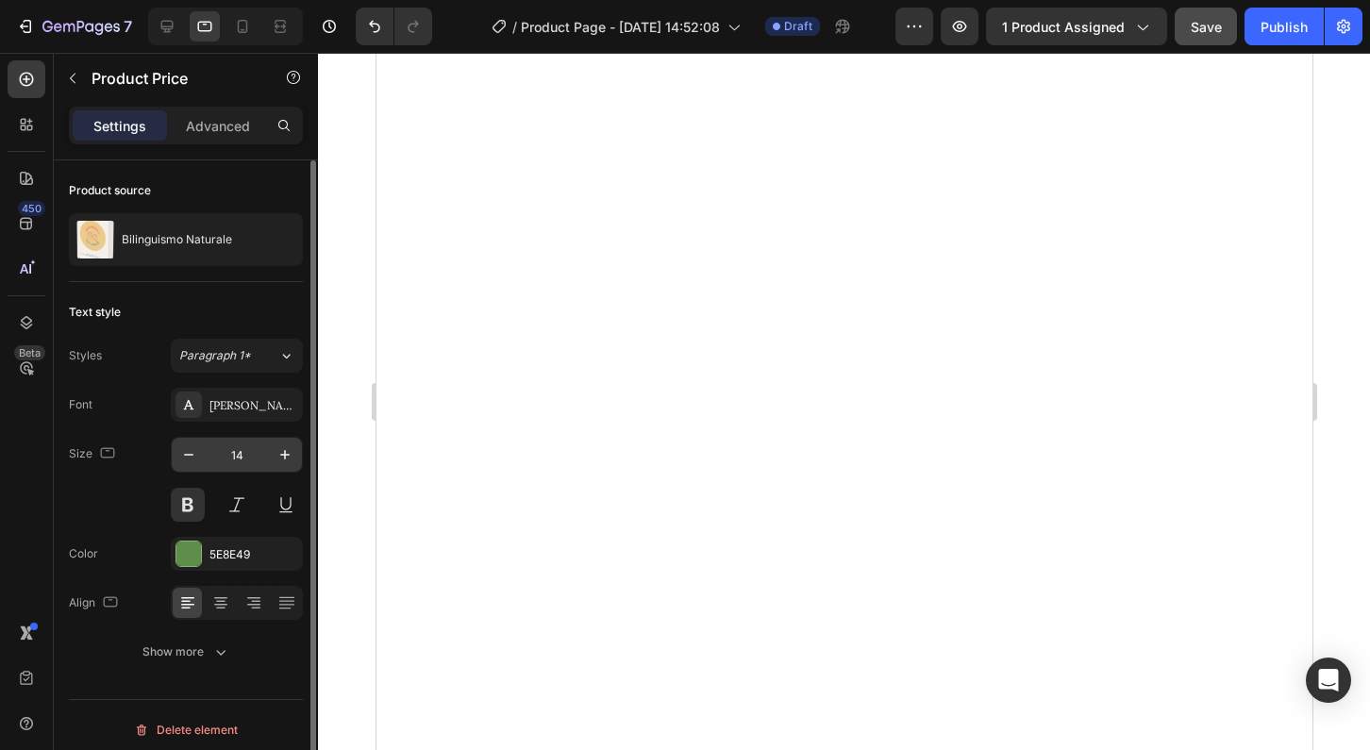
click at [233, 449] on input "14" at bounding box center [237, 455] width 62 height 34
type input "25"
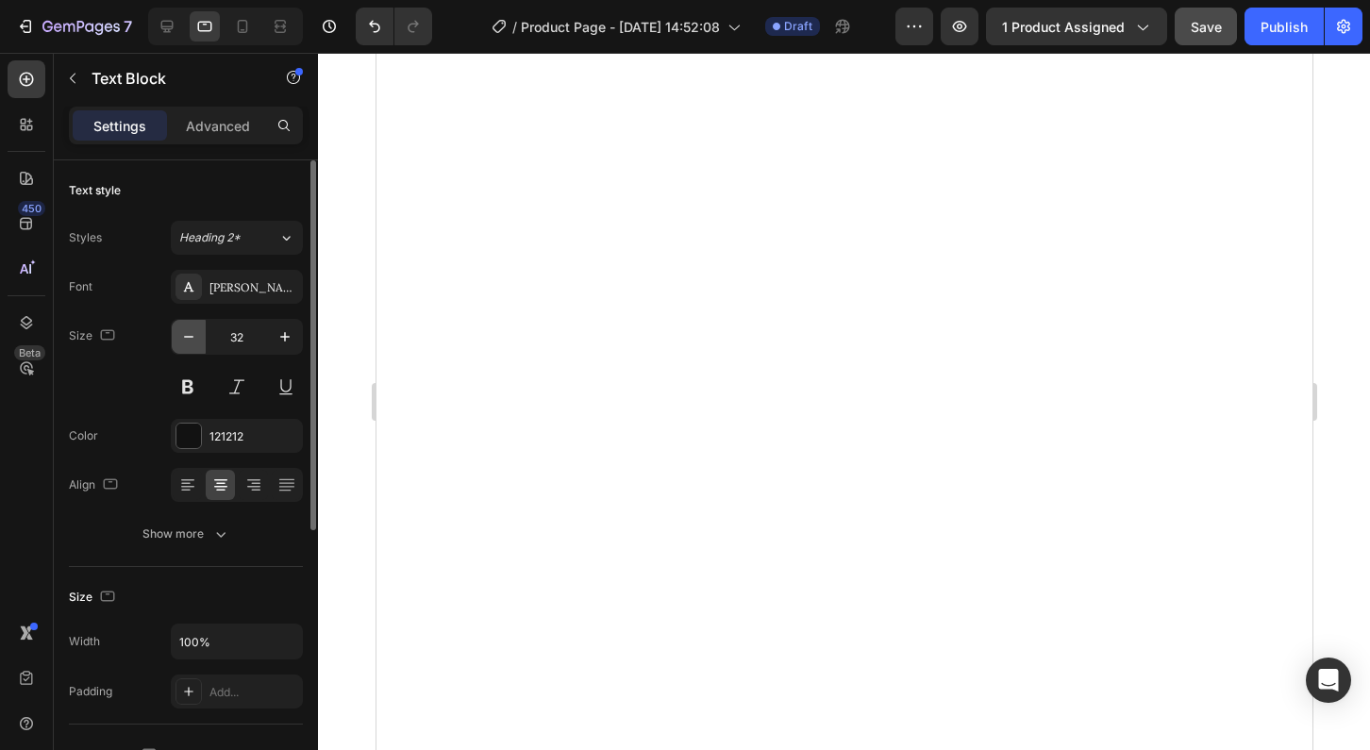
click at [186, 341] on icon "button" at bounding box center [188, 336] width 19 height 19
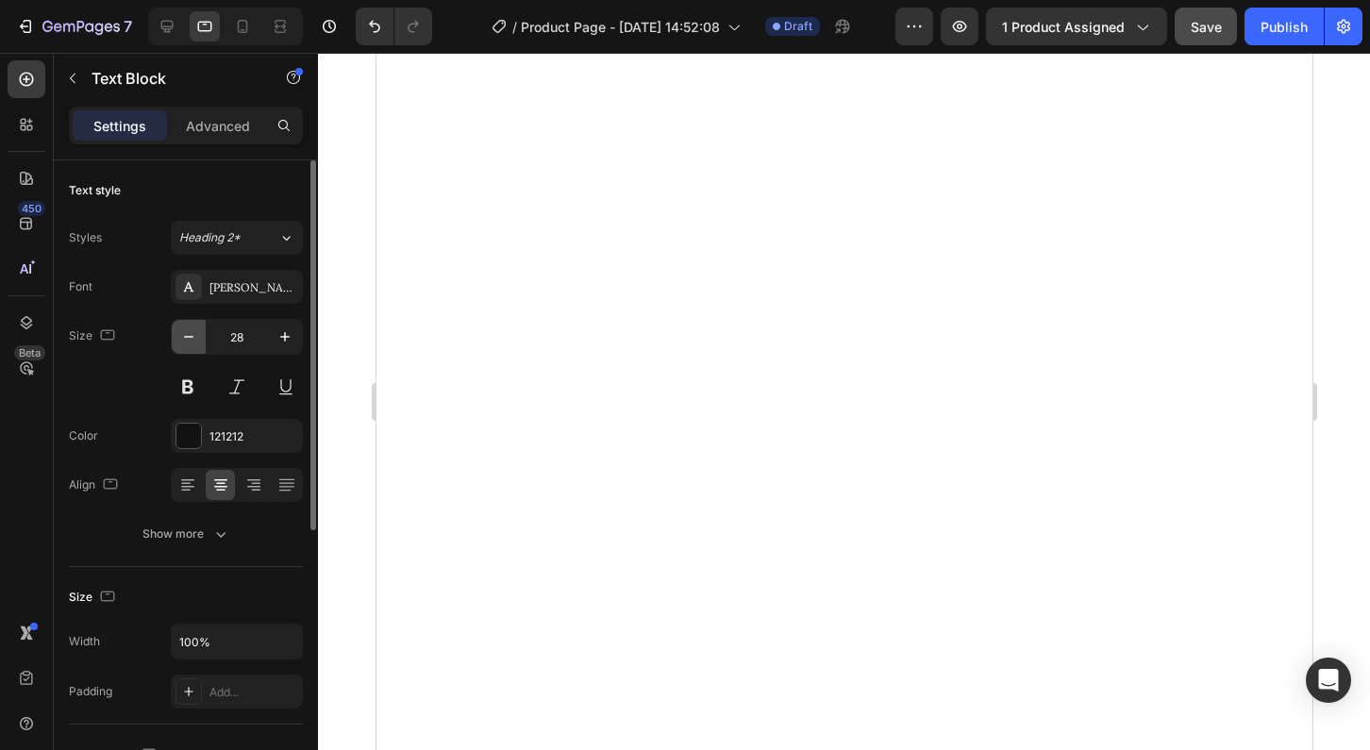
click at [186, 341] on icon "button" at bounding box center [188, 336] width 19 height 19
click at [286, 337] on icon "button" at bounding box center [284, 336] width 9 height 9
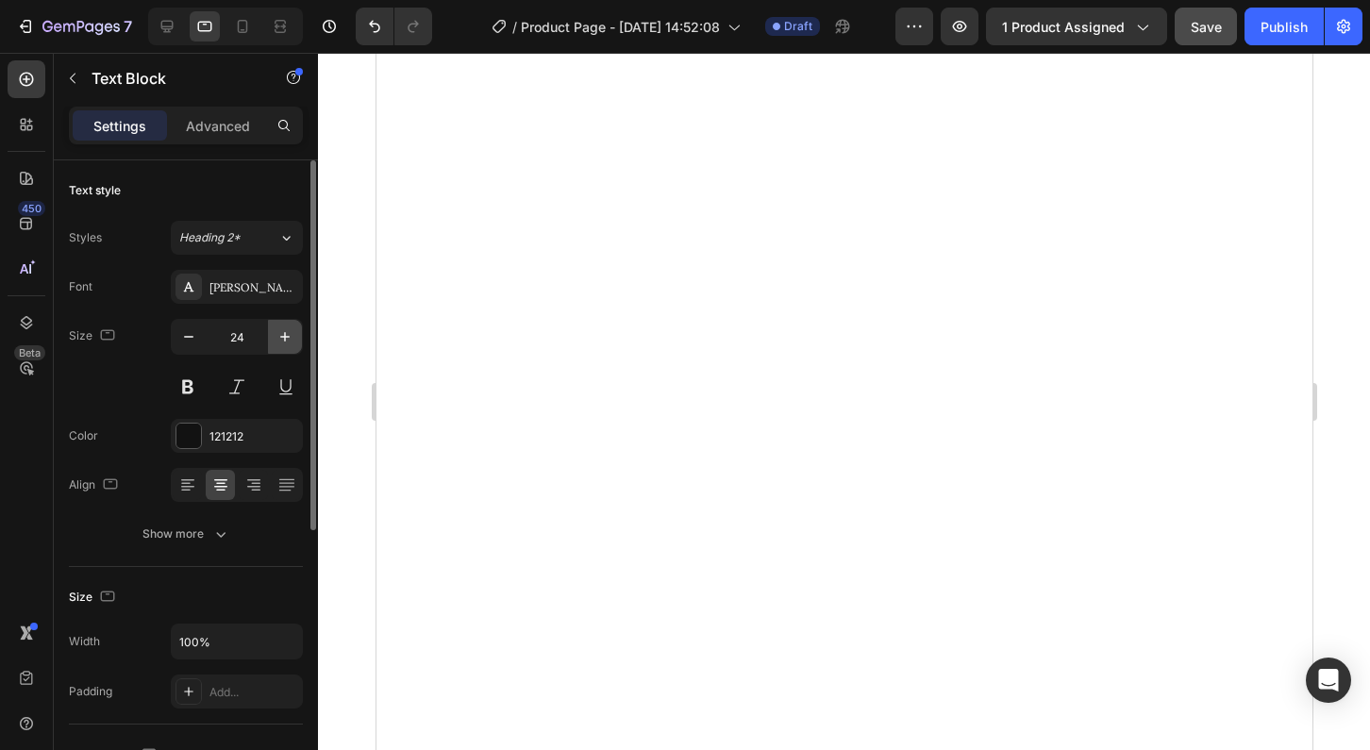
type input "25"
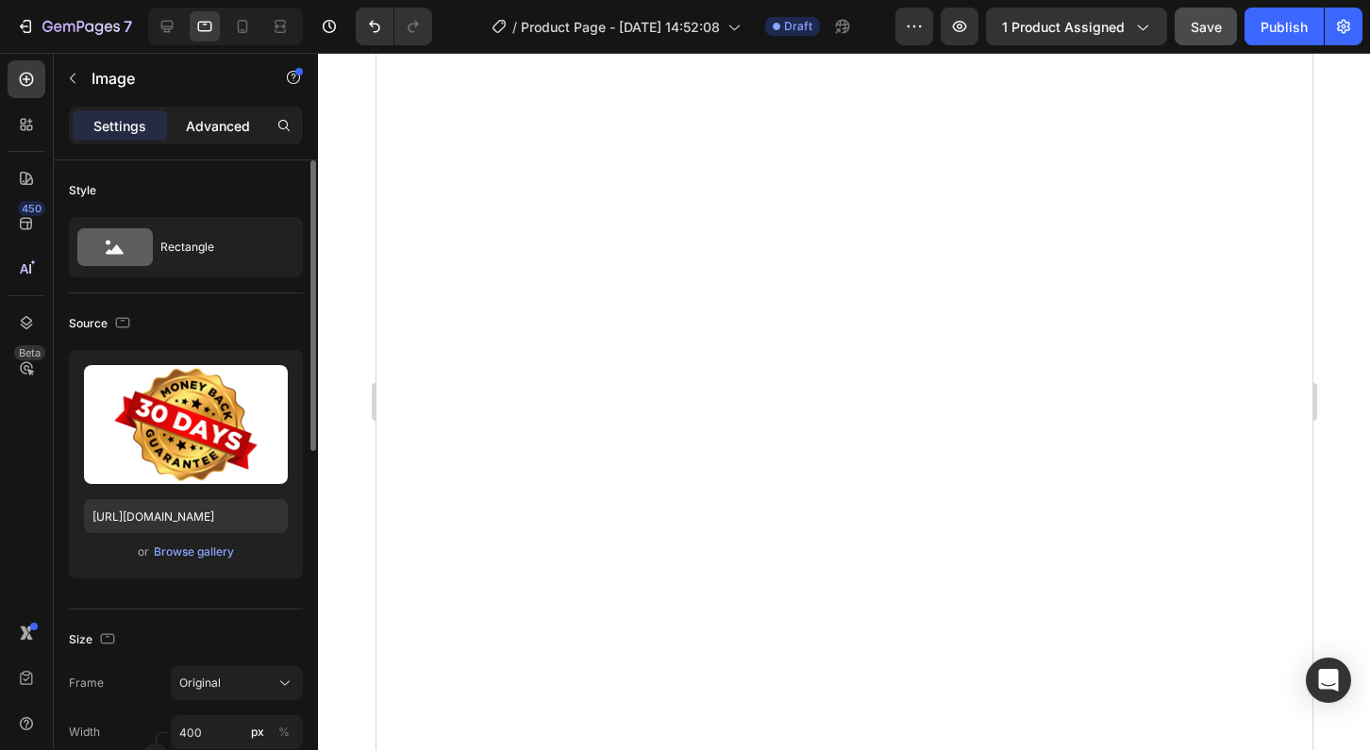
click at [217, 125] on p "Advanced" at bounding box center [218, 126] width 64 height 20
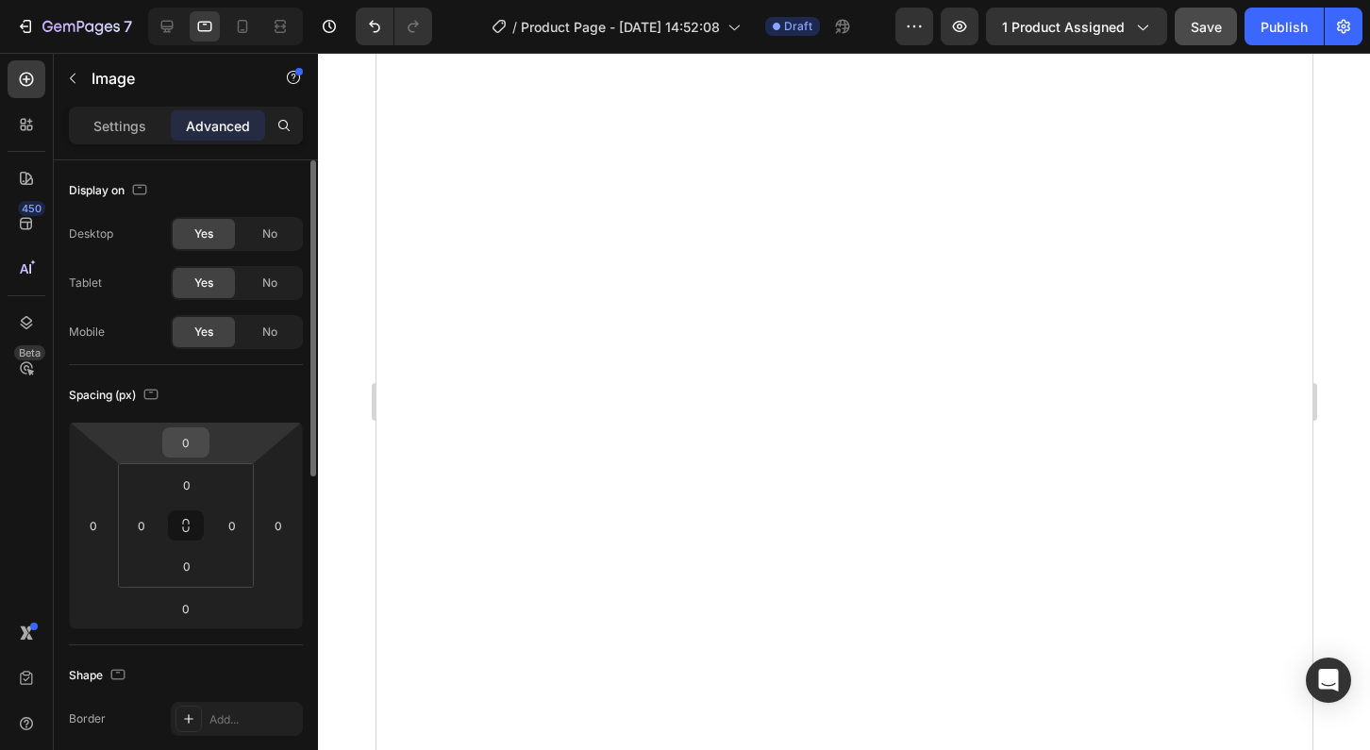
click at [192, 444] on input "0" at bounding box center [186, 442] width 38 height 28
type input "-15"
click at [191, 608] on input "0" at bounding box center [186, 609] width 38 height 28
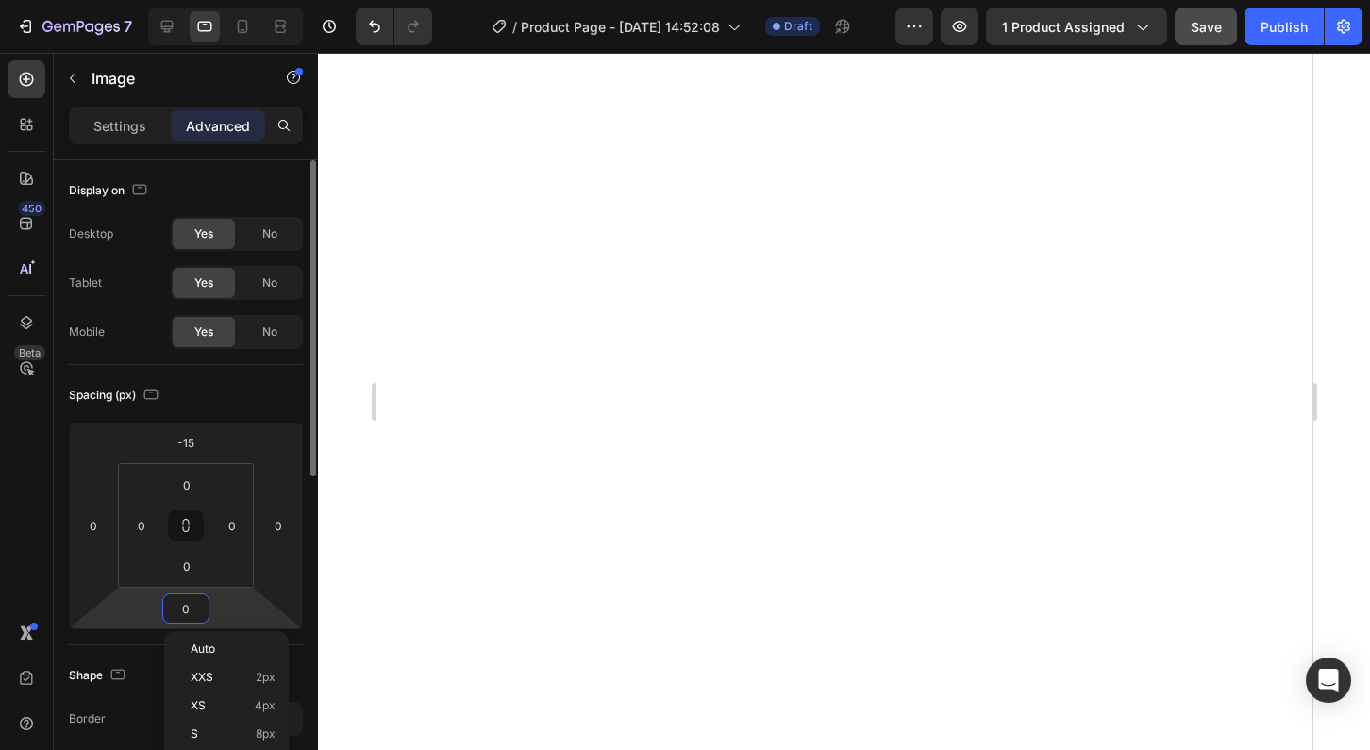
type input "1"
type input "-15"
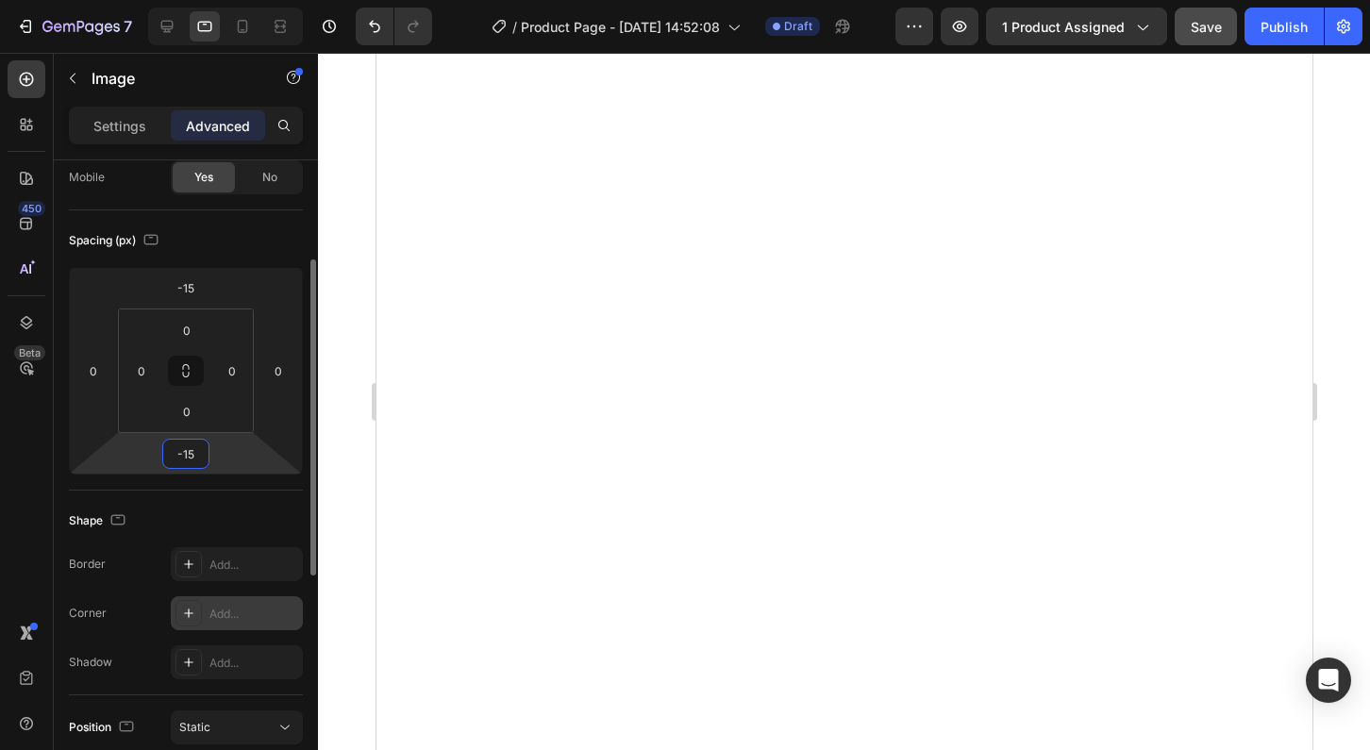
scroll to position [171, 0]
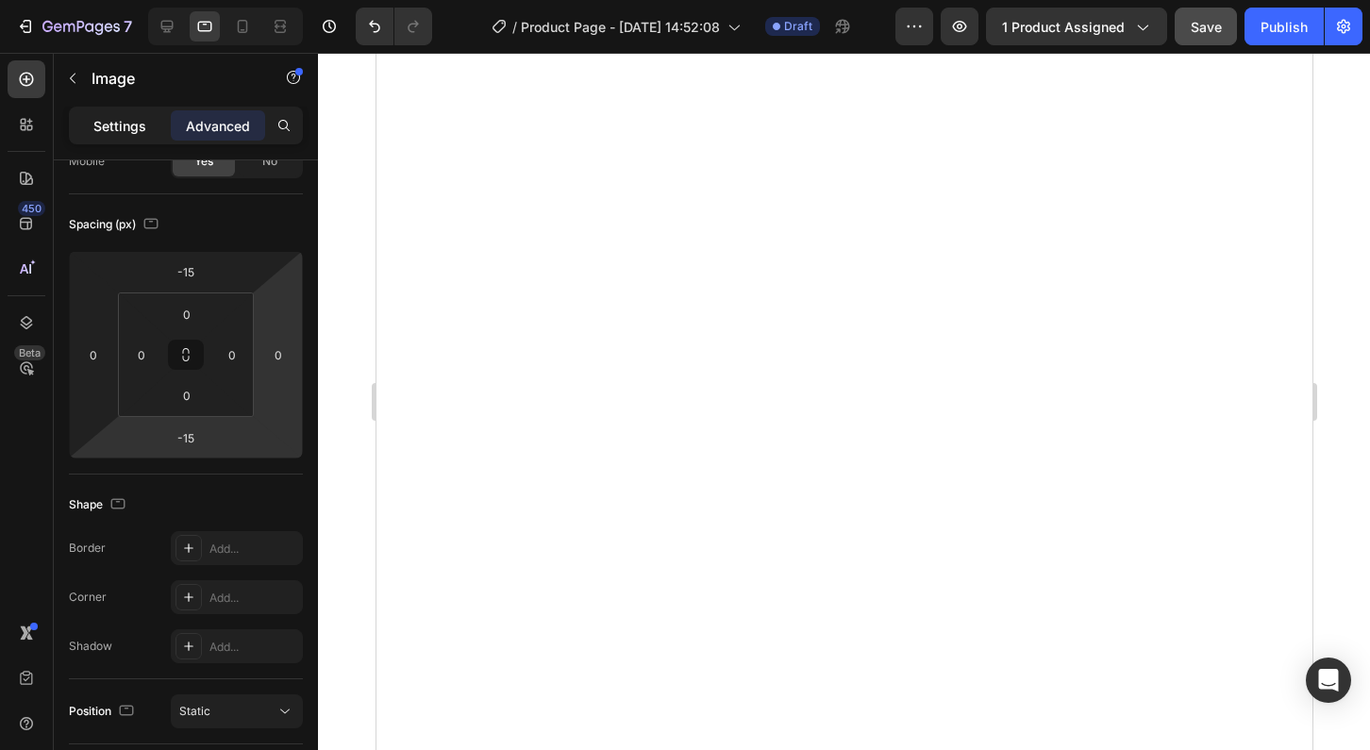
click at [141, 126] on p "Settings" at bounding box center [119, 126] width 53 height 20
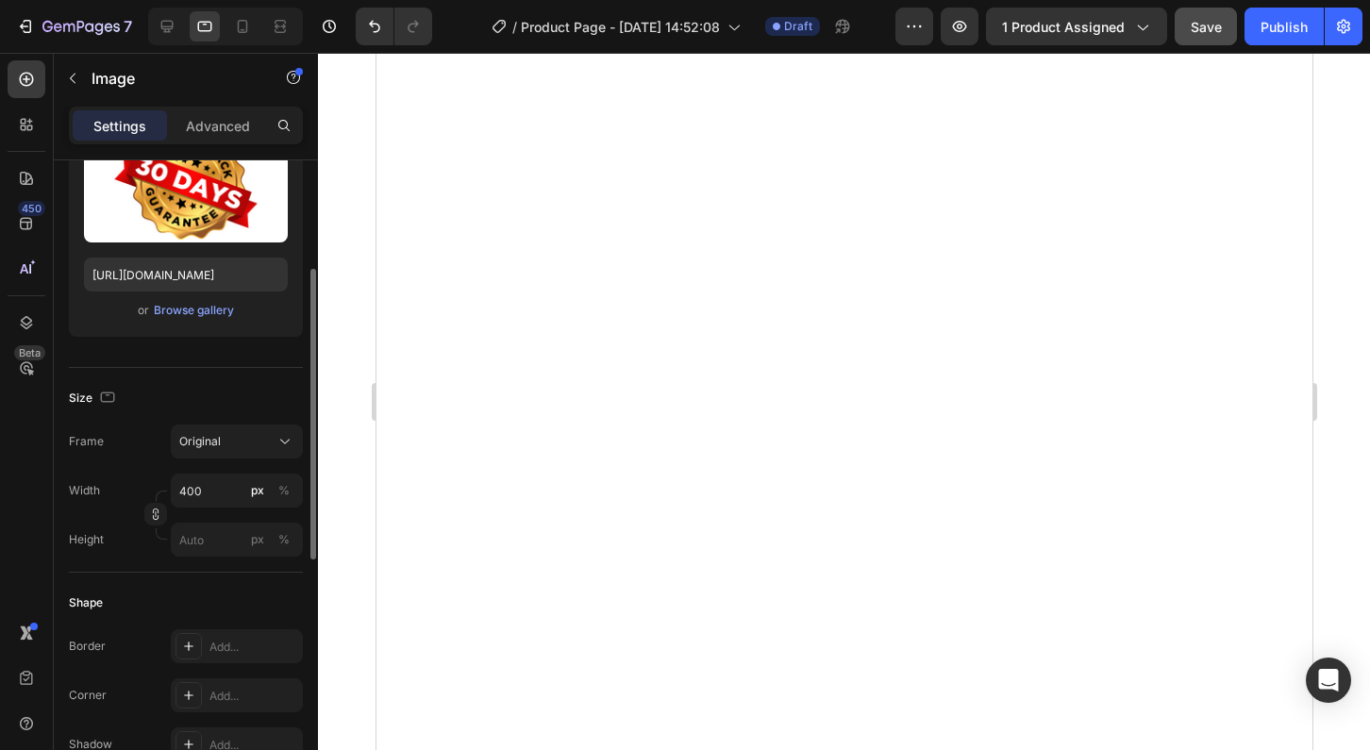
scroll to position [243, 0]
click at [193, 486] on input "400" at bounding box center [237, 489] width 132 height 34
type input "300"
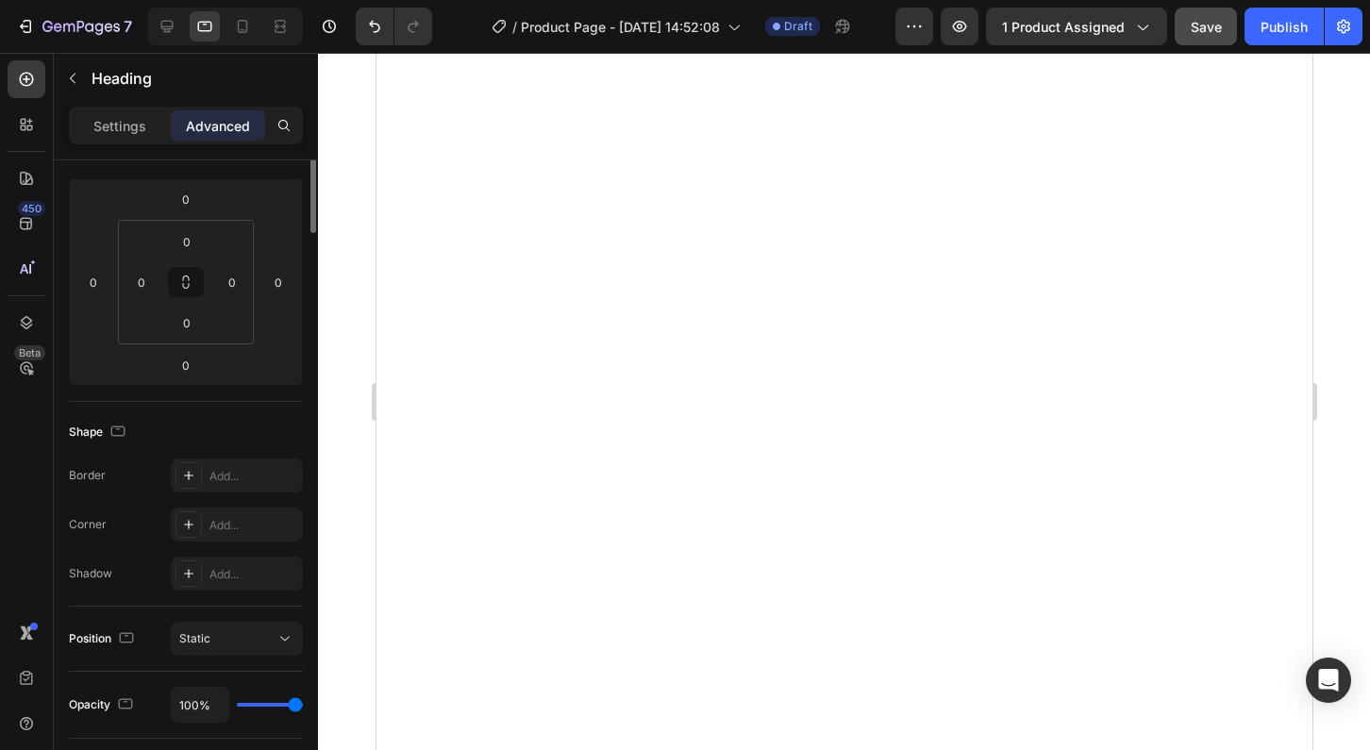
scroll to position [0, 0]
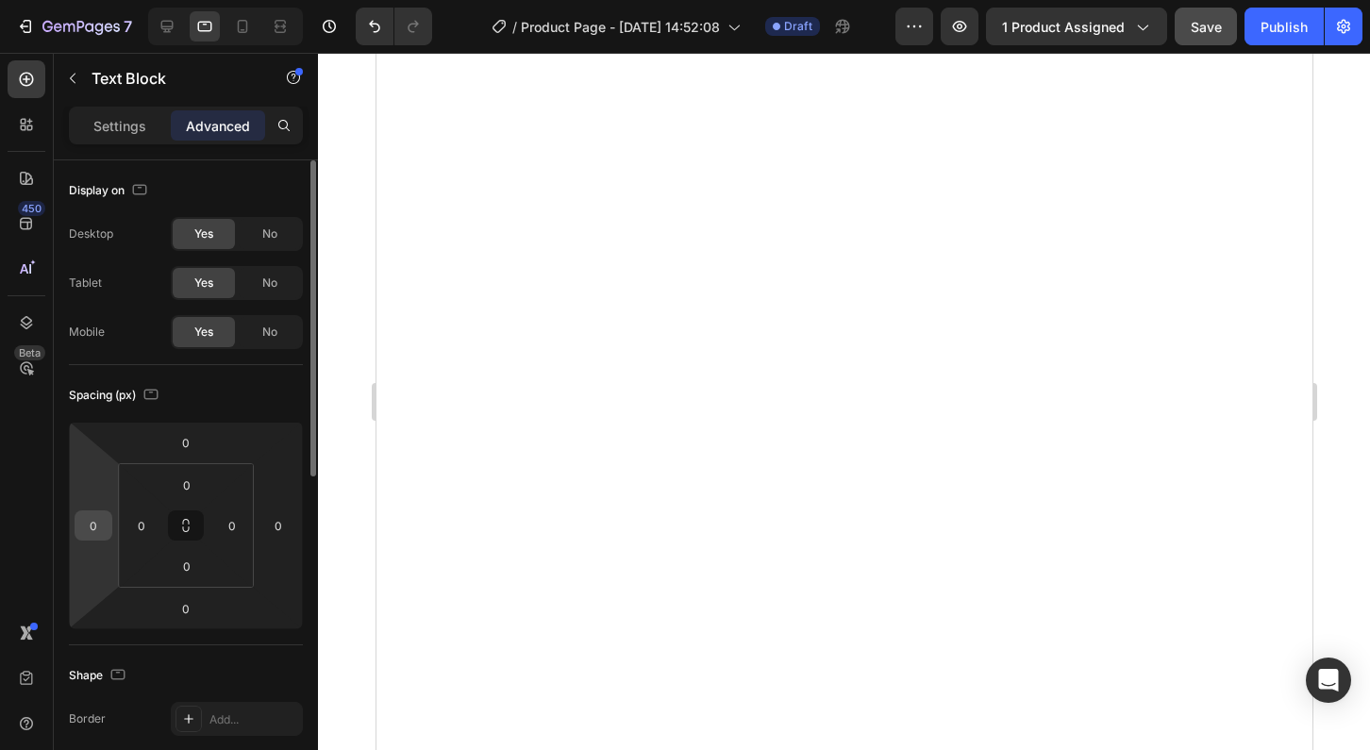
click at [98, 527] on input "0" at bounding box center [93, 526] width 28 height 28
type input "5"
click at [279, 527] on input "0" at bounding box center [278, 526] width 28 height 28
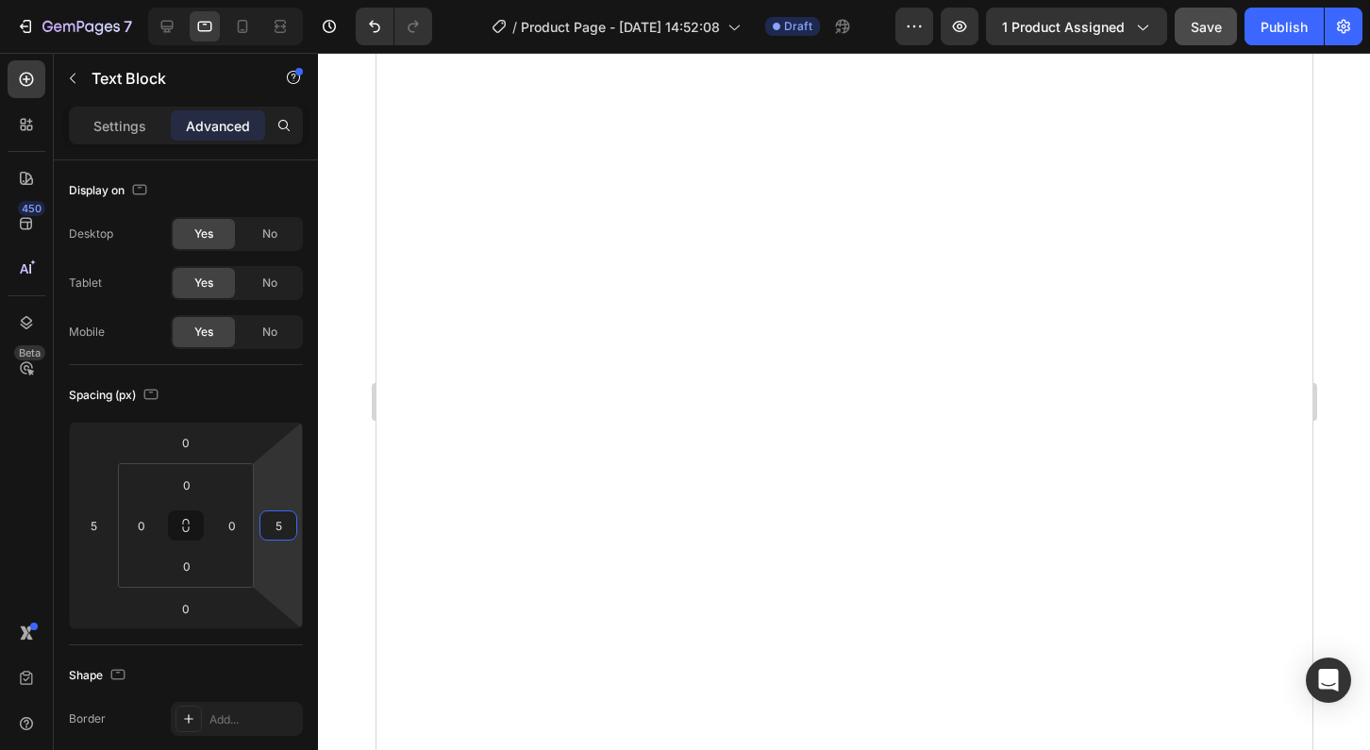
type input "5"
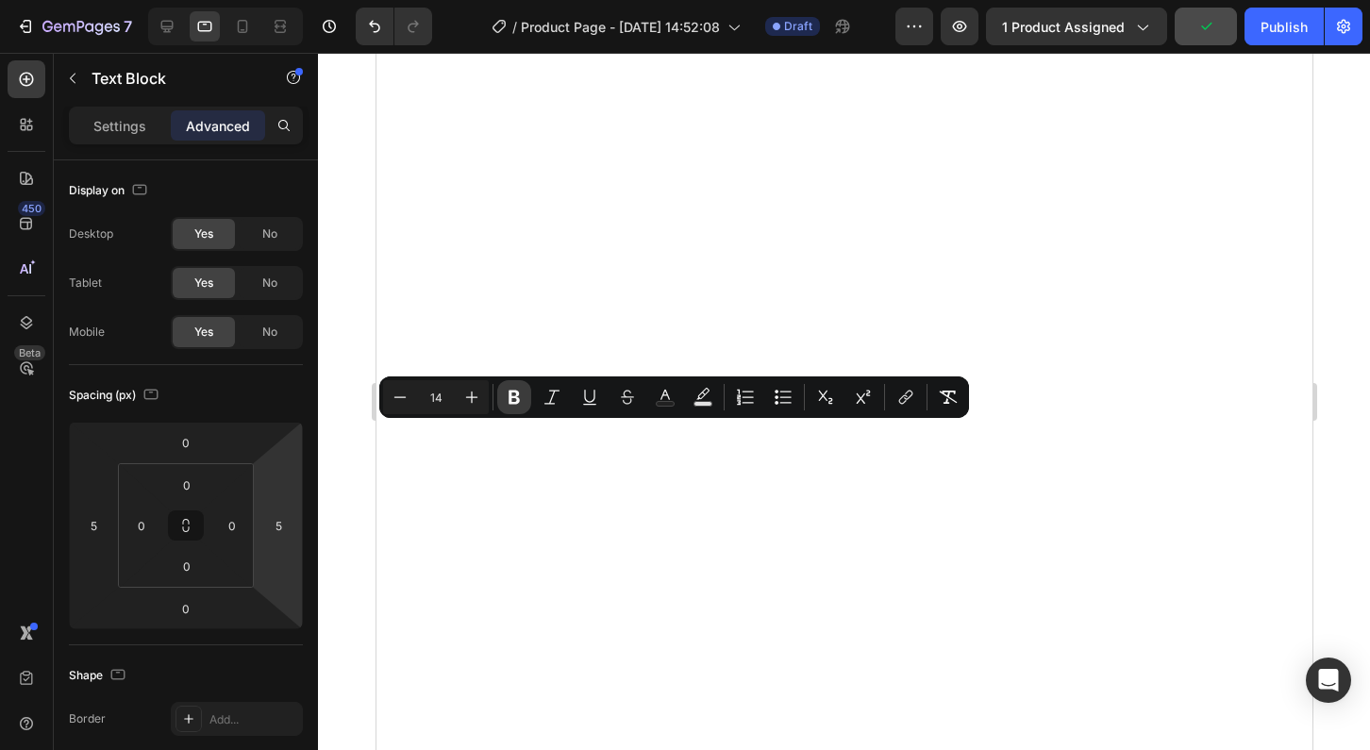
click at [515, 400] on icon "Editor contextual toolbar" at bounding box center [514, 397] width 19 height 19
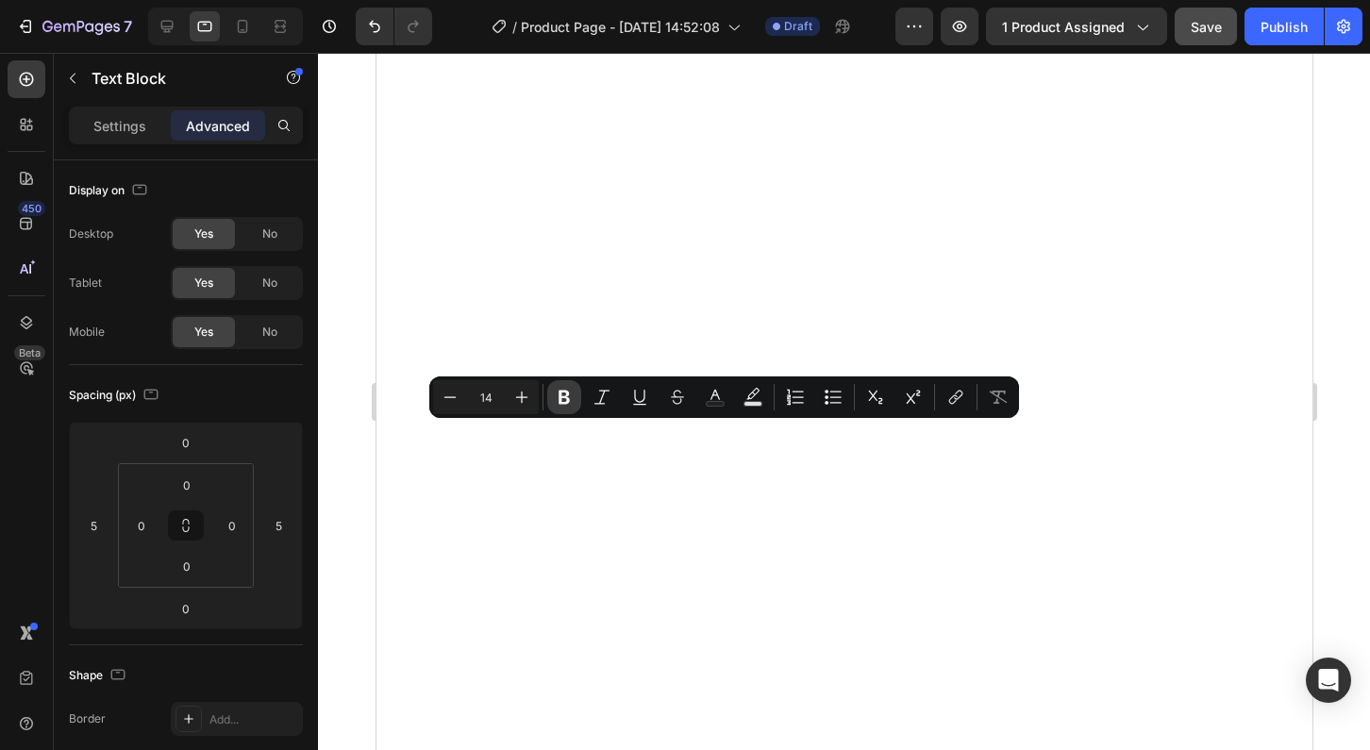
click at [562, 392] on icon "Editor contextual toolbar" at bounding box center [564, 398] width 11 height 14
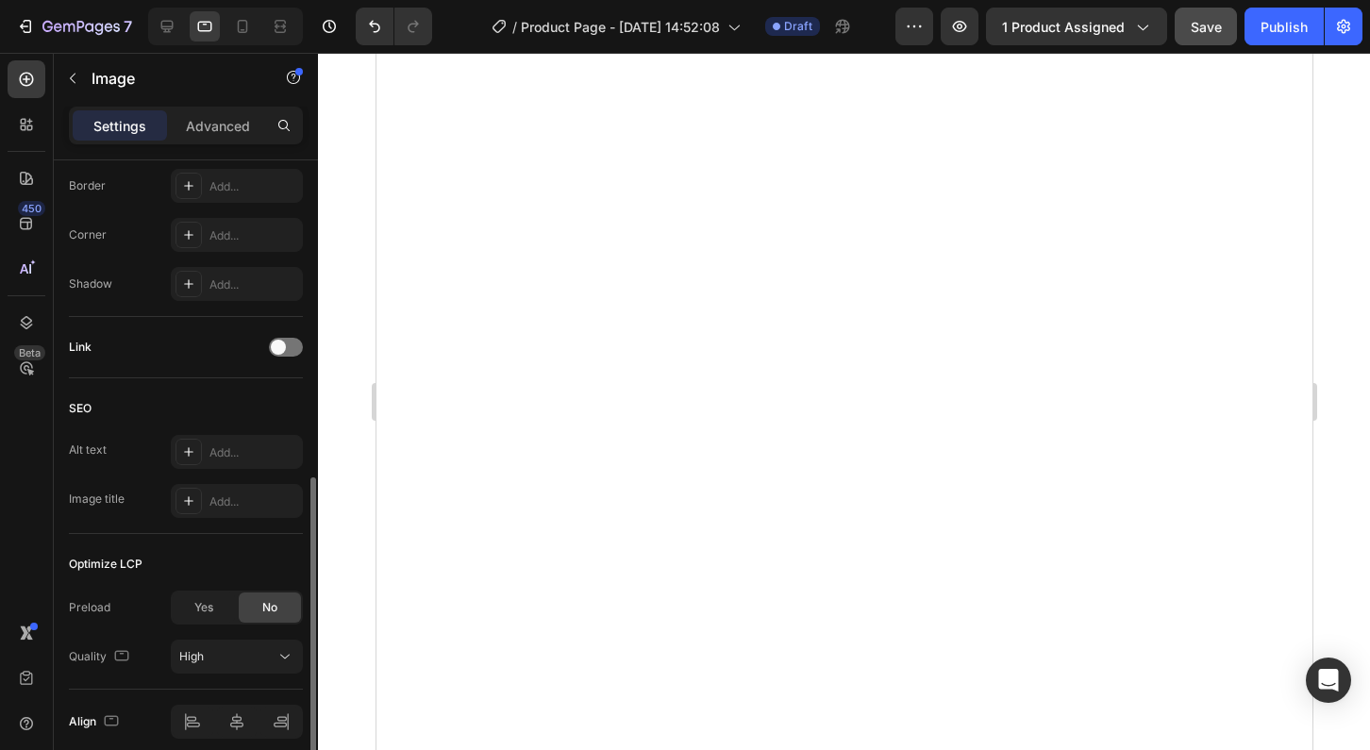
scroll to position [781, 0]
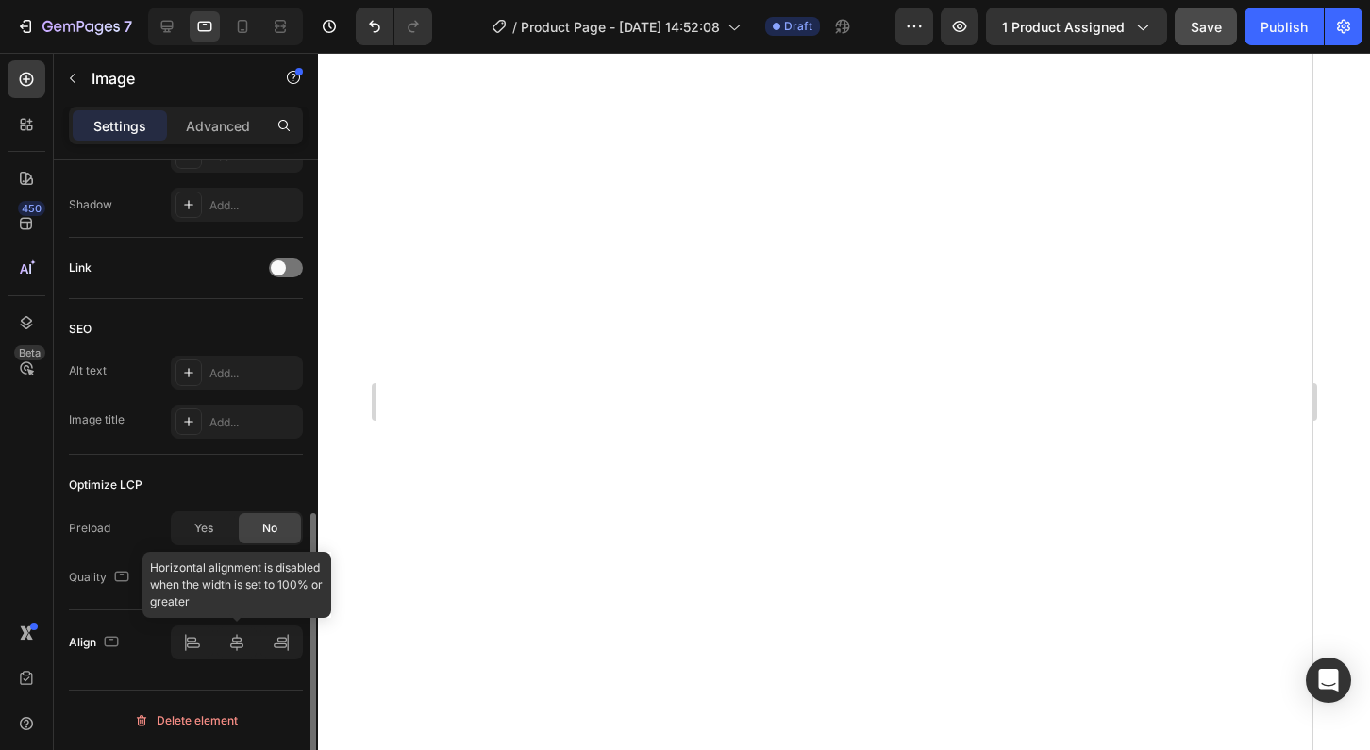
click at [230, 643] on div at bounding box center [237, 643] width 132 height 34
click at [236, 646] on div at bounding box center [237, 643] width 132 height 34
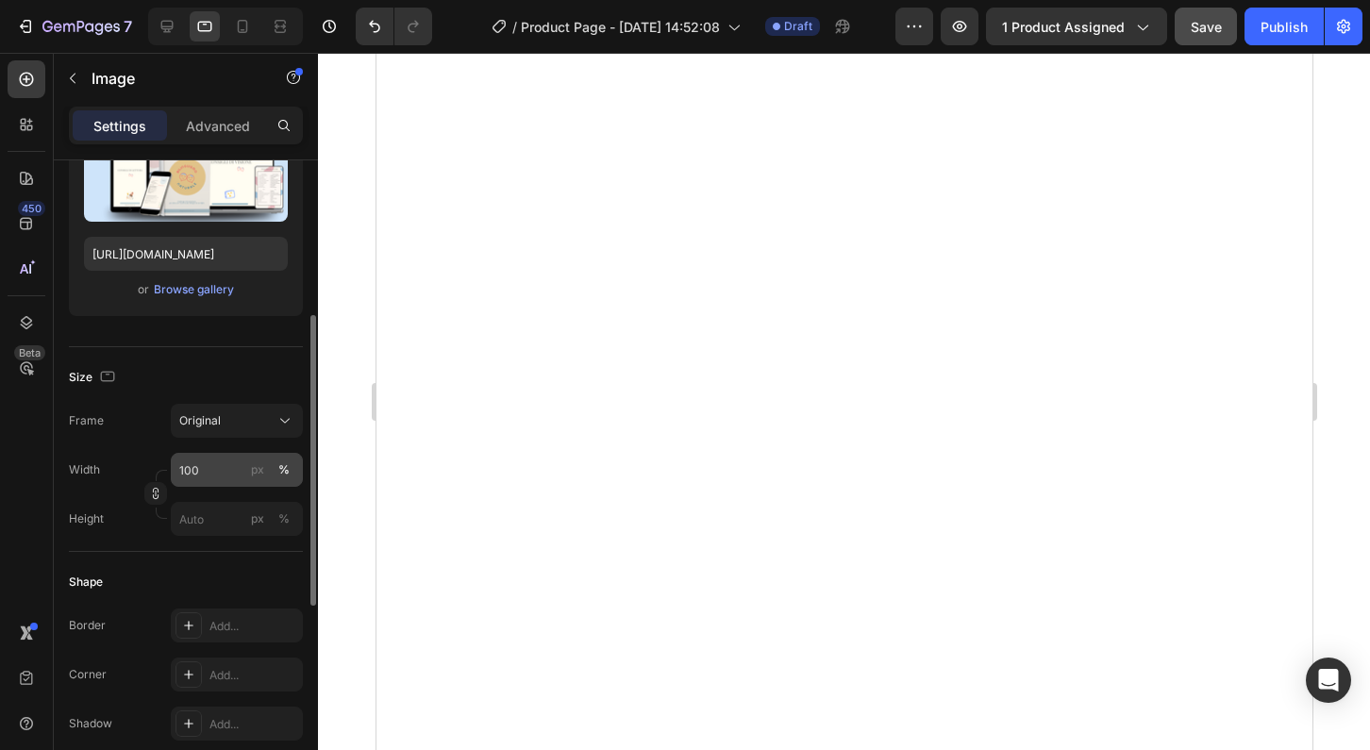
scroll to position [260, 0]
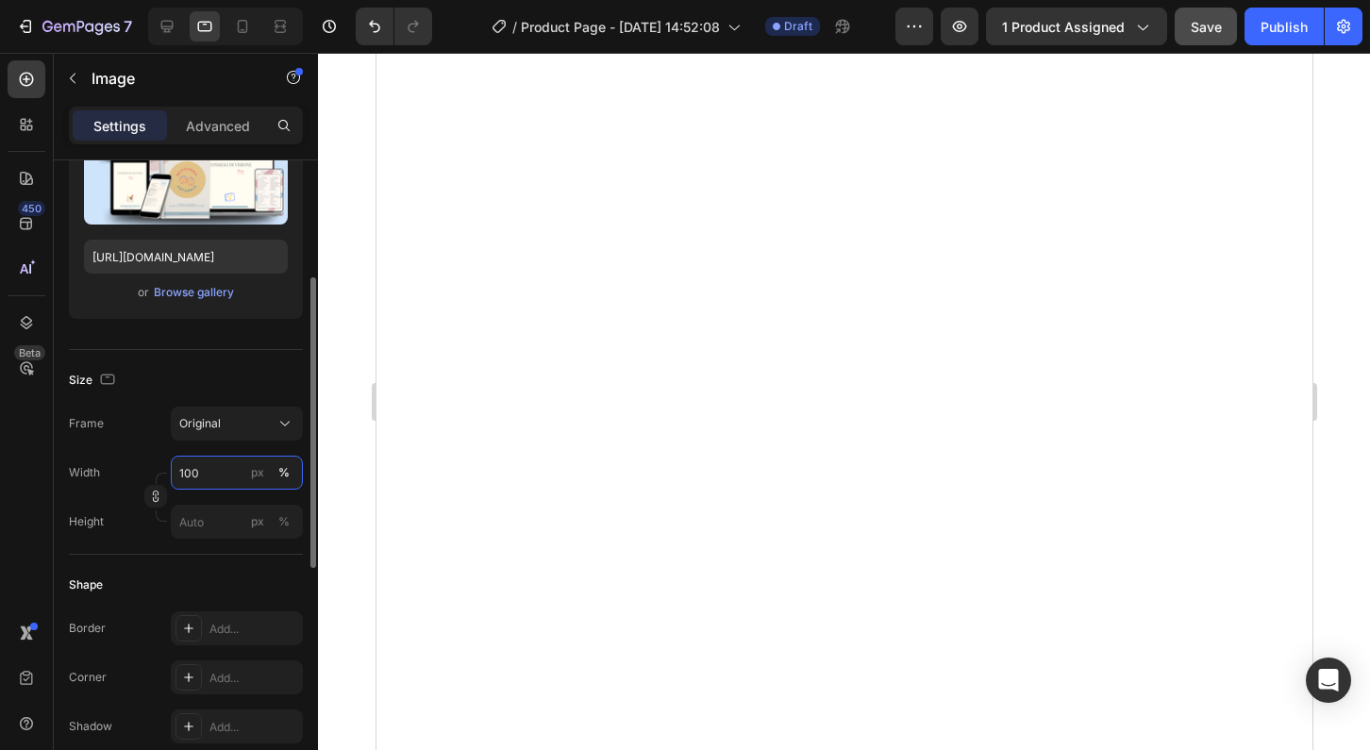
click at [192, 472] on input "100" at bounding box center [237, 473] width 132 height 34
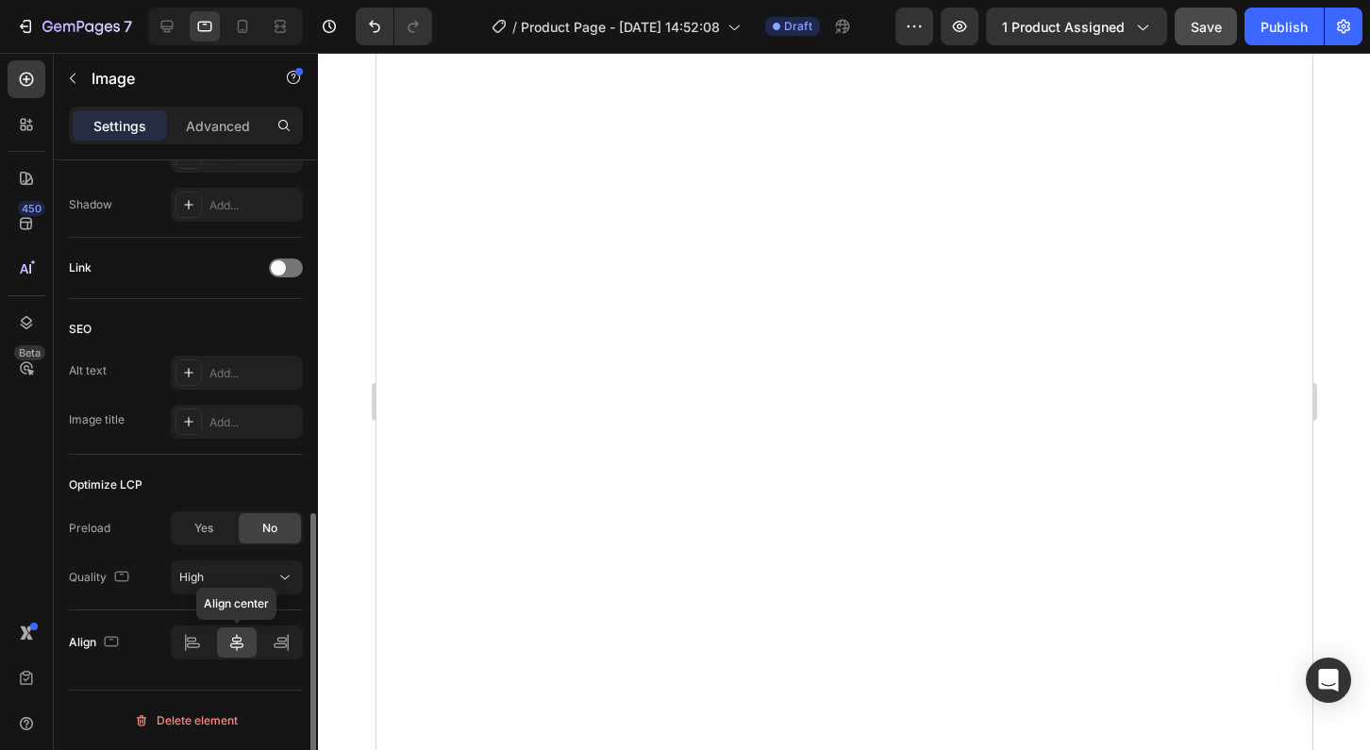
type input "80"
click at [240, 647] on icon at bounding box center [236, 642] width 13 height 17
click at [193, 642] on icon at bounding box center [191, 639] width 9 height 5
click at [234, 645] on icon at bounding box center [236, 642] width 19 height 19
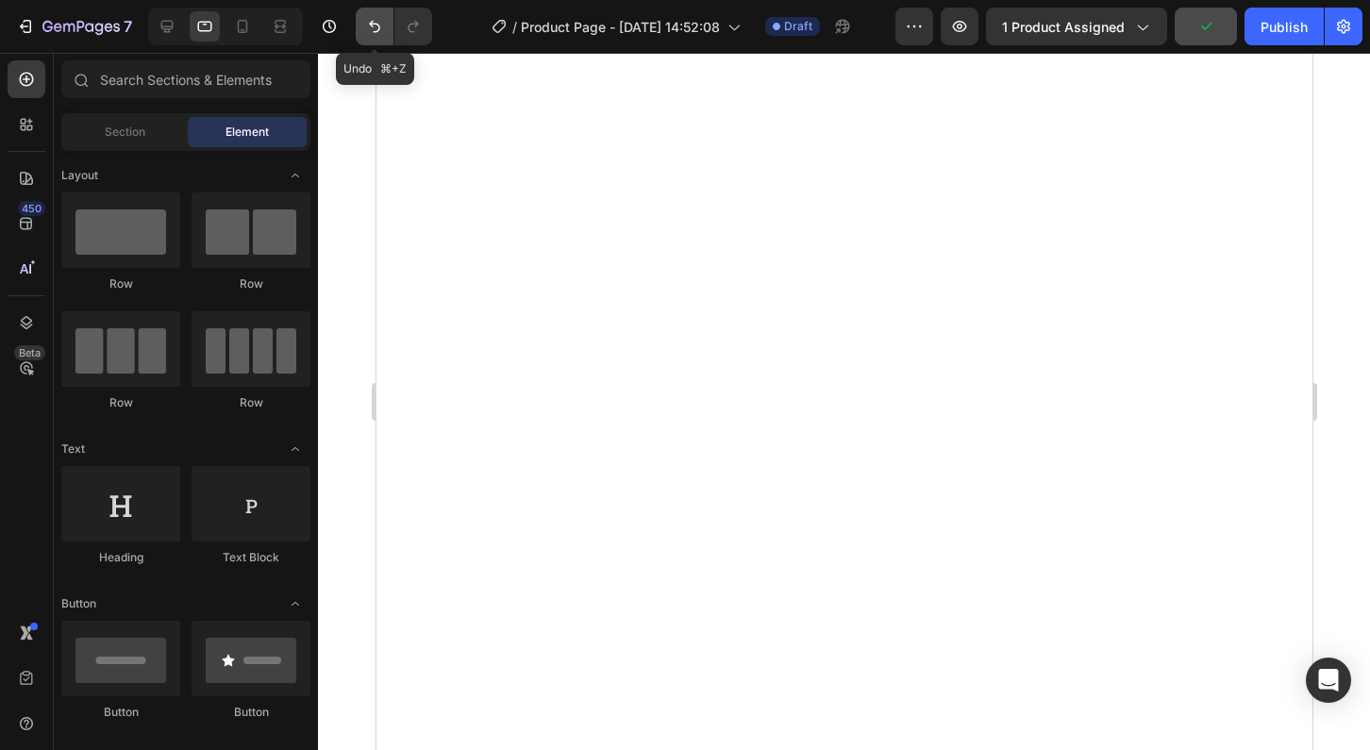
click at [373, 28] on icon "Undo/Redo" at bounding box center [374, 26] width 19 height 19
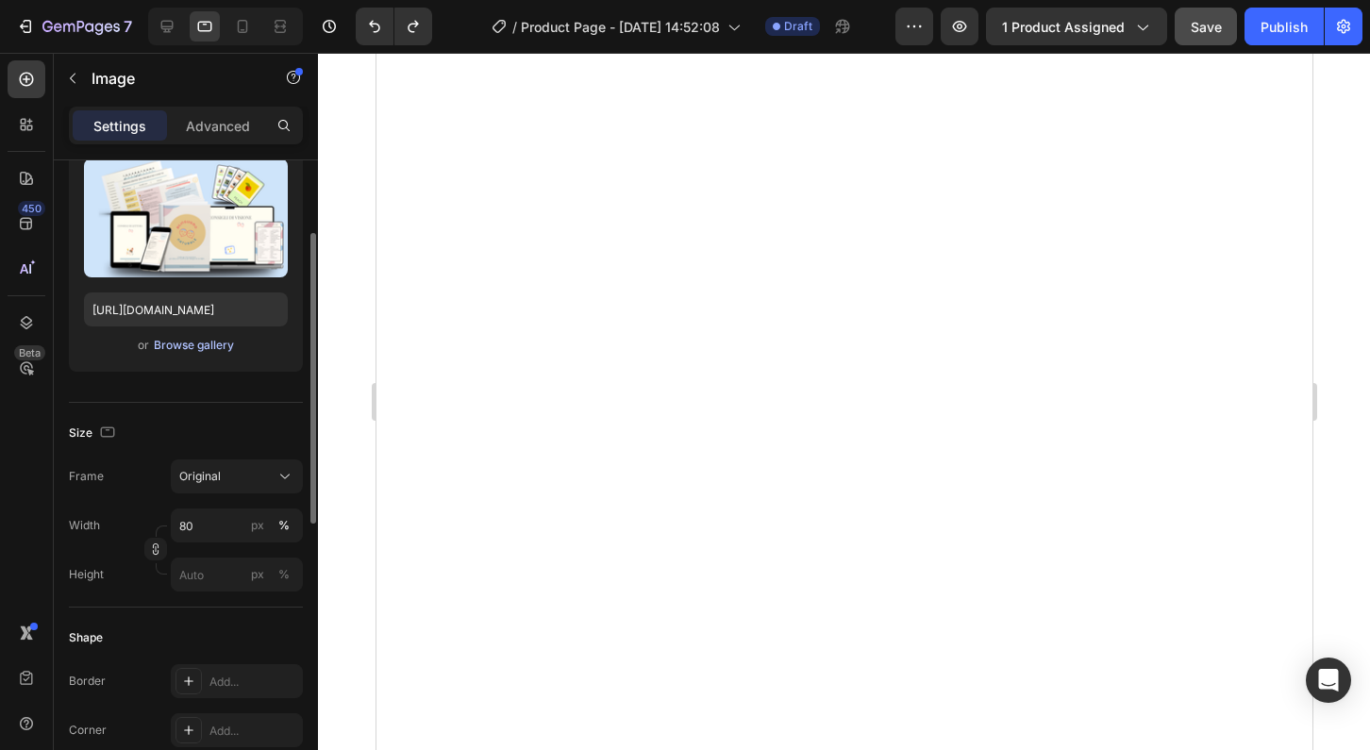
scroll to position [209, 0]
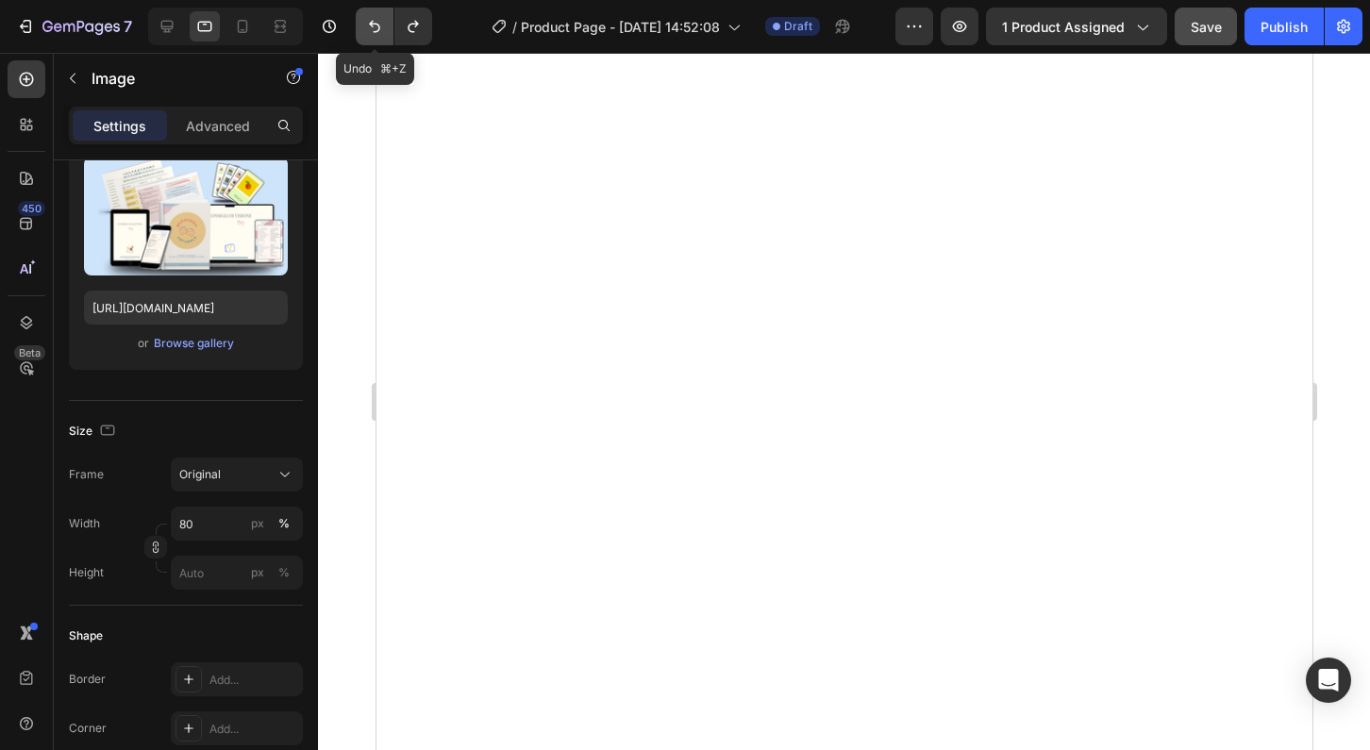
click at [372, 27] on icon "Undo/Redo" at bounding box center [374, 26] width 19 height 19
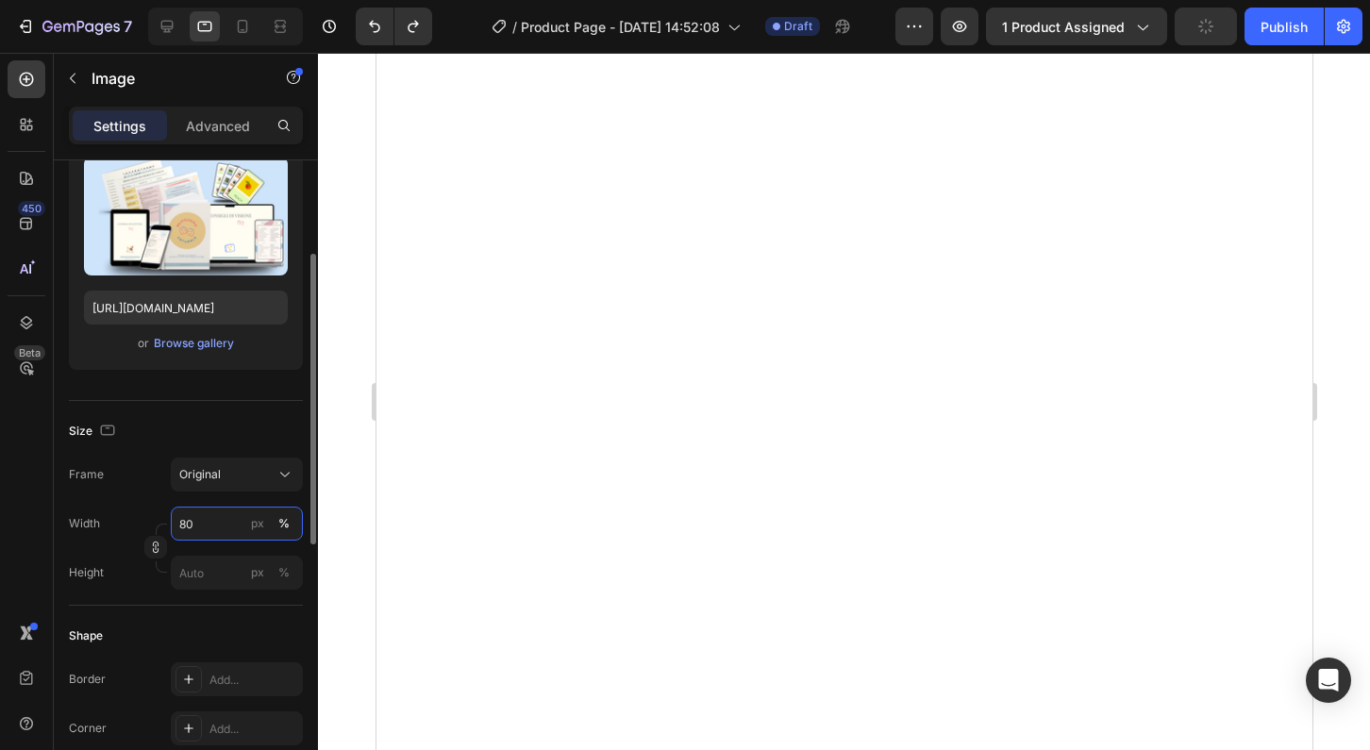
click at [183, 529] on input "80" at bounding box center [237, 524] width 132 height 34
type input "100"
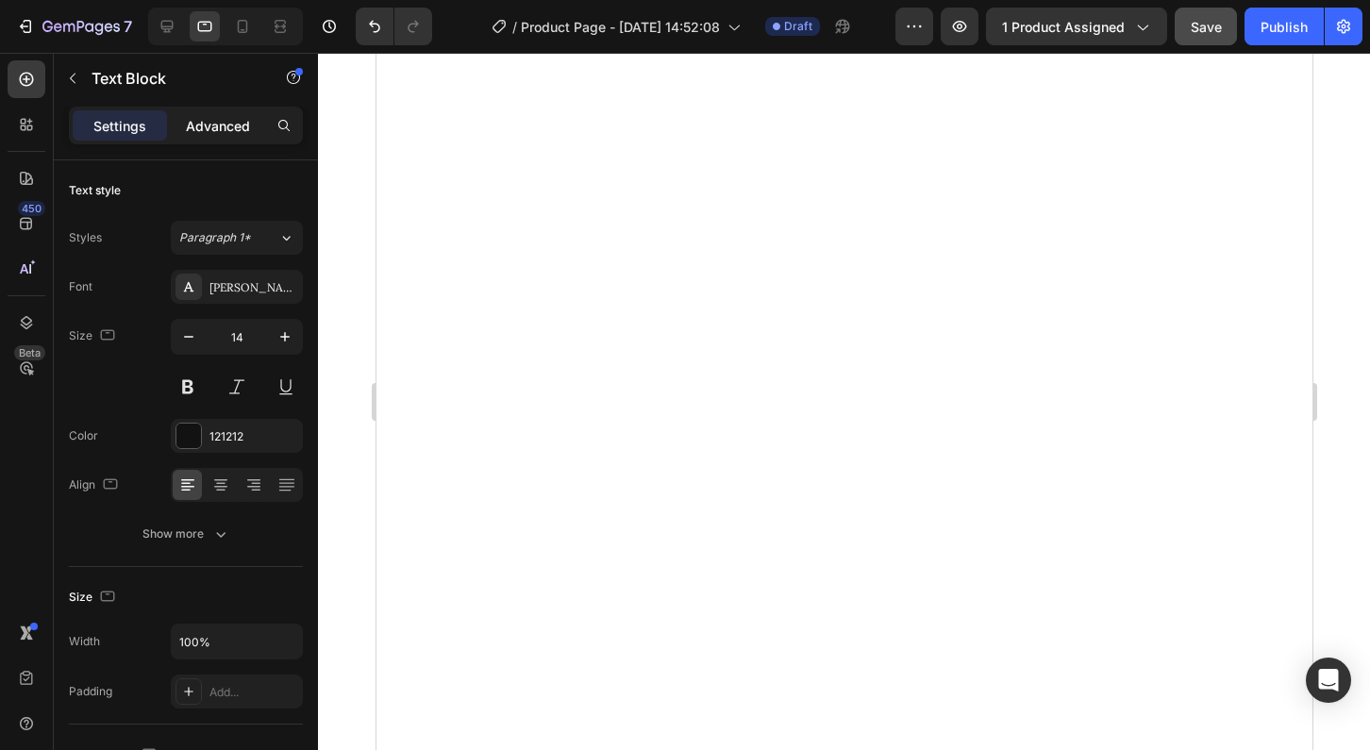
click at [216, 122] on p "Advanced" at bounding box center [218, 126] width 64 height 20
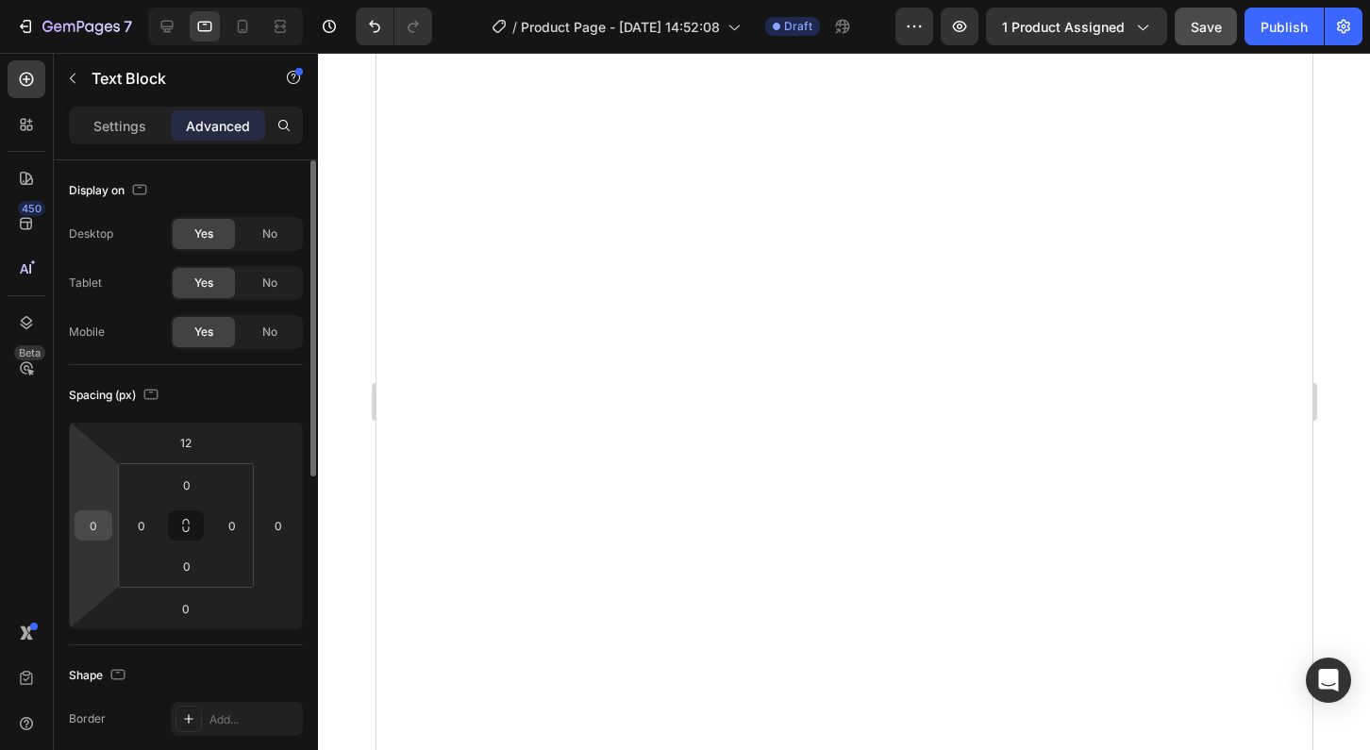
click at [97, 519] on input "0" at bounding box center [93, 526] width 28 height 28
type input "5"
click at [281, 526] on input "0" at bounding box center [278, 526] width 28 height 28
type input "5"
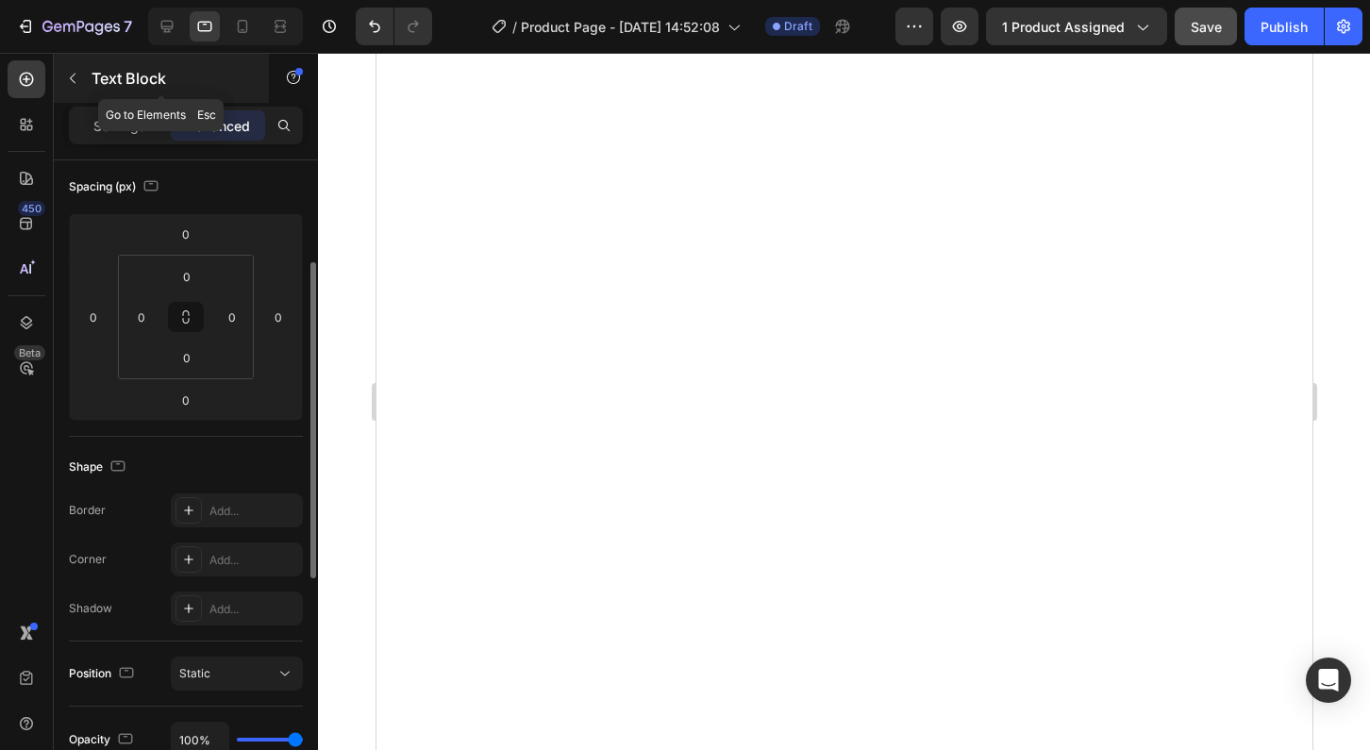
click at [98, 100] on div "Text Block" at bounding box center [161, 78] width 215 height 49
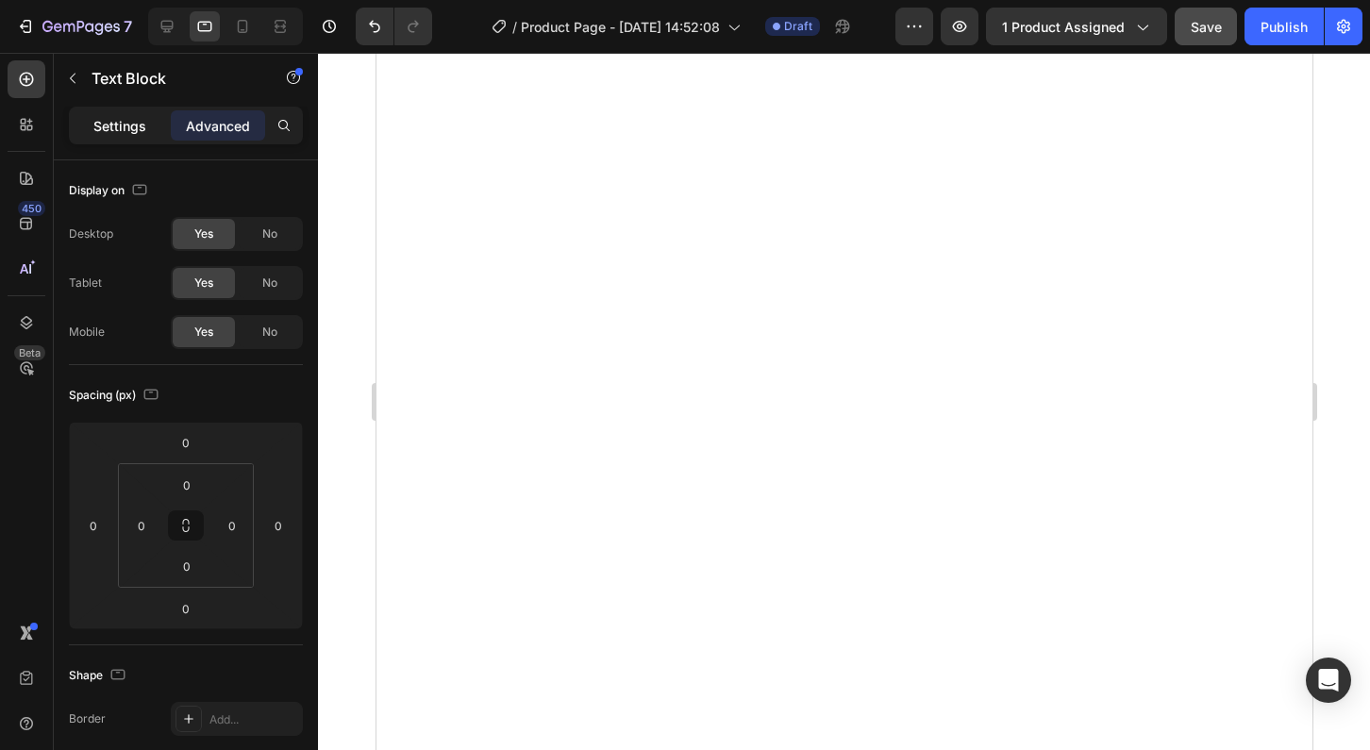
click at [118, 125] on p "Settings" at bounding box center [119, 126] width 53 height 20
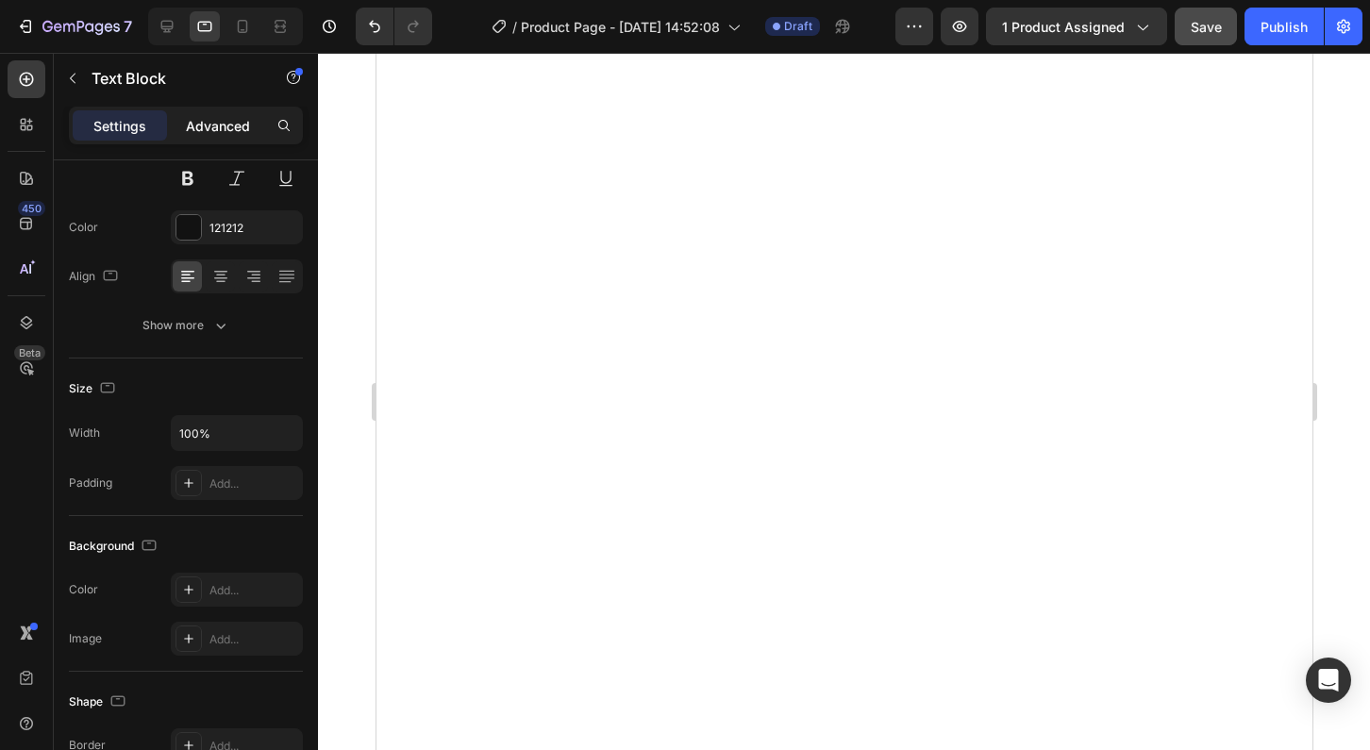
click at [222, 129] on p "Advanced" at bounding box center [218, 126] width 64 height 20
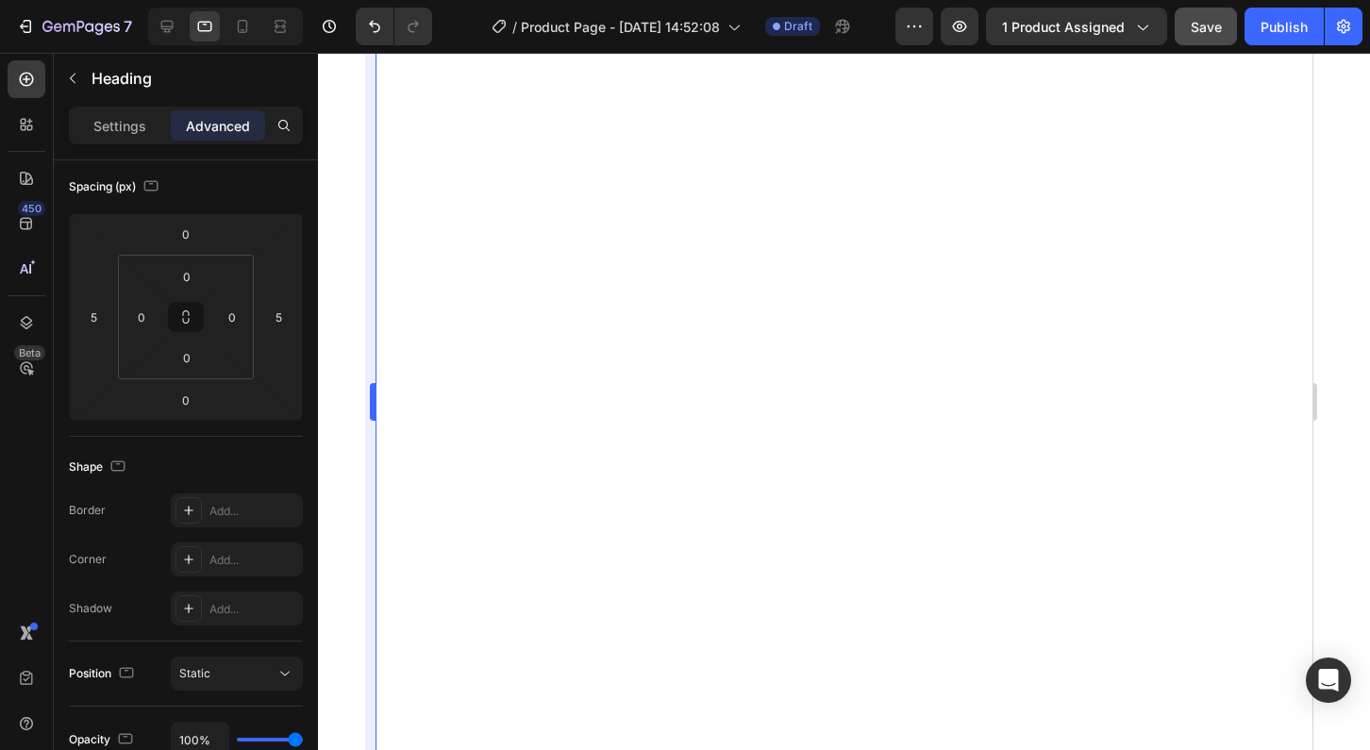
scroll to position [0, 0]
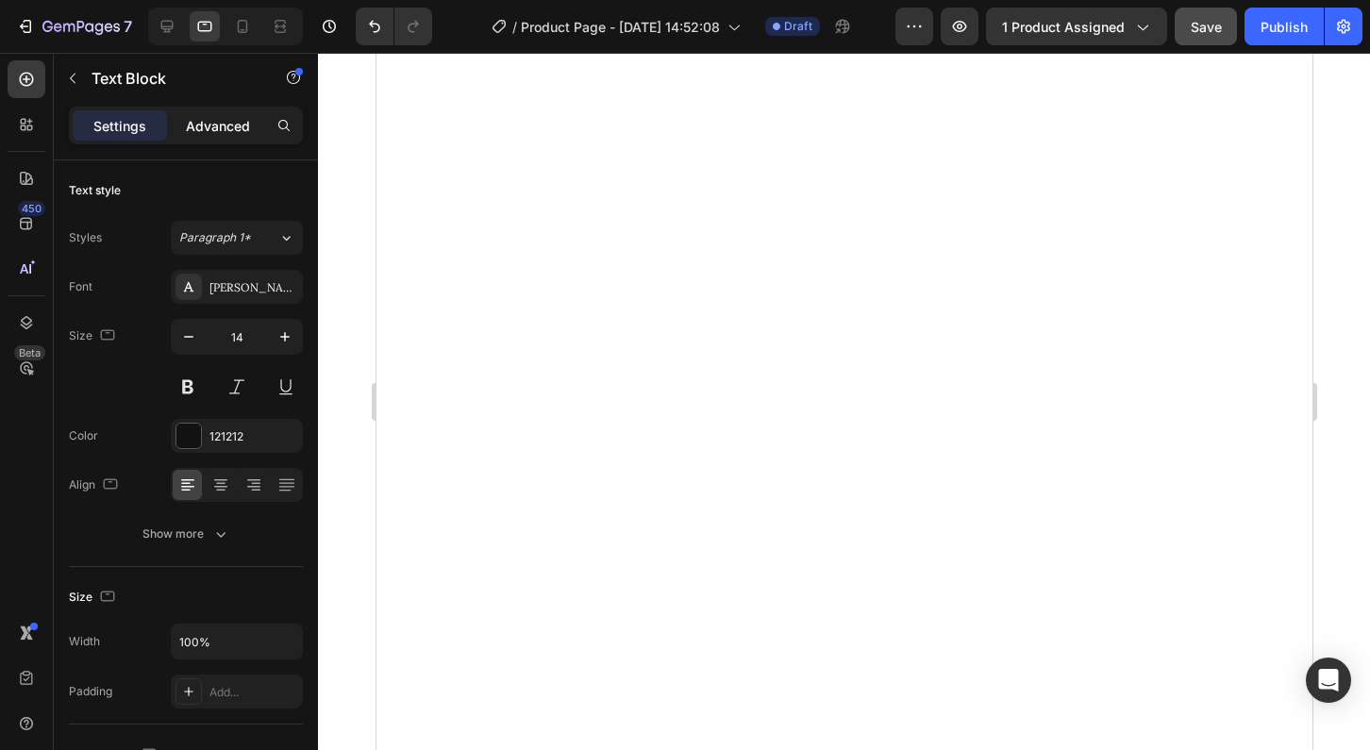
click at [236, 113] on div "Advanced" at bounding box center [218, 125] width 94 height 30
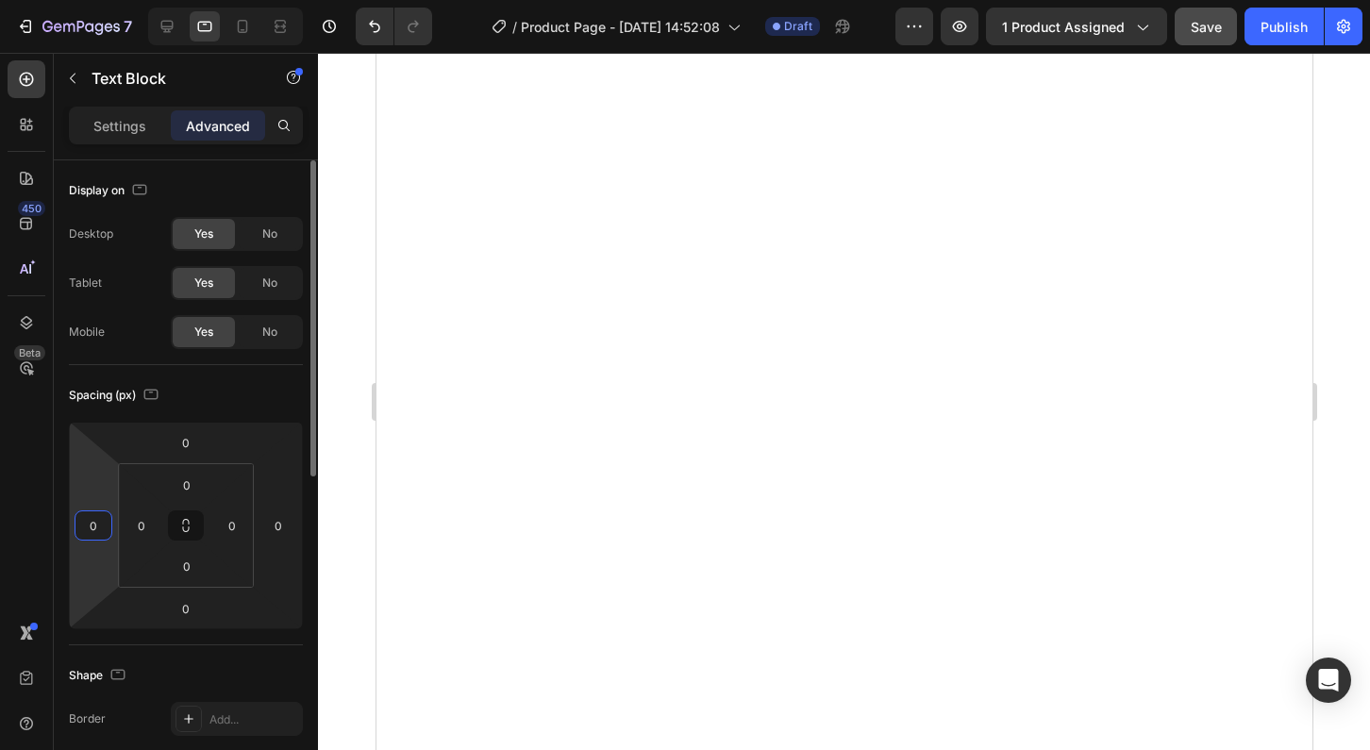
type input "05"
click at [101, 525] on input "05" at bounding box center [93, 526] width 28 height 28
type input "5"
click at [284, 525] on input "0" at bounding box center [278, 526] width 28 height 28
type input "5"
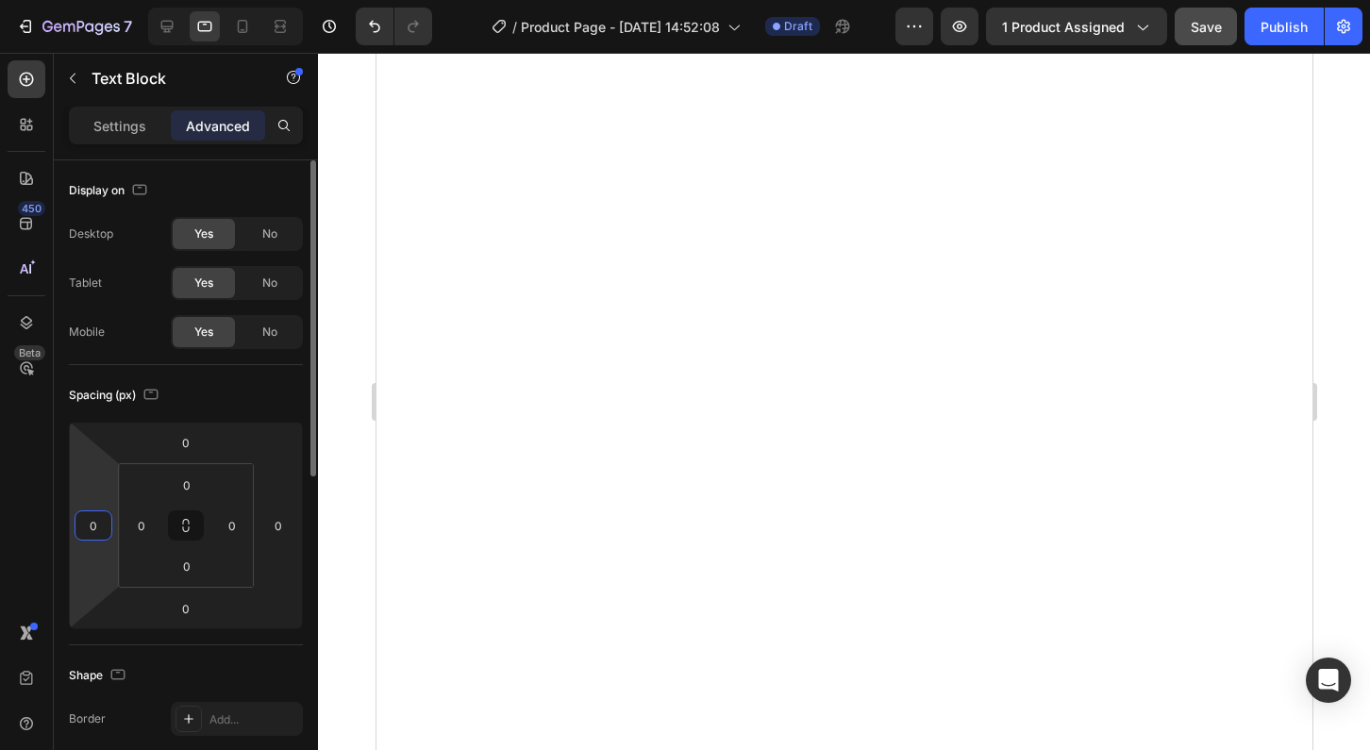
click at [97, 528] on input "0" at bounding box center [93, 526] width 28 height 28
type input "5"
click at [282, 519] on input "0" at bounding box center [278, 526] width 28 height 28
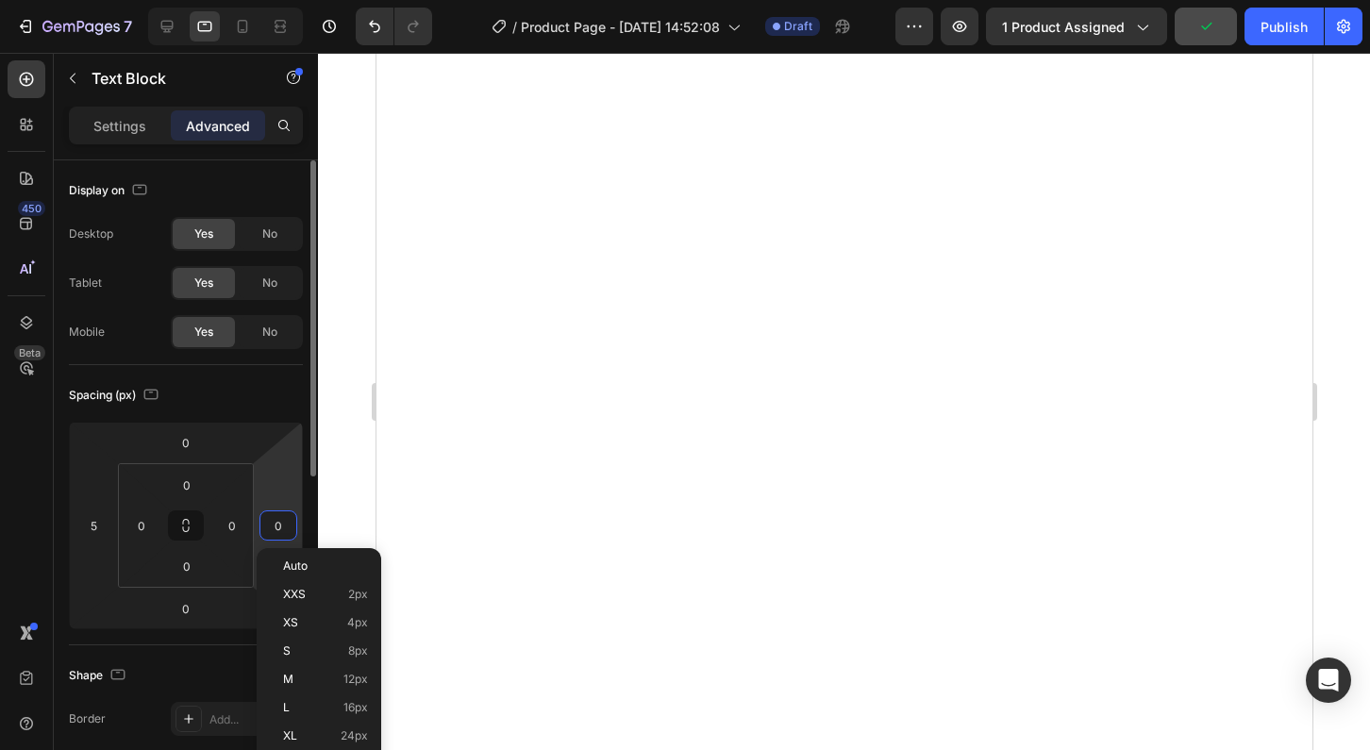
type input "5"
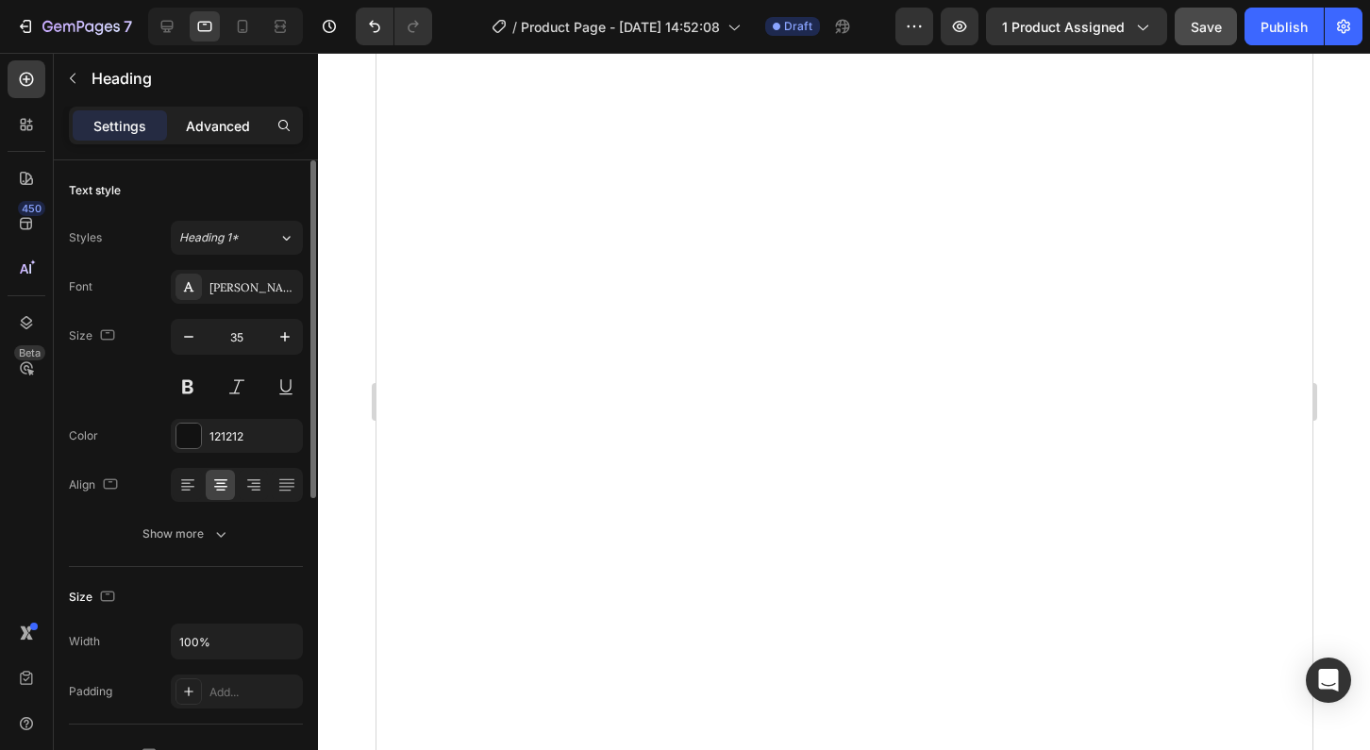
click at [209, 126] on p "Advanced" at bounding box center [218, 126] width 64 height 20
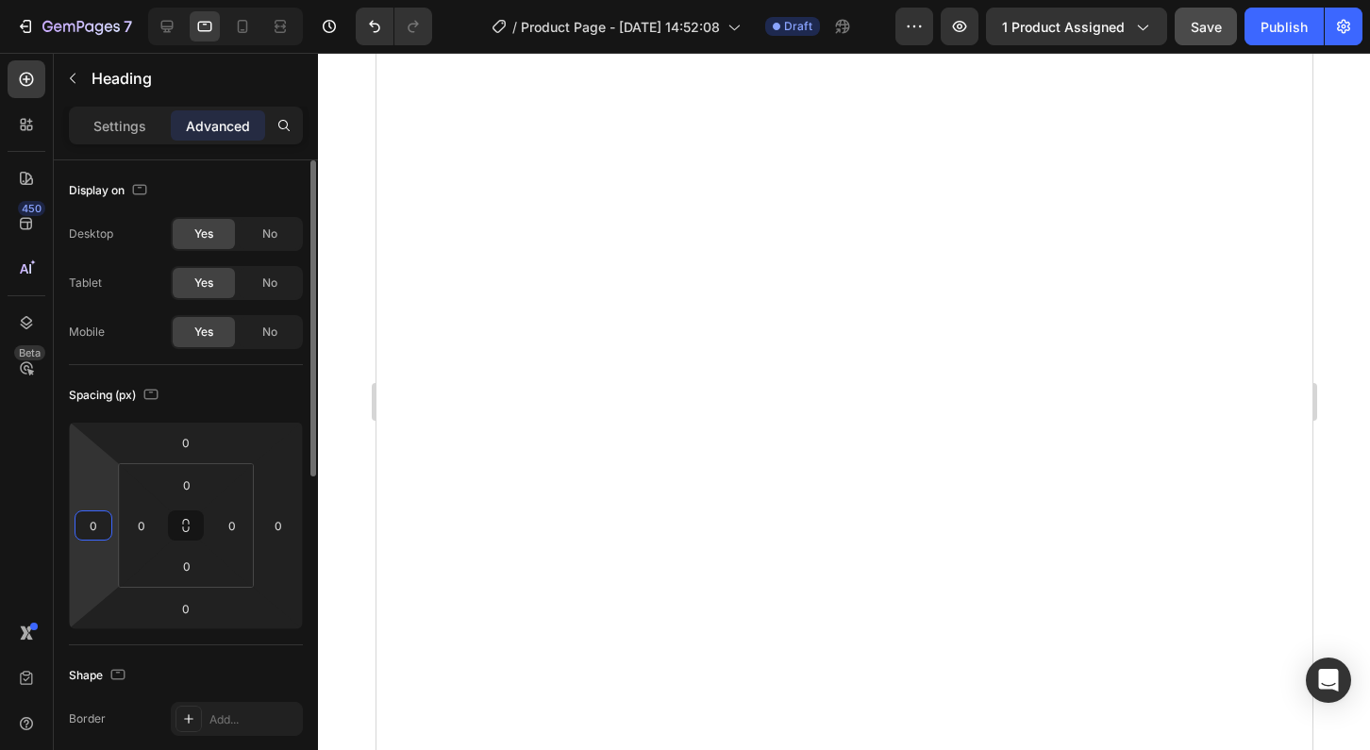
click at [99, 531] on input "0" at bounding box center [93, 526] width 28 height 28
type input "5"
click at [283, 526] on input "0" at bounding box center [278, 526] width 28 height 28
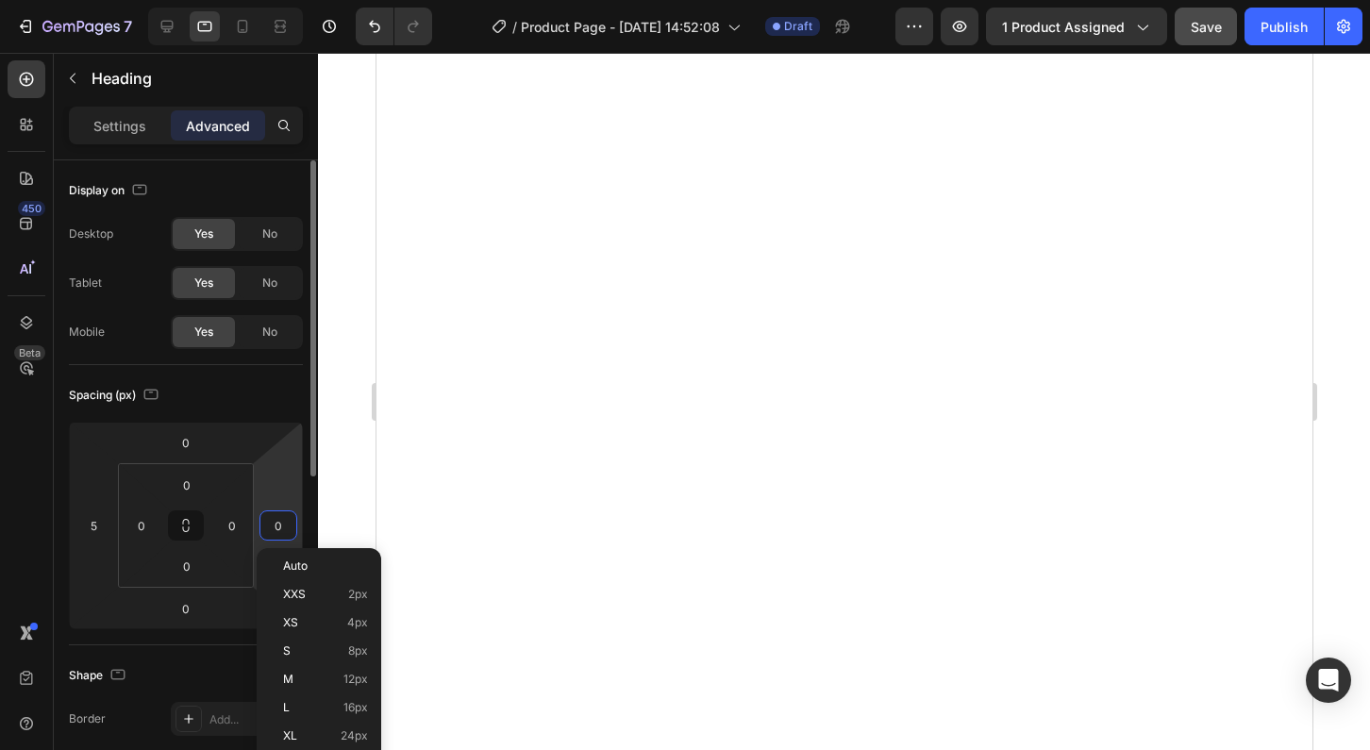
type input "5"
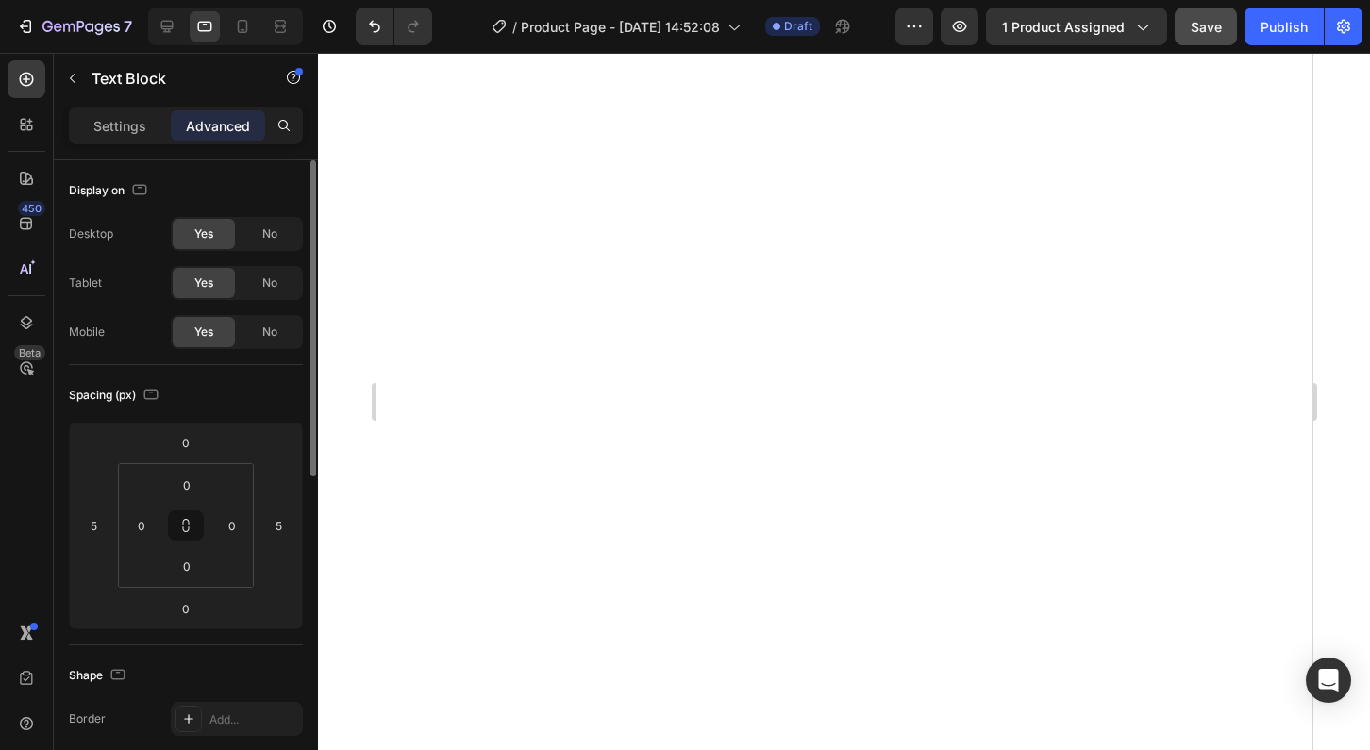
click at [1337, 334] on div at bounding box center [844, 401] width 1052 height 697
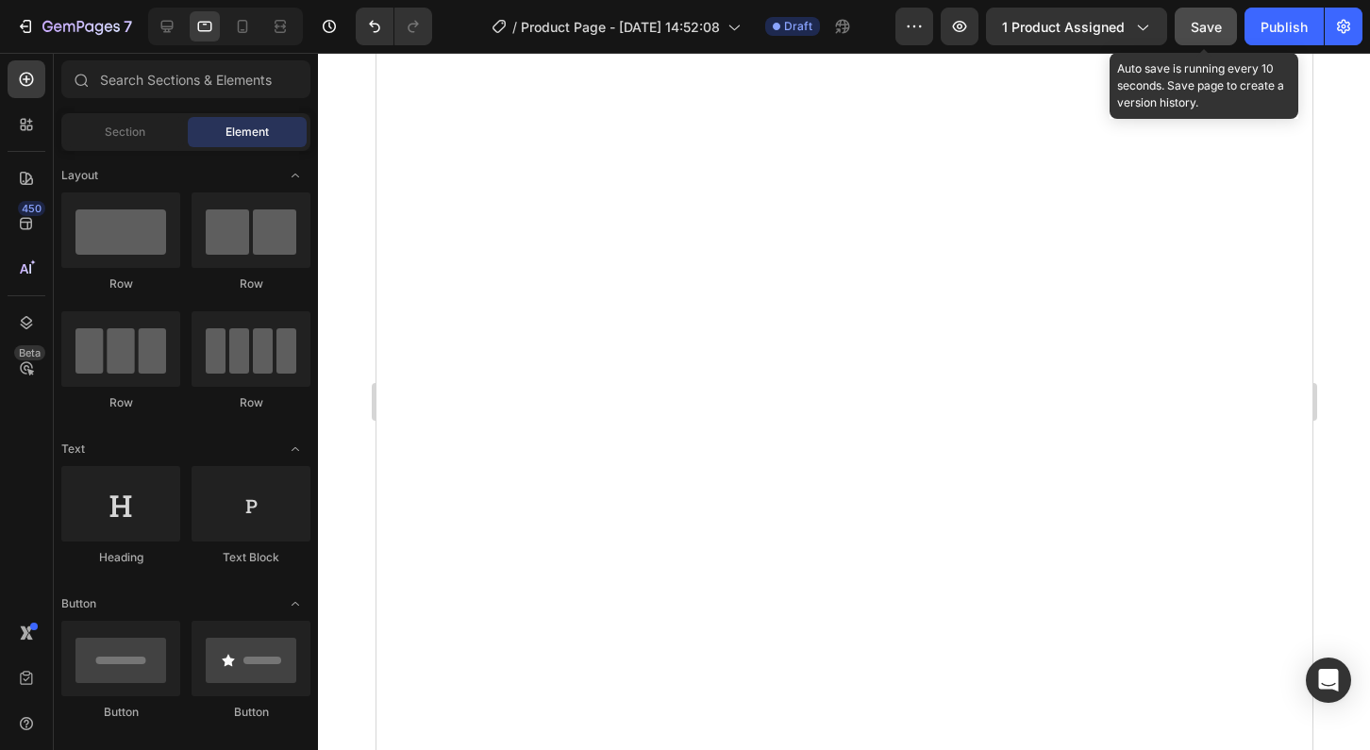
click at [1202, 25] on span "Save" at bounding box center [1206, 27] width 31 height 16
click at [1203, 20] on span "Save" at bounding box center [1206, 27] width 31 height 16
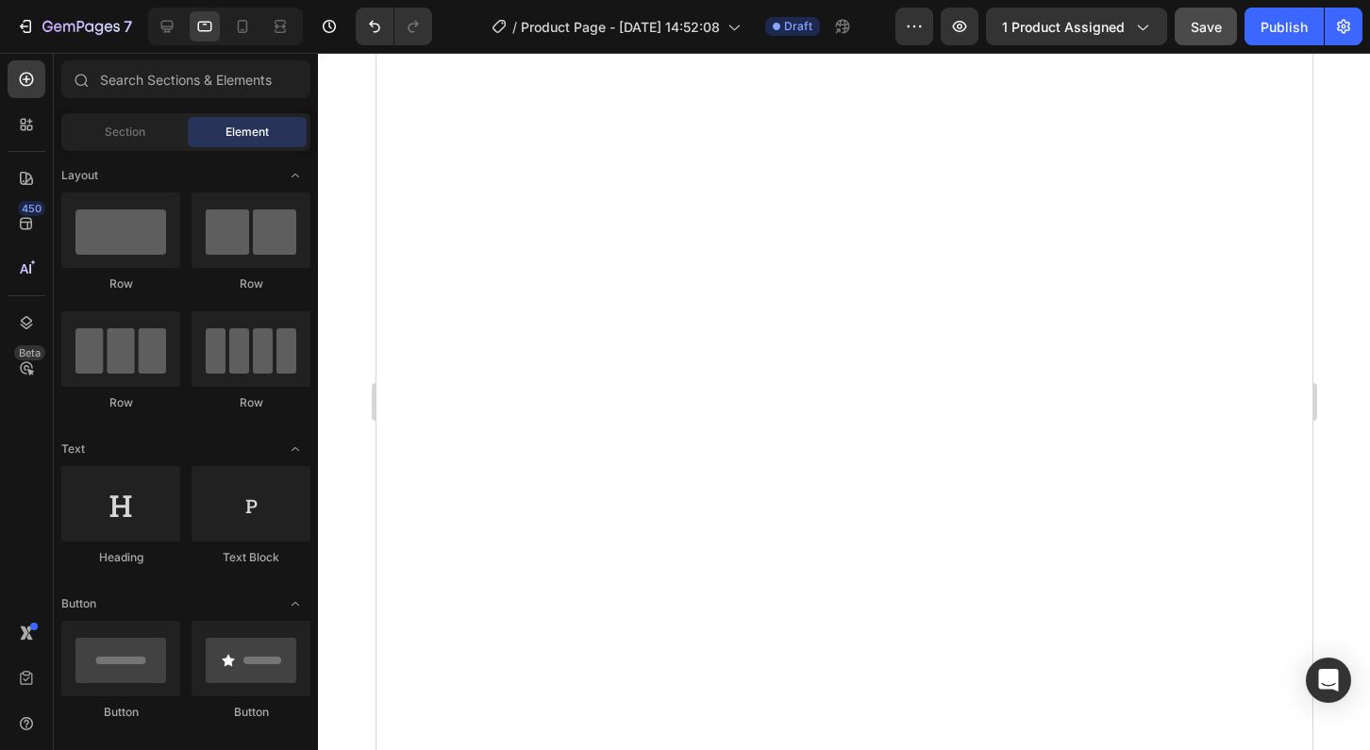
click at [1335, 276] on div at bounding box center [844, 401] width 1052 height 697
click at [243, 33] on icon at bounding box center [243, 26] width 10 height 13
click at [199, 33] on icon at bounding box center [204, 26] width 19 height 19
click at [159, 25] on icon at bounding box center [167, 26] width 19 height 19
click at [20, 25] on icon "button" at bounding box center [25, 26] width 19 height 19
